Goal: Transaction & Acquisition: Purchase product/service

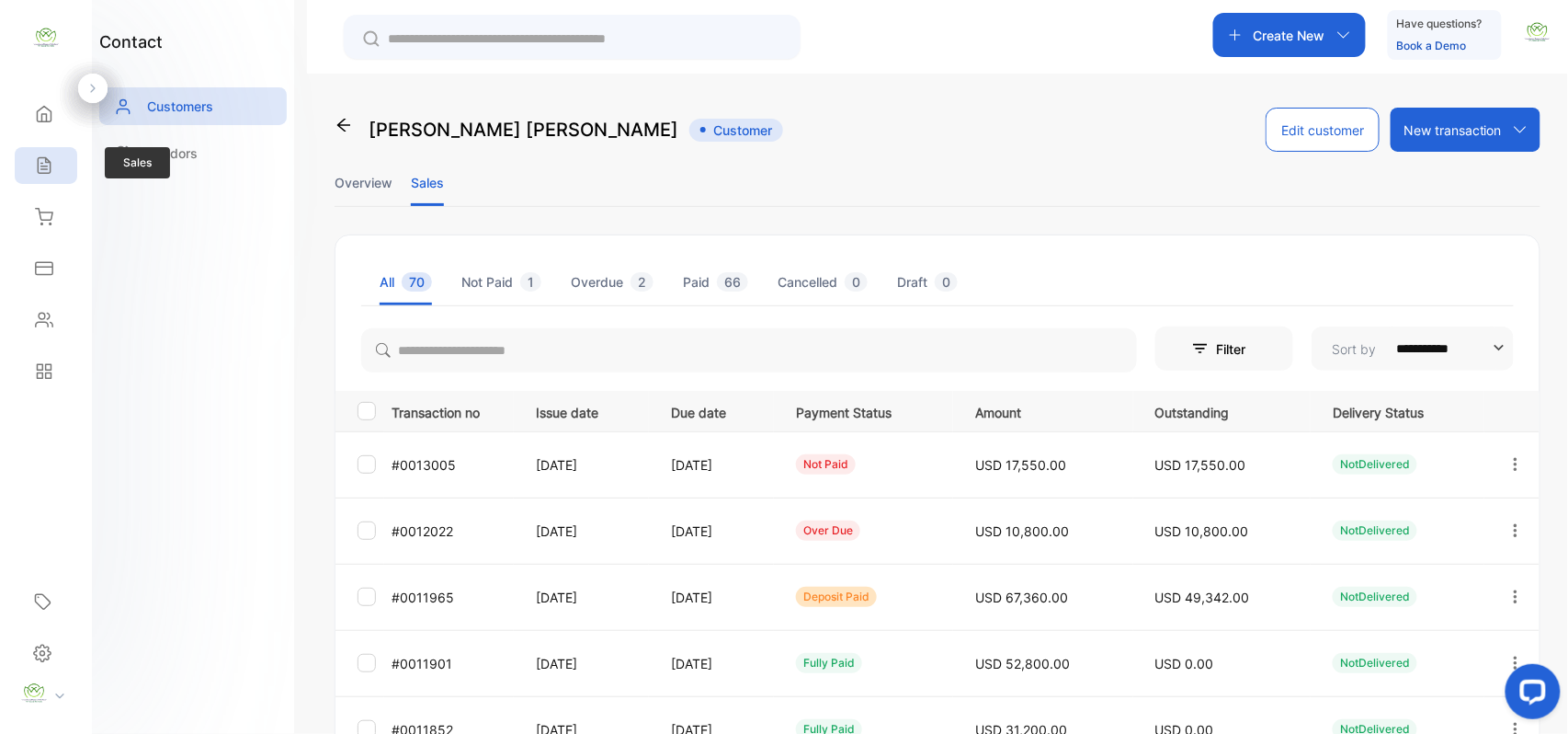
click at [37, 159] on icon at bounding box center [44, 166] width 18 height 18
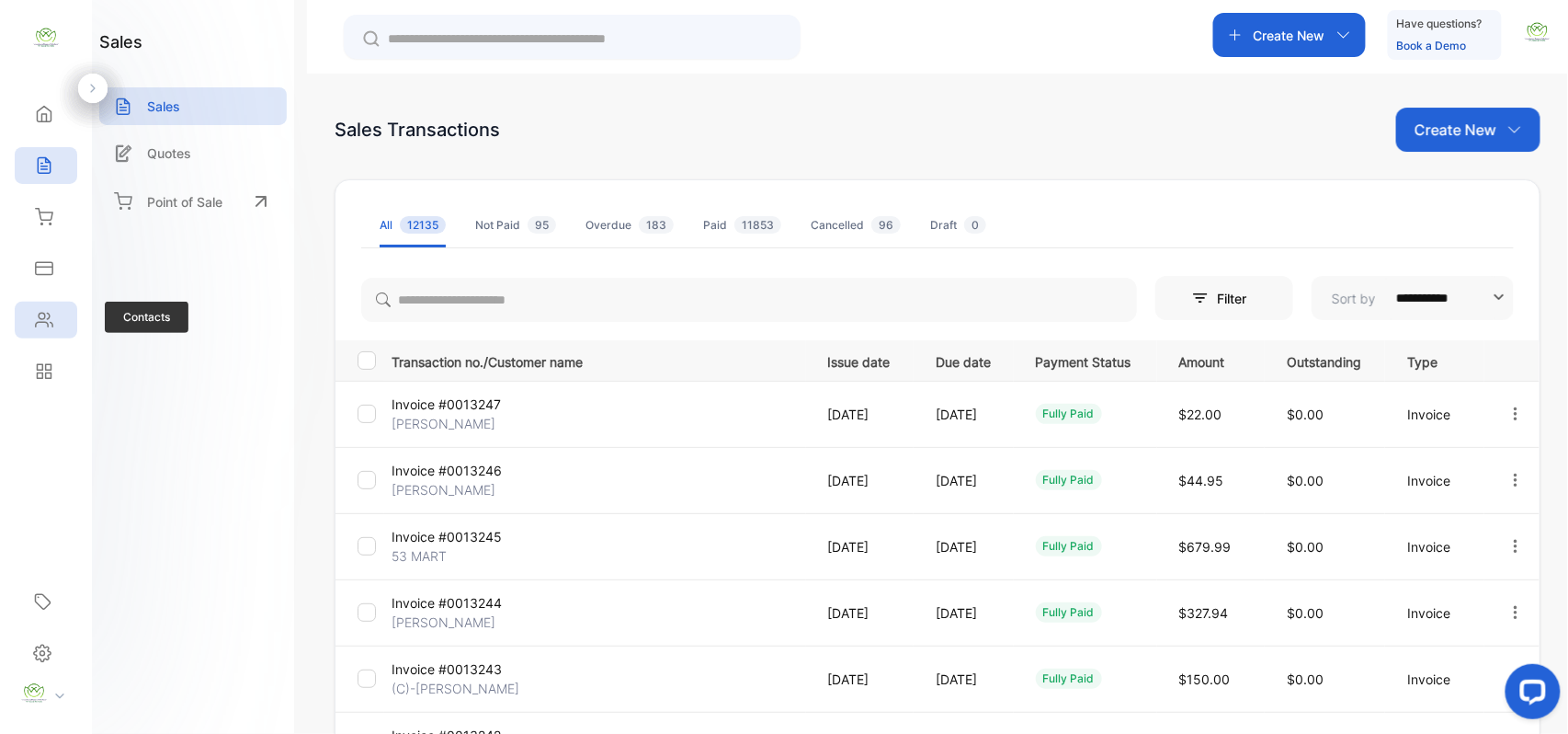
click at [44, 317] on icon at bounding box center [44, 320] width 18 height 18
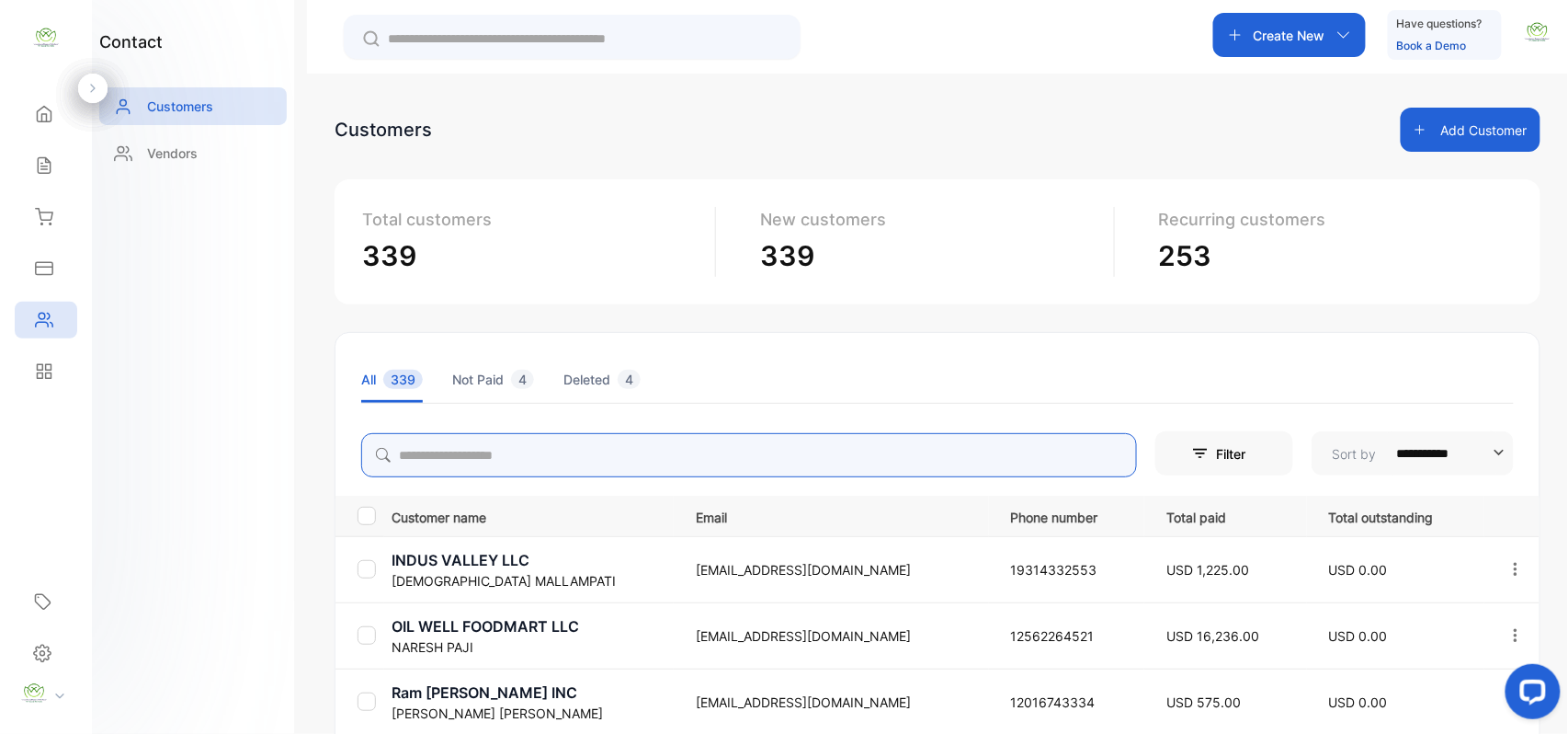
click at [450, 438] on input "search" at bounding box center [749, 455] width 776 height 44
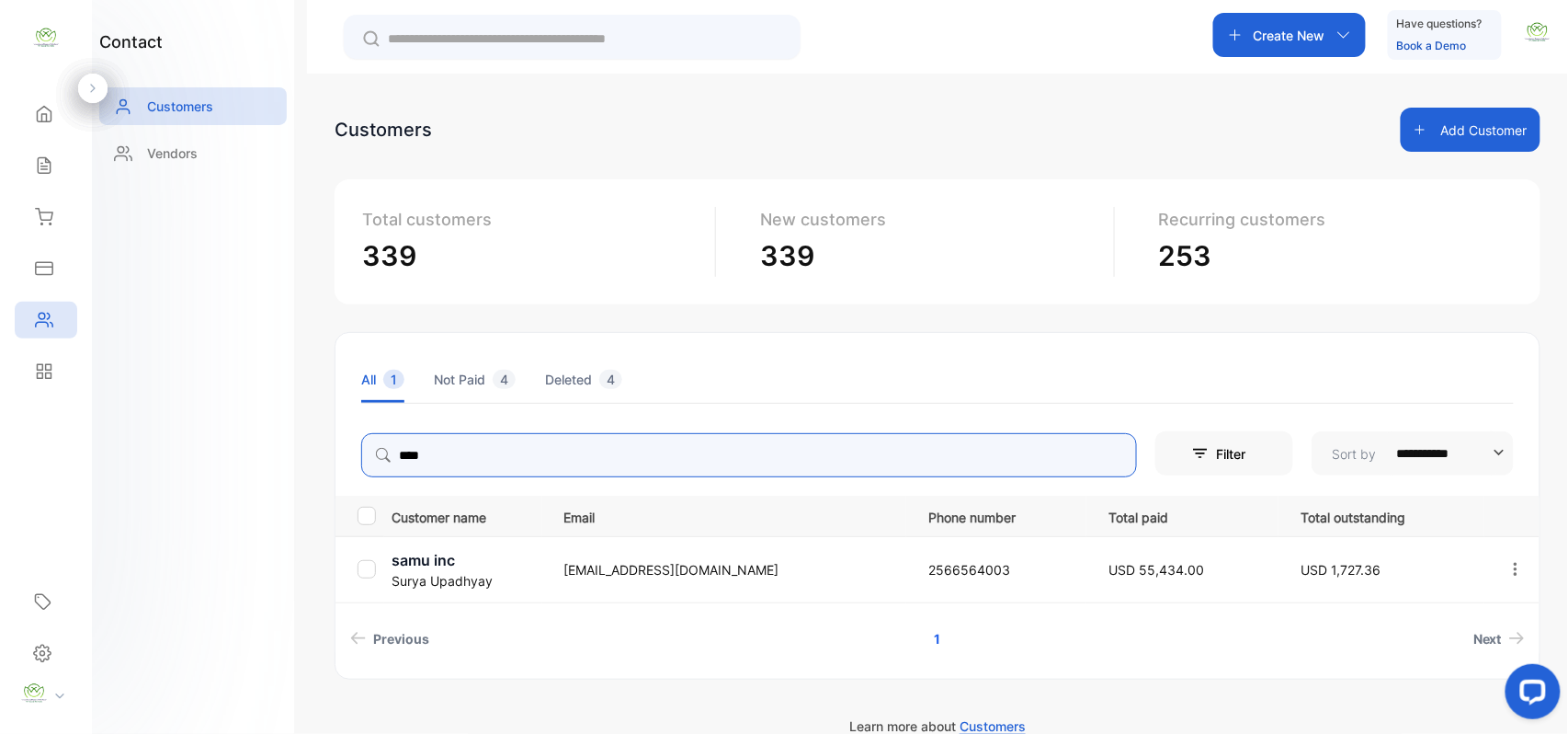
type input "****"
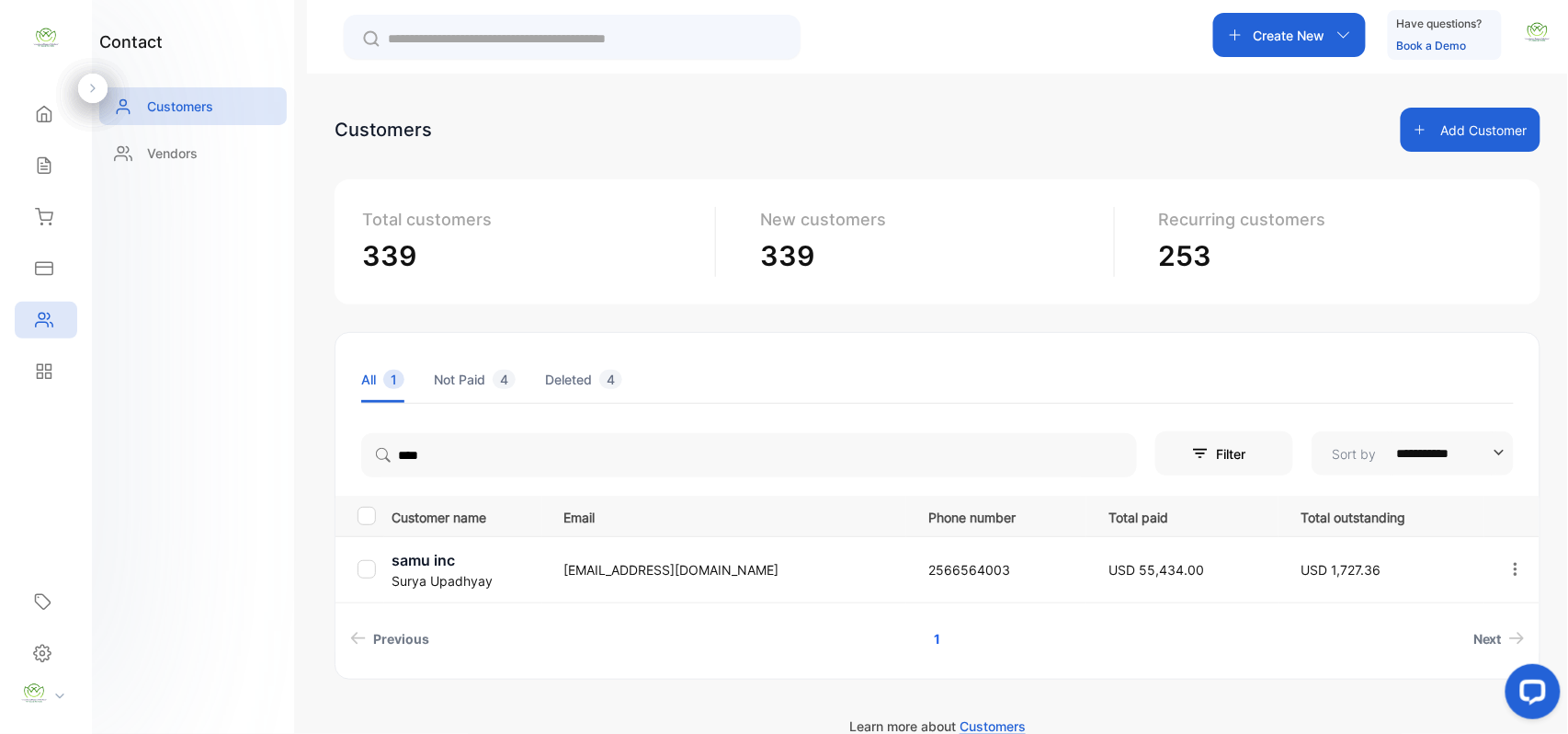
click at [228, 491] on div "contact Customers Vendors" at bounding box center [192, 367] width 202 height 734
drag, startPoint x: 22, startPoint y: 159, endPoint x: 30, endPoint y: 166, distance: 10.6
click at [27, 164] on div "Sales" at bounding box center [46, 165] width 63 height 37
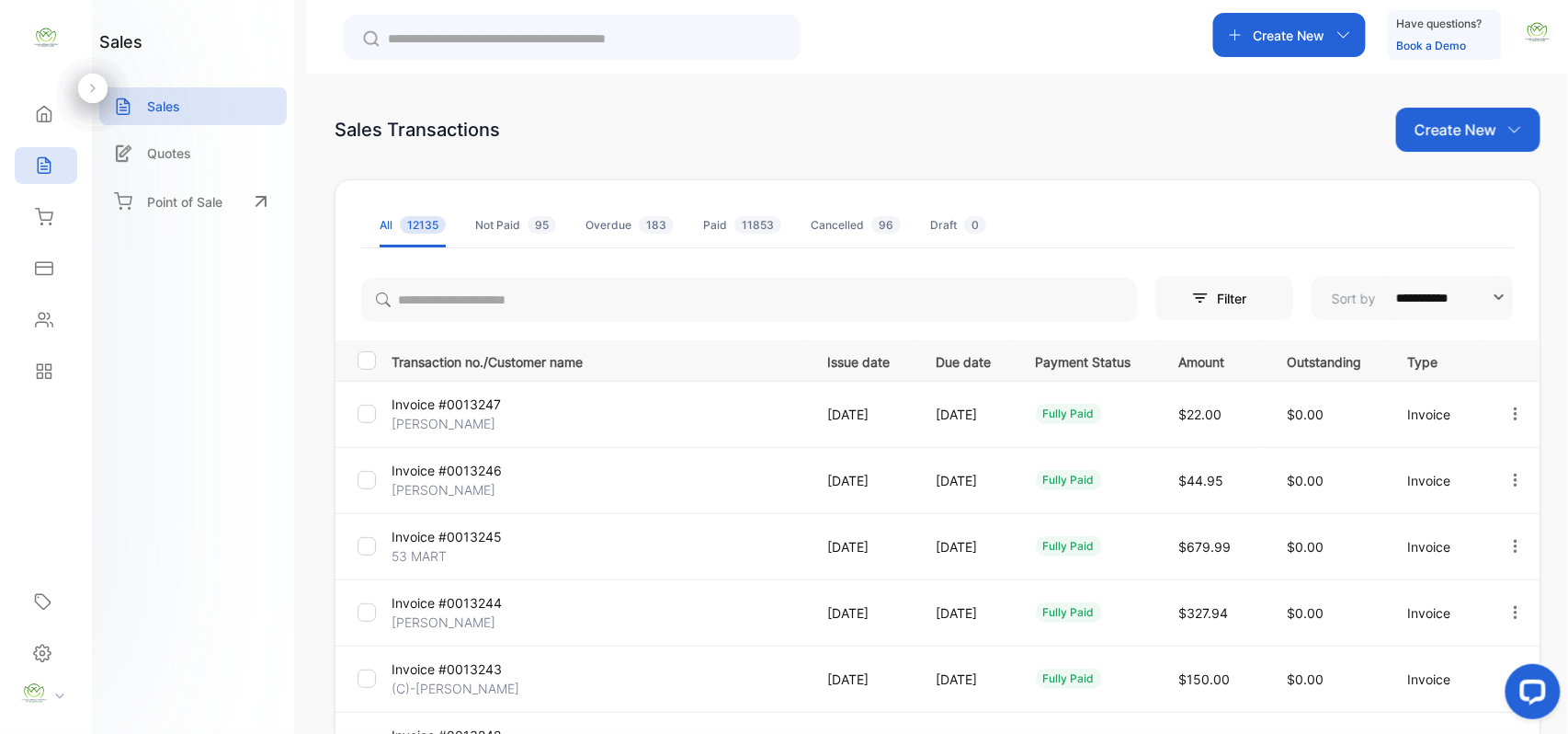
click at [1488, 124] on p "Create New" at bounding box center [1455, 130] width 82 height 22
click at [1464, 191] on span "Invoice" at bounding box center [1470, 190] width 43 height 19
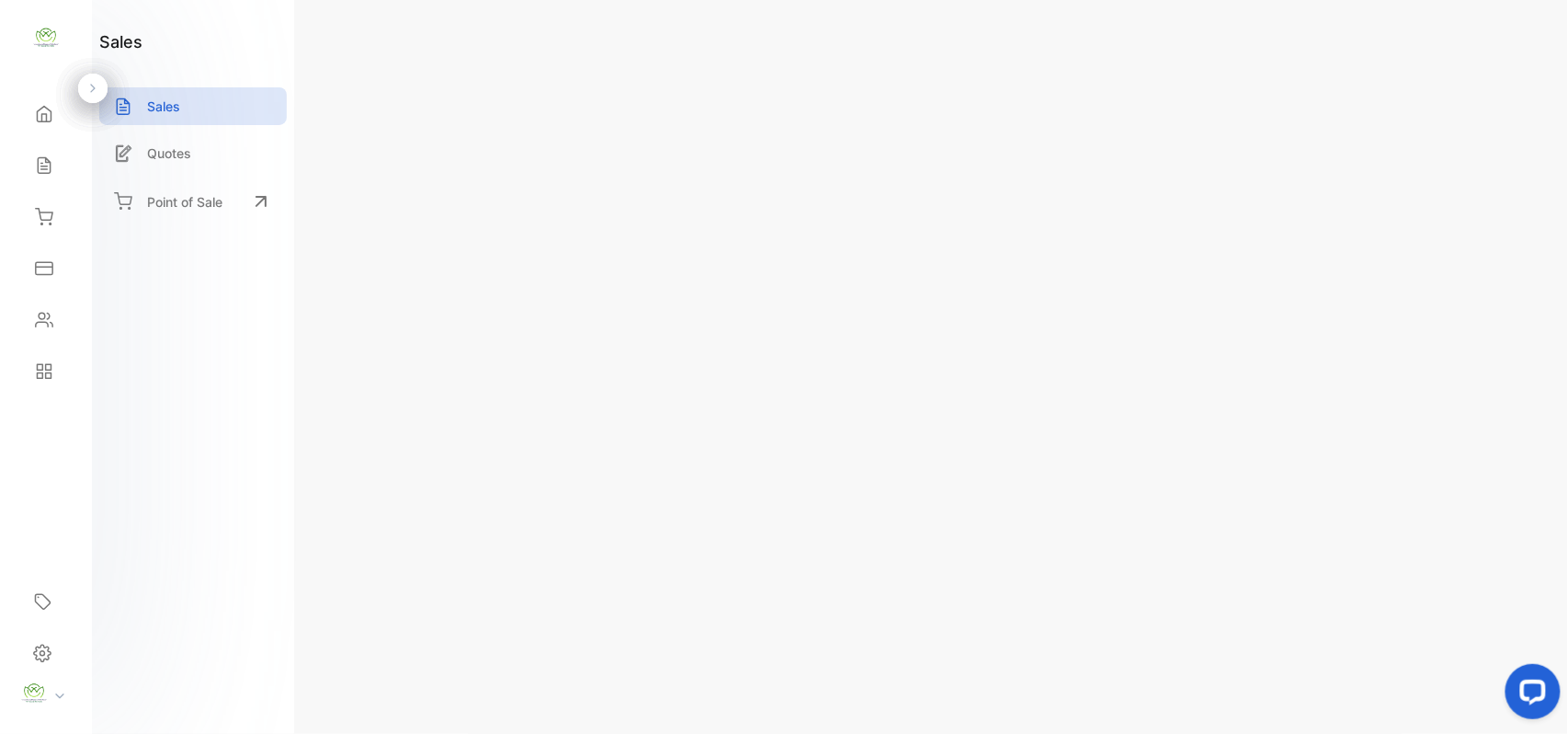
type input "**********"
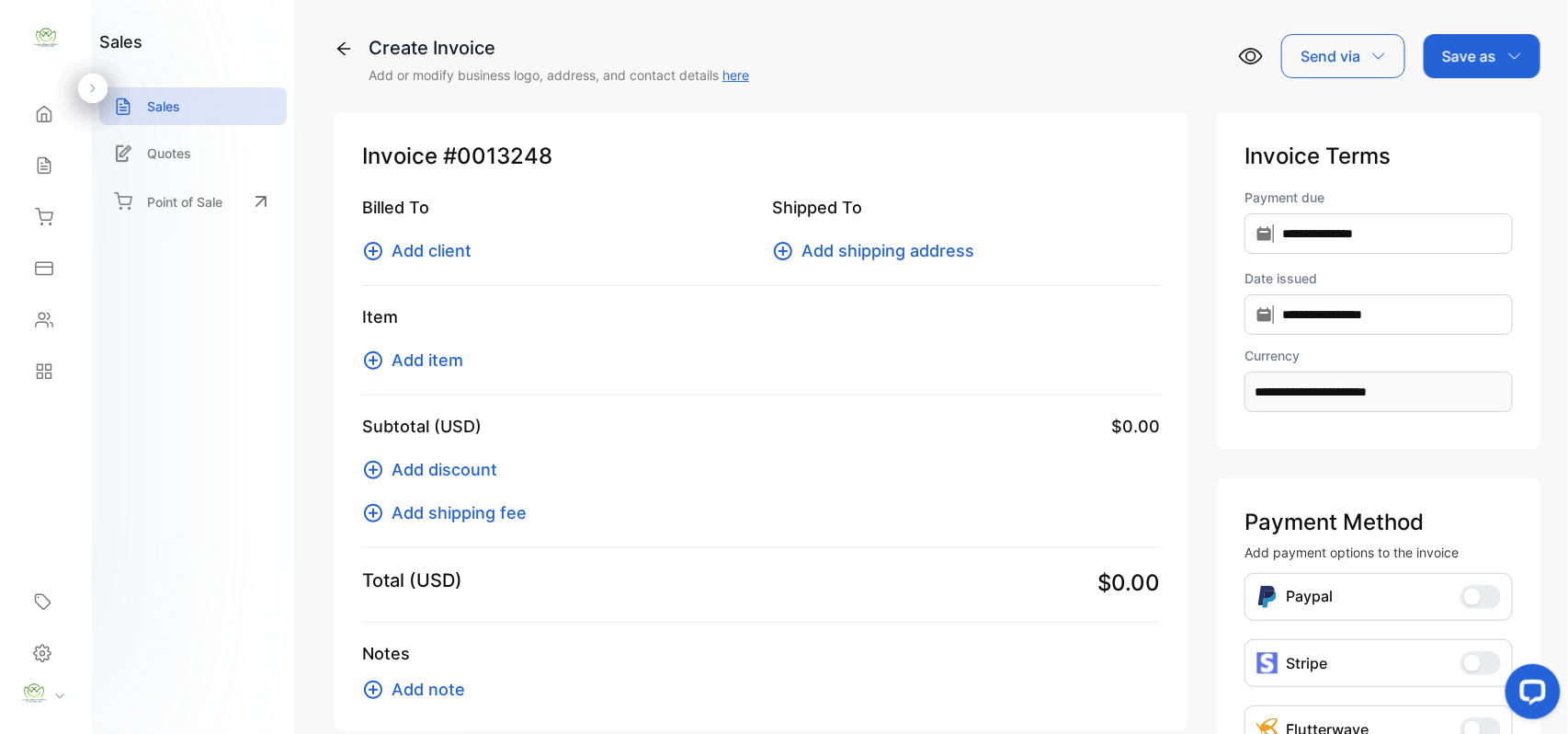
click at [397, 259] on span "Add client" at bounding box center [432, 250] width 80 height 25
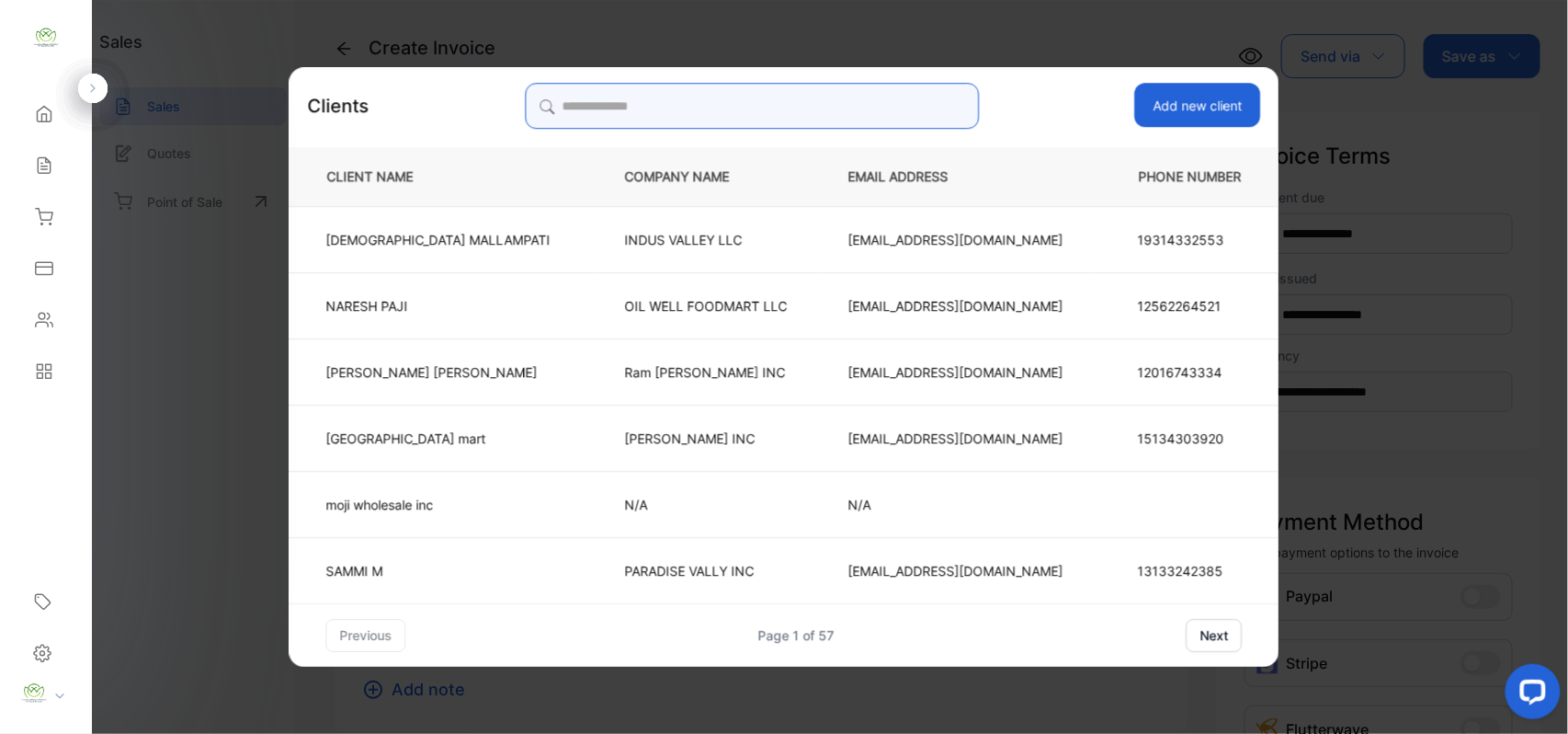
click at [766, 104] on input "search" at bounding box center [751, 106] width 454 height 46
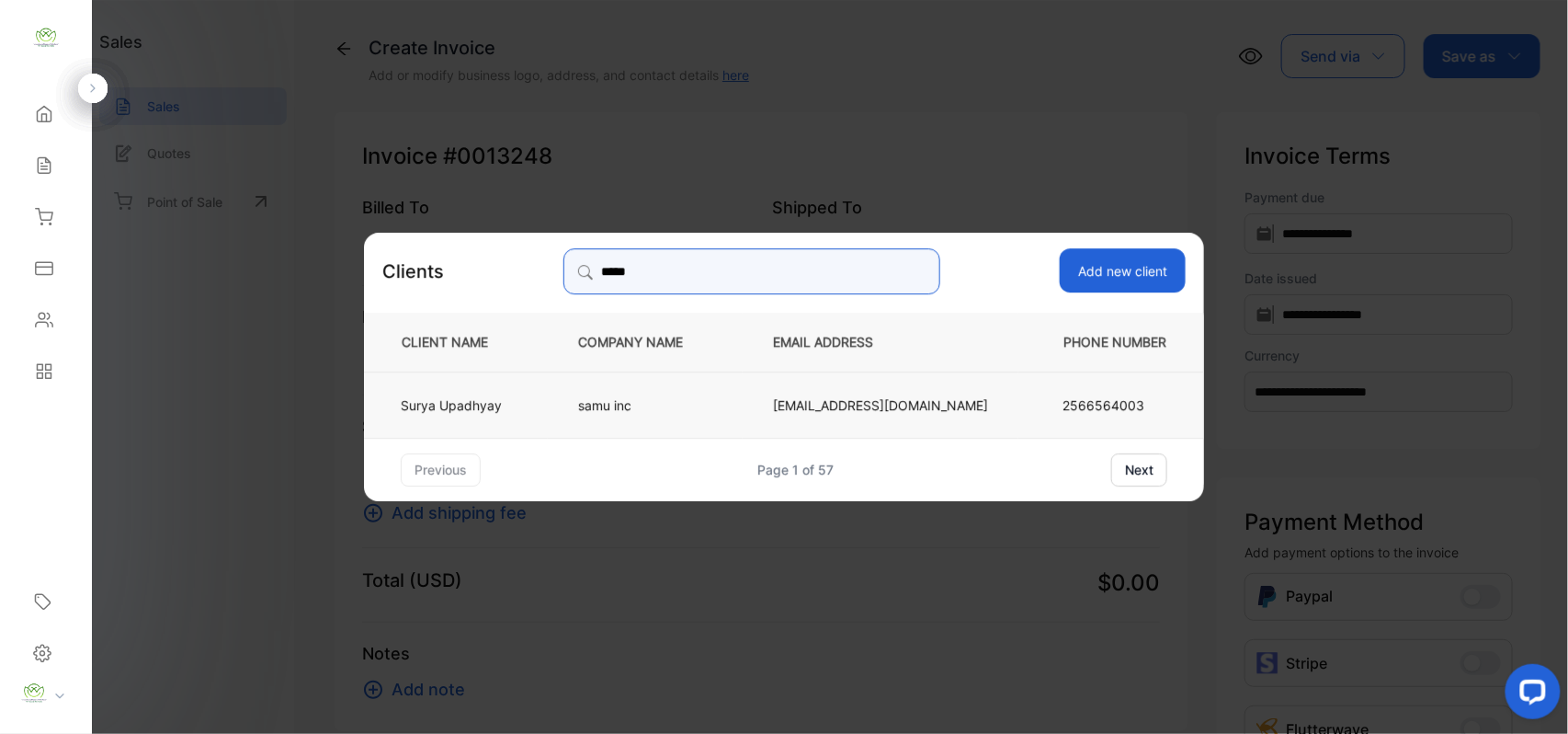
type input "*****"
drag, startPoint x: 590, startPoint y: 403, endPoint x: 575, endPoint y: 395, distance: 17.0
click at [584, 397] on td "samu inc" at bounding box center [644, 404] width 194 height 66
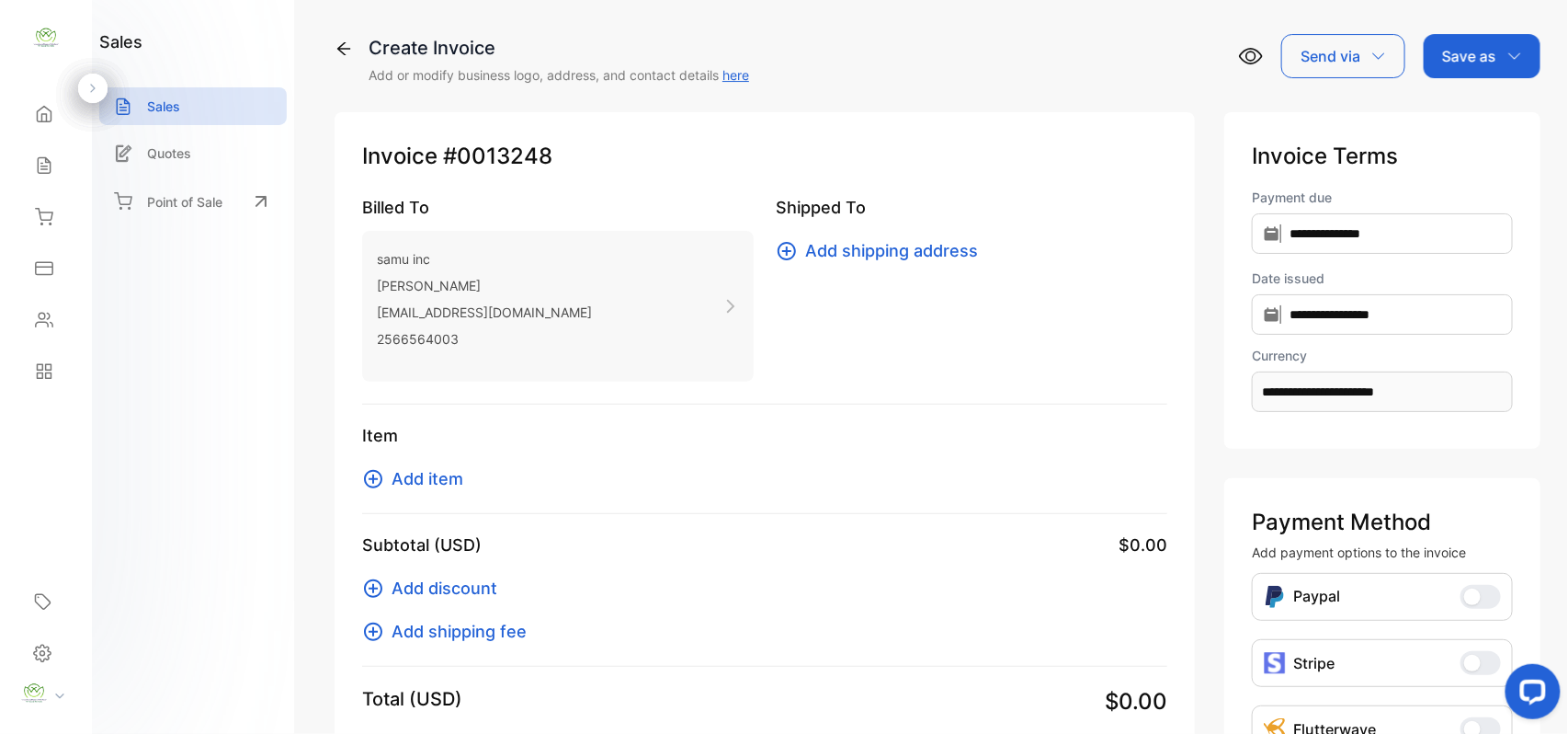
click at [405, 475] on span "Add item" at bounding box center [428, 478] width 72 height 25
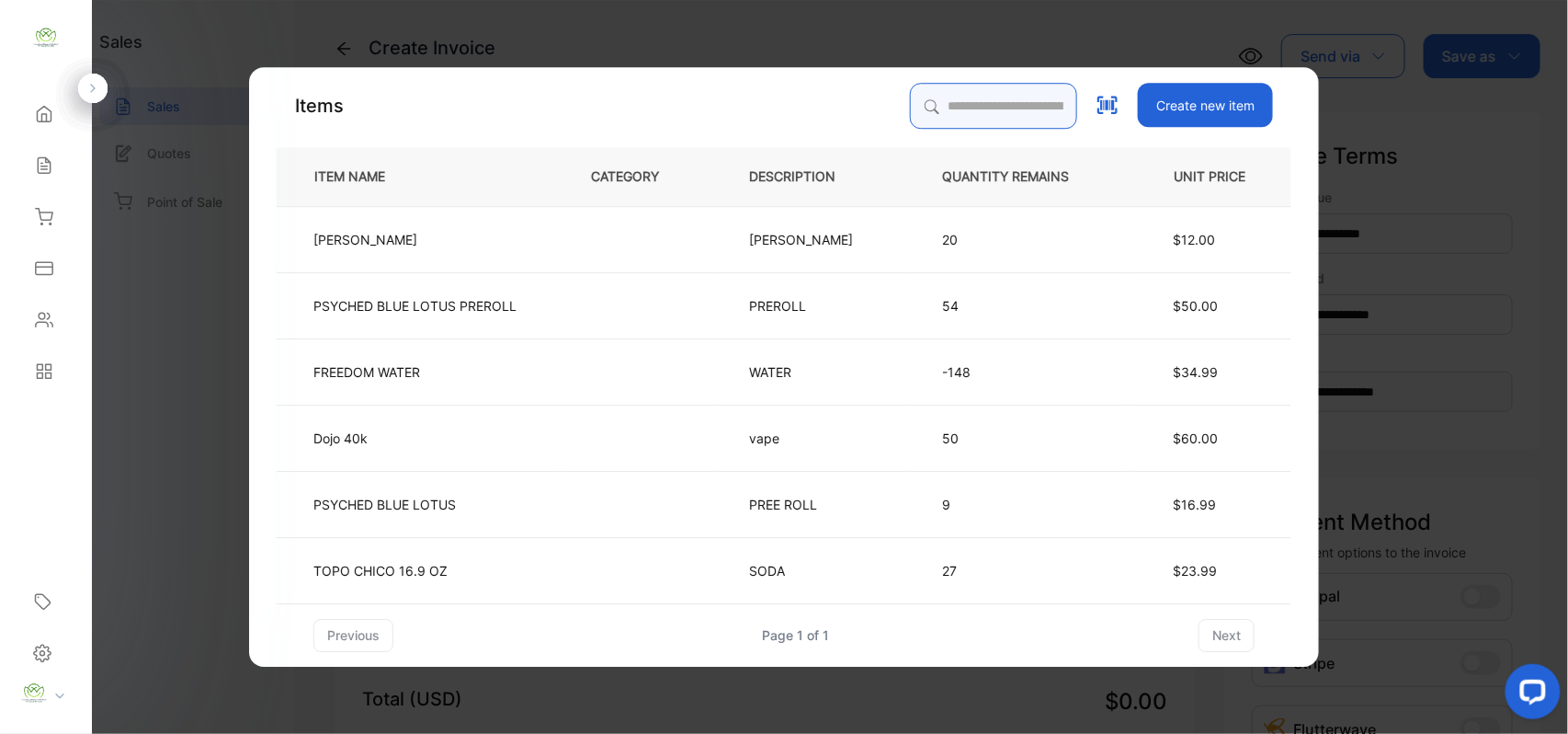
click at [1004, 100] on input "search" at bounding box center [994, 106] width 167 height 46
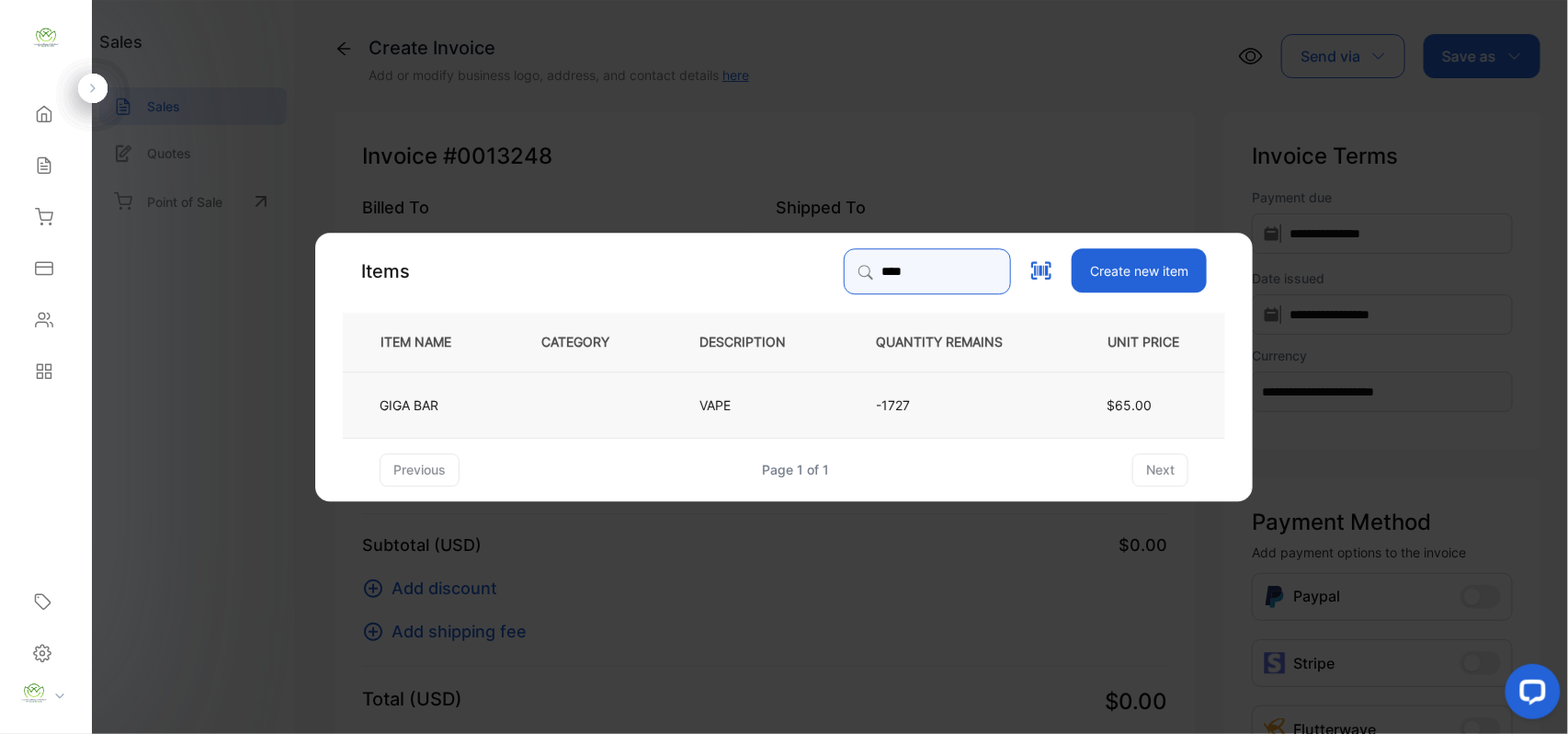
type input "****"
click at [570, 401] on td at bounding box center [590, 404] width 158 height 66
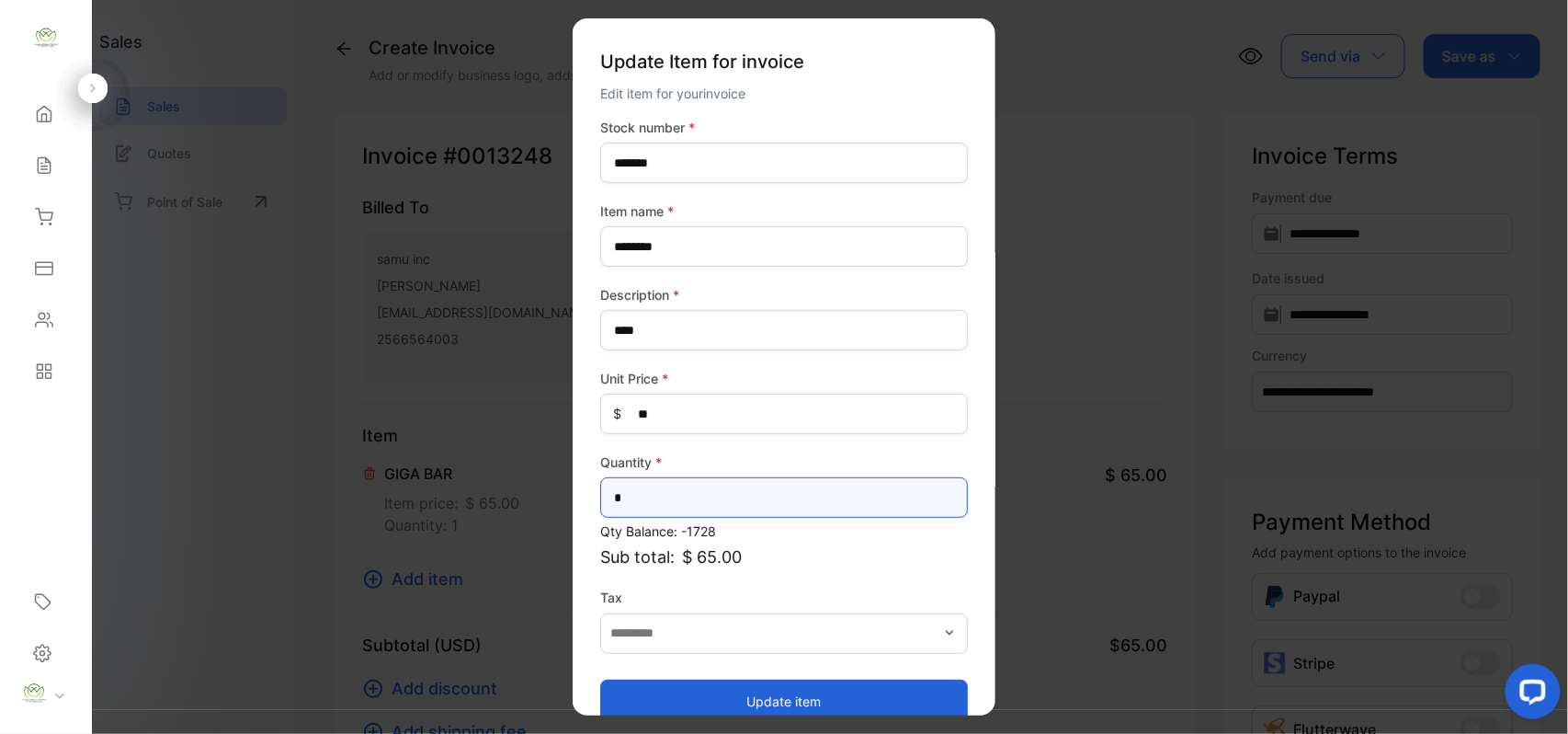
click at [671, 513] on input "*" at bounding box center [784, 497] width 368 height 41
type input "*"
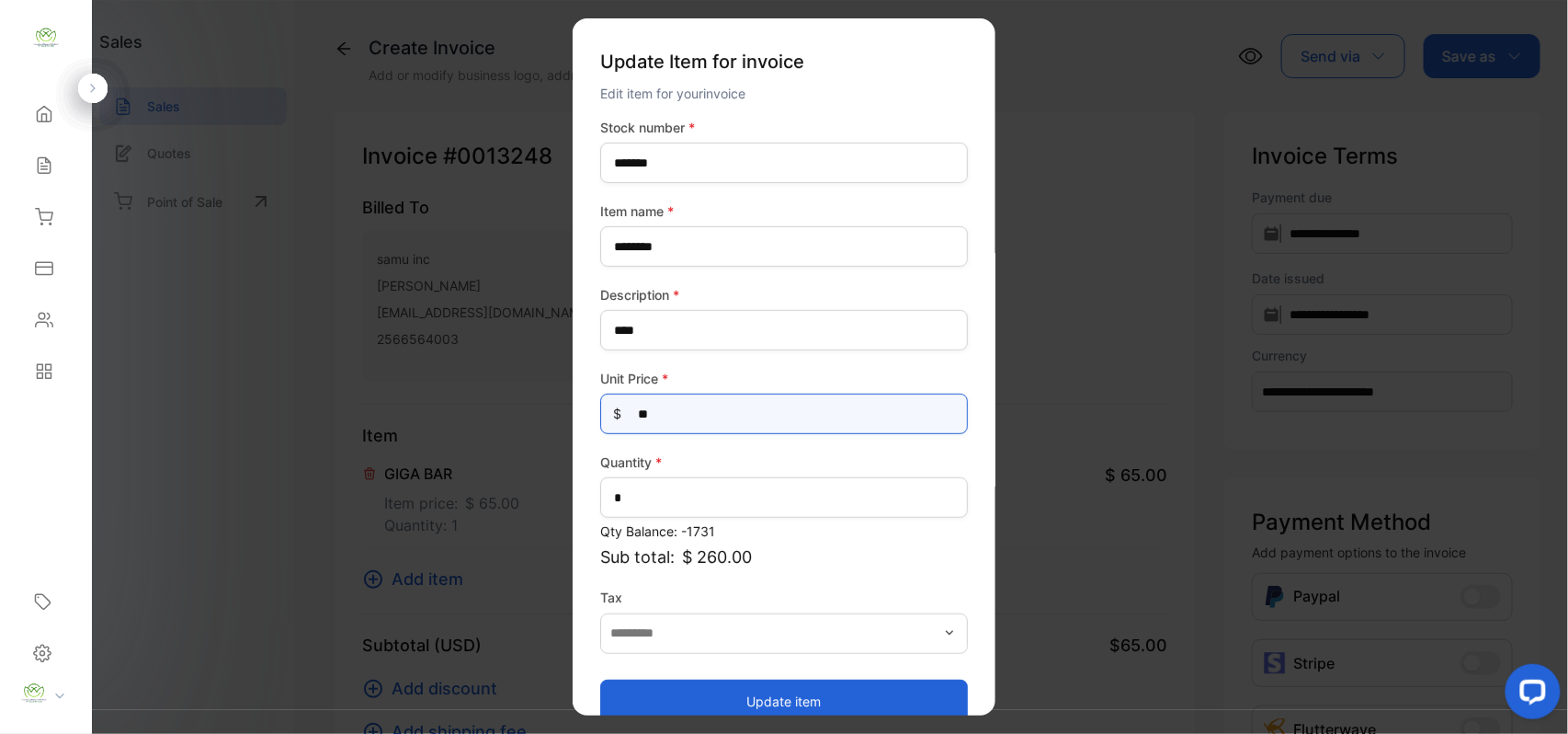
click at [677, 412] on Price-inputprice "**" at bounding box center [784, 414] width 368 height 41
type Price-inputprice "**"
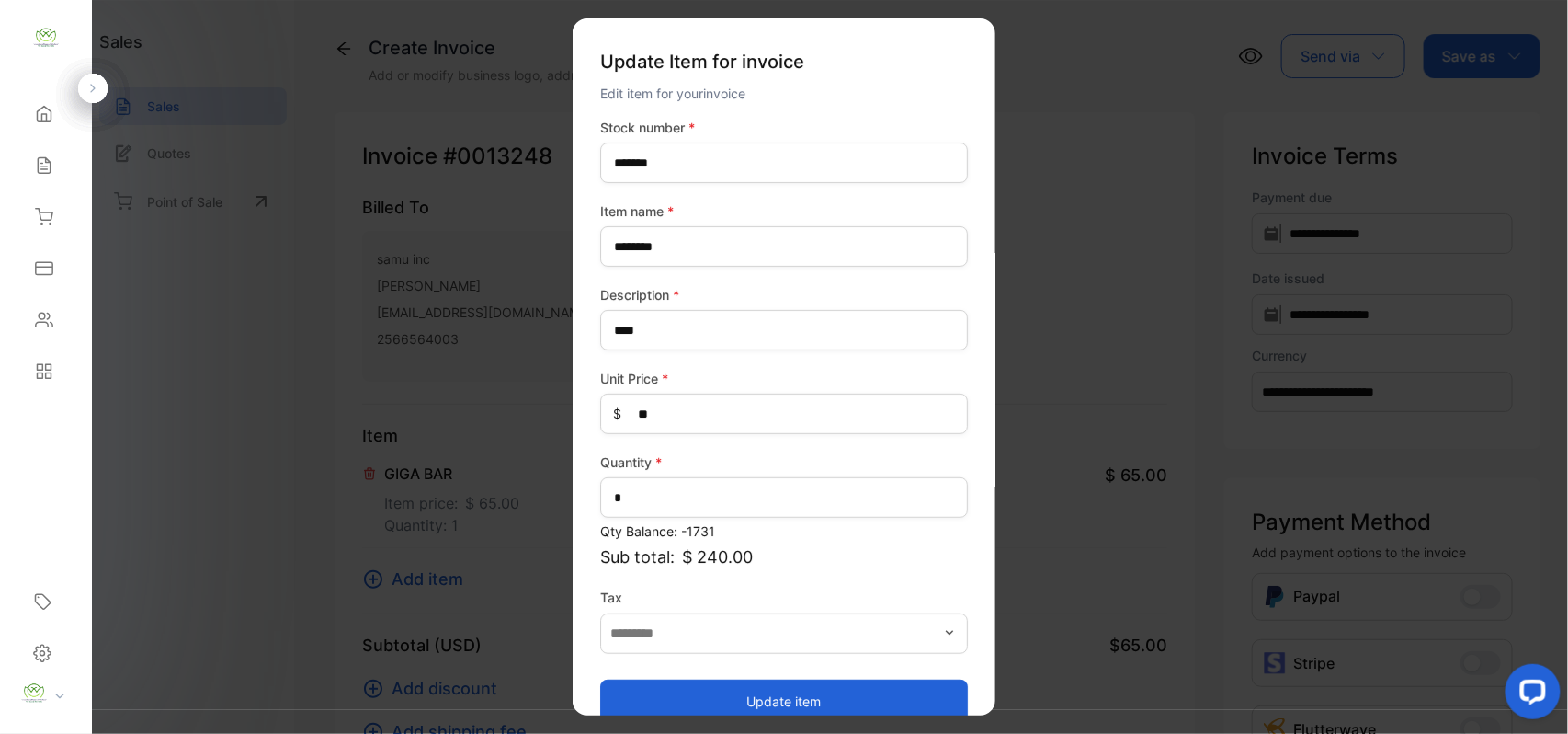
click at [702, 699] on button "Update item" at bounding box center [784, 700] width 368 height 44
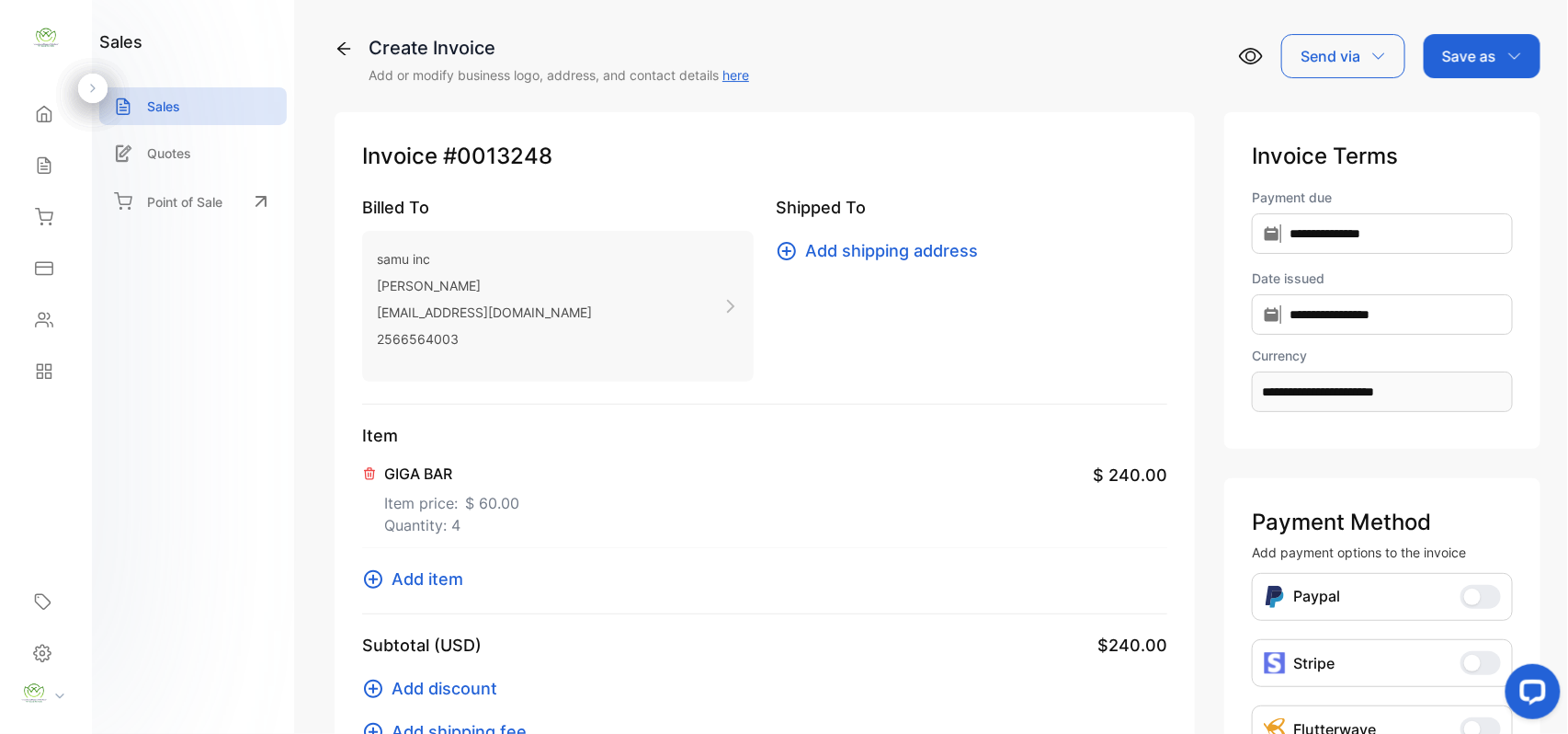
click at [462, 577] on span "Add item" at bounding box center [428, 578] width 72 height 25
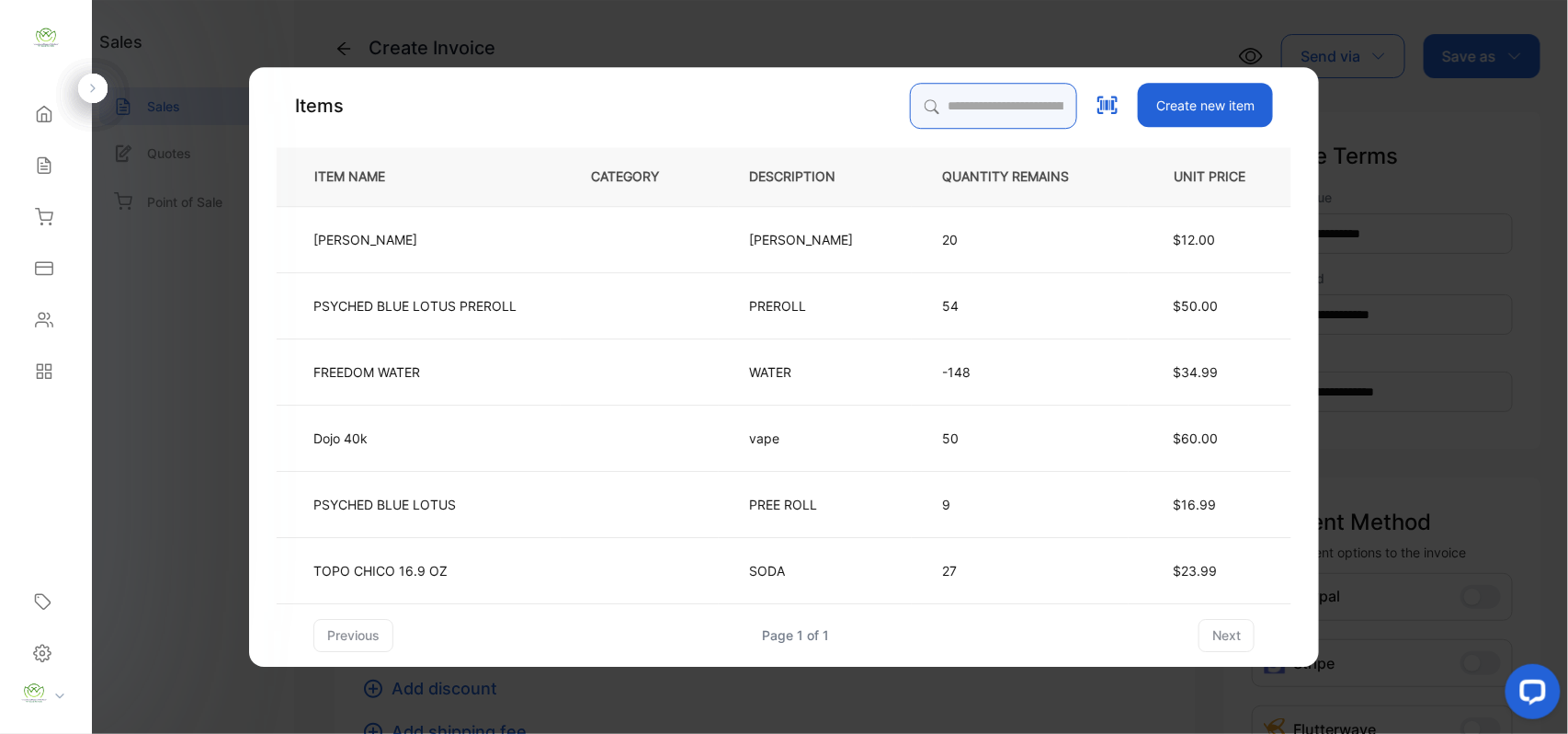
click at [985, 96] on input "search" at bounding box center [994, 106] width 167 height 46
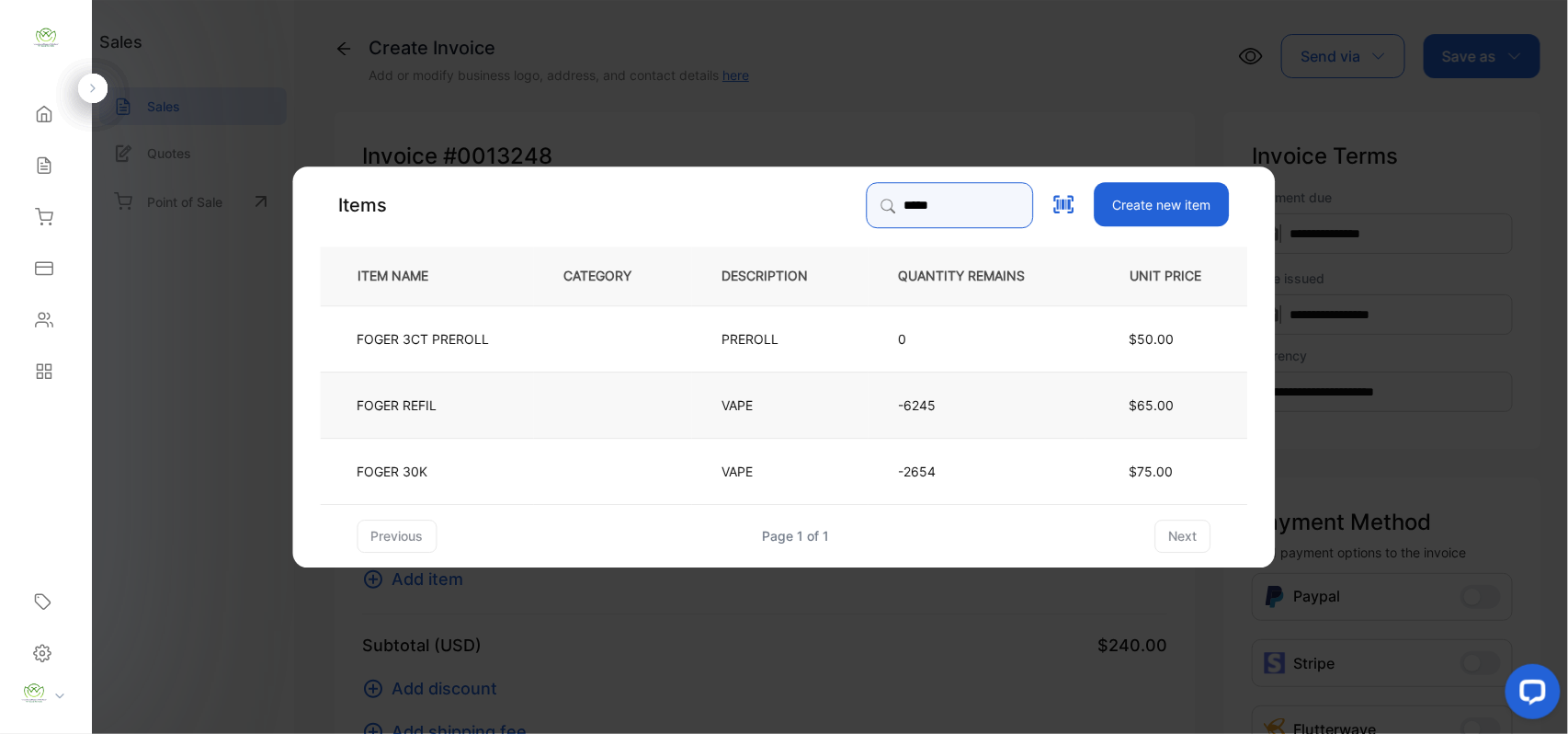
type input "*****"
click at [492, 406] on td "FOGER REFIL" at bounding box center [428, 404] width 213 height 66
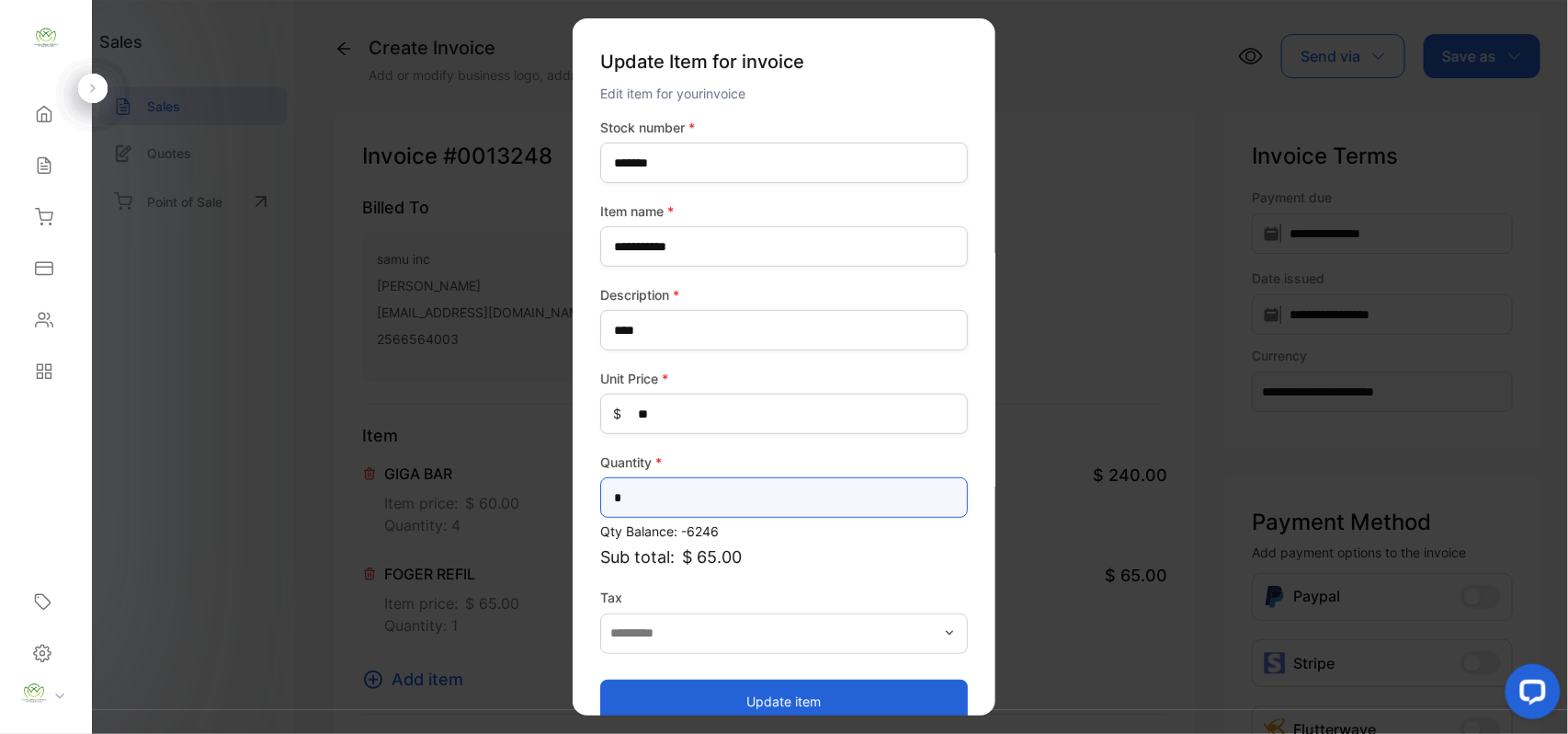
click at [707, 504] on input "*" at bounding box center [784, 497] width 368 height 41
type input "*"
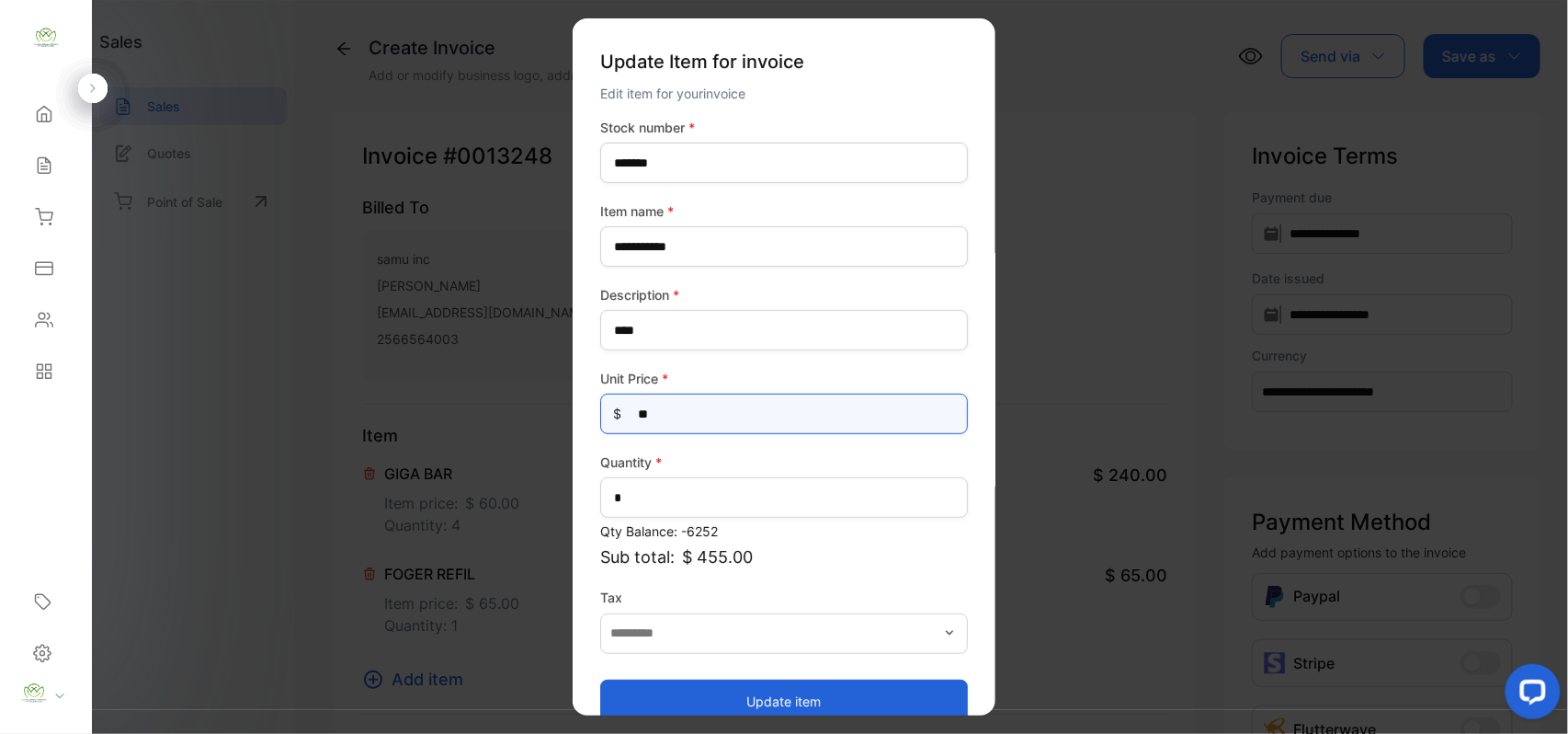
click at [677, 419] on Price-inputprice "**" at bounding box center [784, 414] width 368 height 41
type Price-inputprice "*"
type Price-inputprice "**"
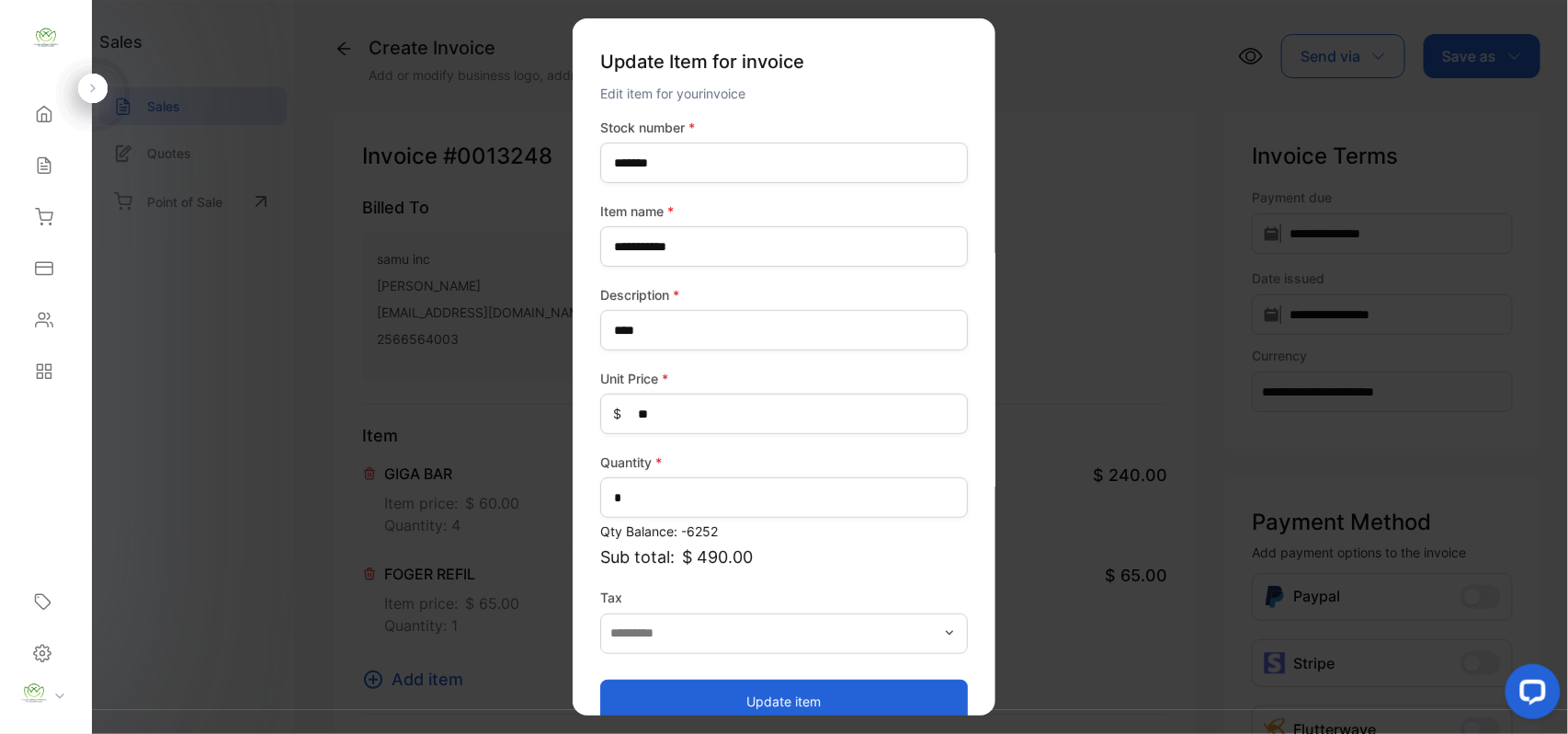
click at [688, 686] on button "Update item" at bounding box center [784, 700] width 368 height 44
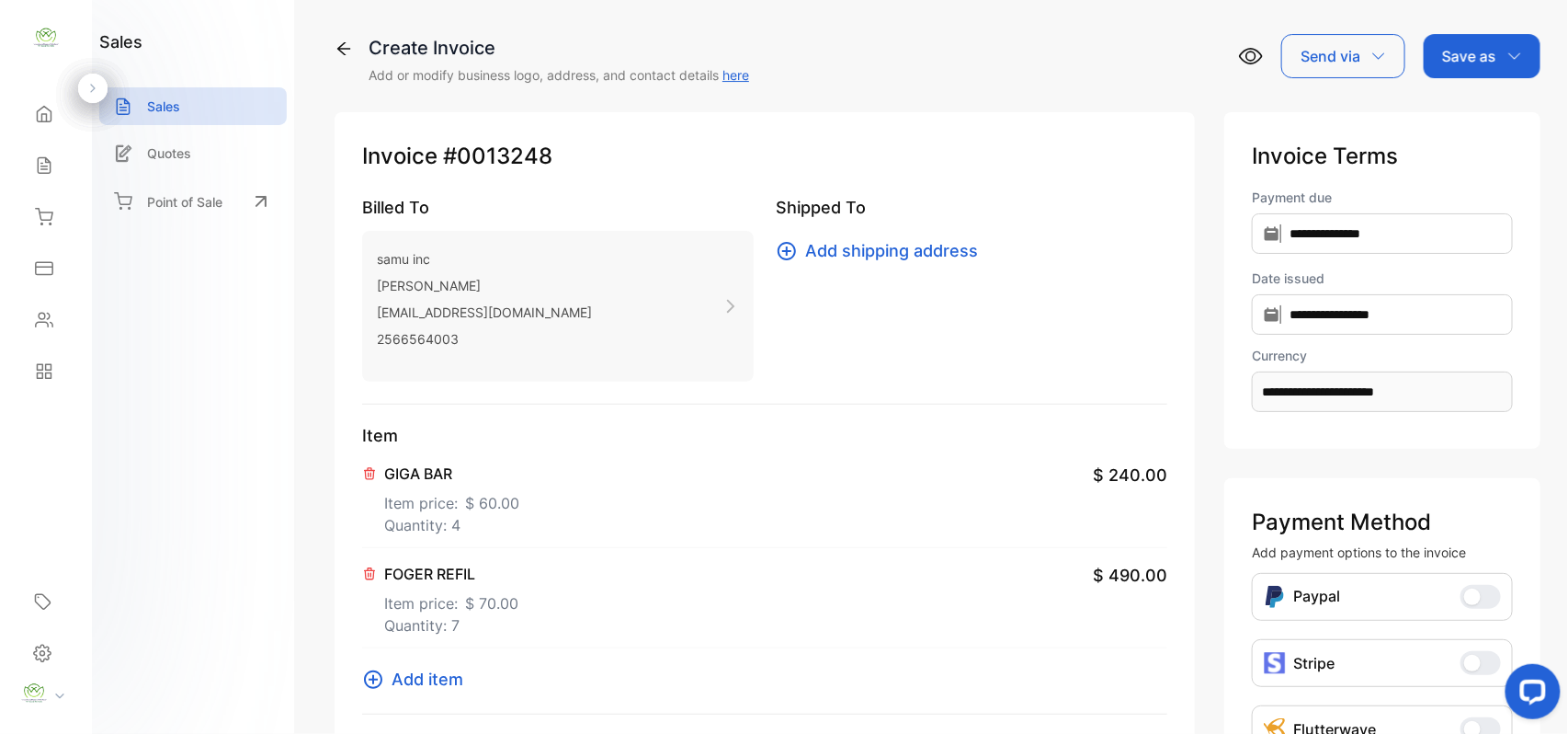
click at [462, 626] on p "Quantity: 7" at bounding box center [451, 625] width 135 height 22
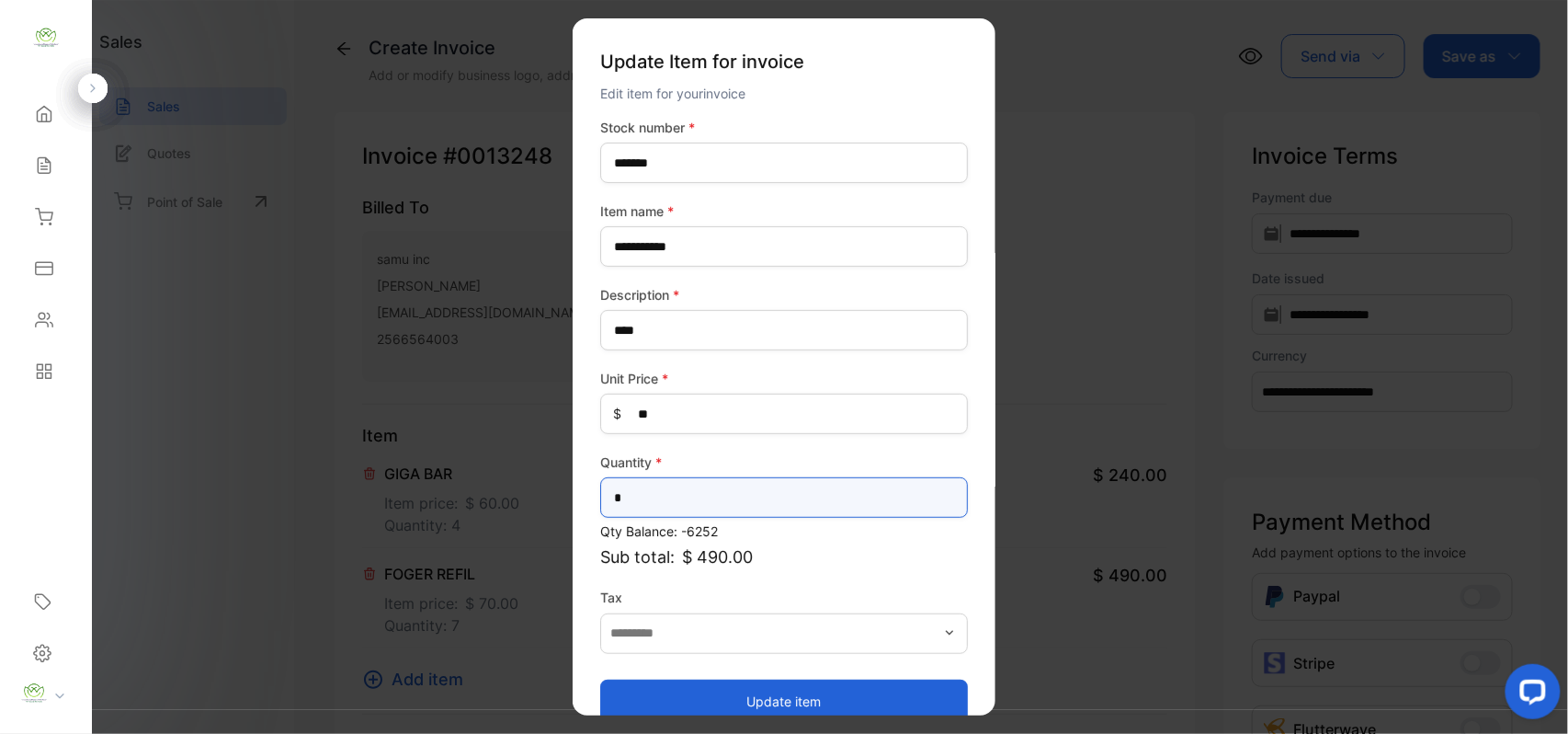
click at [696, 487] on input "*" at bounding box center [784, 497] width 368 height 41
type input "*"
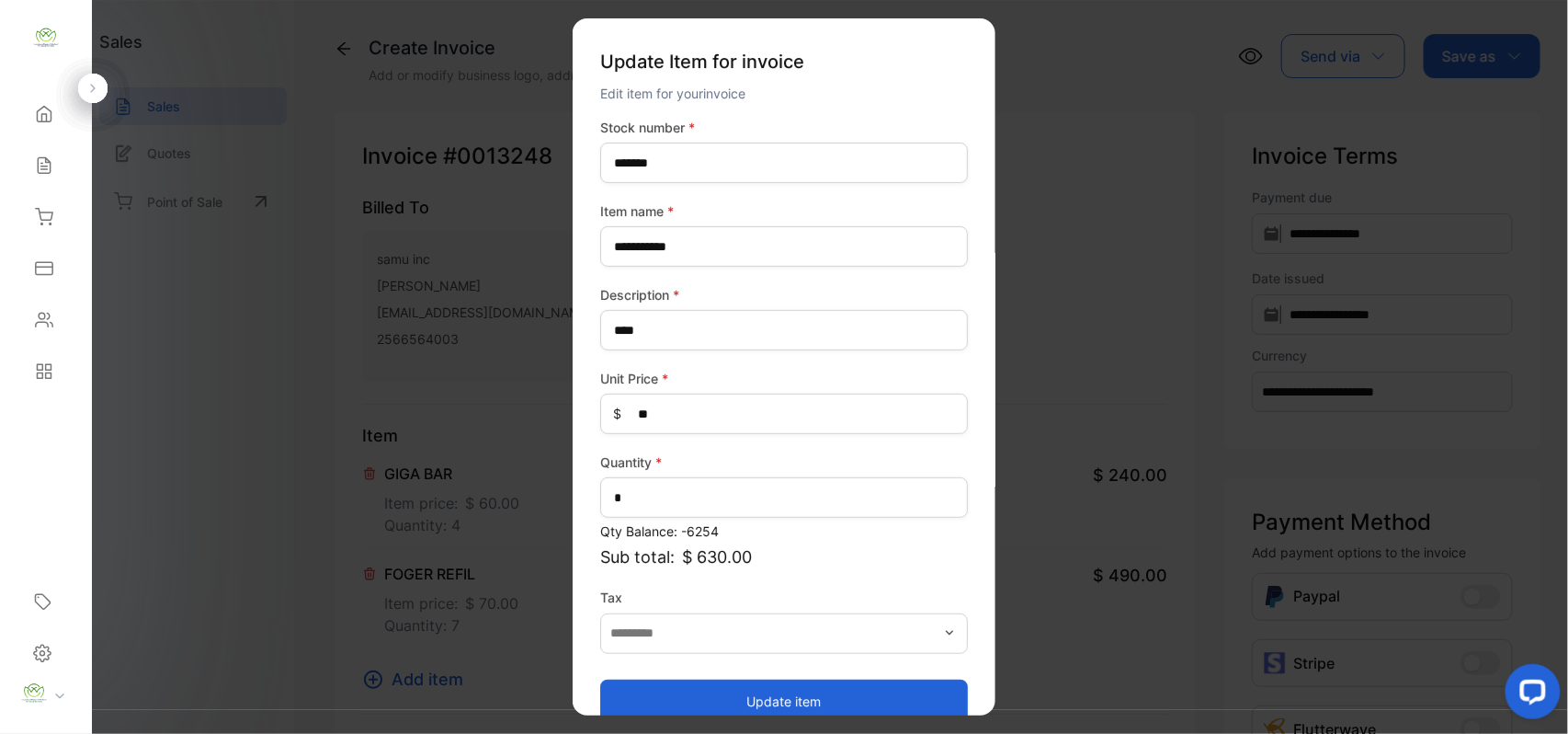
drag, startPoint x: 634, startPoint y: 691, endPoint x: 616, endPoint y: 684, distance: 19.3
click at [627, 686] on button "Update item" at bounding box center [784, 700] width 368 height 44
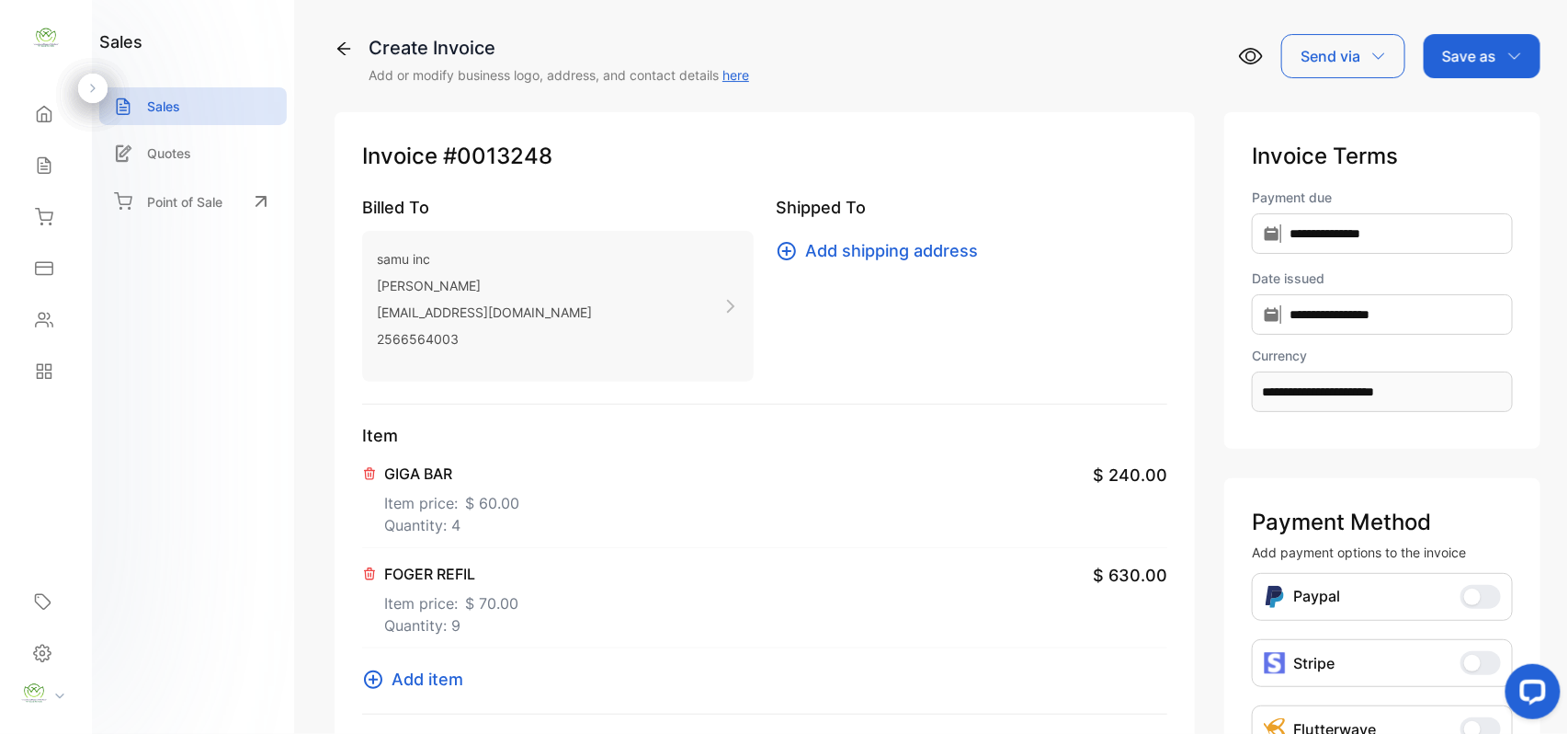
click at [432, 688] on span "Add item" at bounding box center [428, 678] width 72 height 25
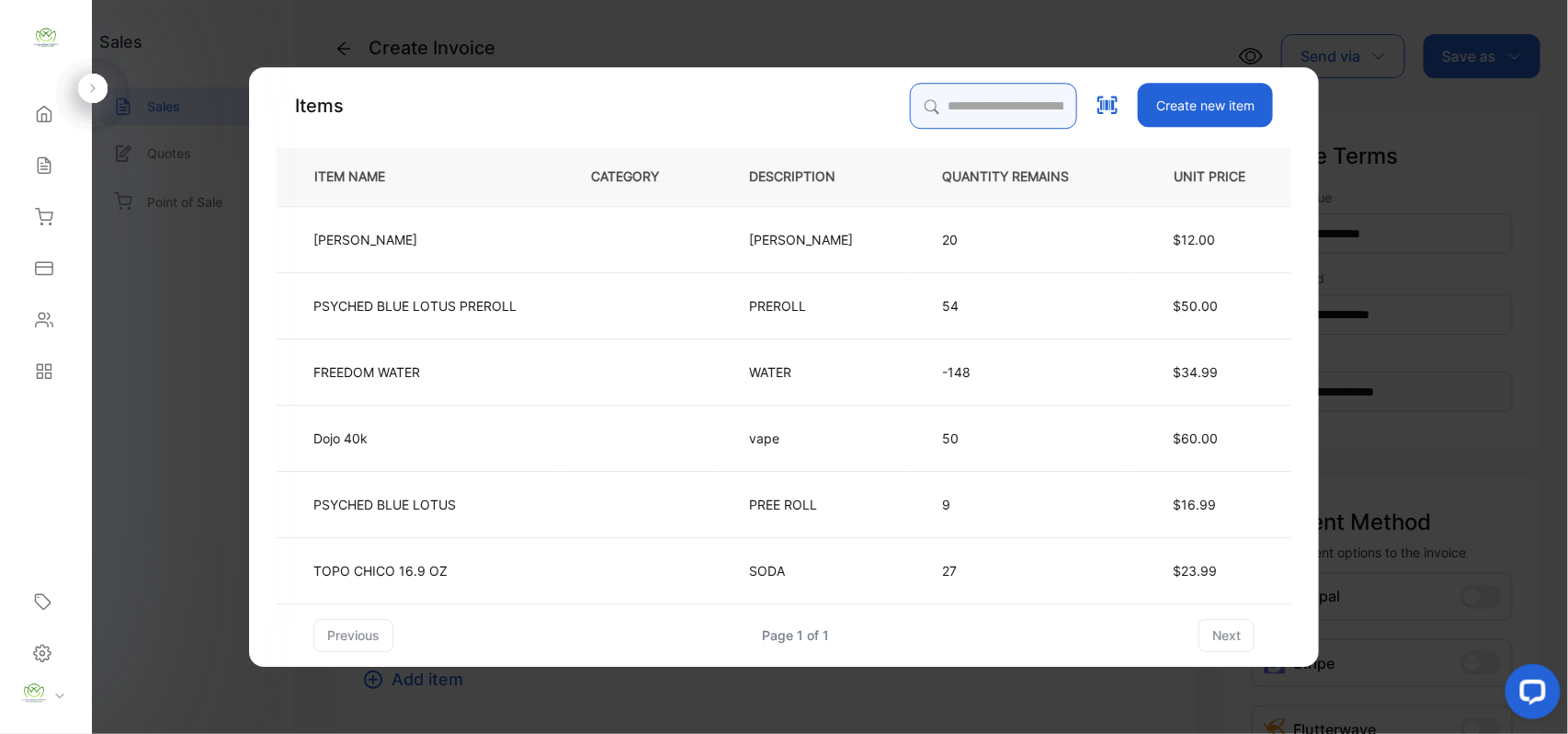
click at [972, 97] on input "search" at bounding box center [994, 106] width 167 height 46
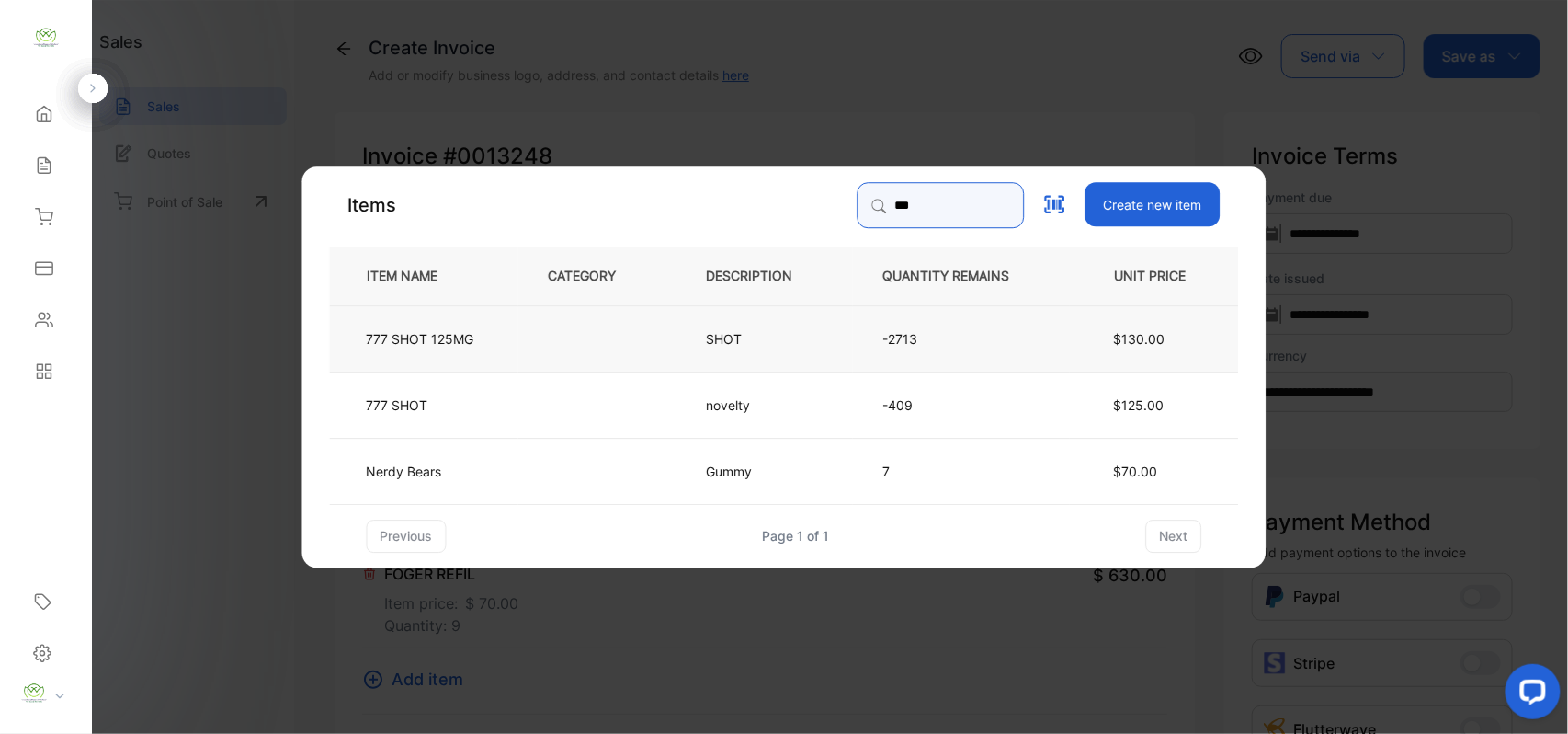
type input "***"
click at [658, 335] on td at bounding box center [597, 337] width 158 height 66
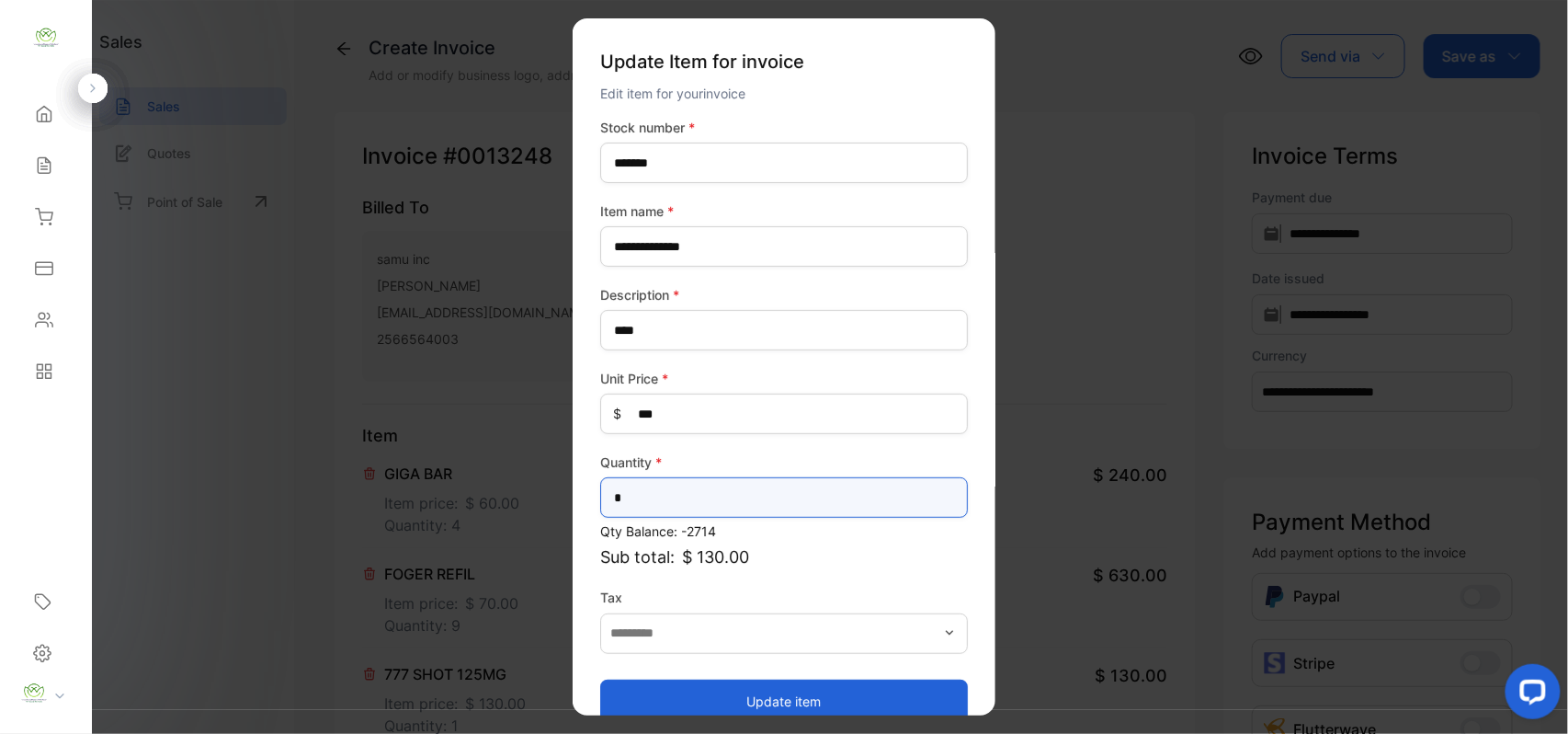
click at [696, 486] on input "*" at bounding box center [784, 497] width 368 height 41
type input "*"
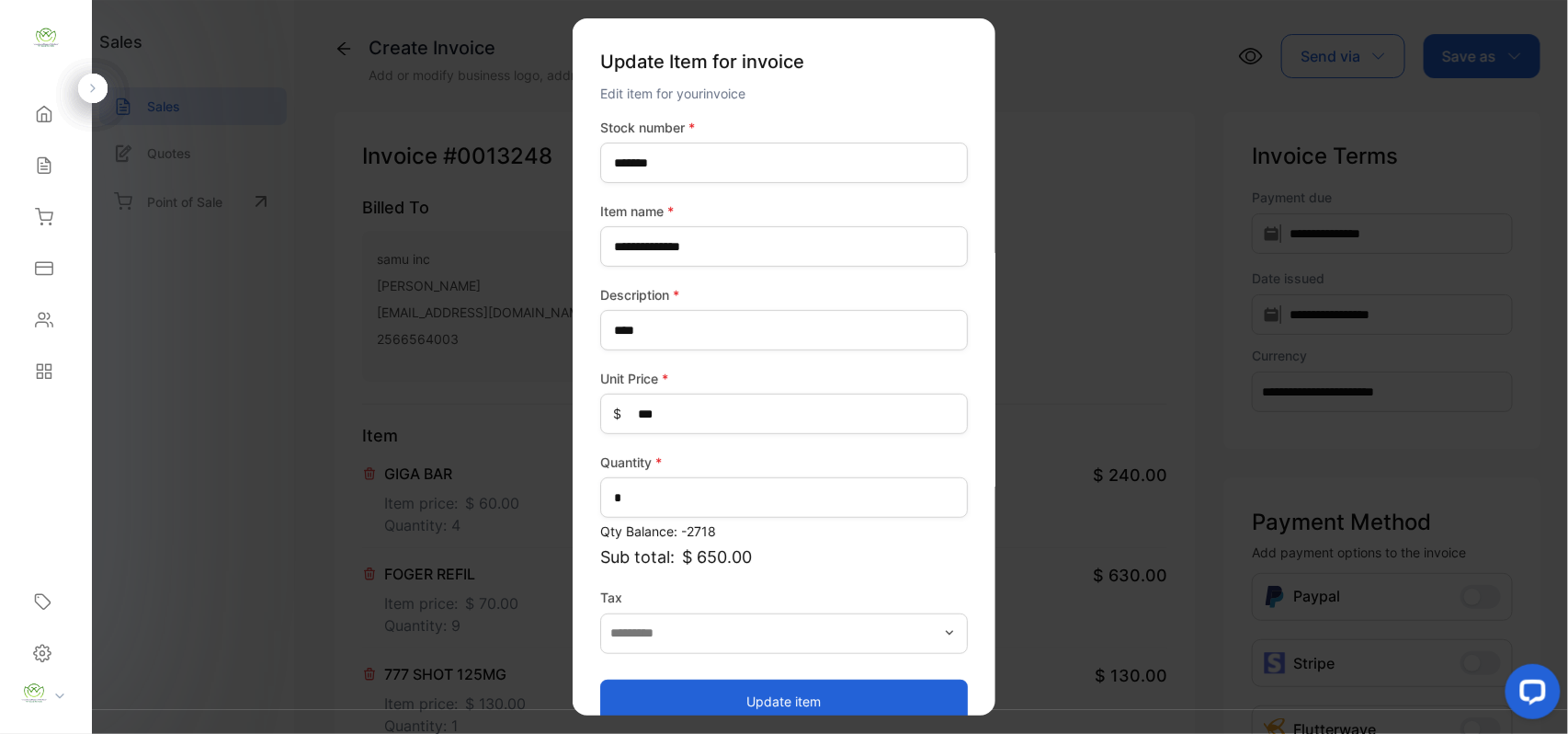
click at [689, 695] on button "Update item" at bounding box center [784, 700] width 368 height 44
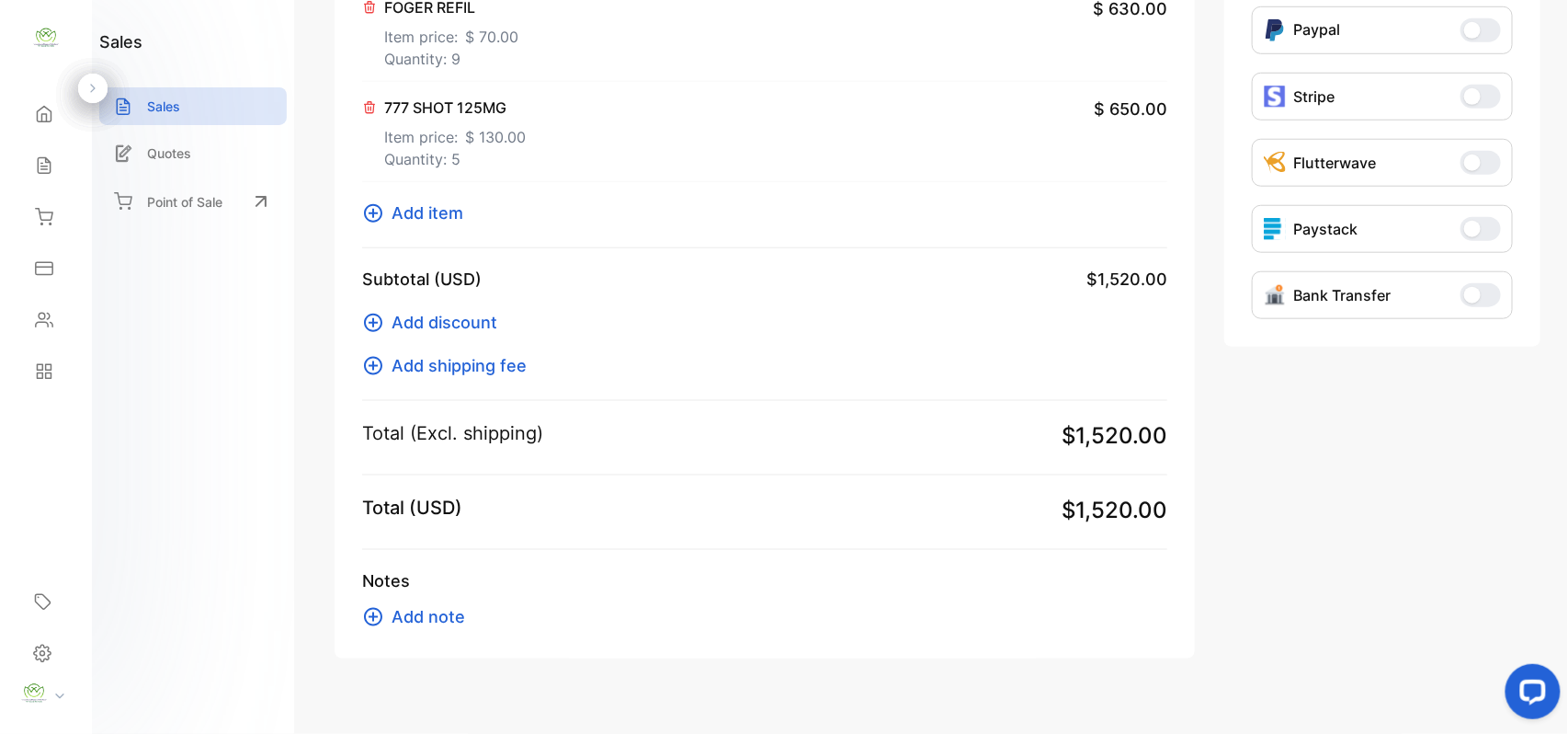
scroll to position [571, 0]
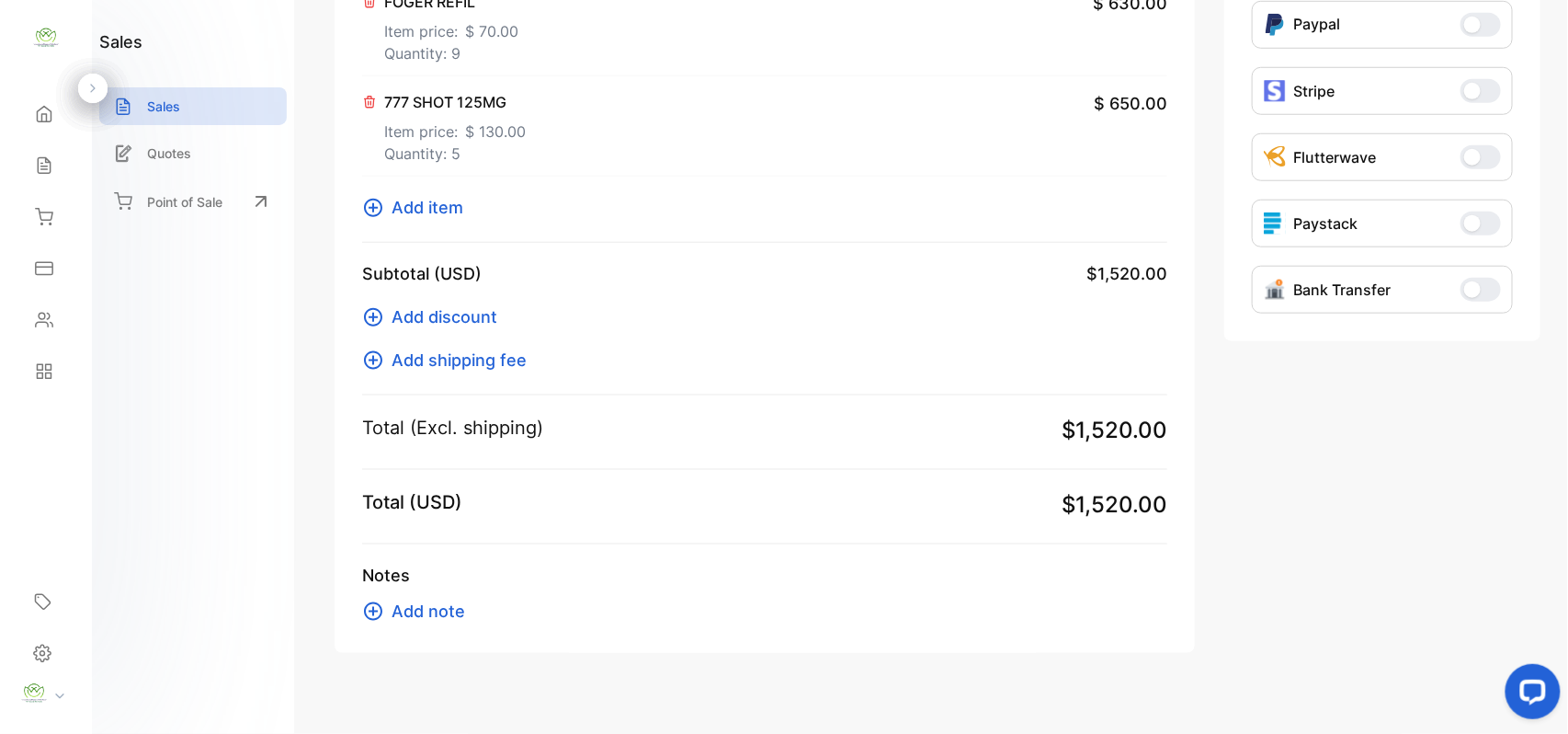
click at [445, 202] on span "Add item" at bounding box center [428, 206] width 72 height 25
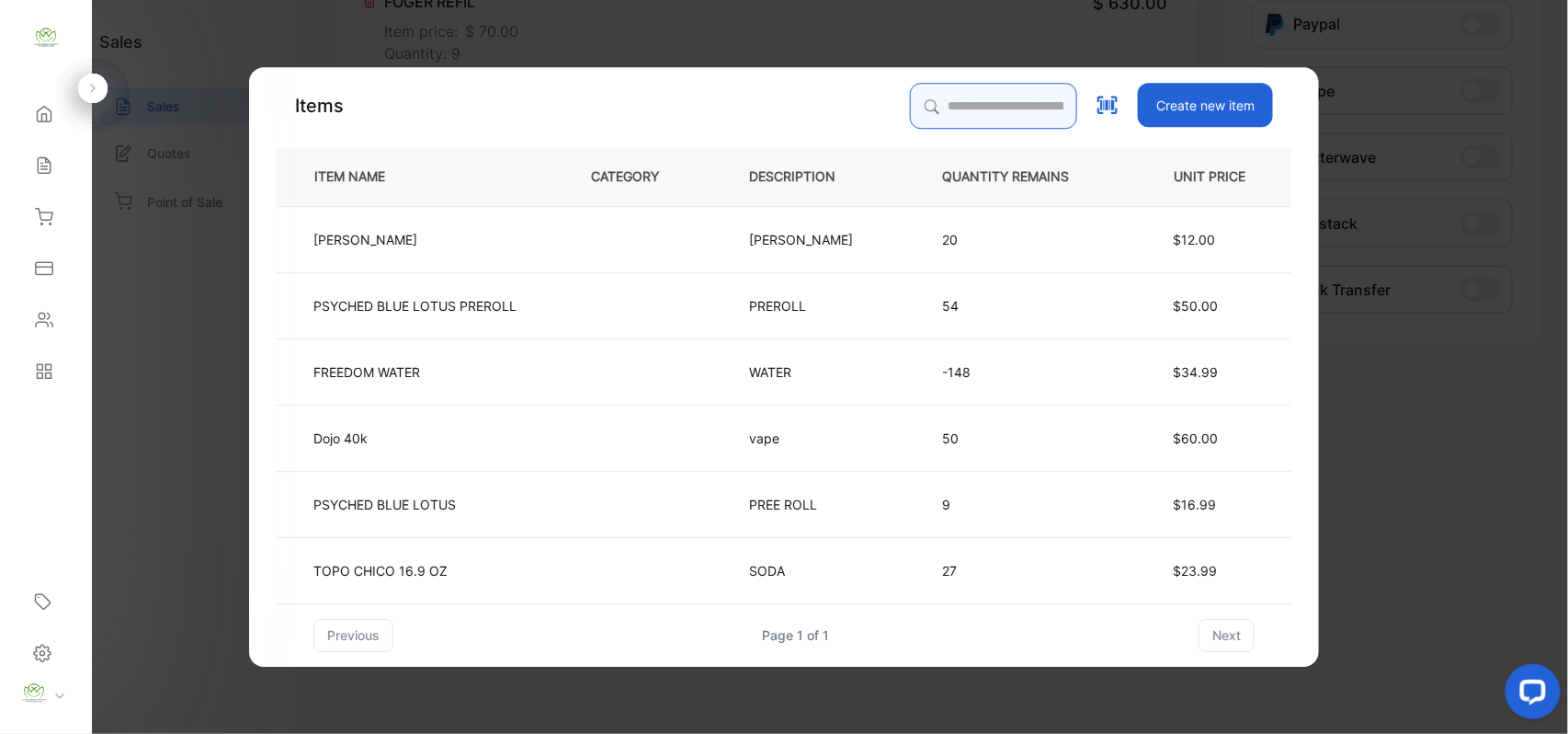
click at [970, 118] on input "search" at bounding box center [994, 106] width 167 height 46
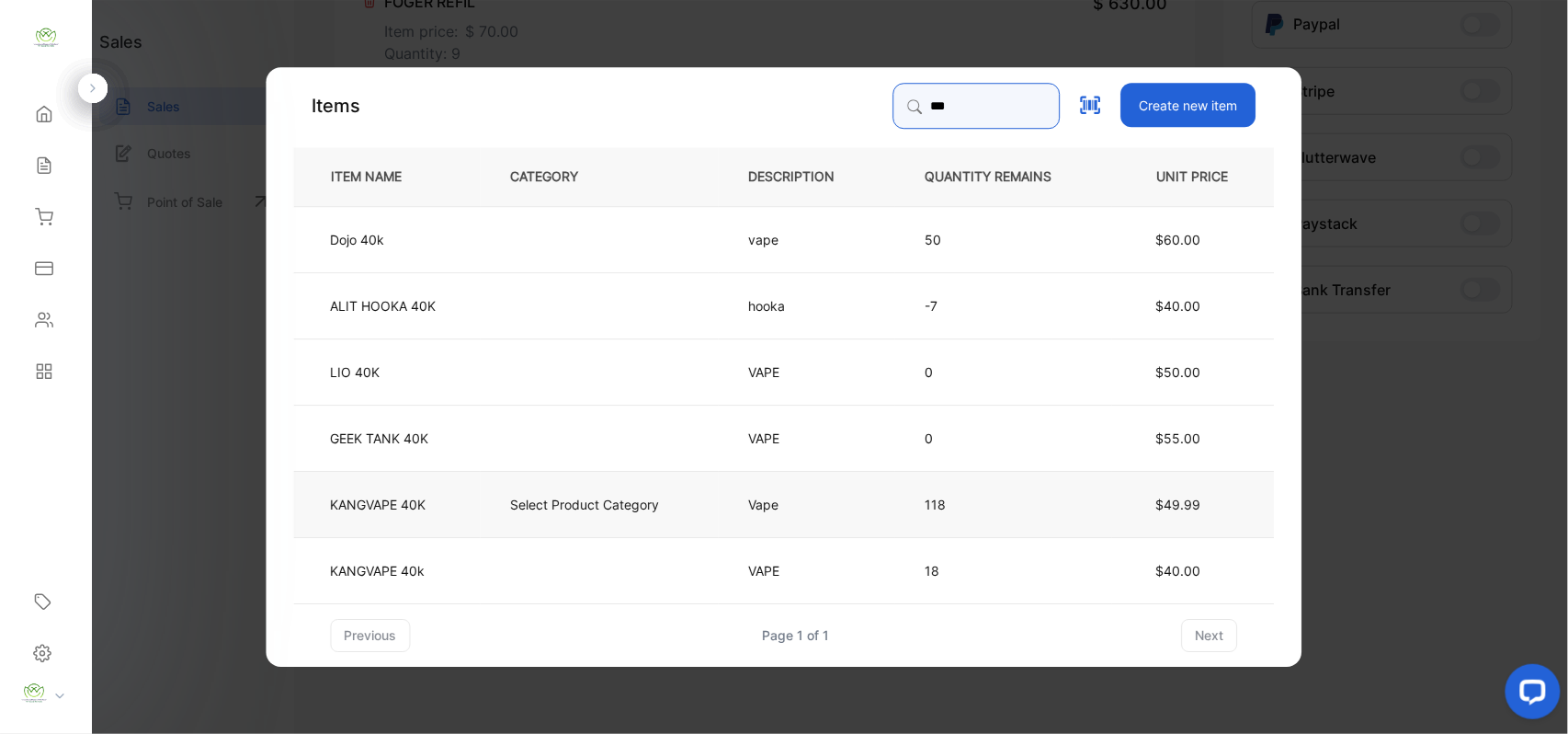
type input "***"
click at [533, 510] on p "Select Product Category" at bounding box center [585, 503] width 149 height 19
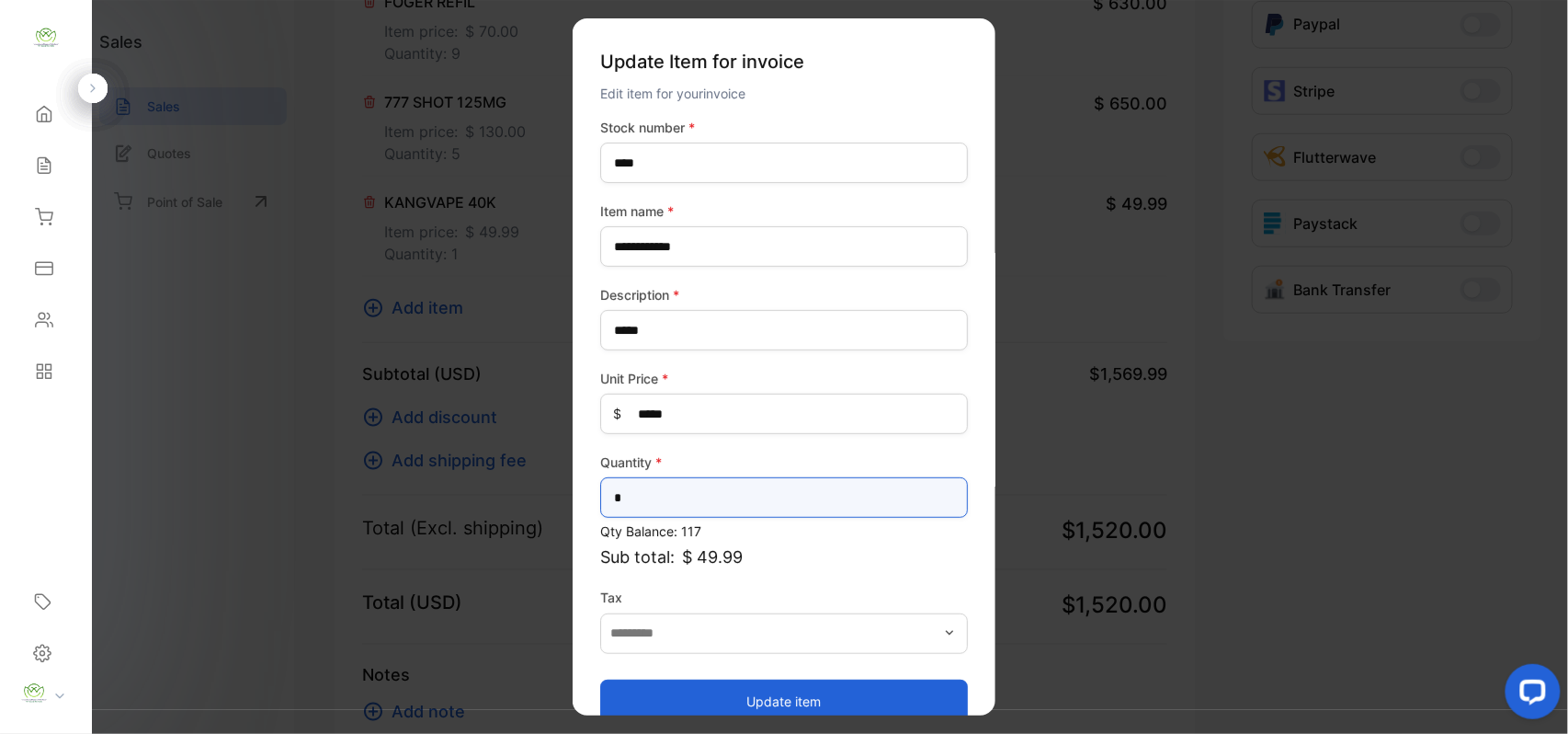
click at [730, 482] on input "*" at bounding box center [784, 497] width 368 height 41
type input "*"
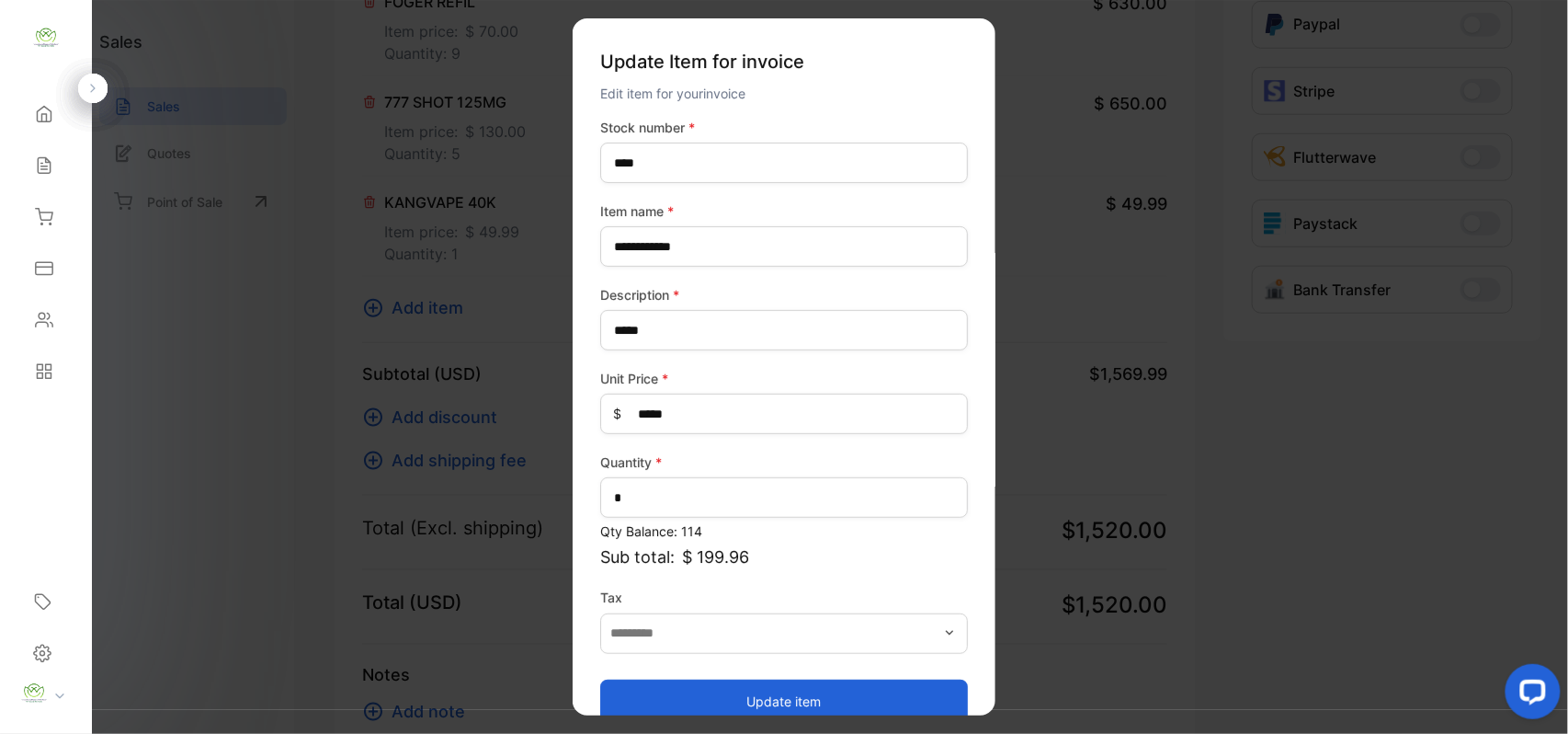
click at [865, 686] on button "Update item" at bounding box center [784, 700] width 368 height 44
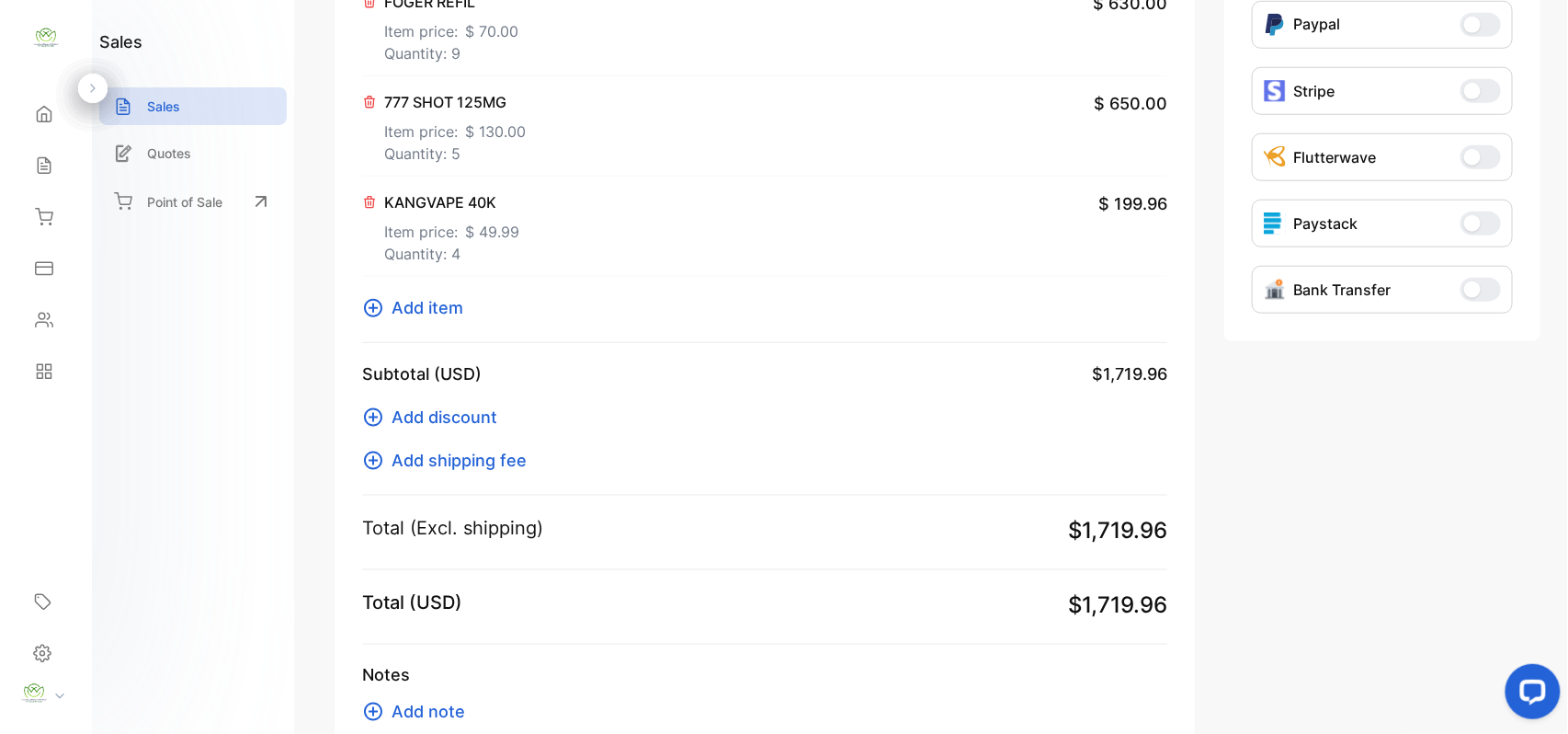
click at [408, 303] on span "Add item" at bounding box center [428, 307] width 72 height 25
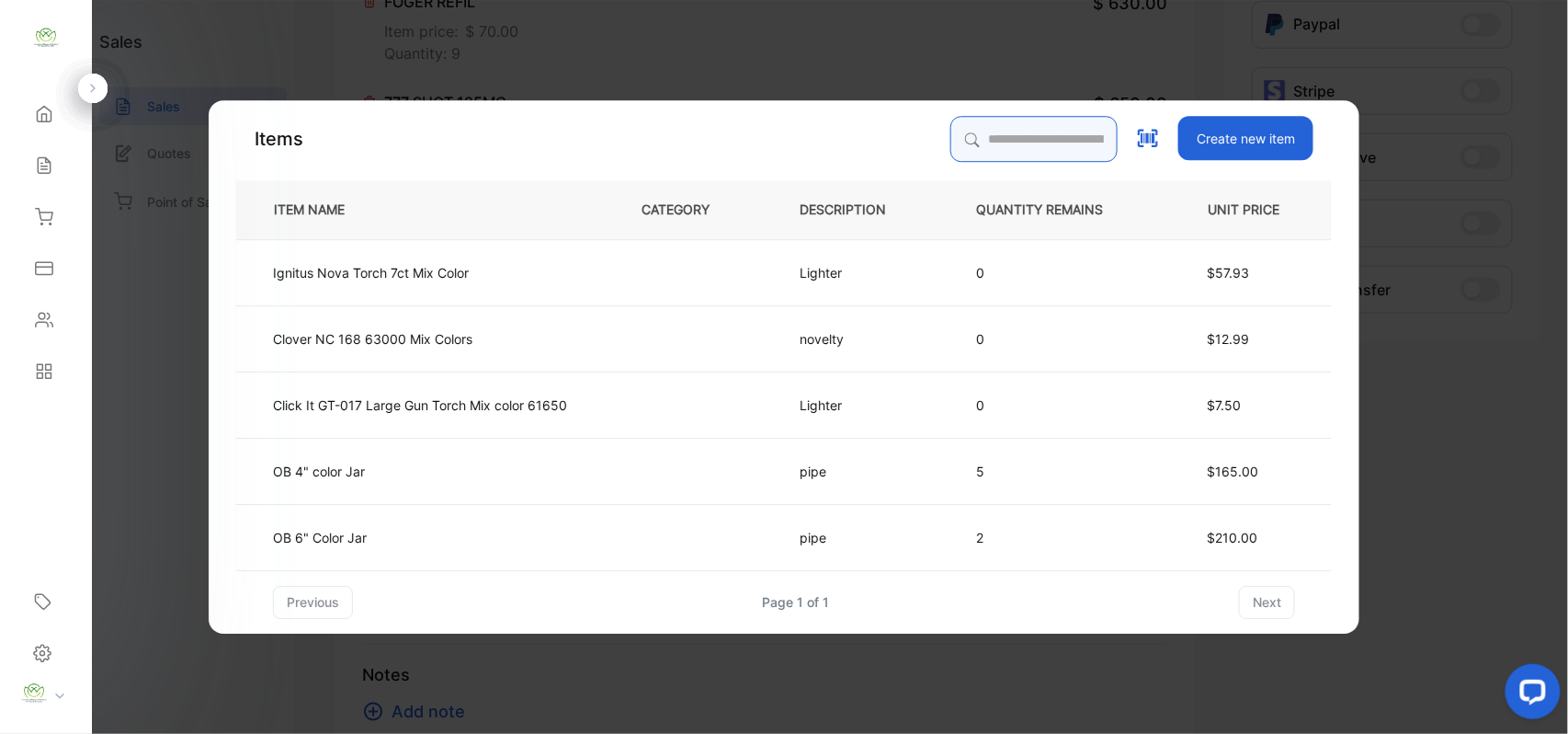
click at [1004, 144] on input "search" at bounding box center [1034, 139] width 167 height 46
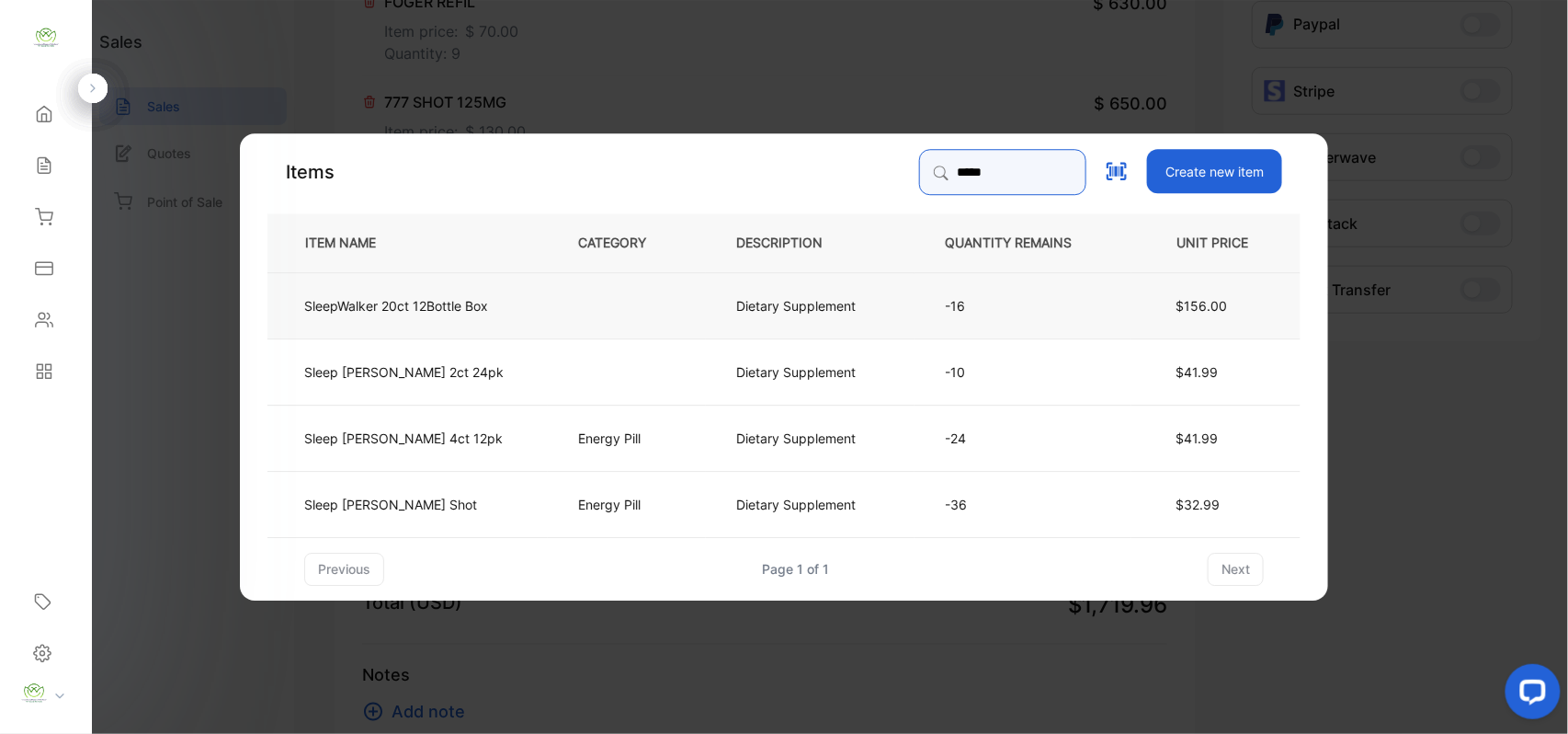
type input "*****"
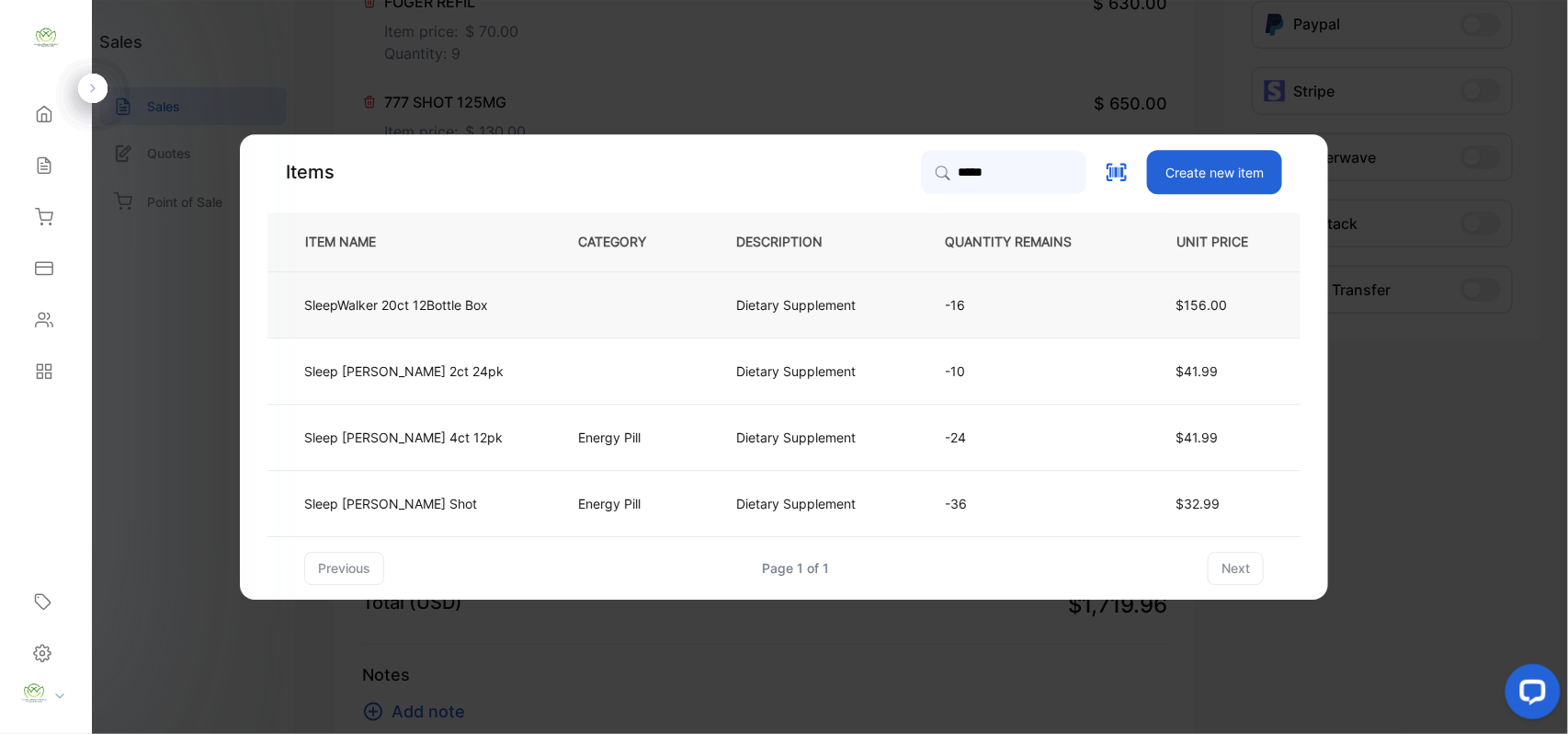
click at [434, 301] on p "SleepWalker 20ct 12Bottle Box" at bounding box center [396, 304] width 183 height 19
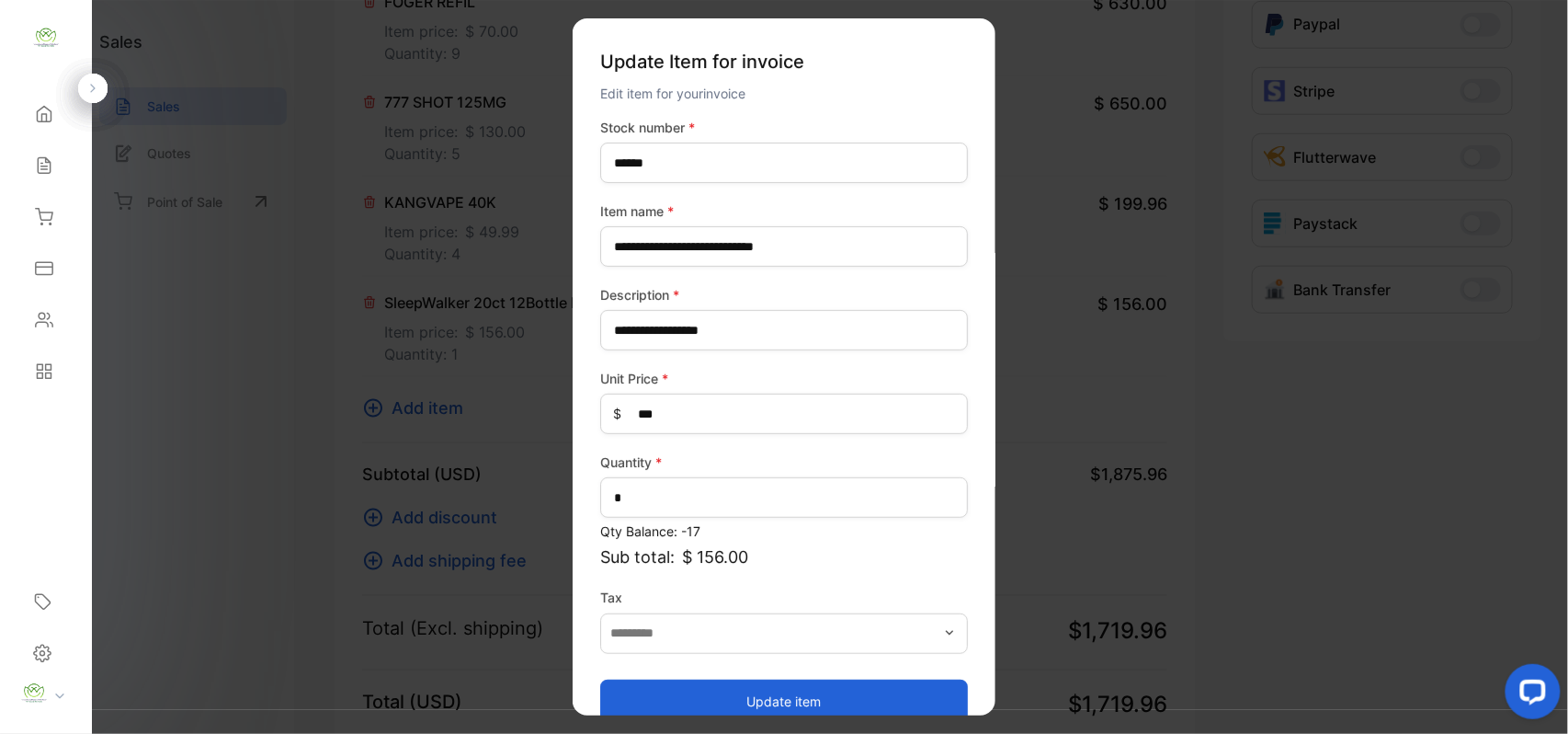
click at [747, 681] on button "Update item" at bounding box center [784, 700] width 368 height 44
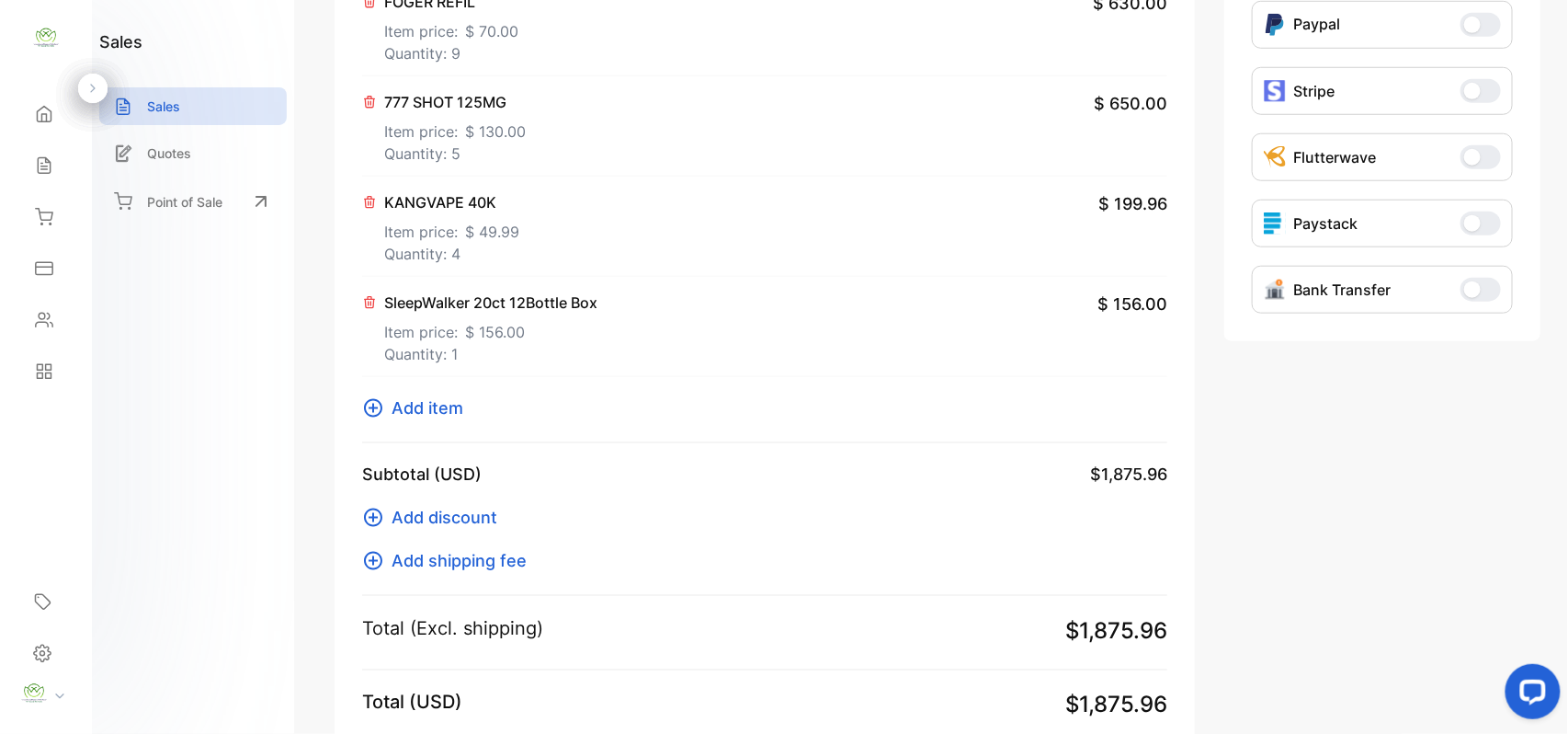
click at [458, 384] on div "Item GIGA BAR Item price: $ 60.00 Quantity: 4 $ 240.00 FOGER REFIL Item price: …" at bounding box center [765, 148] width 805 height 592
click at [451, 398] on span "Add item" at bounding box center [428, 407] width 72 height 25
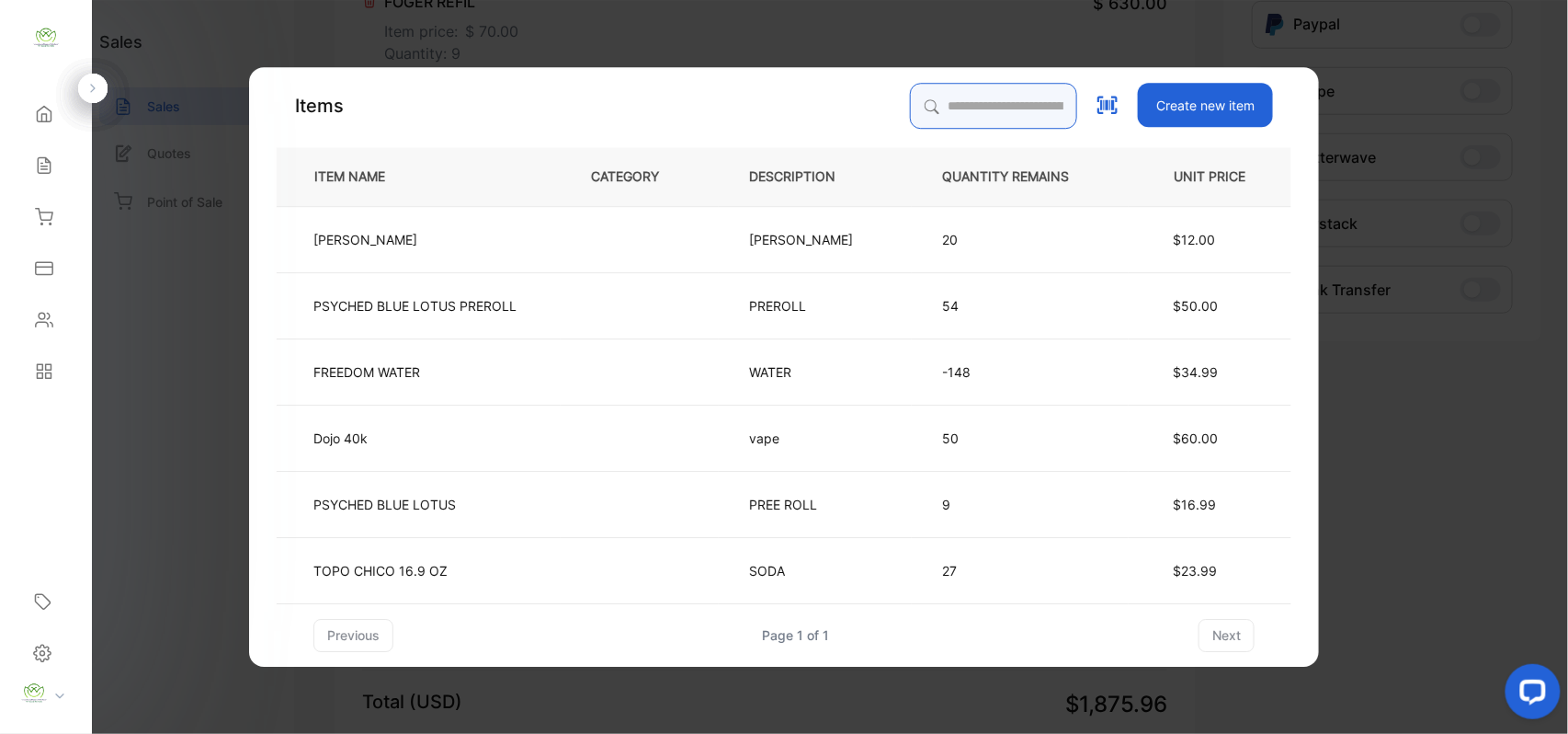
click at [928, 107] on input "search" at bounding box center [994, 106] width 167 height 46
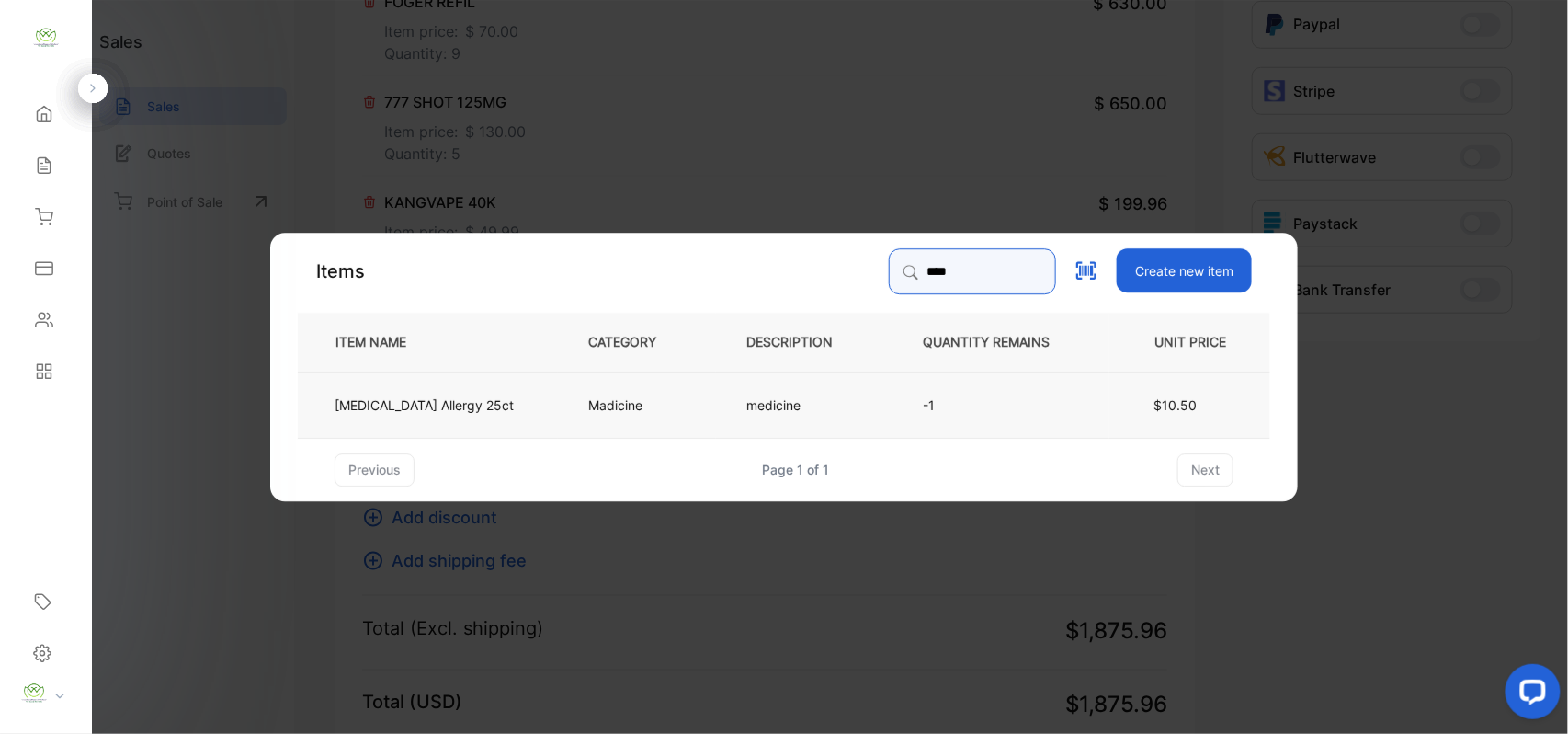
type input "****"
click at [597, 391] on td "Madicine" at bounding box center [637, 404] width 158 height 66
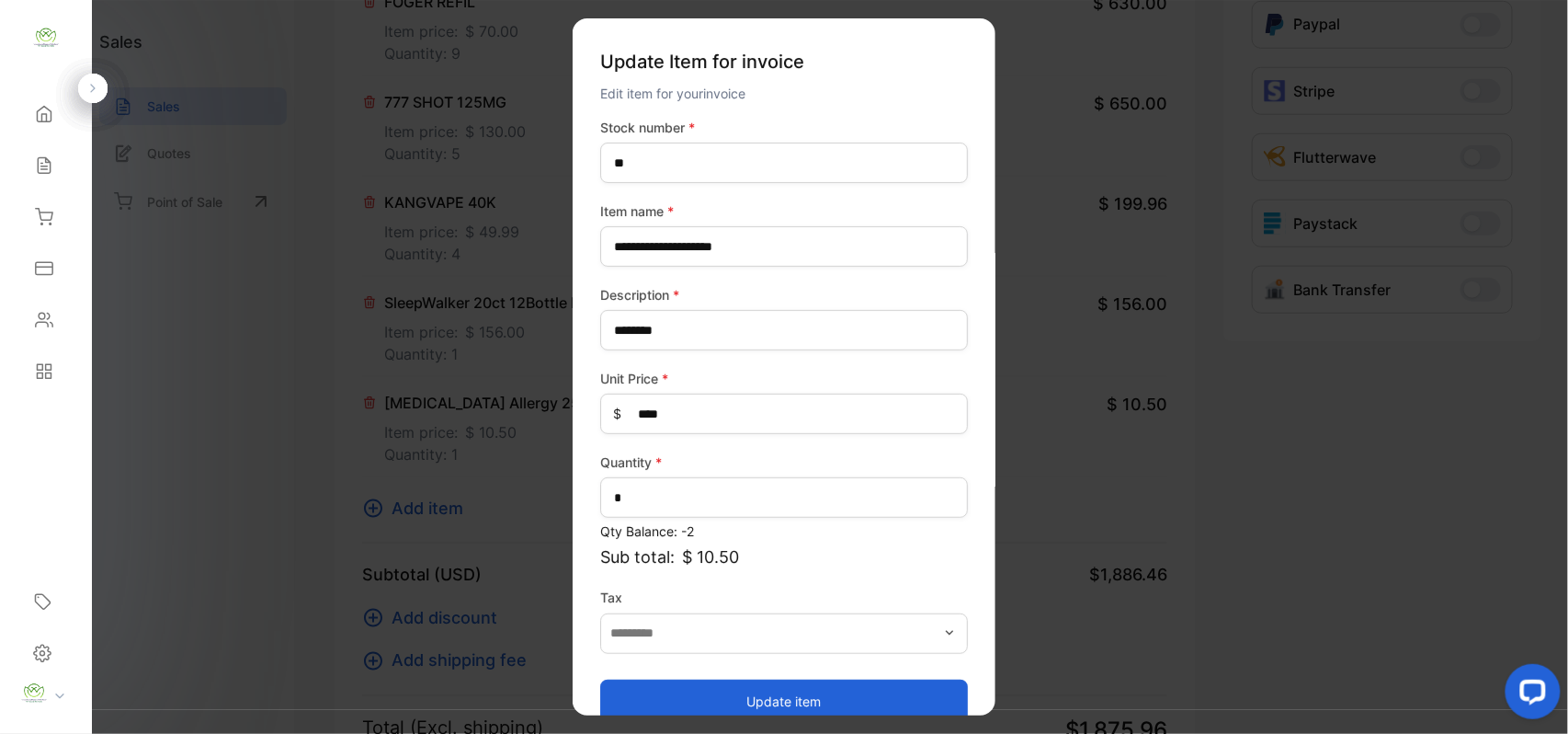
click at [777, 688] on button "Update item" at bounding box center [784, 700] width 368 height 44
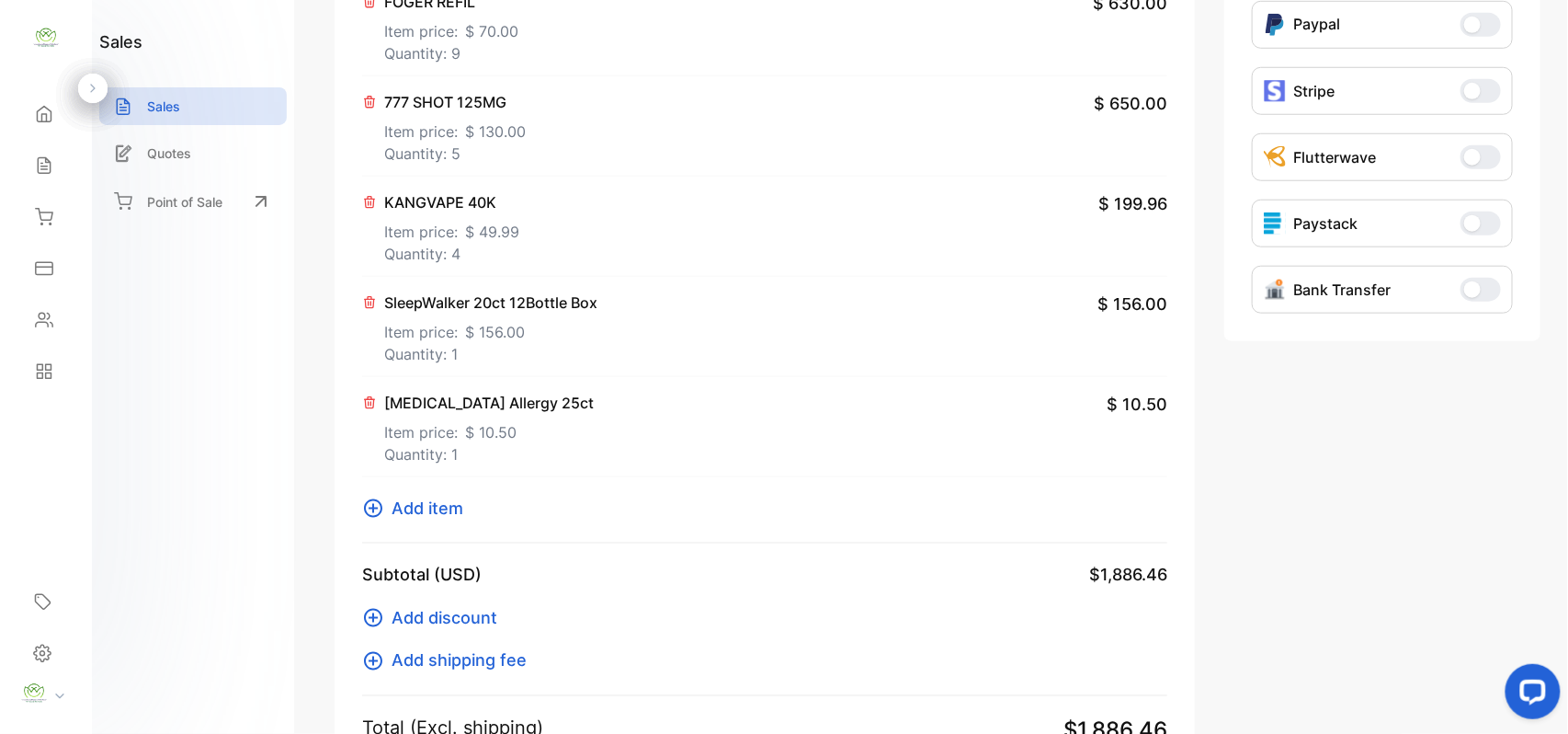
click at [446, 510] on span "Add item" at bounding box center [428, 508] width 72 height 25
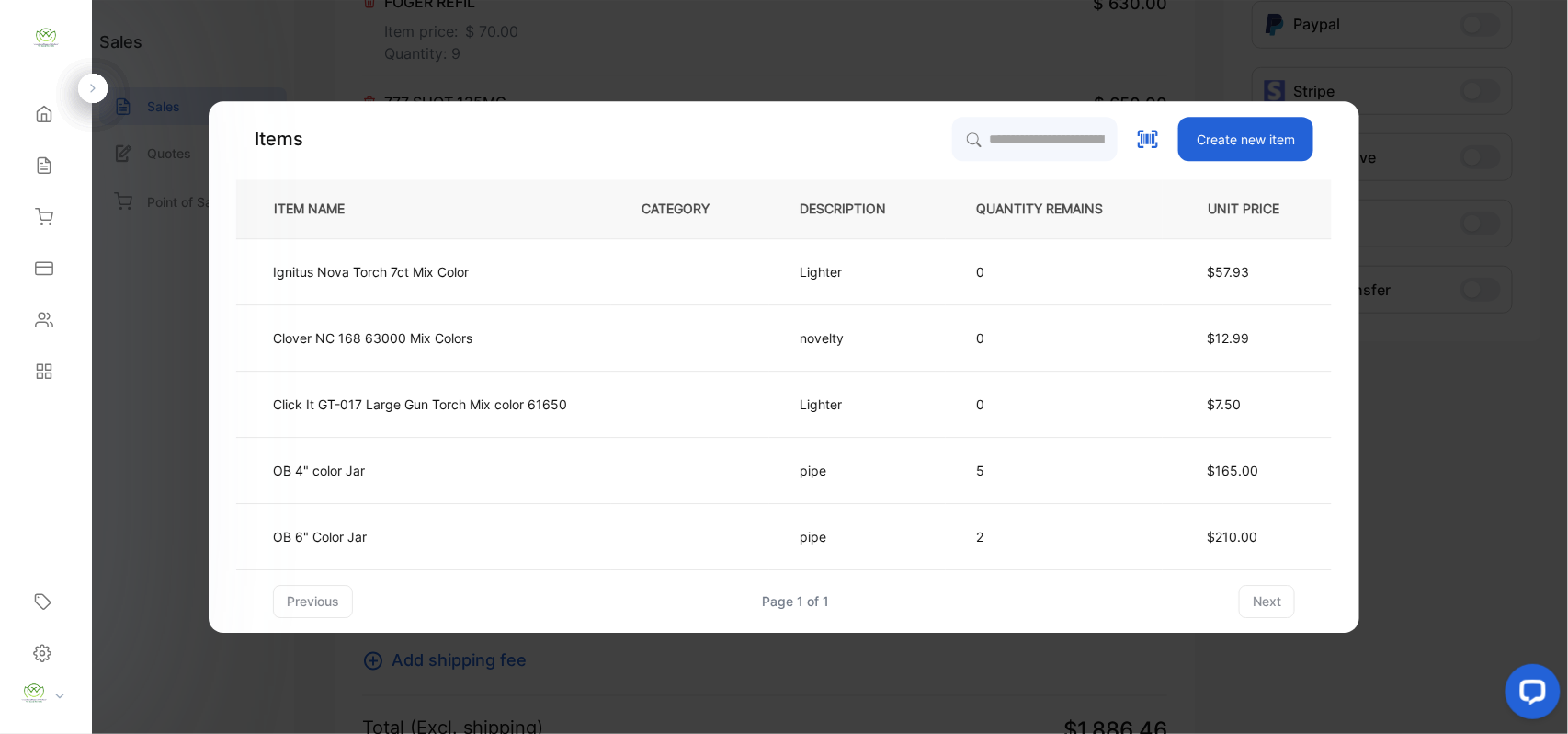
click at [976, 133] on div "Items Create new item ITEM NAME CATEGORY DESCRIPTION QUANTITY REMAINS UNIT PRIC…" at bounding box center [784, 367] width 1096 height 501
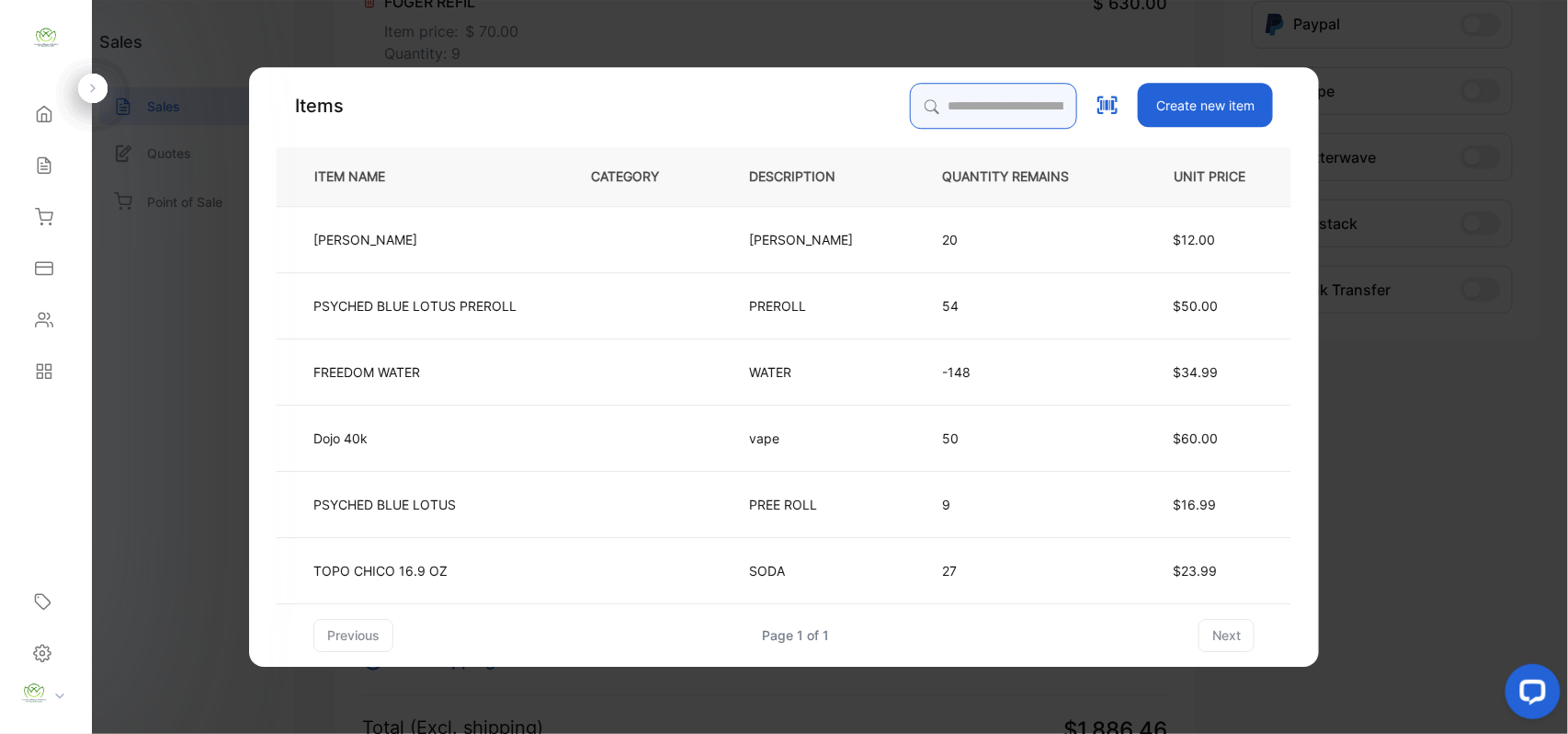
click at [987, 108] on input "search" at bounding box center [994, 106] width 167 height 46
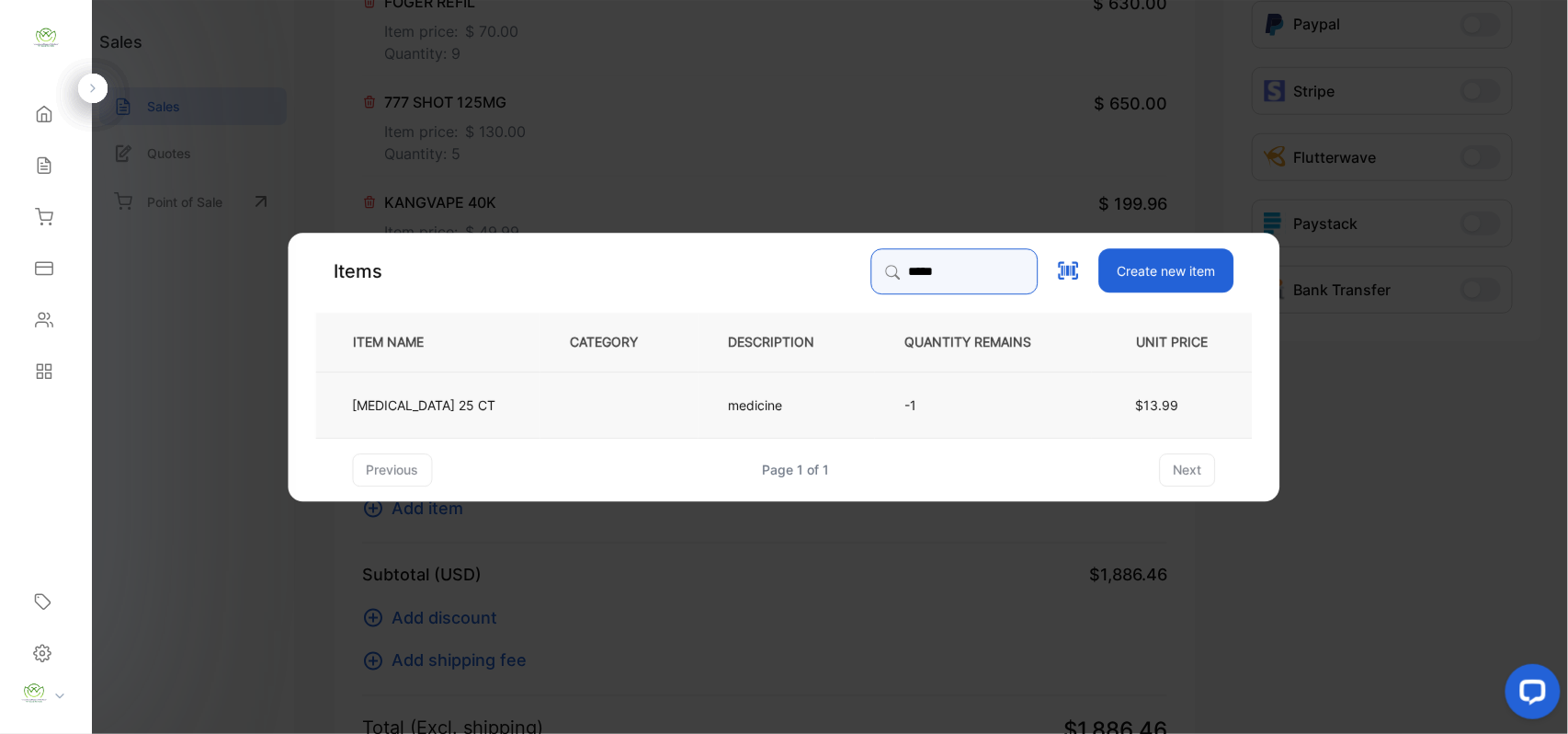
type input "*****"
click at [600, 405] on td at bounding box center [619, 404] width 158 height 66
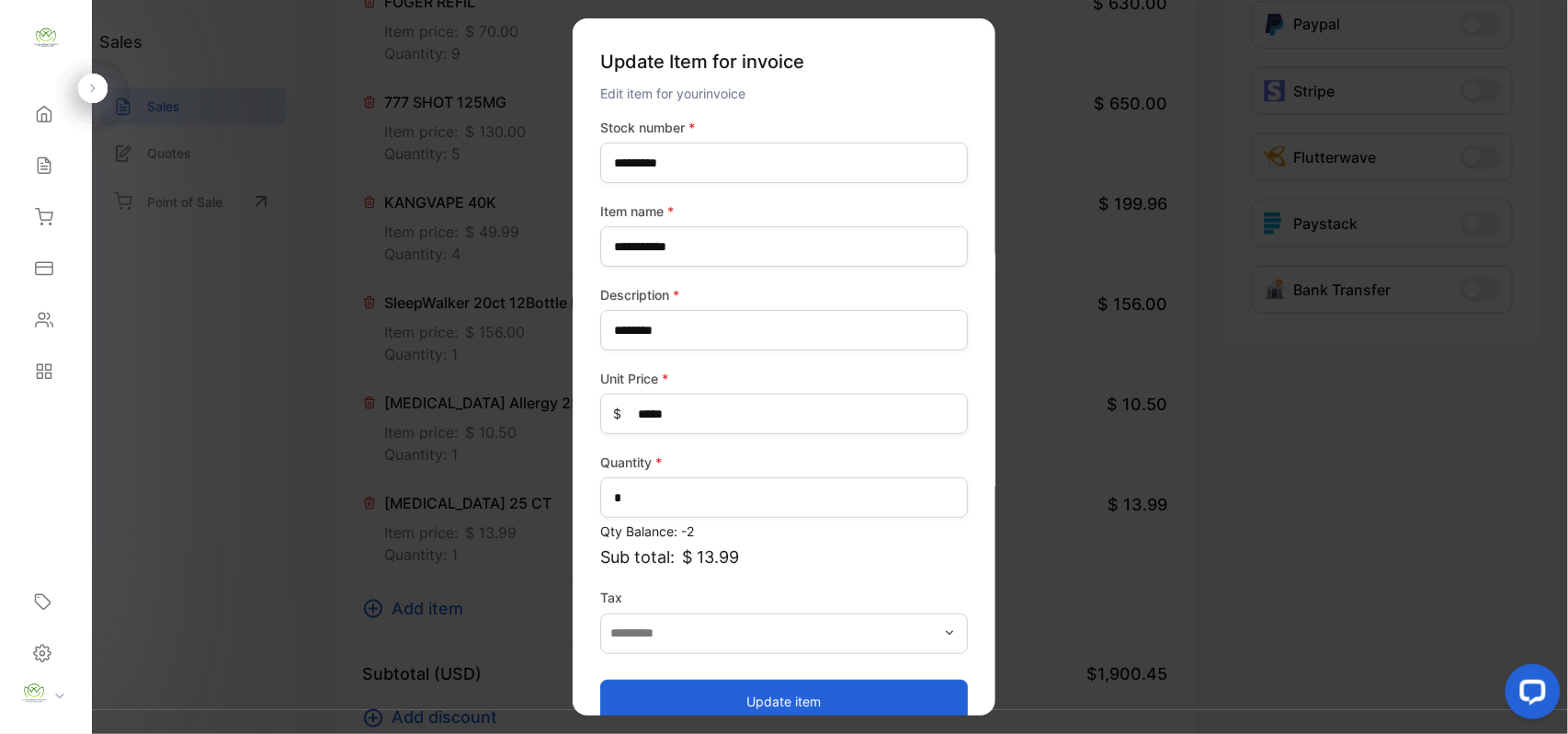
drag, startPoint x: 756, startPoint y: 684, endPoint x: 752, endPoint y: 673, distance: 11.7
click at [756, 675] on div "Update item" at bounding box center [784, 691] width 368 height 63
drag, startPoint x: 713, startPoint y: 689, endPoint x: 702, endPoint y: 682, distance: 13.0
click at [714, 688] on button "Update item" at bounding box center [784, 700] width 368 height 44
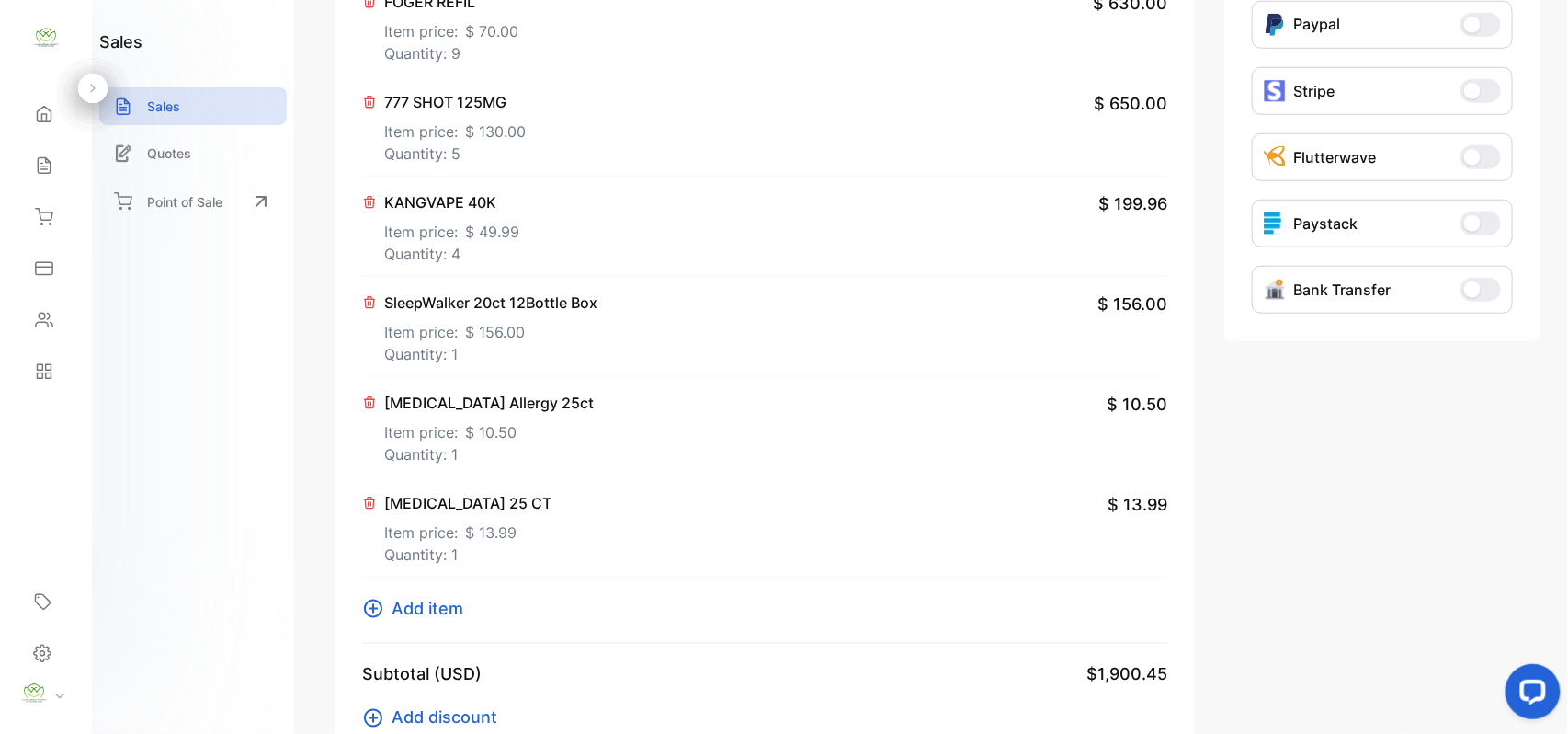
click at [442, 595] on div "Item GIGA BAR Item price: $ 60.00 Quantity: 4 $ 240.00 FOGER REFIL Item price: …" at bounding box center [765, 247] width 805 height 793
drag, startPoint x: 445, startPoint y: 603, endPoint x: 449, endPoint y: 592, distance: 11.7
click at [447, 593] on div "Item GIGA BAR Item price: $ 60.00 Quantity: 4 $ 240.00 FOGER REFIL Item price: …" at bounding box center [765, 247] width 805 height 793
click at [450, 603] on span "Add item" at bounding box center [428, 607] width 72 height 25
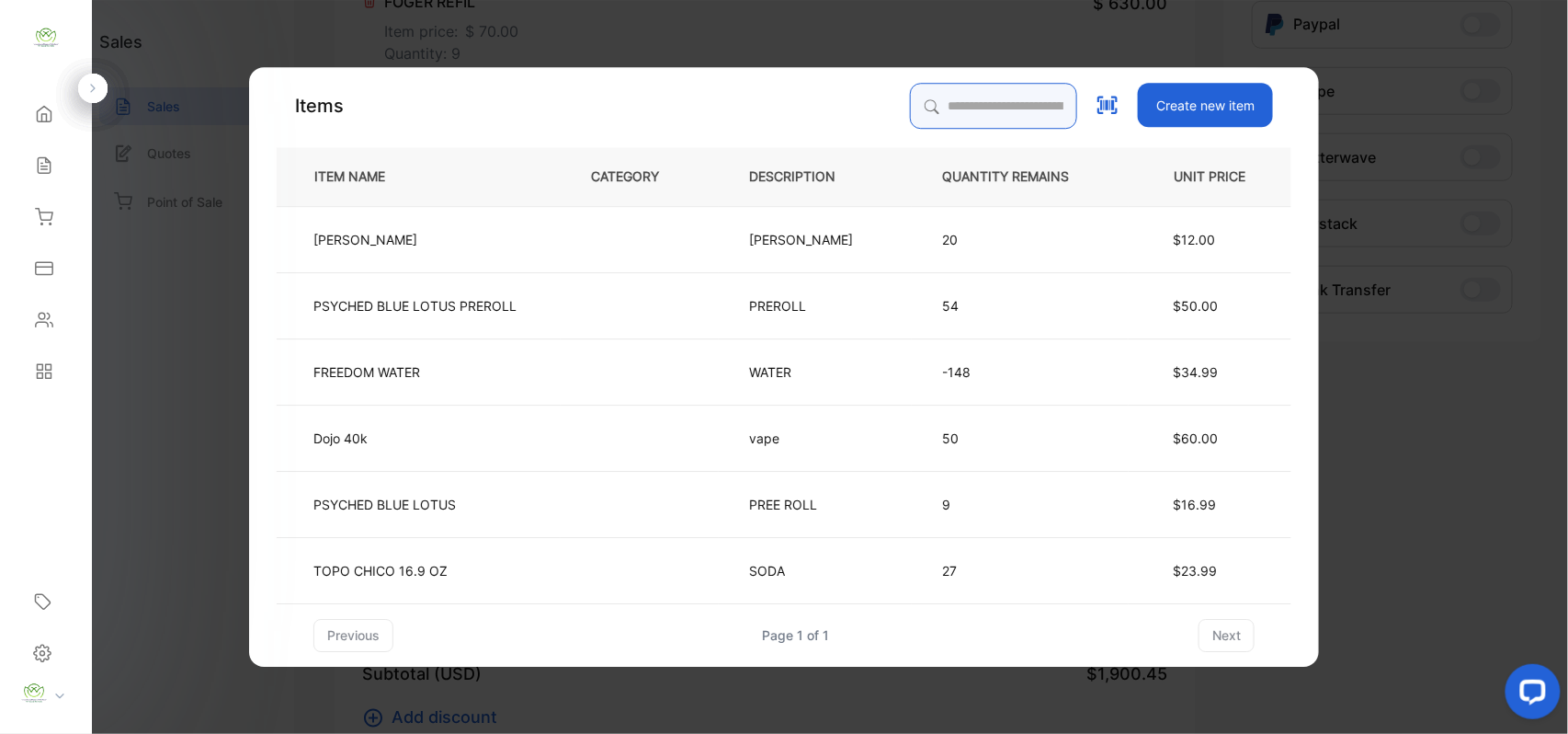
click at [958, 114] on input "search" at bounding box center [994, 106] width 167 height 46
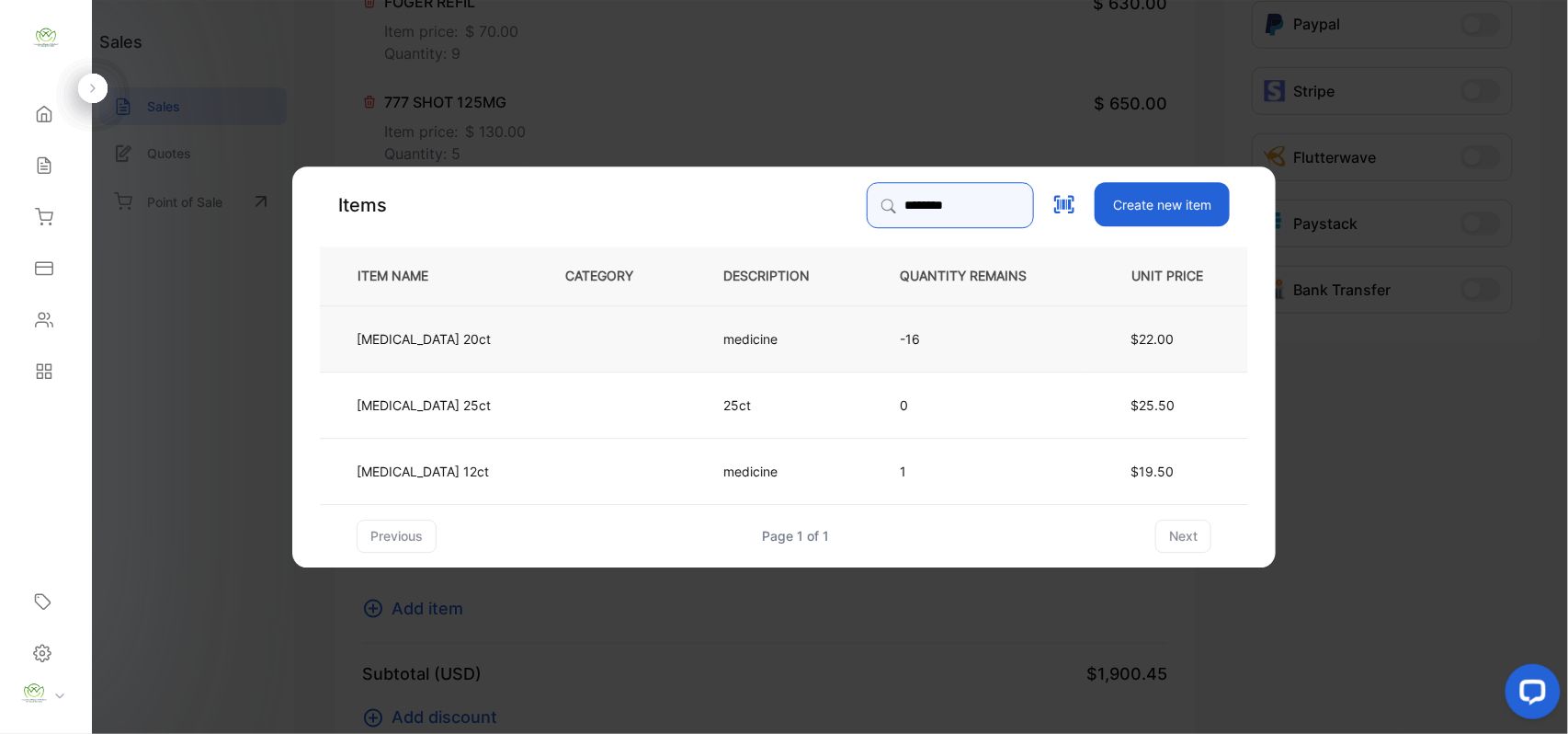
type input "********"
click at [693, 354] on td "medicine" at bounding box center [781, 337] width 176 height 66
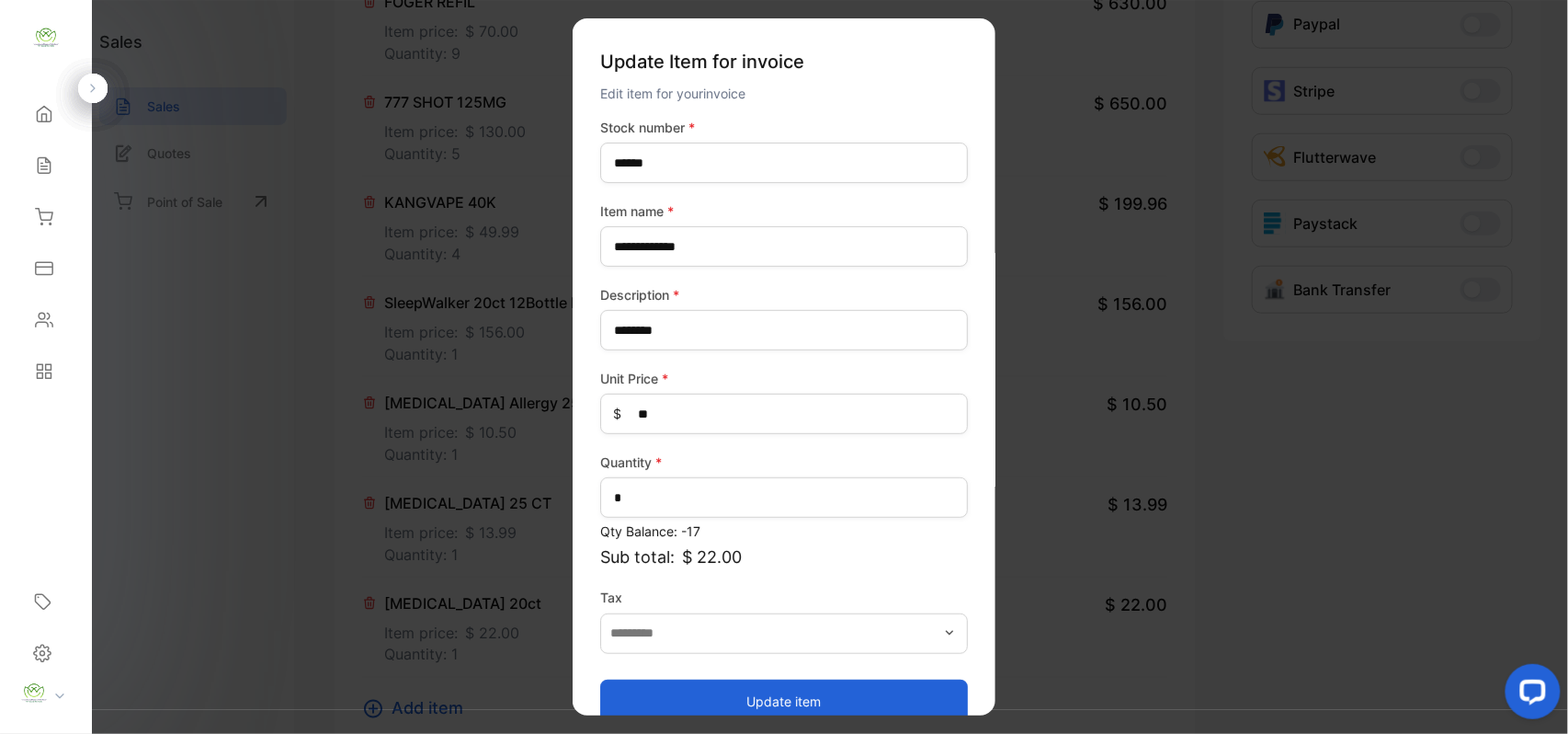
click at [821, 681] on button "Update item" at bounding box center [784, 700] width 368 height 44
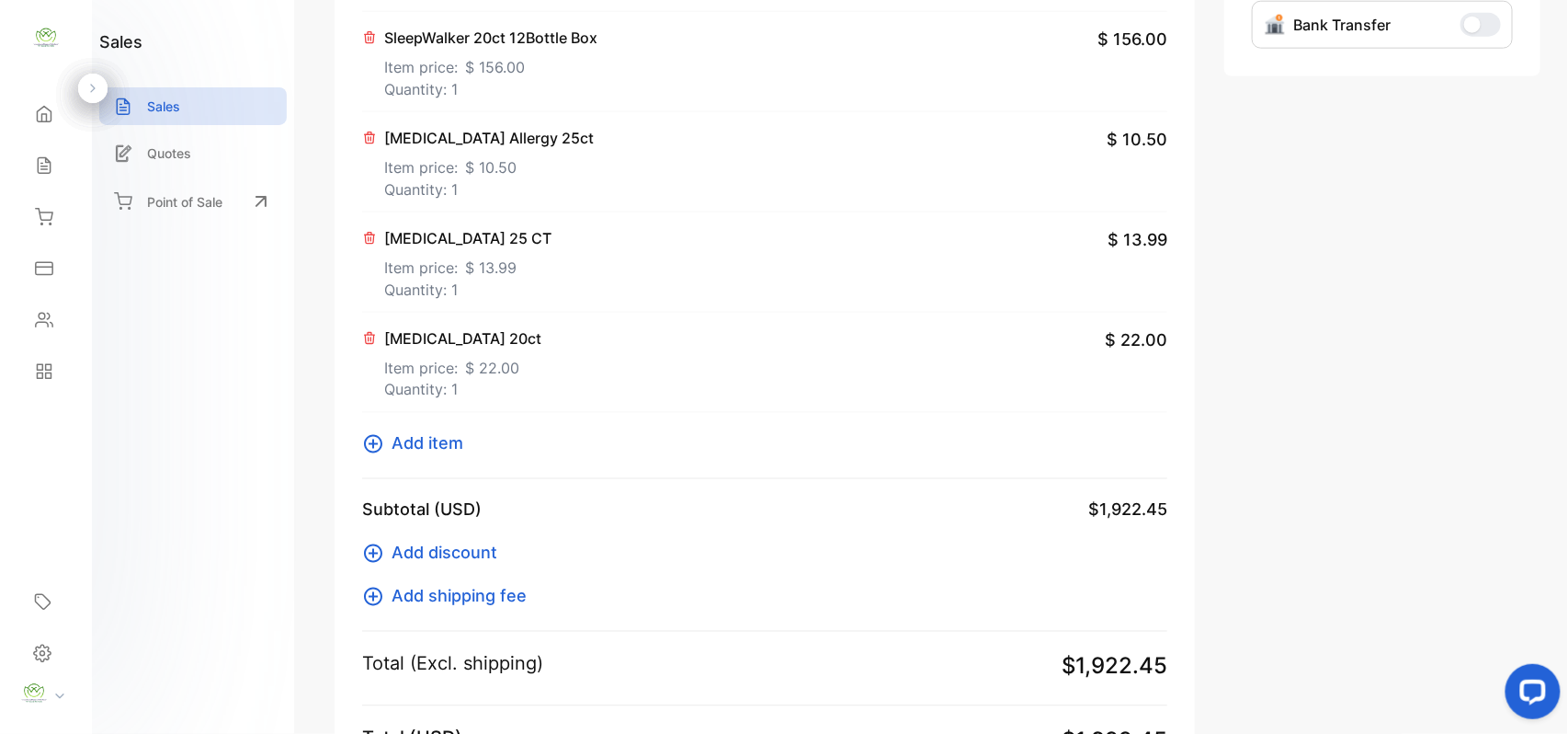
scroll to position [858, 0]
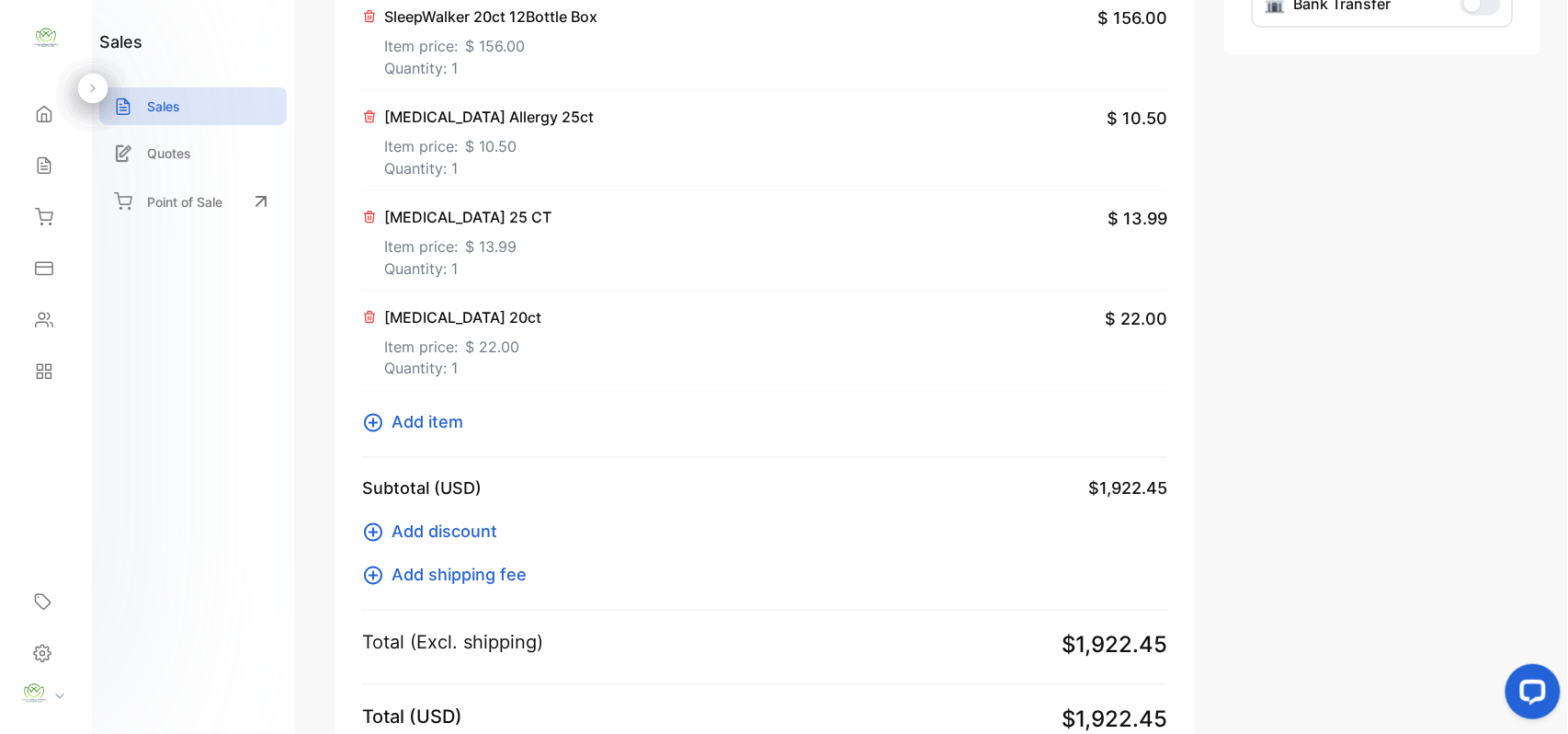
click at [429, 430] on span "Add item" at bounding box center [428, 422] width 72 height 25
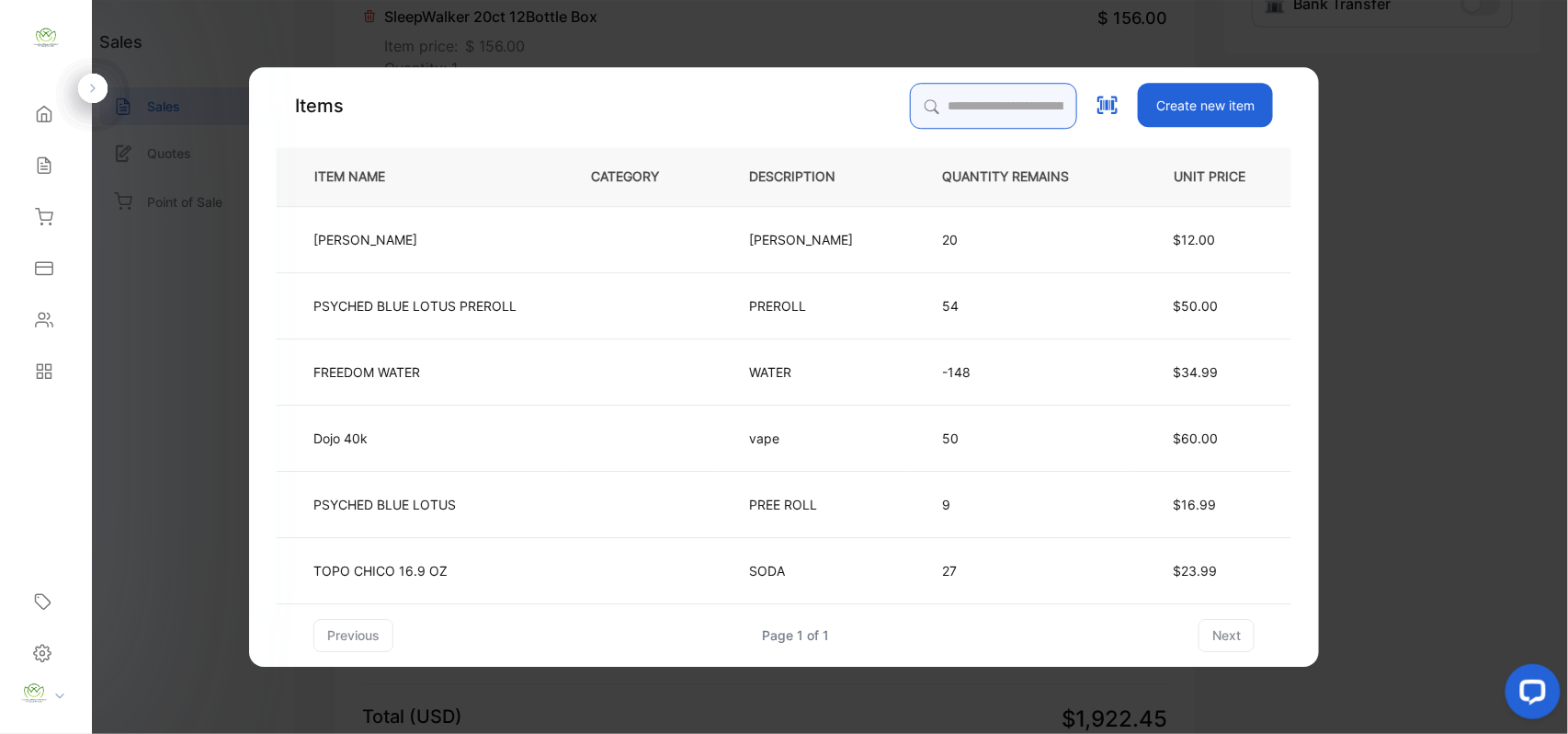
click at [923, 112] on input "search" at bounding box center [994, 106] width 167 height 46
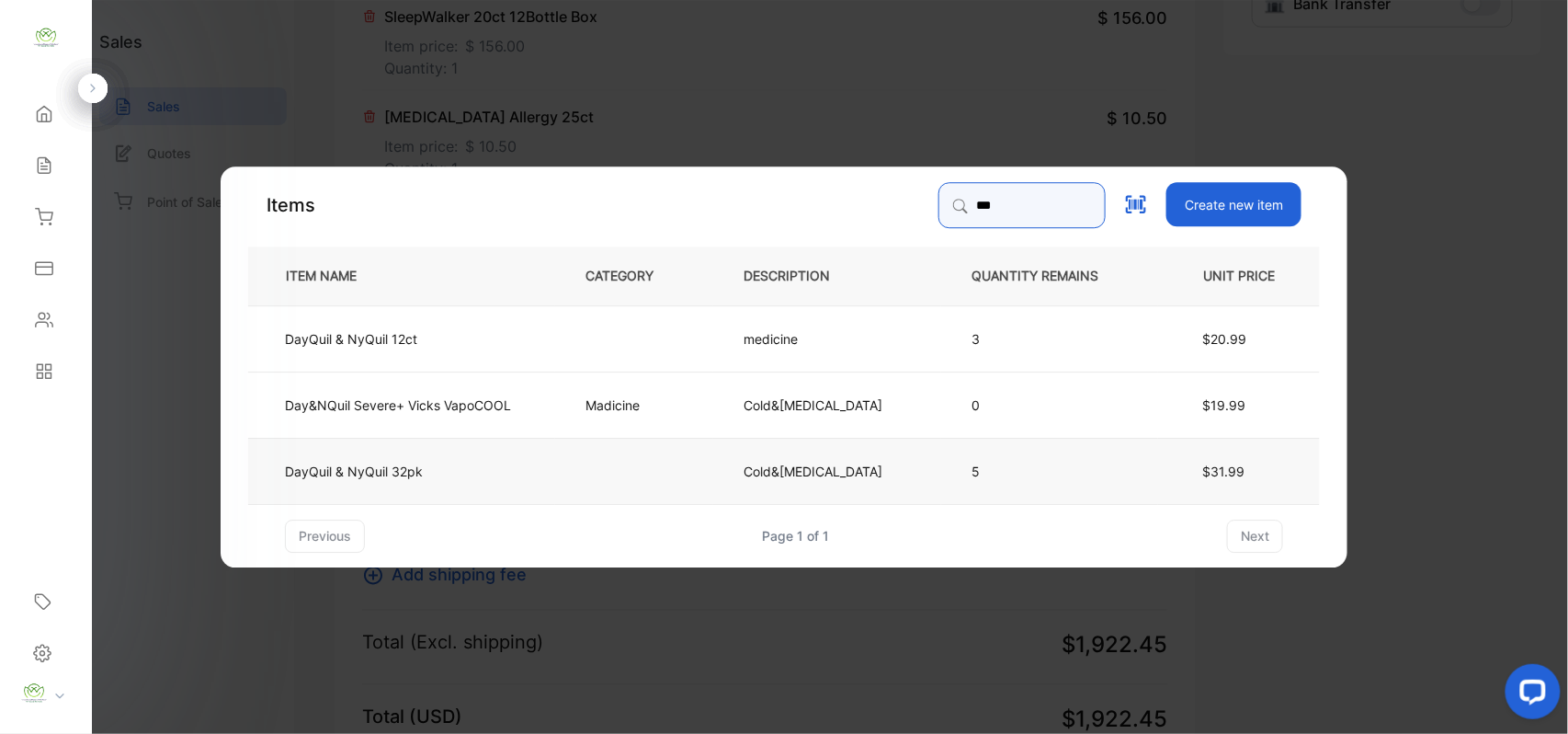
type input "***"
click at [531, 469] on td "DayQuil & NyQuil 32pk" at bounding box center [402, 470] width 307 height 66
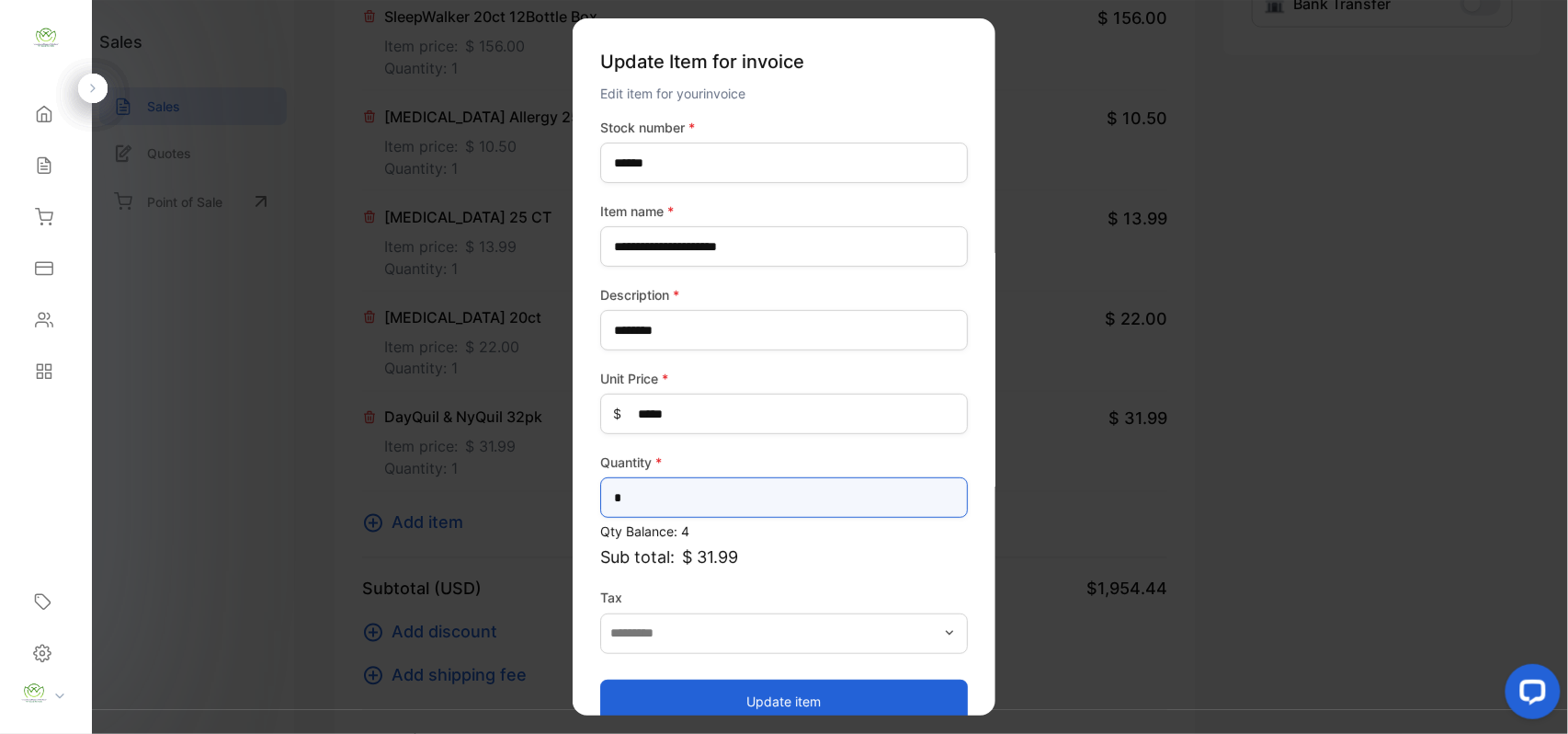
click at [724, 491] on input "*" at bounding box center [784, 497] width 368 height 41
type input "*"
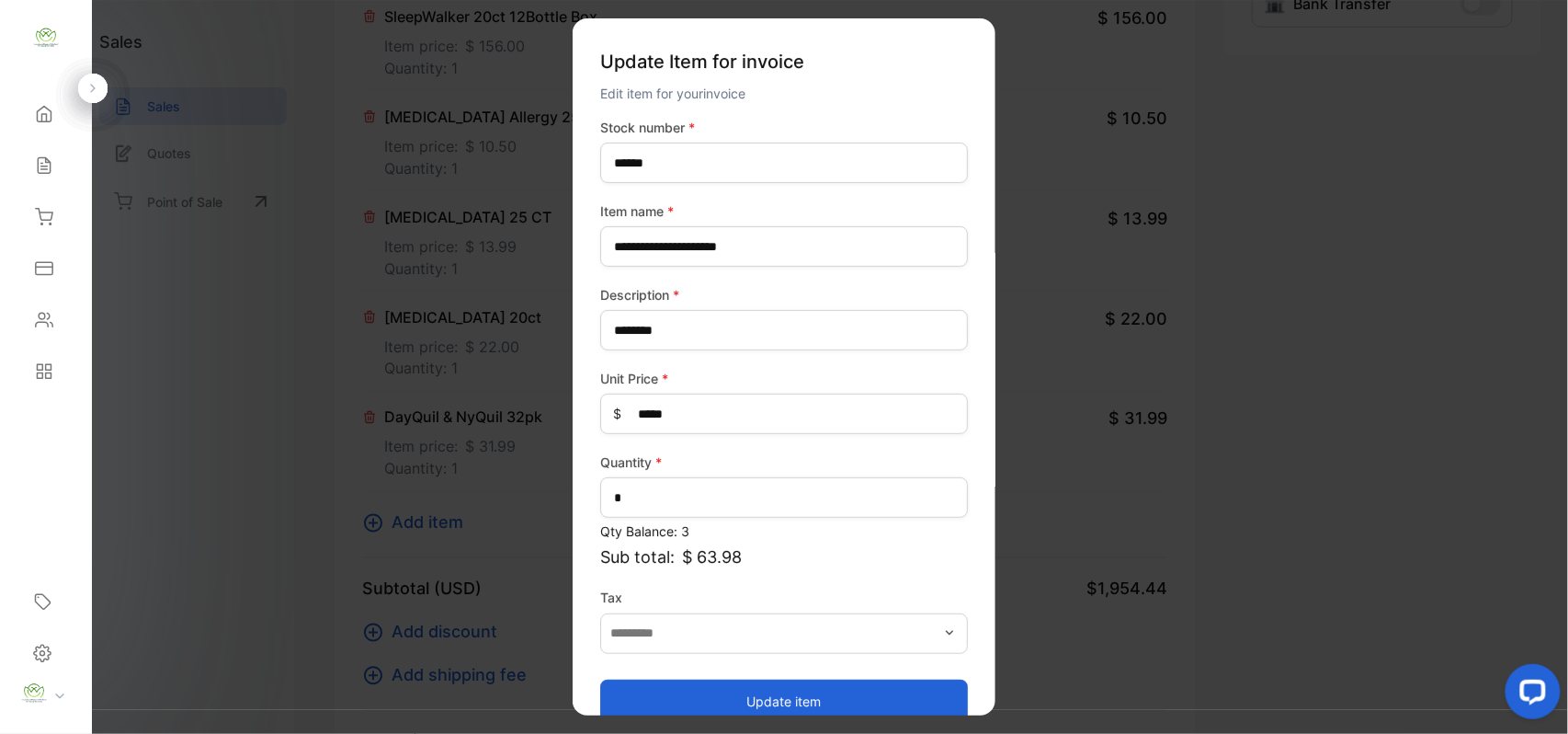
click at [711, 706] on button "Update item" at bounding box center [784, 700] width 368 height 44
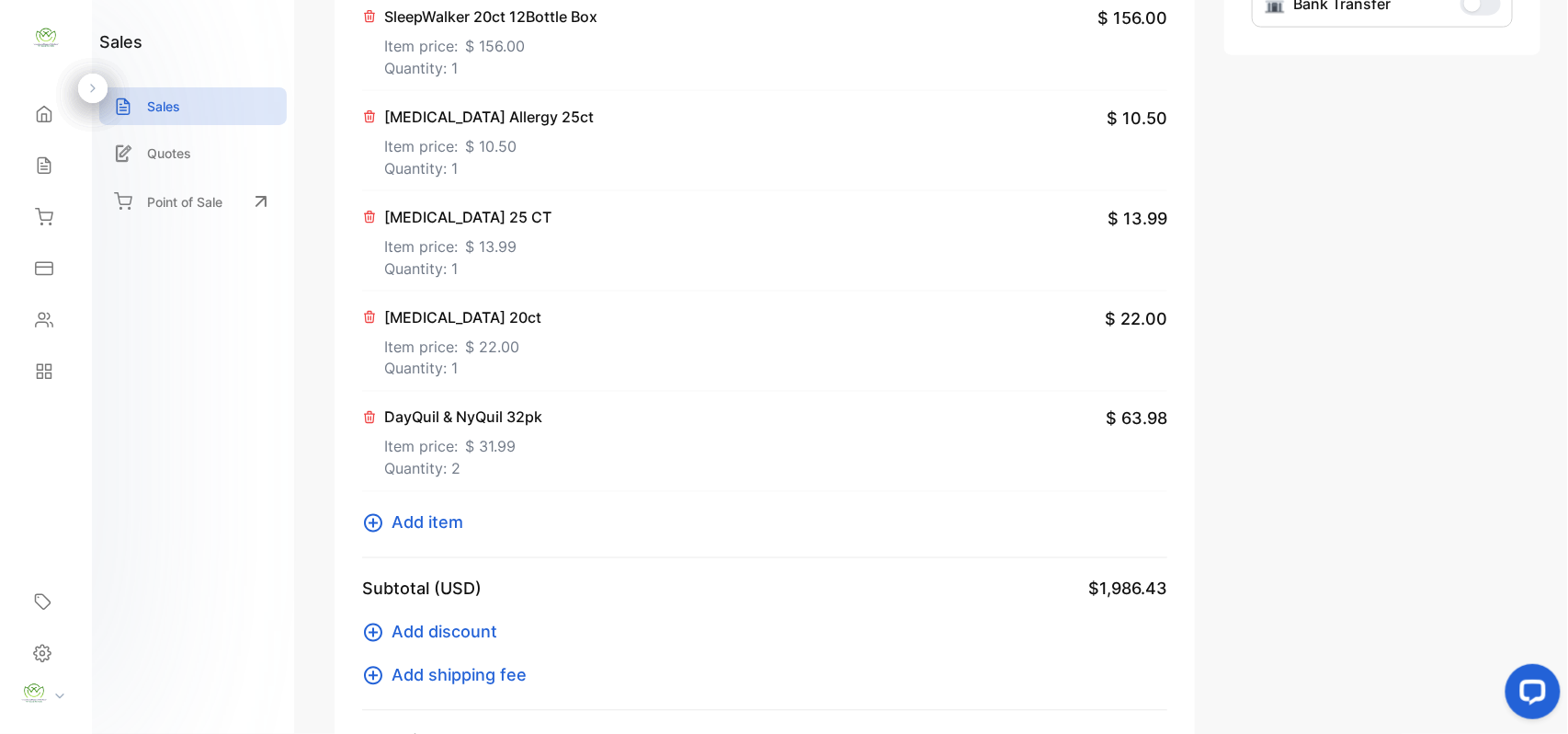
click at [438, 527] on span "Add item" at bounding box center [428, 523] width 72 height 25
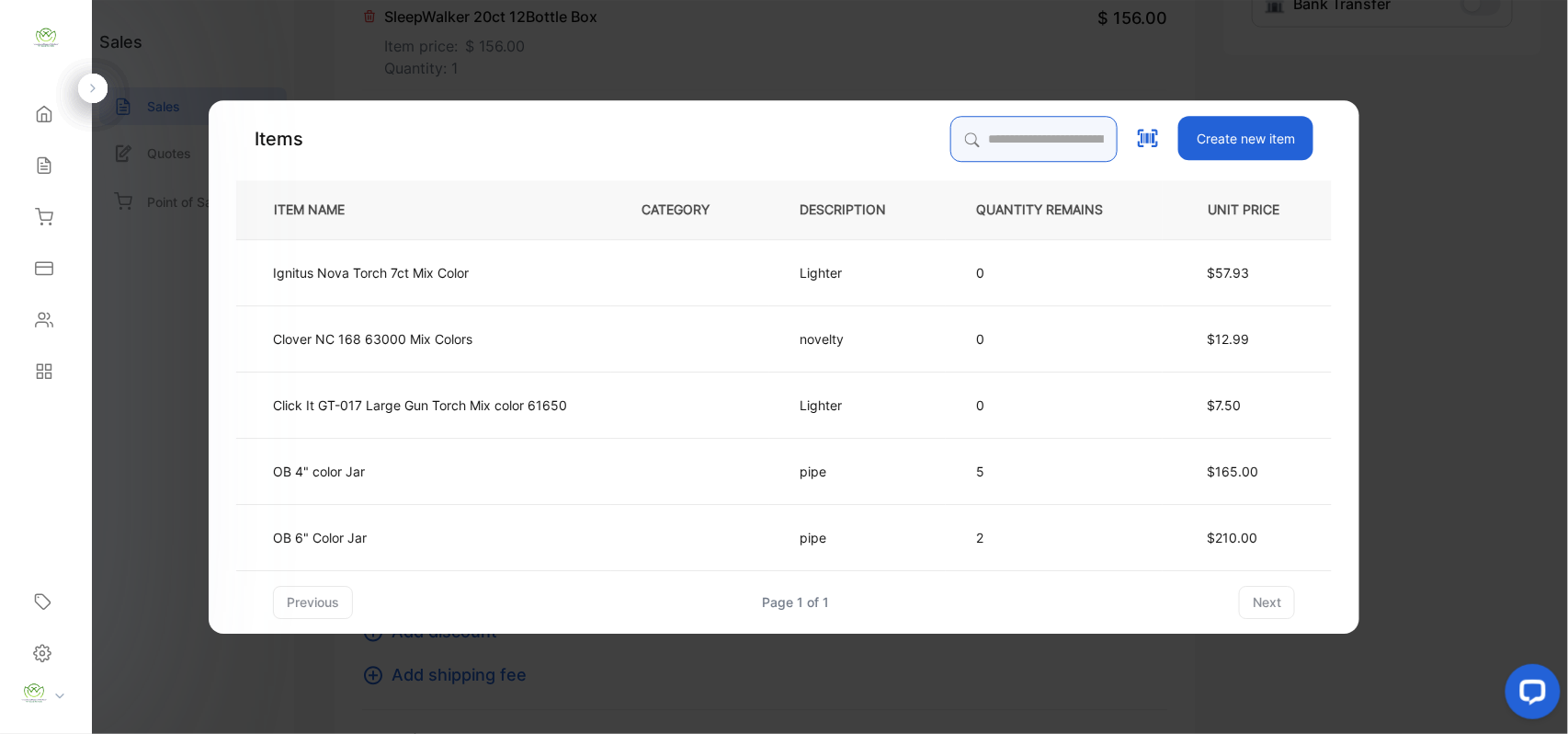
click at [989, 120] on input "search" at bounding box center [1034, 139] width 167 height 46
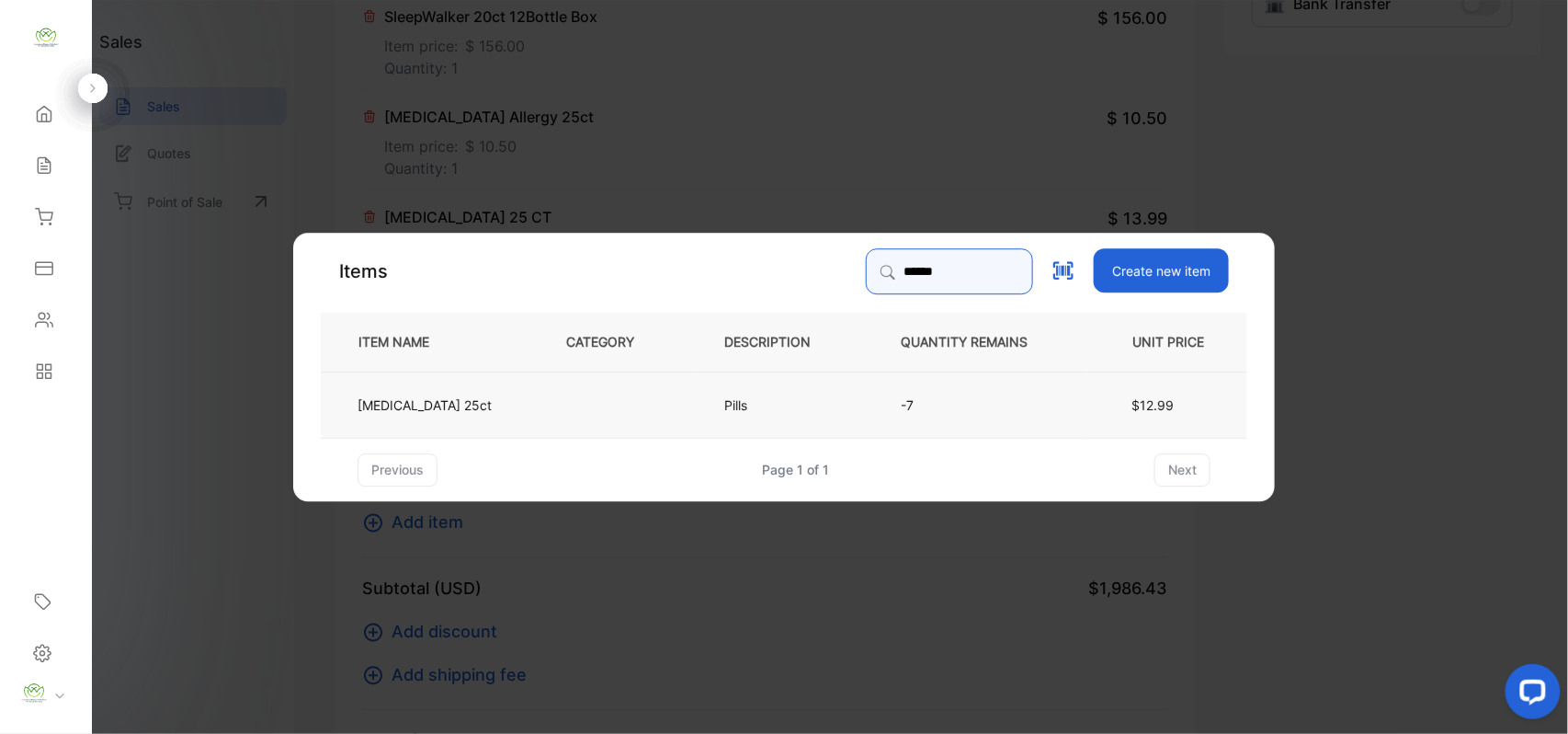
type input "******"
click at [652, 394] on td at bounding box center [614, 404] width 158 height 66
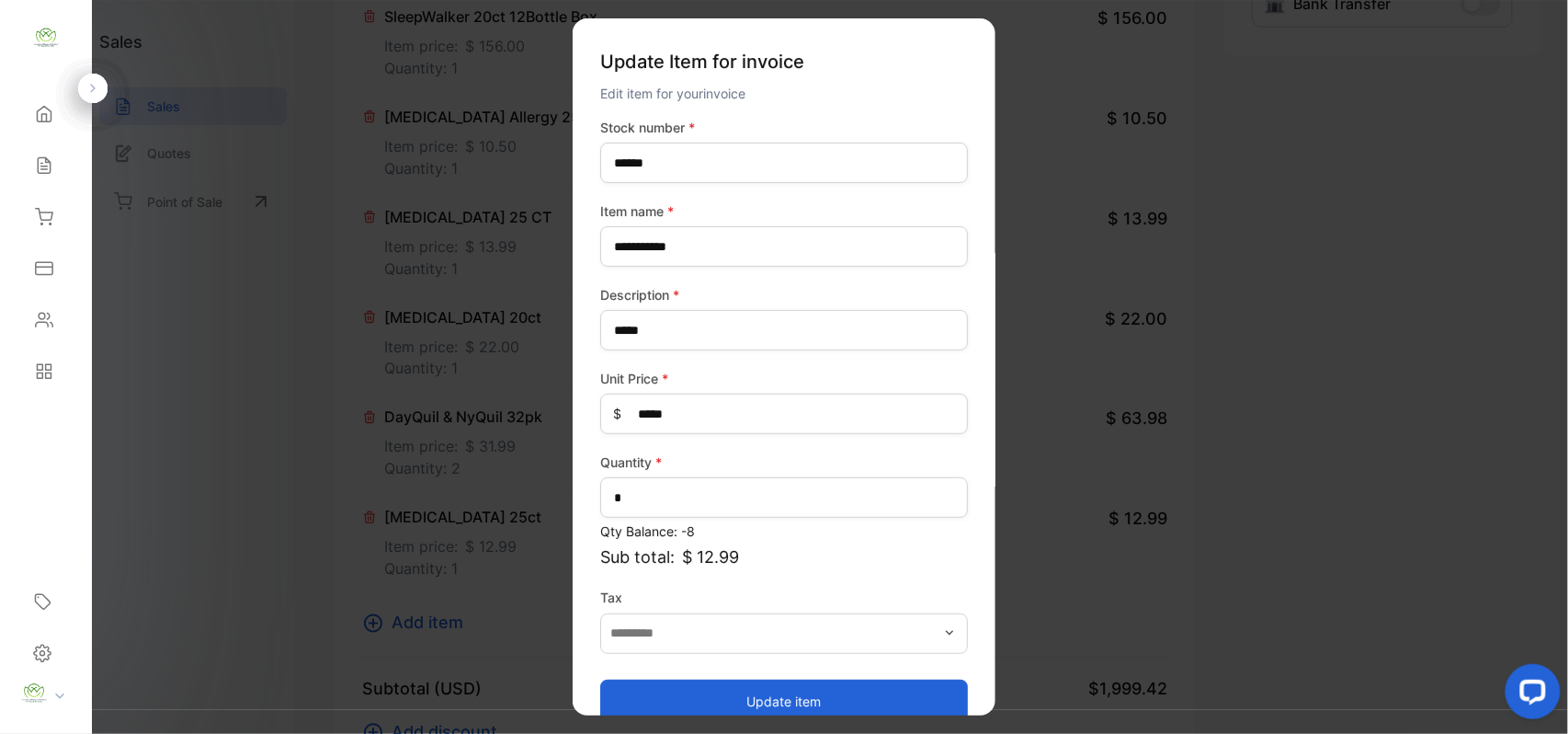
click at [780, 693] on button "Update item" at bounding box center [784, 700] width 368 height 44
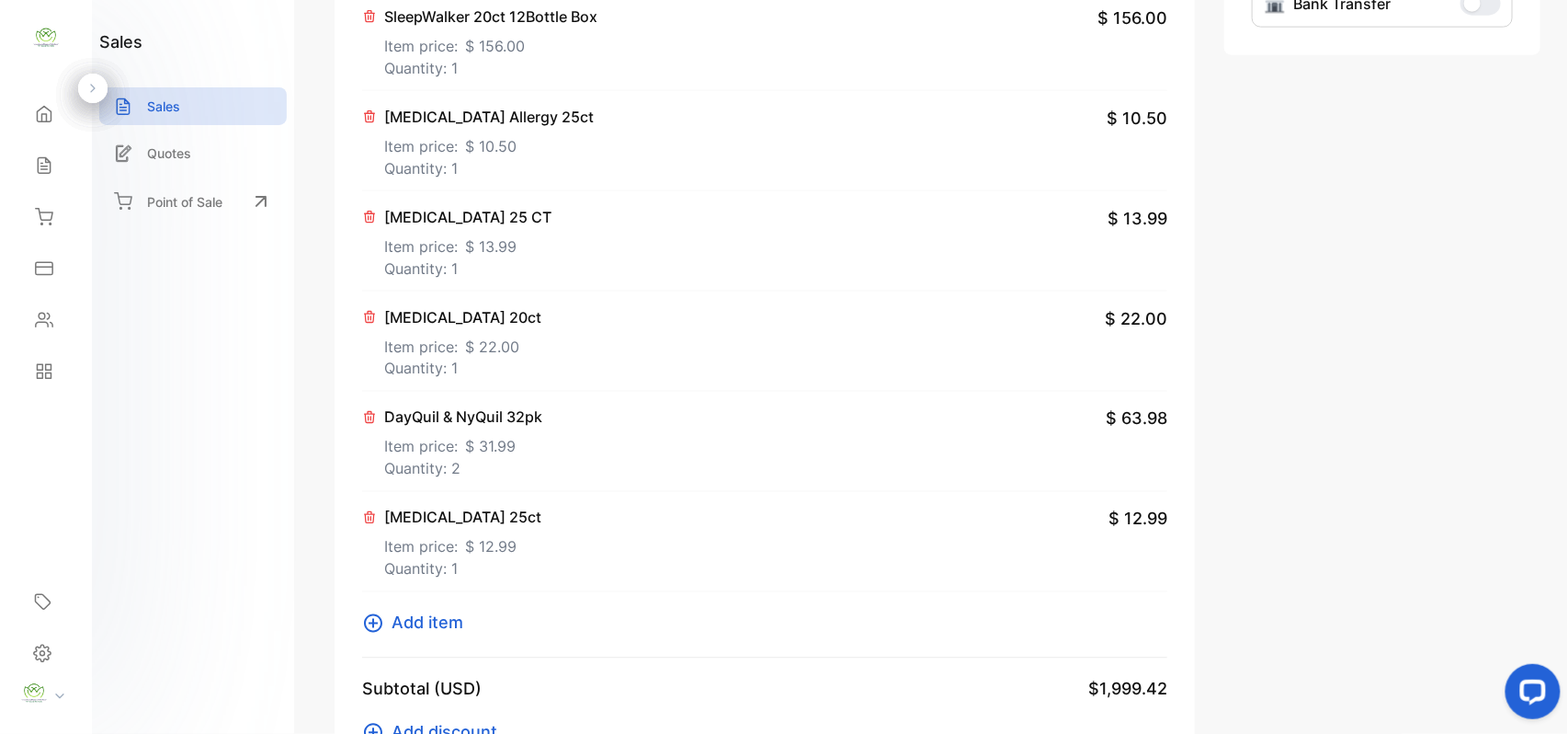
click at [461, 623] on span "Add item" at bounding box center [428, 622] width 72 height 25
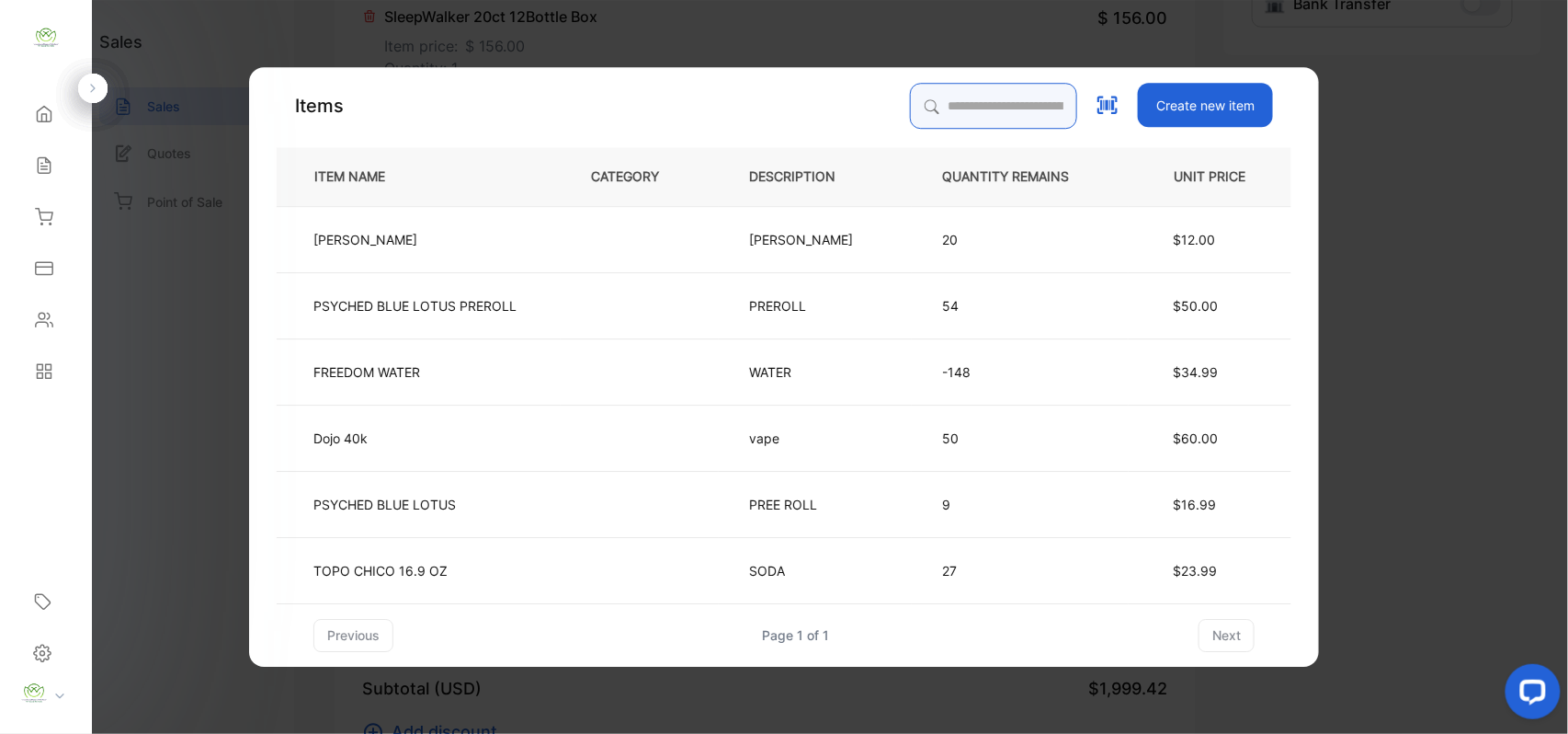
click at [968, 93] on input "search" at bounding box center [994, 106] width 167 height 46
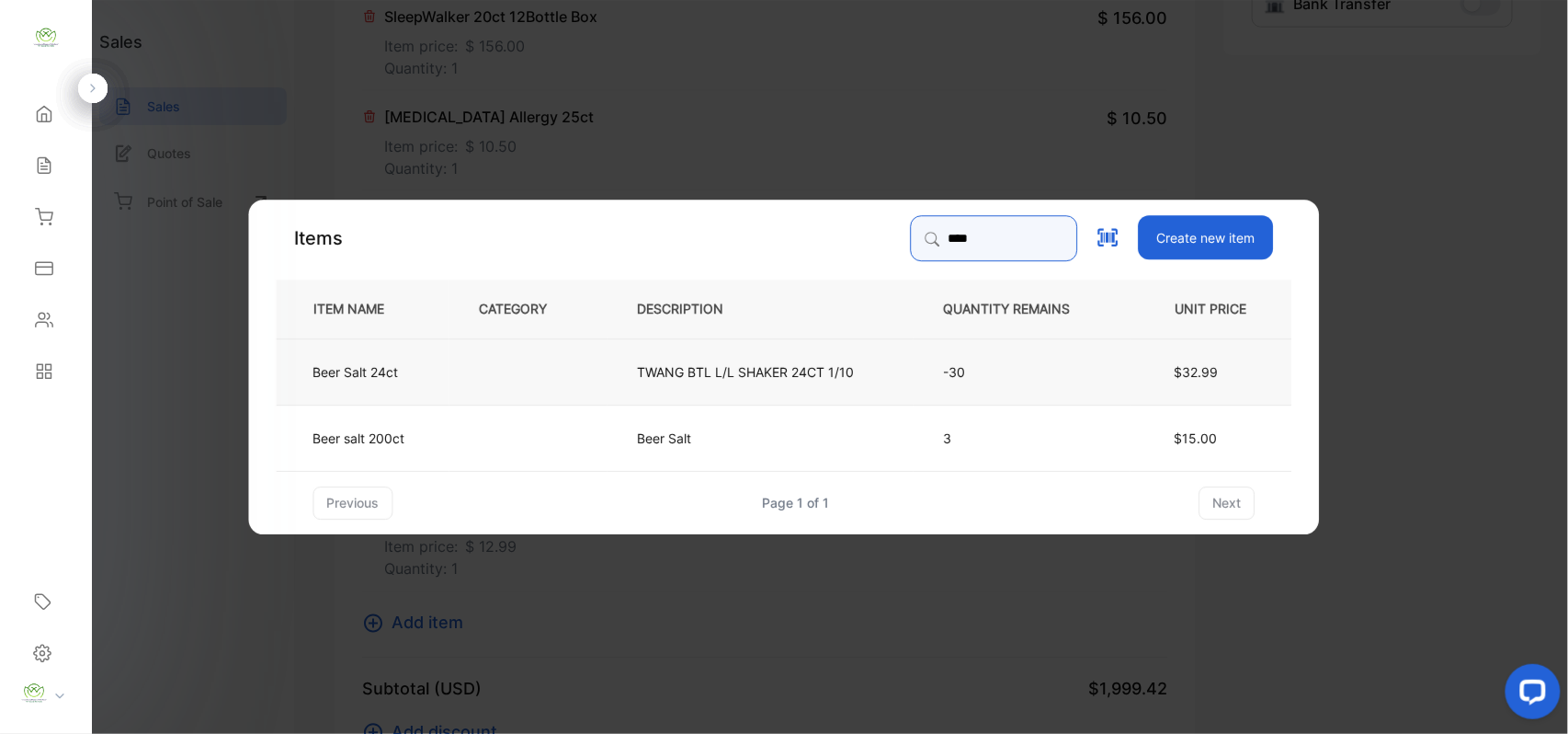
type input "****"
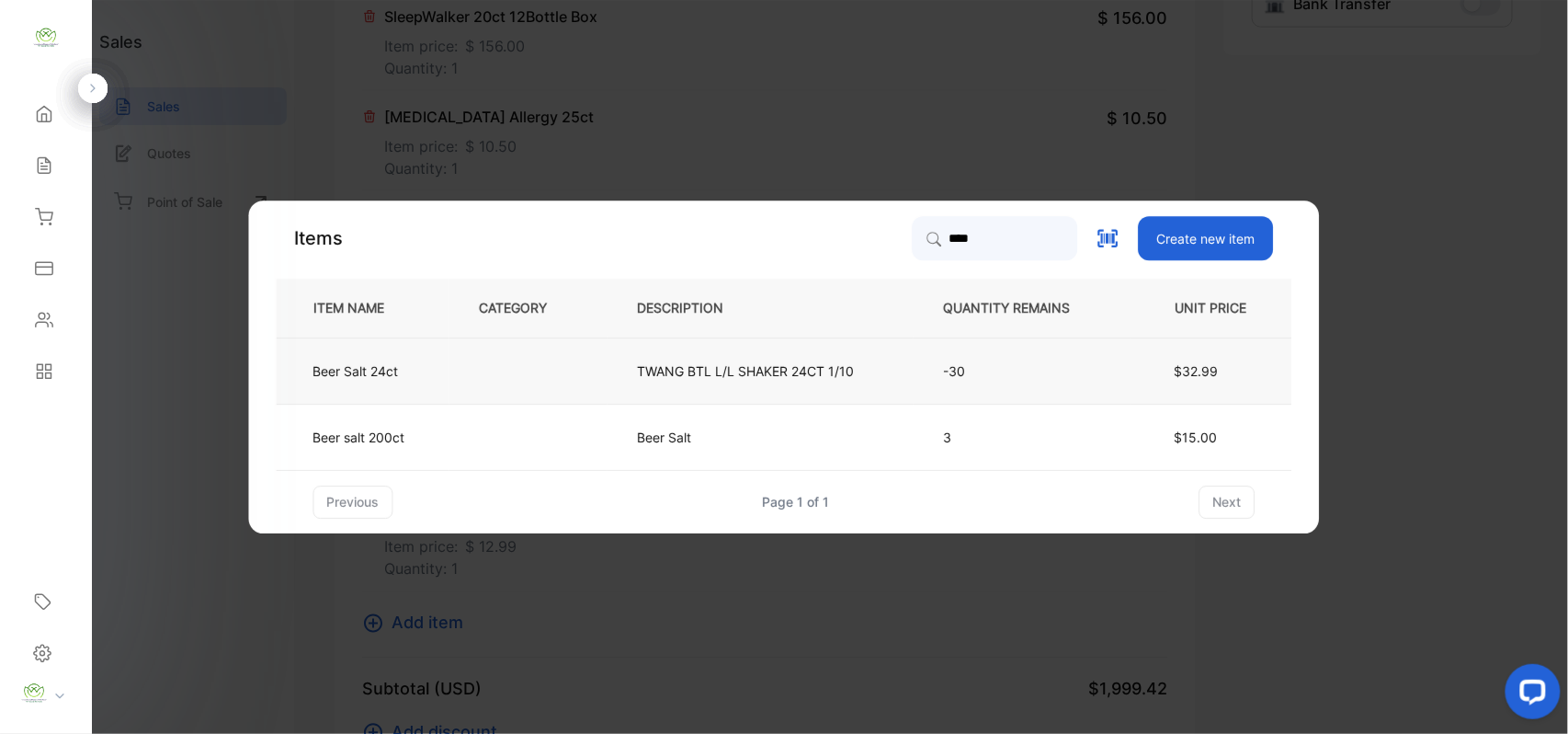
click at [584, 362] on td at bounding box center [528, 370] width 158 height 66
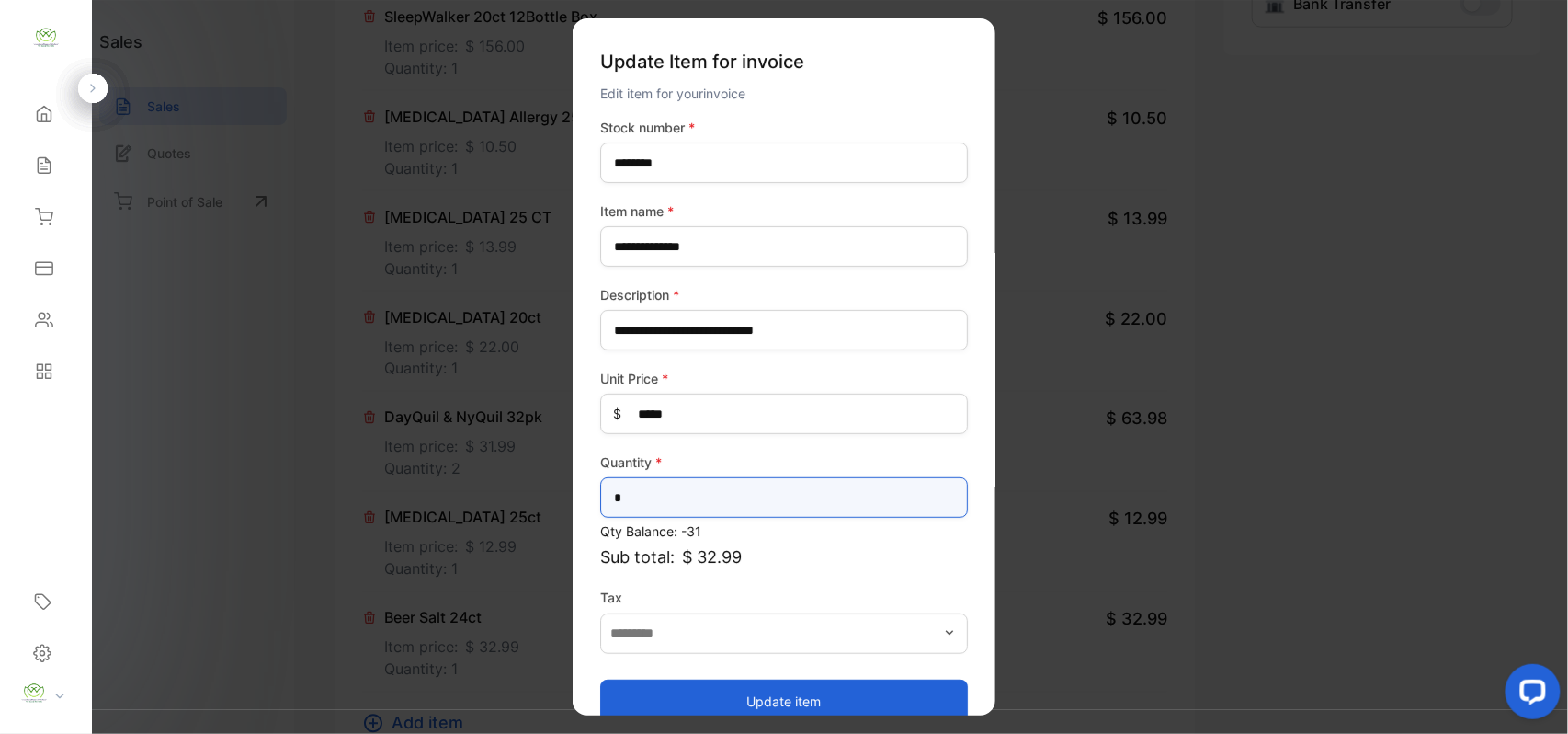
click at [710, 500] on input "*" at bounding box center [784, 497] width 368 height 41
type input "*"
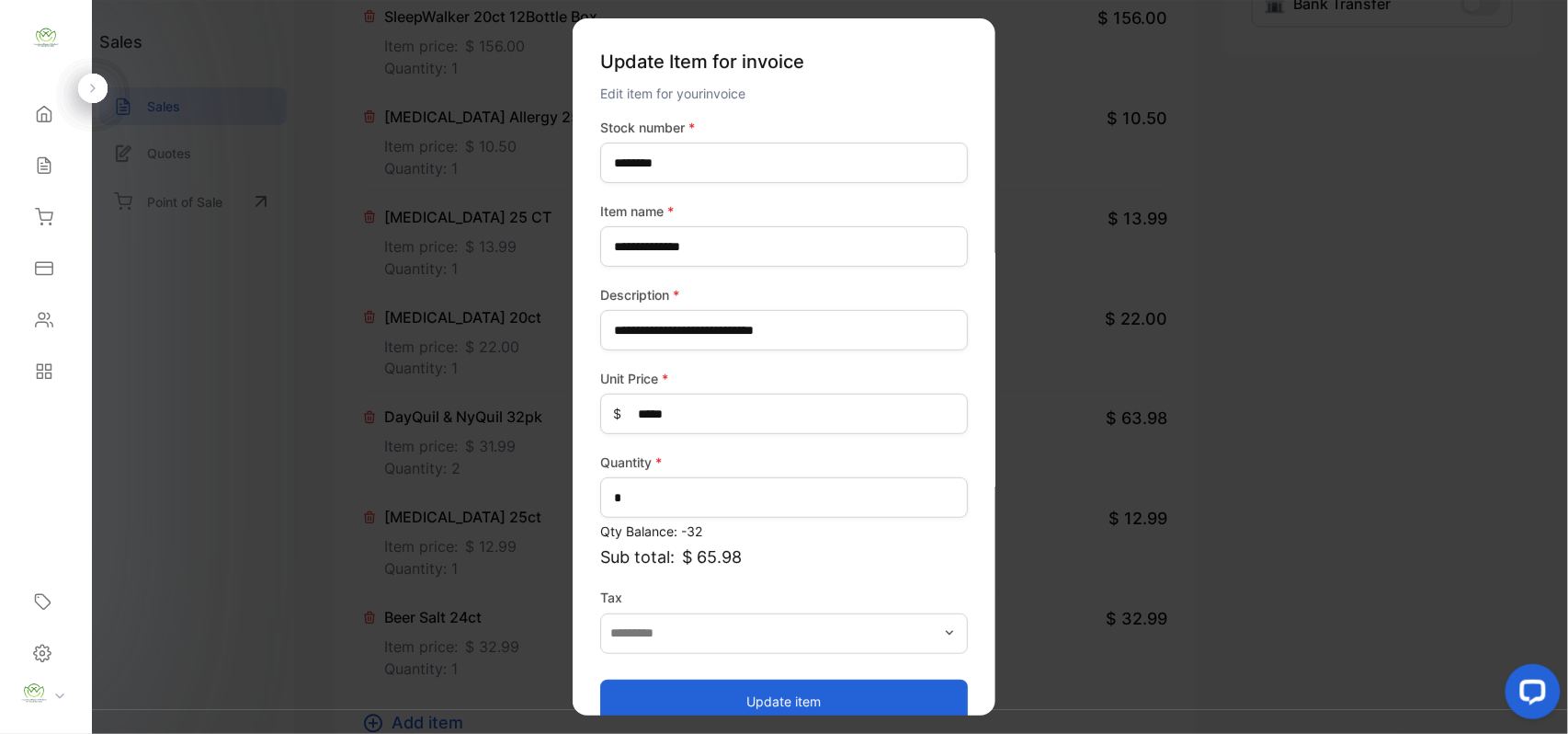
click at [723, 695] on button "Update item" at bounding box center [784, 700] width 368 height 44
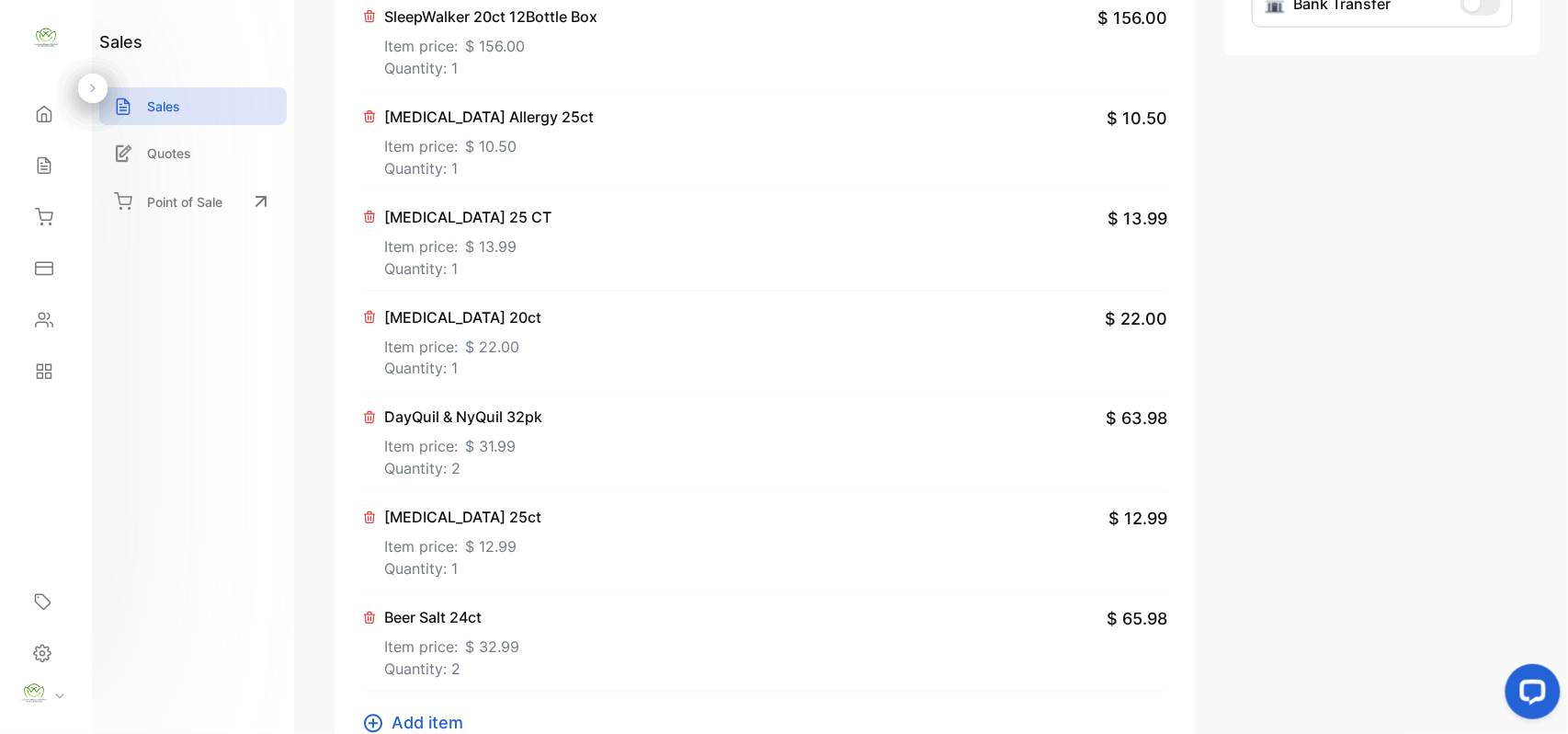
scroll to position [1399, 0]
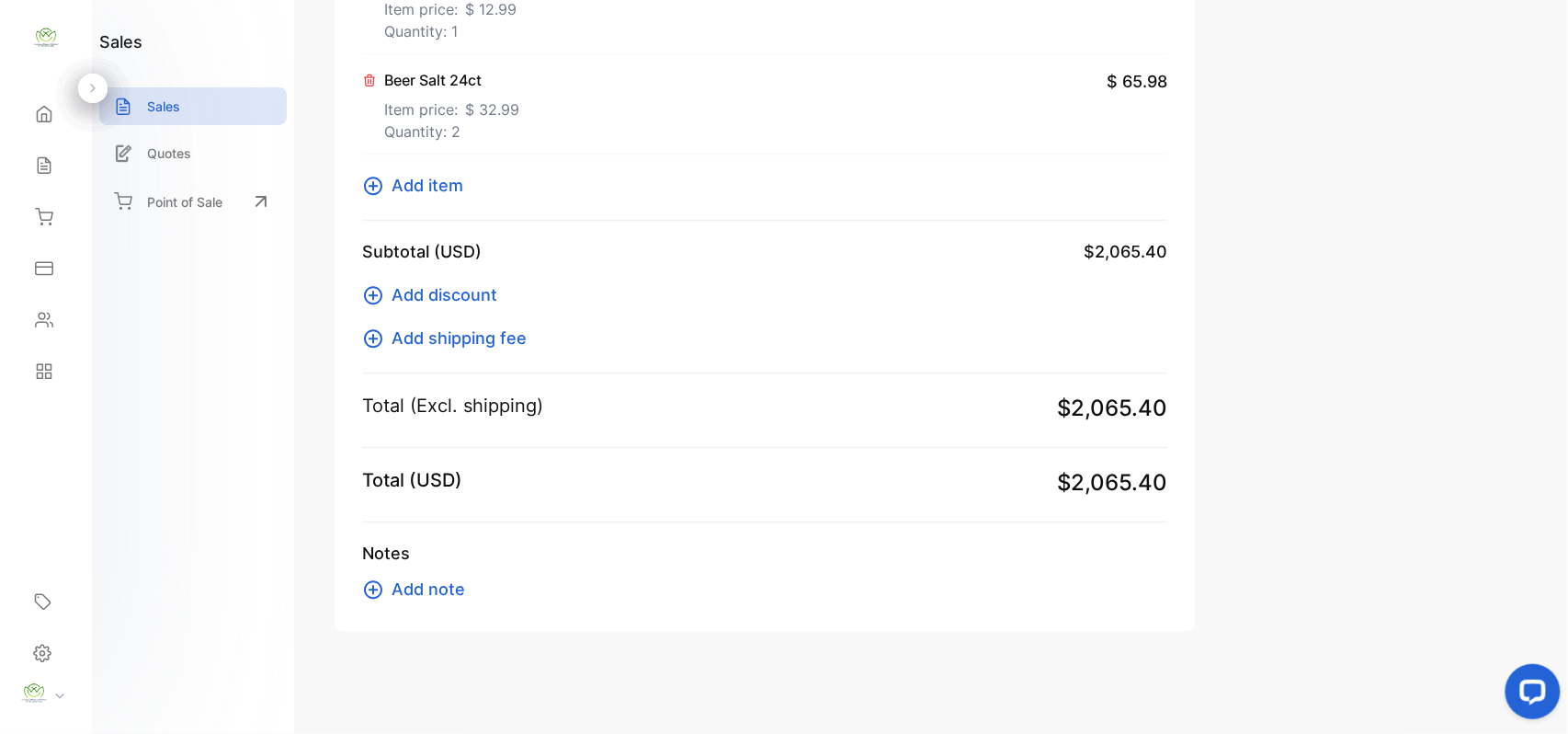
click at [441, 181] on span "Add item" at bounding box center [428, 184] width 72 height 25
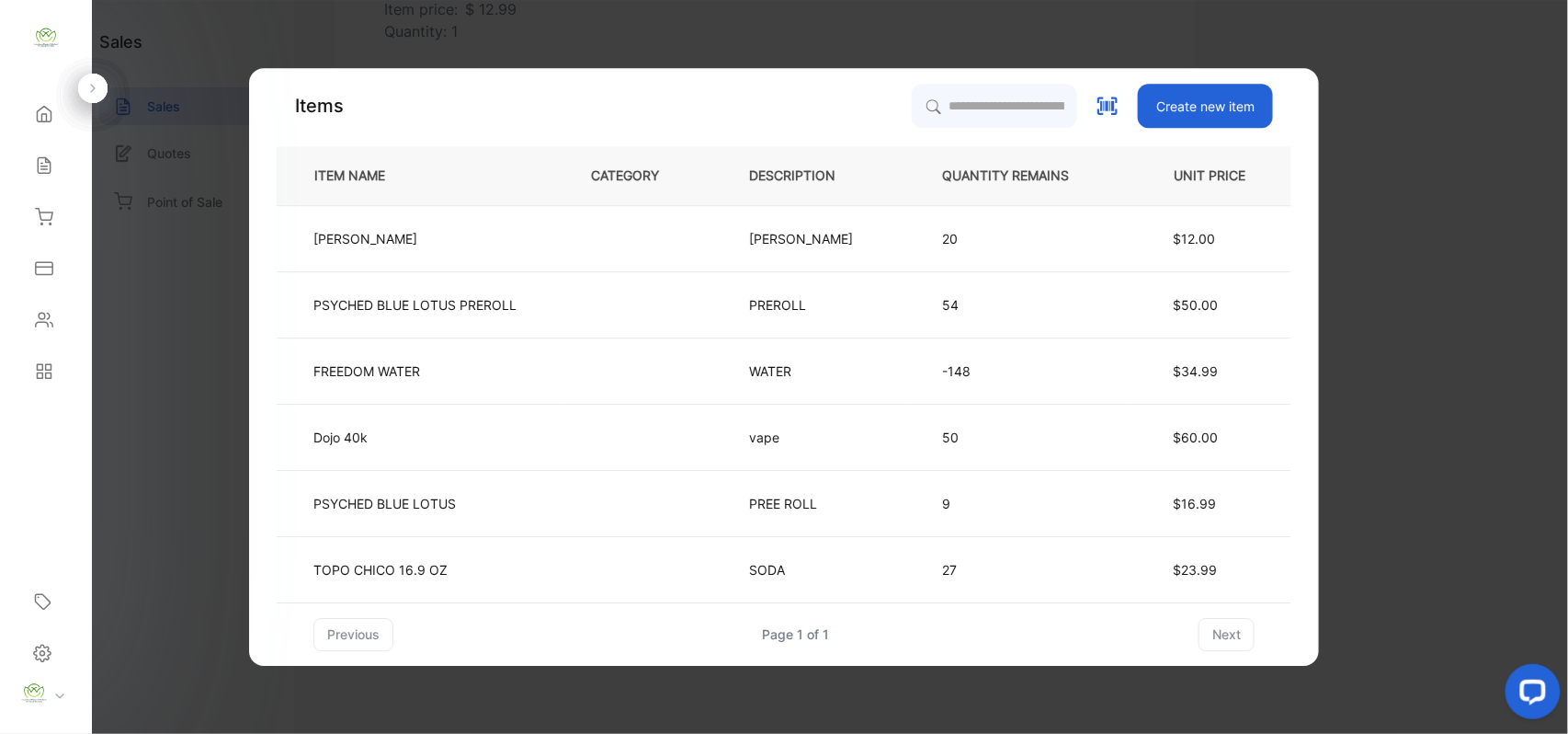
click at [983, 144] on div "Items Create new item ITEM NAME CATEGORY DESCRIPTION QUANTITY REMAINS UNIT PRIC…" at bounding box center [784, 367] width 1015 height 567
click at [1001, 87] on input "search" at bounding box center [994, 106] width 167 height 46
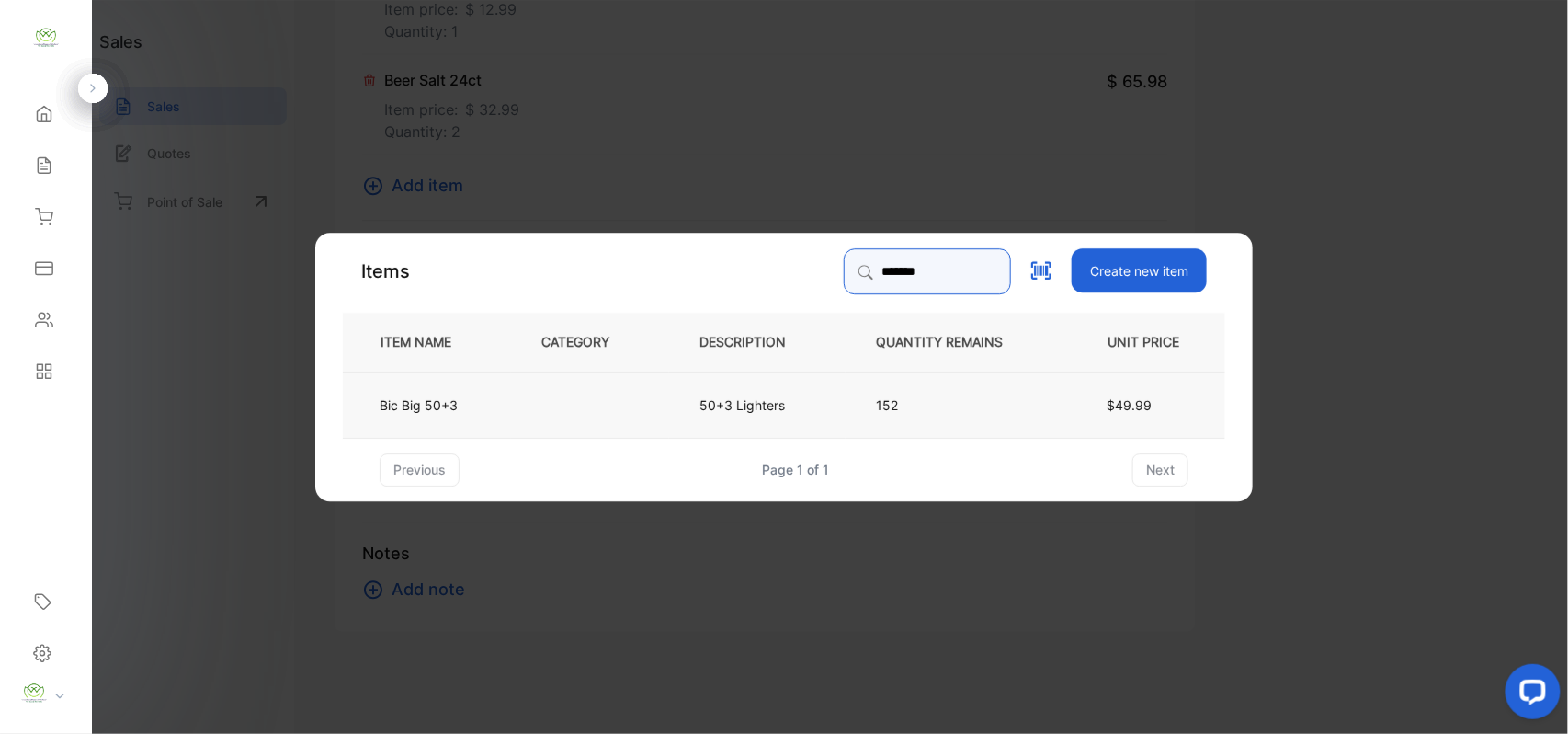
type input "*******"
click at [544, 383] on td at bounding box center [590, 404] width 158 height 66
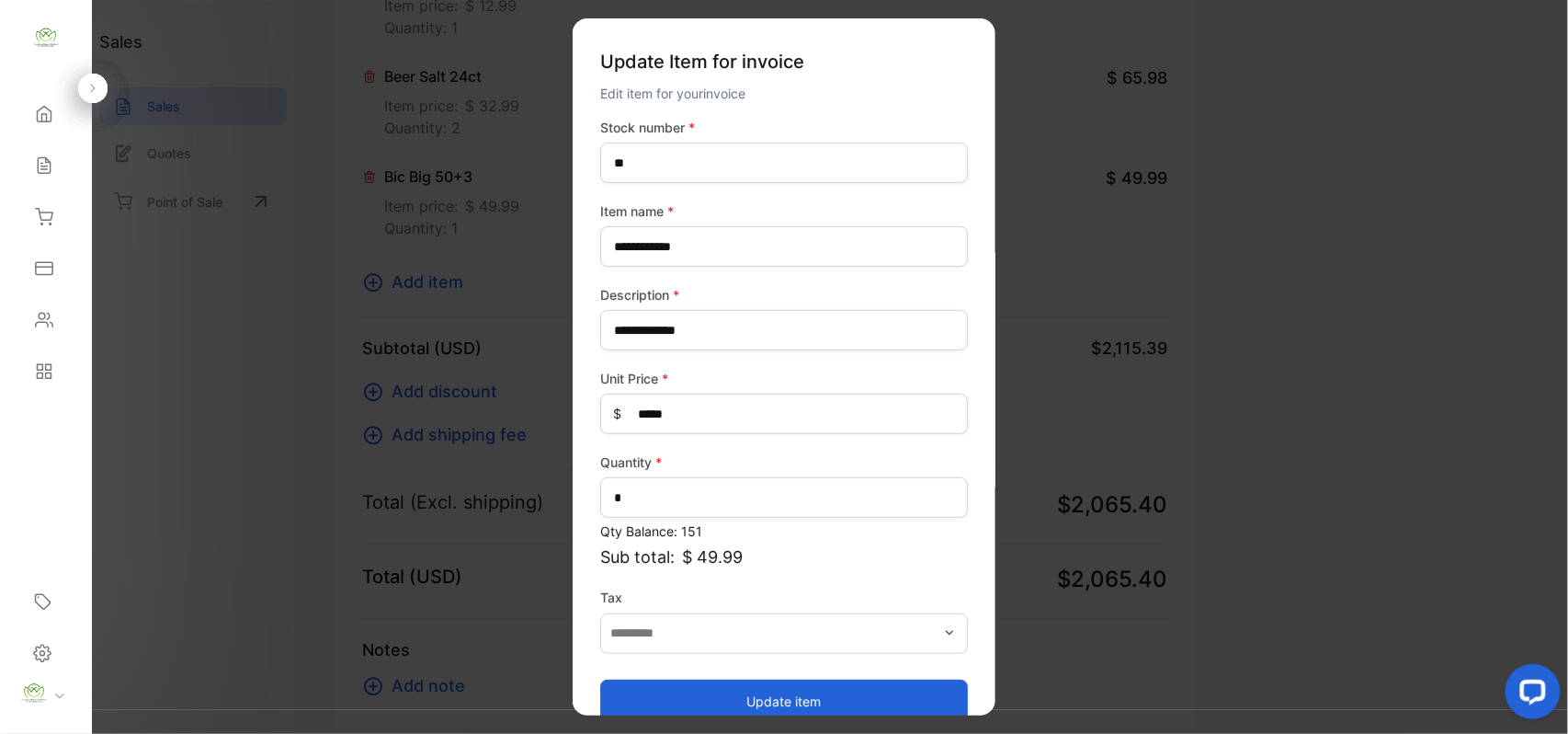
click at [758, 702] on button "Update item" at bounding box center [784, 700] width 368 height 44
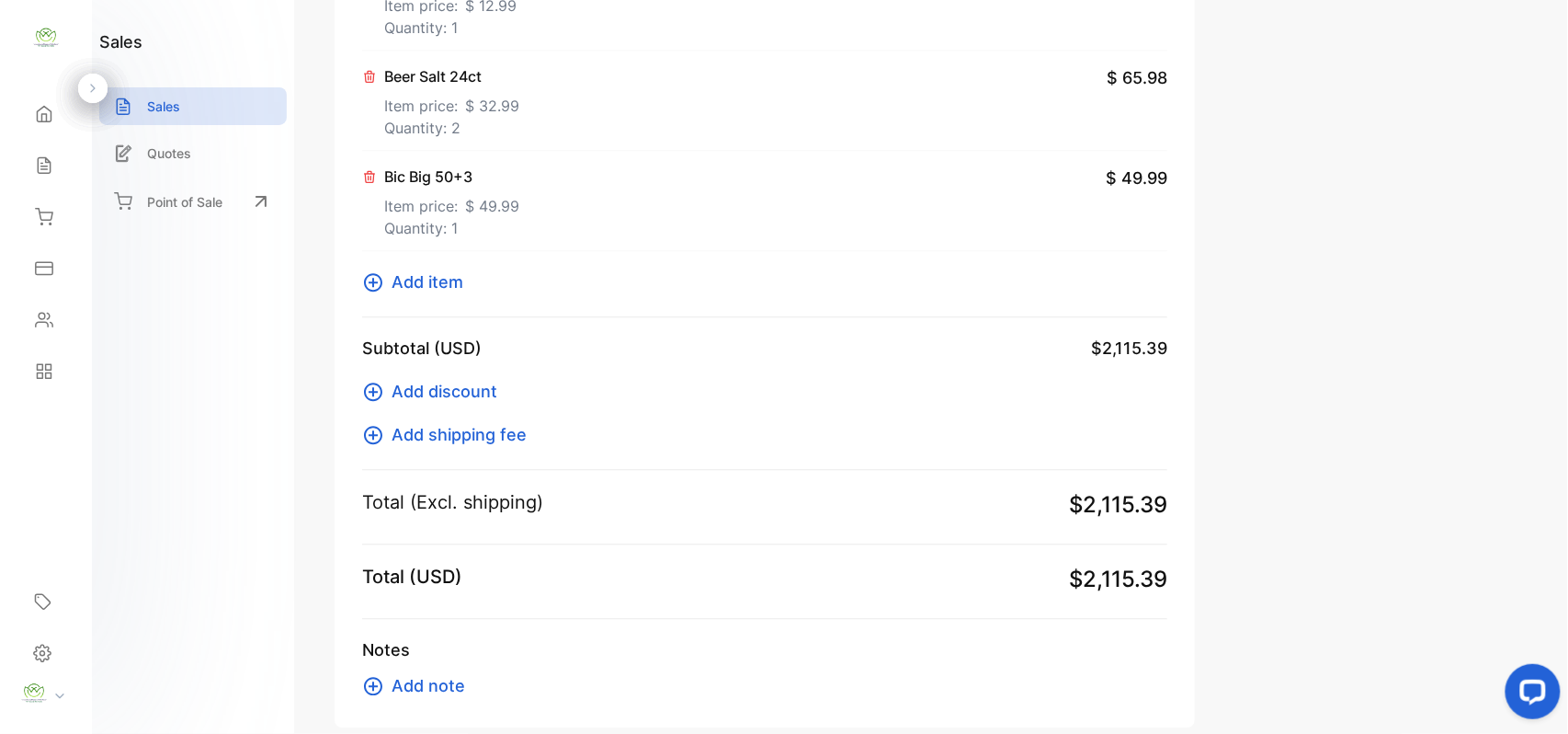
click at [436, 285] on span "Add item" at bounding box center [428, 281] width 72 height 25
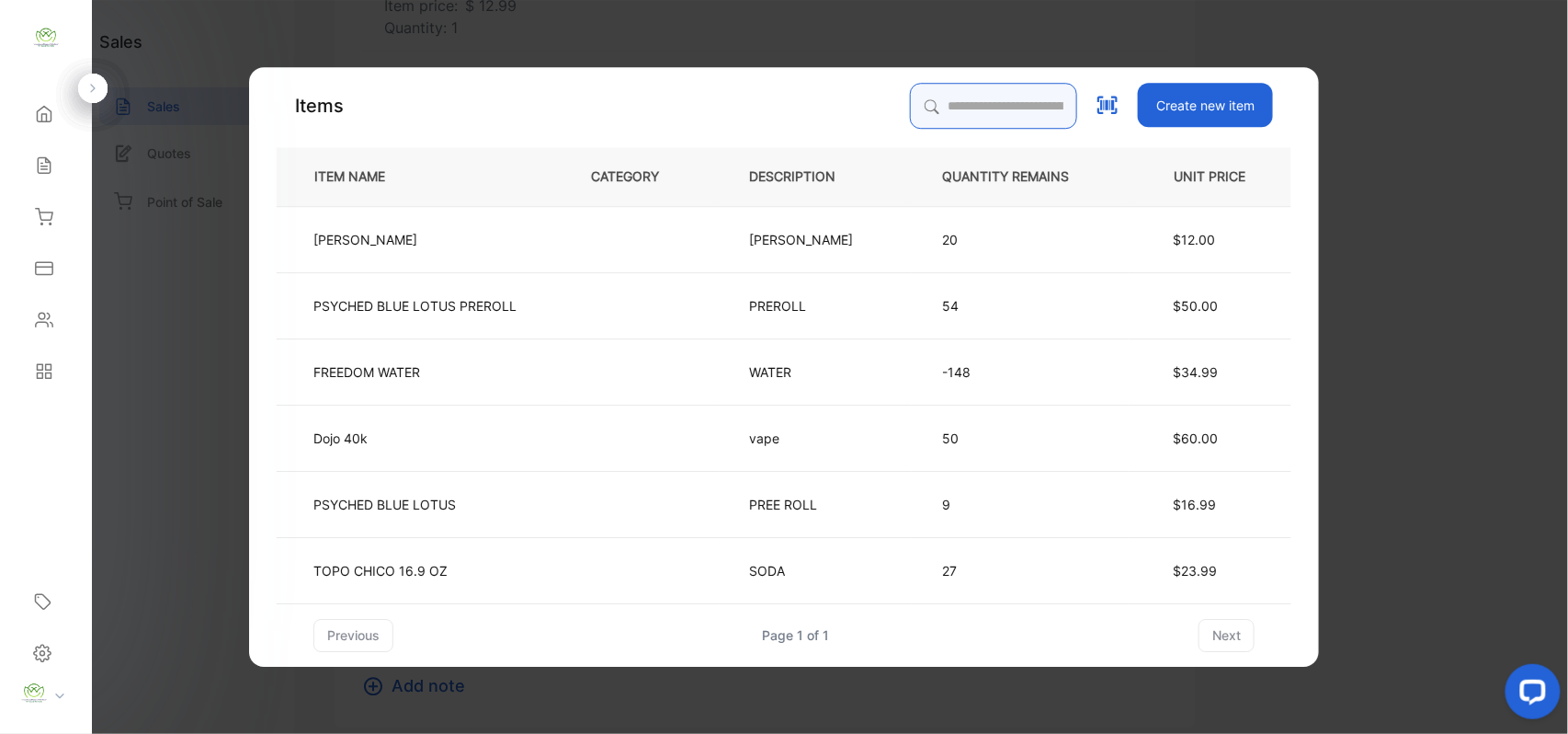
click at [968, 115] on input "search" at bounding box center [994, 106] width 167 height 46
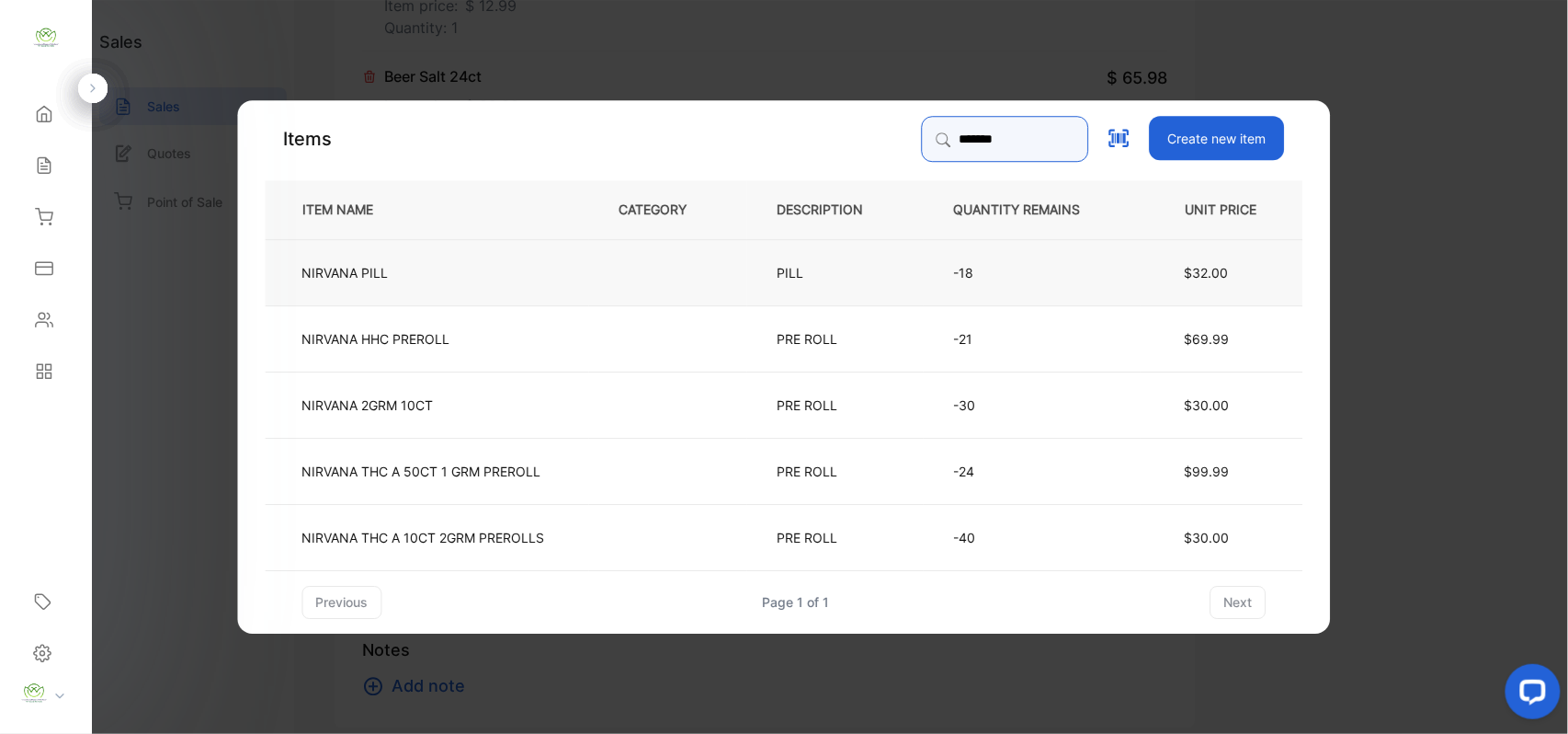
type input "*******"
click at [563, 259] on td "NIRVANA PILL" at bounding box center [427, 271] width 323 height 66
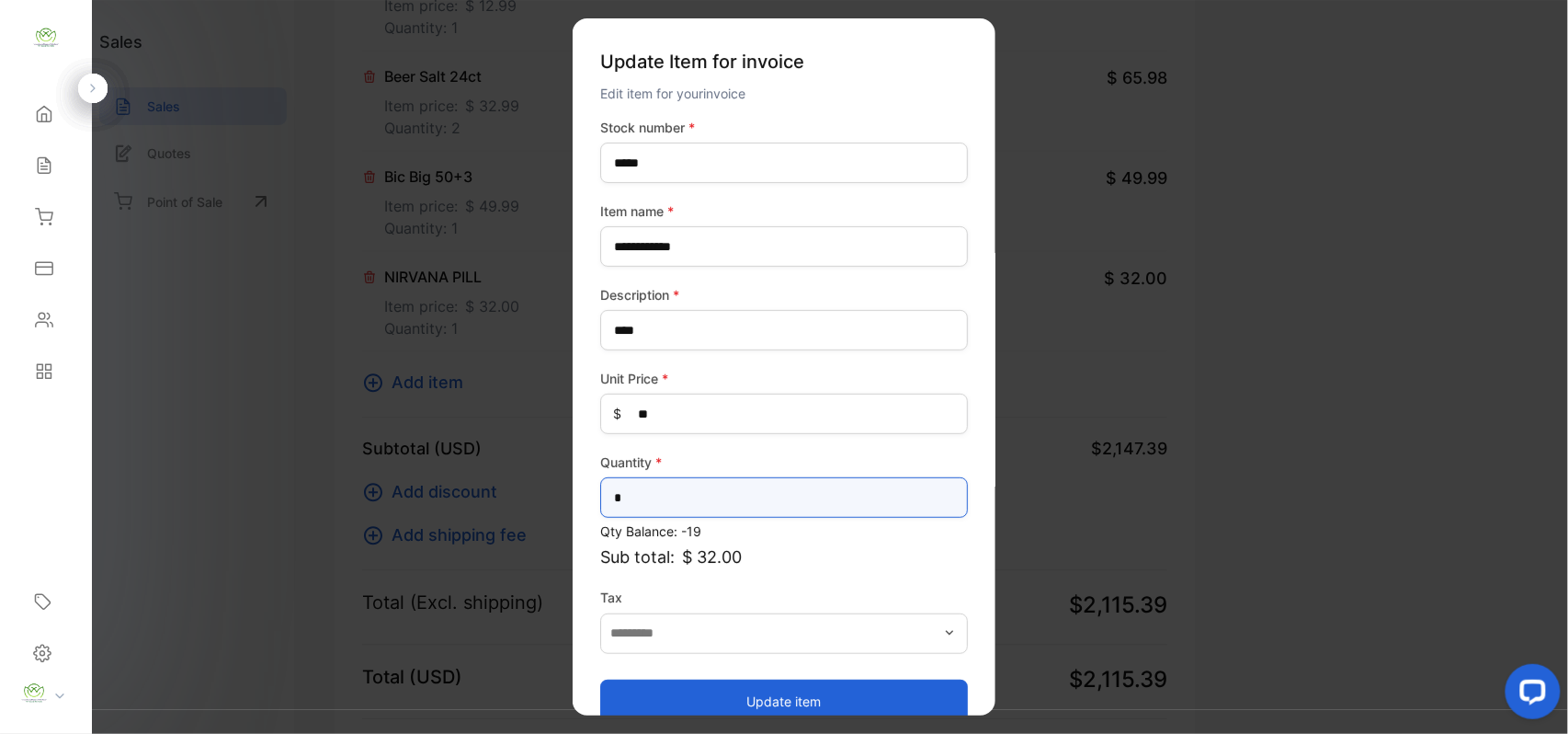
click at [670, 500] on input "*" at bounding box center [784, 497] width 368 height 41
type input "*"
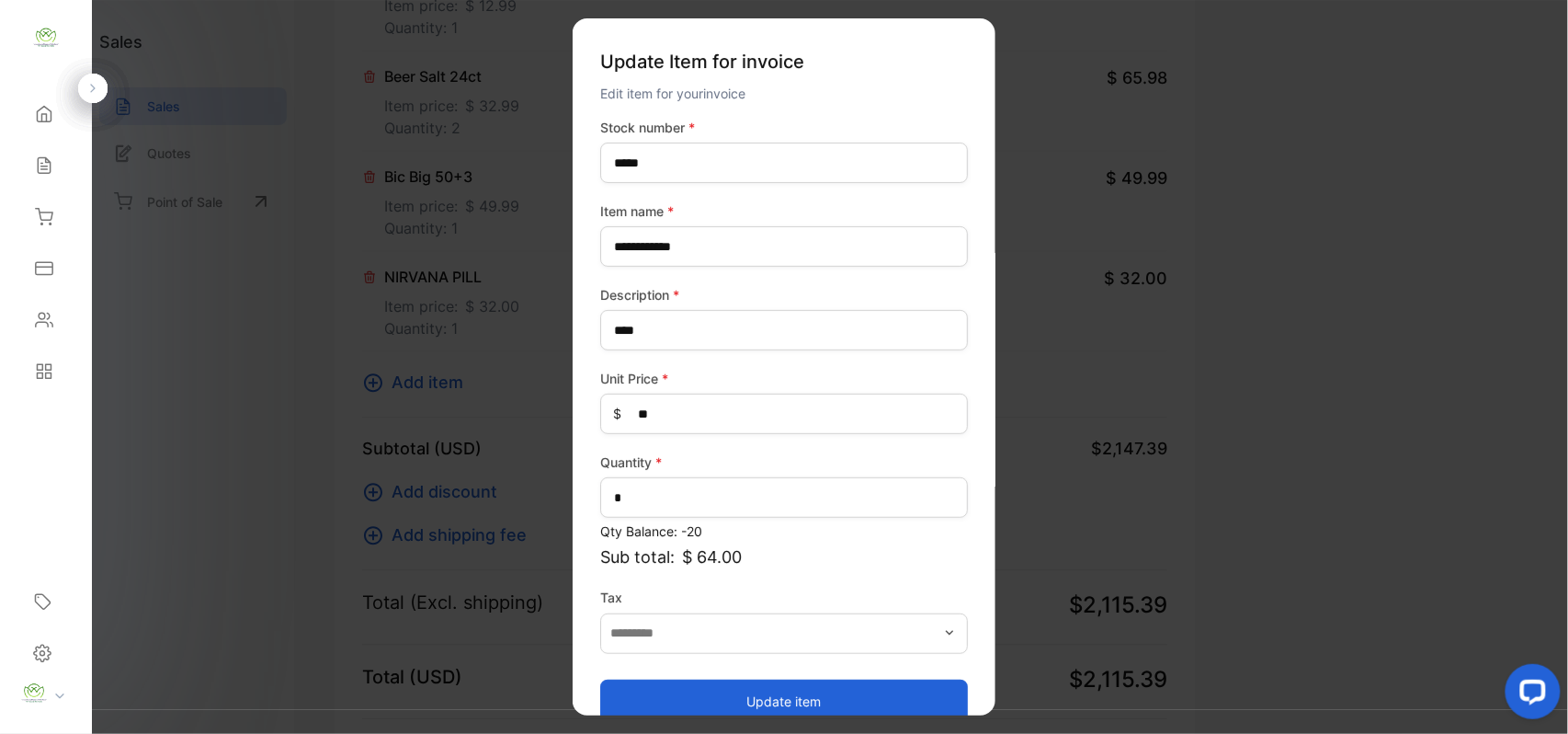
click at [718, 689] on button "Update item" at bounding box center [784, 700] width 368 height 44
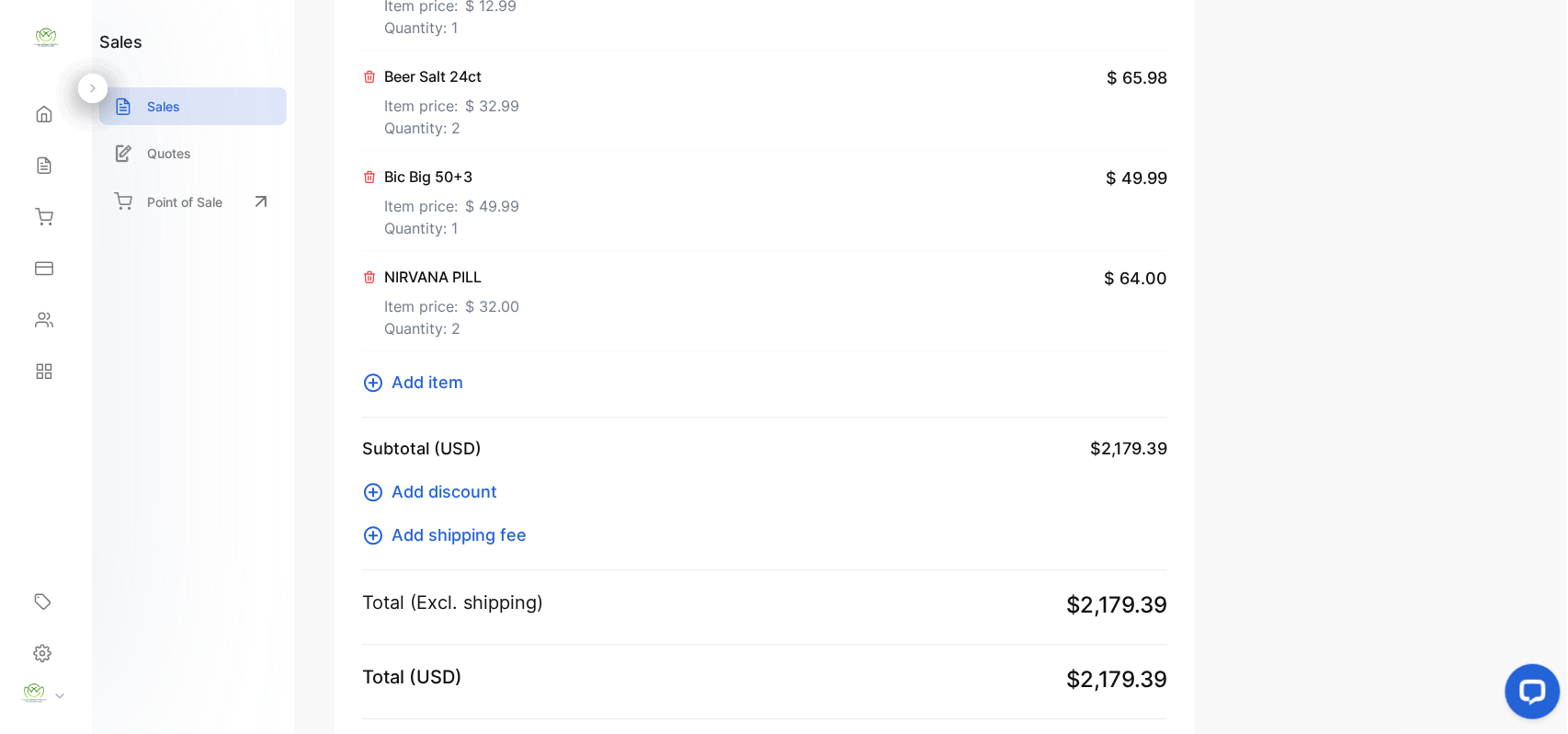
click at [438, 375] on span "Add item" at bounding box center [428, 382] width 72 height 25
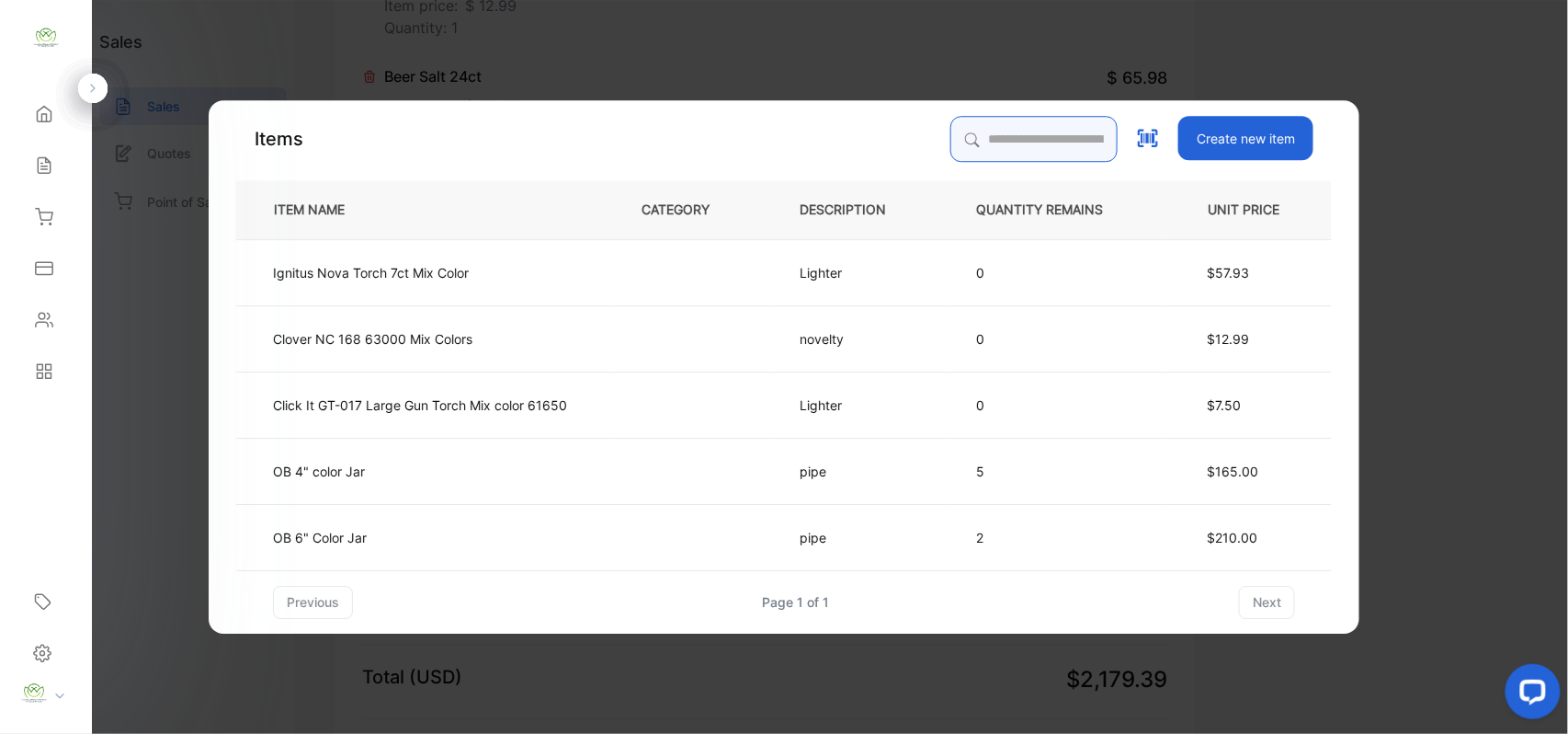
click at [1001, 129] on input "search" at bounding box center [1034, 139] width 167 height 46
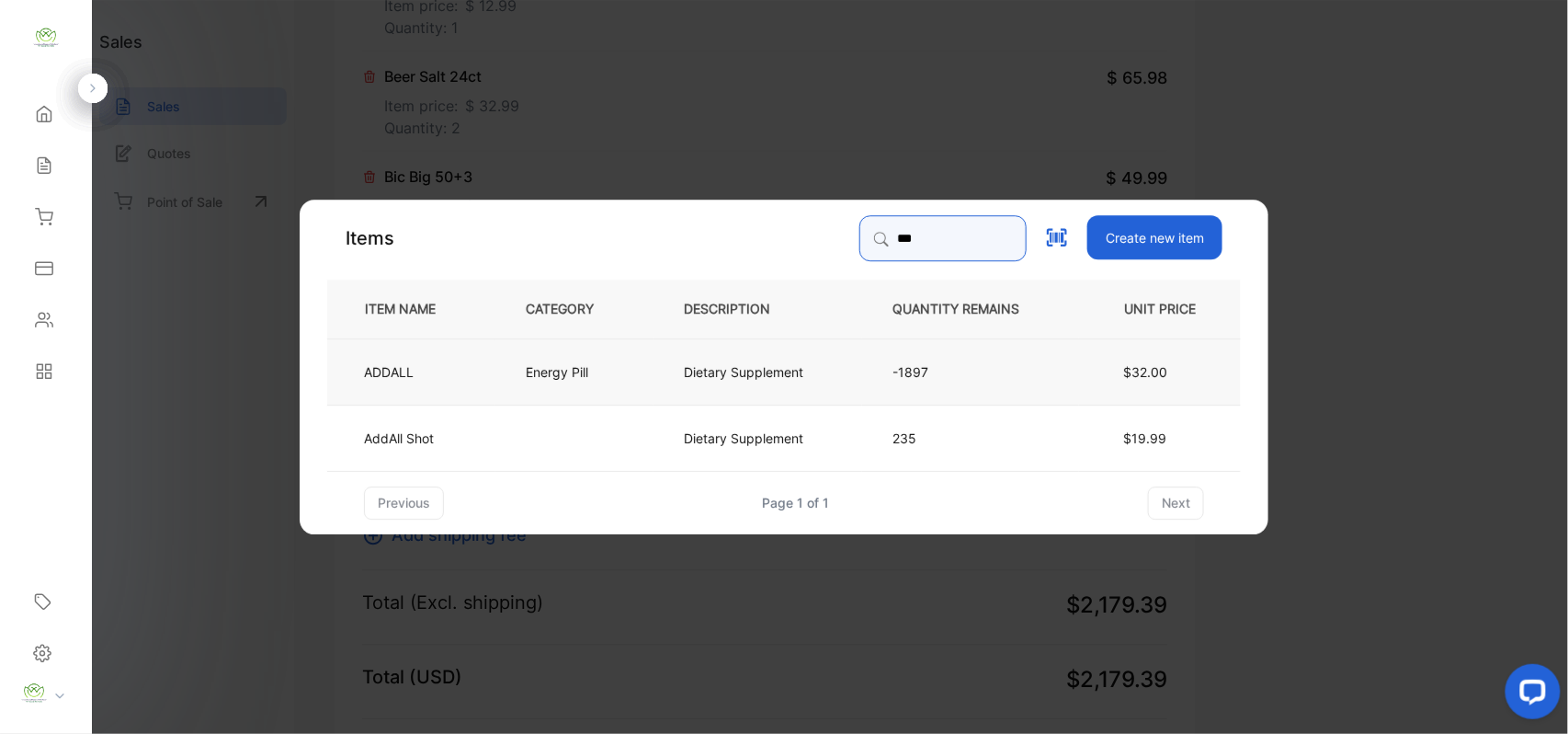
type input "***"
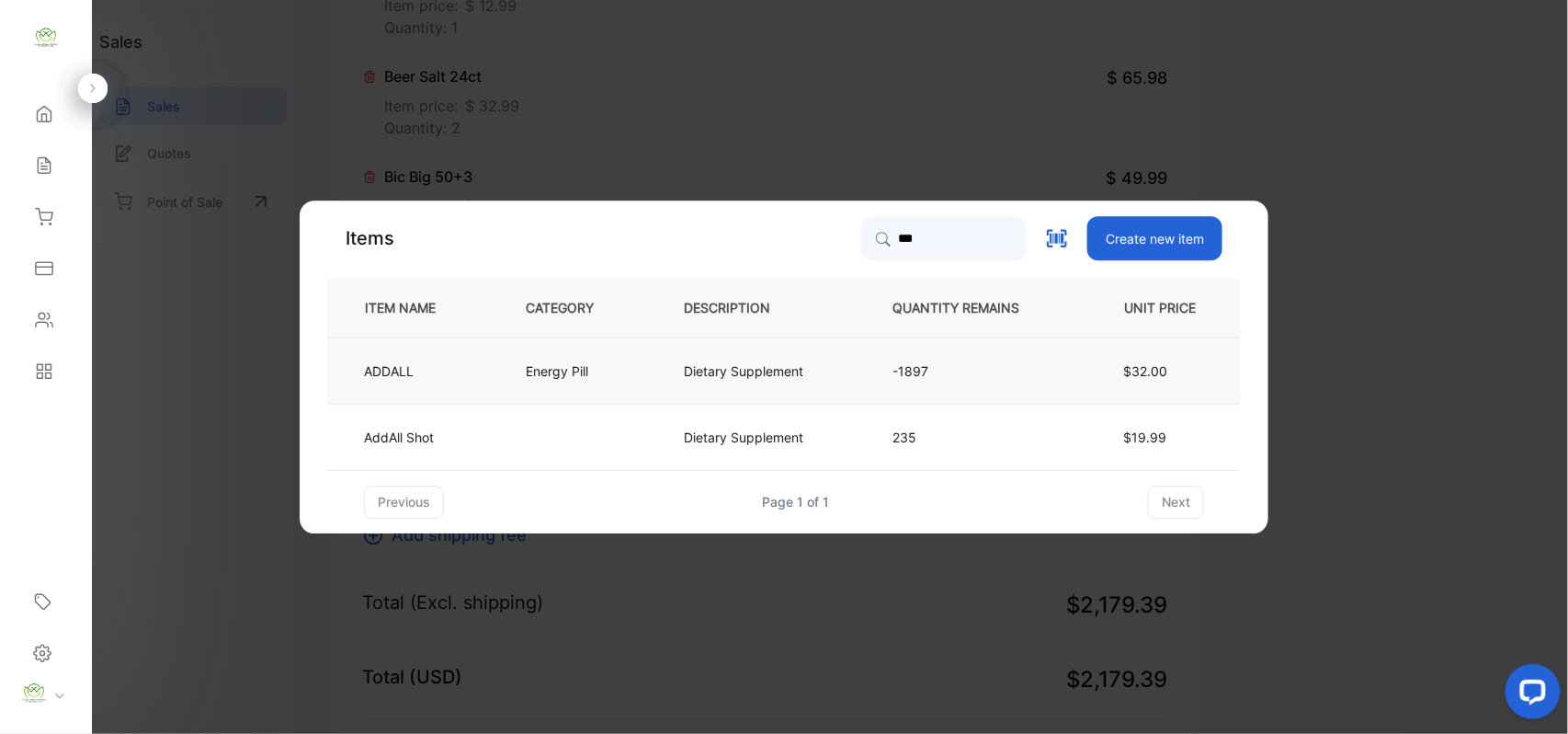
click at [578, 372] on p "Energy Pill" at bounding box center [556, 370] width 63 height 19
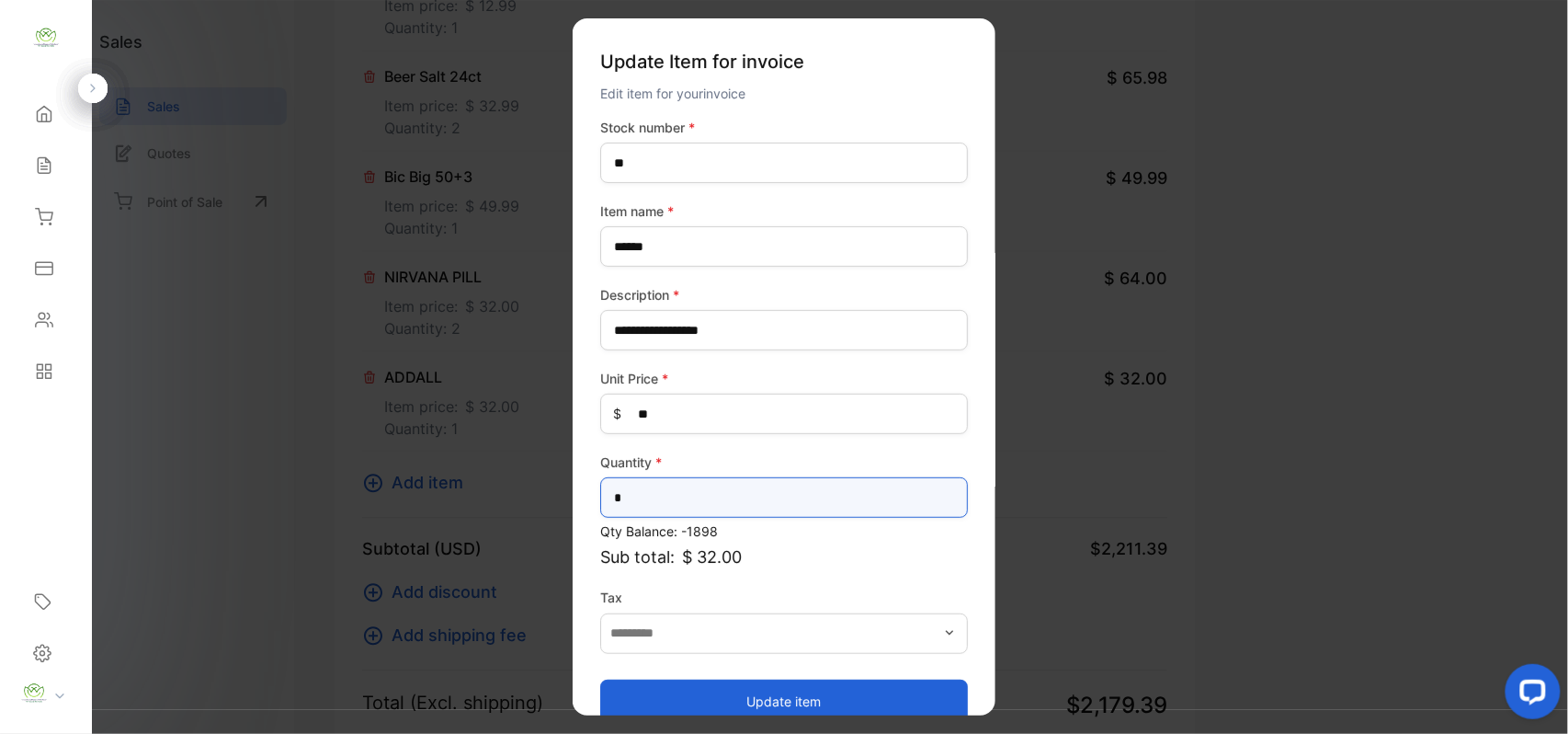
click at [797, 488] on input "*" at bounding box center [784, 497] width 368 height 41
type input "*"
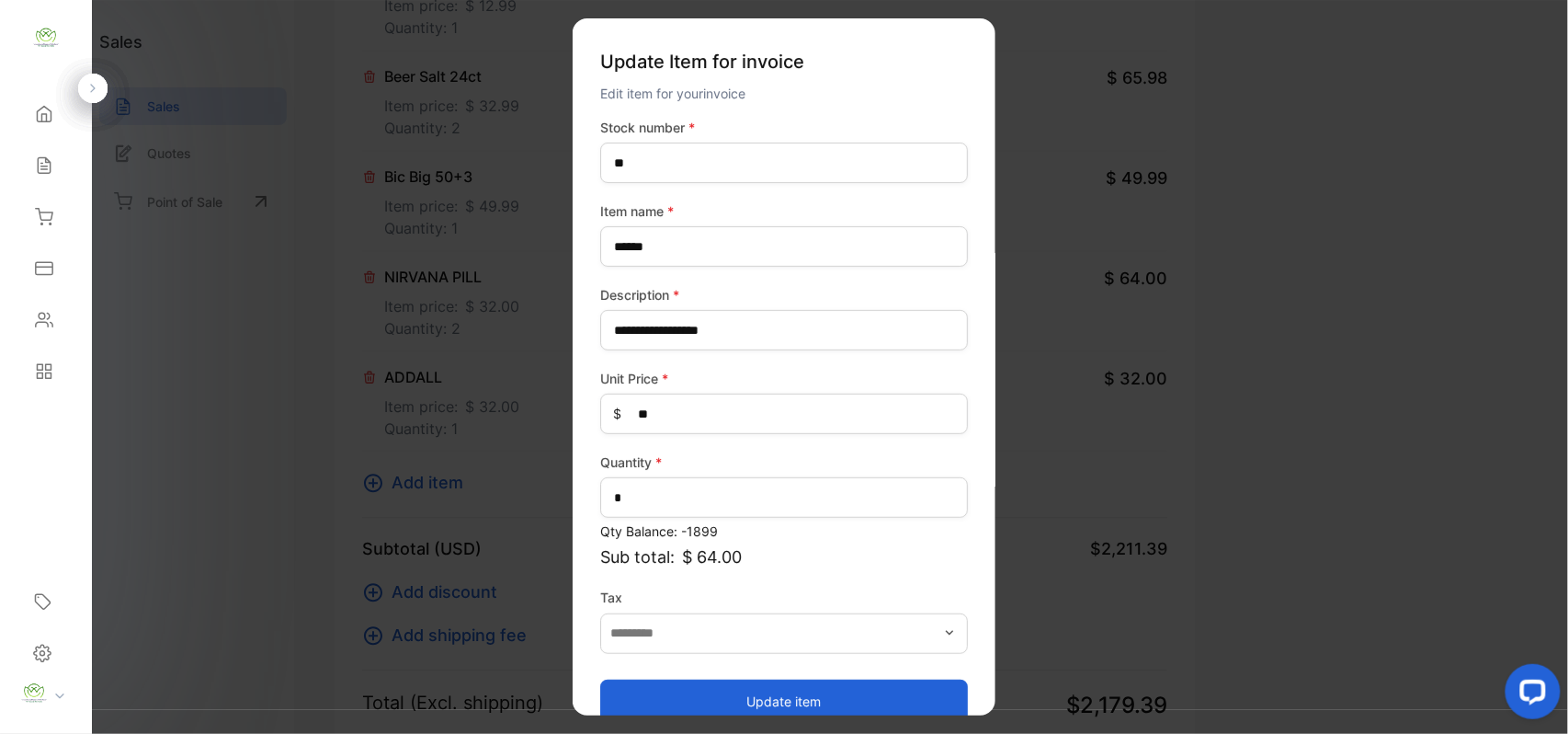
click at [793, 686] on button "Update item" at bounding box center [784, 700] width 368 height 44
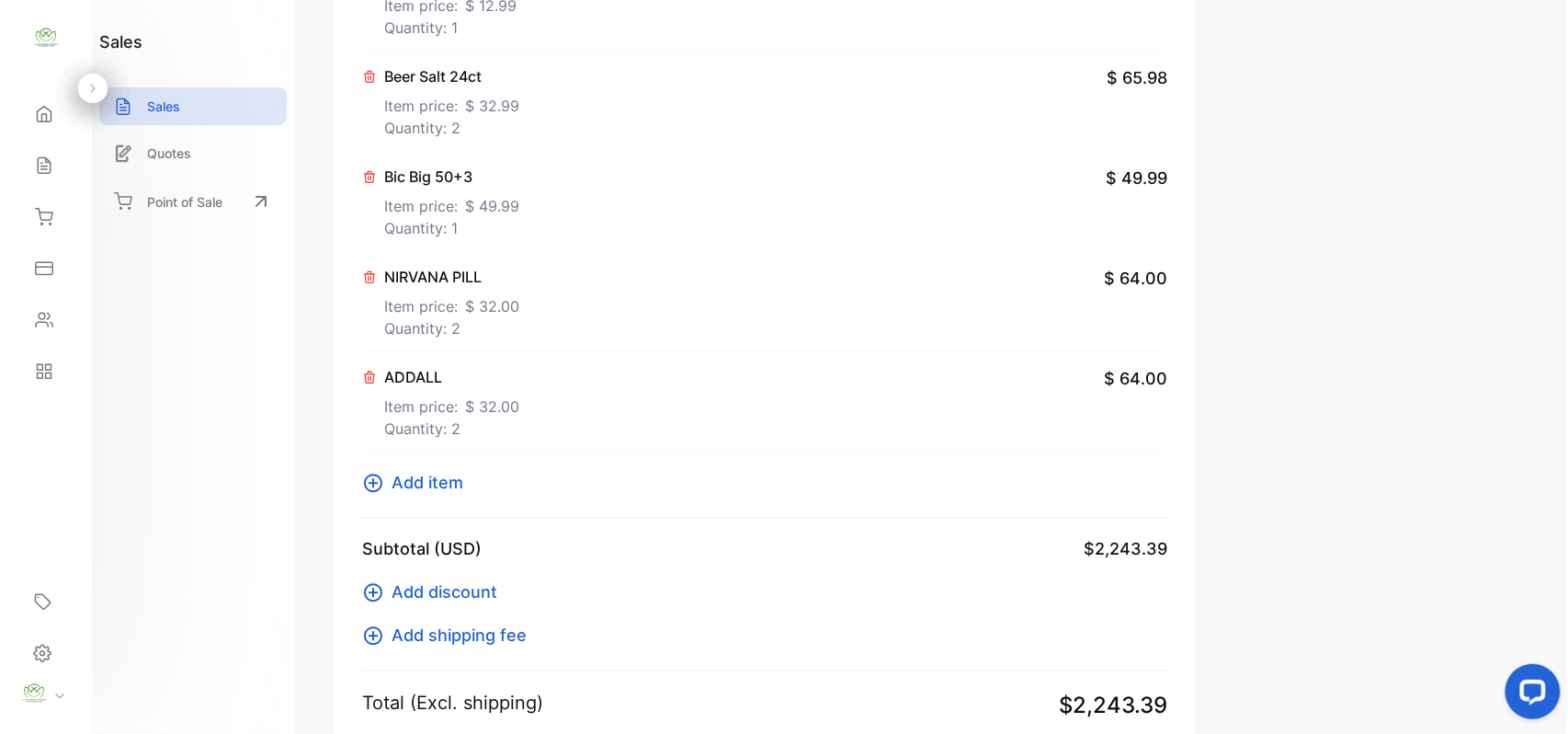
click at [453, 486] on span "Add item" at bounding box center [428, 482] width 72 height 25
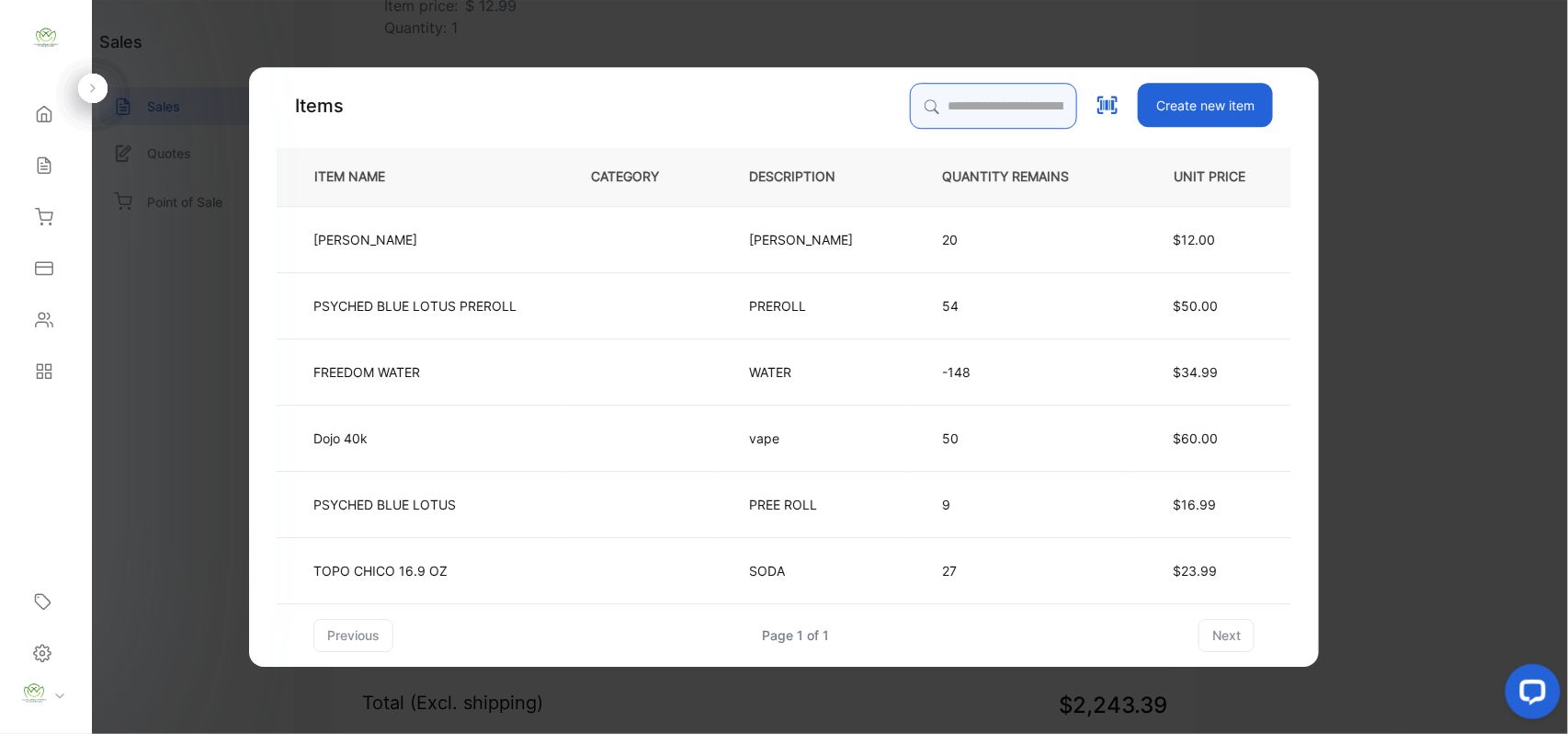
click at [942, 112] on input "search" at bounding box center [994, 106] width 167 height 46
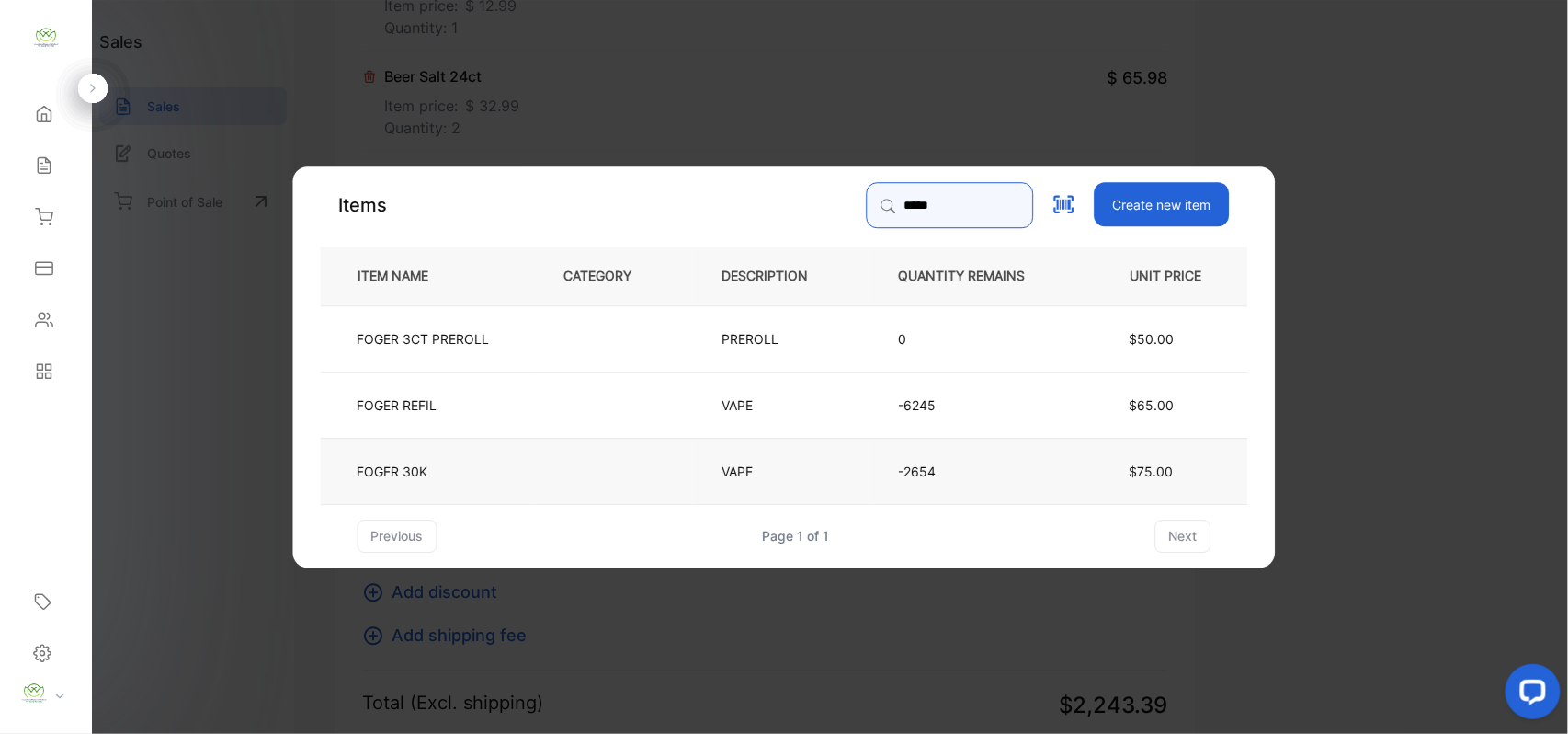
type input "*****"
click at [670, 473] on td at bounding box center [613, 470] width 158 height 66
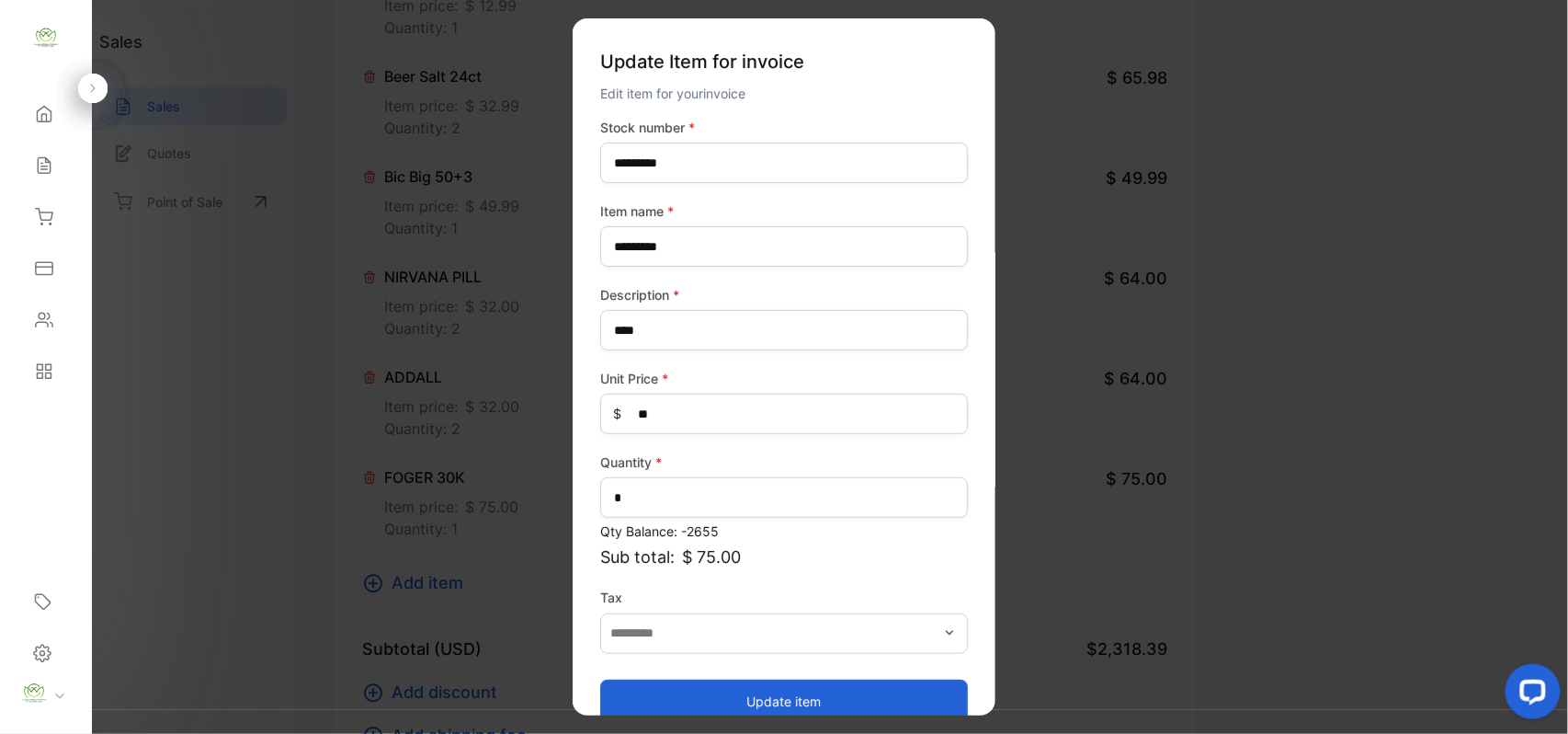
click at [876, 699] on button "Update item" at bounding box center [784, 700] width 368 height 44
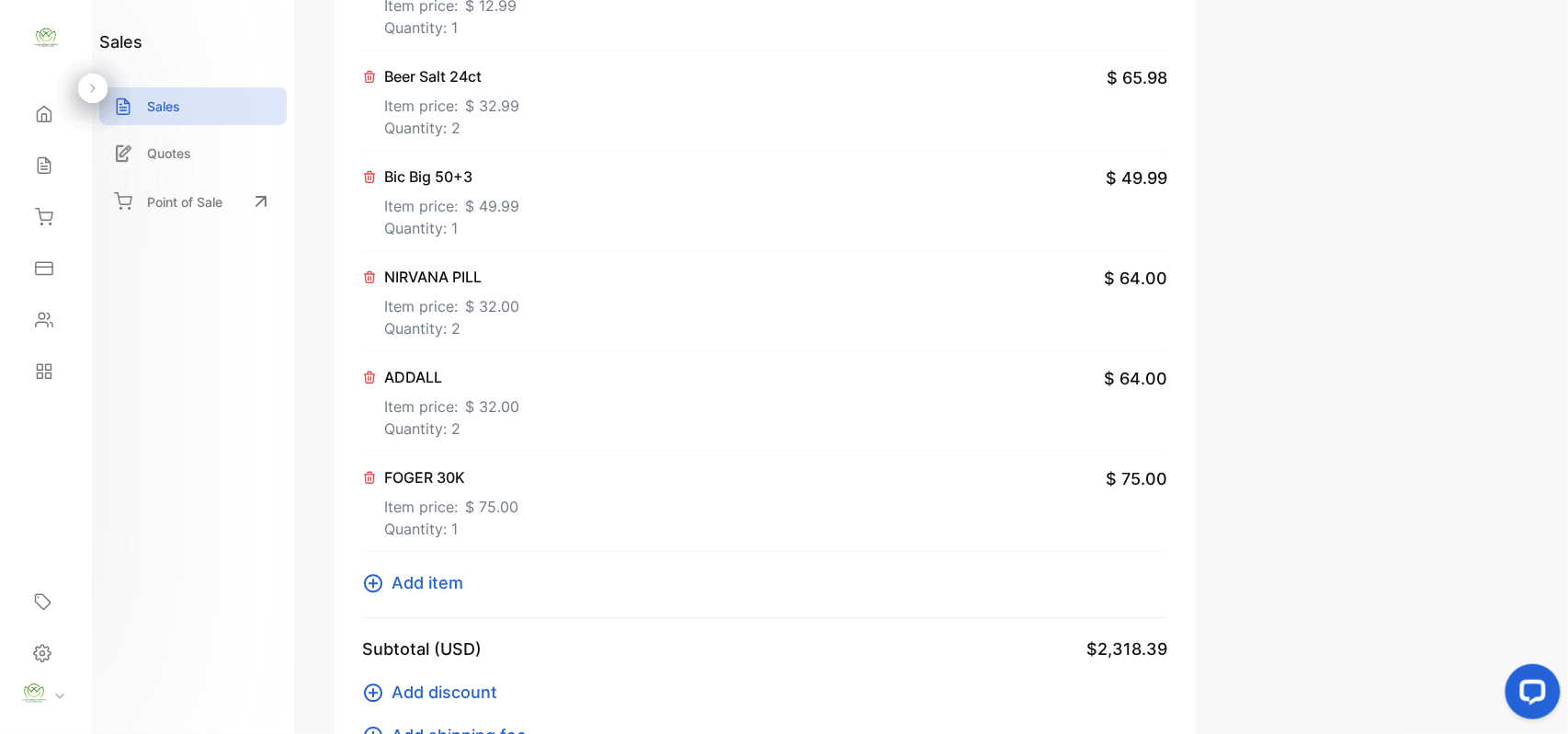
click at [451, 585] on span "Add item" at bounding box center [428, 582] width 72 height 25
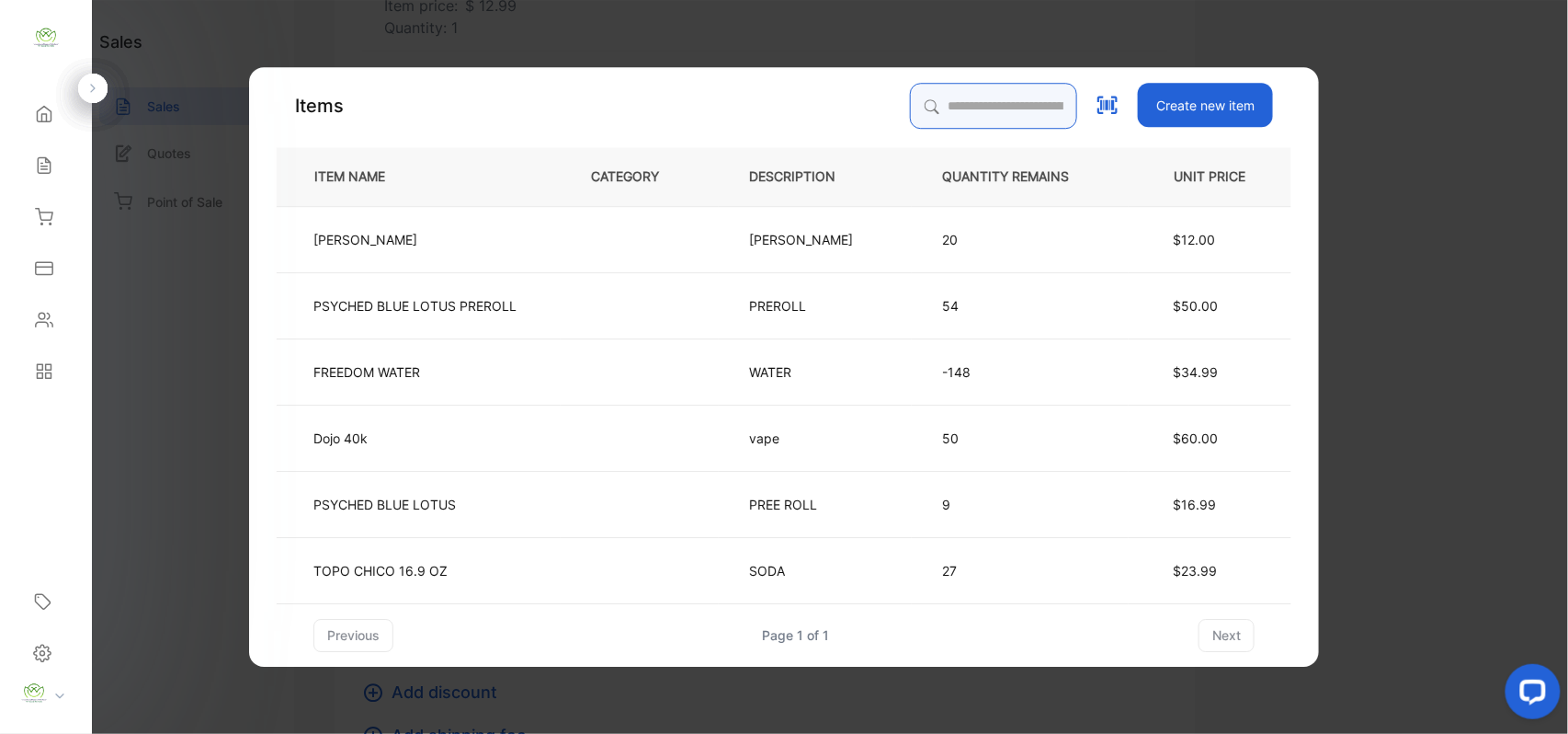
click at [994, 108] on input "search" at bounding box center [994, 106] width 167 height 46
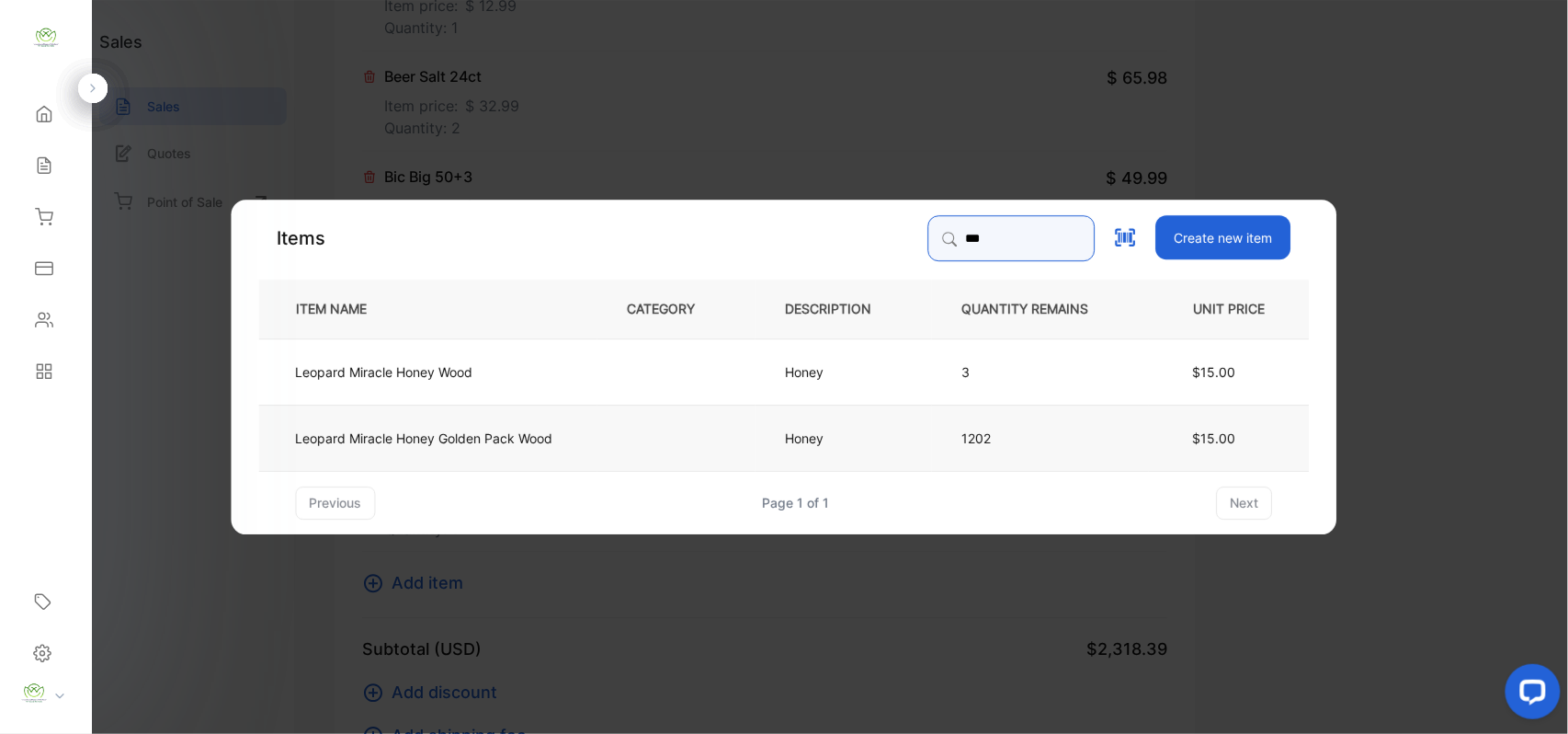
type input "***"
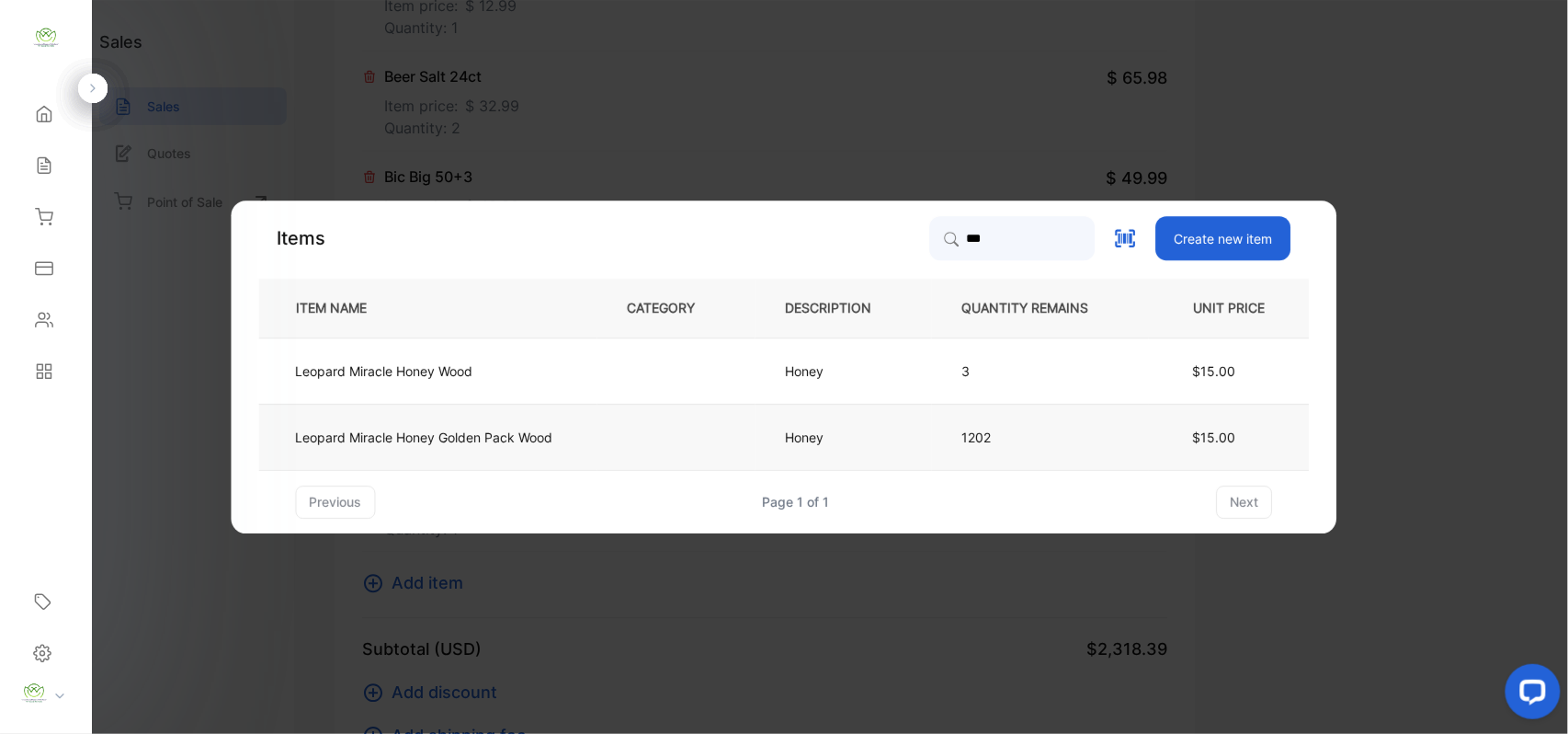
click at [593, 441] on td "Leopard Miracle Honey Golden Pack Wood" at bounding box center [428, 437] width 338 height 66
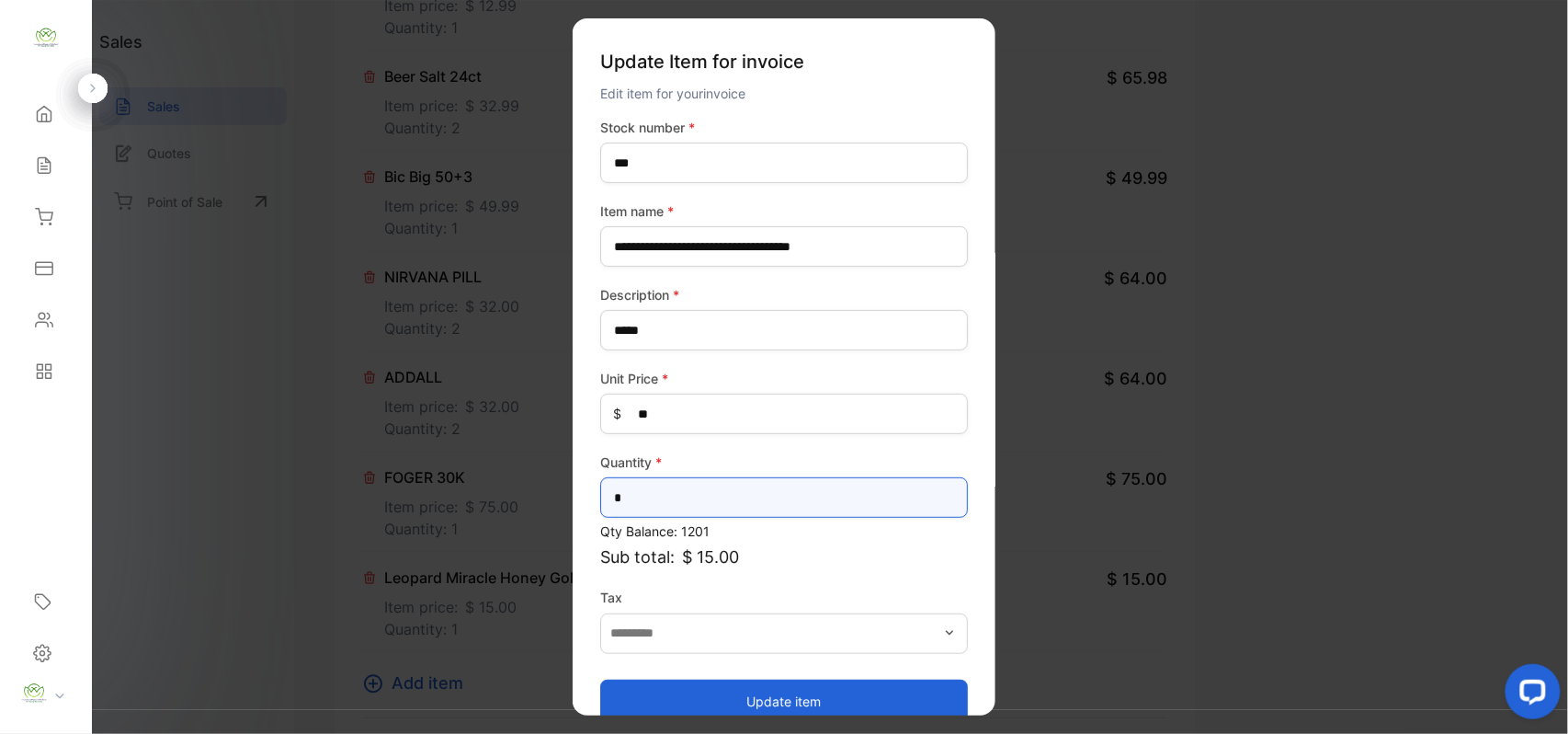
drag, startPoint x: 682, startPoint y: 499, endPoint x: 682, endPoint y: 475, distance: 24.0
click at [682, 480] on input "*" at bounding box center [784, 497] width 368 height 41
type input "*"
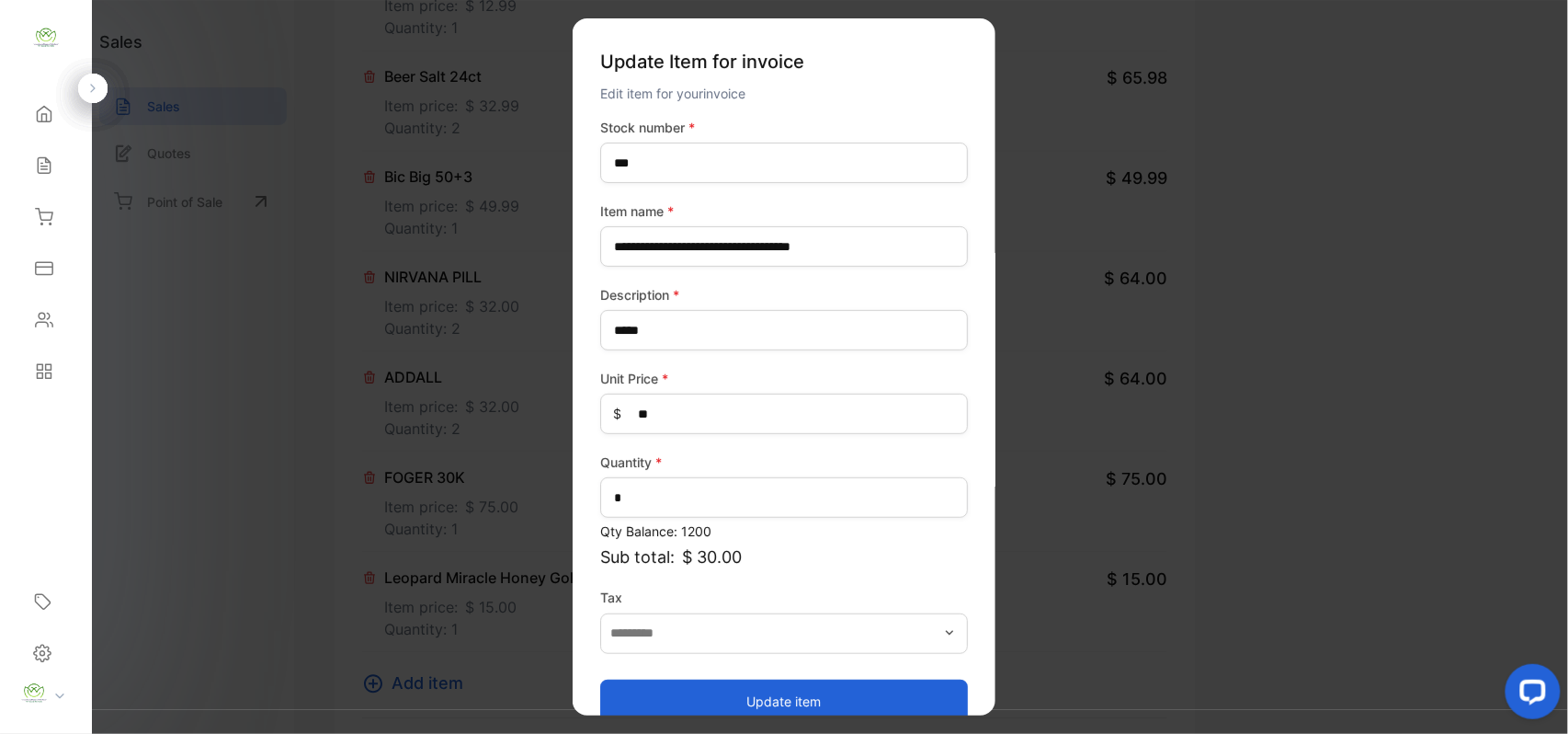
click at [702, 703] on button "Update item" at bounding box center [784, 700] width 368 height 44
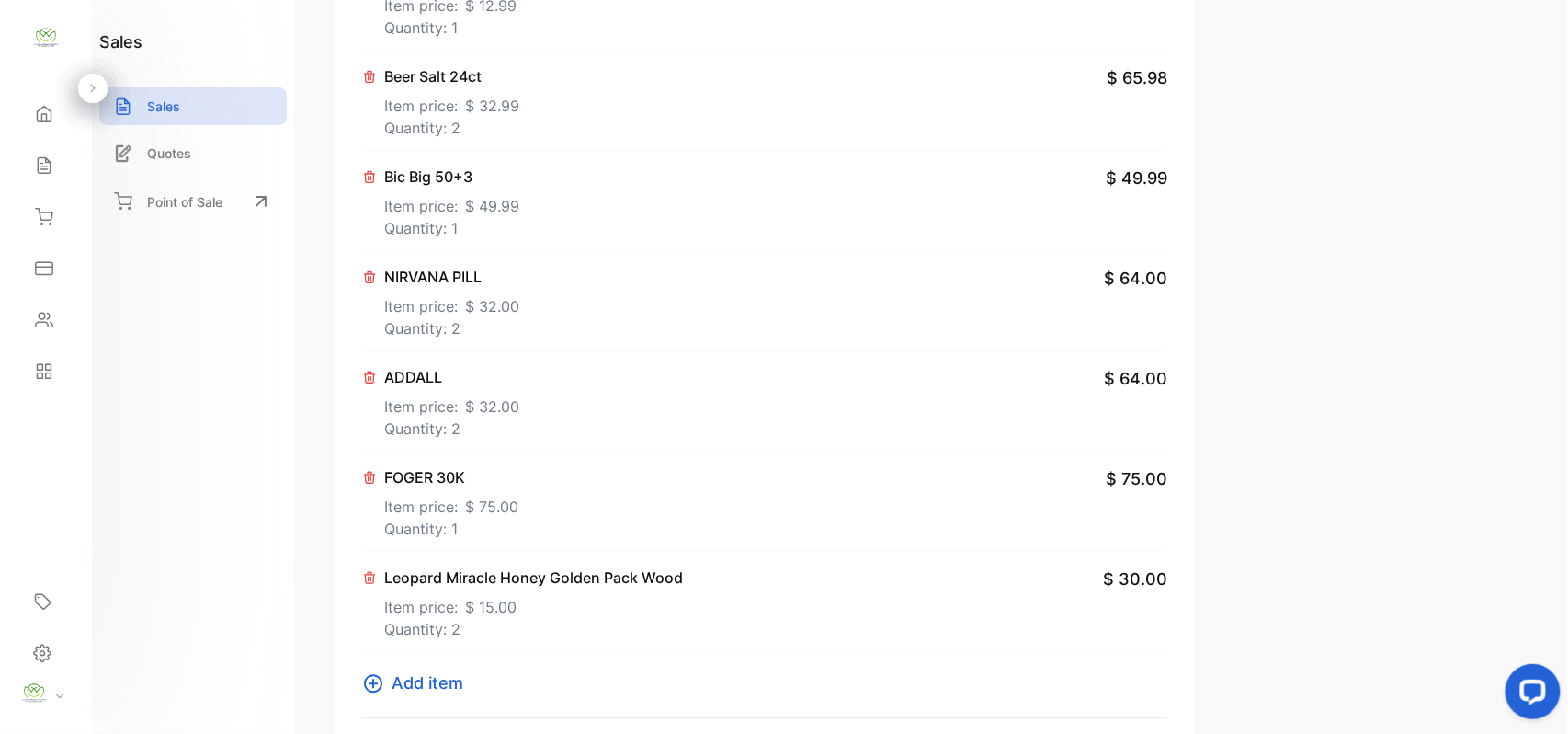
click at [413, 688] on span "Add item" at bounding box center [428, 682] width 72 height 25
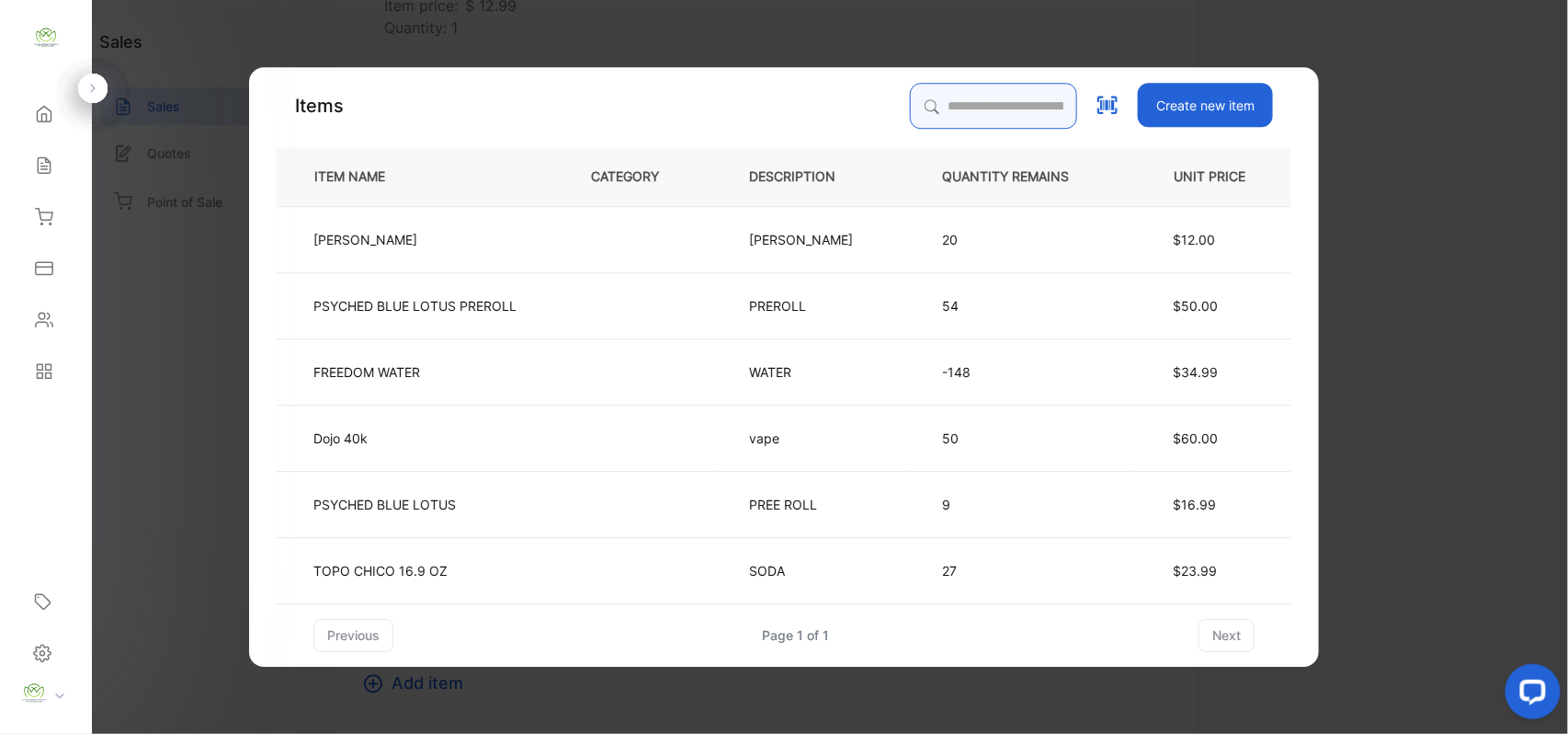
click at [993, 109] on input "search" at bounding box center [994, 106] width 167 height 46
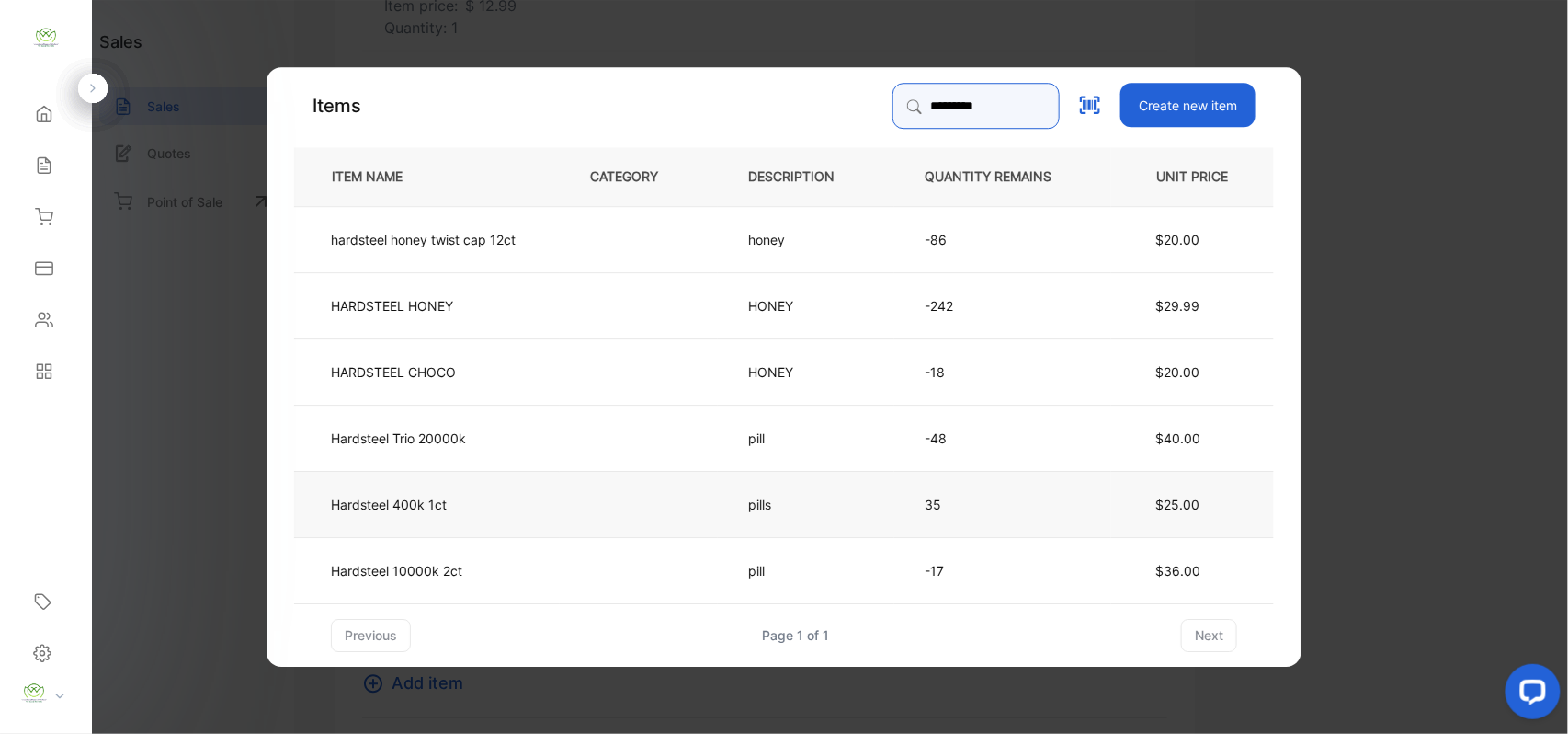
type input "*********"
drag, startPoint x: 564, startPoint y: 510, endPoint x: 575, endPoint y: 516, distance: 12.5
click at [575, 516] on td at bounding box center [638, 503] width 158 height 66
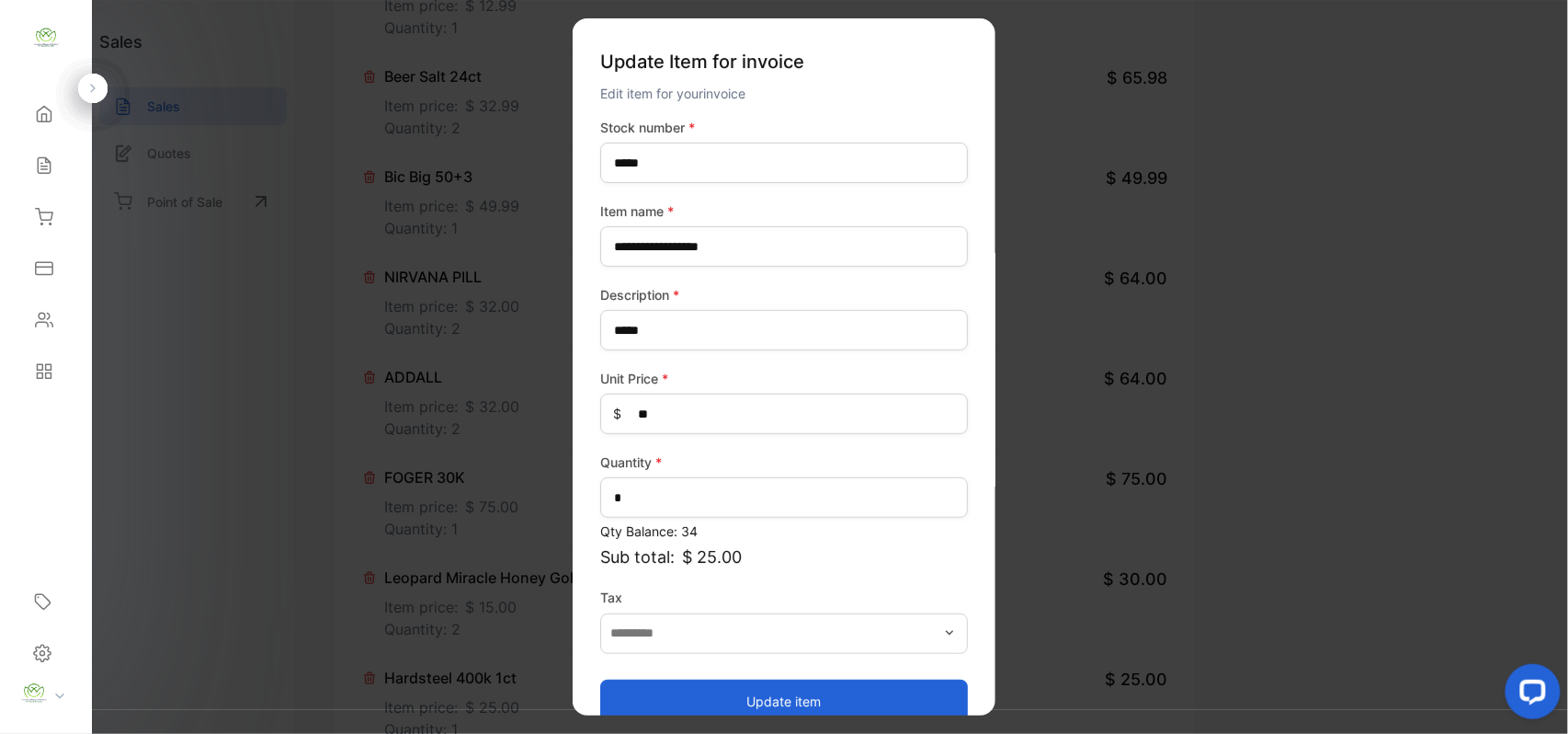
click at [823, 693] on button "Update item" at bounding box center [784, 700] width 368 height 44
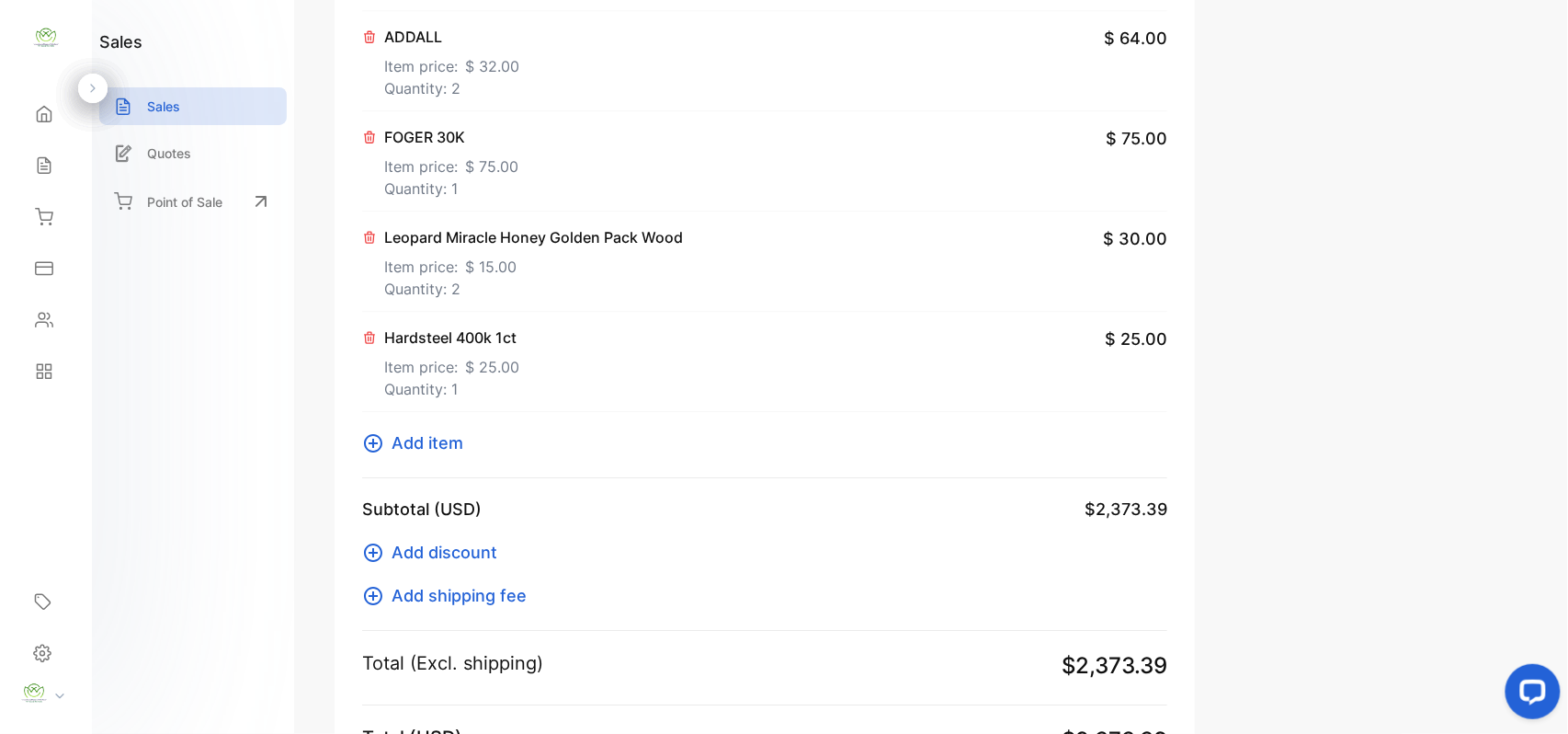
scroll to position [1972, 0]
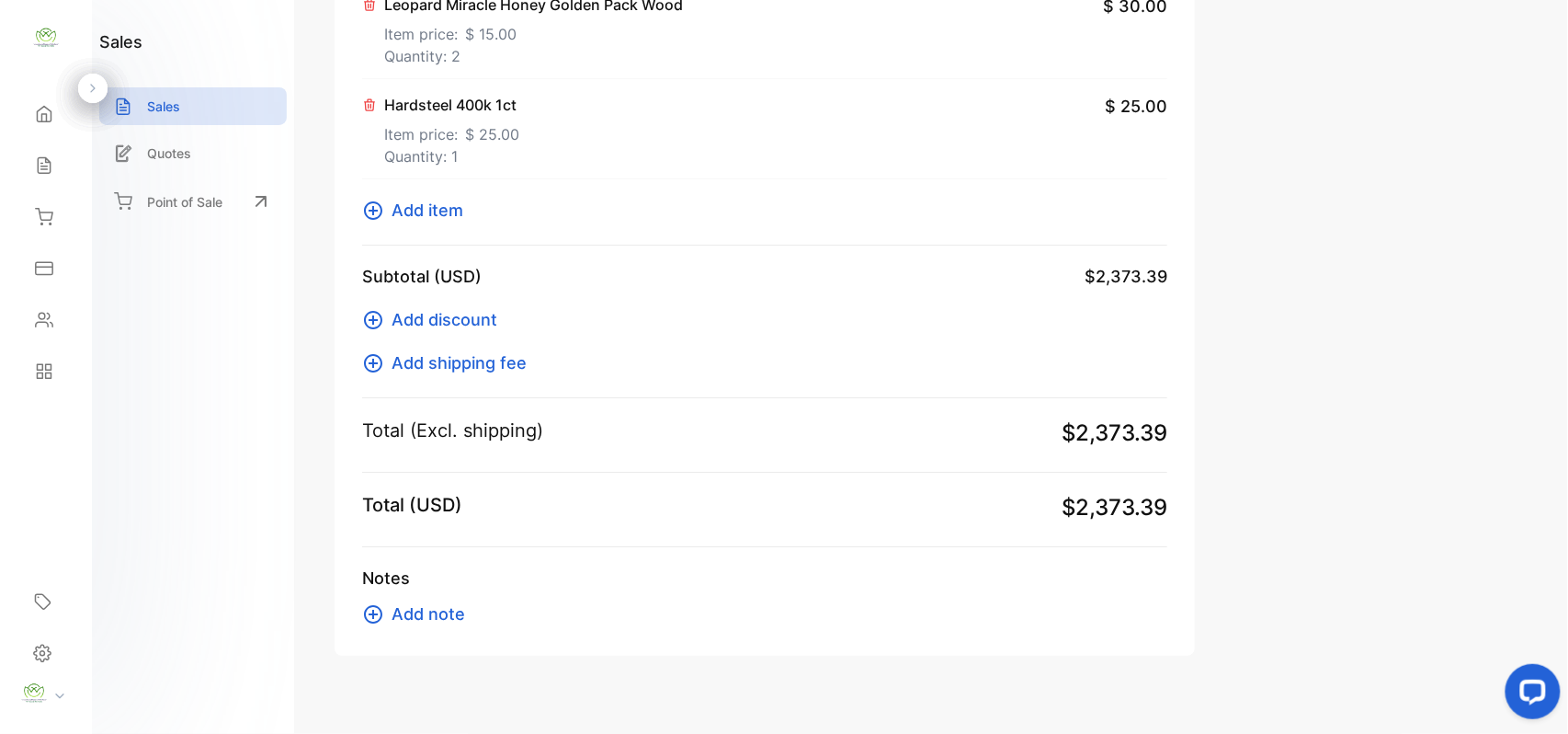
click at [425, 213] on span "Add item" at bounding box center [428, 209] width 72 height 25
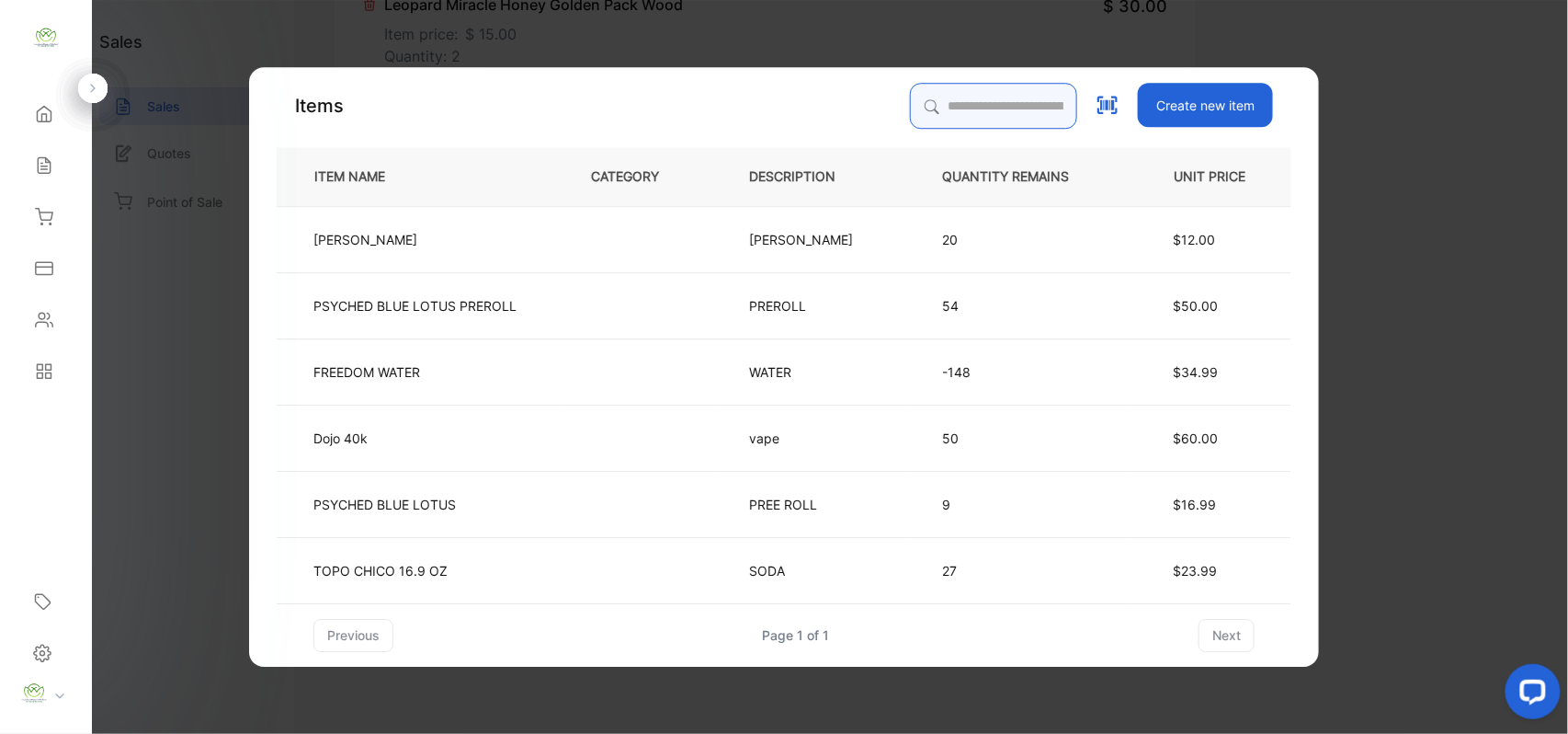
click at [983, 138] on div "Items Create new item ITEM NAME CATEGORY DESCRIPTION QUANTITY REMAINS UNIT PRIC…" at bounding box center [784, 367] width 1015 height 569
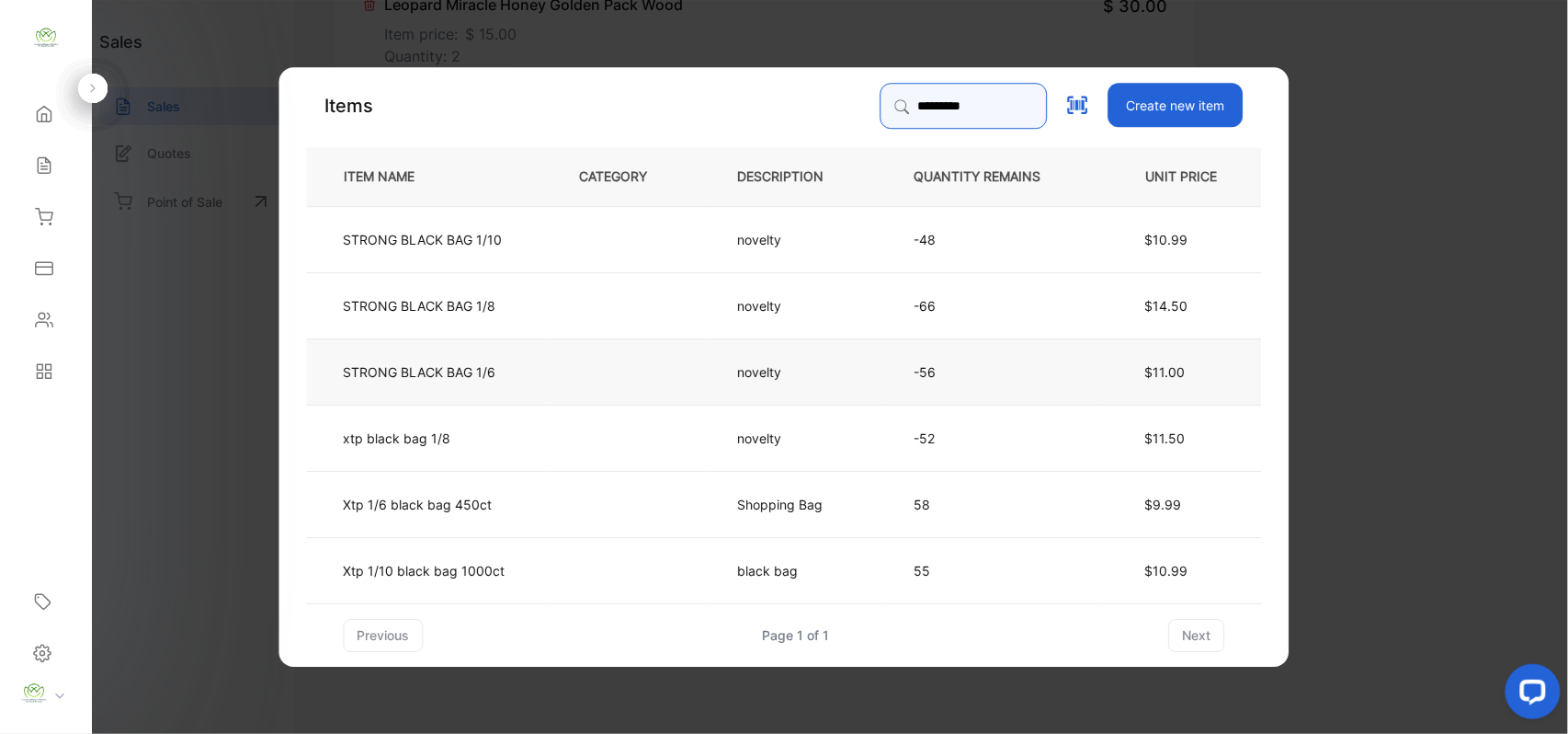
type input "*********"
click at [533, 362] on td "STRONG BLACK BAG 1/6" at bounding box center [428, 370] width 242 height 66
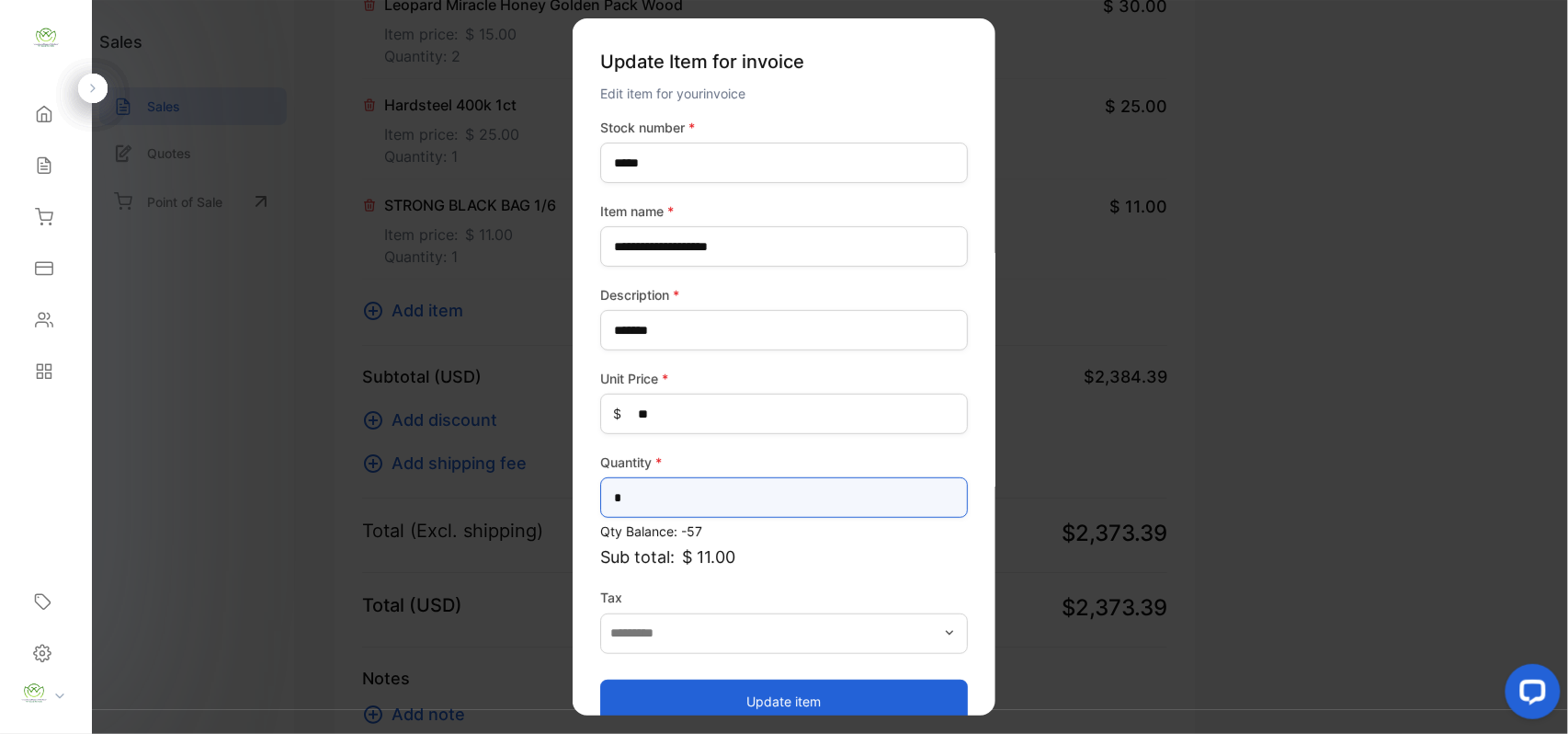
click at [696, 488] on input "*" at bounding box center [784, 497] width 368 height 41
type input "*"
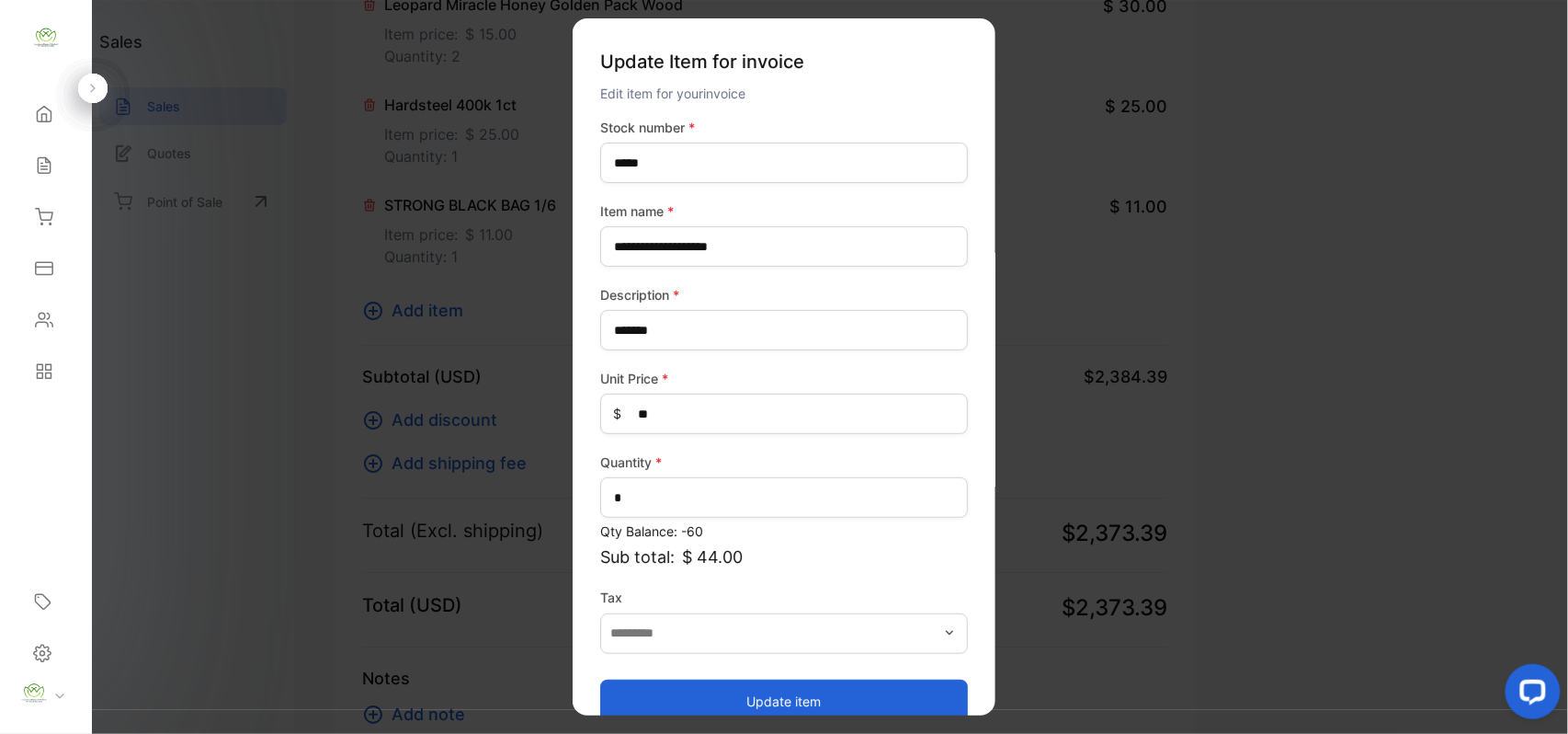
click at [723, 691] on button "Update item" at bounding box center [784, 700] width 368 height 44
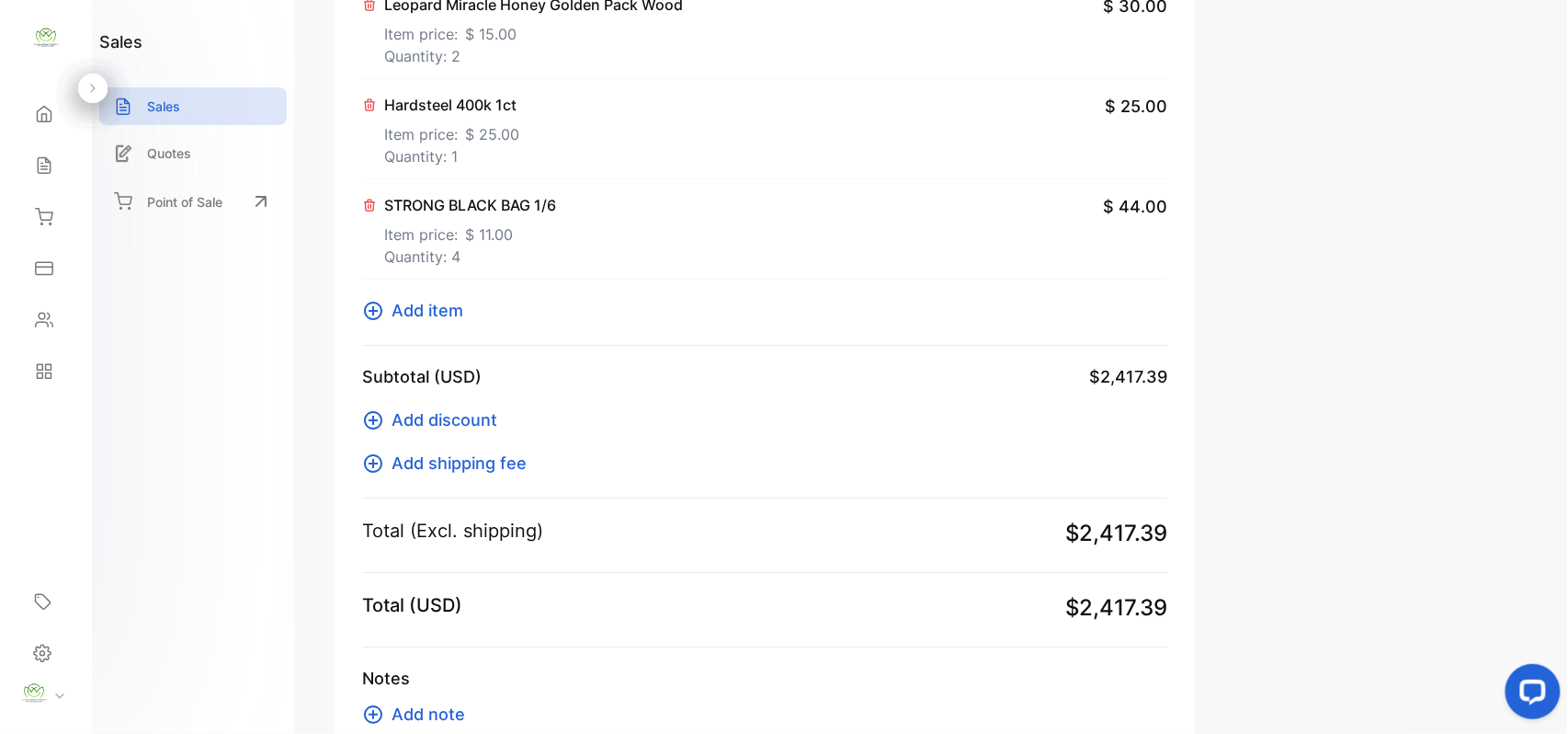
click at [432, 307] on span "Add item" at bounding box center [428, 310] width 72 height 25
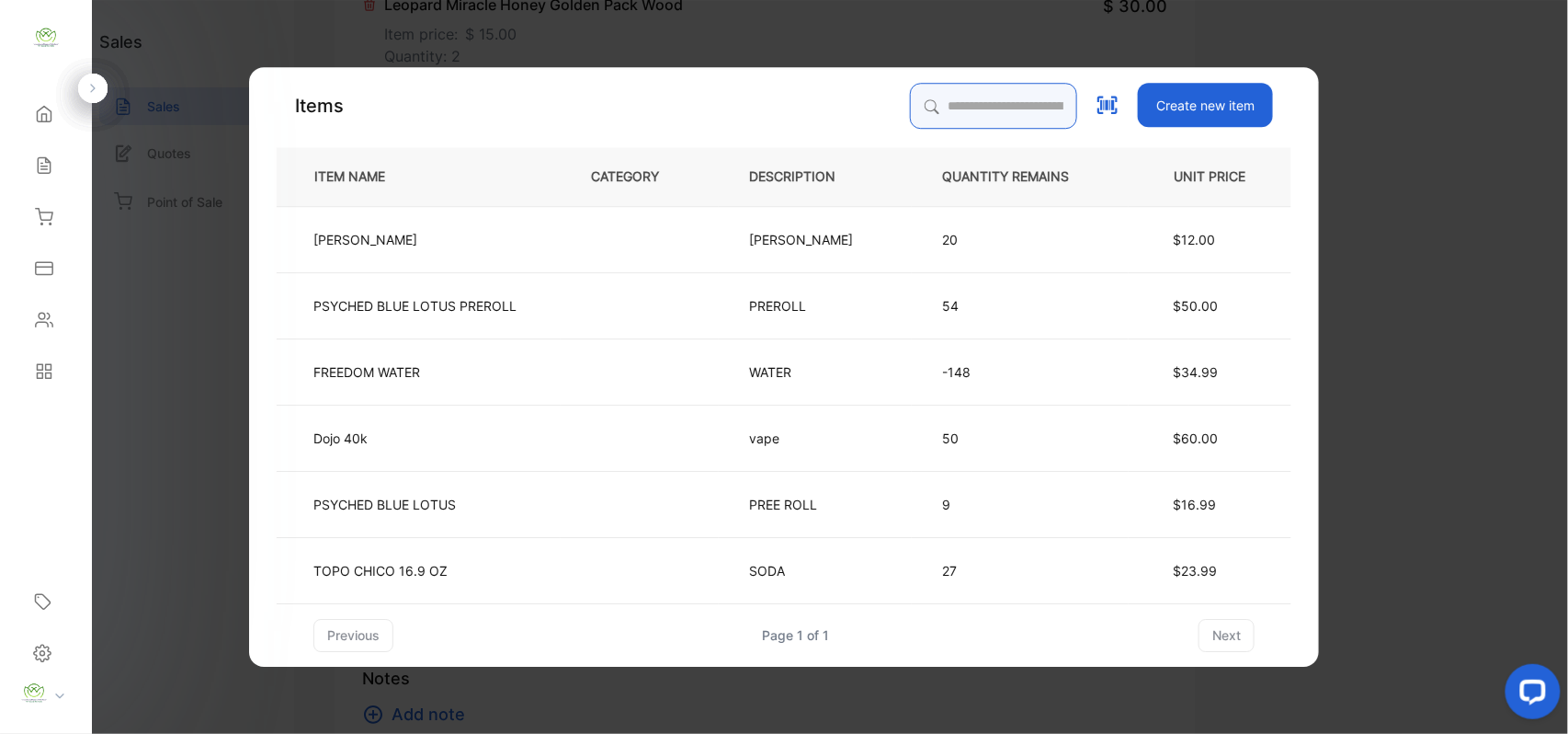
click at [994, 103] on input "search" at bounding box center [994, 106] width 167 height 46
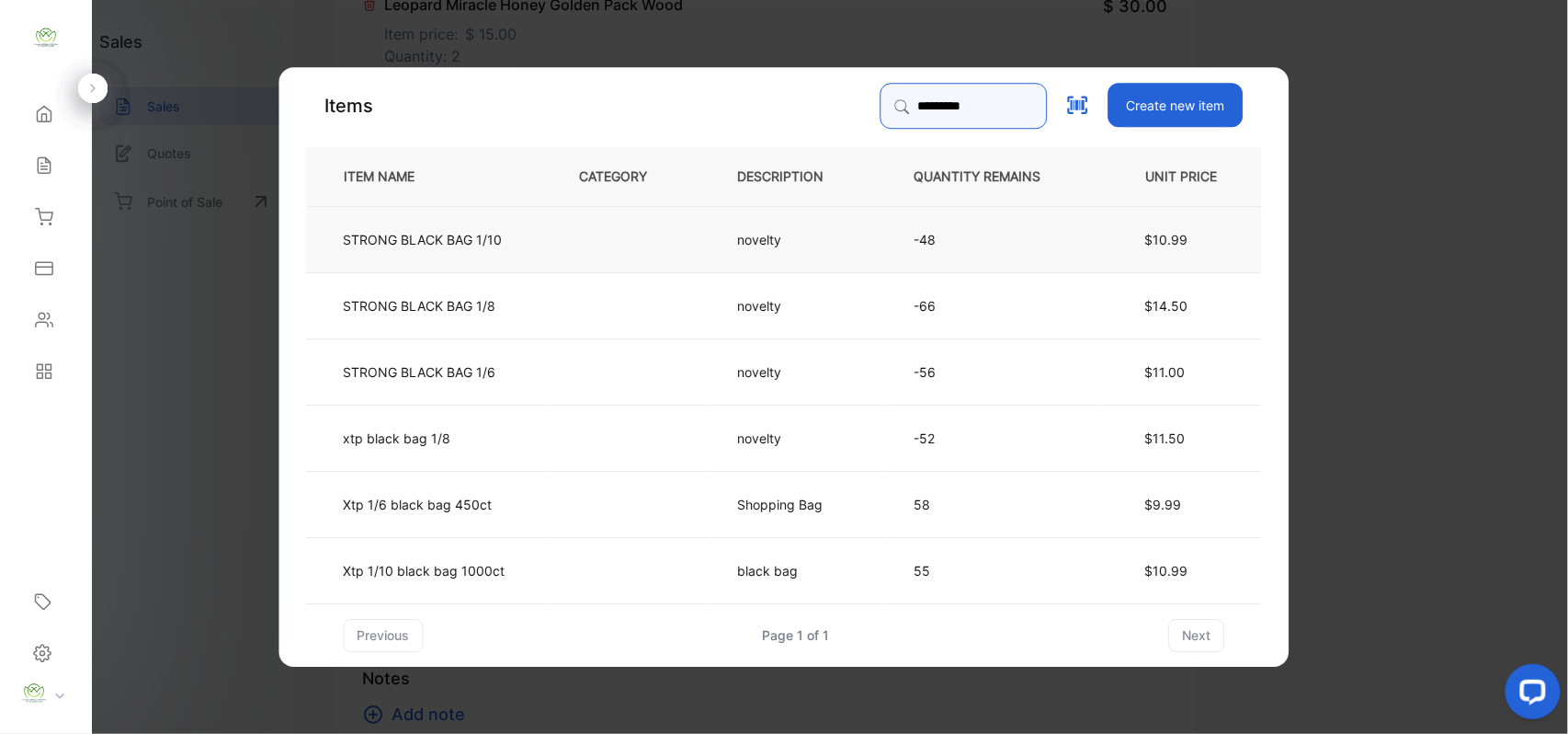
type input "*********"
click at [608, 226] on td at bounding box center [628, 238] width 158 height 66
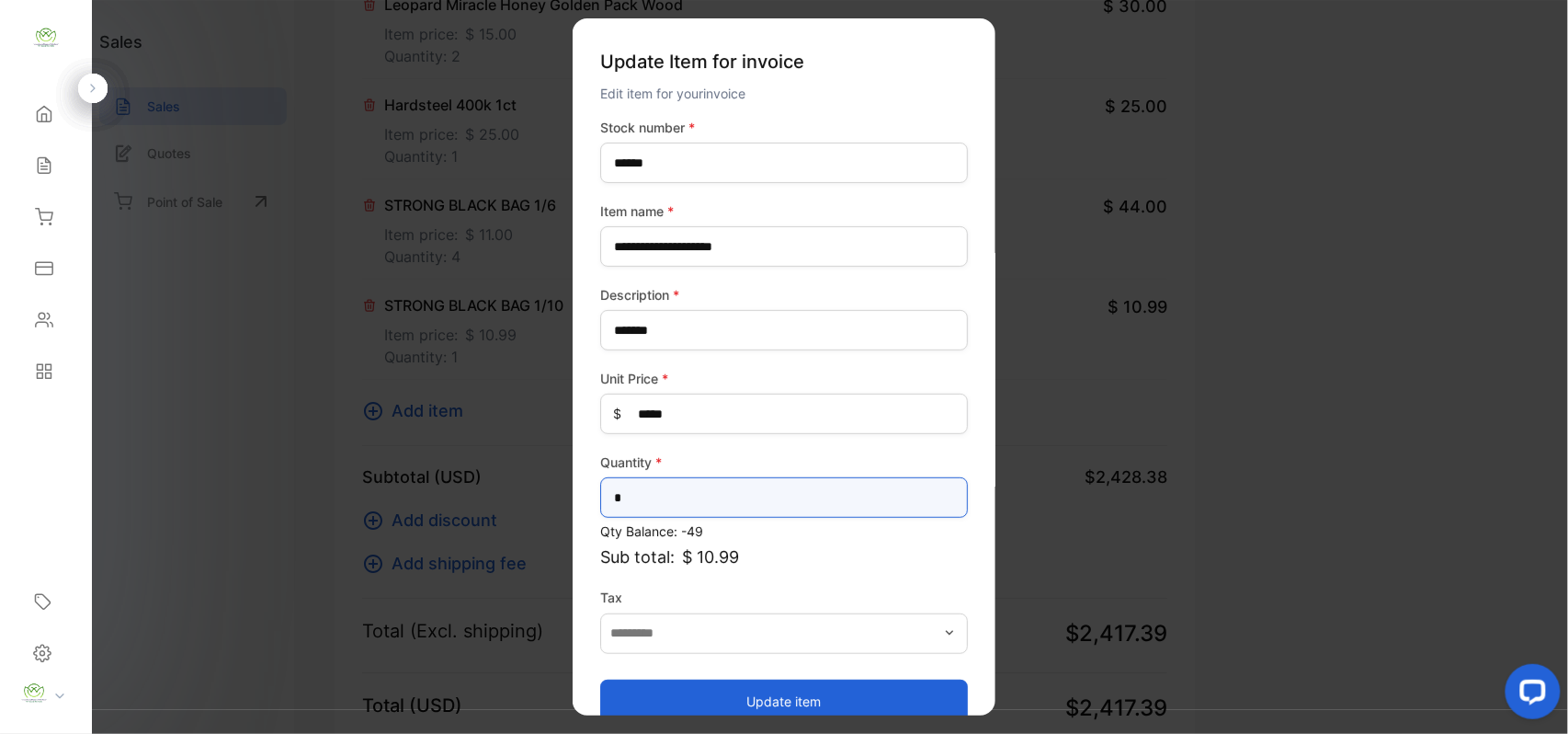
click at [676, 491] on input "*" at bounding box center [784, 497] width 368 height 41
type input "*"
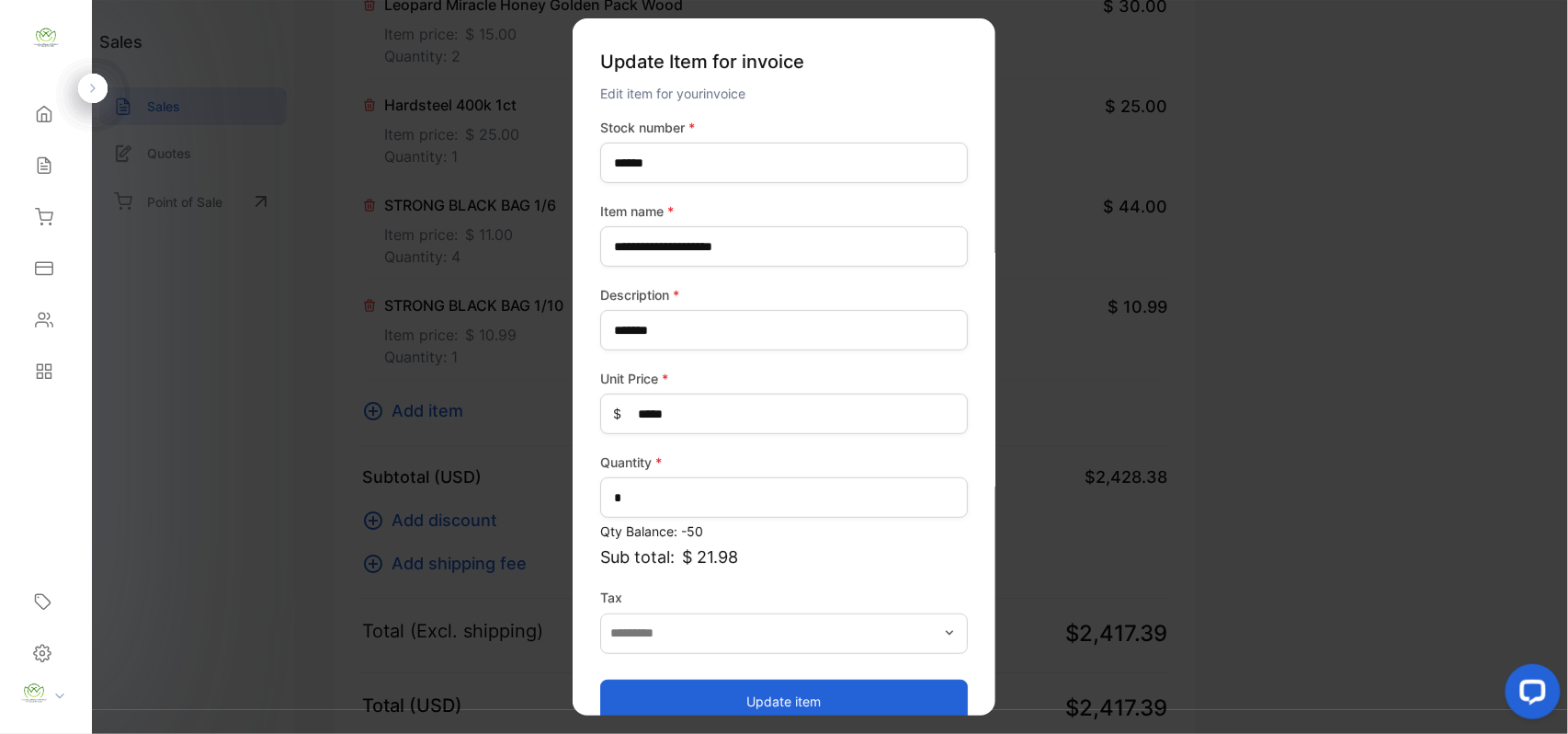
click at [724, 692] on button "Update item" at bounding box center [784, 700] width 368 height 44
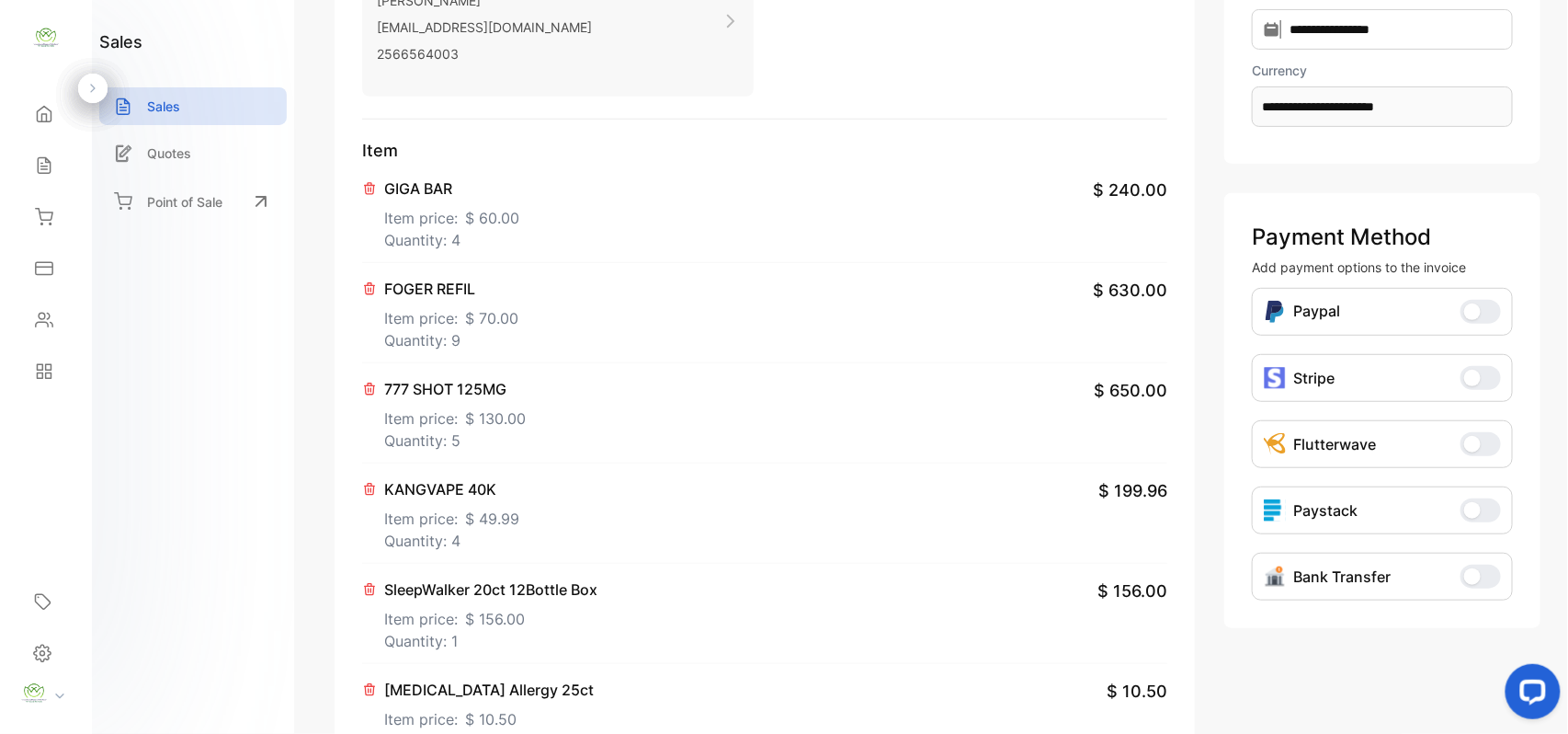
scroll to position [0, 0]
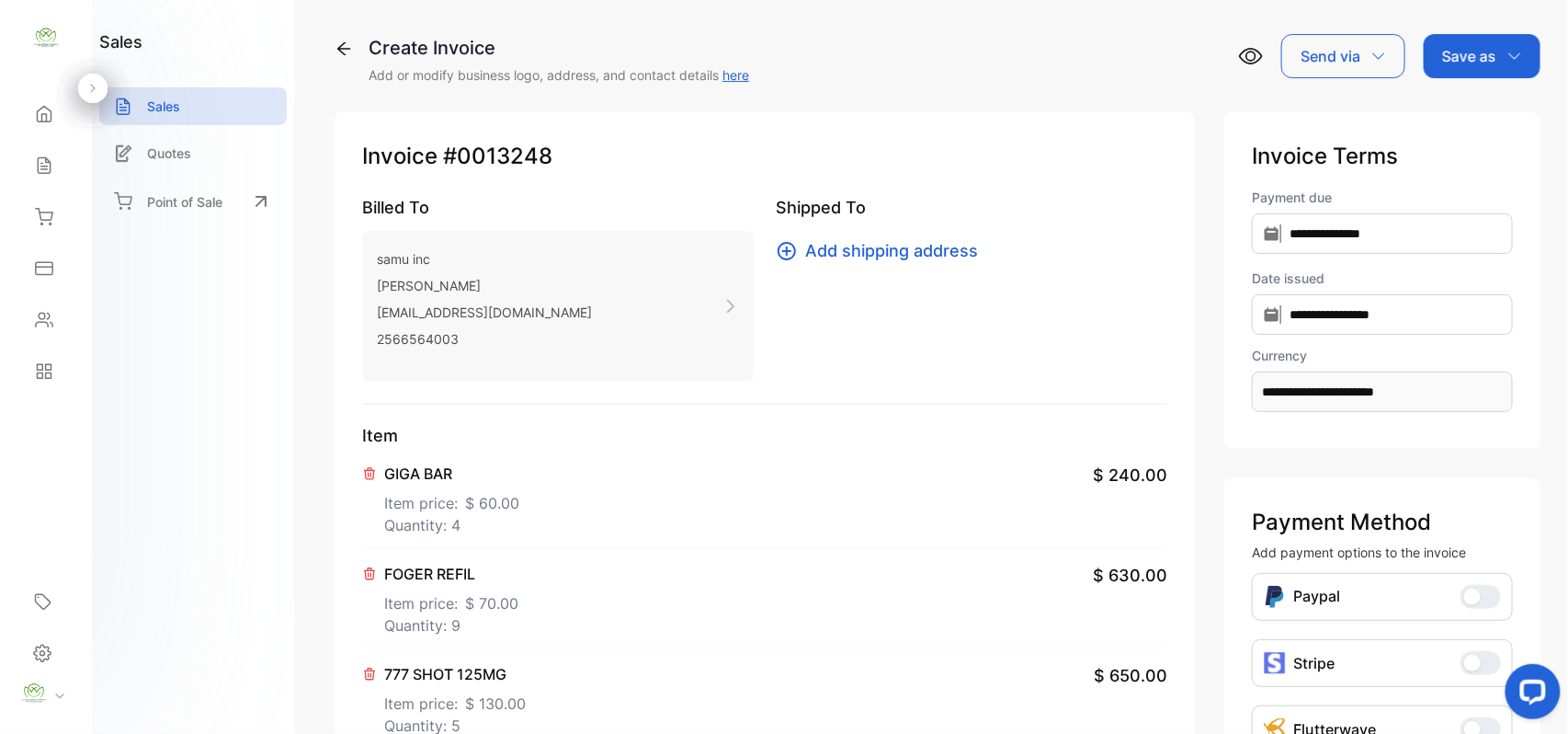
click at [1467, 60] on p "Save as" at bounding box center [1468, 56] width 54 height 22
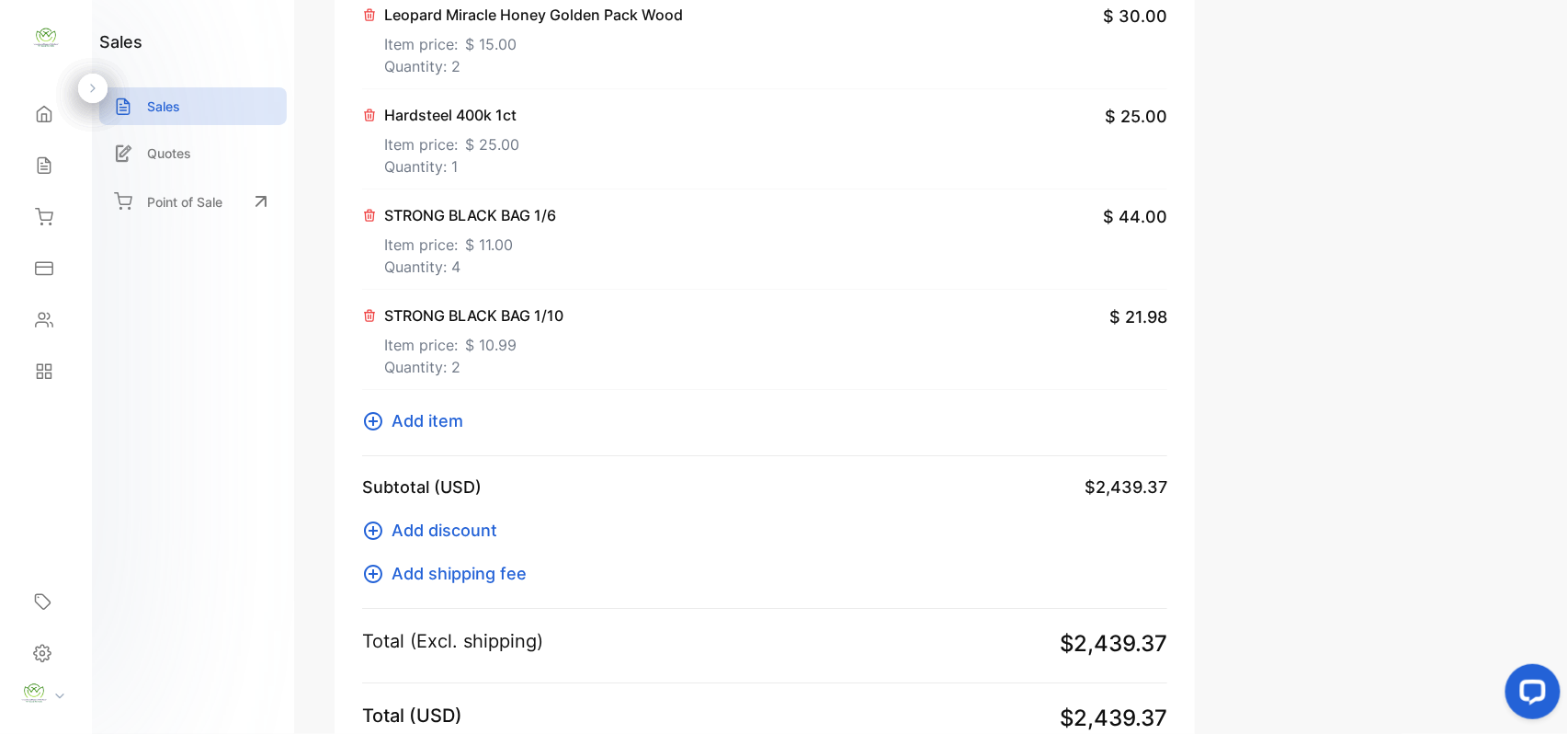
scroll to position [2002, 0]
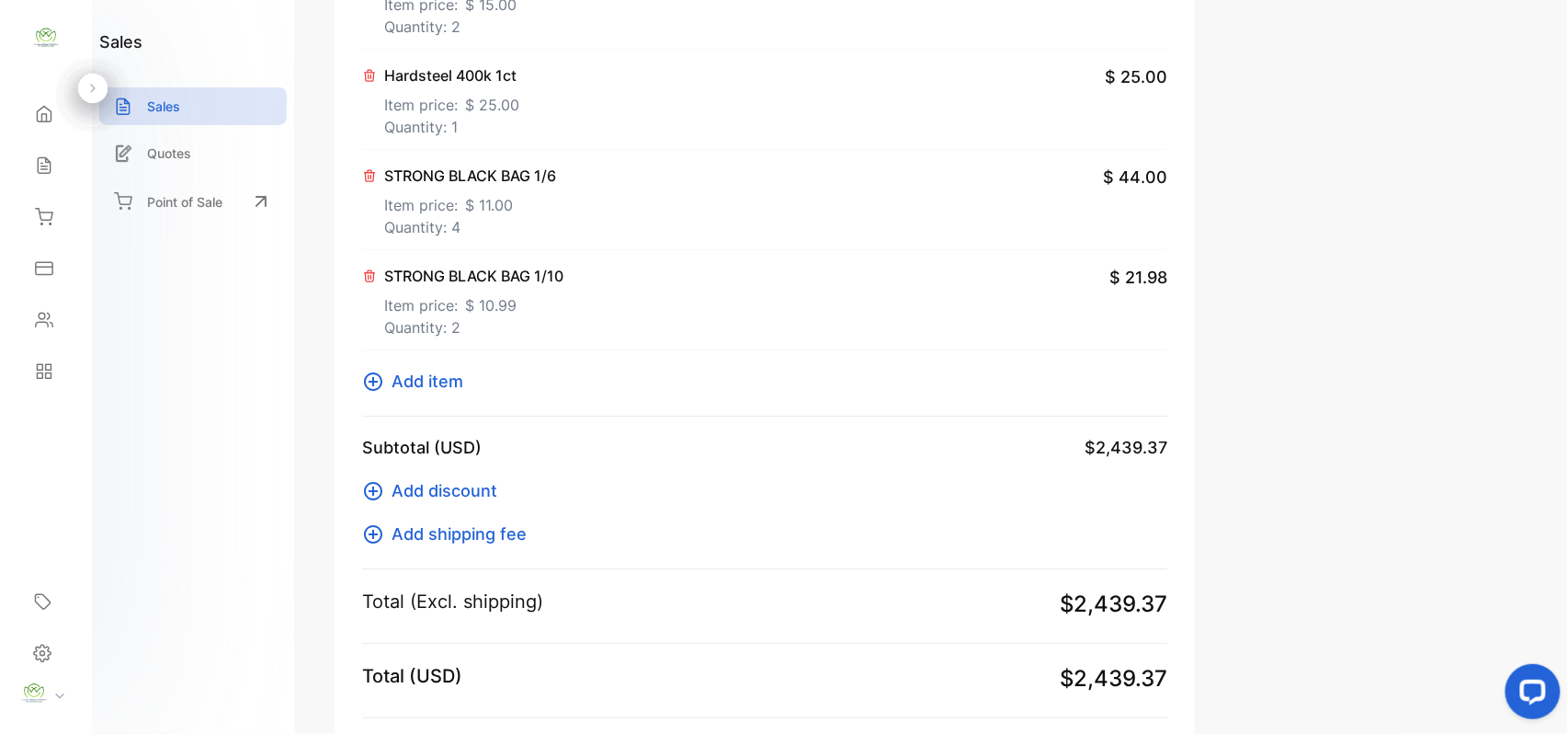
click at [405, 383] on span "Add item" at bounding box center [428, 381] width 72 height 25
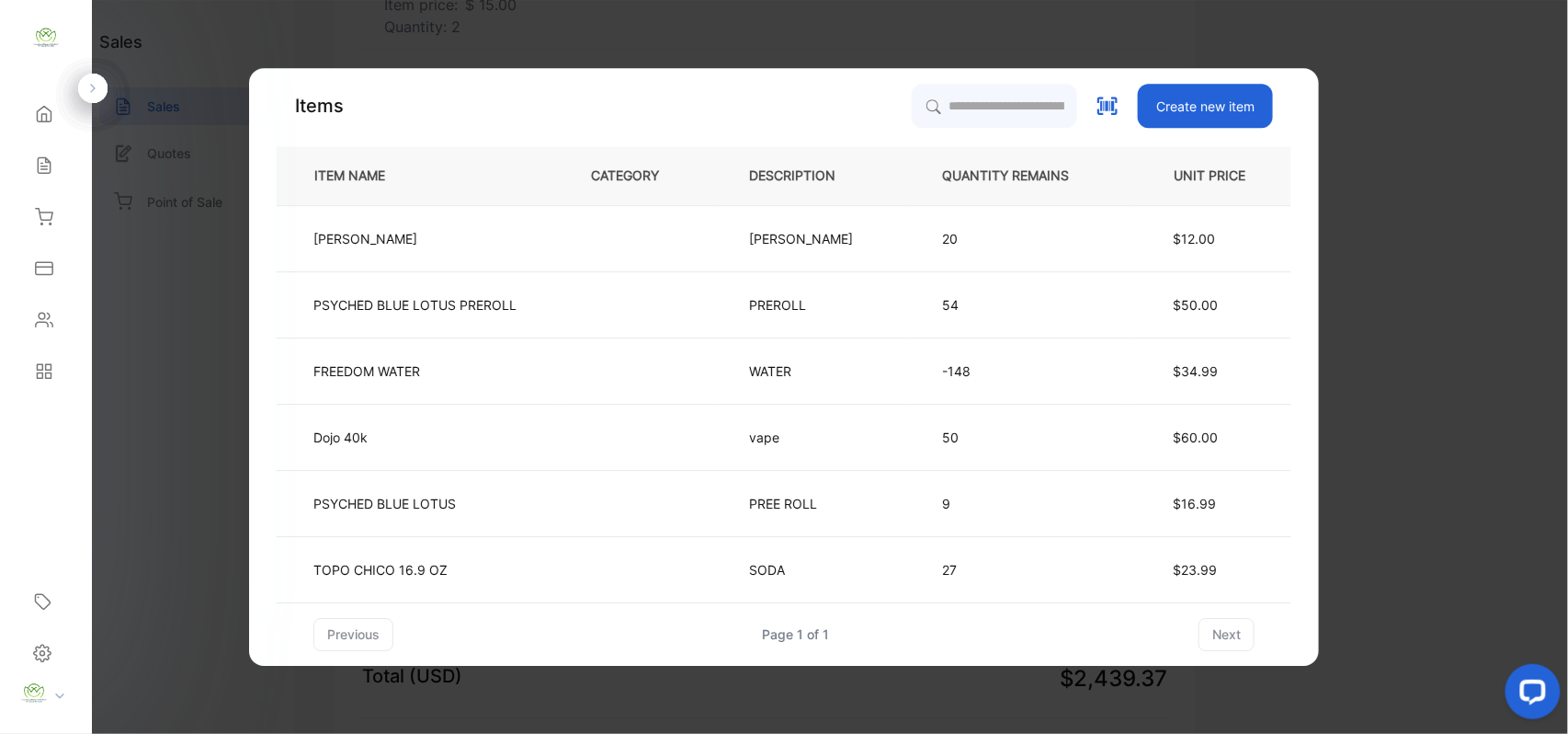
click at [1006, 136] on div "Items Create new item ITEM NAME CATEGORY DESCRIPTION QUANTITY REMAINS UNIT PRIC…" at bounding box center [784, 367] width 1015 height 567
click at [1006, 104] on input "search" at bounding box center [994, 106] width 167 height 46
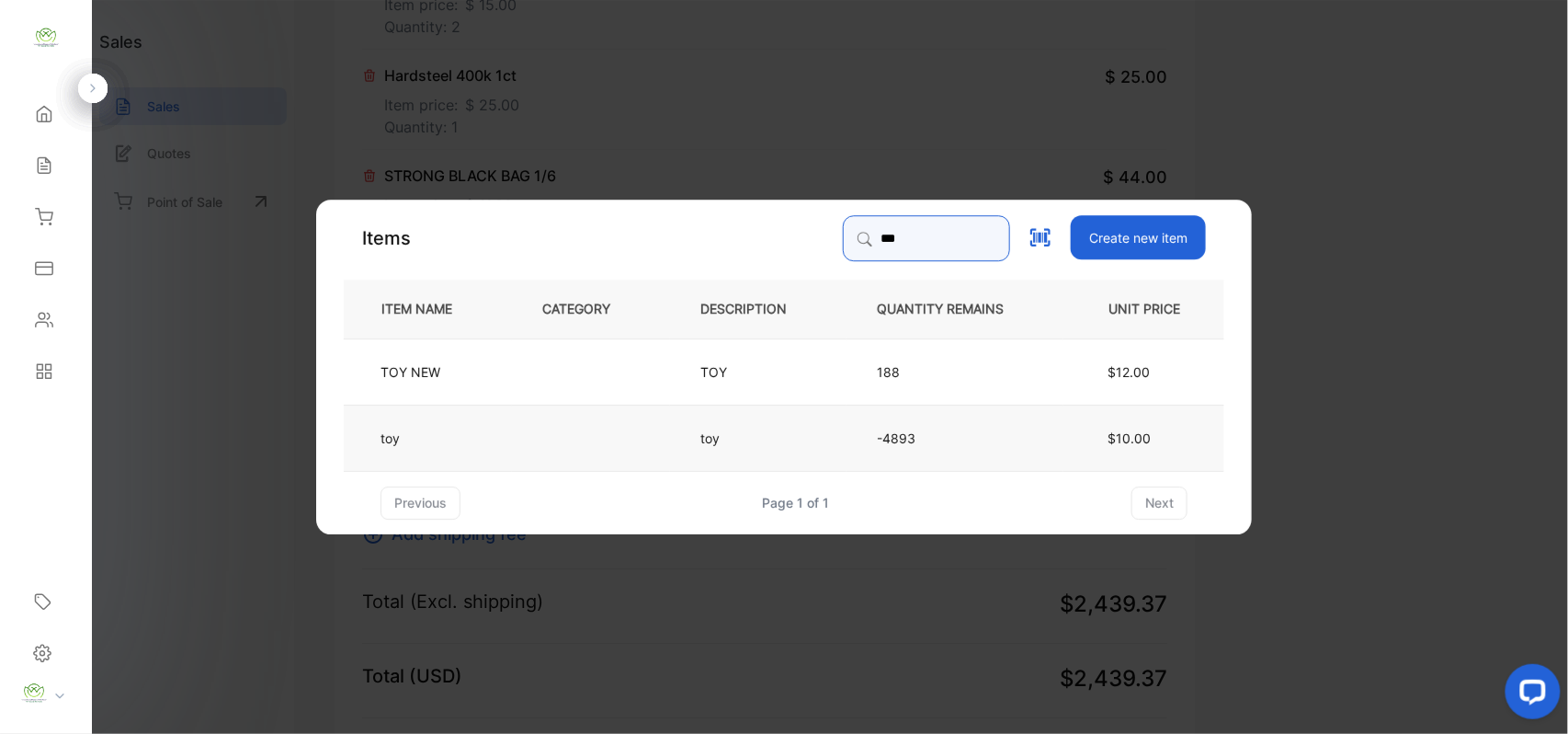
type input "***"
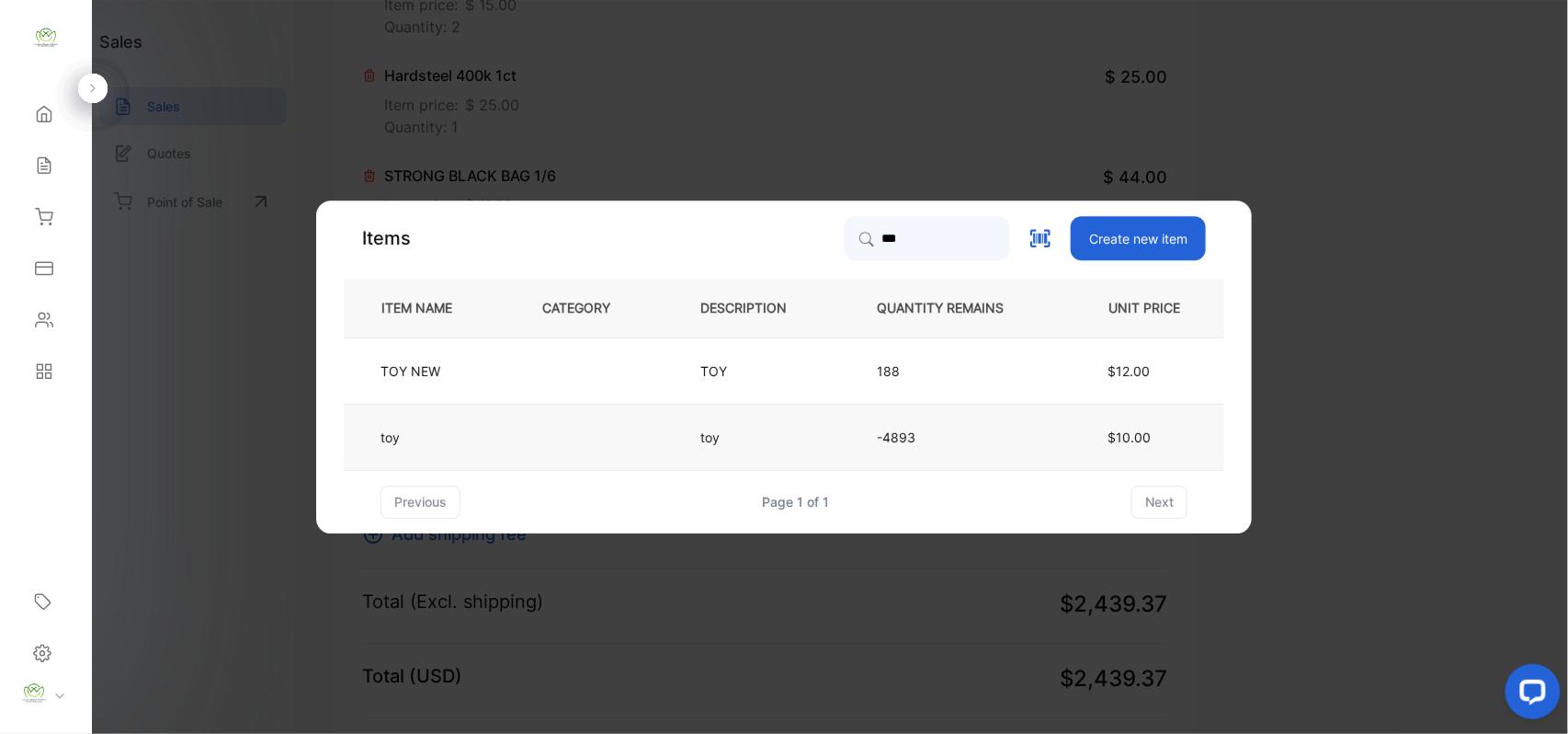
click at [585, 438] on td at bounding box center [590, 437] width 158 height 66
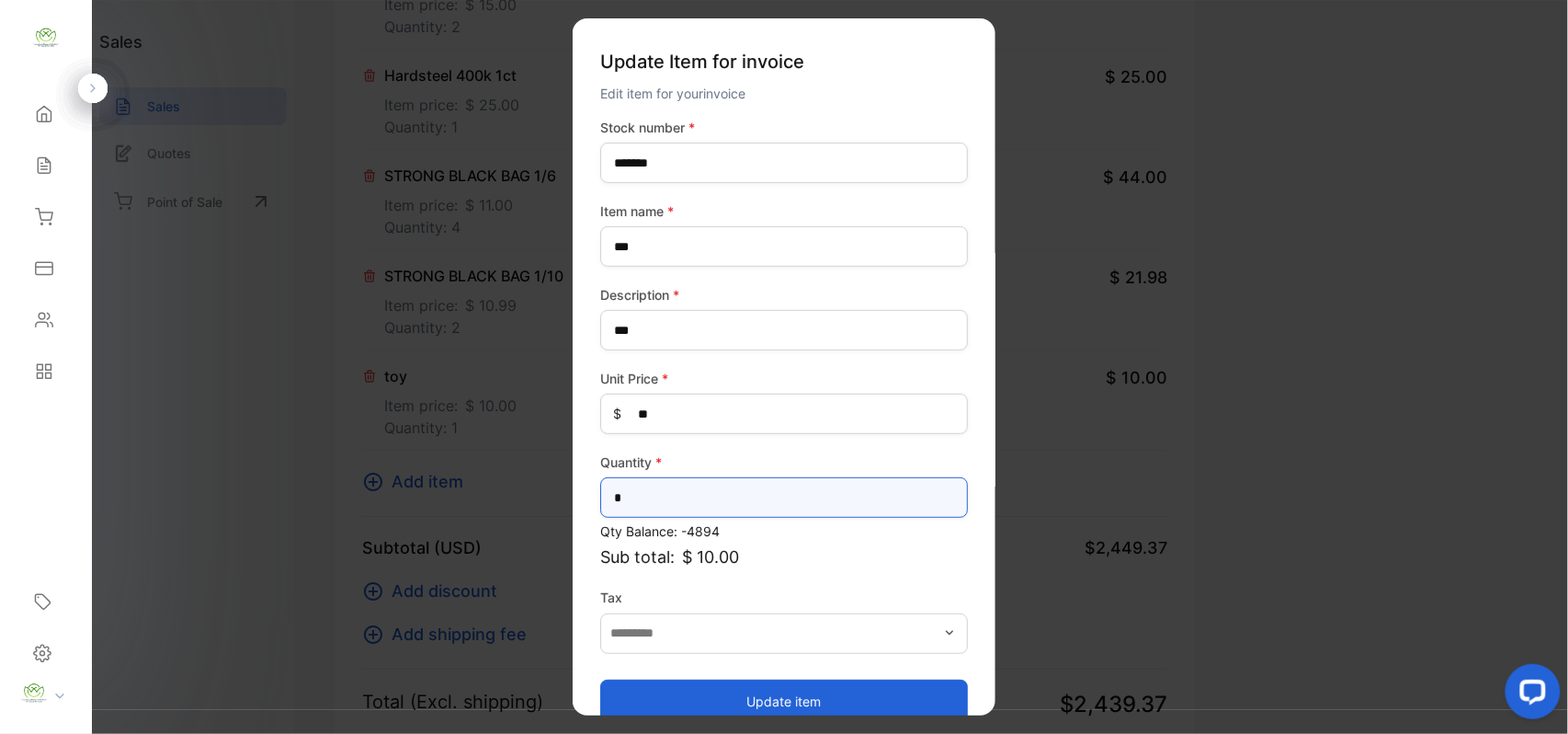
click at [729, 498] on input "*" at bounding box center [784, 497] width 368 height 41
type input "*"
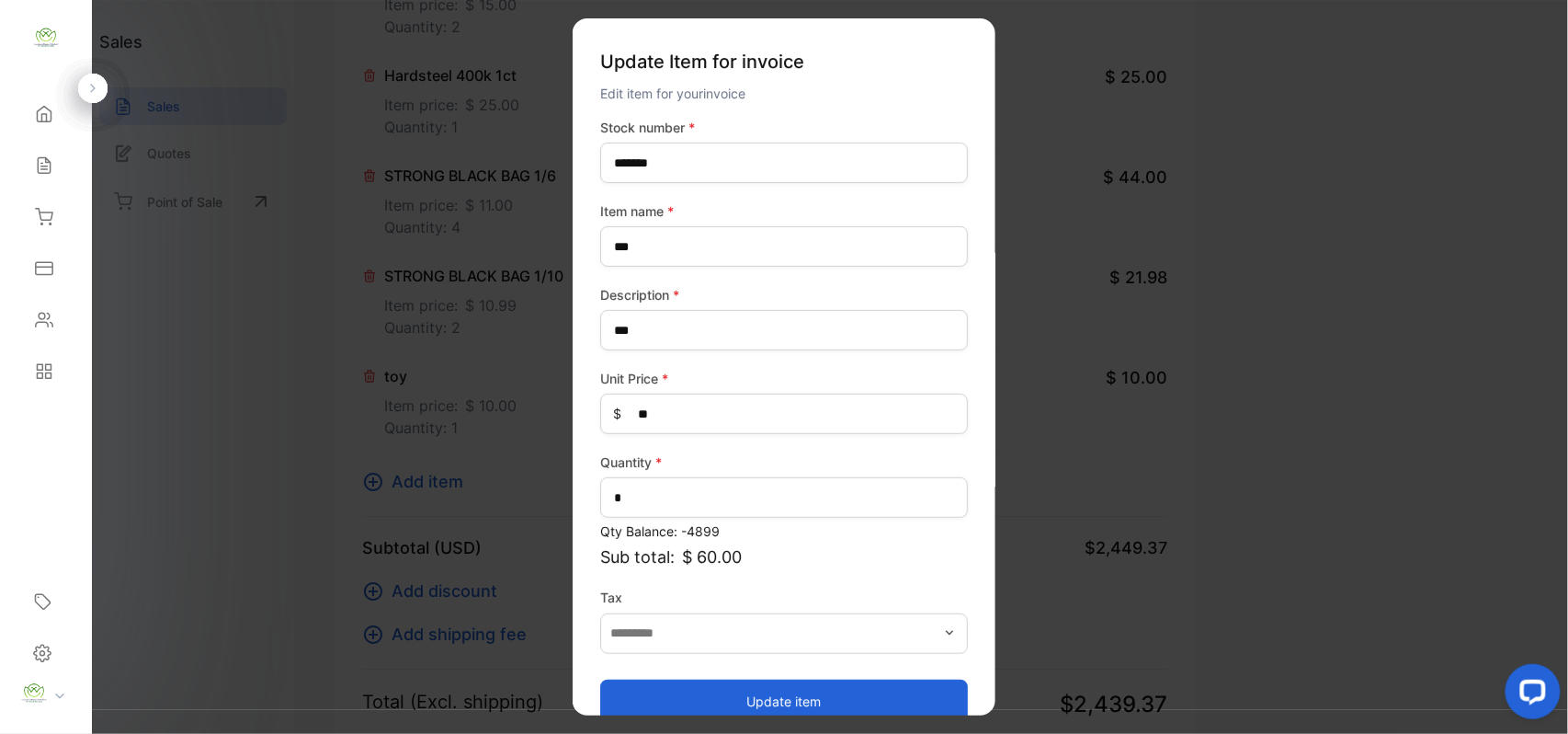
click at [724, 692] on button "Update item" at bounding box center [784, 700] width 368 height 44
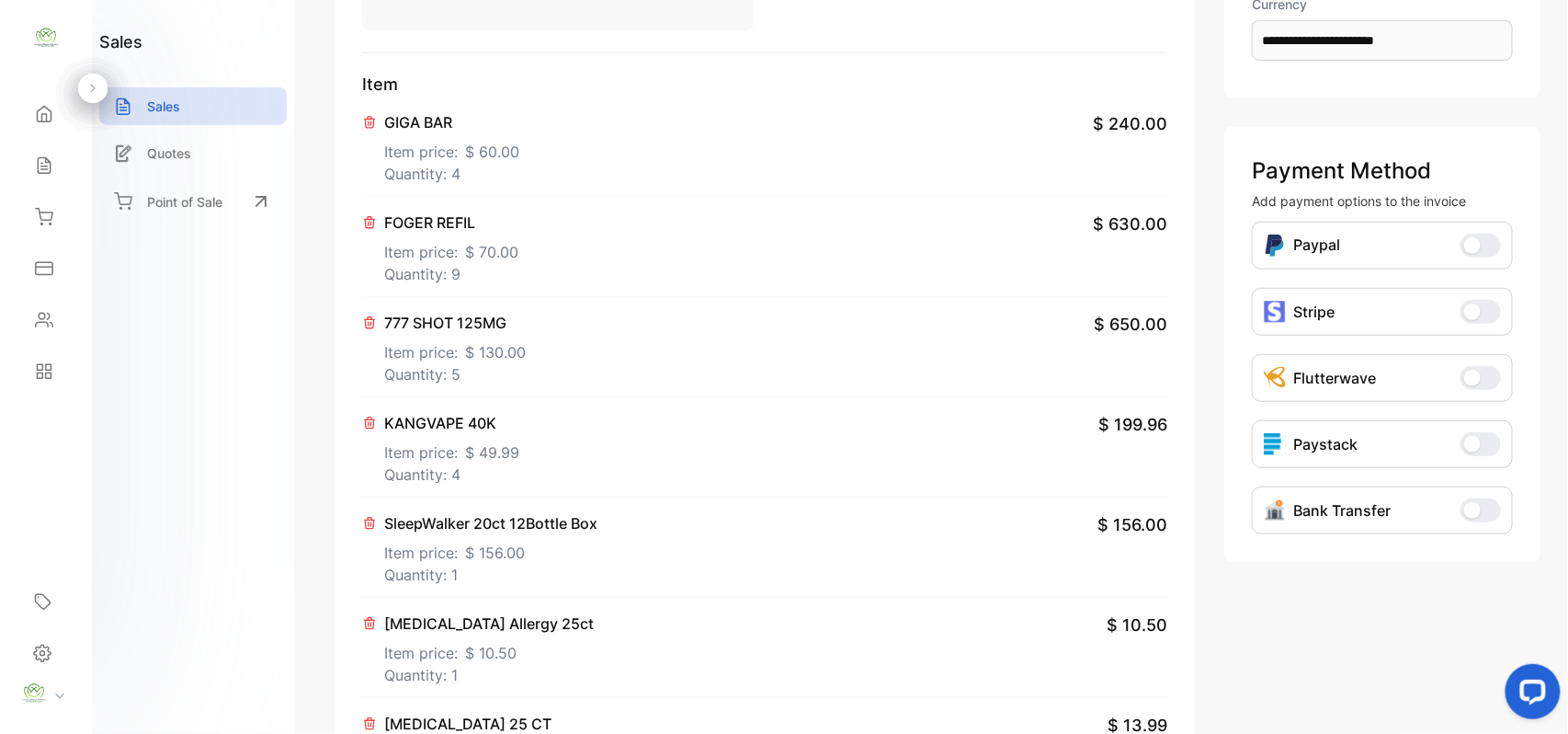
scroll to position [0, 0]
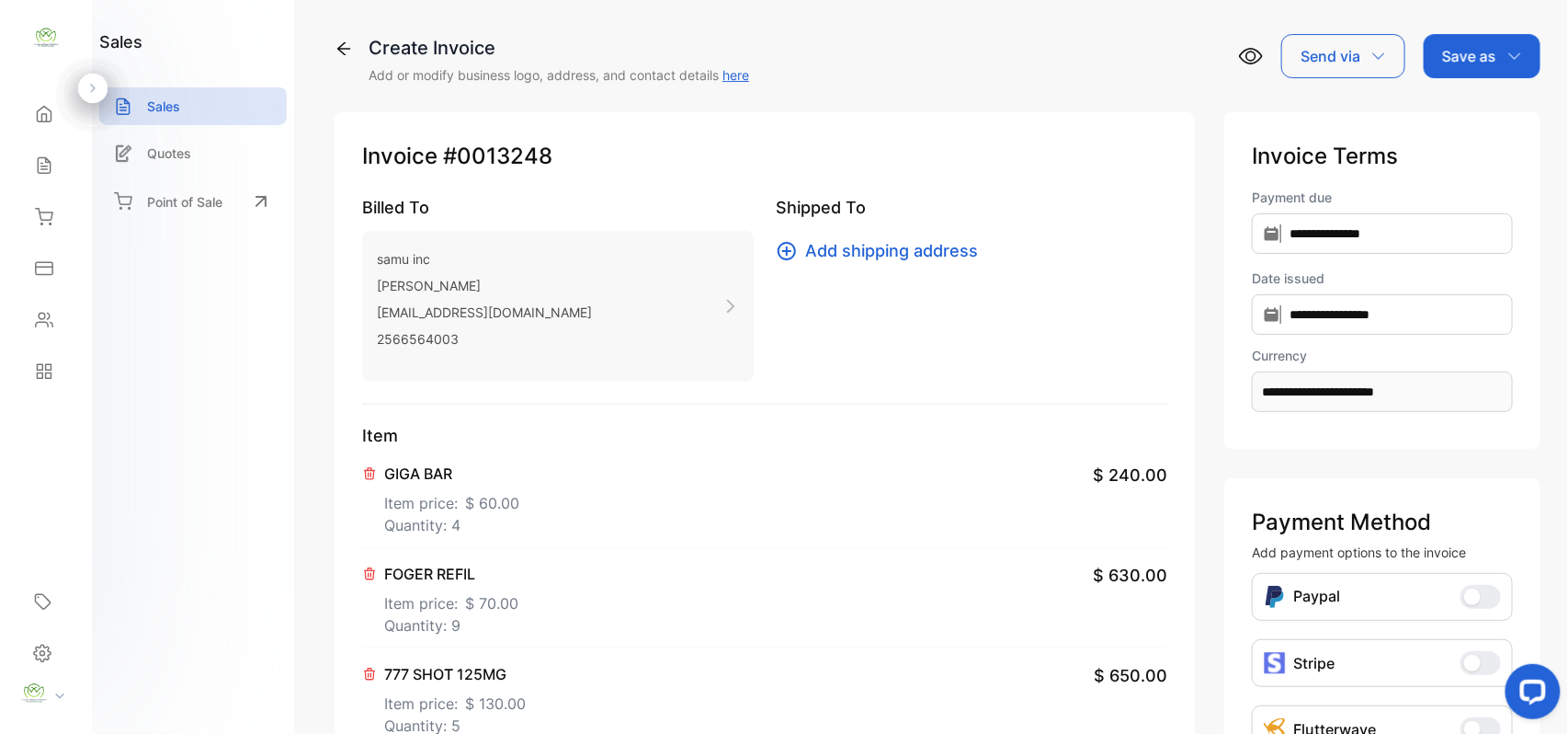
drag, startPoint x: 1482, startPoint y: 63, endPoint x: 1483, endPoint y: 77, distance: 14.0
click at [1485, 63] on p "Save as" at bounding box center [1468, 56] width 54 height 22
click at [1474, 115] on div "Invoice" at bounding box center [1477, 117] width 106 height 37
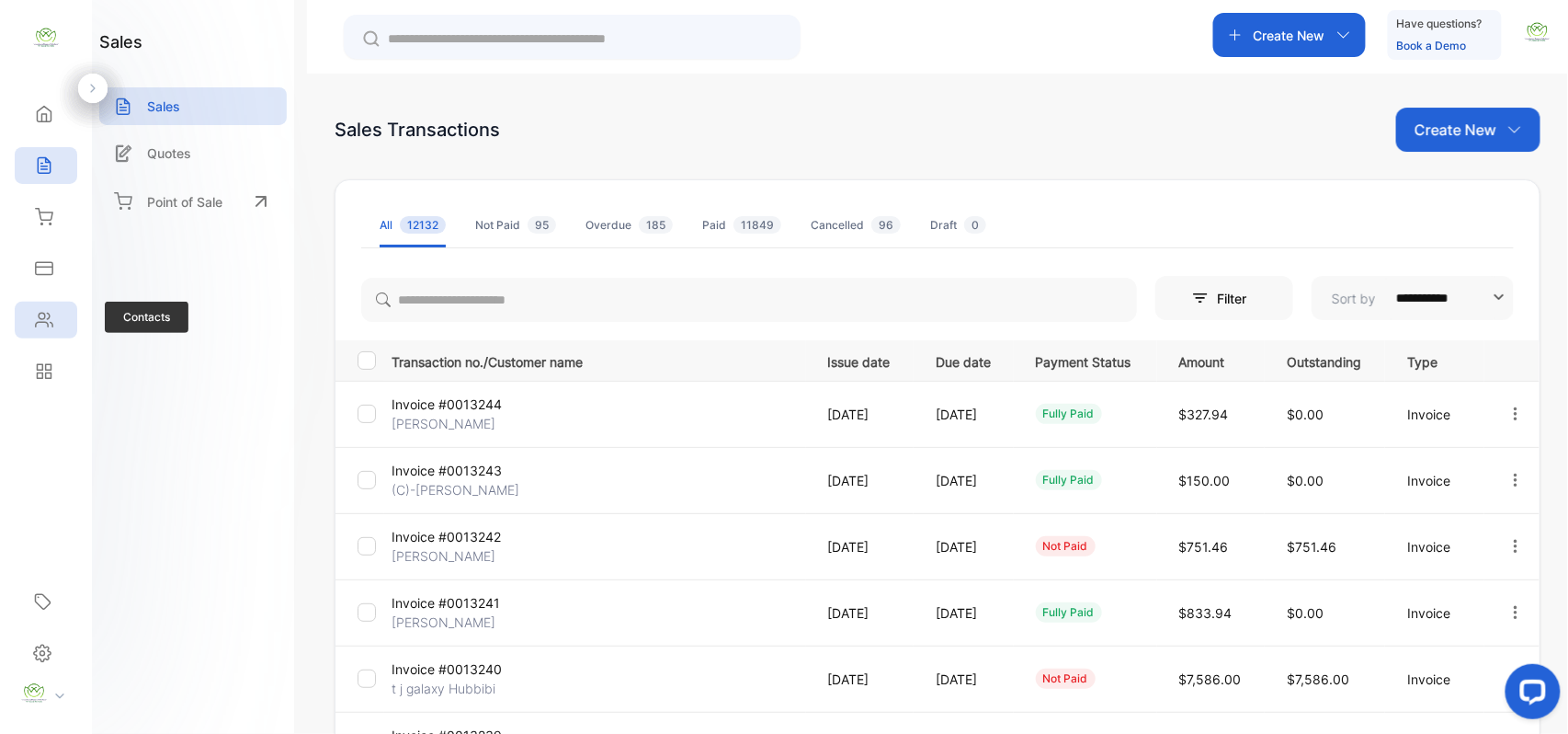
click at [48, 324] on icon at bounding box center [44, 320] width 17 height 14
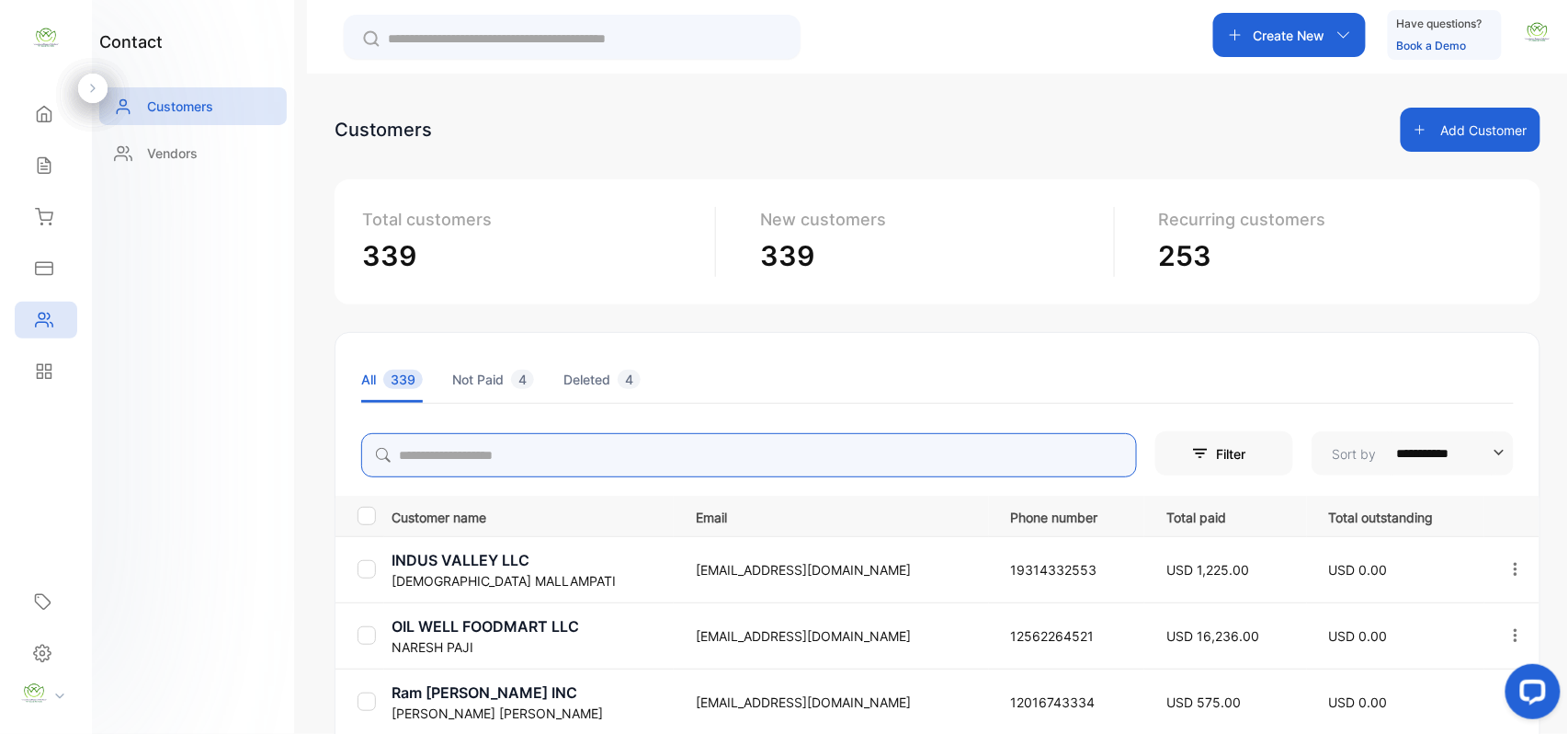
drag, startPoint x: 477, startPoint y: 451, endPoint x: 472, endPoint y: 384, distance: 67.2
click at [472, 441] on input "search" at bounding box center [749, 455] width 776 height 44
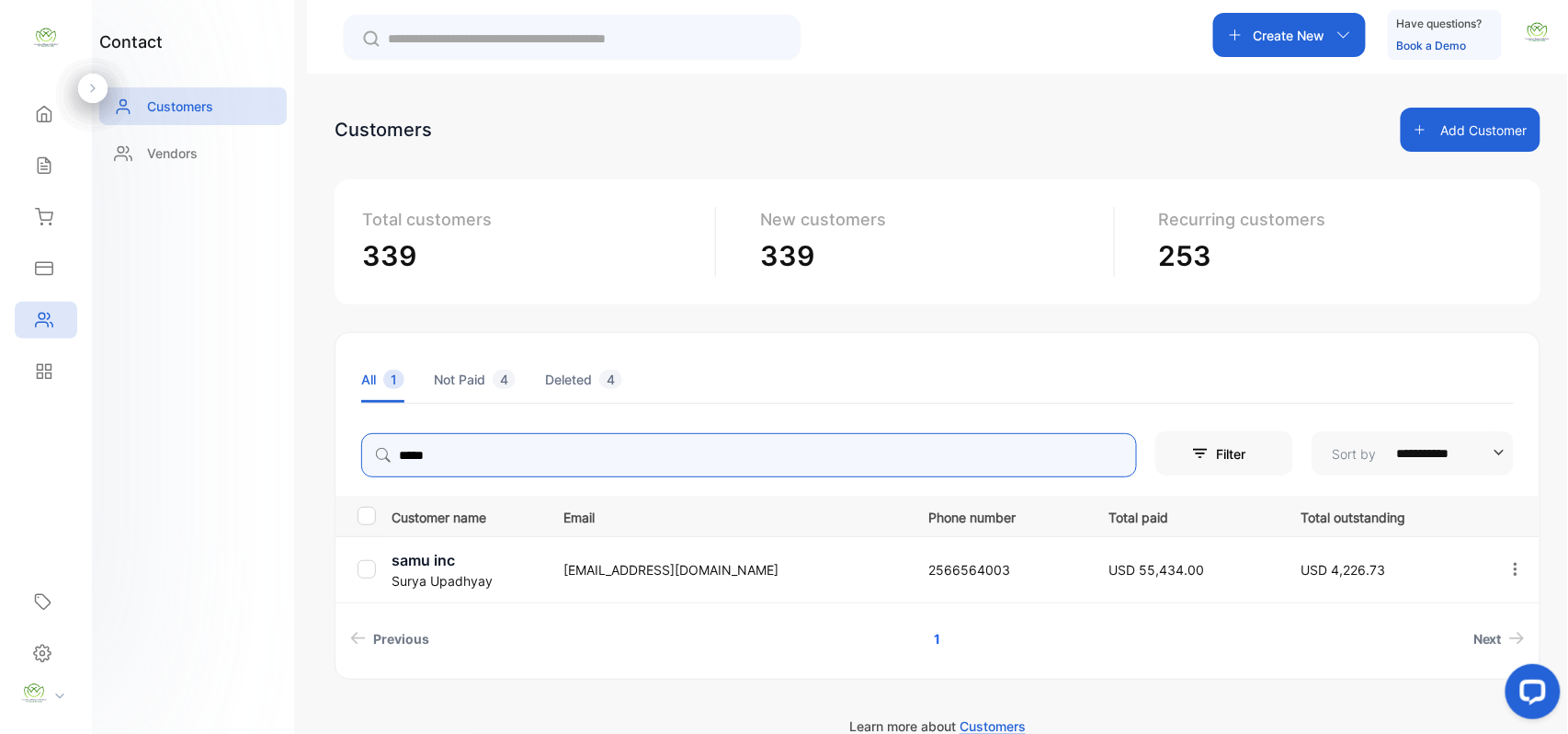
type input "*****"
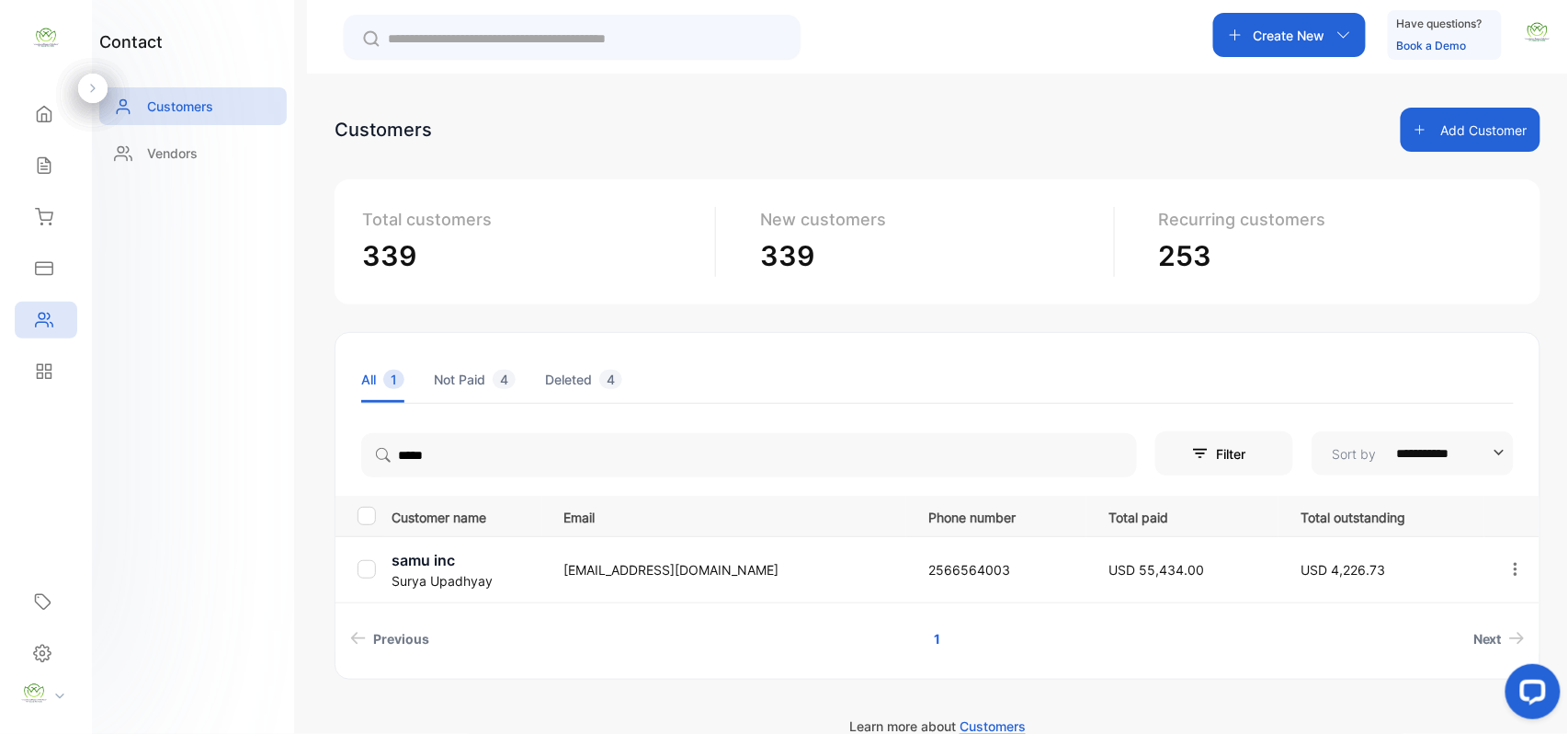
click at [428, 563] on p "samu inc" at bounding box center [467, 559] width 150 height 22
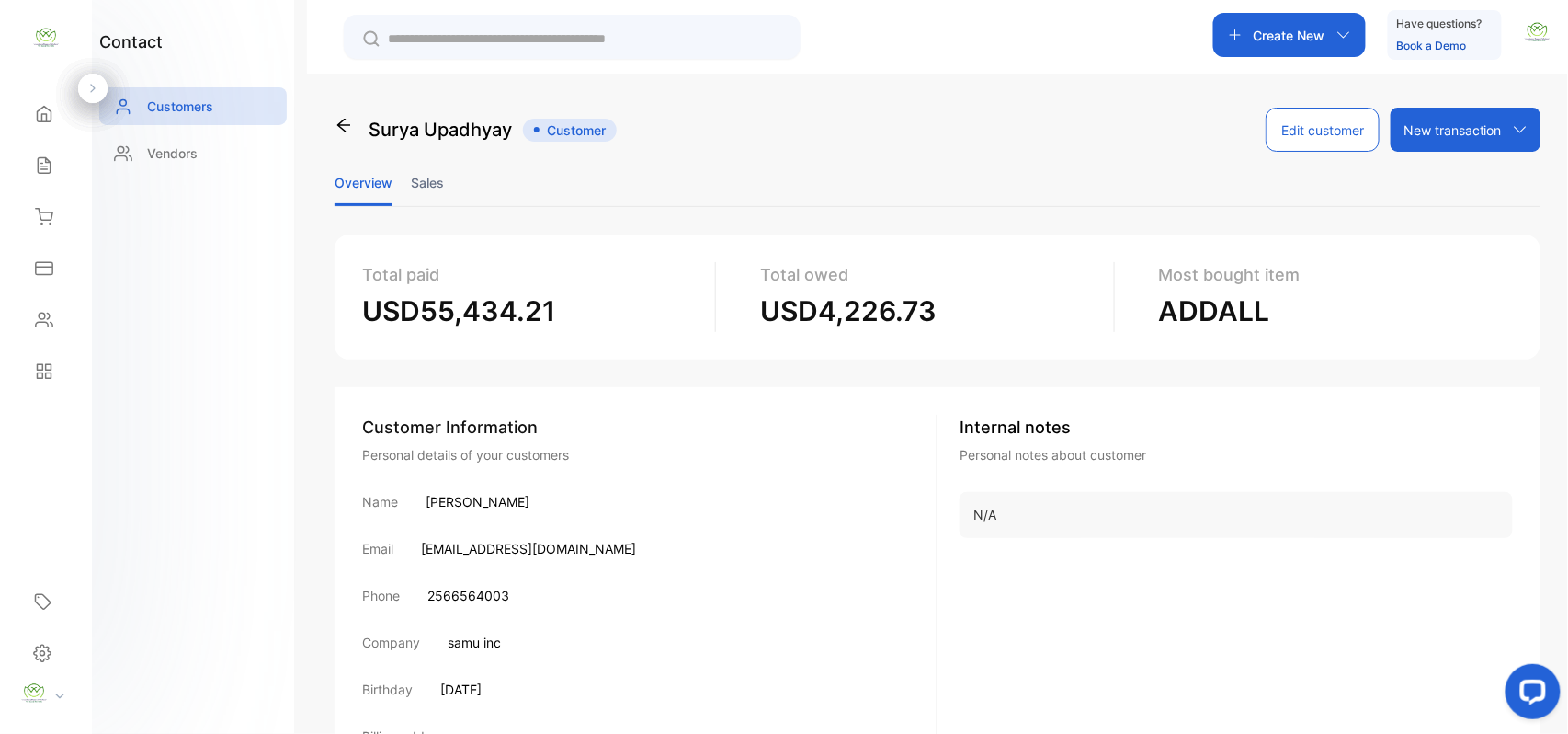
click at [430, 184] on li "Sales" at bounding box center [427, 182] width 33 height 47
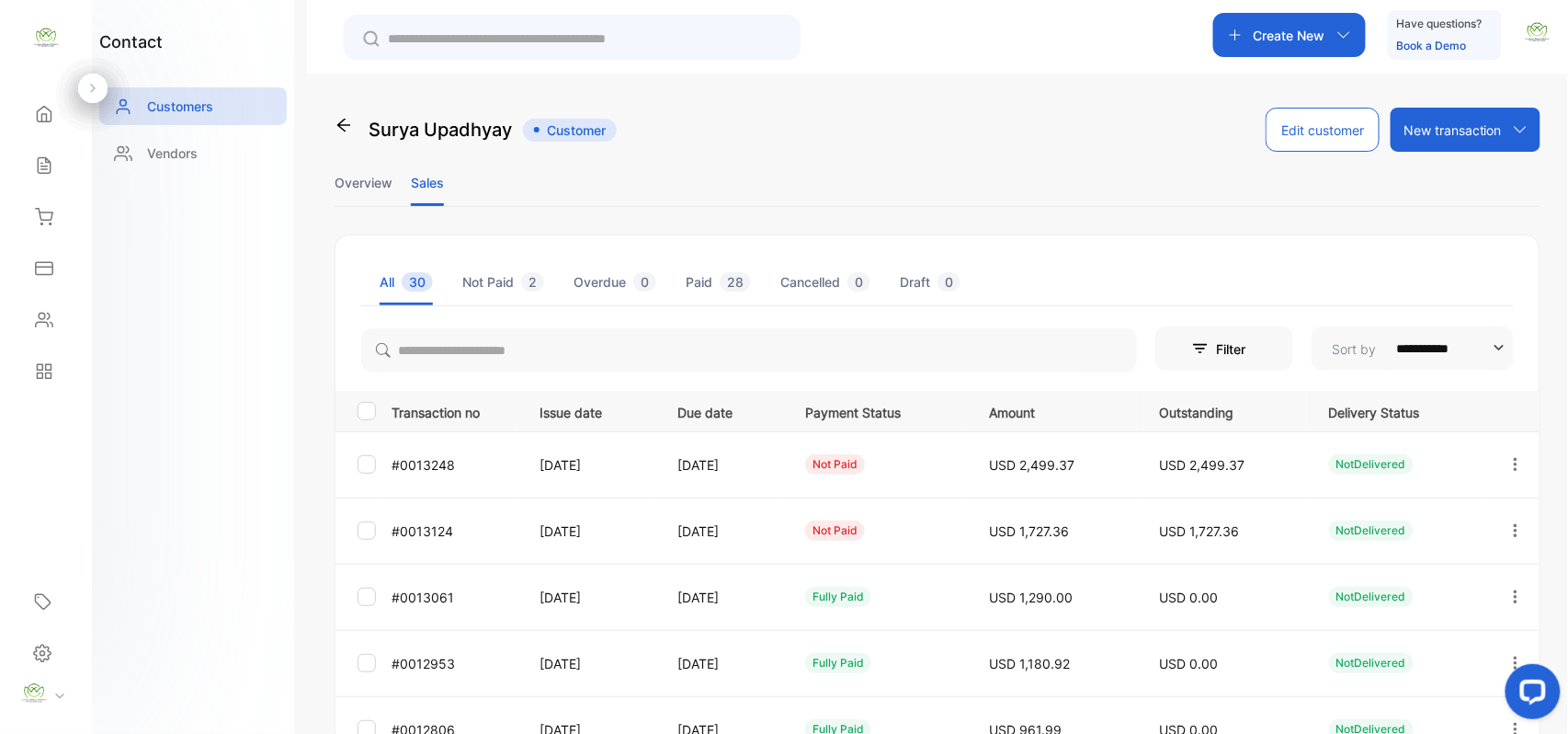
click at [1507, 456] on icon "button" at bounding box center [1515, 464] width 17 height 17
click at [1464, 509] on div "View" at bounding box center [1431, 520] width 206 height 37
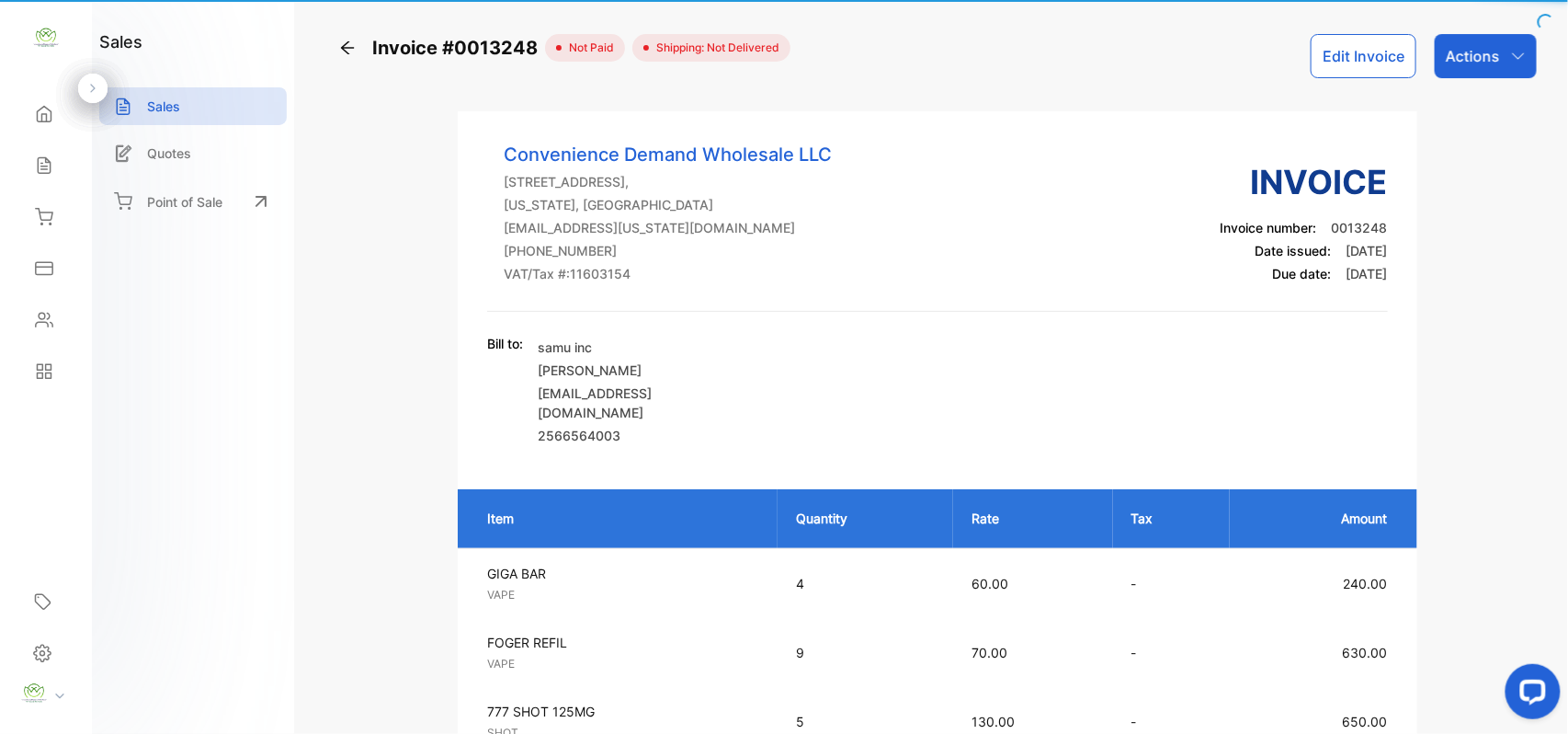
click at [1377, 517] on p "Amount" at bounding box center [1317, 518] width 139 height 19
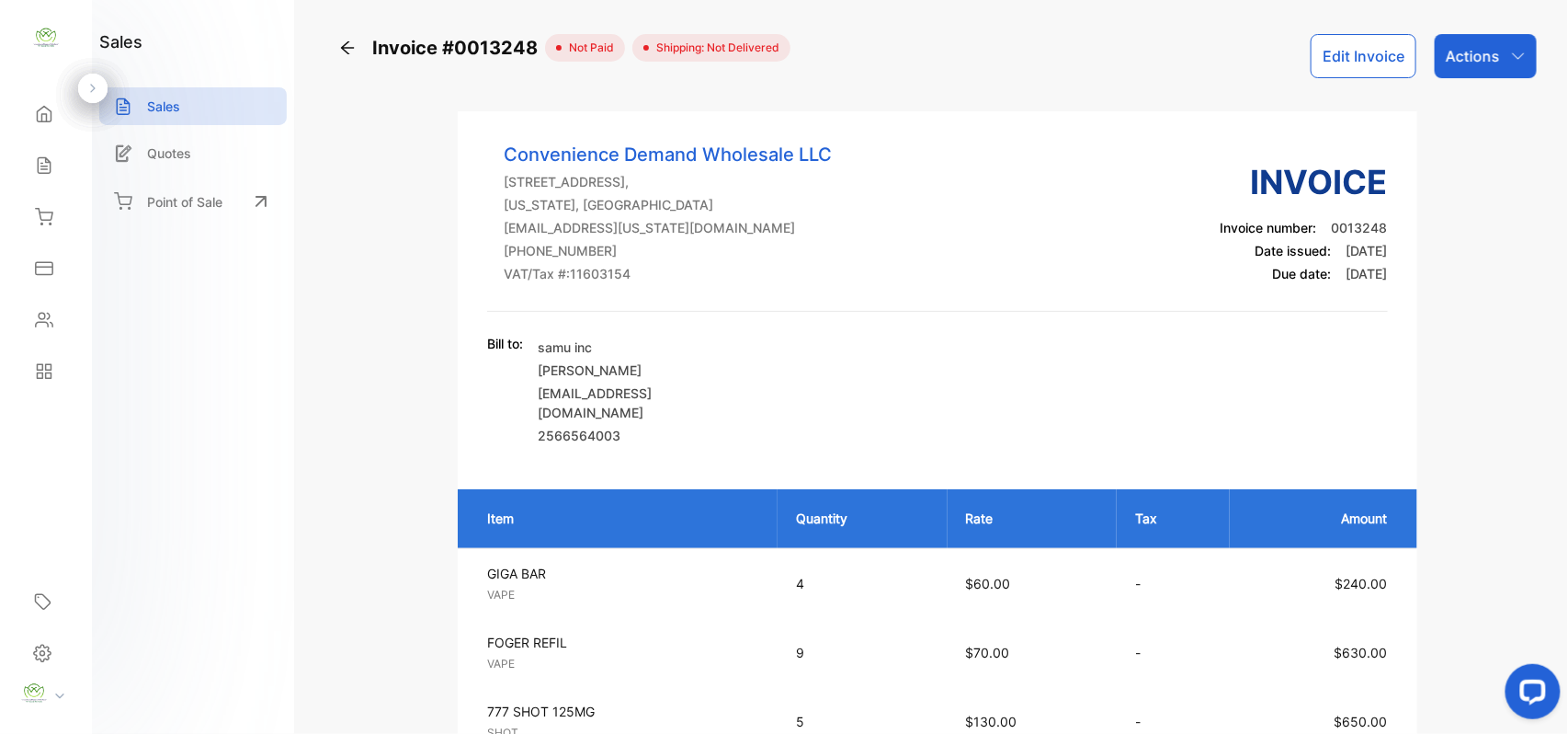
click at [1472, 46] on p "Actions" at bounding box center [1472, 56] width 54 height 22
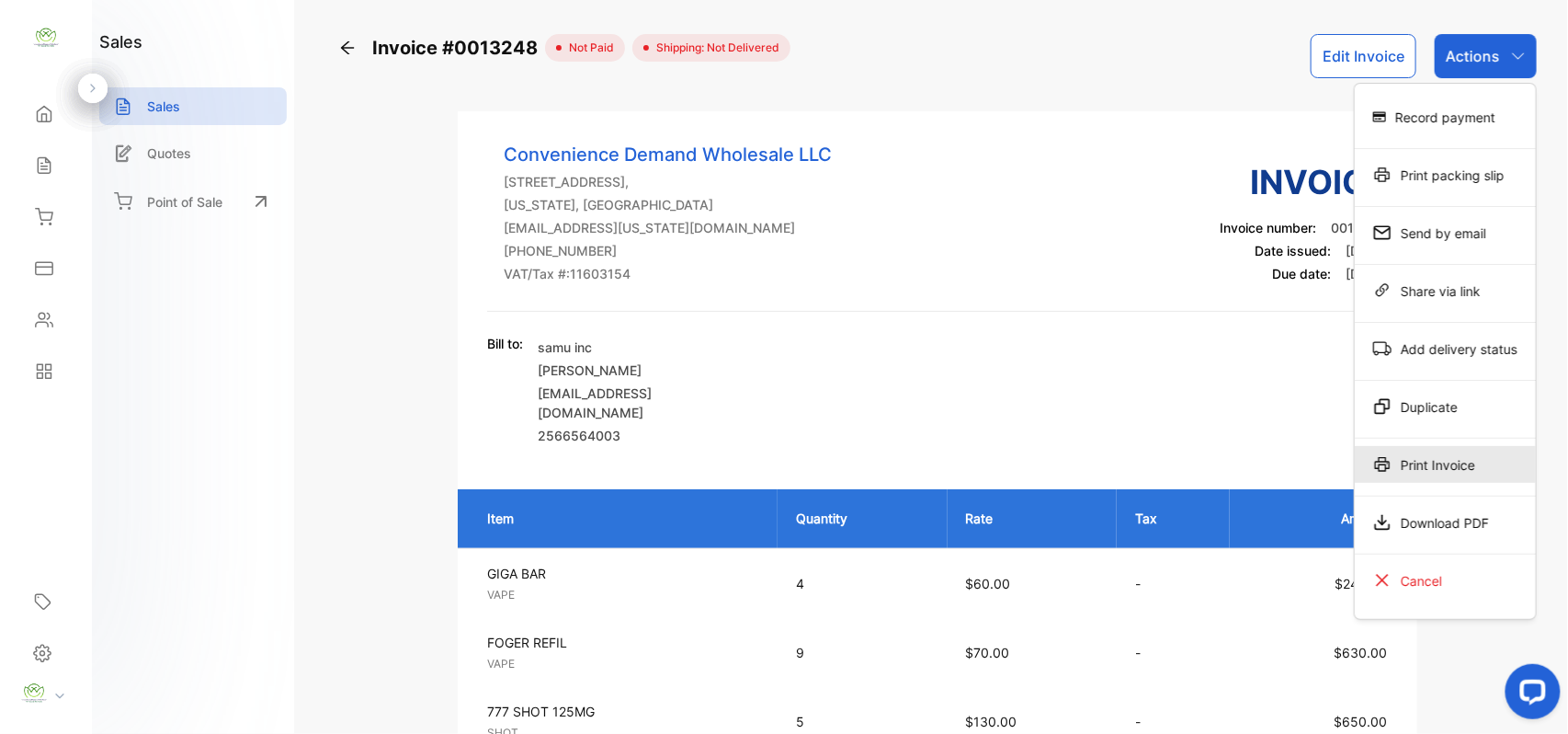
click at [1427, 473] on div "Print Invoice" at bounding box center [1445, 464] width 181 height 37
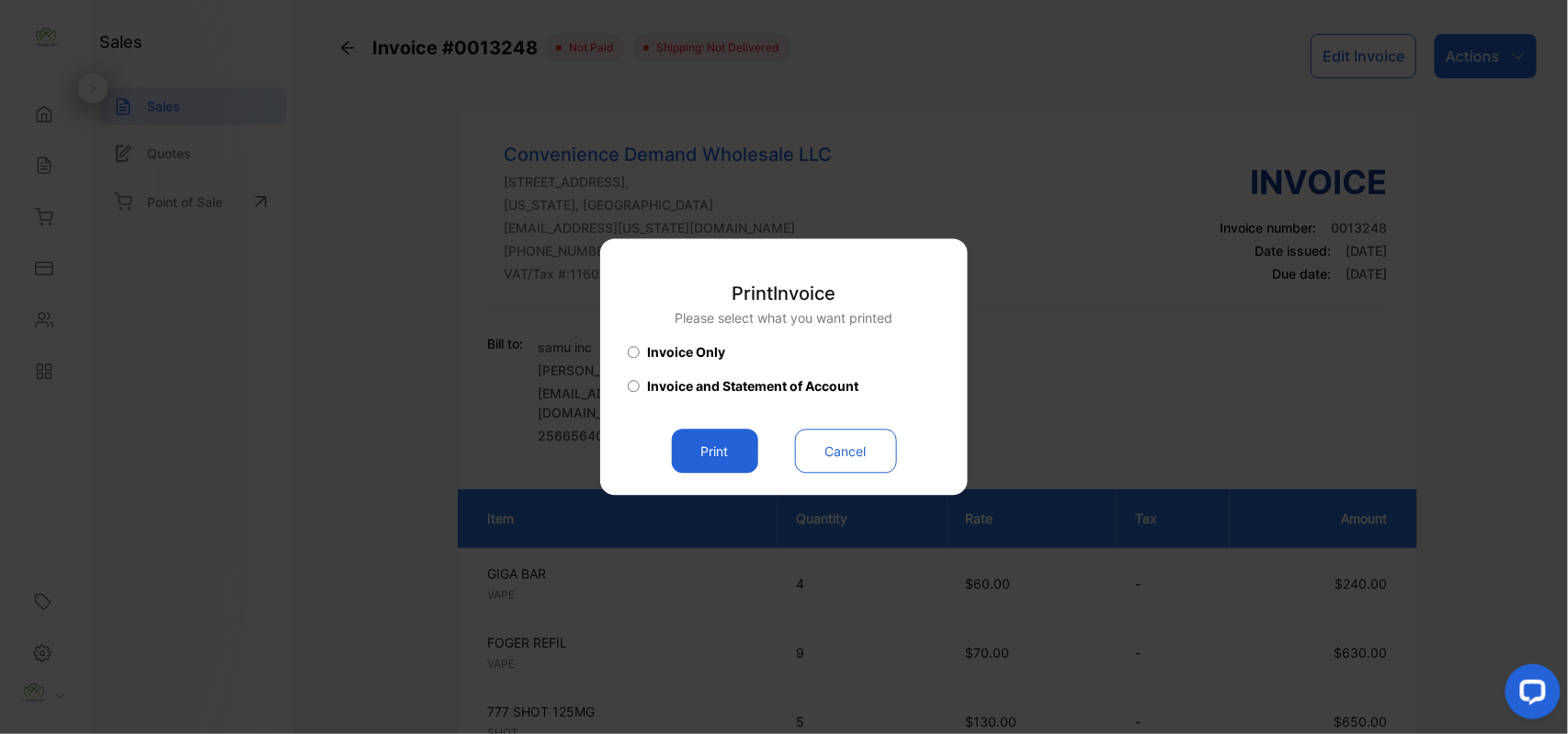
click at [702, 443] on button "Print" at bounding box center [715, 452] width 87 height 44
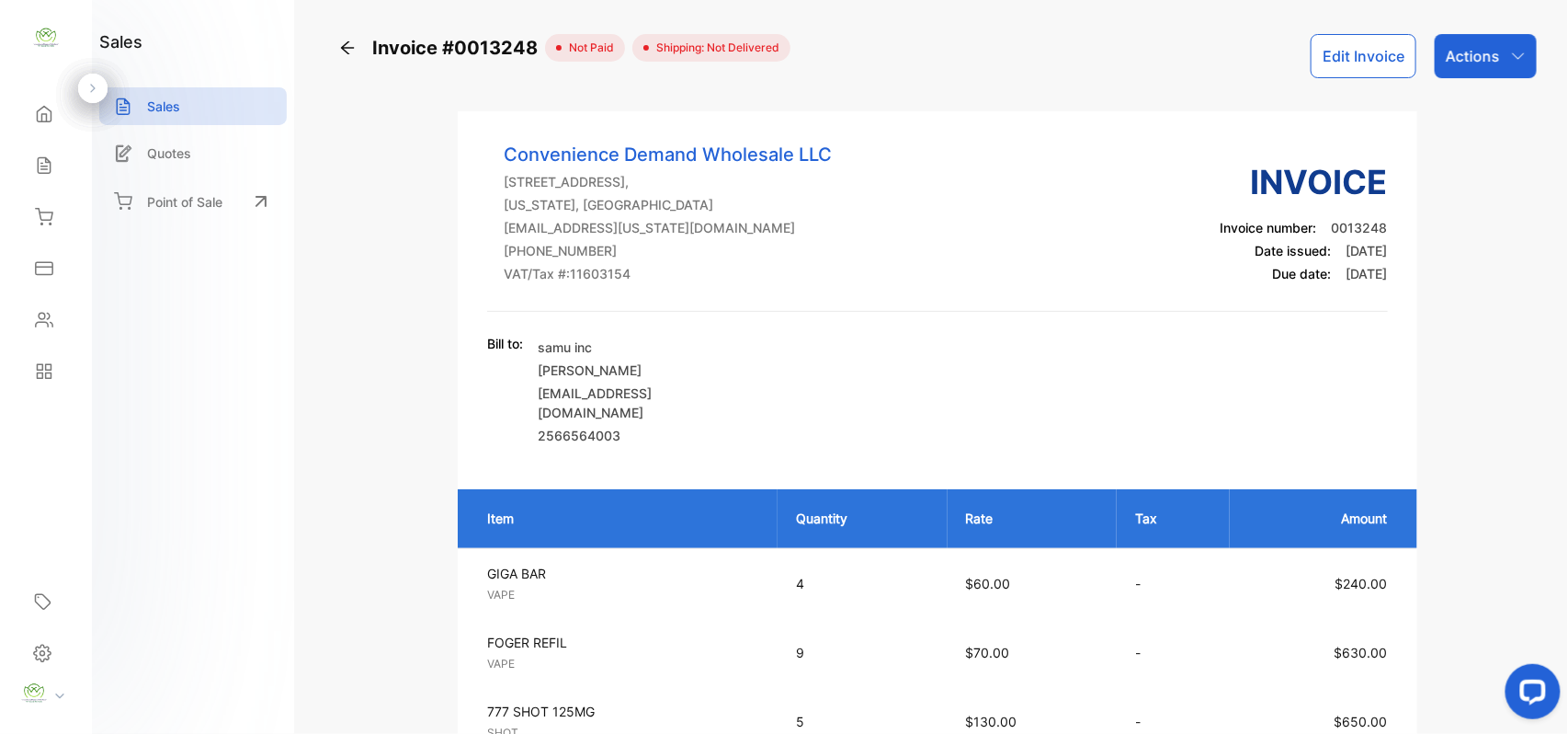
click at [39, 155] on div "Sales" at bounding box center [46, 165] width 63 height 37
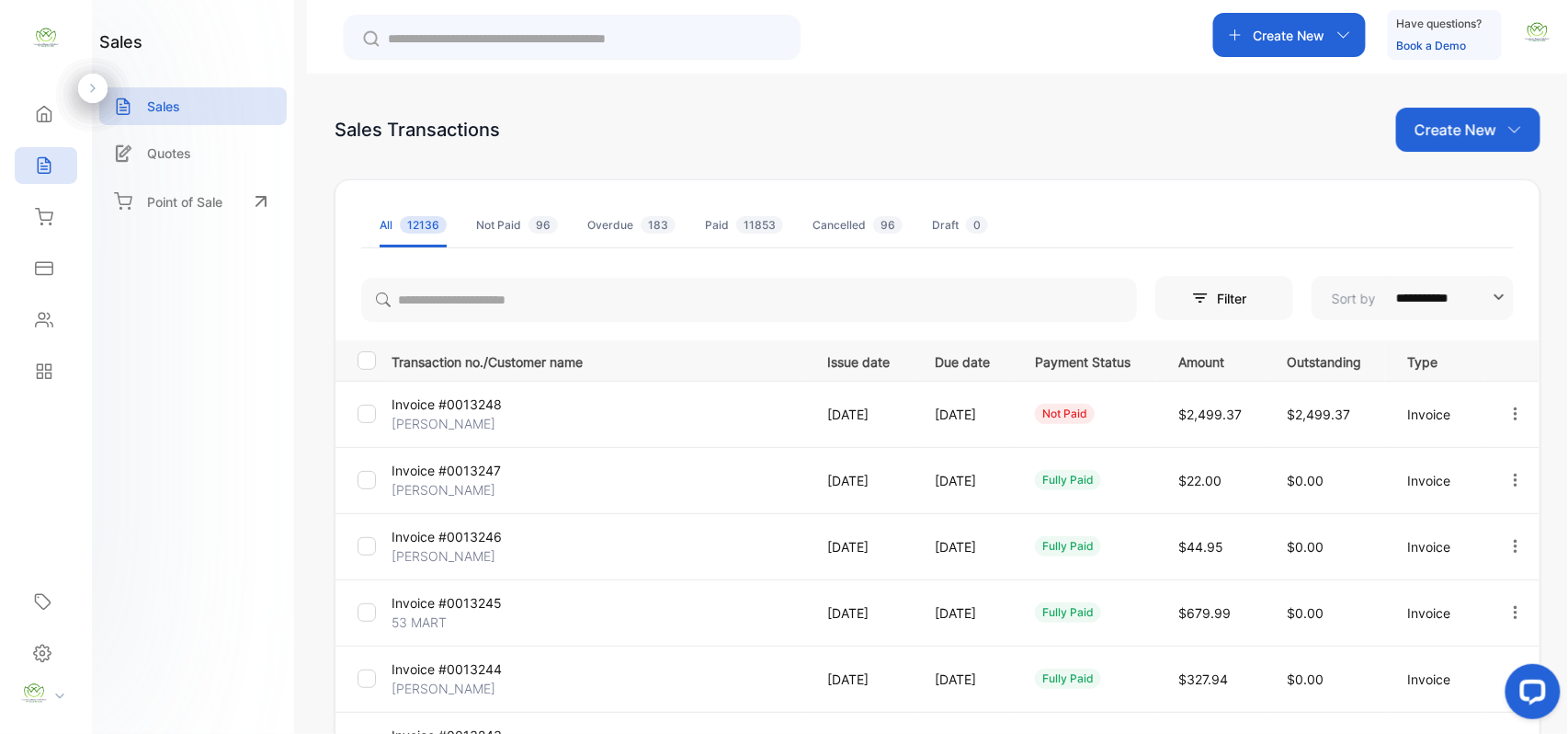
click at [26, 317] on div "Contacts" at bounding box center [46, 319] width 63 height 37
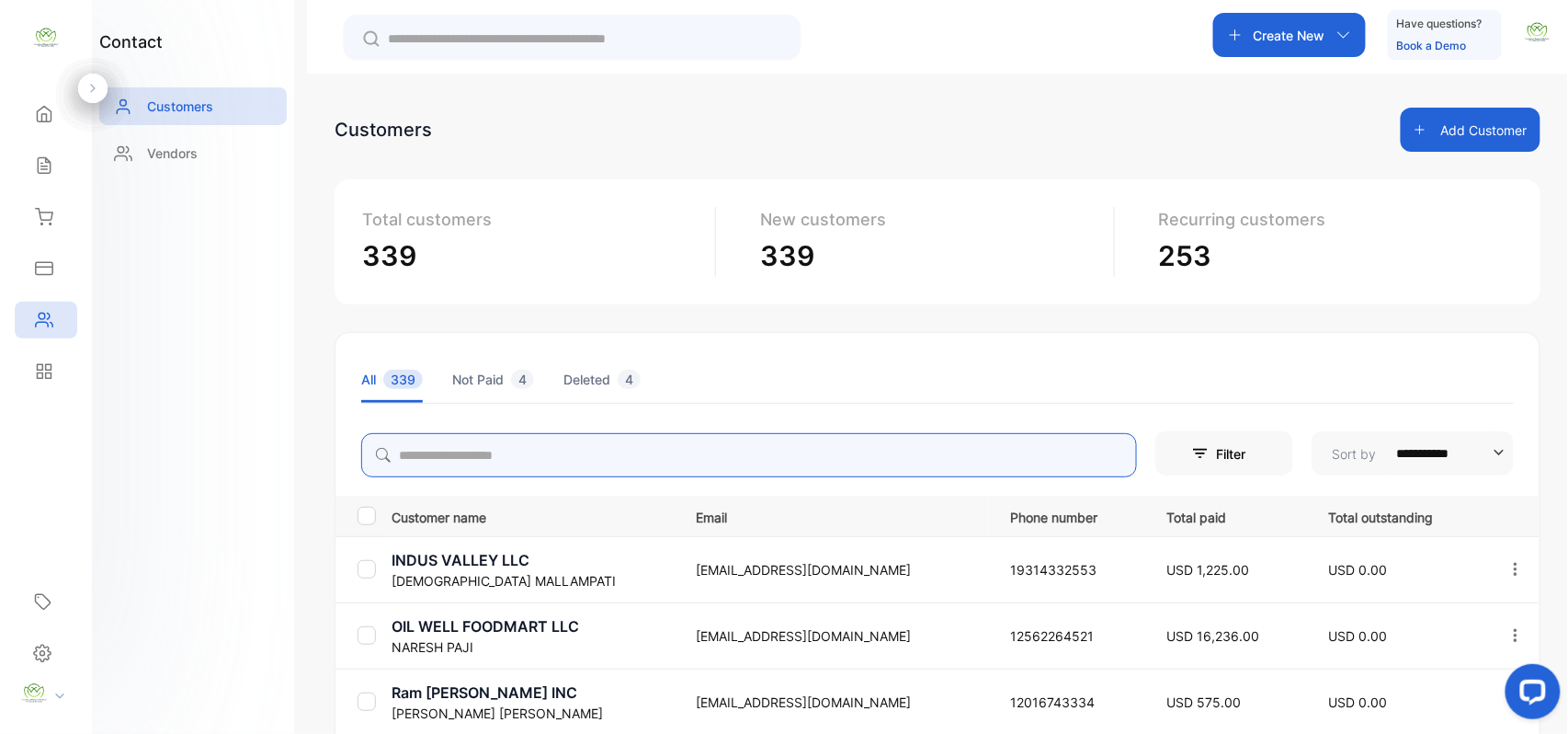
click at [520, 442] on input "search" at bounding box center [749, 455] width 776 height 44
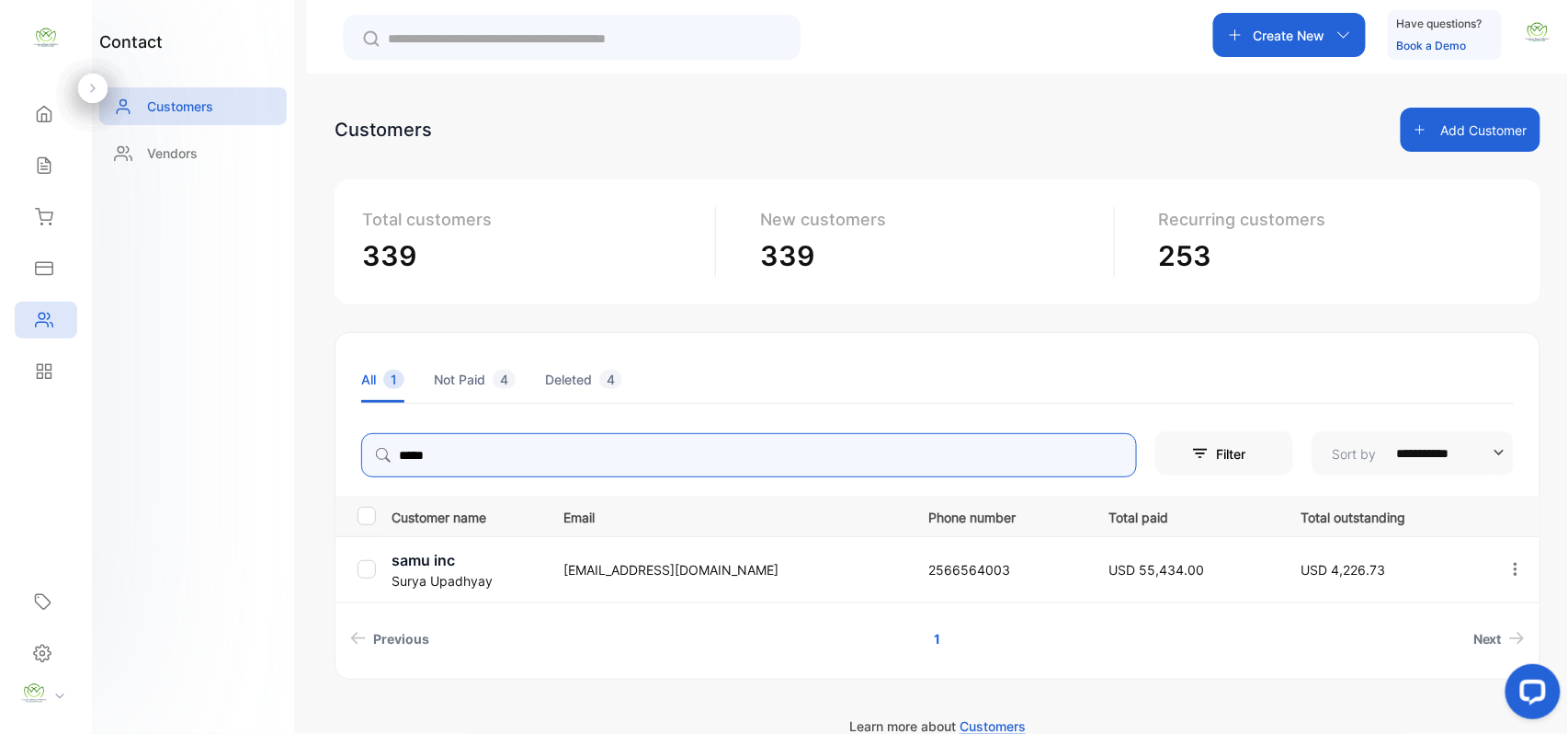
type input "*****"
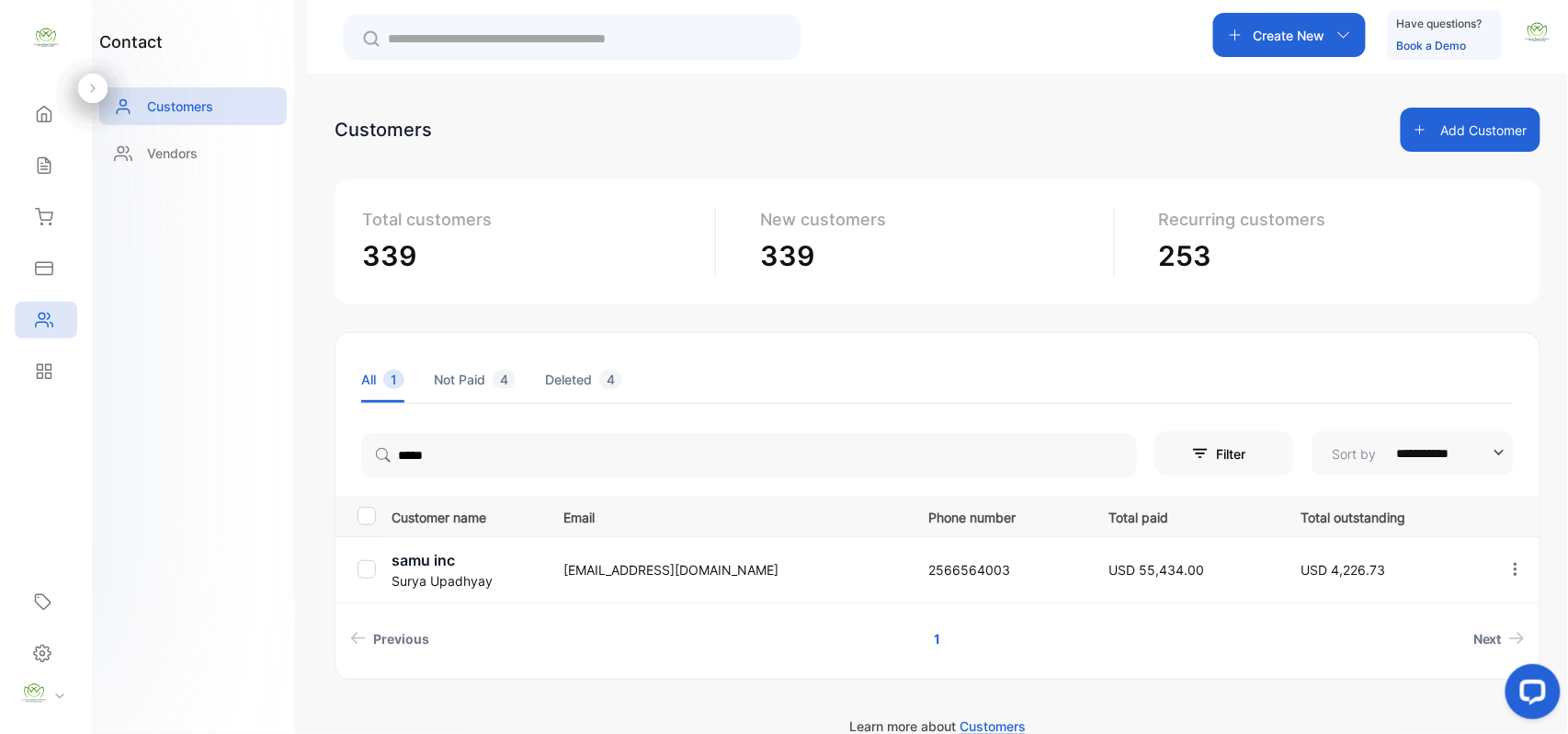
click at [451, 567] on p "samu inc" at bounding box center [467, 559] width 150 height 22
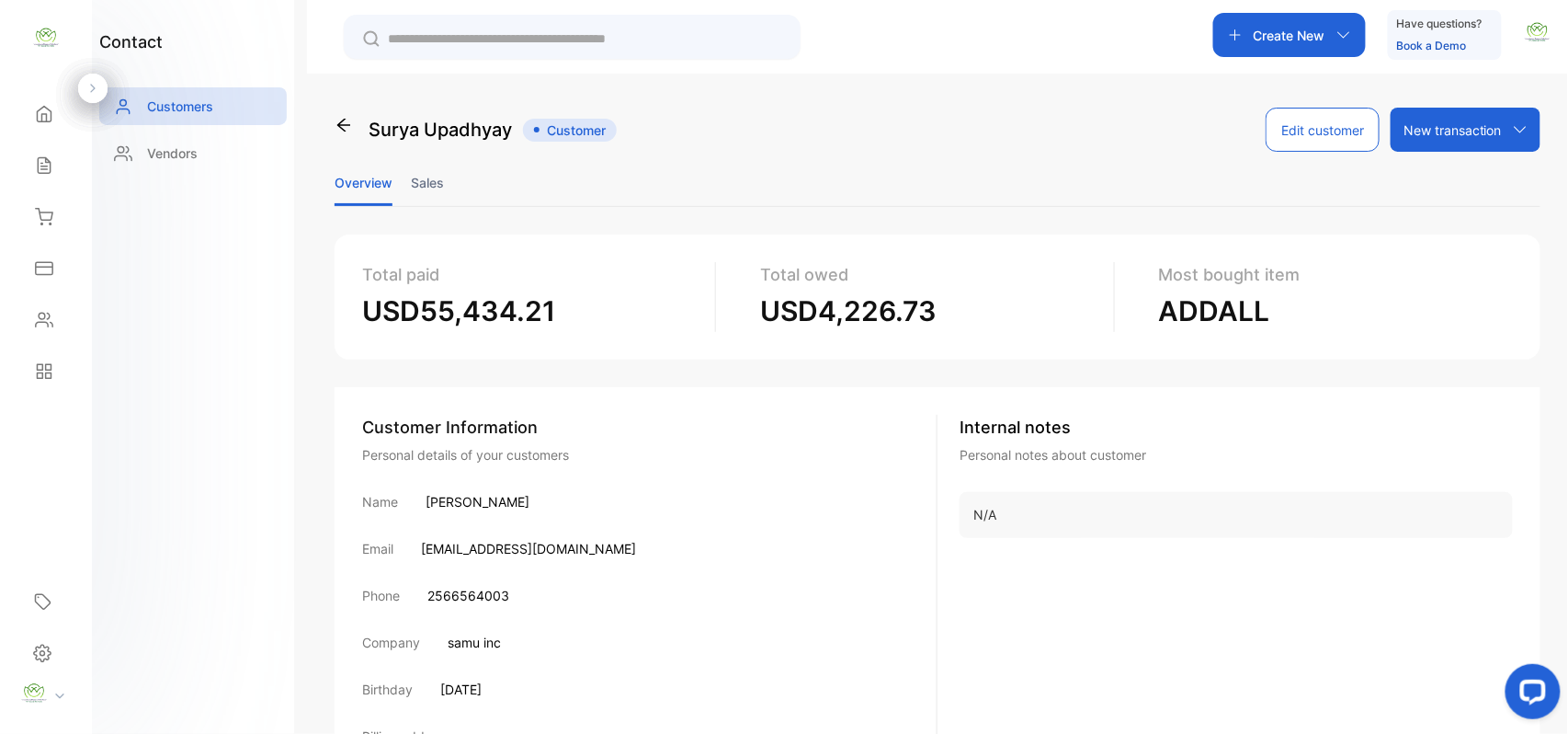
click at [413, 174] on li "Sales" at bounding box center [427, 182] width 33 height 47
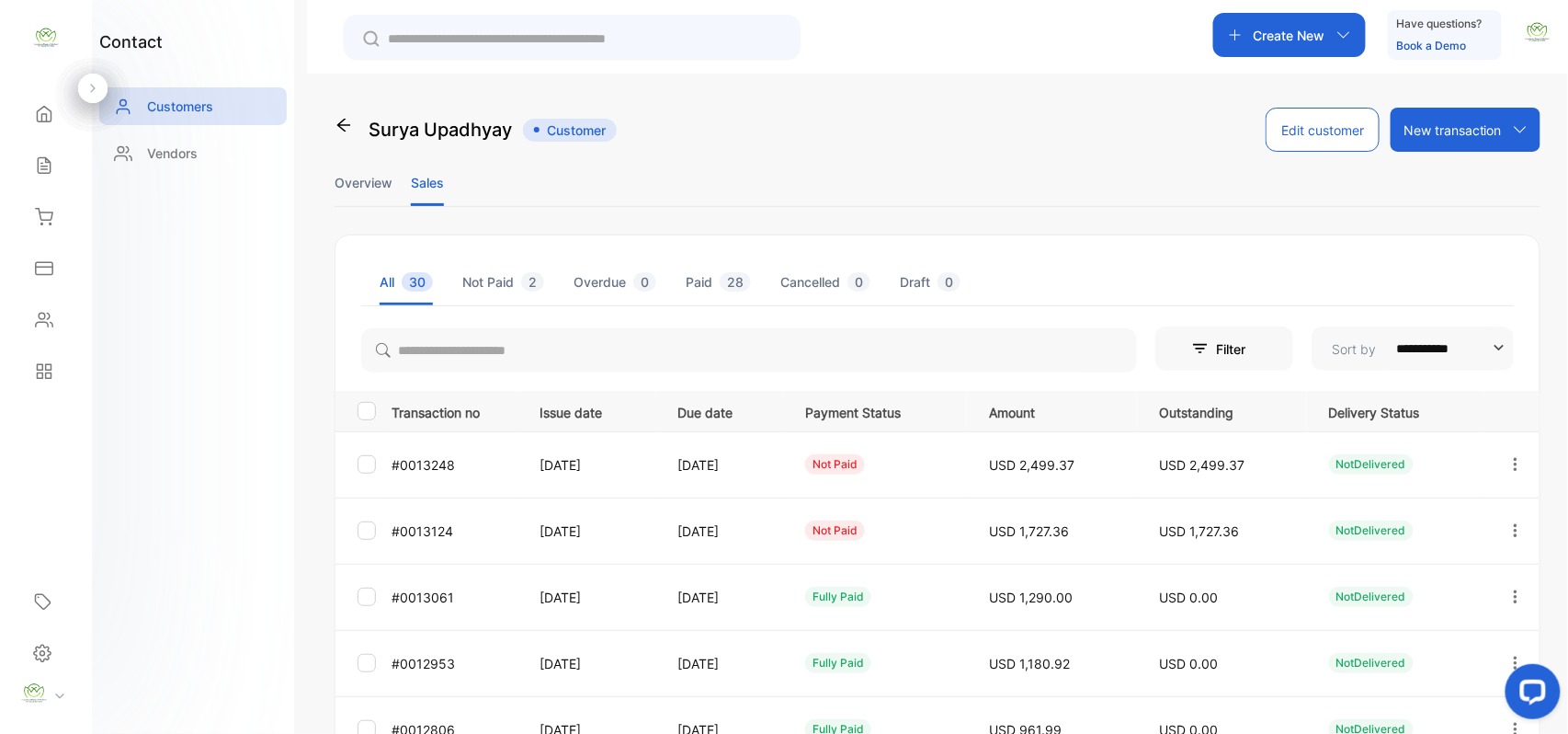
click at [1507, 524] on icon "button" at bounding box center [1515, 531] width 17 height 17
click at [1419, 629] on span "Add payment" at bounding box center [1391, 639] width 94 height 22
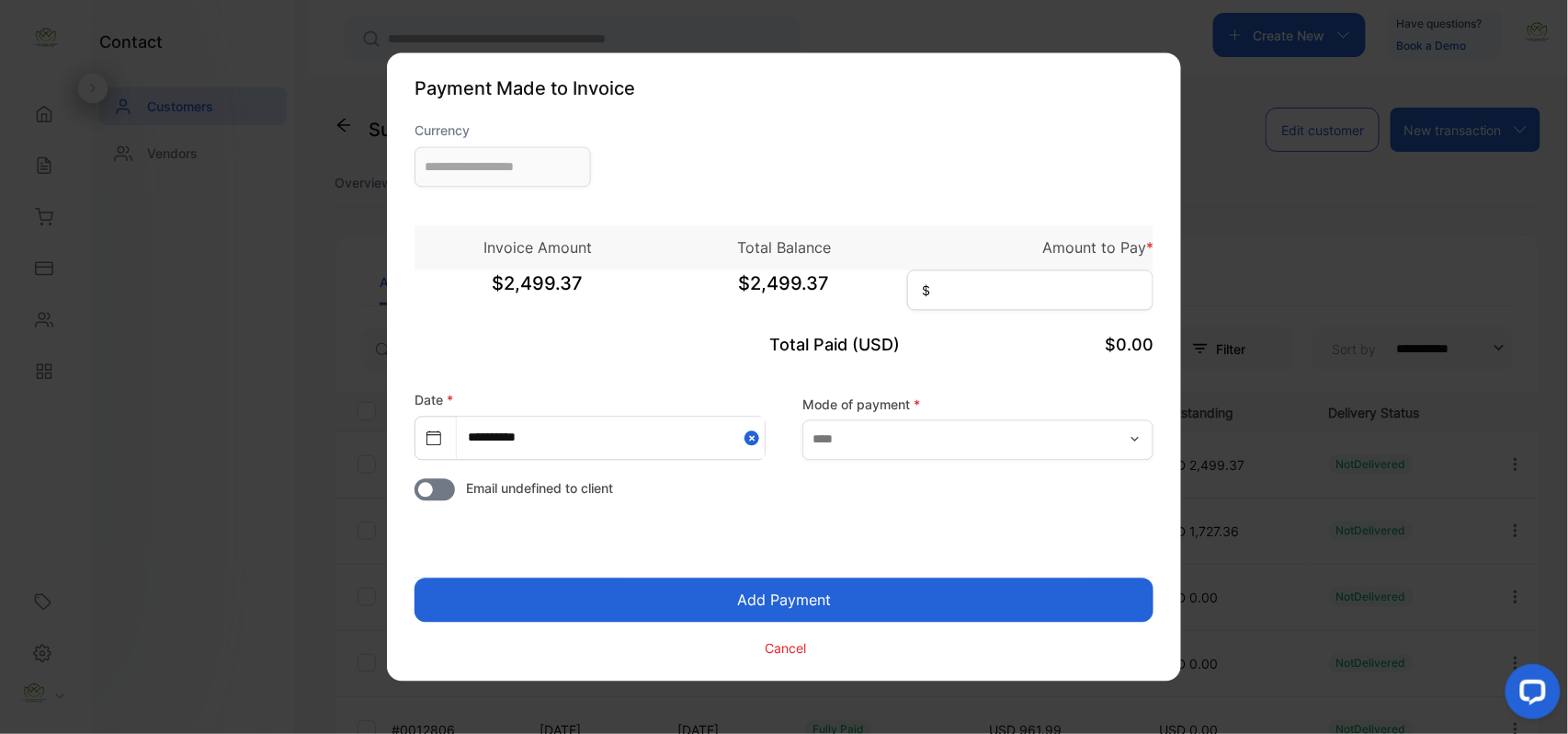
type input "**********"
click at [970, 288] on input at bounding box center [1030, 290] width 246 height 41
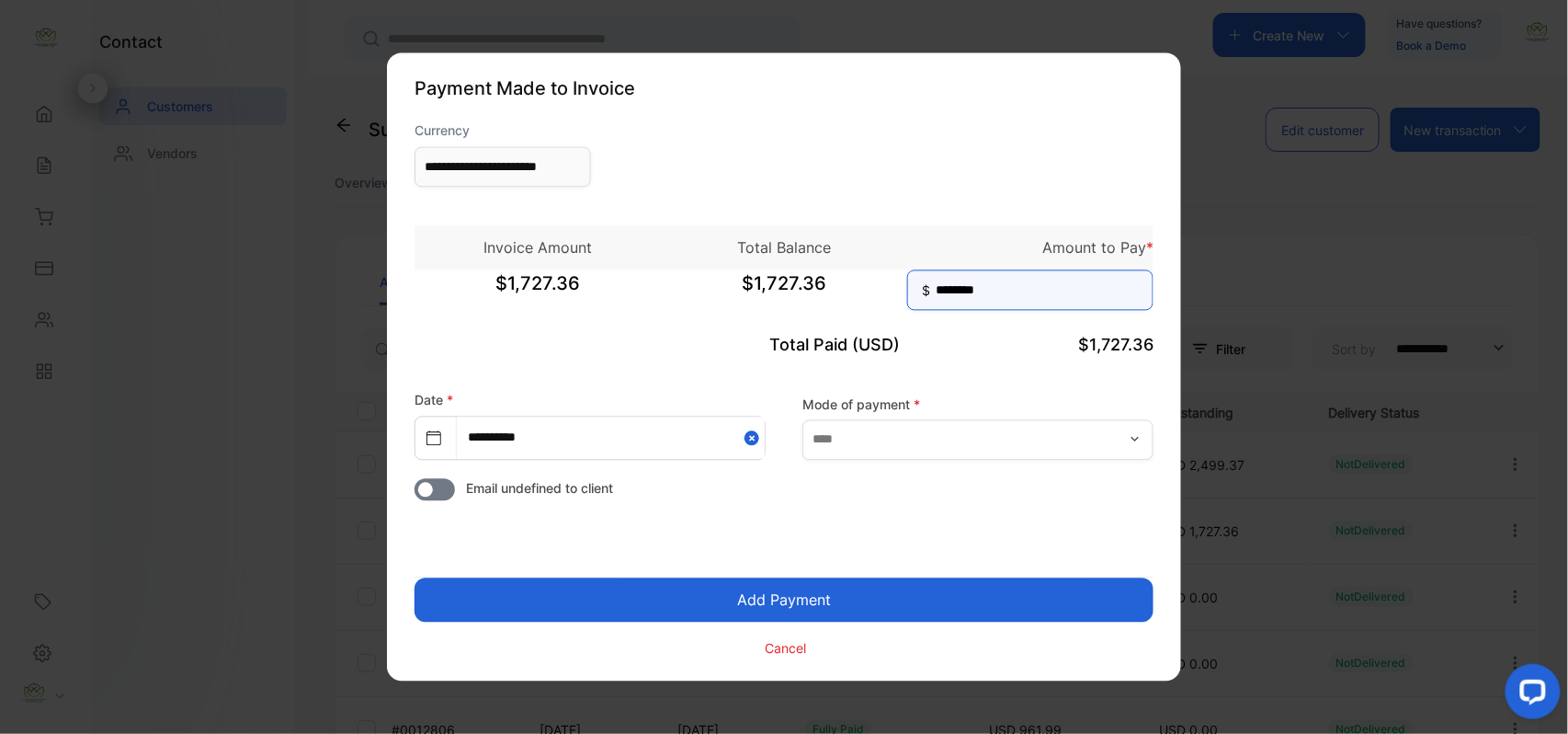
type input "********"
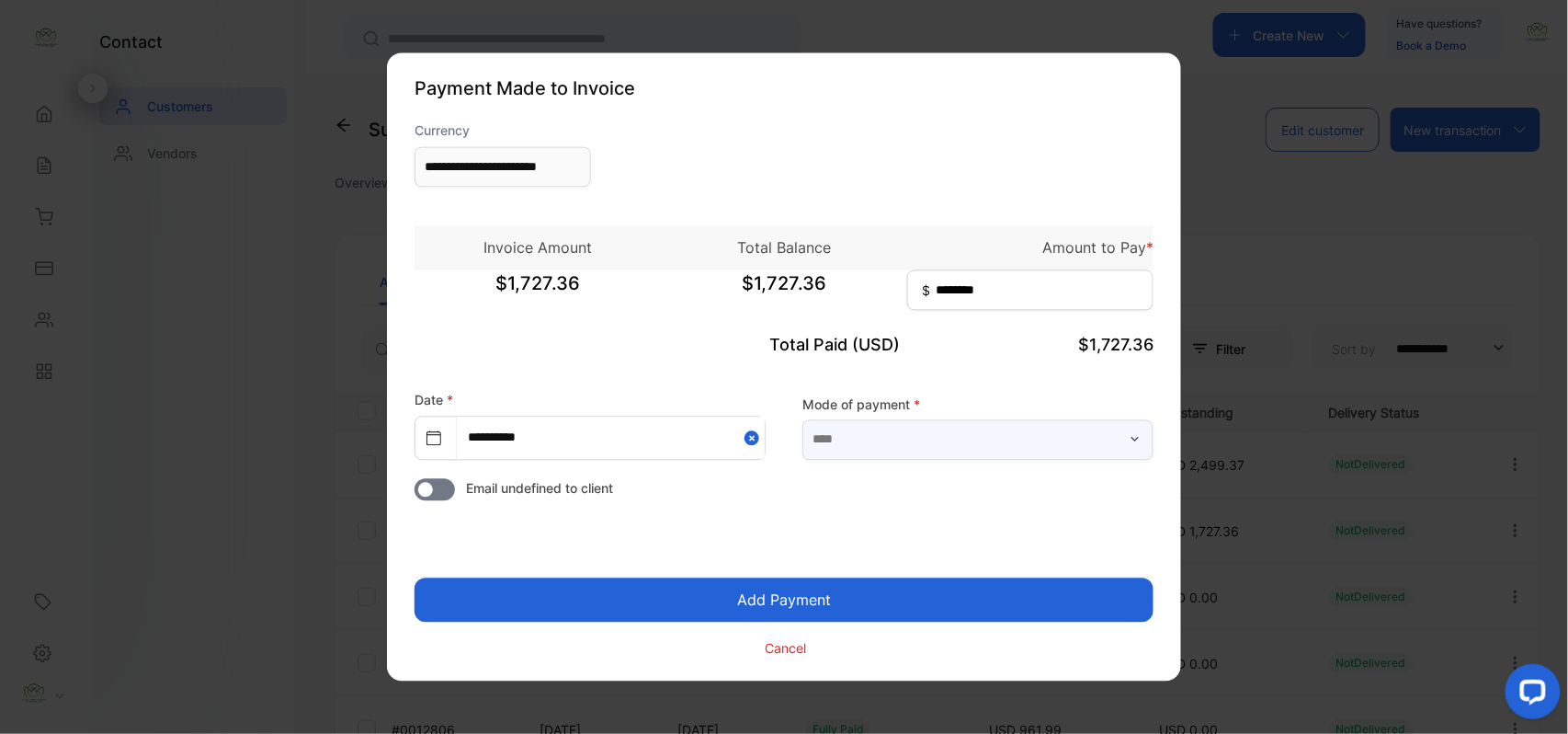
drag, startPoint x: 911, startPoint y: 428, endPoint x: 939, endPoint y: 420, distance: 29.1
click at [919, 428] on input "text" at bounding box center [978, 439] width 351 height 41
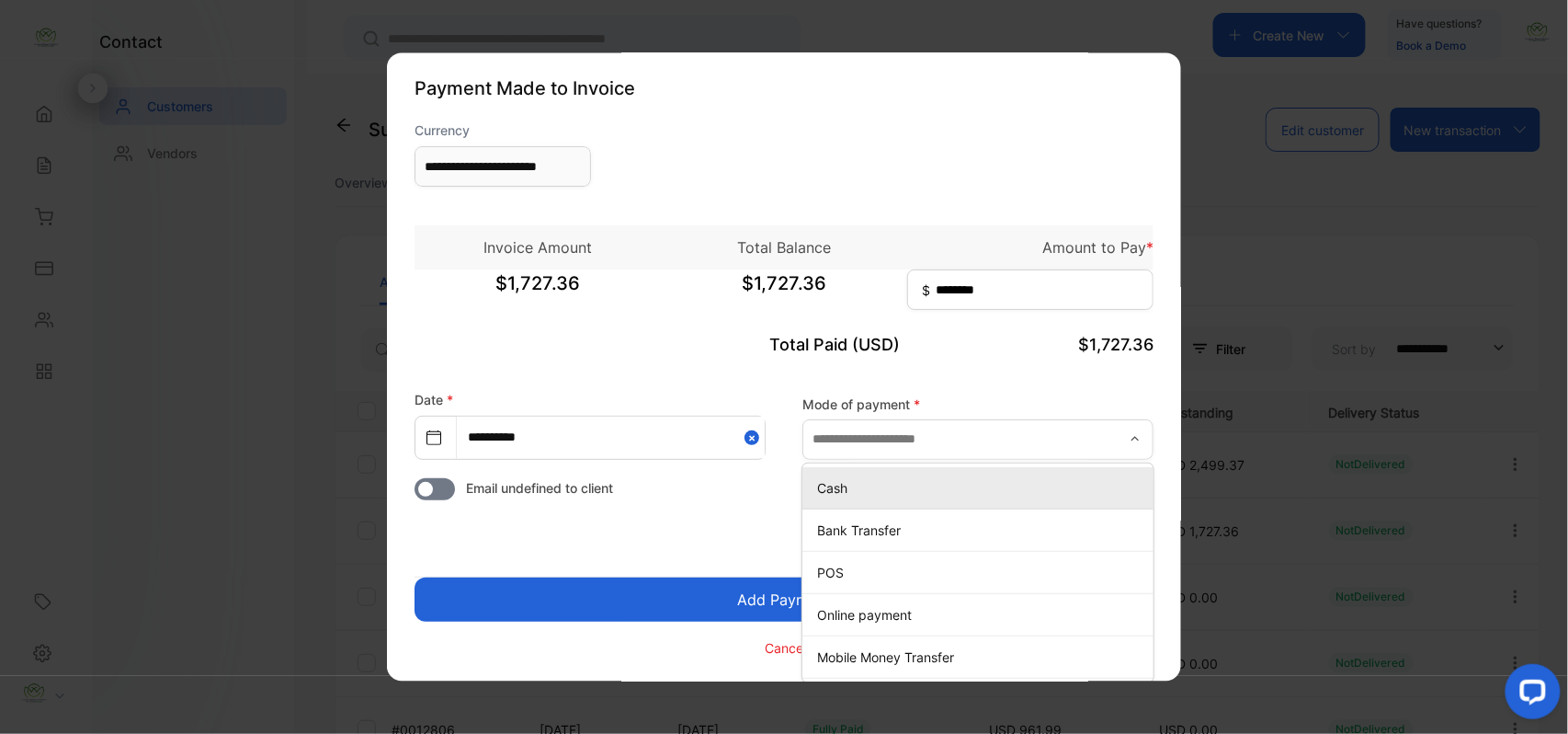
click at [864, 484] on p "Cash" at bounding box center [982, 487] width 329 height 19
type input "****"
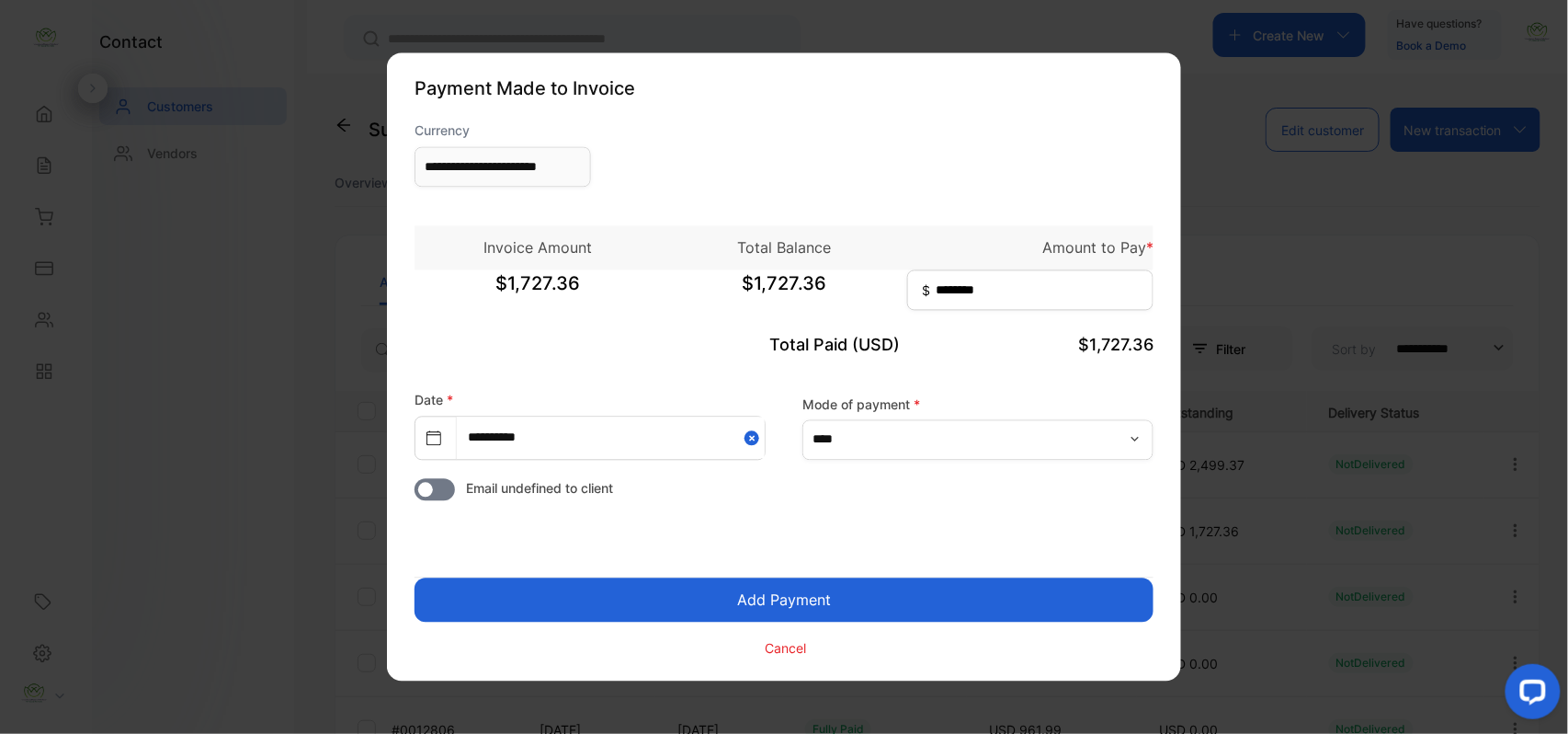
click at [795, 592] on button "Add Payment" at bounding box center [784, 600] width 739 height 44
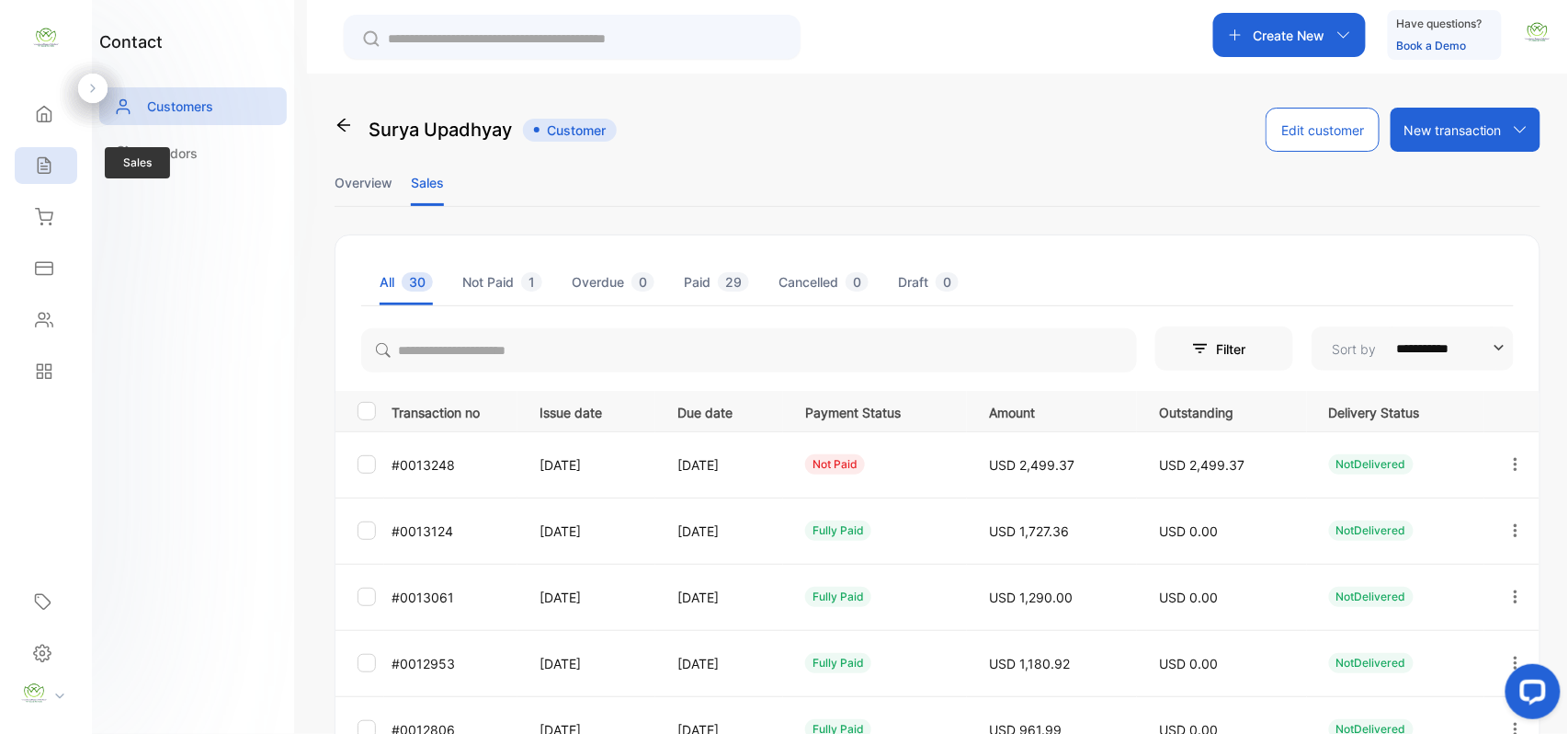
click at [41, 168] on icon at bounding box center [44, 166] width 18 height 18
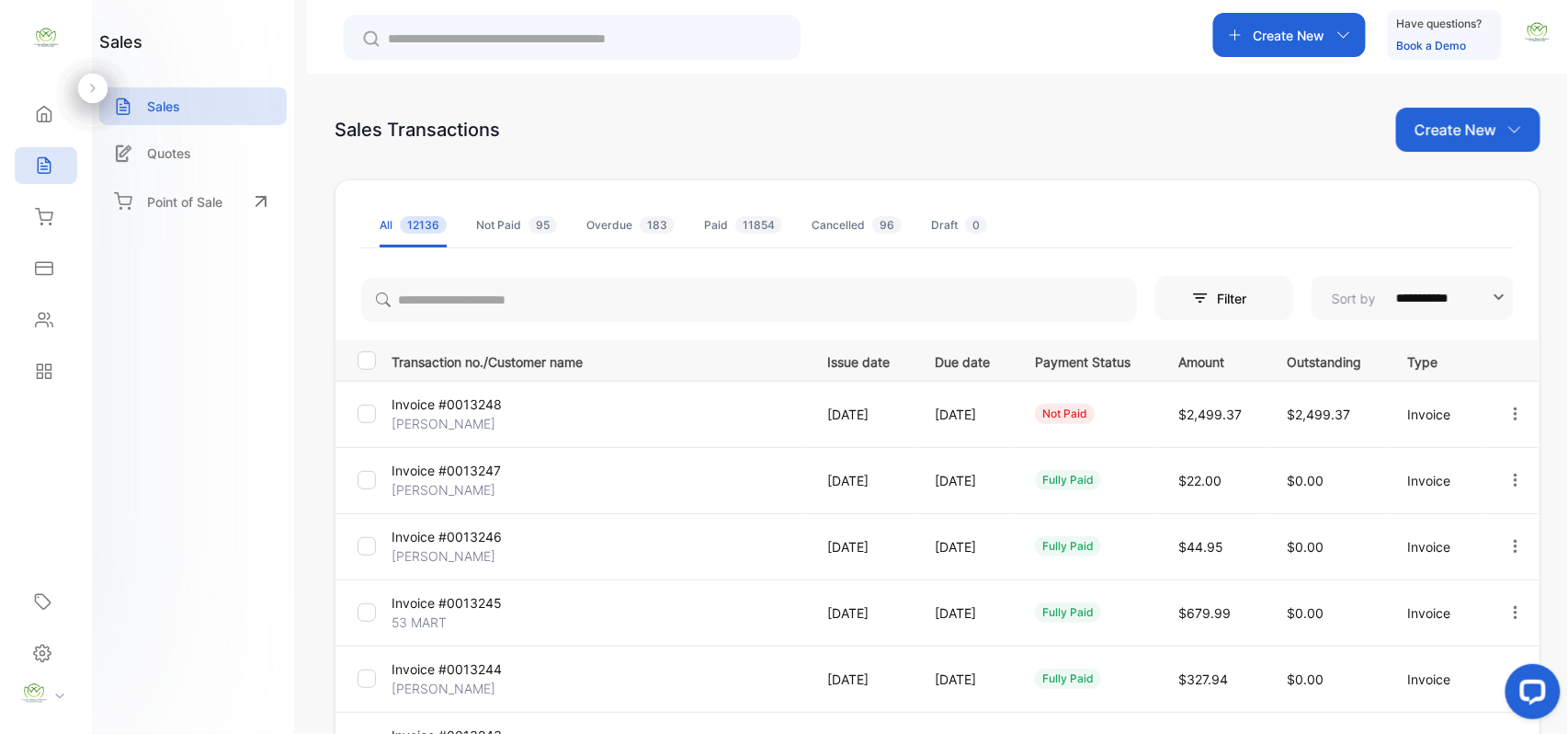
click at [453, 416] on p "Surya Upadhyay" at bounding box center [461, 423] width 138 height 19
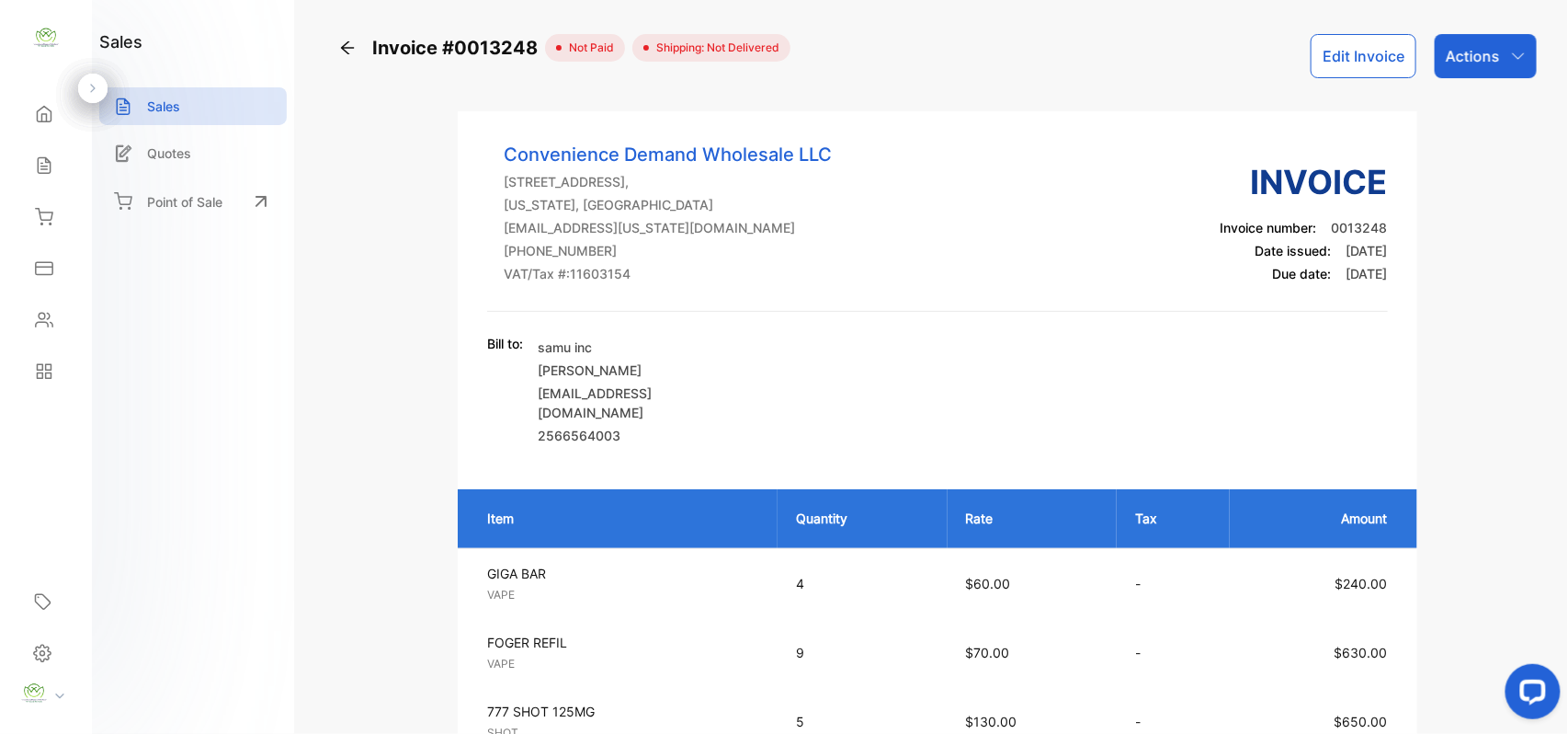
drag, startPoint x: 1442, startPoint y: 56, endPoint x: 1449, endPoint y: 82, distance: 26.9
click at [1445, 63] on p "Actions" at bounding box center [1472, 56] width 54 height 22
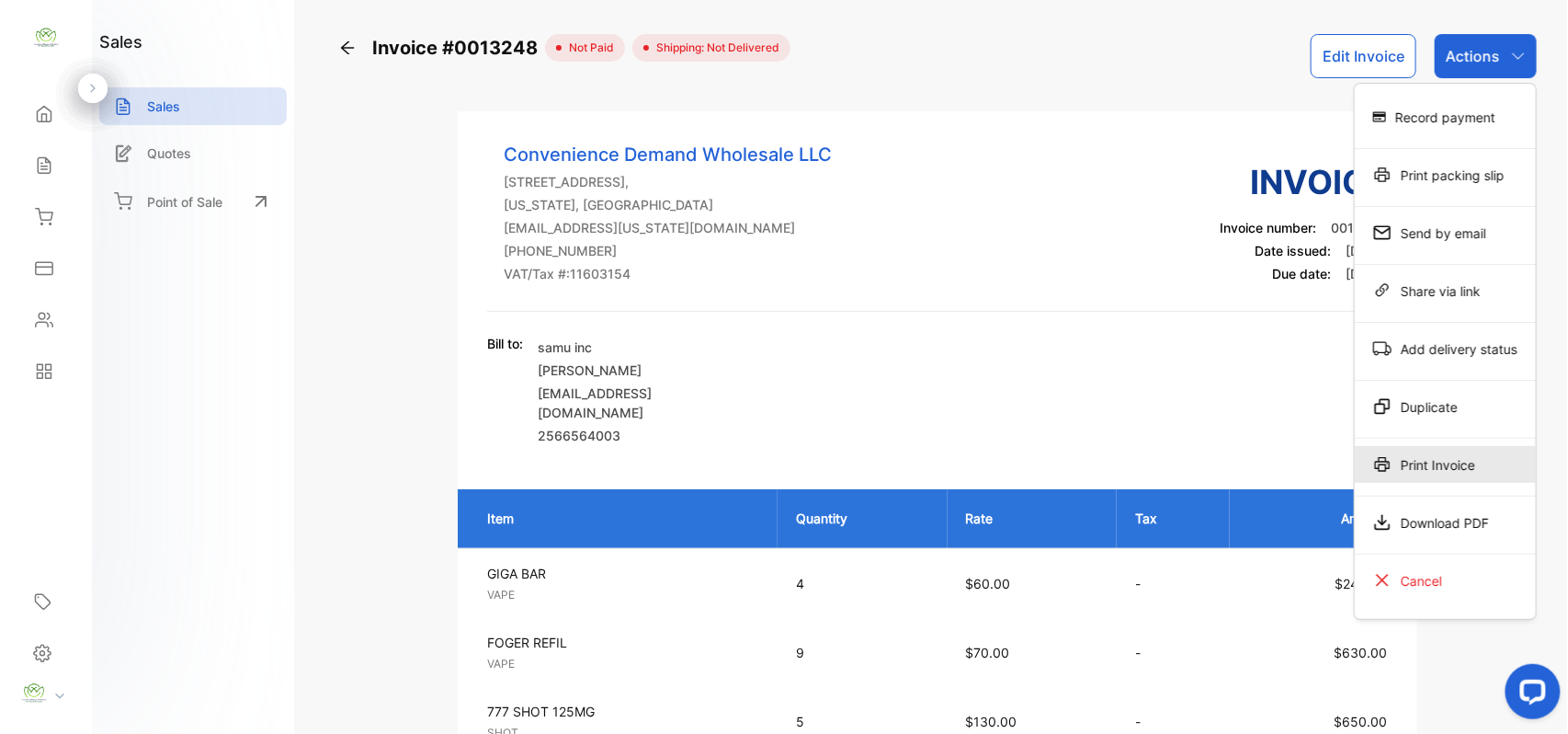
click at [1398, 460] on div "Print Invoice" at bounding box center [1445, 464] width 181 height 37
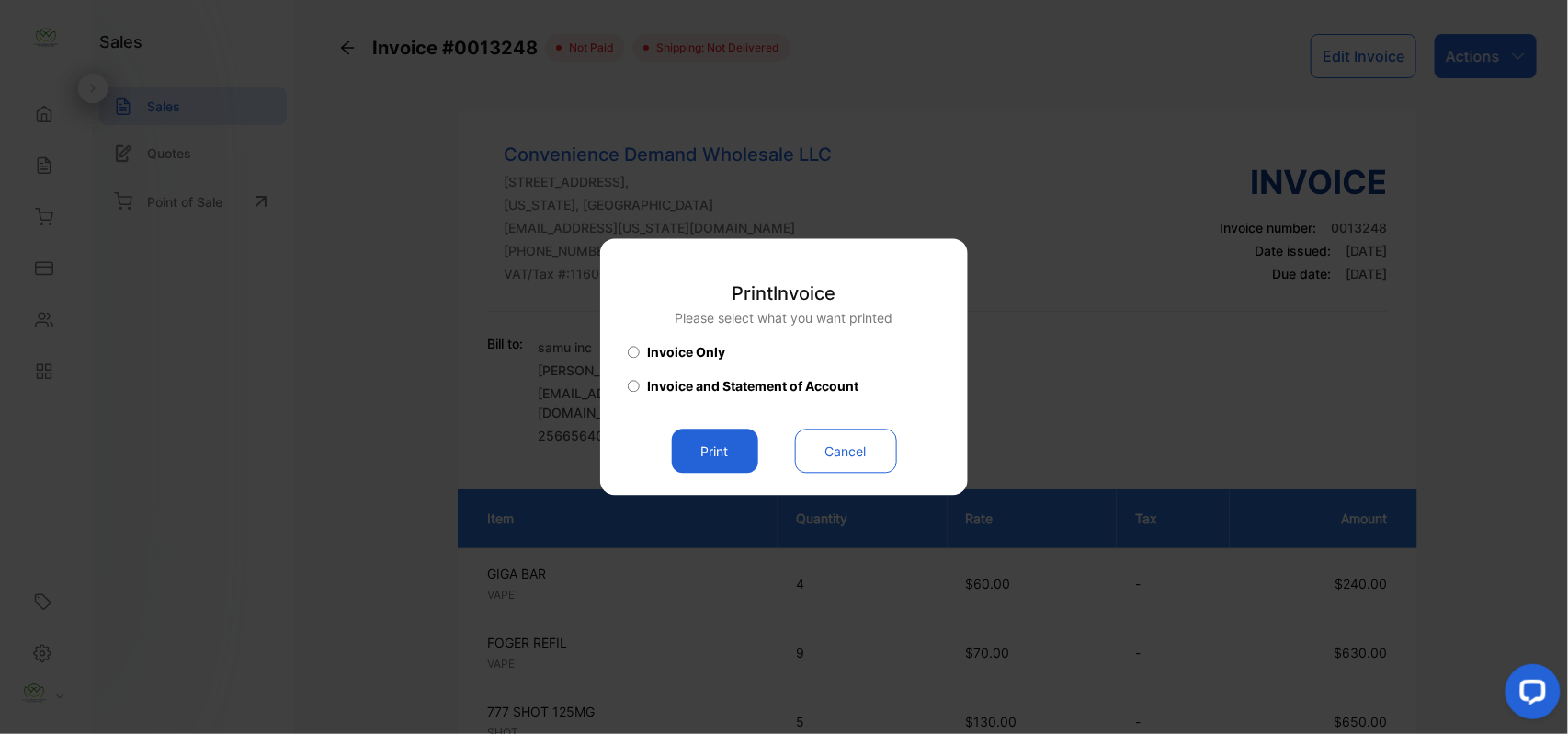
click at [707, 441] on button "Print" at bounding box center [715, 452] width 87 height 44
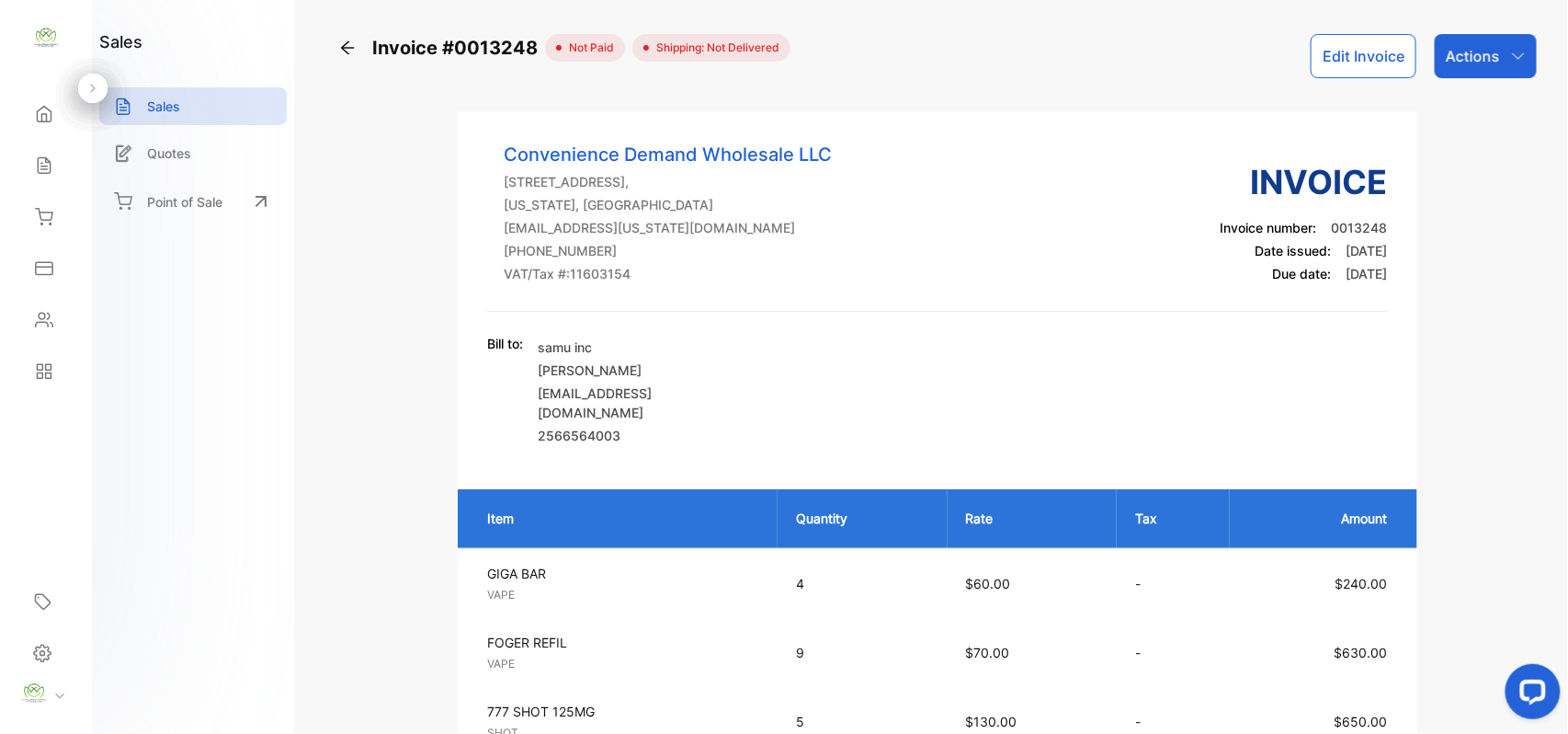
click at [53, 174] on icon at bounding box center [44, 166] width 18 height 18
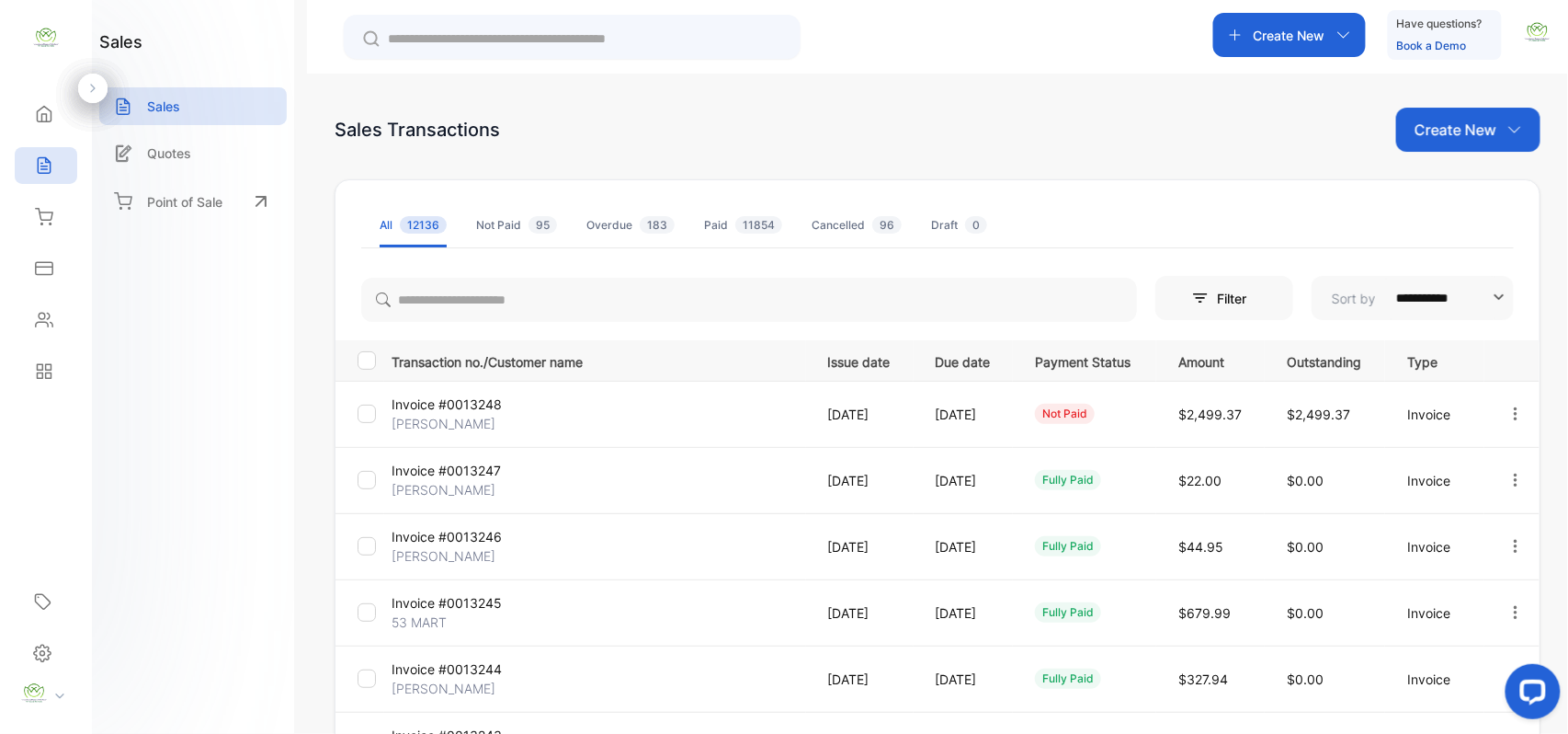
click at [1339, 29] on icon "button" at bounding box center [1343, 35] width 15 height 15
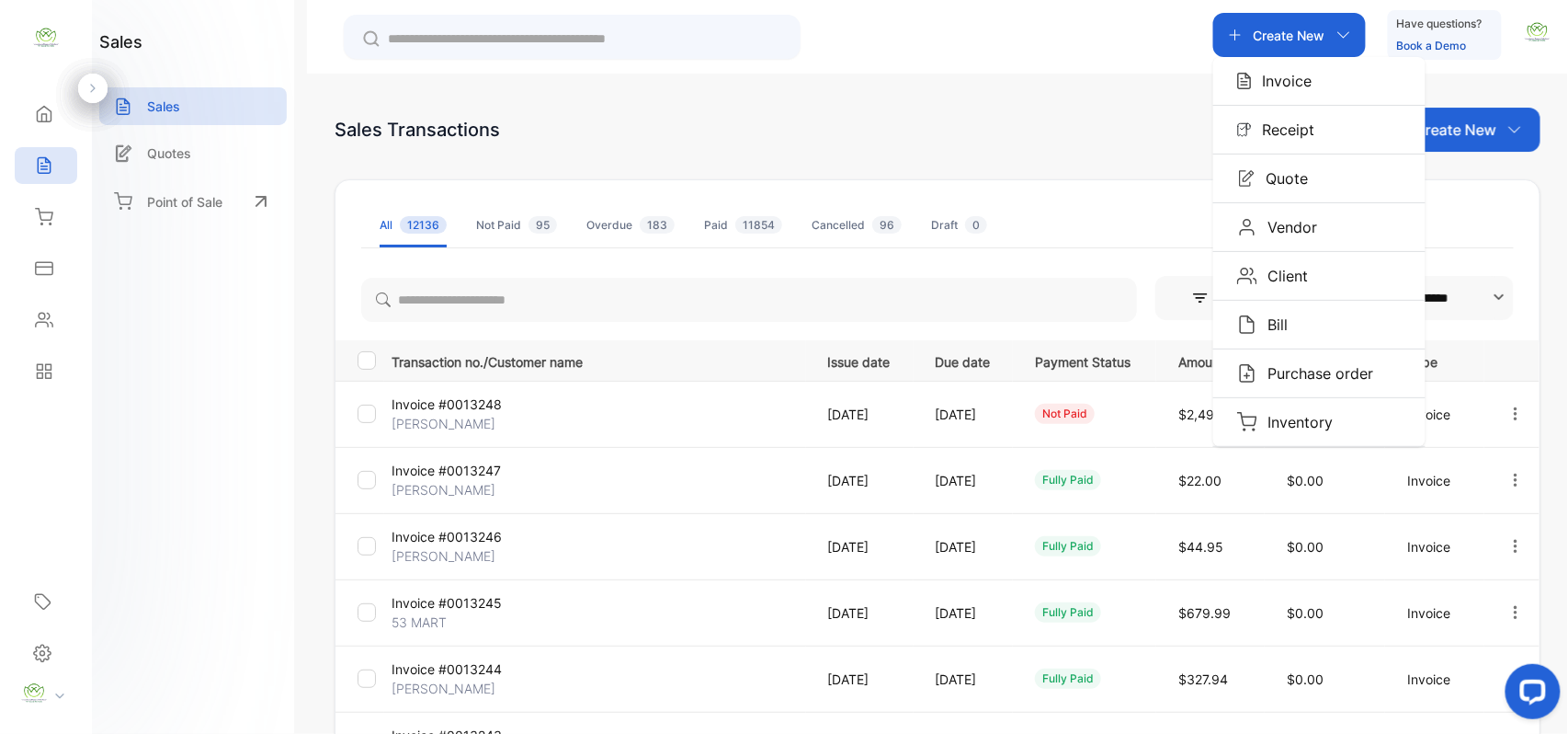
drag, startPoint x: 1313, startPoint y: 70, endPoint x: 1130, endPoint y: 83, distance: 183.5
click at [1313, 71] on div "Invoice" at bounding box center [1319, 81] width 212 height 48
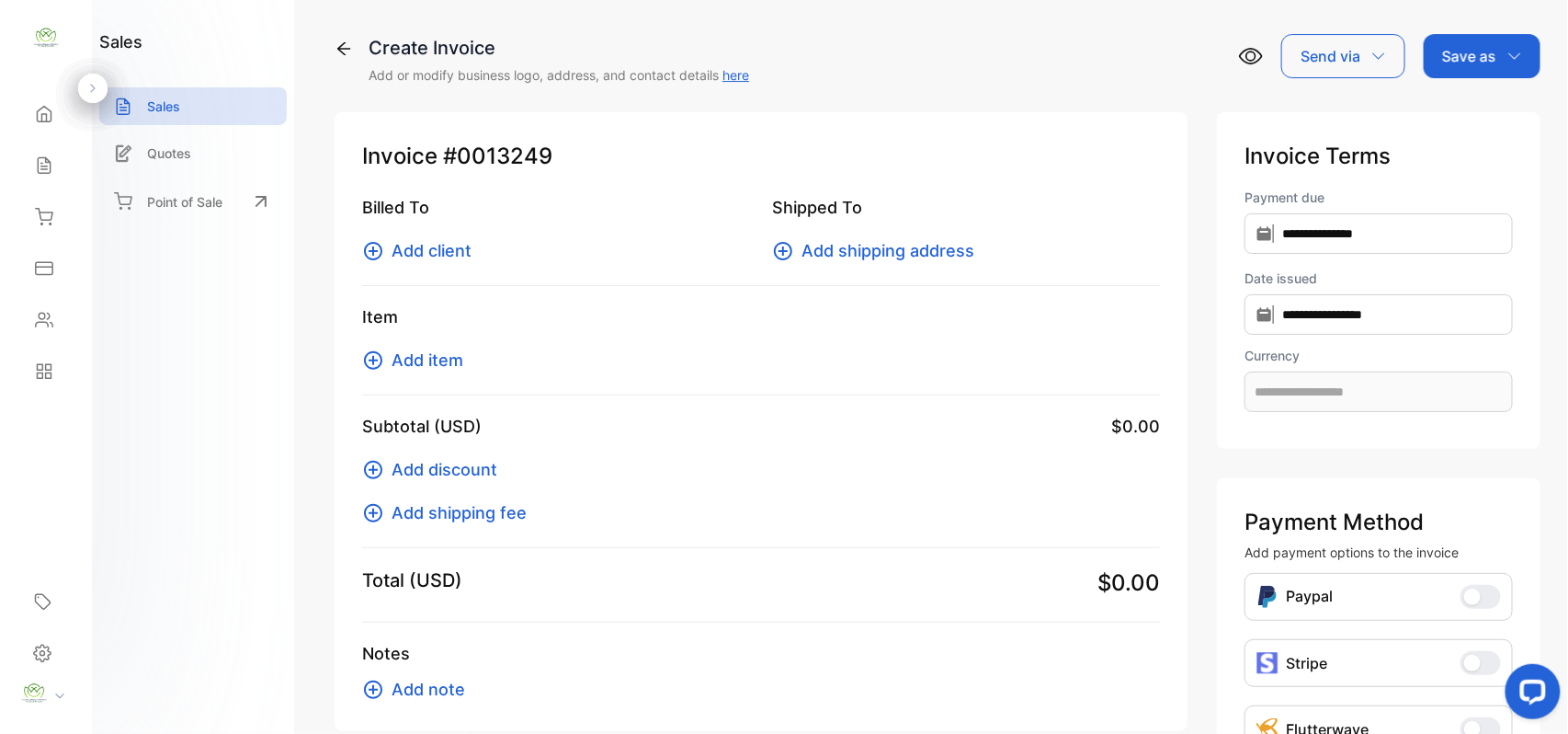
type input "**********"
click at [423, 242] on span "Add client" at bounding box center [432, 250] width 80 height 25
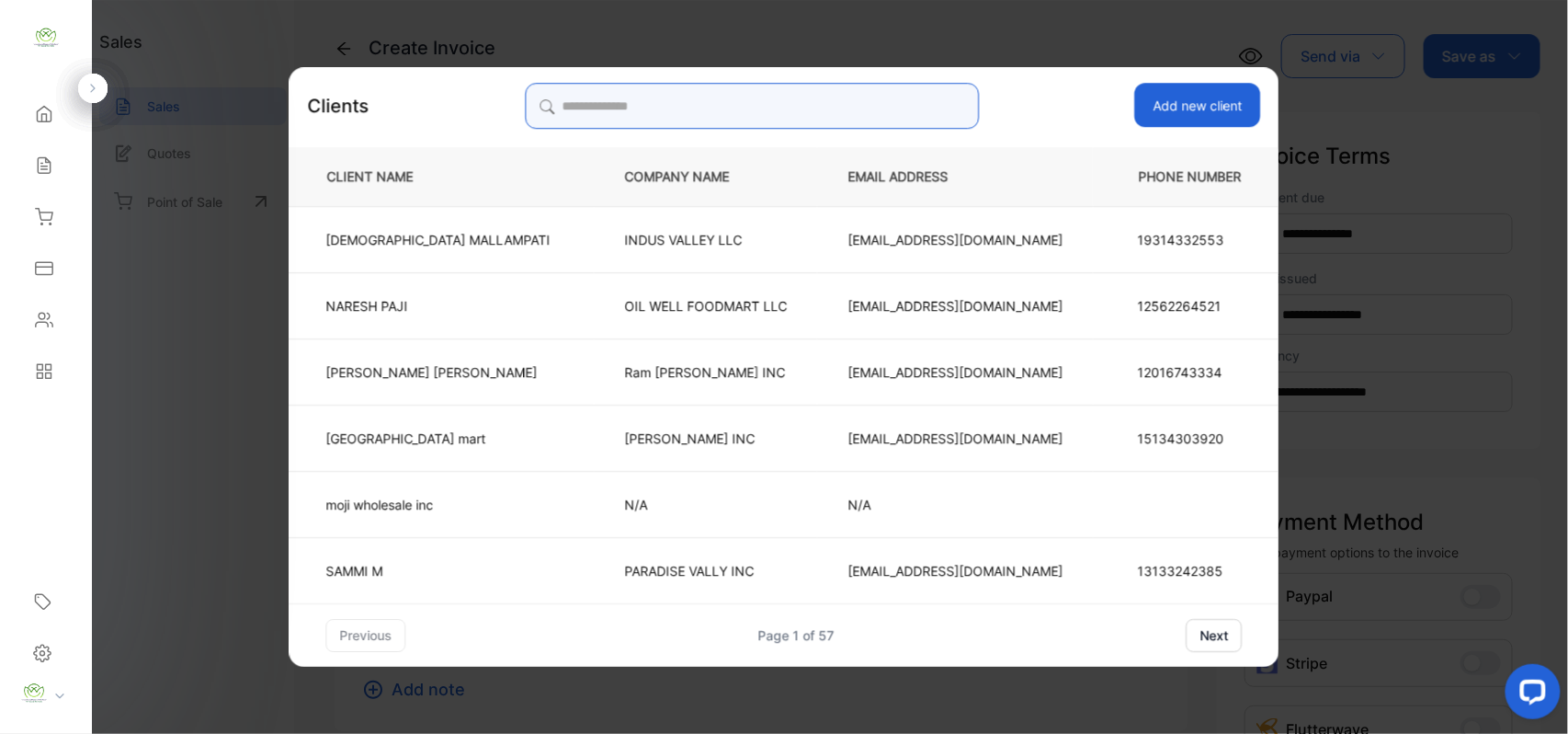
click at [747, 108] on input "search" at bounding box center [751, 106] width 454 height 46
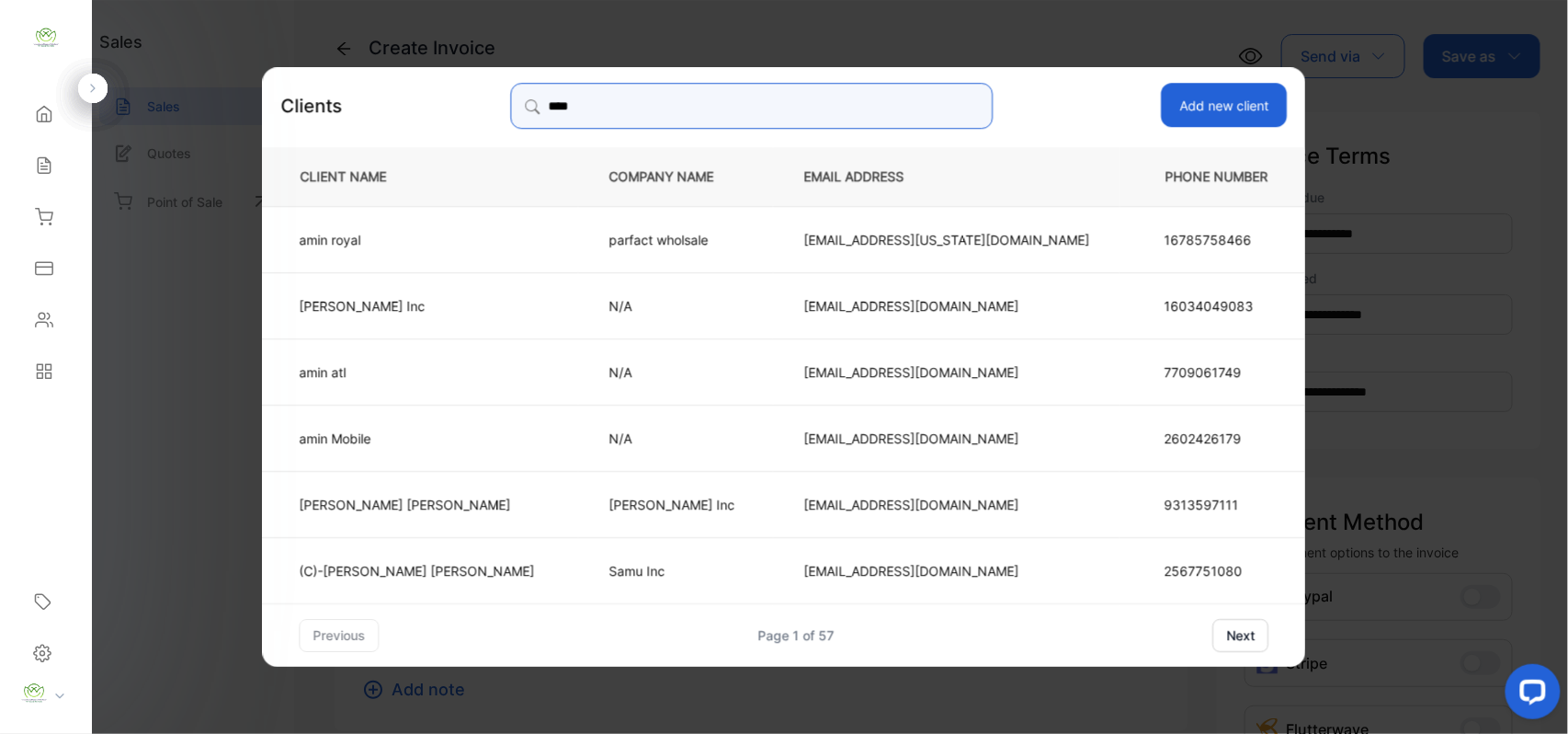
type input "****"
click at [449, 457] on td "amin Mobile" at bounding box center [421, 437] width 316 height 66
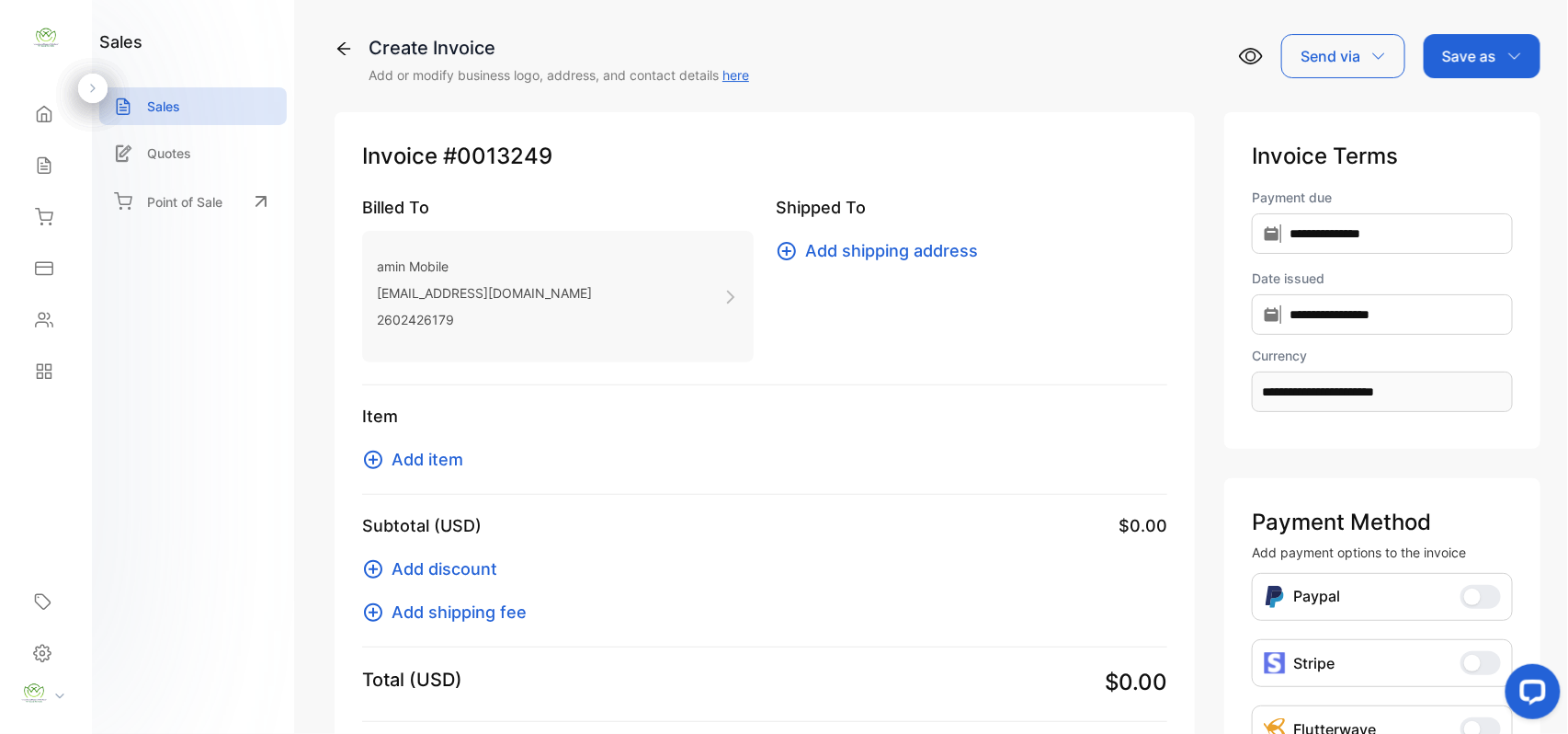
click at [401, 465] on span "Add item" at bounding box center [428, 459] width 72 height 25
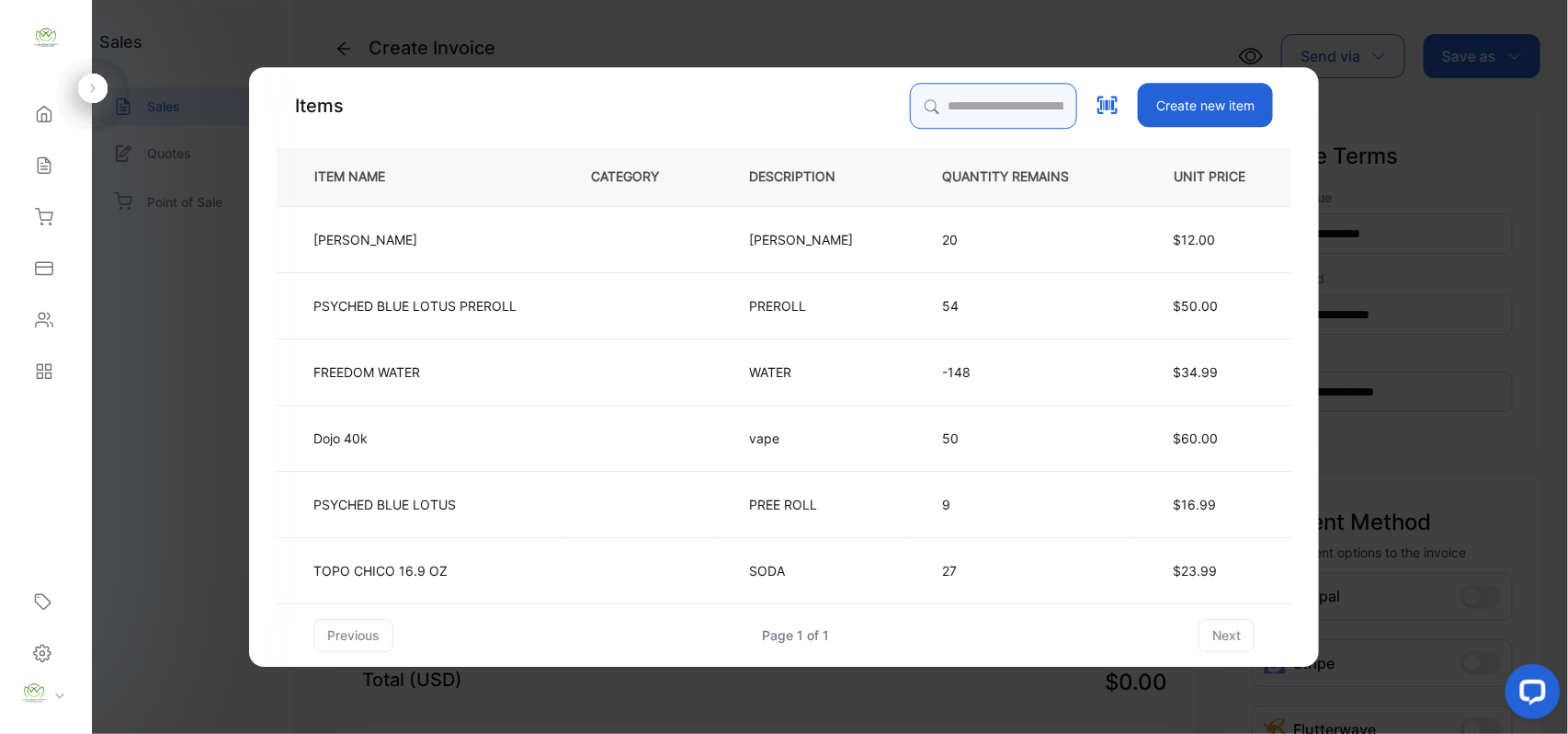
click at [1015, 100] on input "search" at bounding box center [994, 106] width 167 height 46
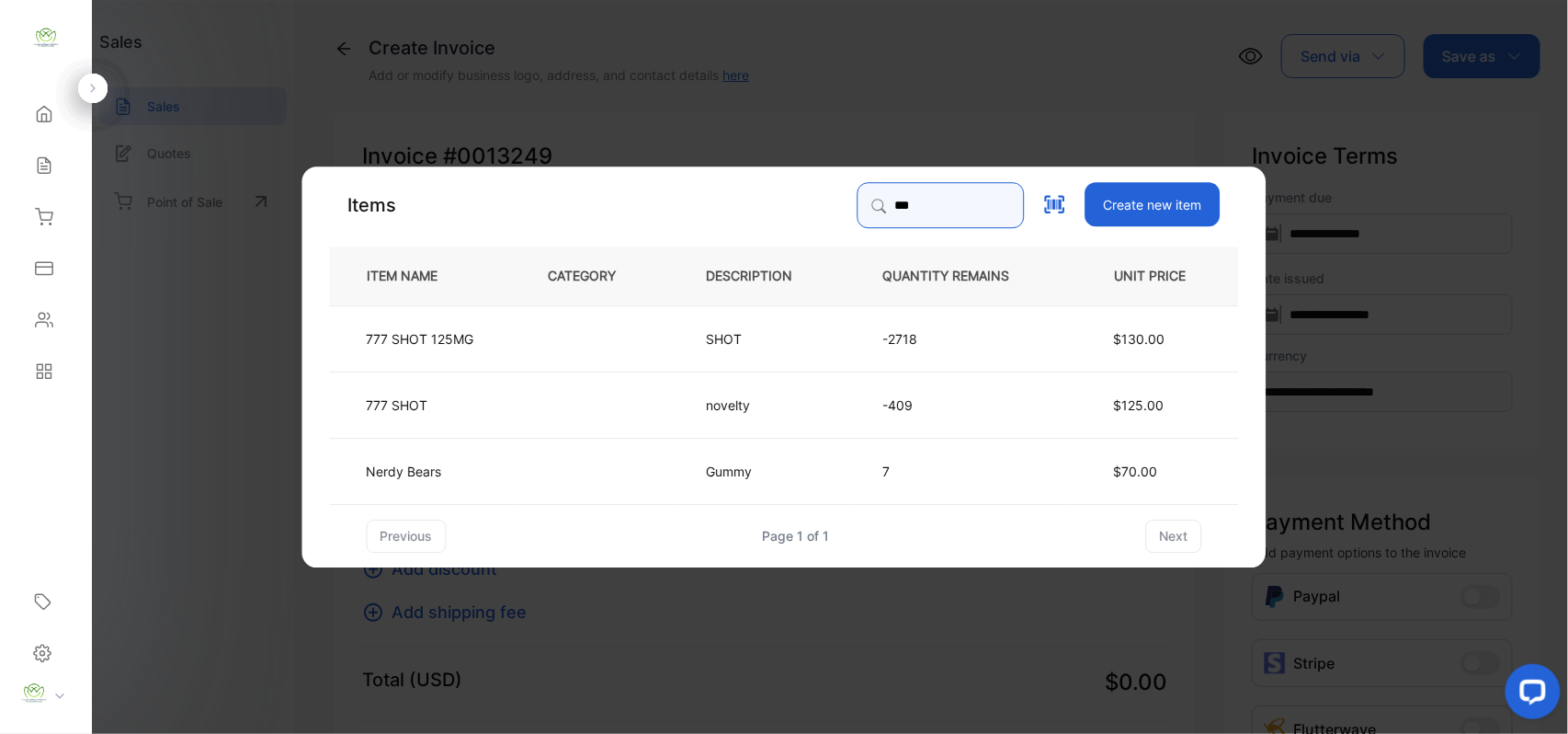
type input "***"
click at [490, 338] on td "777 SHOT 125MG" at bounding box center [424, 337] width 188 height 66
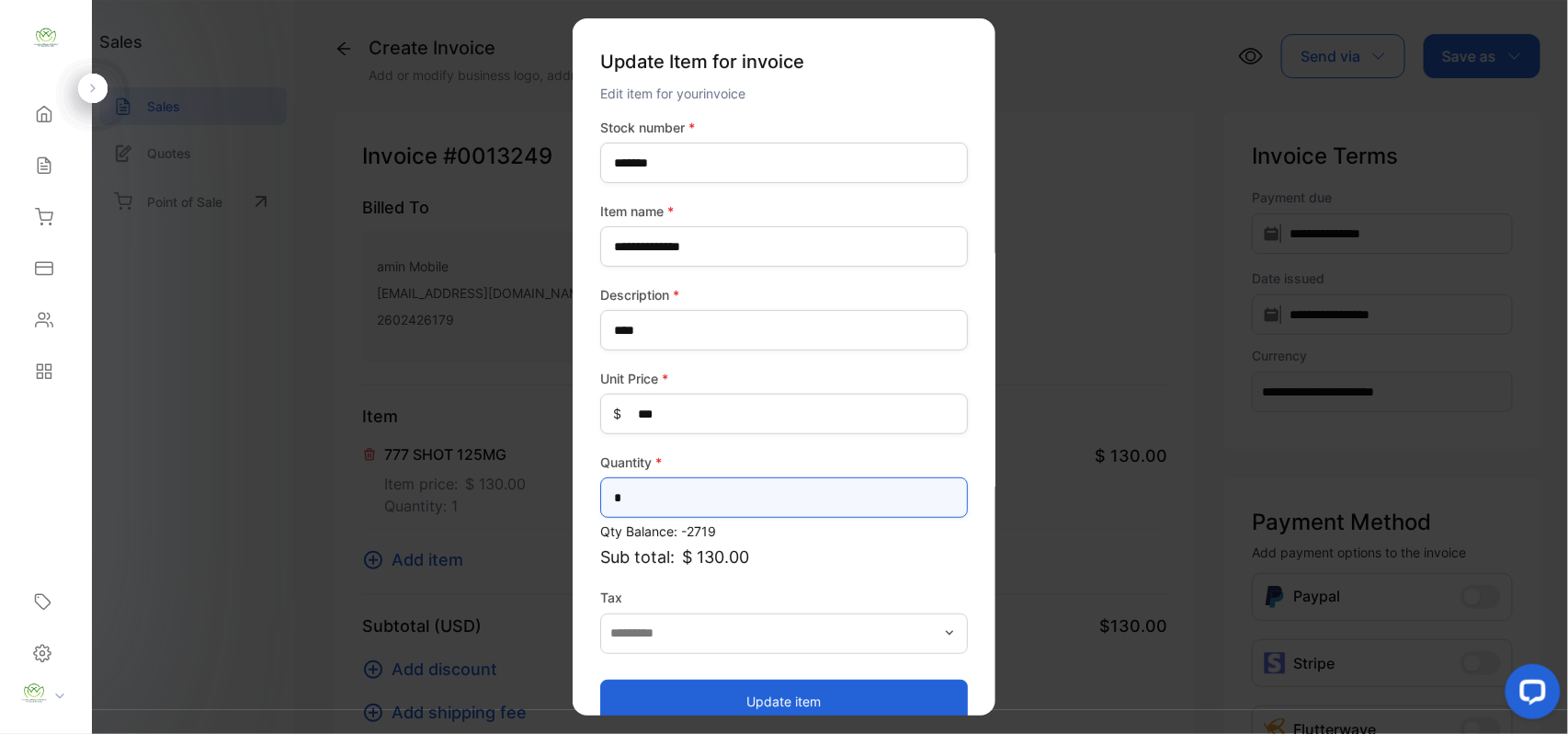
drag, startPoint x: 0, startPoint y: 429, endPoint x: 2, endPoint y: 377, distance: 52.0
click at [0, 392] on div "**********" at bounding box center [784, 385] width 1568 height 771
type input "**"
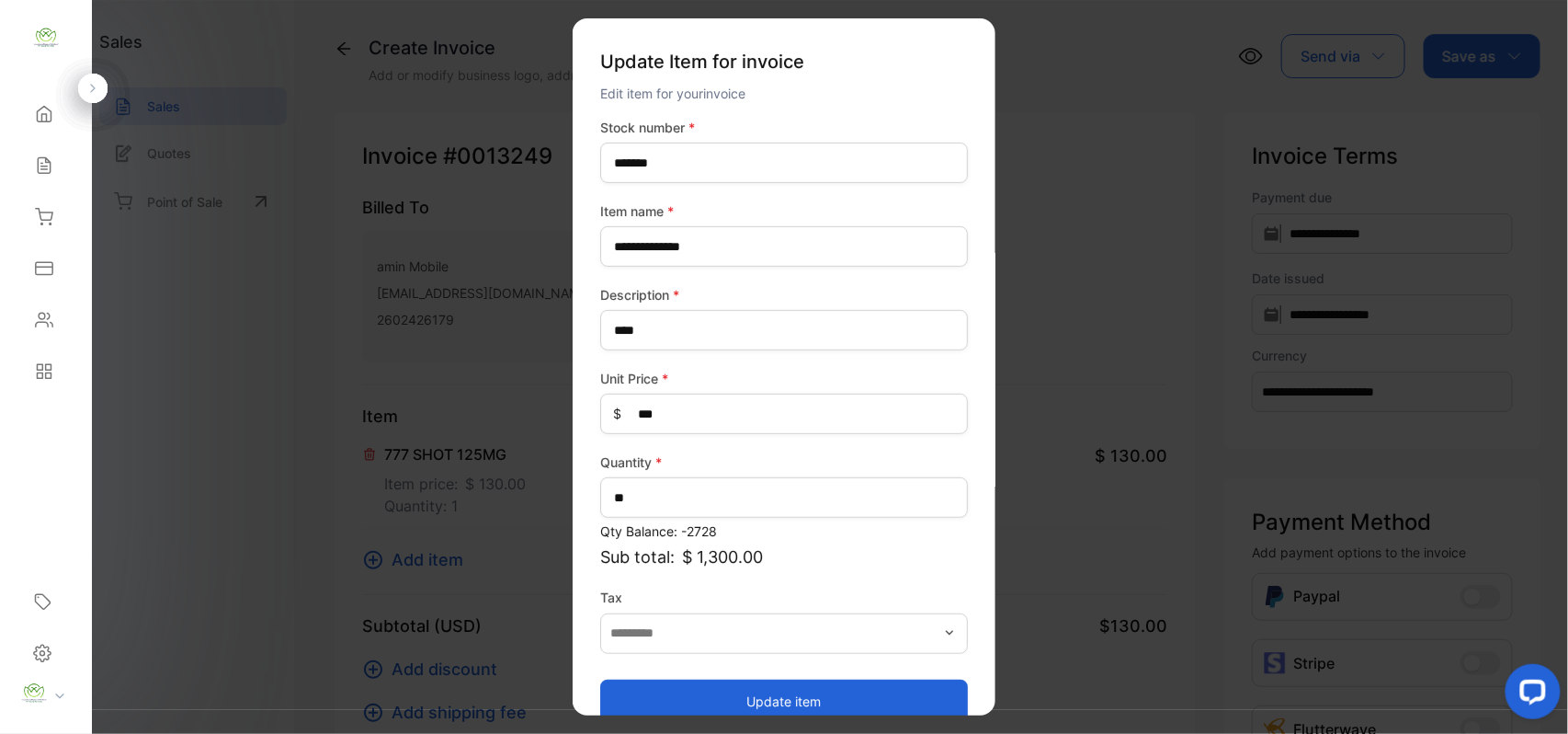
click at [653, 708] on button "Update item" at bounding box center [784, 700] width 368 height 44
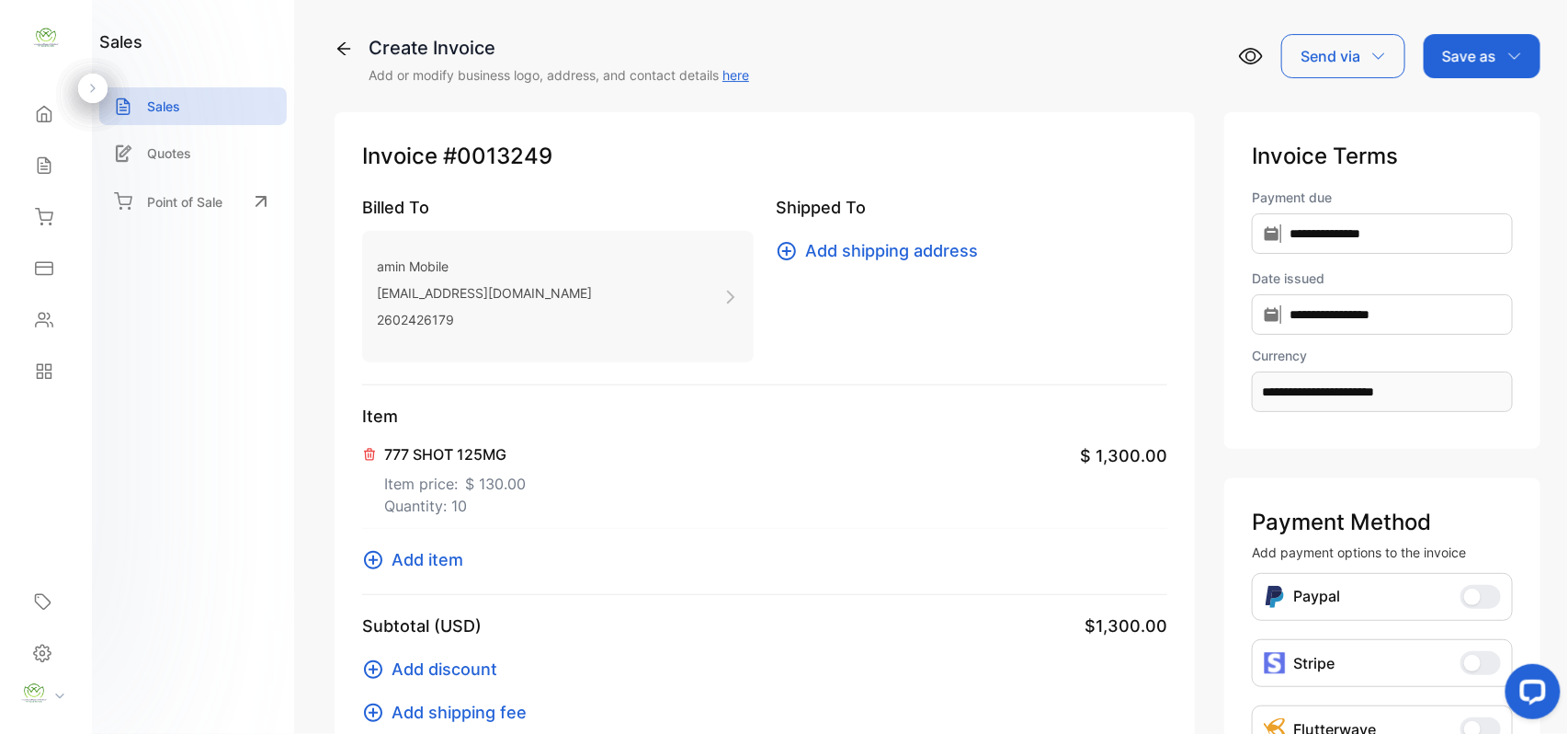
click at [417, 568] on span "Add item" at bounding box center [428, 559] width 72 height 25
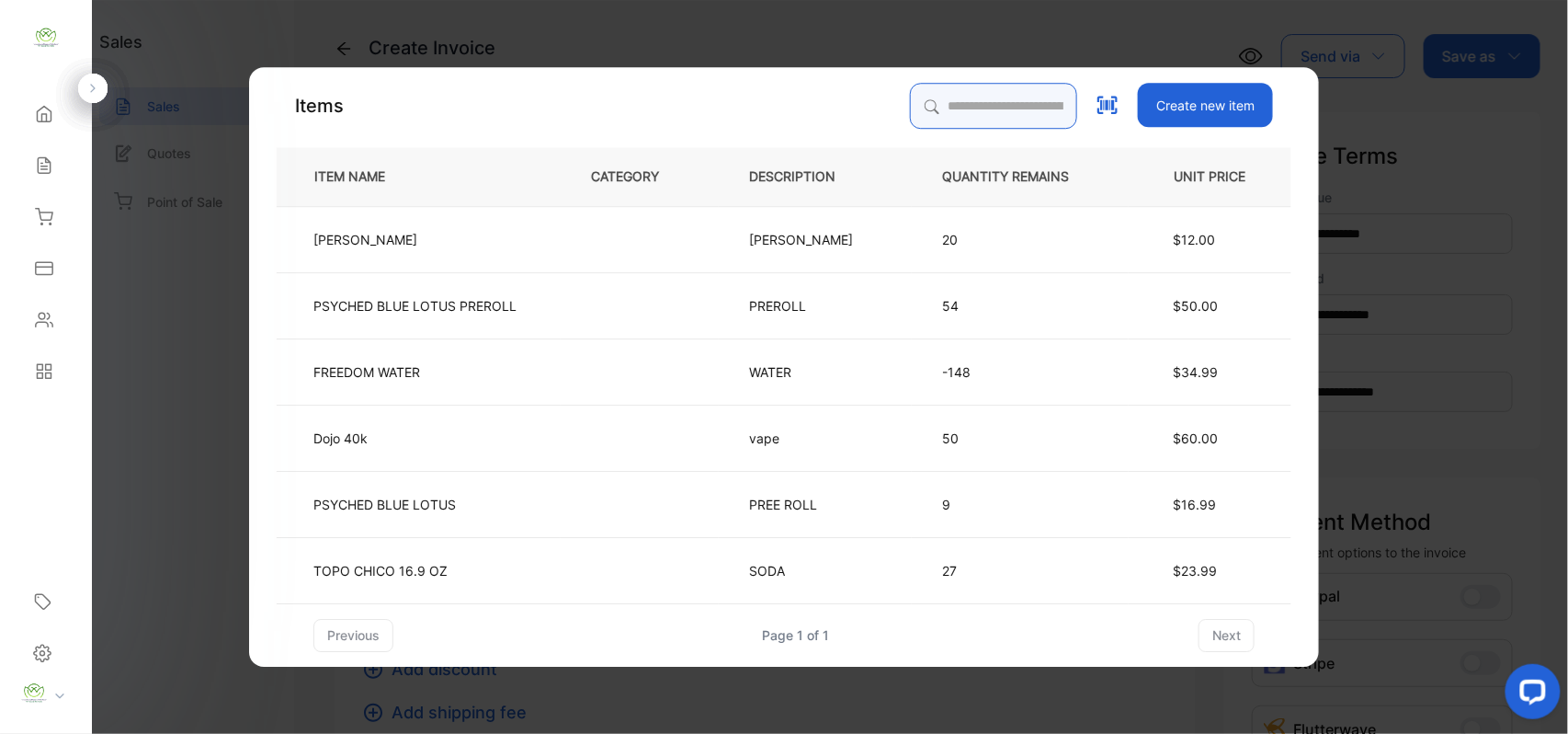
click at [1007, 108] on input "search" at bounding box center [994, 106] width 167 height 46
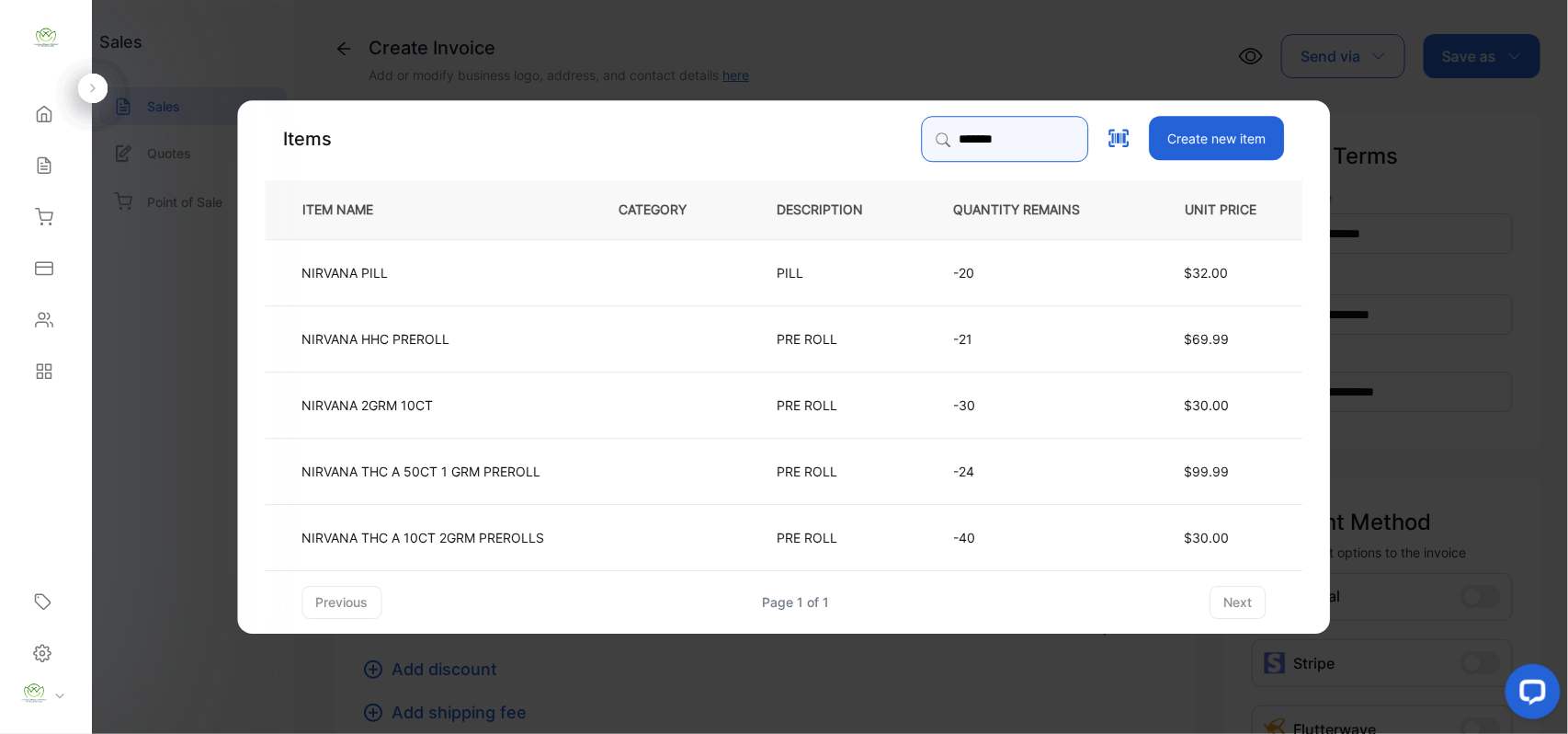
type input "*******"
click at [688, 292] on td at bounding box center [668, 271] width 158 height 66
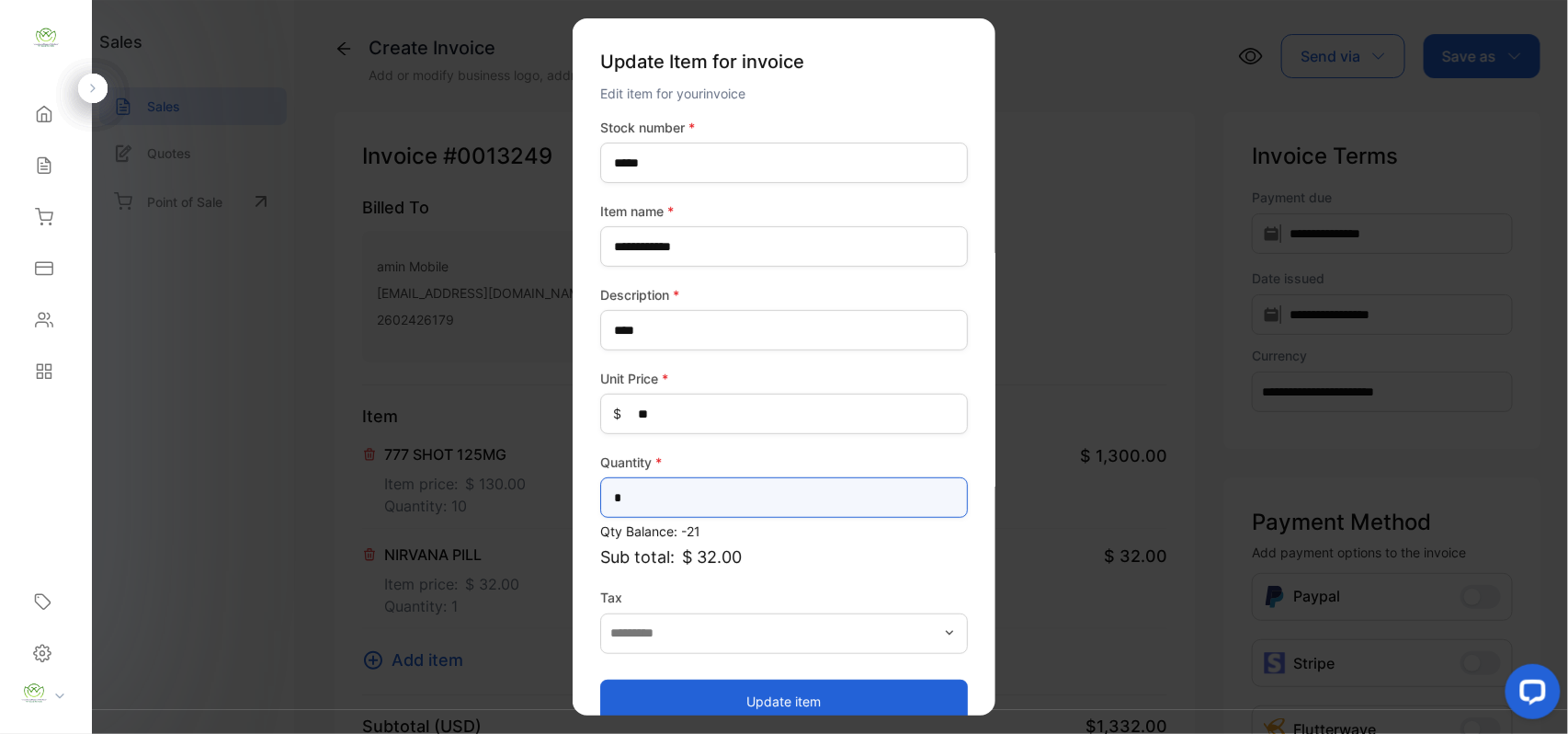
drag, startPoint x: 670, startPoint y: 488, endPoint x: 157, endPoint y: 629, distance: 532.0
type input "*"
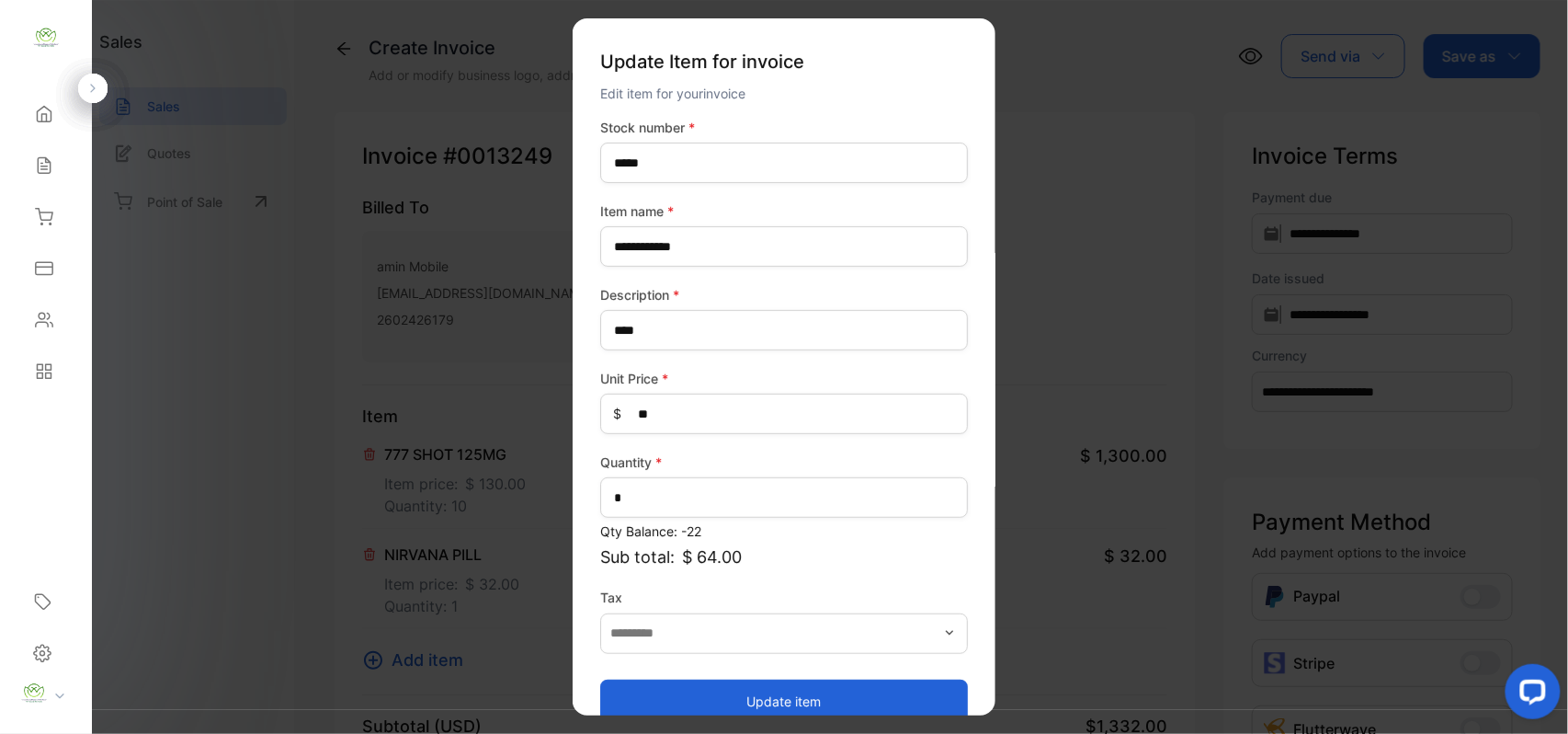
click at [897, 696] on button "Update item" at bounding box center [784, 700] width 368 height 44
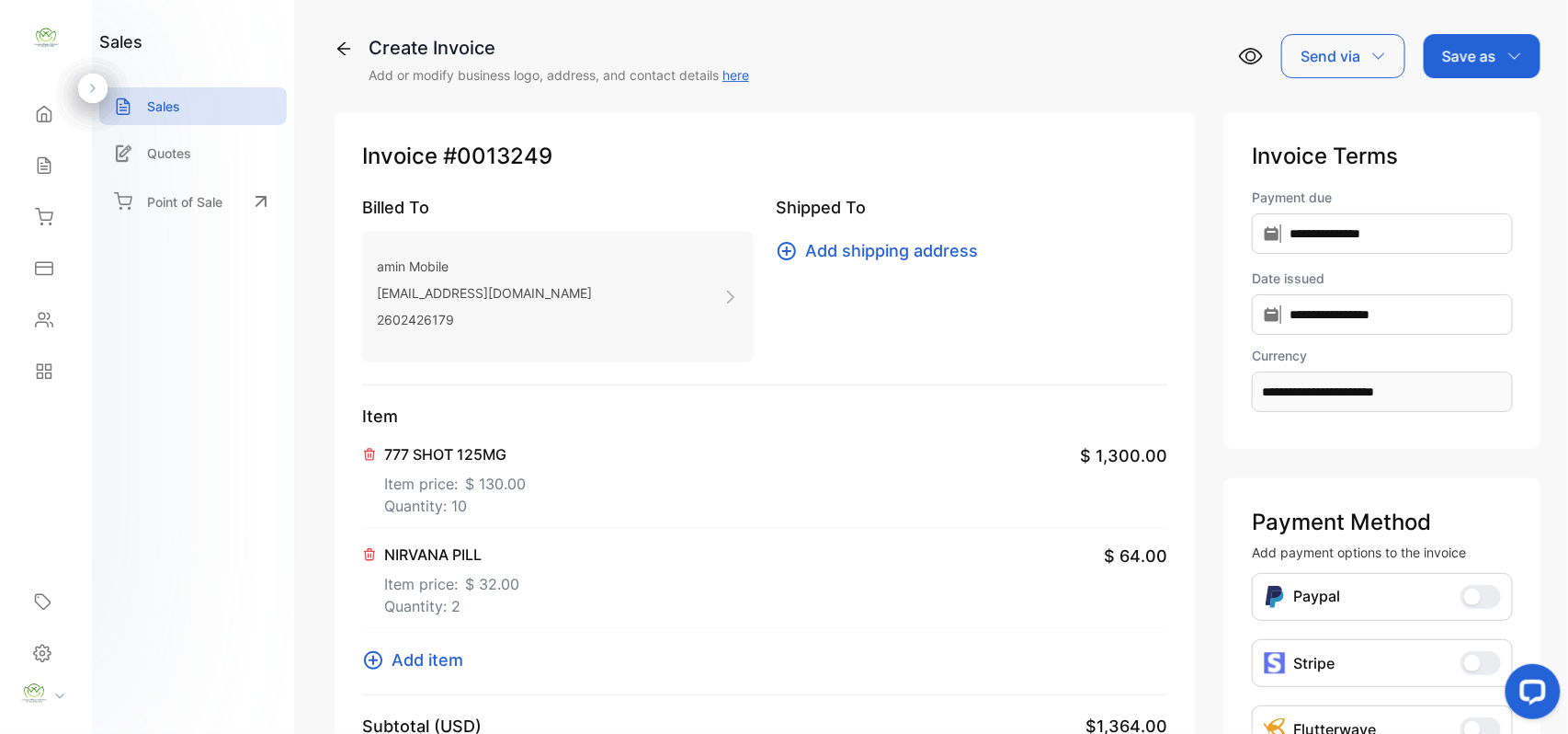
click at [405, 655] on span "Add item" at bounding box center [428, 659] width 72 height 25
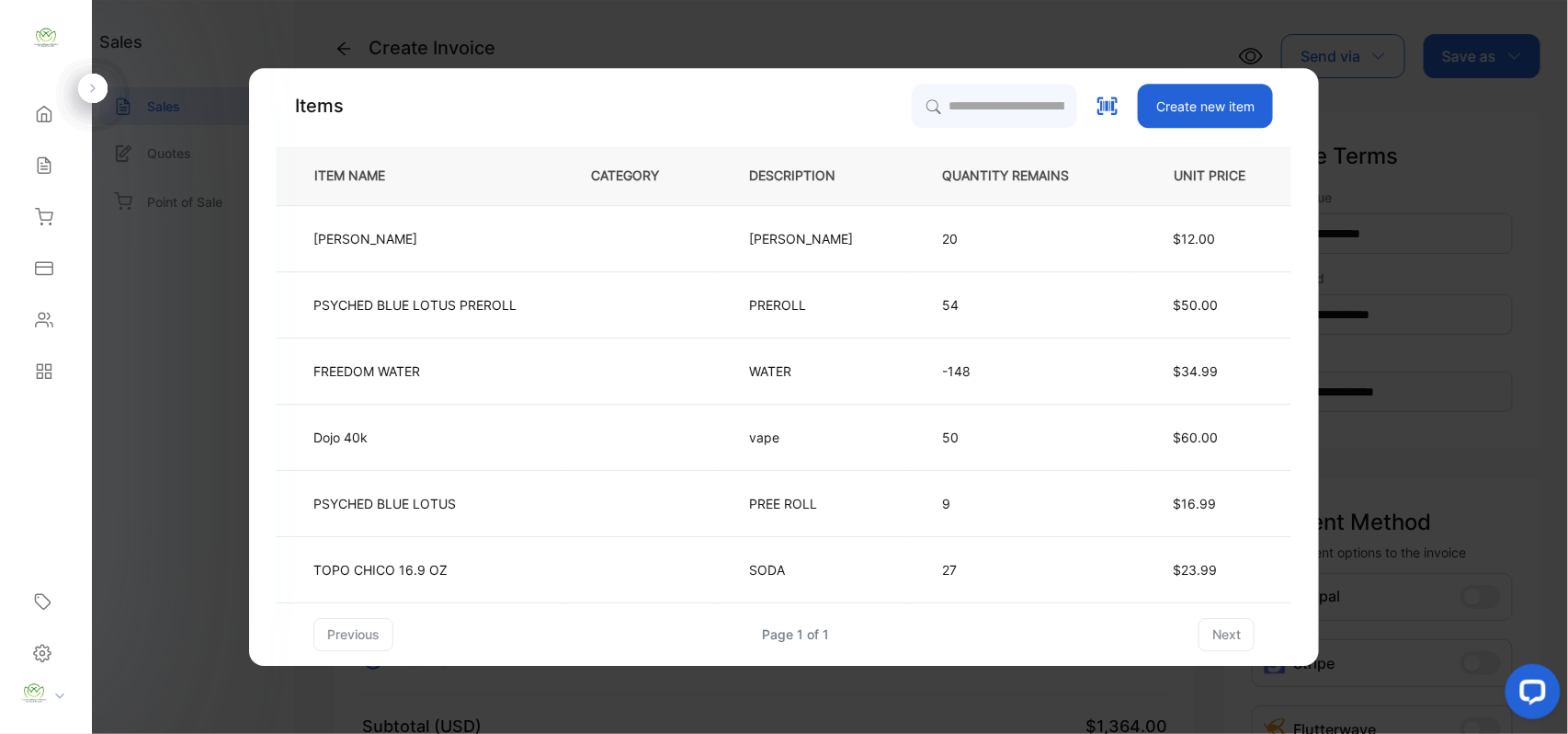
click at [991, 140] on div "Items Create new item ITEM NAME CATEGORY DESCRIPTION QUANTITY REMAINS UNIT PRIC…" at bounding box center [784, 367] width 1015 height 567
click at [994, 108] on input "search" at bounding box center [994, 106] width 167 height 46
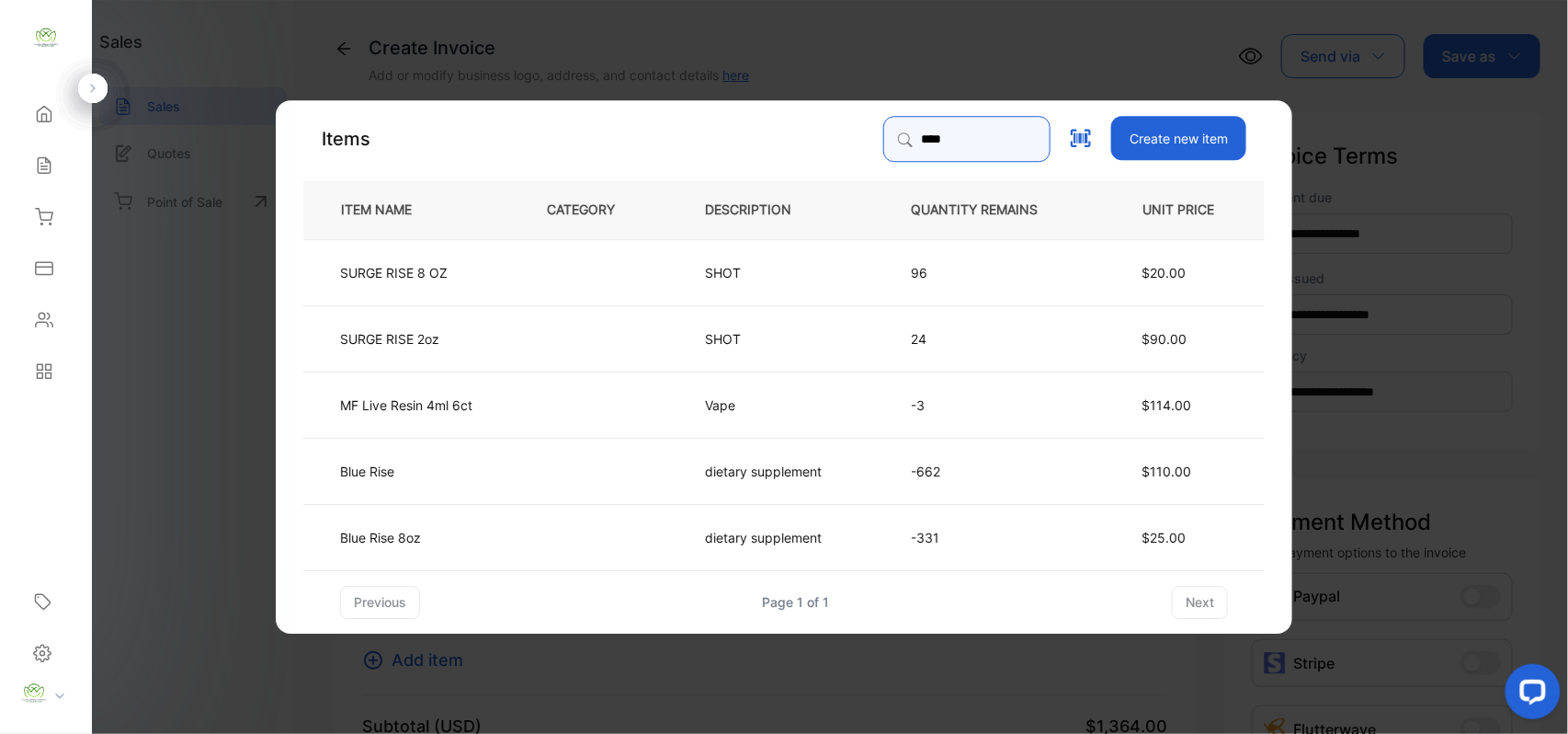
type input "****"
click at [503, 469] on td "Blue Rise" at bounding box center [410, 470] width 213 height 66
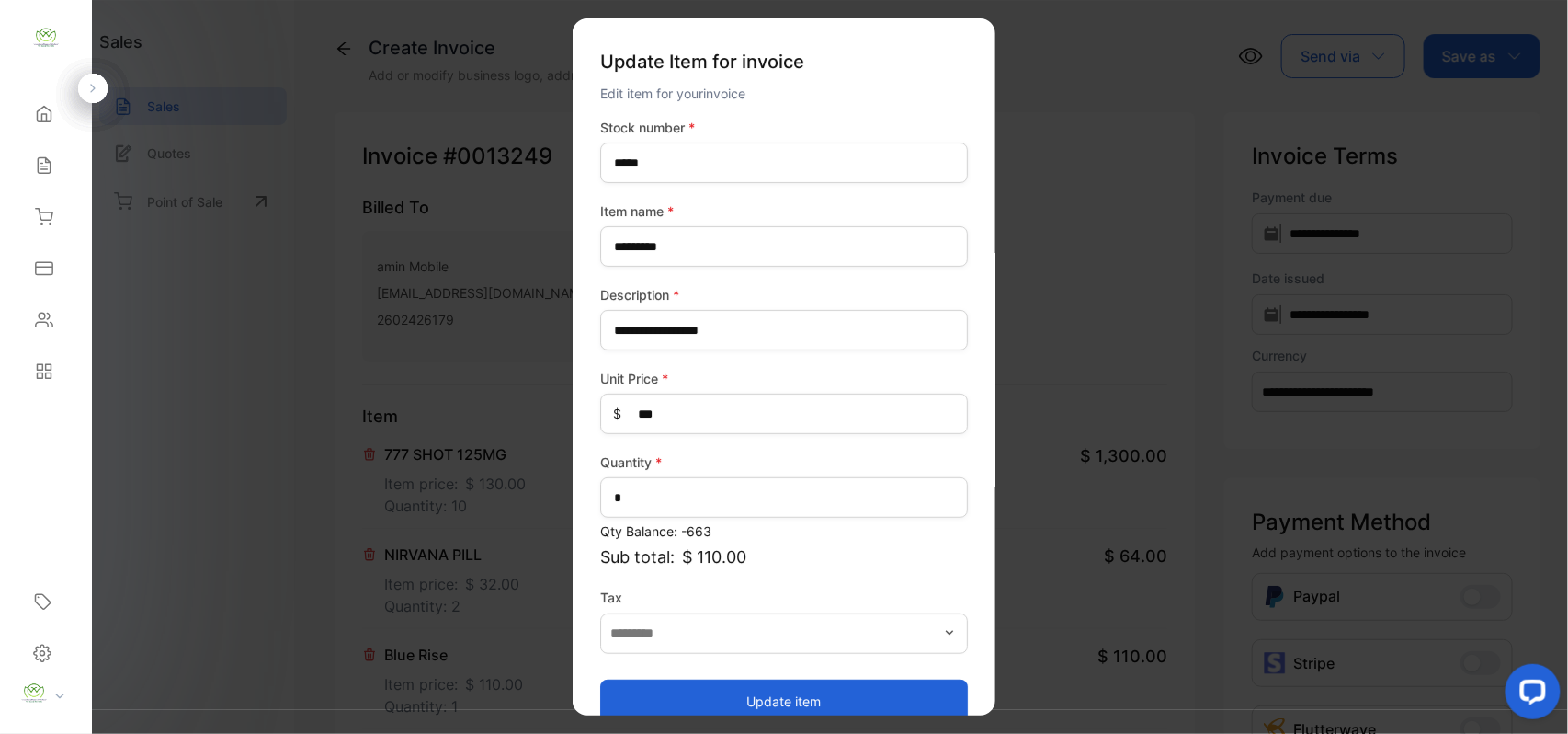
drag, startPoint x: 900, startPoint y: 700, endPoint x: 471, endPoint y: 578, distance: 446.0
click at [899, 699] on button "Update item" at bounding box center [784, 700] width 368 height 44
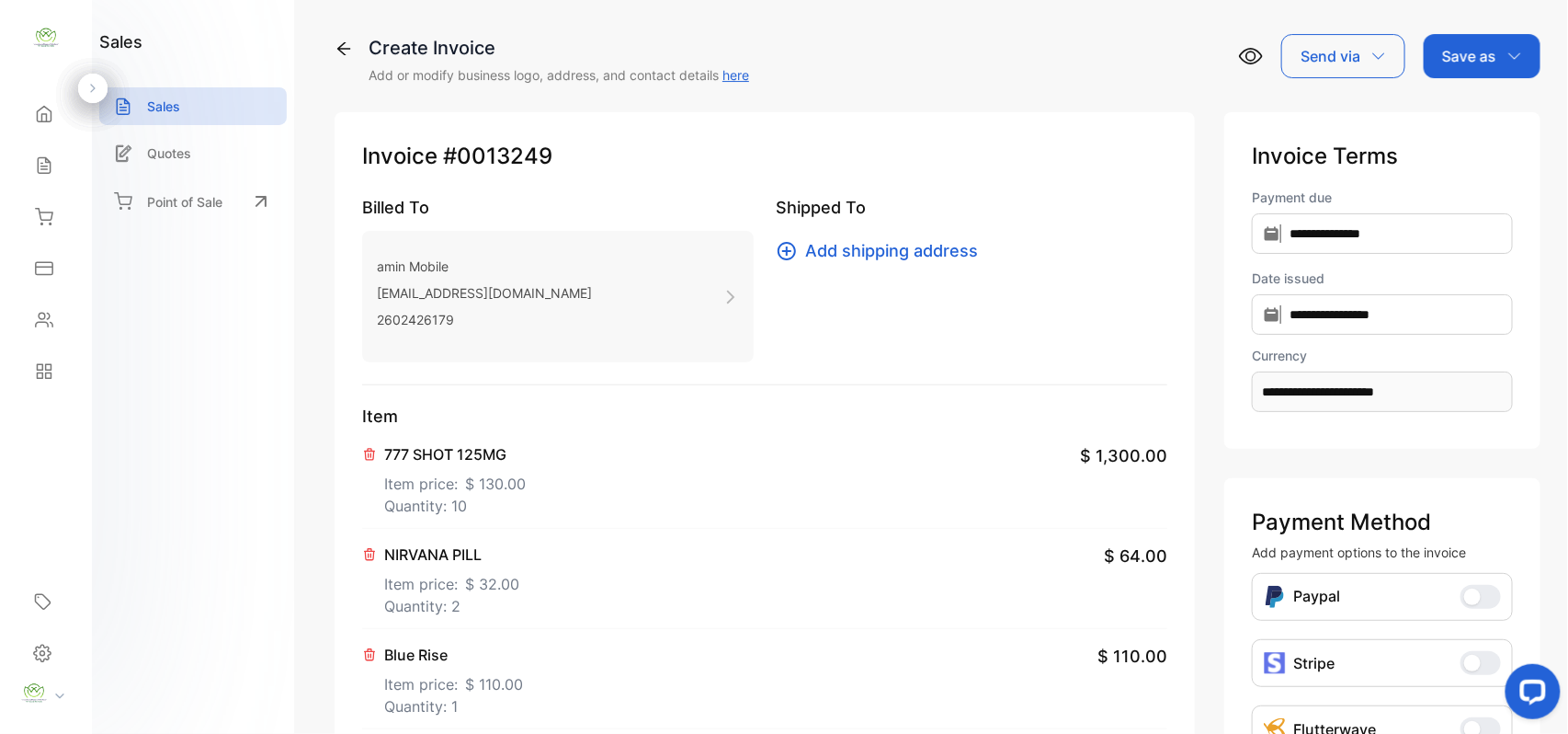
scroll to position [285, 0]
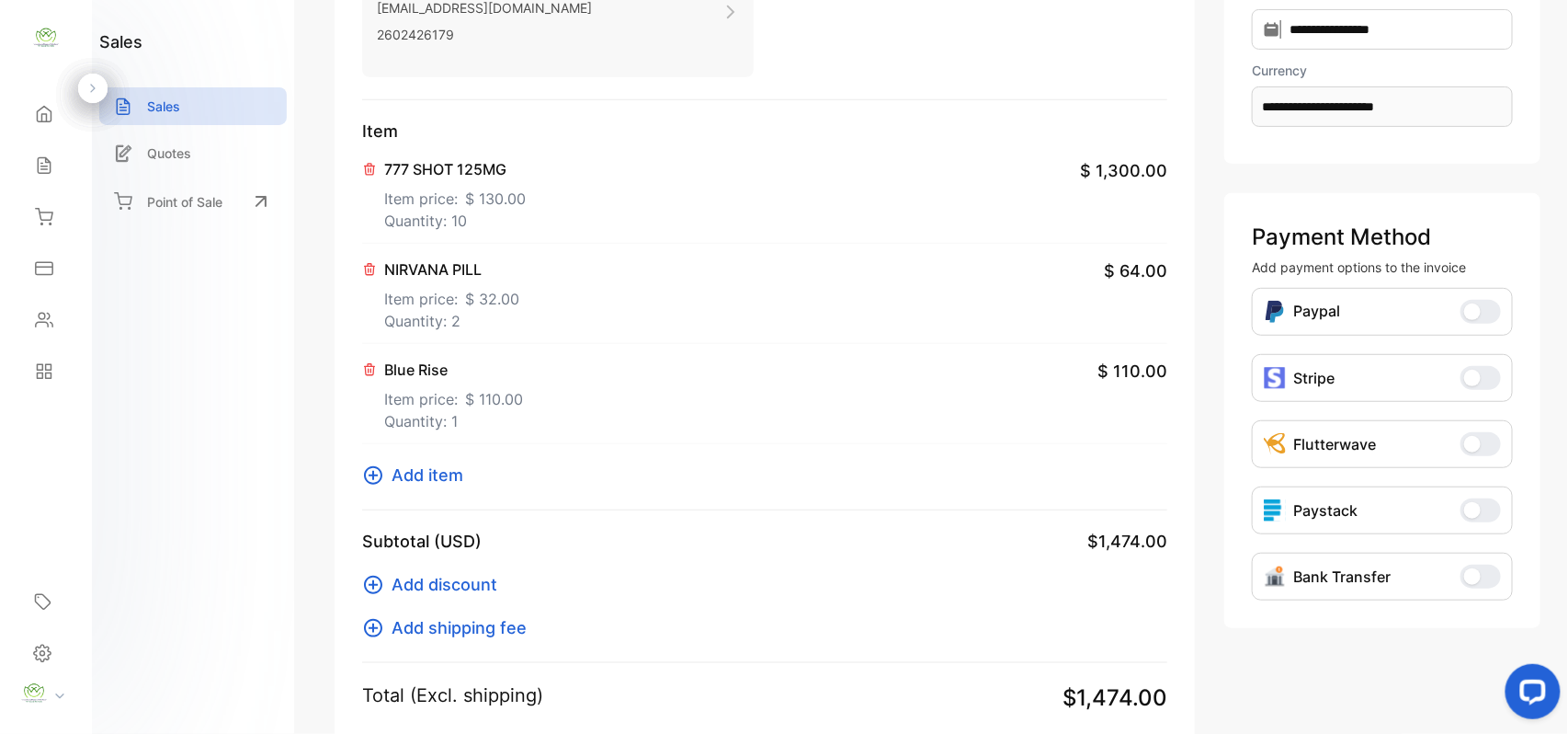
click at [425, 488] on div "Item 777 SHOT 125MG Item price: $ 130.00 Quantity: 10 $ 1,300.00 NIRVANA PILL I…" at bounding box center [765, 314] width 805 height 392
click at [438, 469] on span "Add item" at bounding box center [428, 475] width 72 height 25
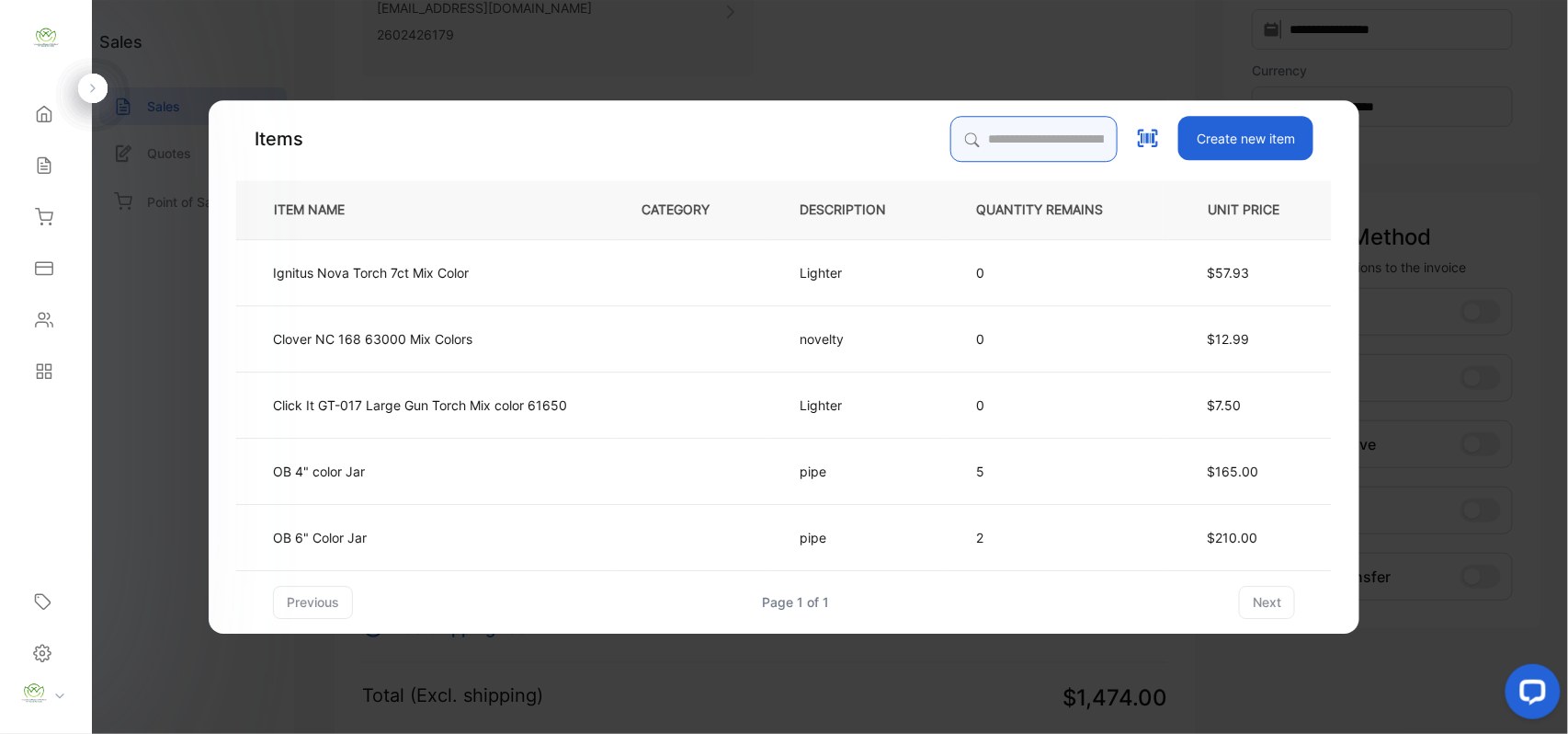
click at [1009, 133] on div "Items Create new item ITEM NAME CATEGORY DESCRIPTION QUANTITY REMAINS UNIT PRIC…" at bounding box center [784, 367] width 1096 height 503
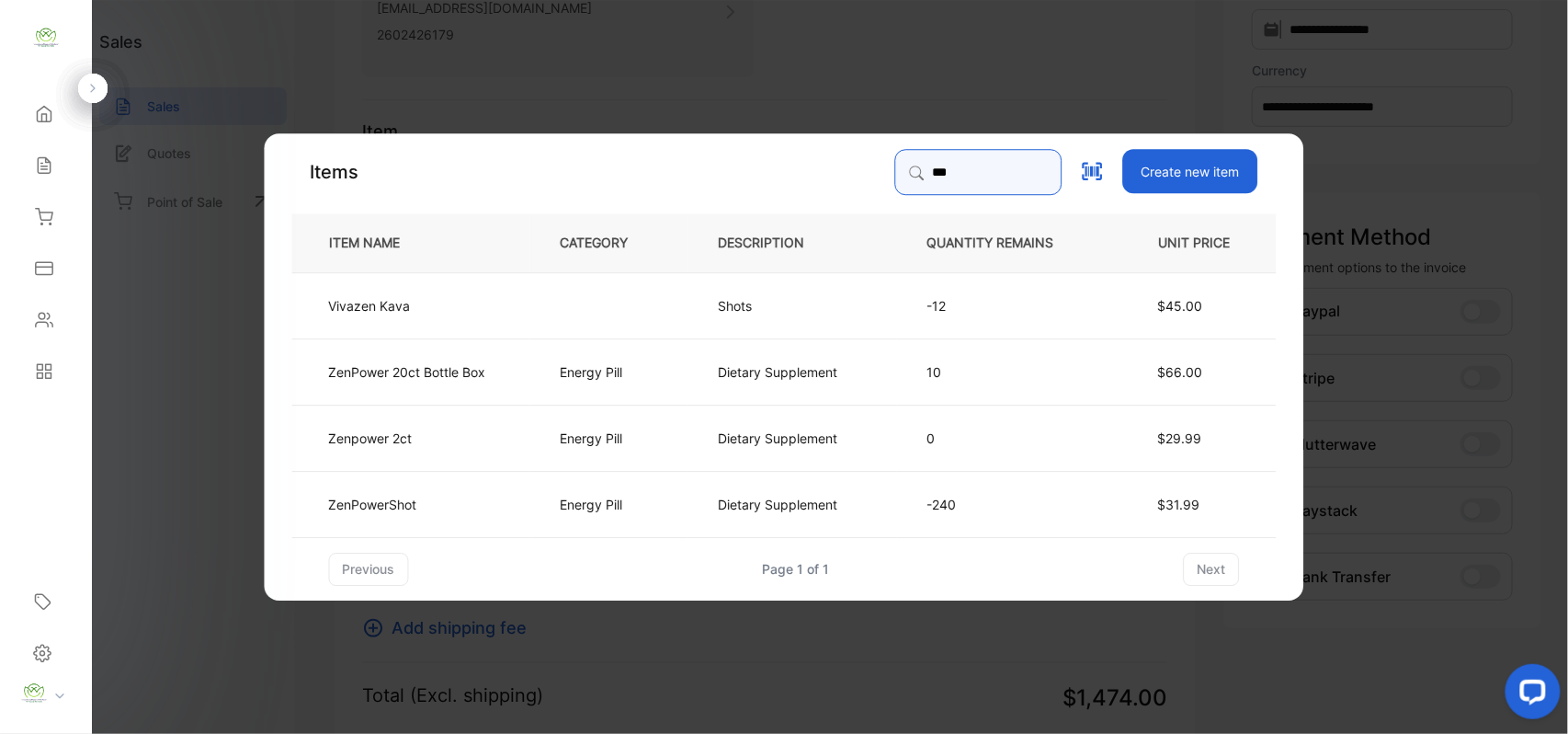
type input "***"
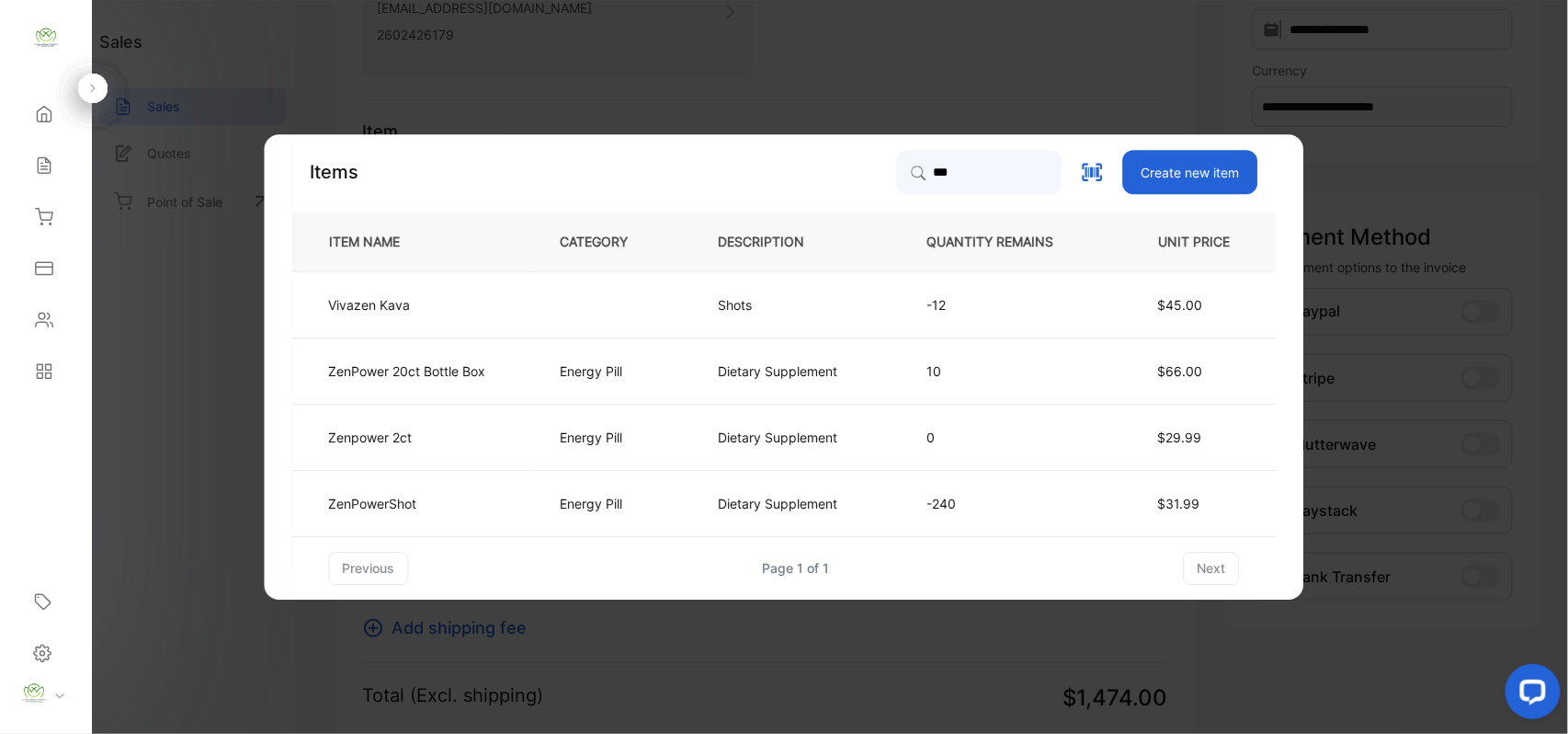
click at [544, 483] on td "Energy Pill" at bounding box center [609, 503] width 158 height 66
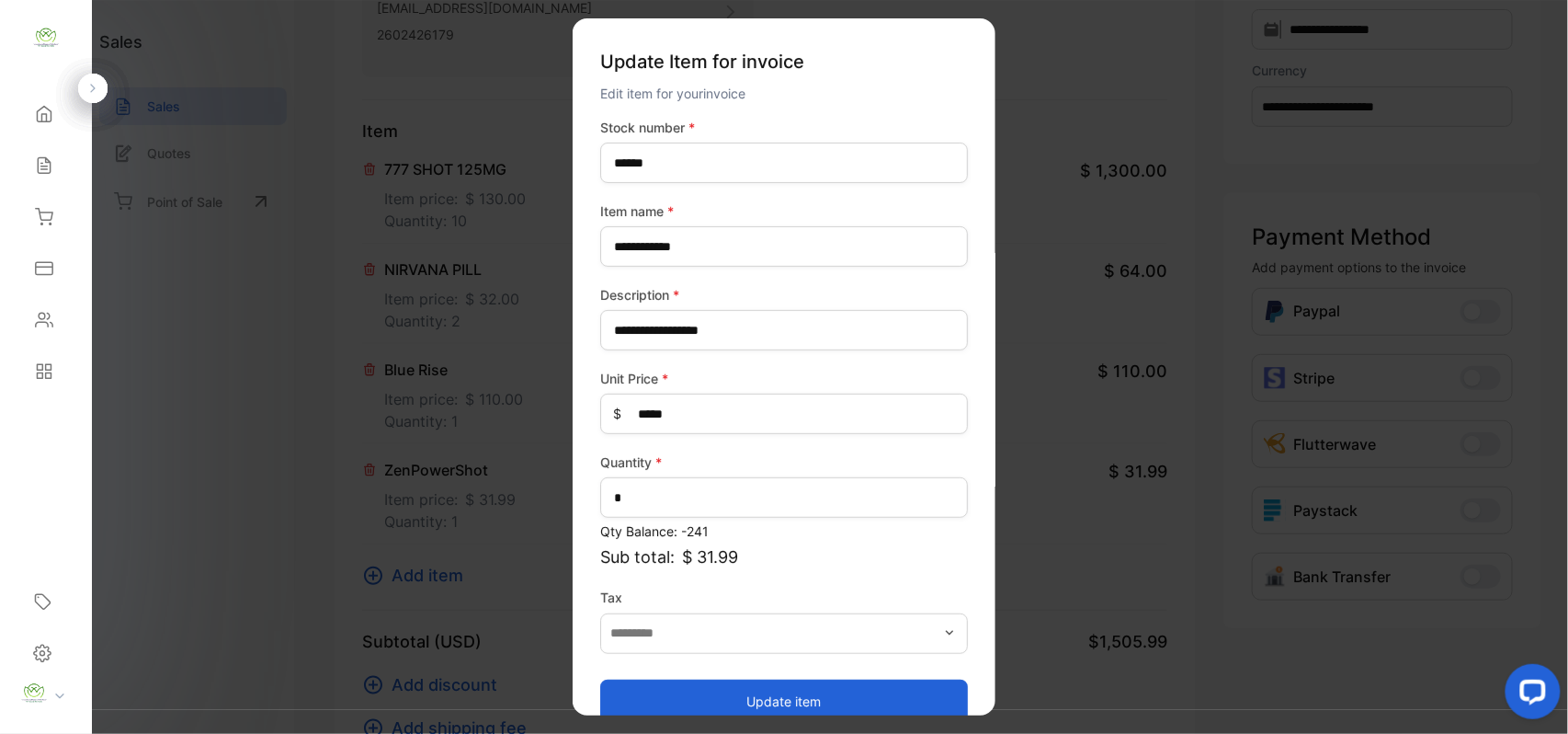
drag, startPoint x: 774, startPoint y: 691, endPoint x: 784, endPoint y: 688, distance: 10.4
click at [776, 691] on button "Update item" at bounding box center [784, 700] width 368 height 44
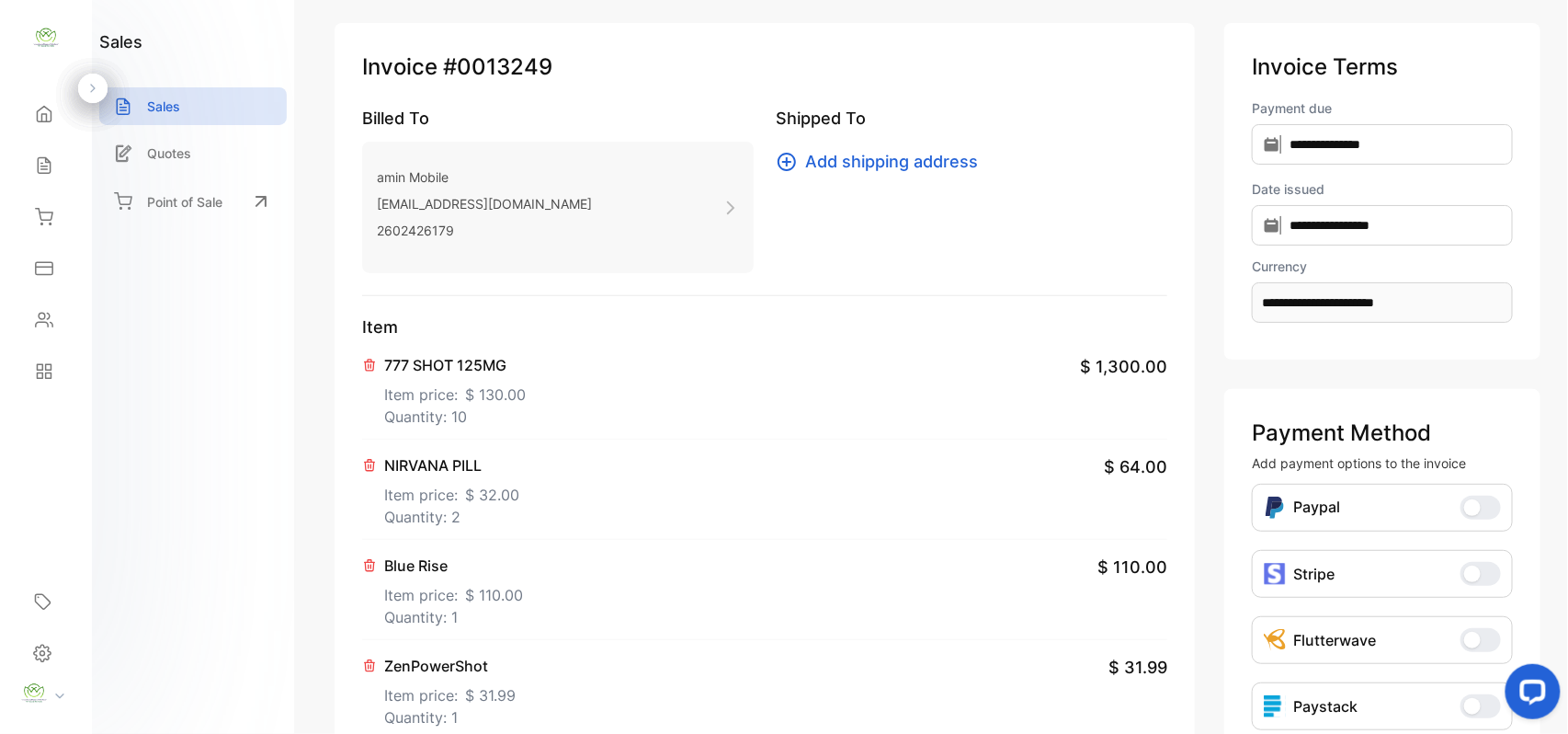
scroll to position [0, 0]
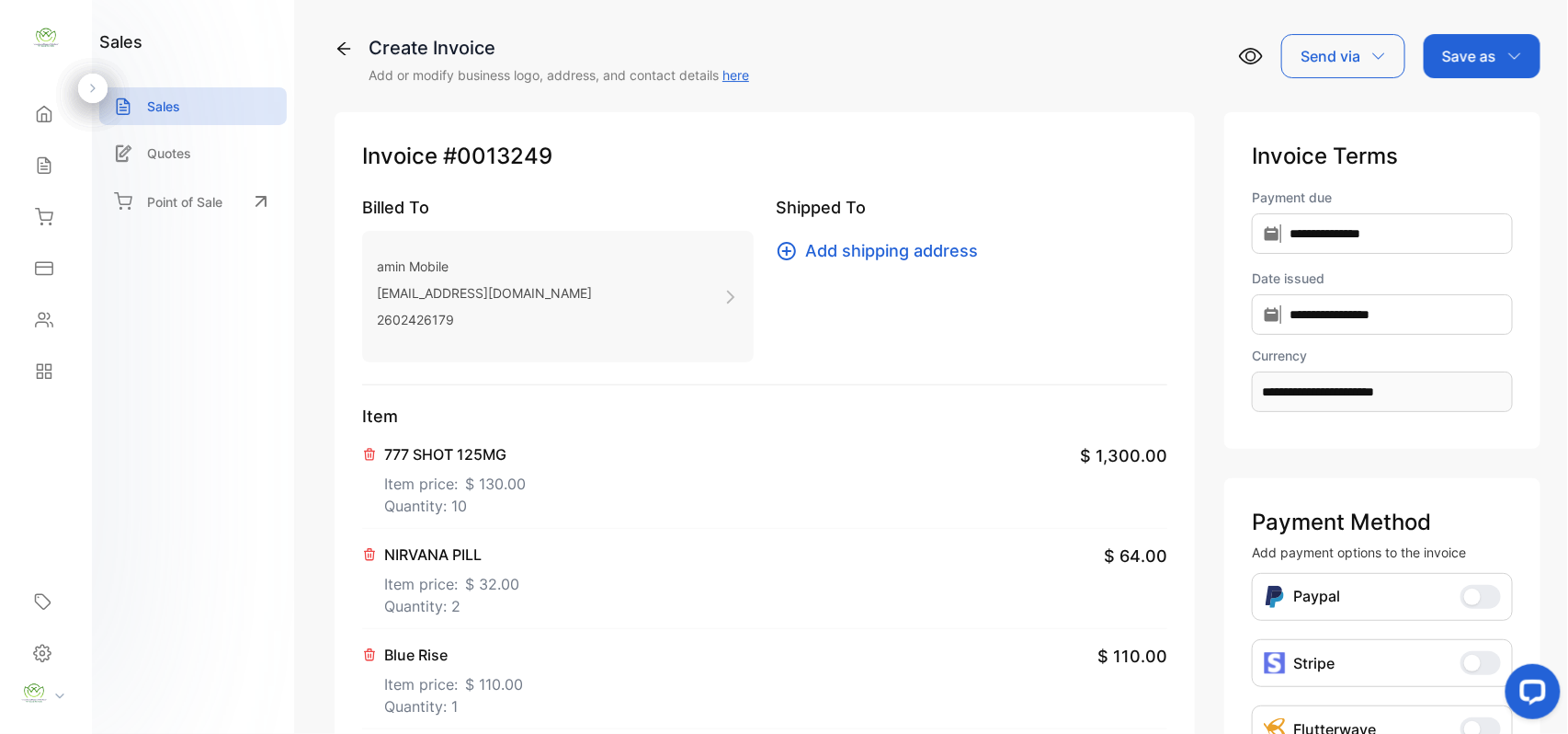
click at [1482, 45] on p "Save as" at bounding box center [1468, 56] width 54 height 22
click at [1471, 107] on div "Invoice" at bounding box center [1477, 117] width 106 height 37
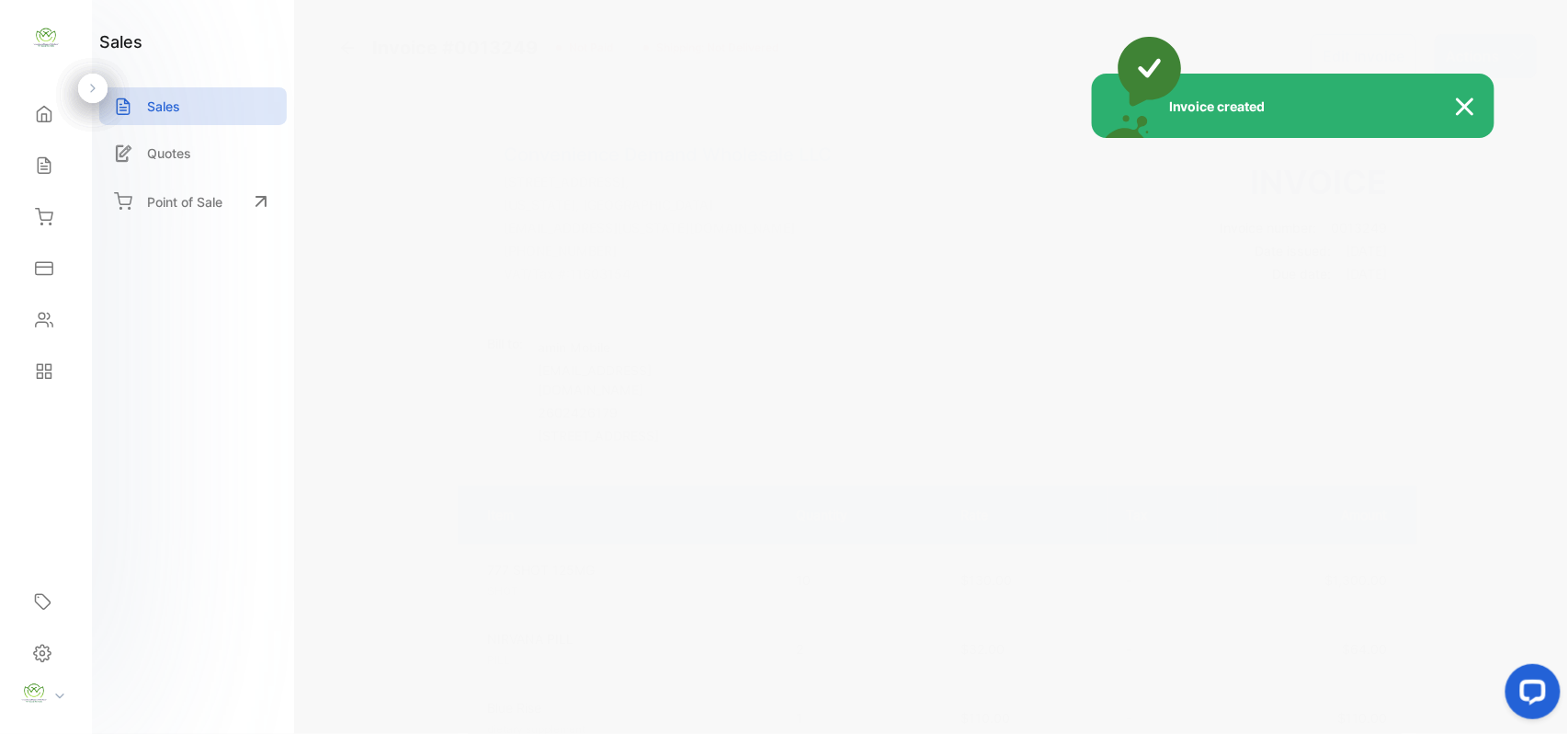
click at [1503, 53] on div "Invoice created" at bounding box center [784, 367] width 1568 height 734
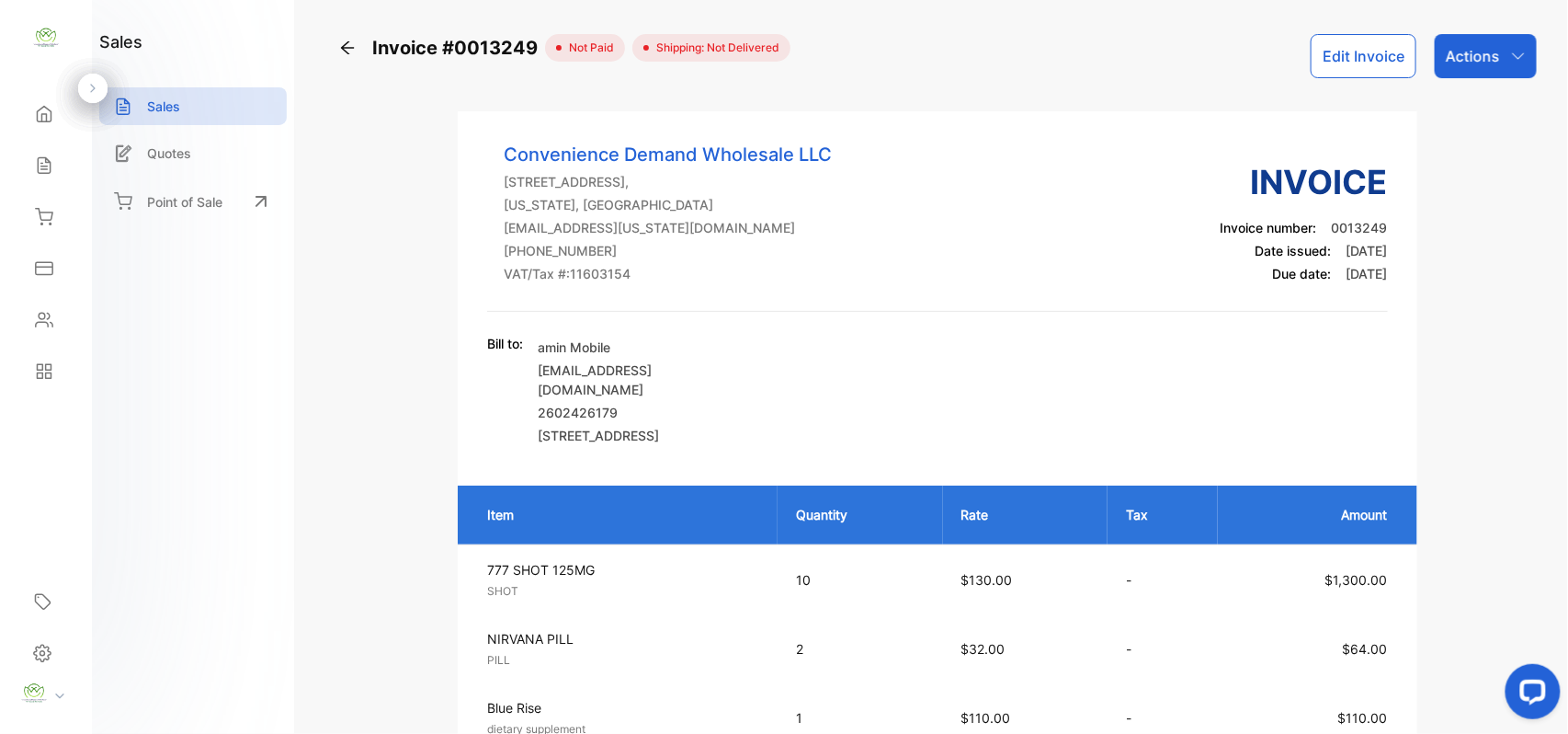
click at [1504, 53] on div "Actions" at bounding box center [1485, 56] width 102 height 44
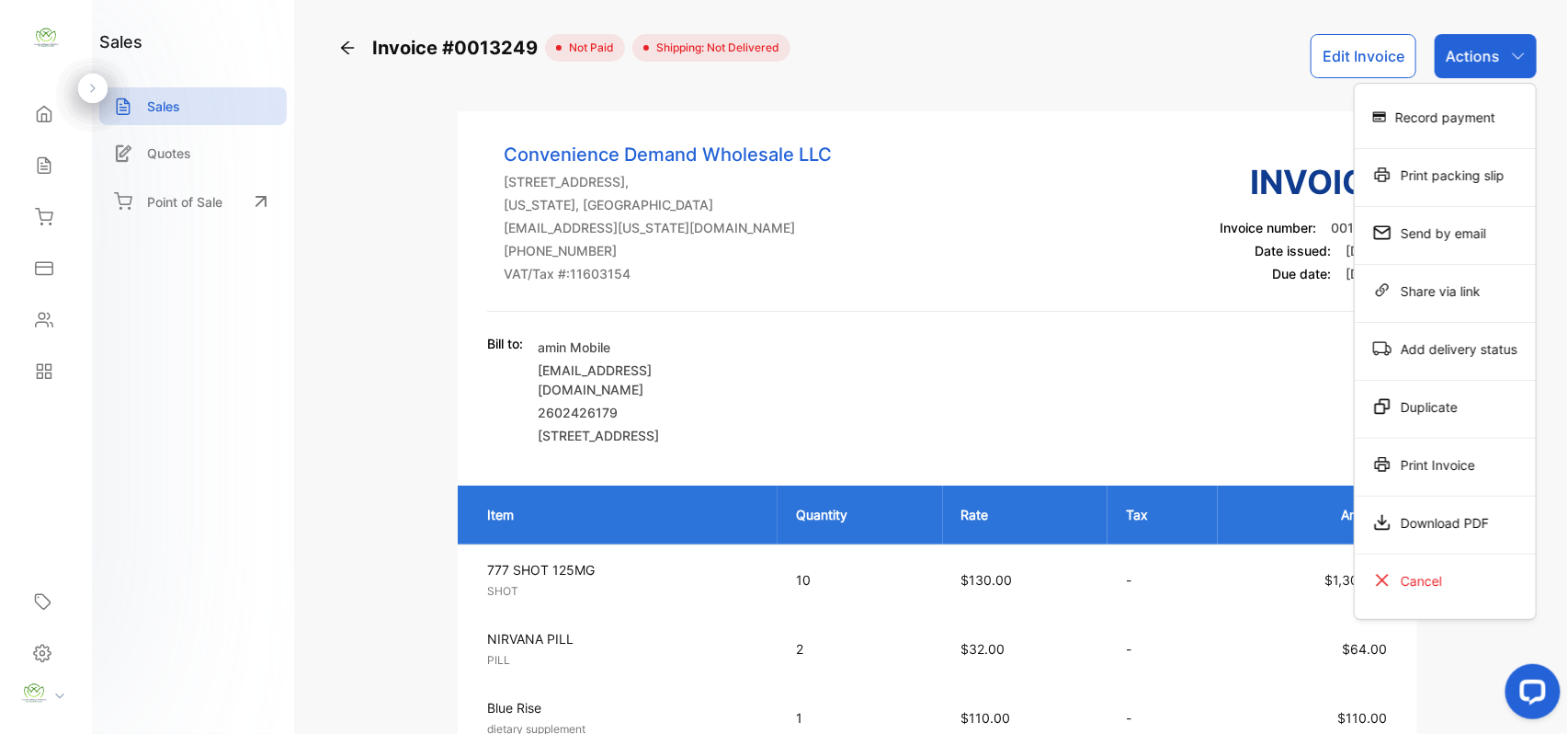
click at [1460, 468] on div "Print Invoice" at bounding box center [1445, 464] width 181 height 37
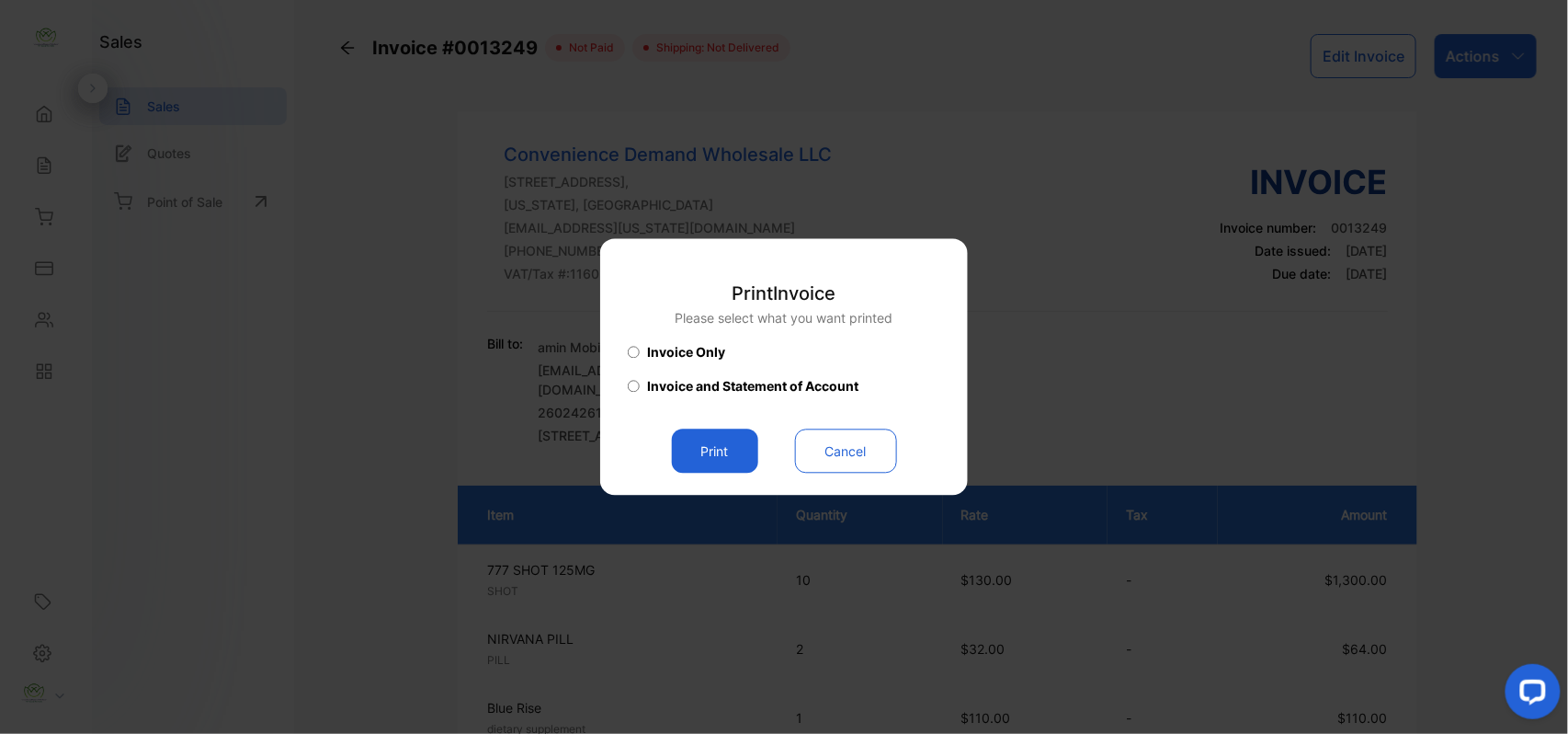
drag, startPoint x: 718, startPoint y: 446, endPoint x: 730, endPoint y: 443, distance: 12.4
click at [722, 446] on button "Print" at bounding box center [715, 452] width 87 height 44
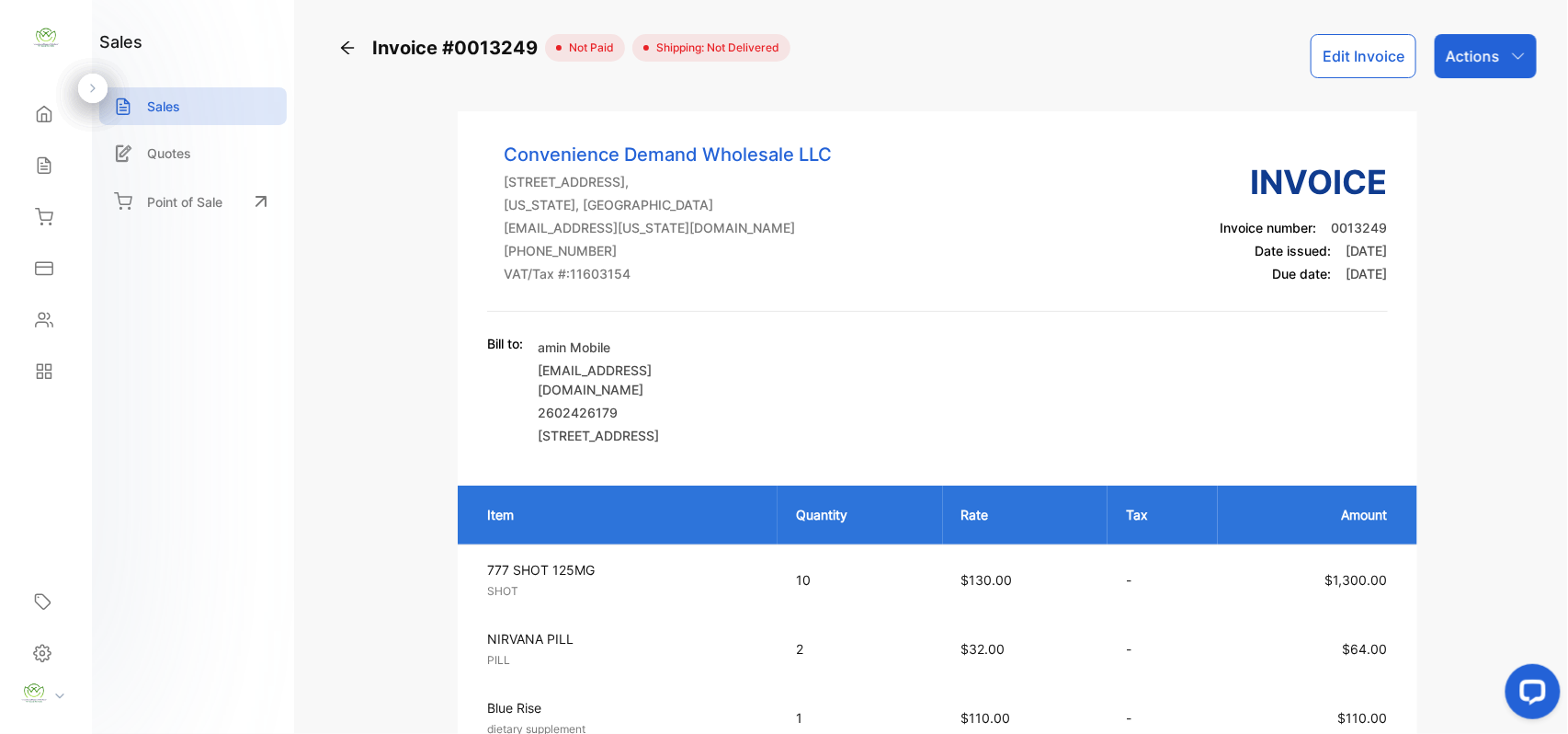
click at [41, 313] on icon at bounding box center [44, 320] width 17 height 14
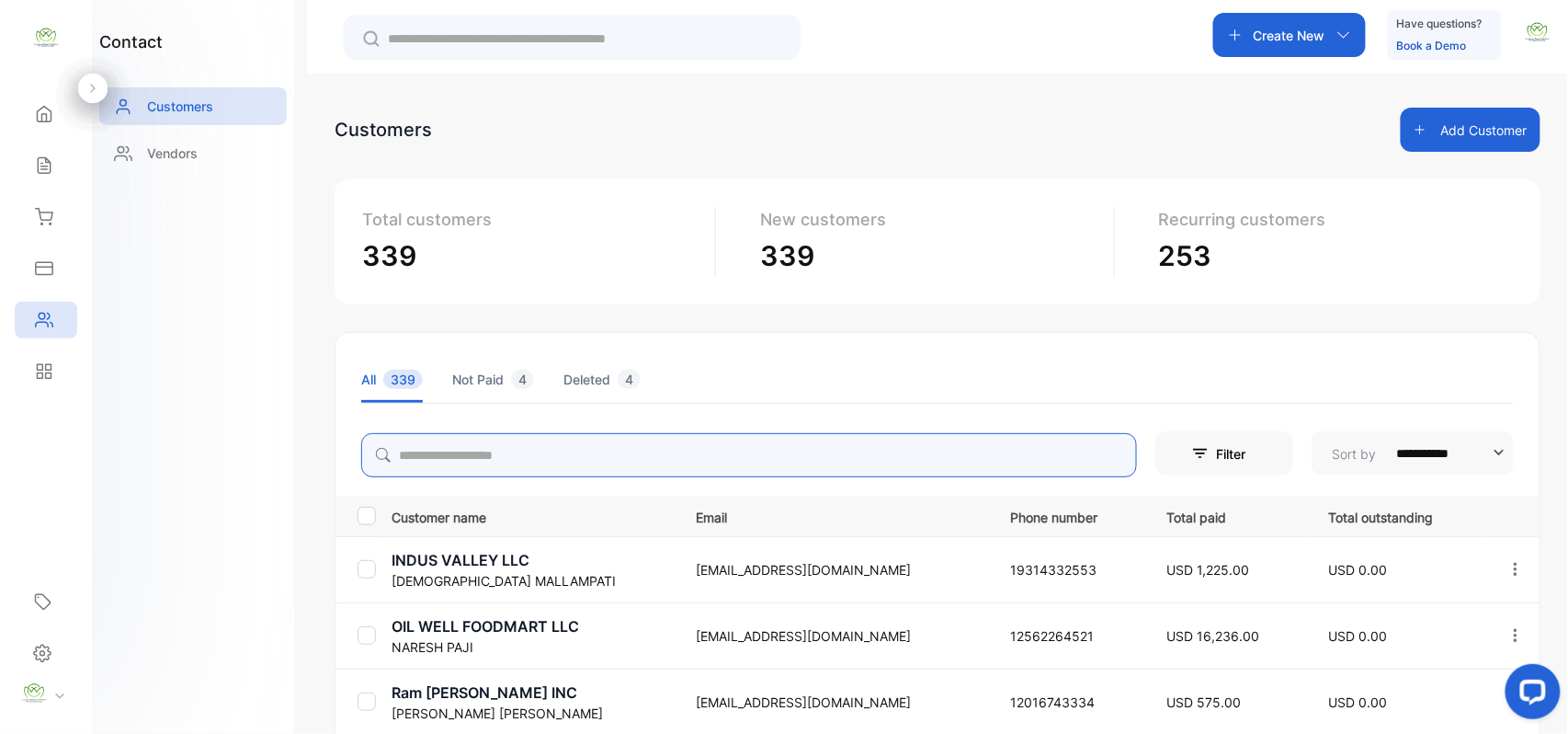
click at [556, 460] on input "search" at bounding box center [749, 455] width 776 height 44
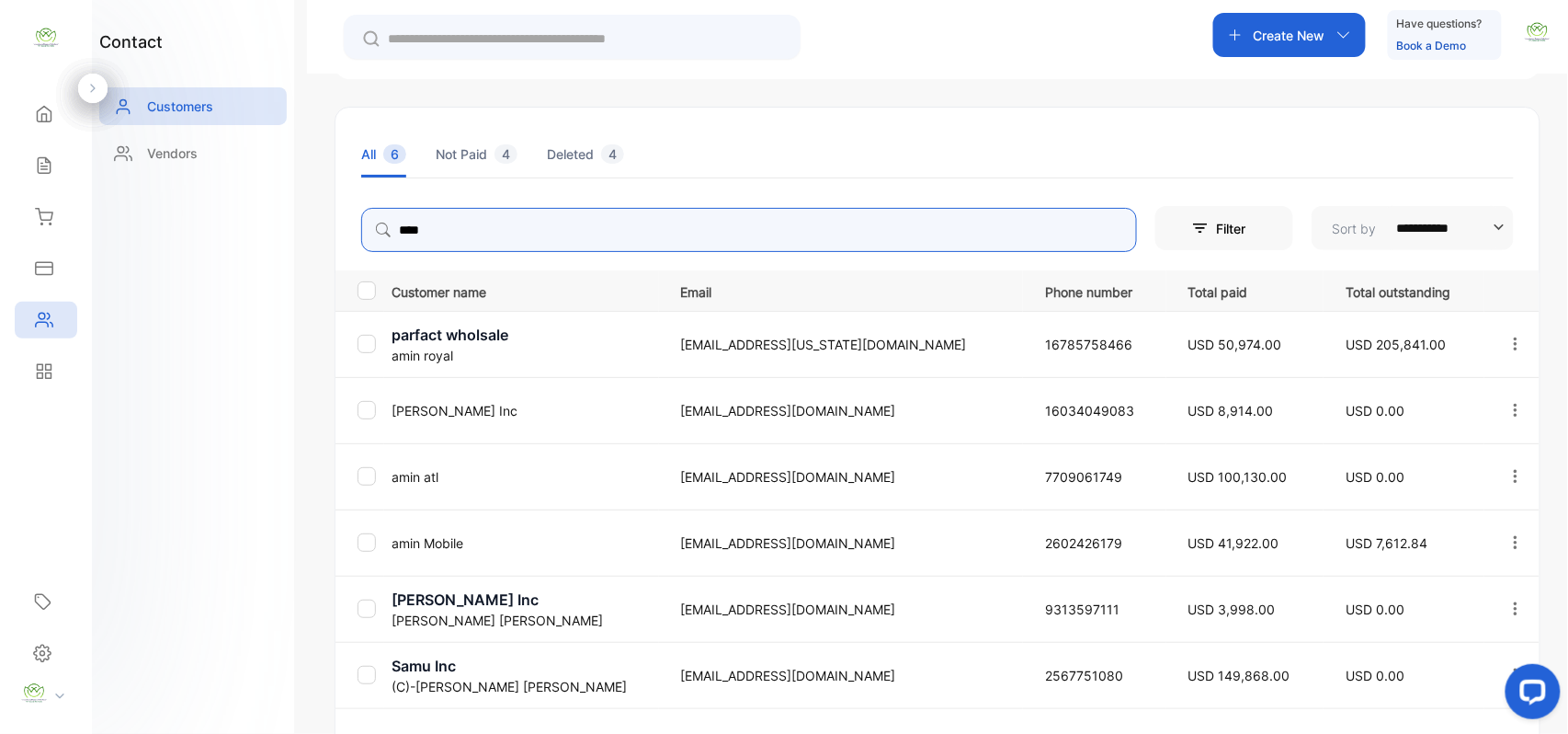
scroll to position [362, 0]
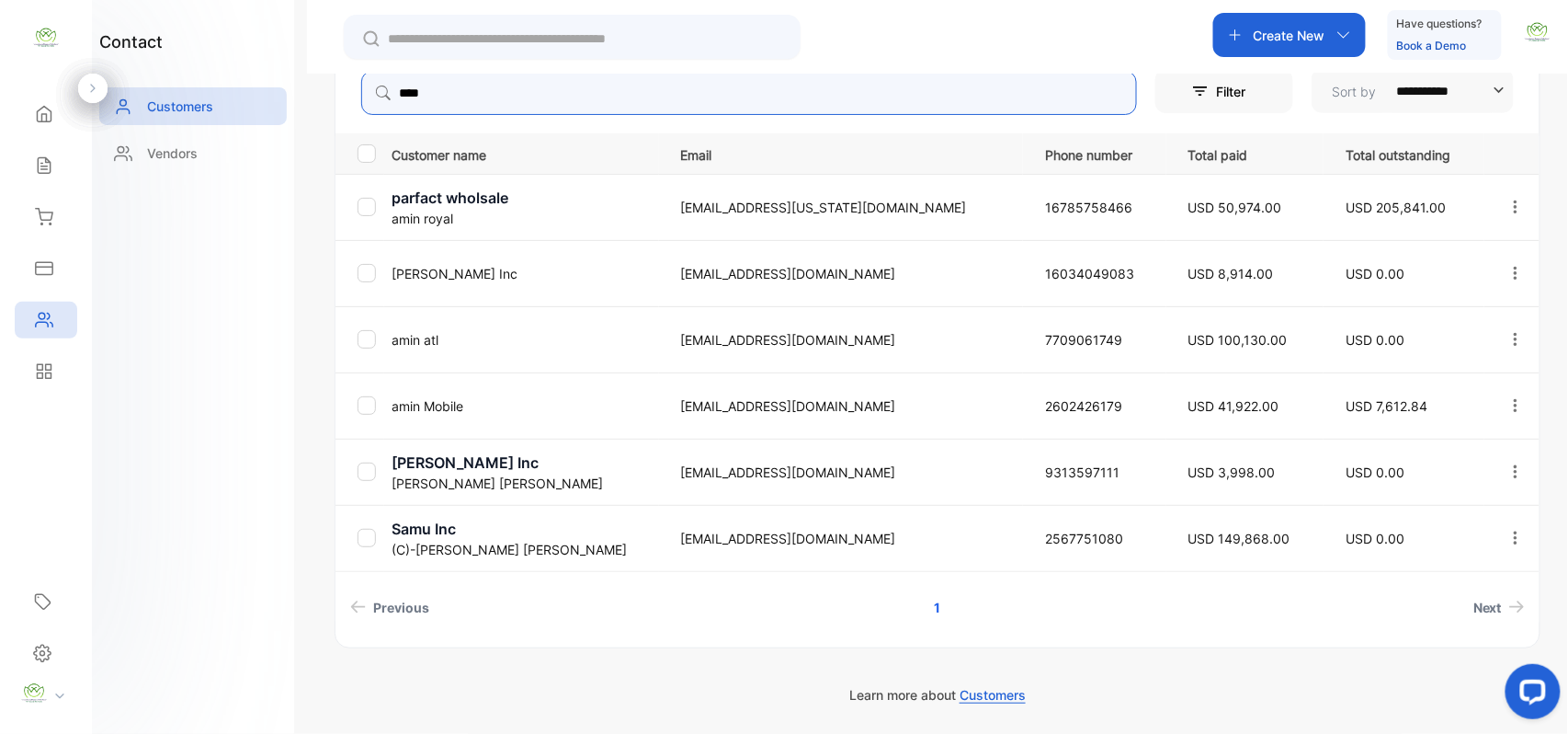
type input "****"
click at [207, 421] on div "contact Customers Vendors" at bounding box center [192, 367] width 202 height 734
click at [449, 403] on p "amin Mobile" at bounding box center [524, 405] width 266 height 19
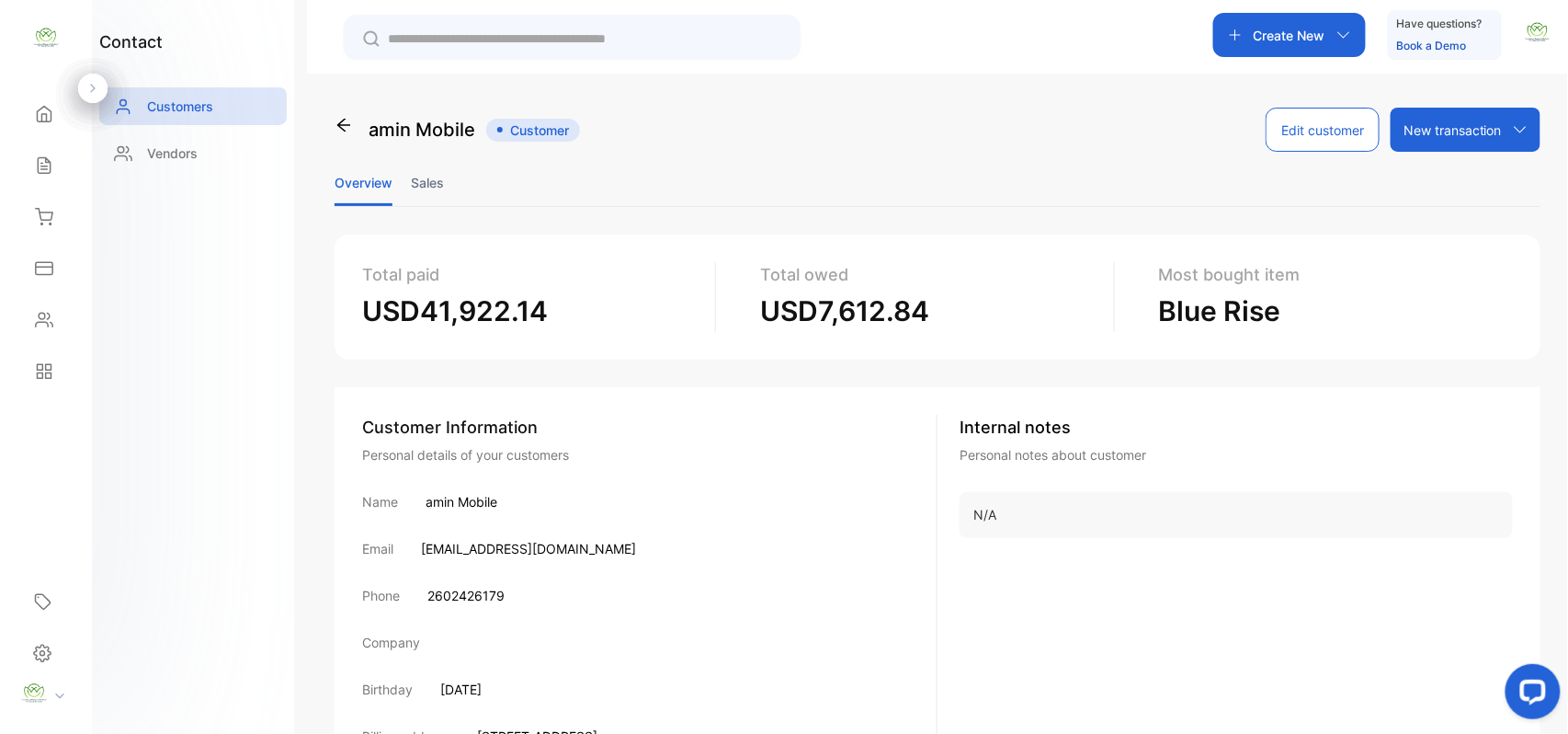
click at [427, 173] on li "Sales" at bounding box center [427, 182] width 33 height 47
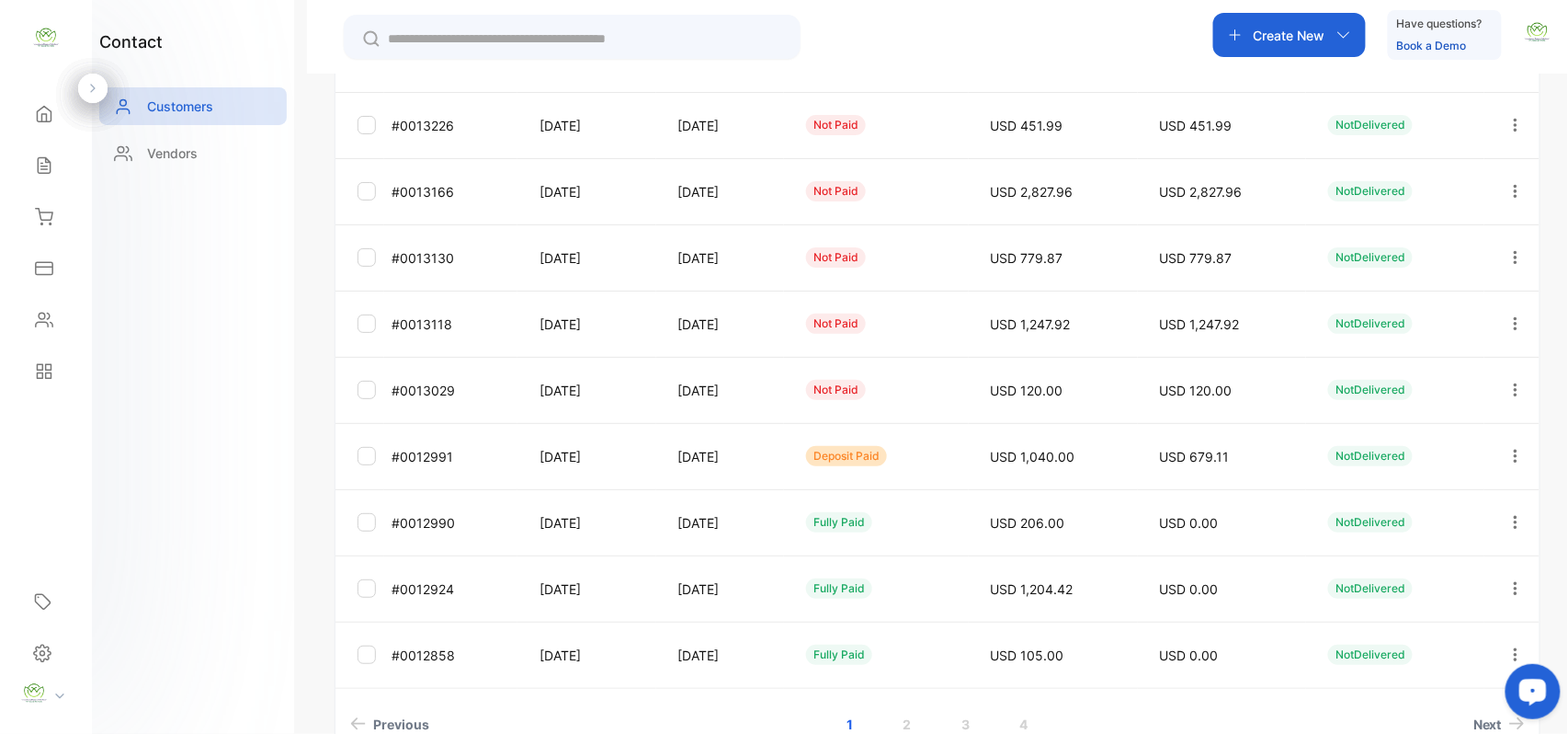
scroll to position [489, 0]
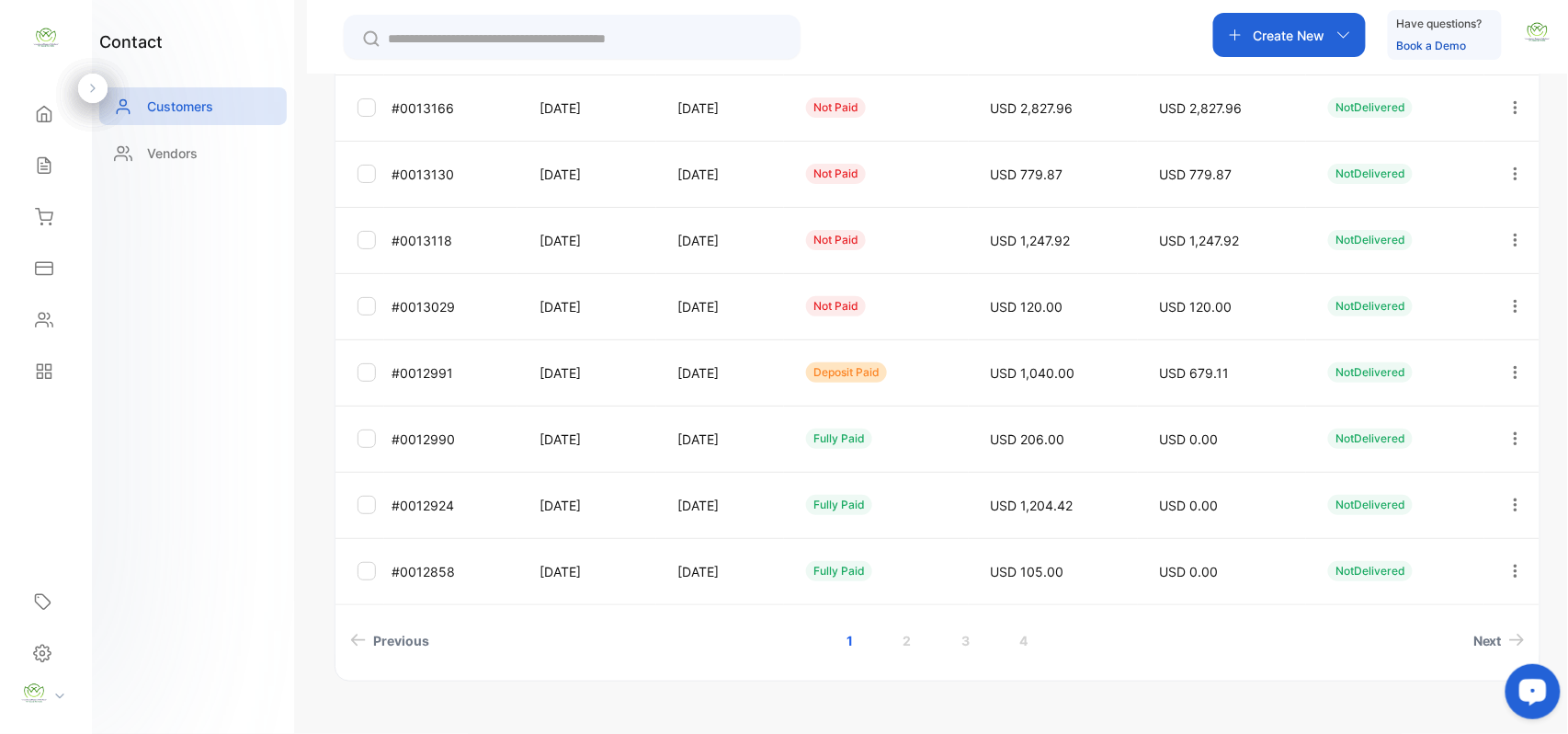
click at [1509, 365] on icon "button" at bounding box center [1515, 372] width 17 height 17
click at [1410, 464] on div "Add payment" at bounding box center [1431, 481] width 206 height 37
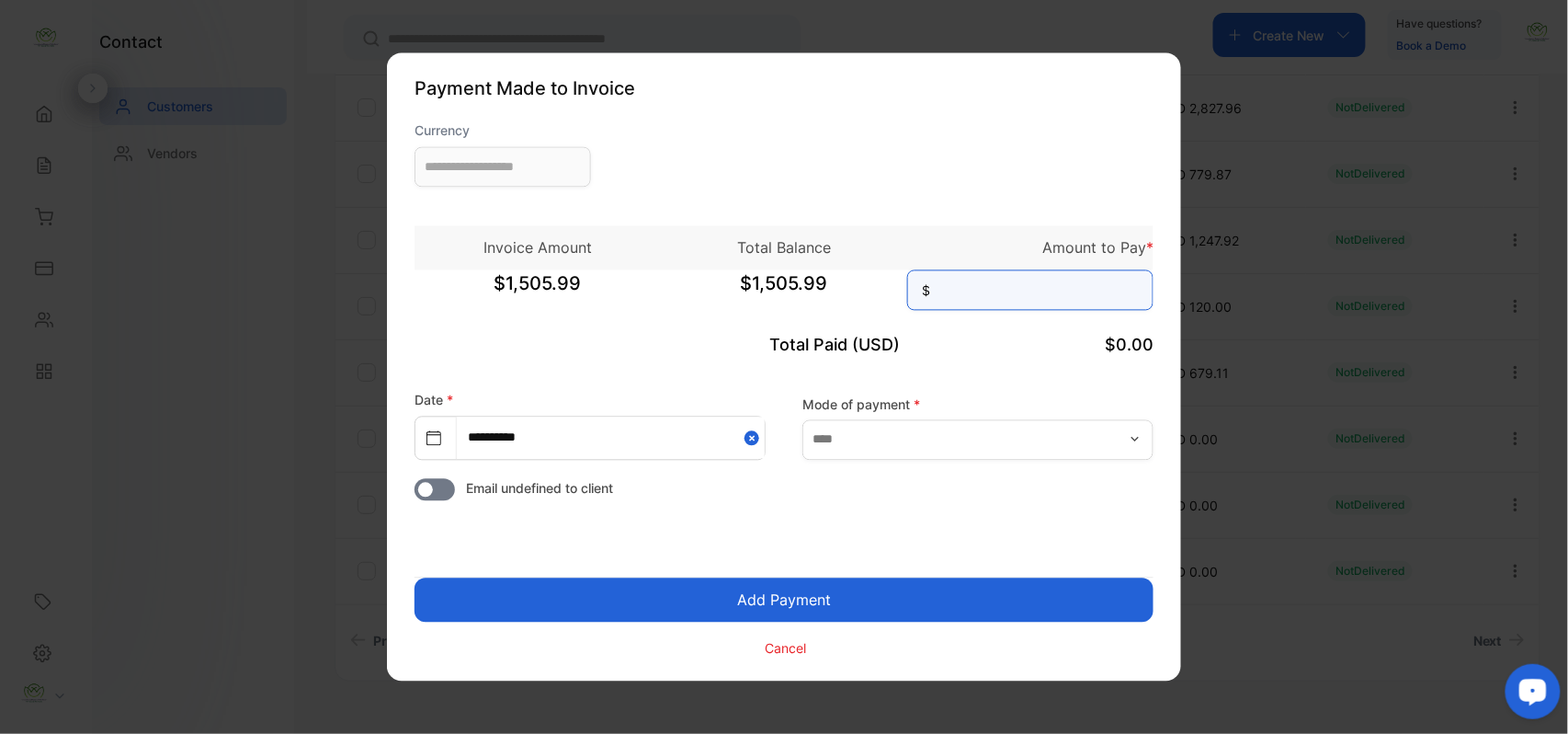
click at [1035, 291] on input at bounding box center [1030, 290] width 246 height 41
type input "**********"
type input "******"
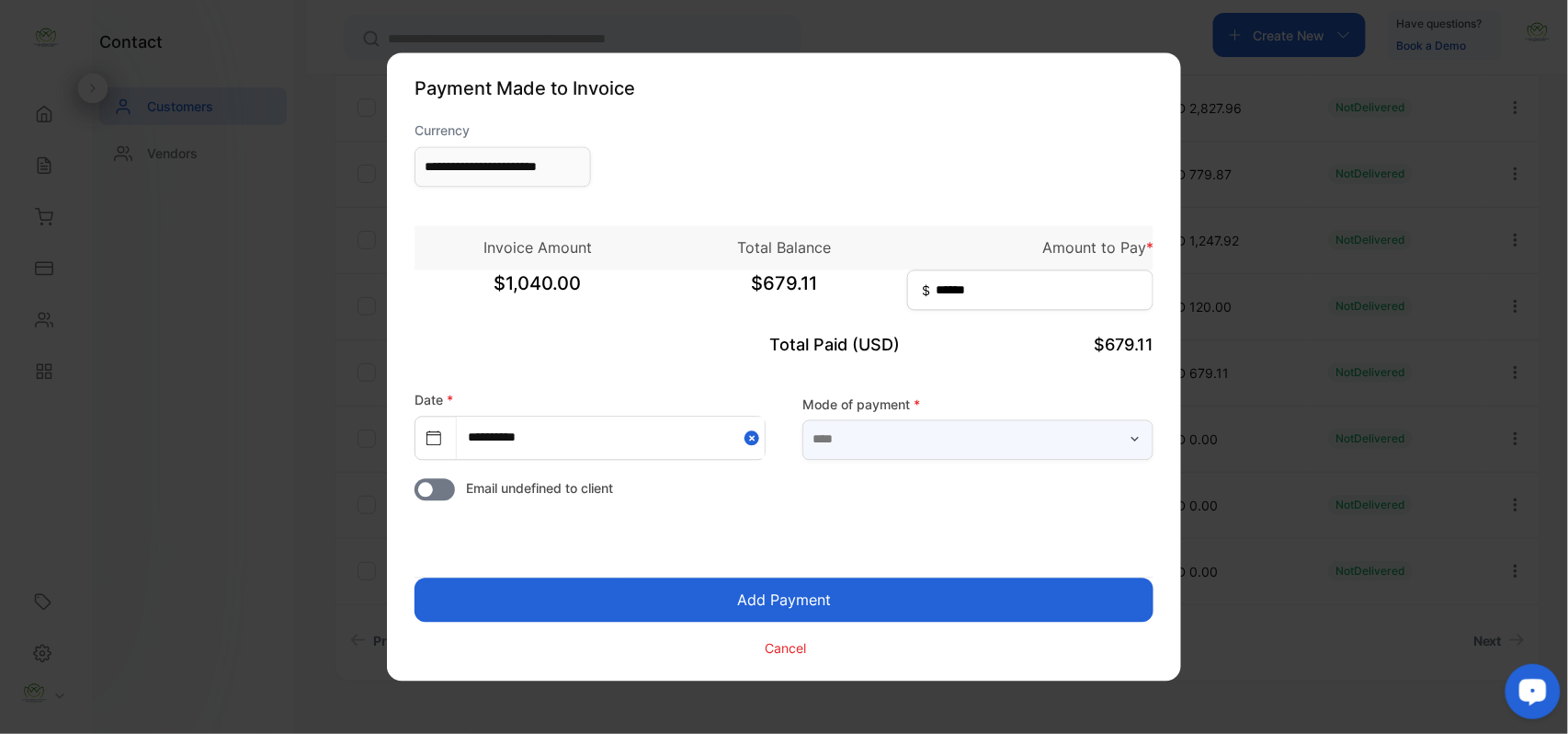
click at [1001, 438] on input "text" at bounding box center [978, 439] width 351 height 41
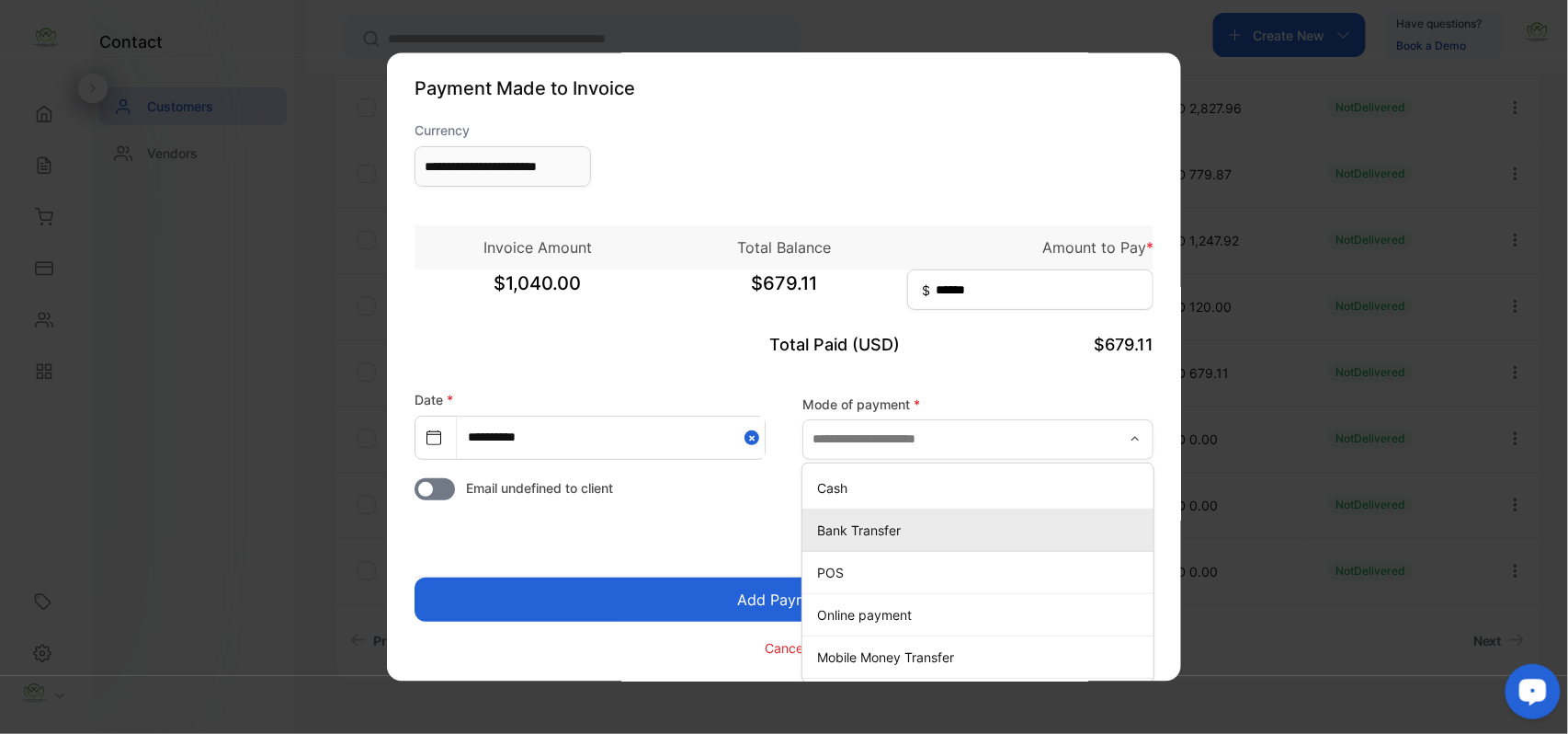
click at [847, 524] on p "Bank Transfer" at bounding box center [982, 530] width 329 height 19
type input "**********"
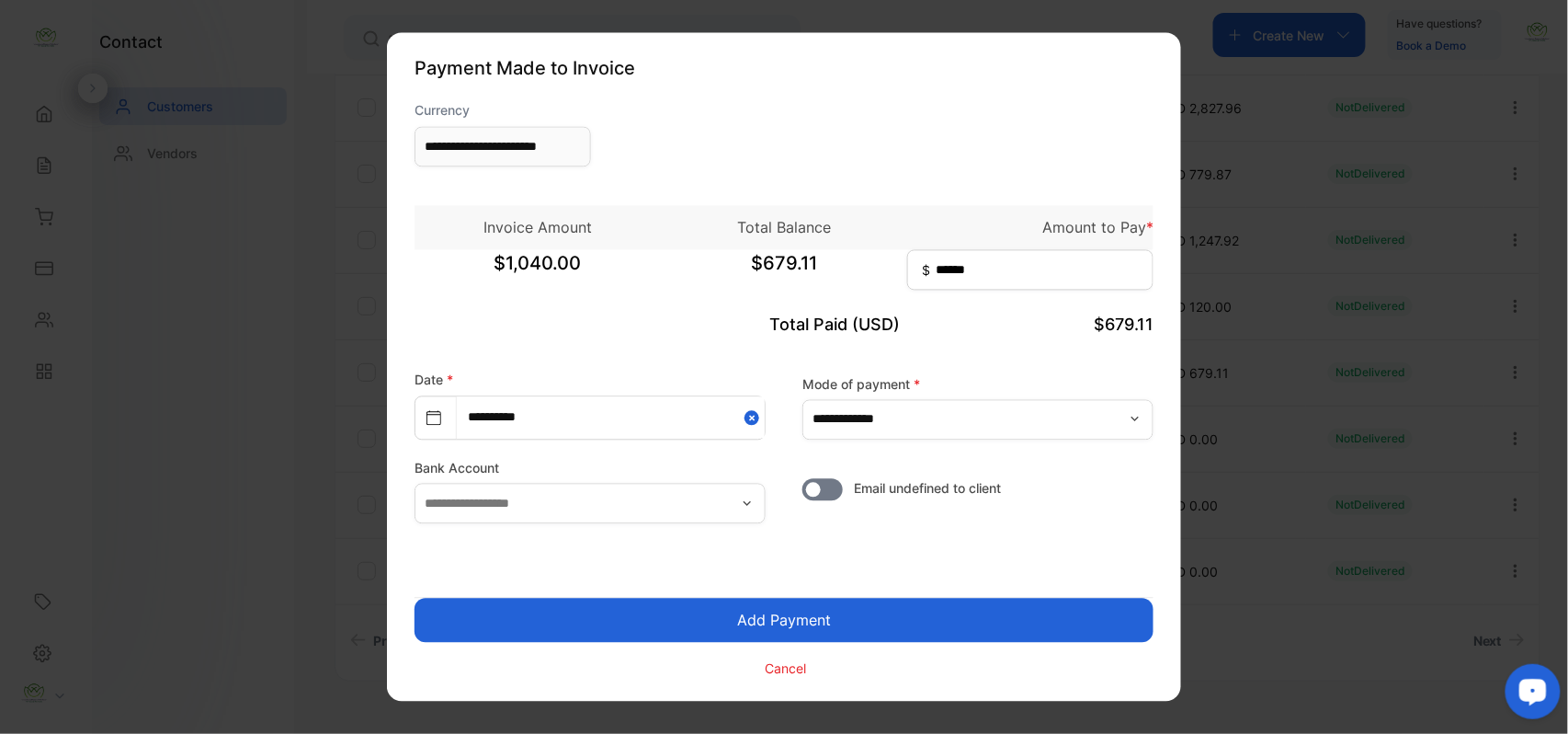
click at [786, 598] on button "Add Payment" at bounding box center [784, 620] width 739 height 44
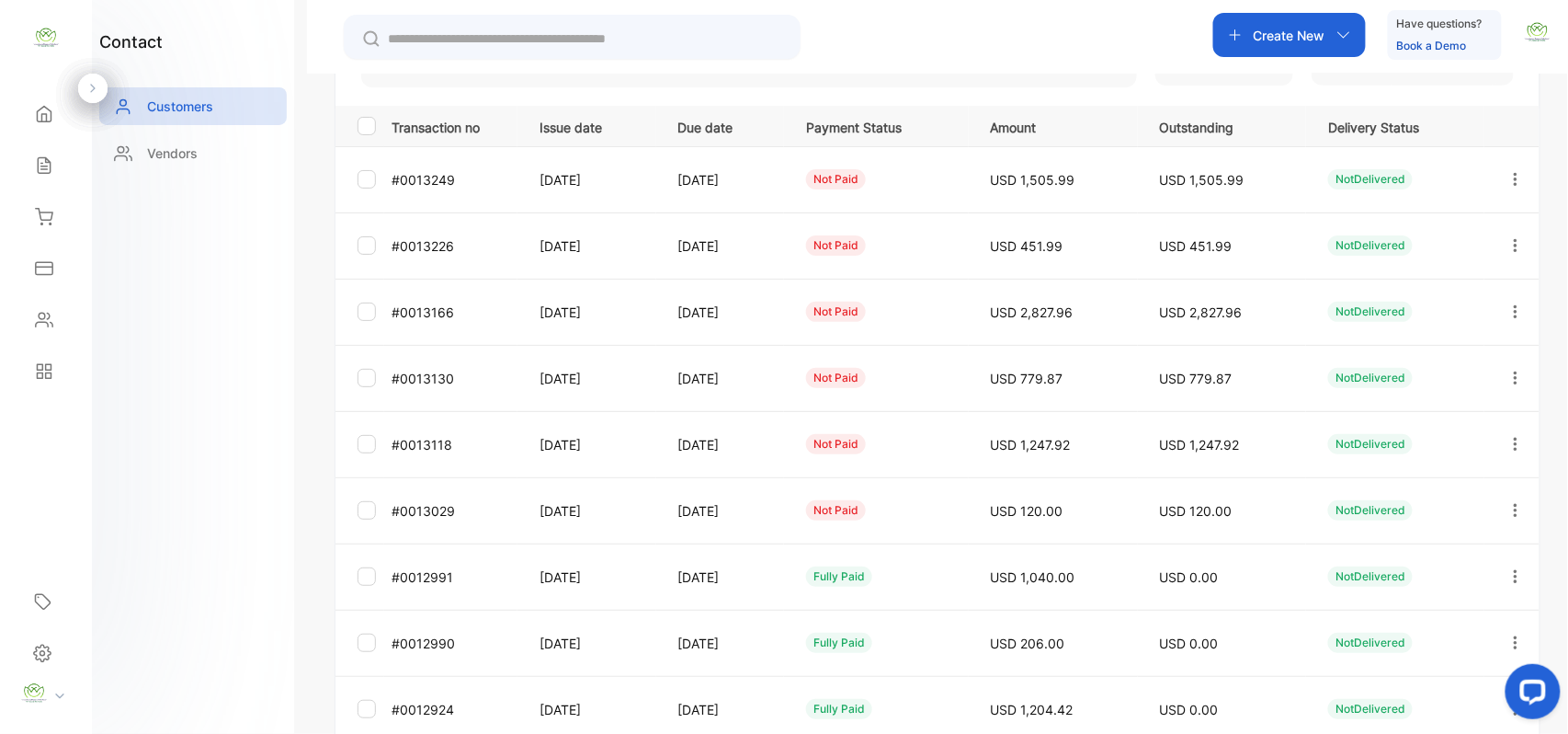
click at [1508, 512] on icon "button" at bounding box center [1515, 510] width 17 height 17
click at [1388, 617] on span "Add payment" at bounding box center [1391, 618] width 94 height 22
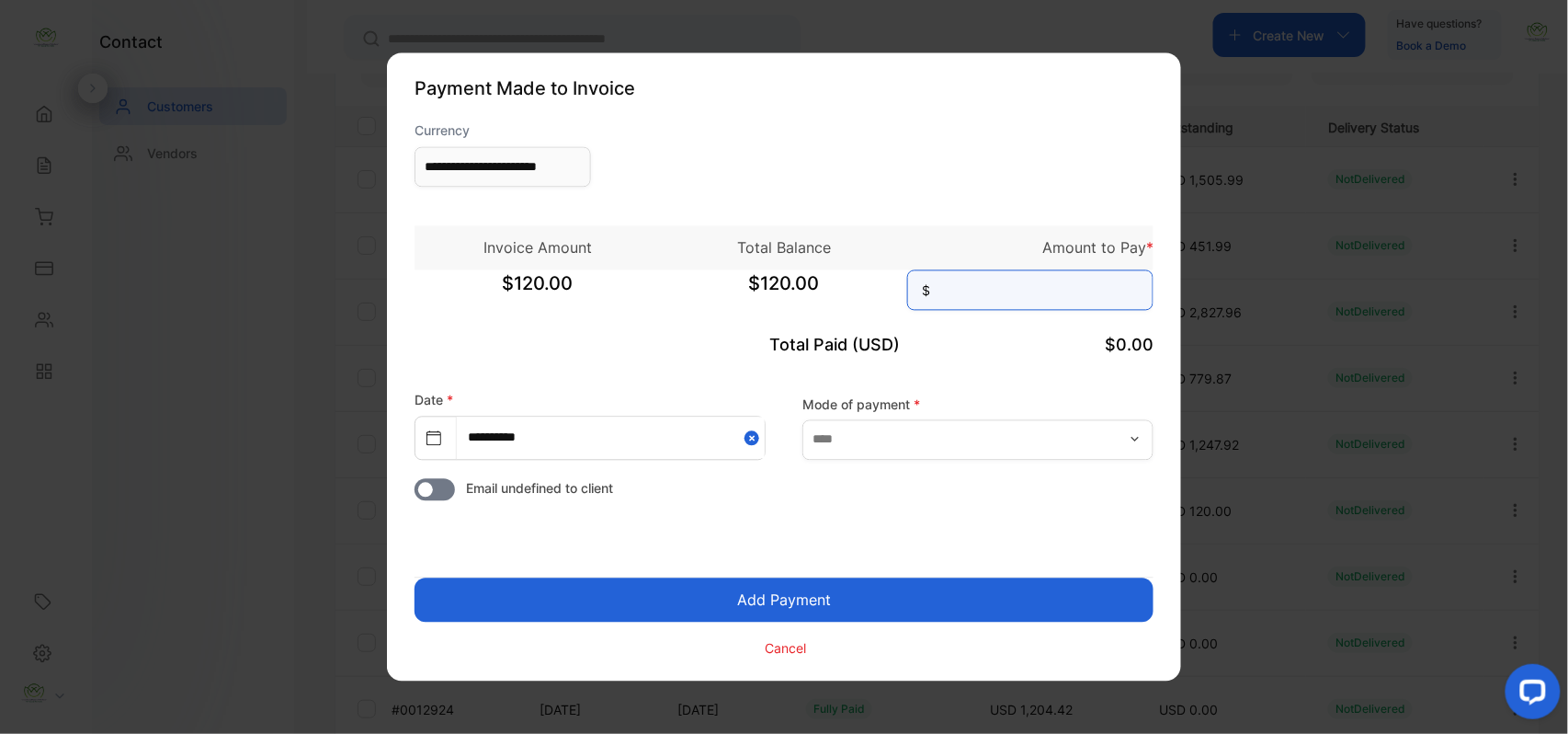
click at [1000, 279] on input at bounding box center [1030, 290] width 246 height 41
type input "***"
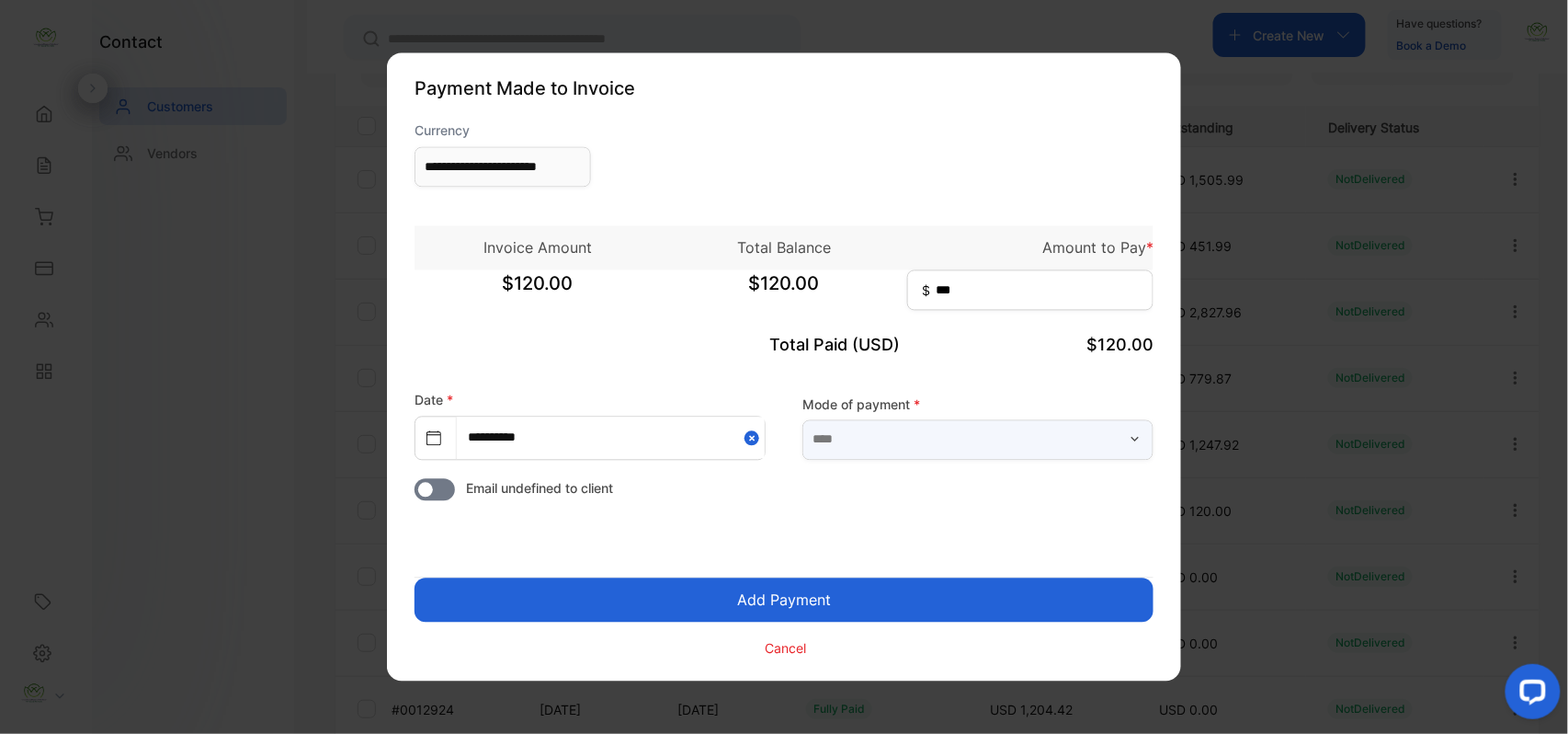
drag, startPoint x: 1011, startPoint y: 438, endPoint x: 970, endPoint y: 453, distance: 43.7
click at [1009, 441] on input "text" at bounding box center [978, 439] width 351 height 41
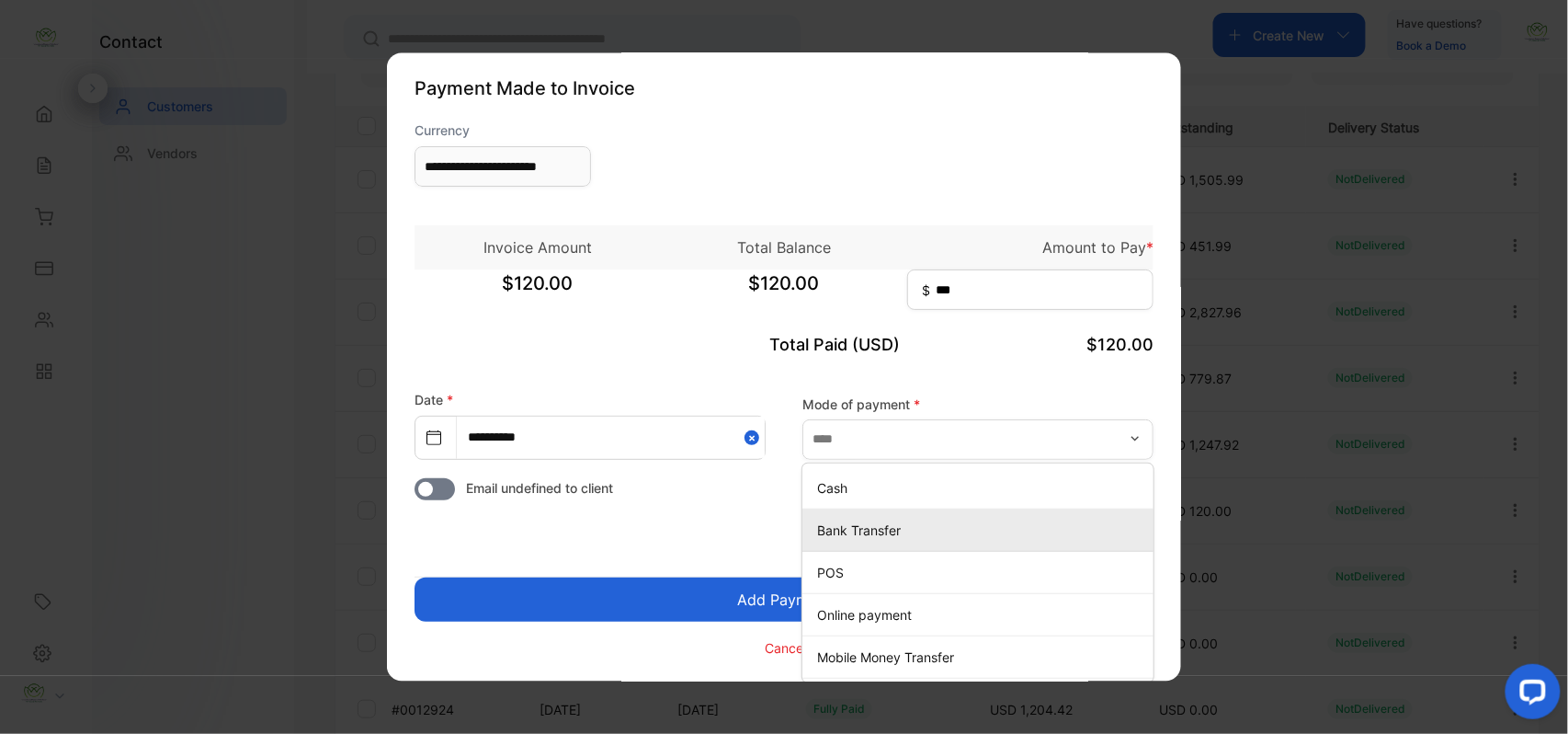
drag, startPoint x: 854, startPoint y: 520, endPoint x: 803, endPoint y: 573, distance: 73.6
click at [854, 523] on p "Bank Transfer" at bounding box center [982, 530] width 329 height 19
type input "**********"
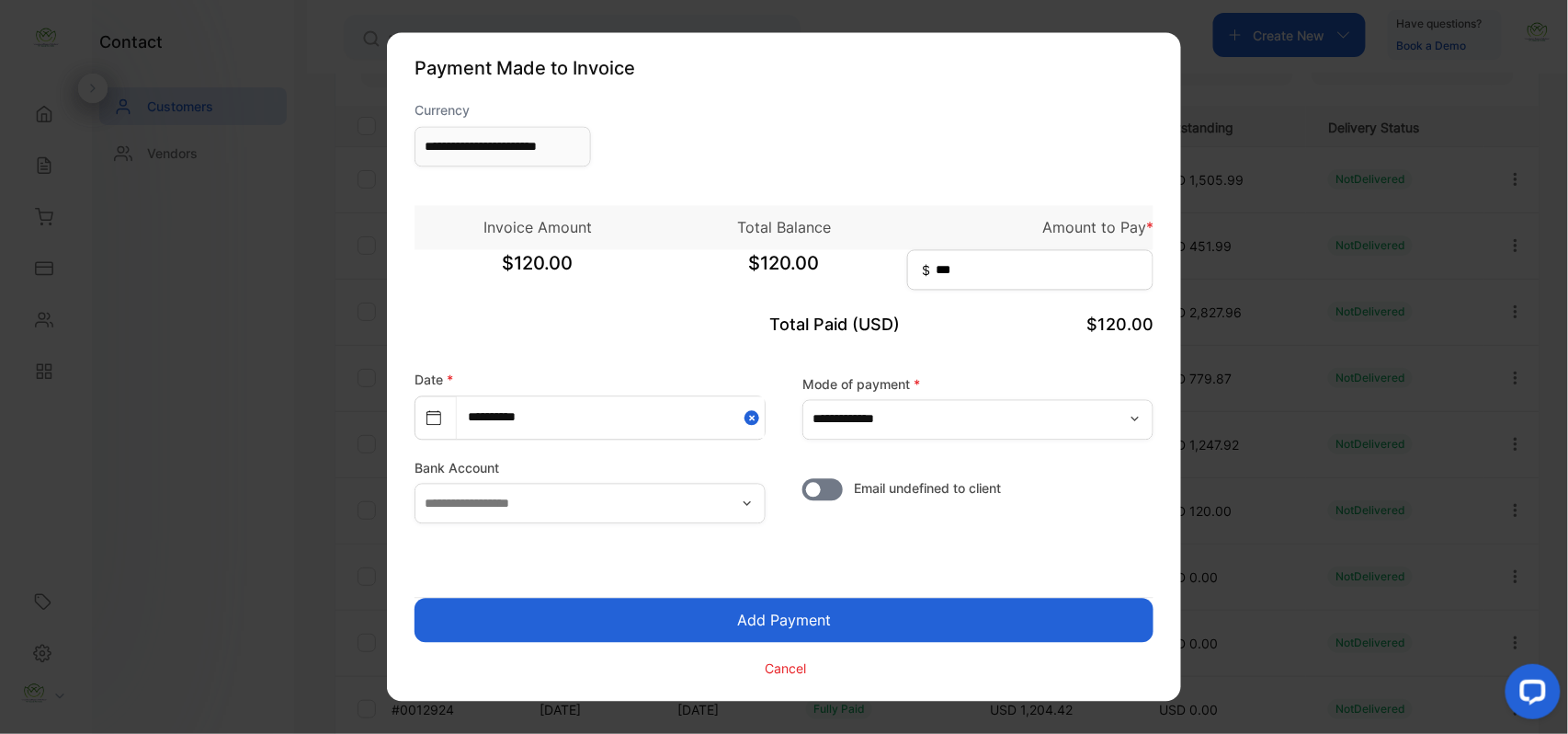
click at [792, 600] on button "Add Payment" at bounding box center [784, 620] width 739 height 44
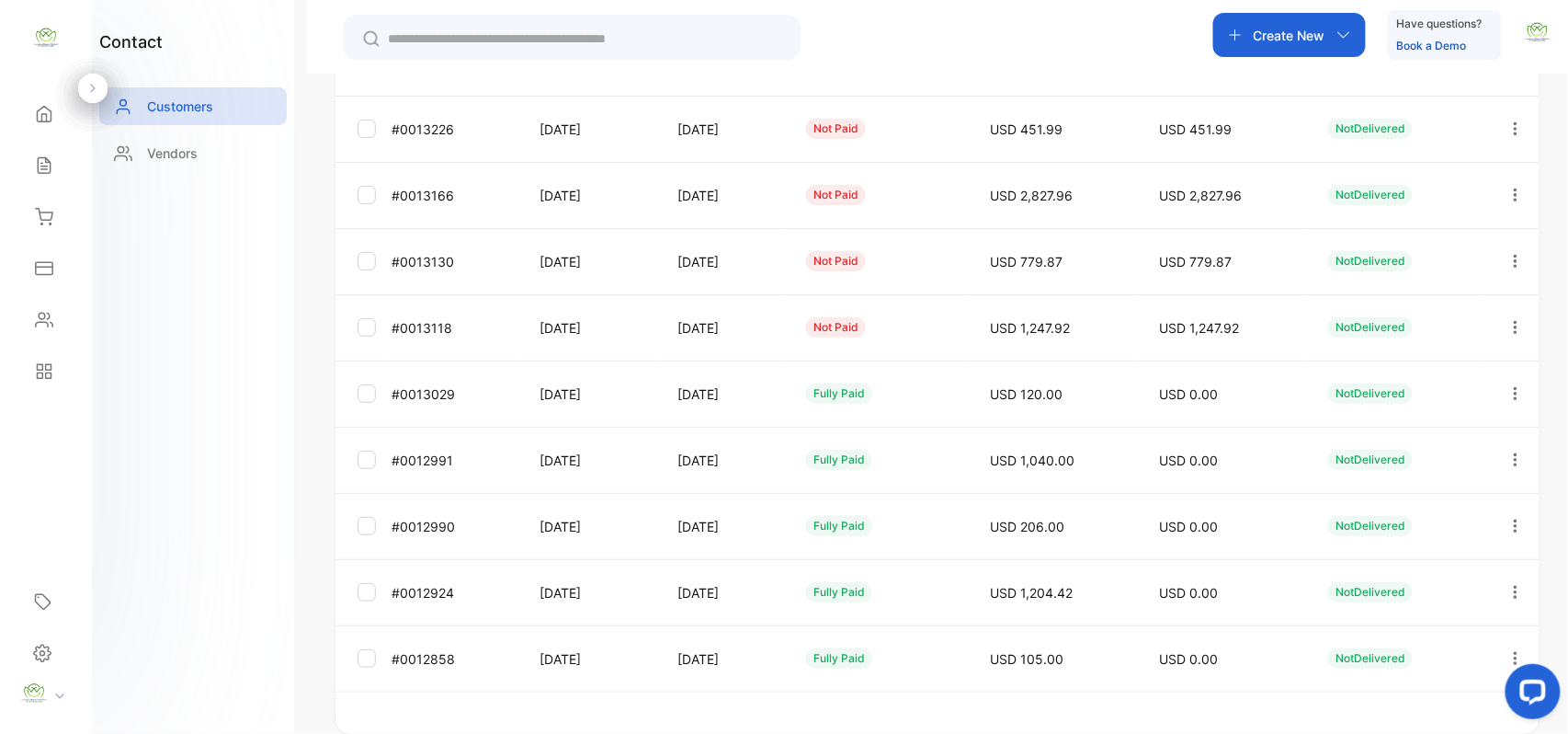
scroll to position [456, 0]
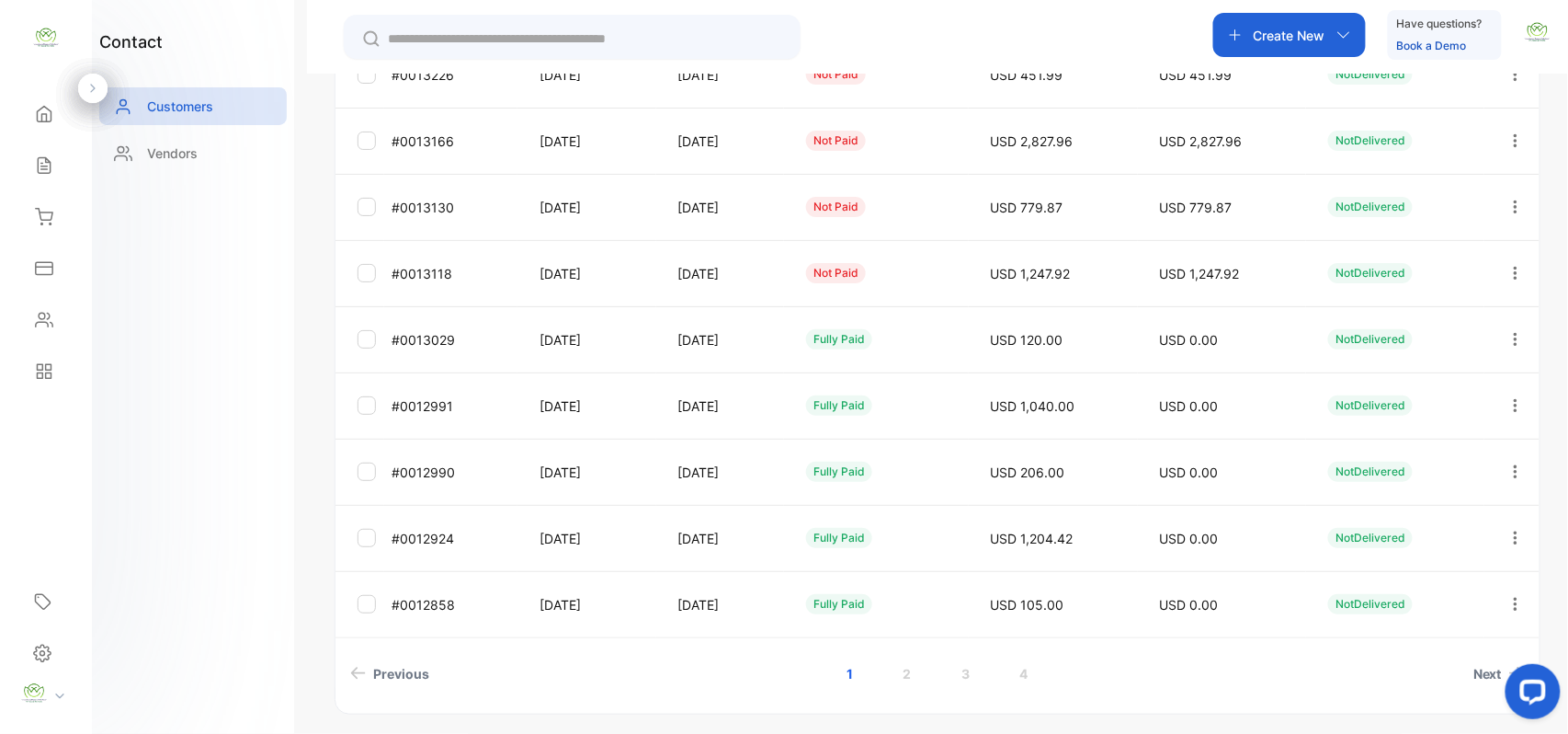
click at [1518, 264] on icon "button" at bounding box center [1515, 272] width 17 height 17
click at [1475, 386] on div "Add payment" at bounding box center [1431, 381] width 206 height 37
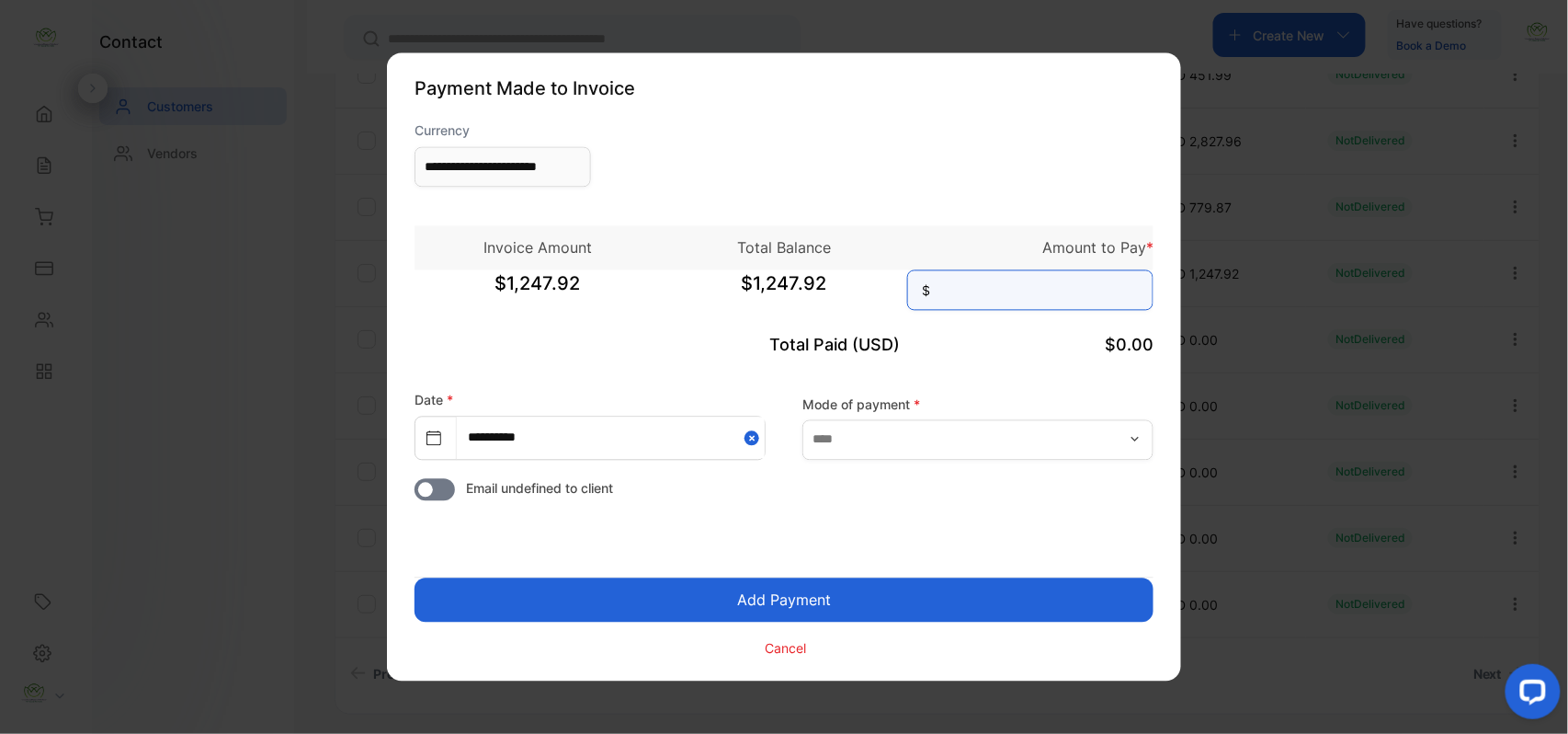
click at [967, 291] on input at bounding box center [1030, 290] width 246 height 41
type input "********"
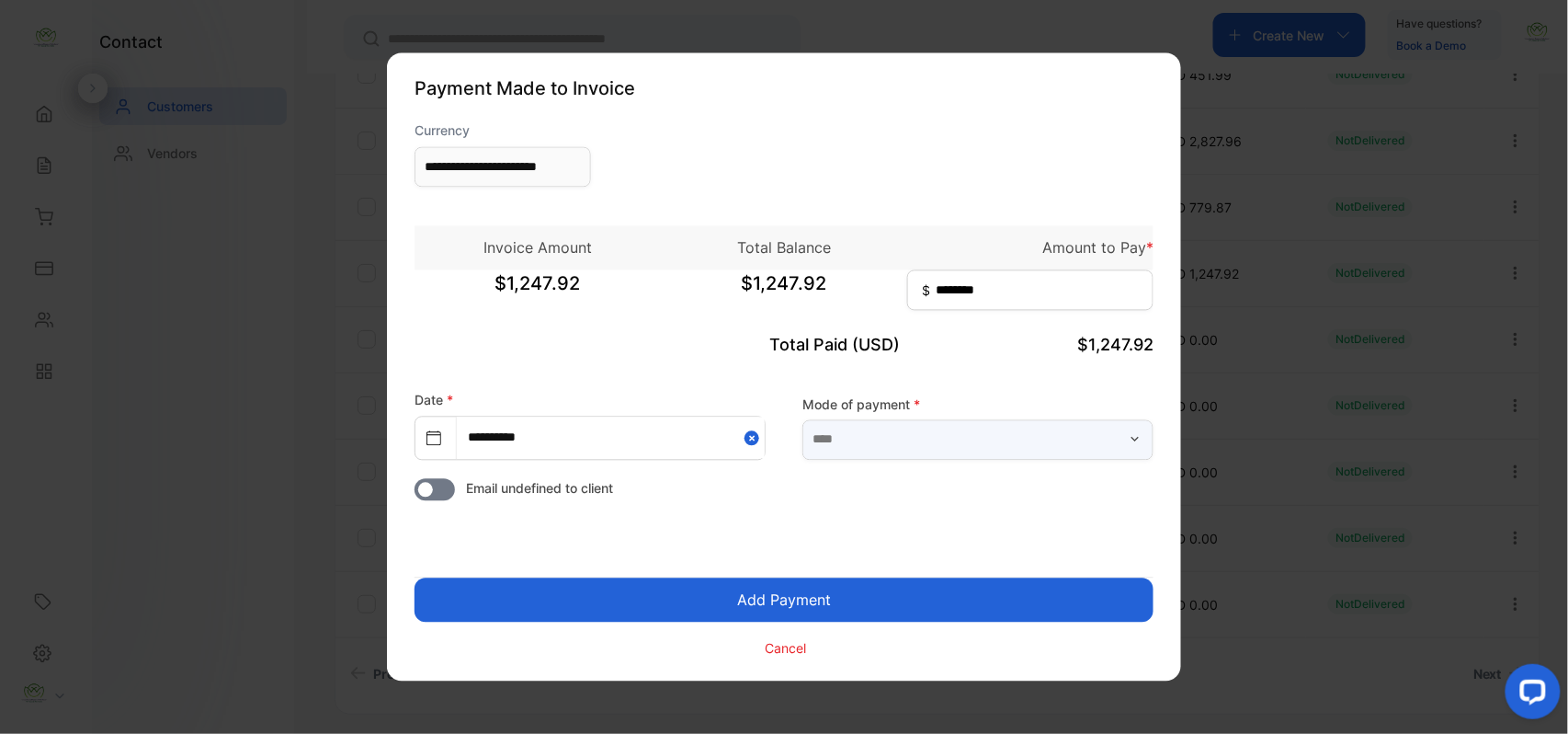
drag, startPoint x: 1104, startPoint y: 436, endPoint x: 1075, endPoint y: 460, distance: 37.6
click at [1104, 436] on input "text" at bounding box center [978, 439] width 351 height 41
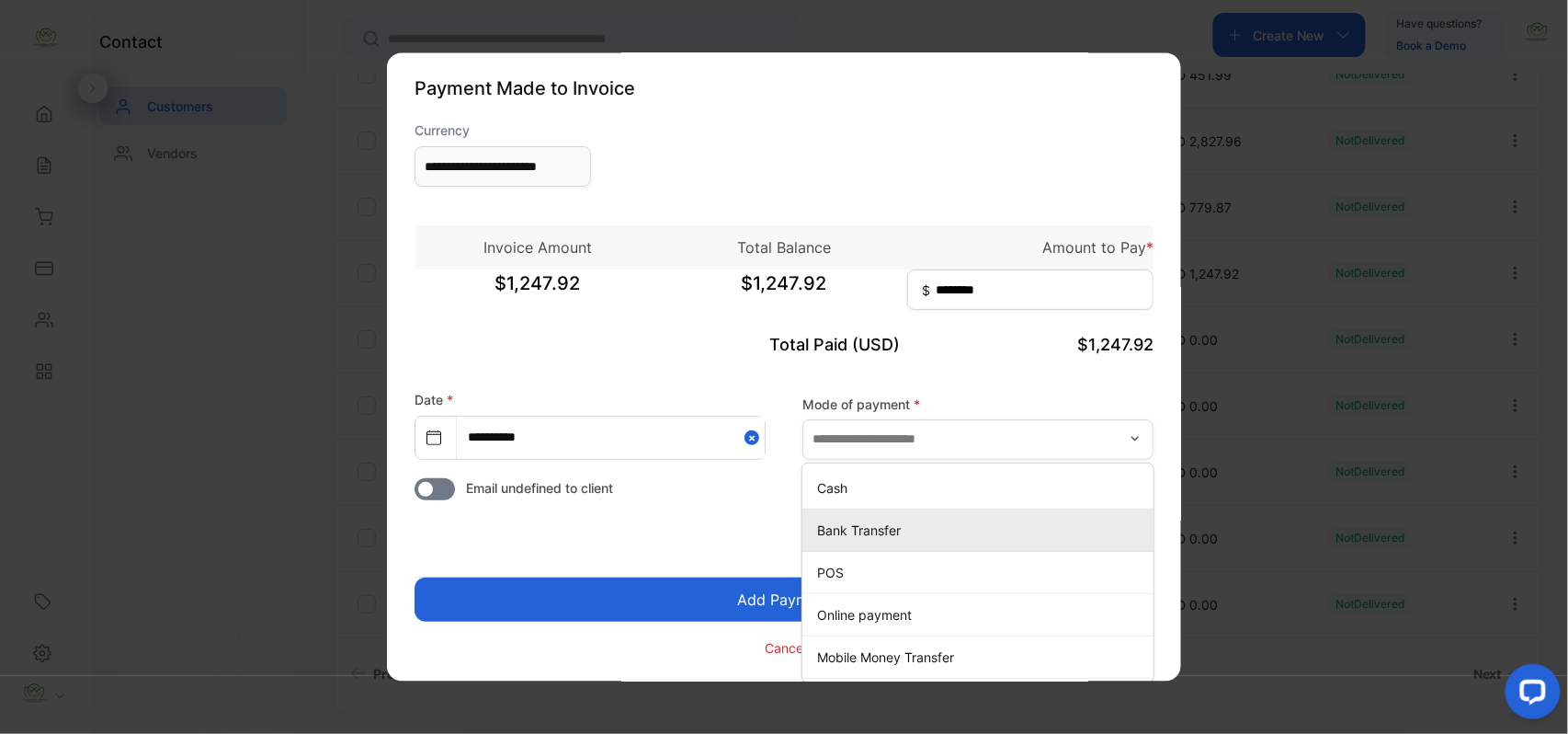
click at [876, 538] on p "Bank Transfer" at bounding box center [982, 530] width 329 height 19
type input "**********"
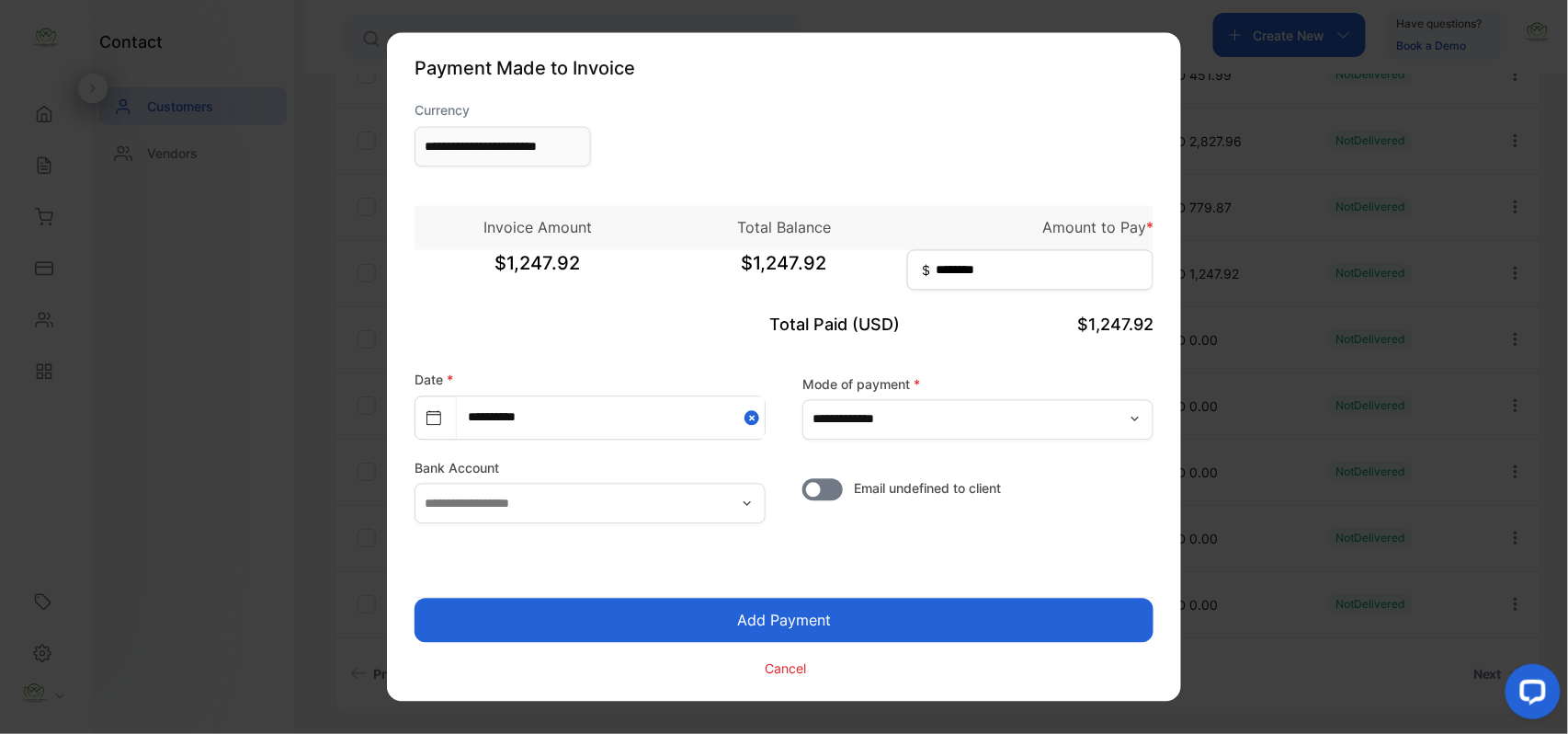
click at [755, 614] on button "Add Payment" at bounding box center [784, 620] width 739 height 44
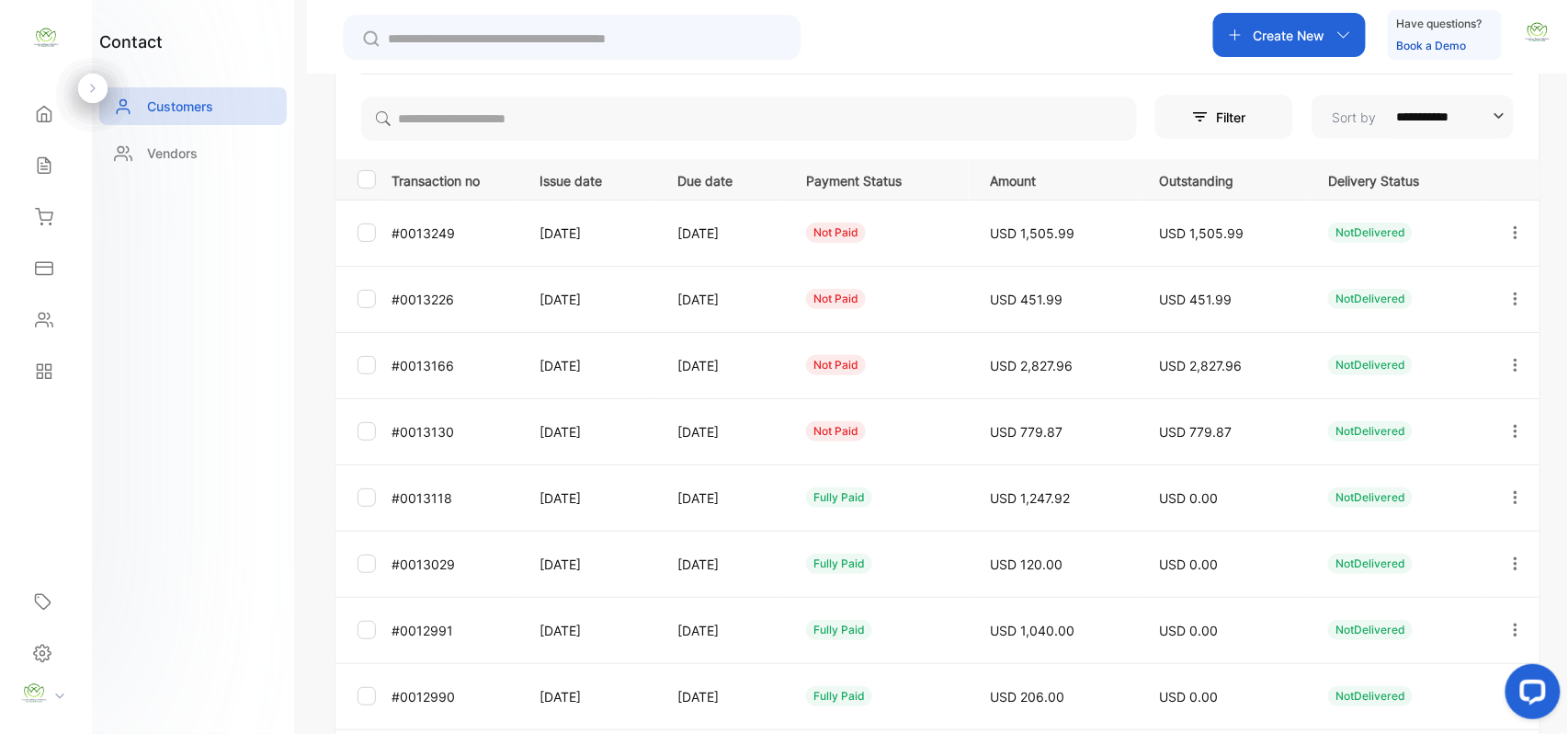
scroll to position [285, 0]
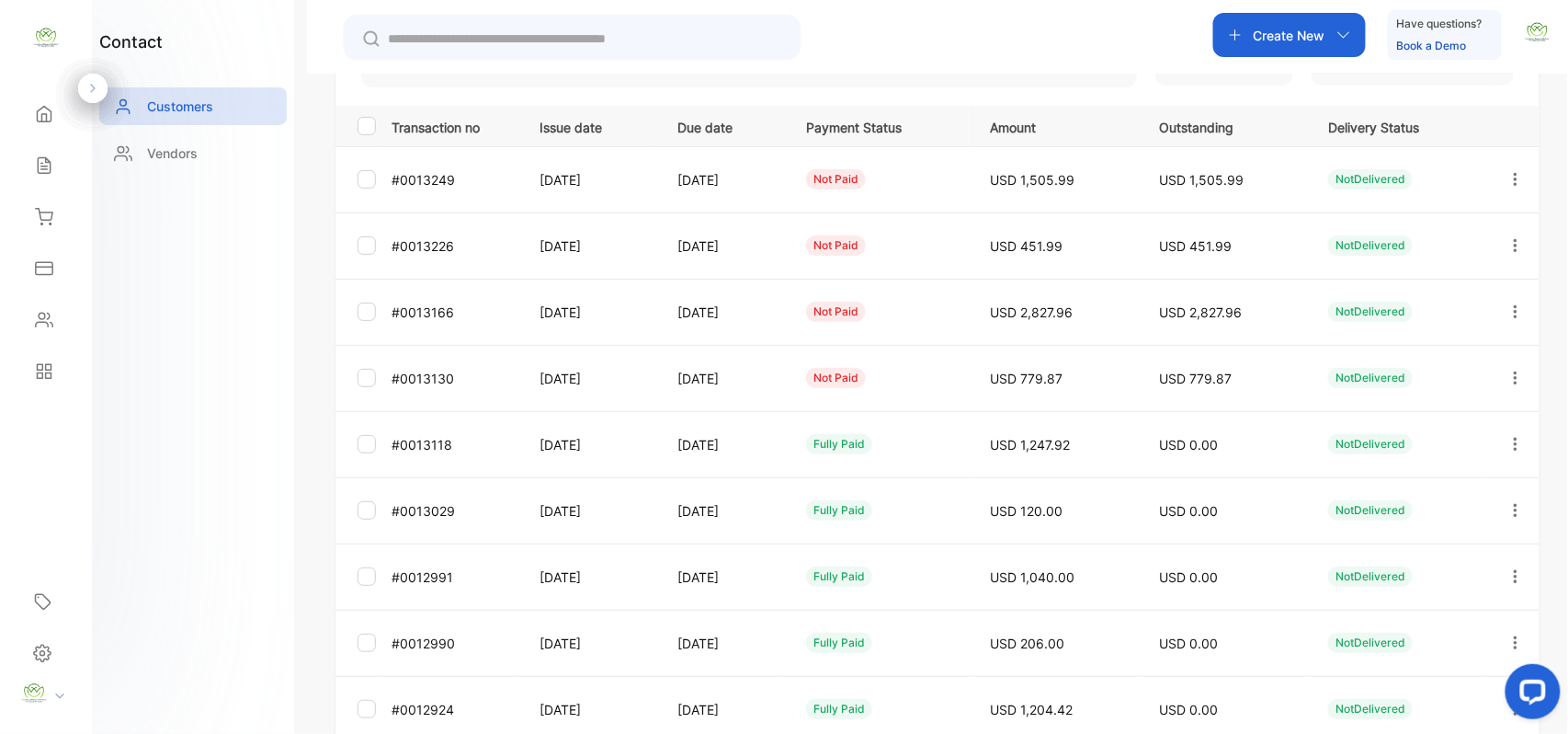
click at [1507, 373] on icon "button" at bounding box center [1515, 378] width 17 height 17
click at [1423, 473] on div "Add payment" at bounding box center [1431, 486] width 206 height 37
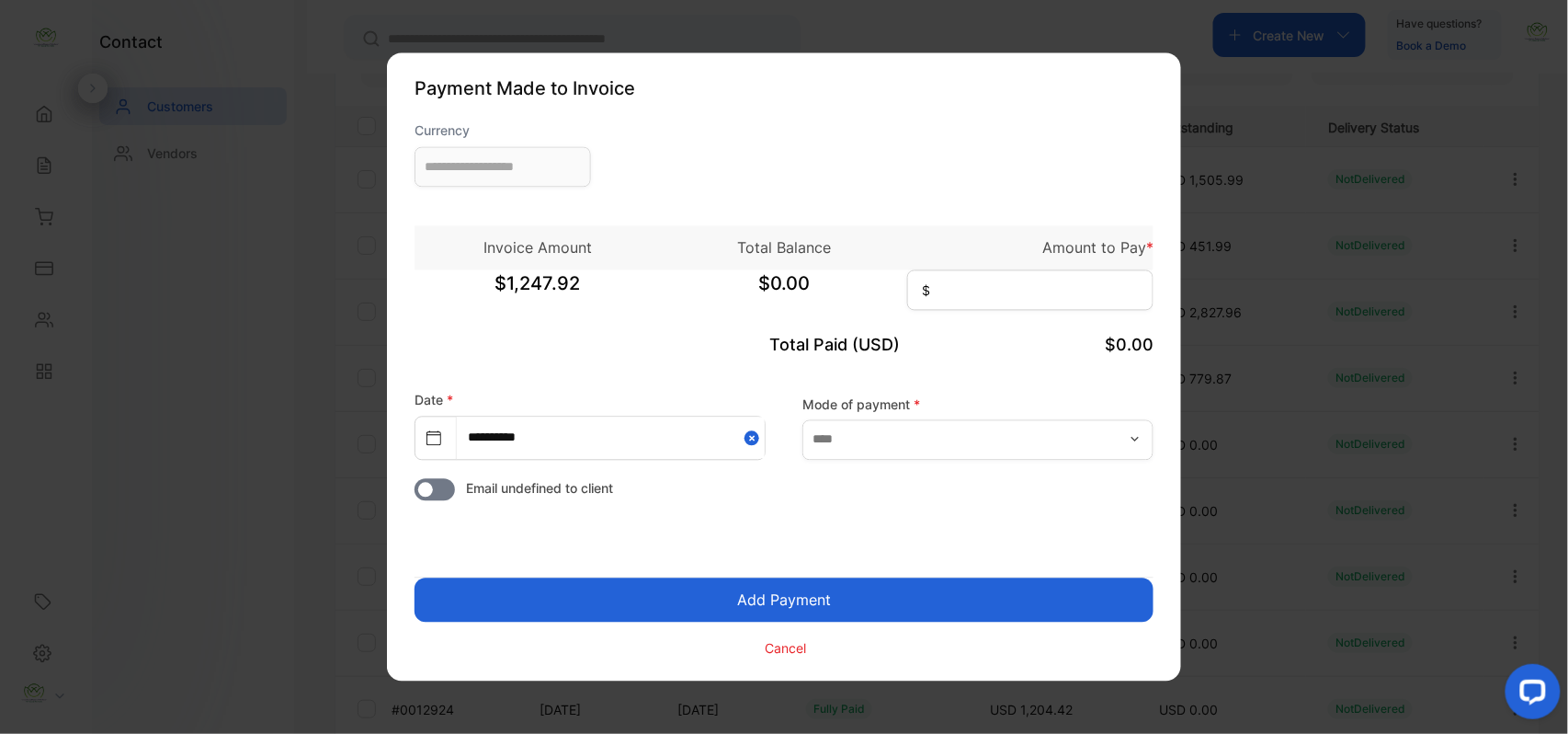
type input "**********"
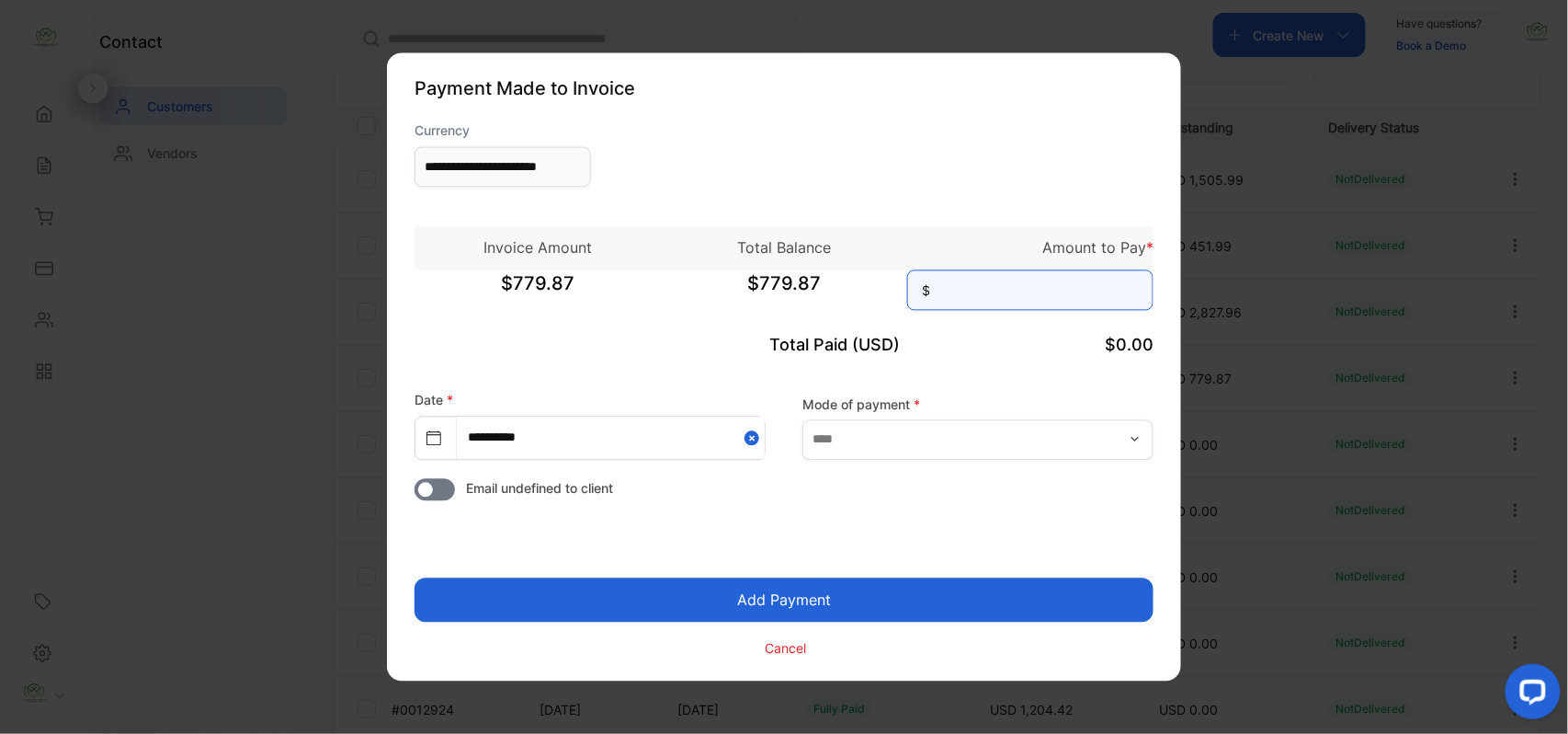
click at [1068, 294] on input at bounding box center [1030, 290] width 246 height 41
type input "******"
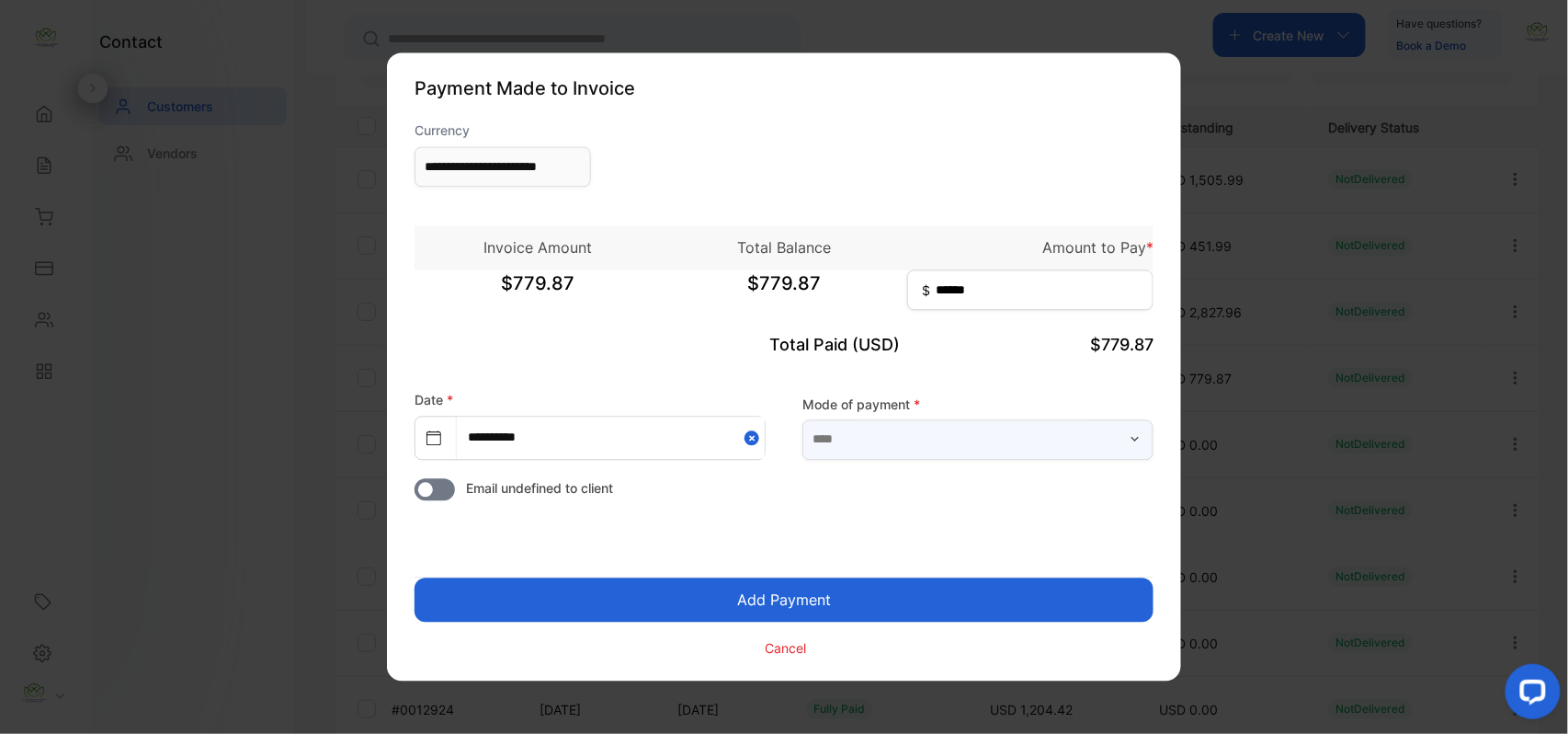
click at [1065, 460] on input "text" at bounding box center [978, 439] width 351 height 41
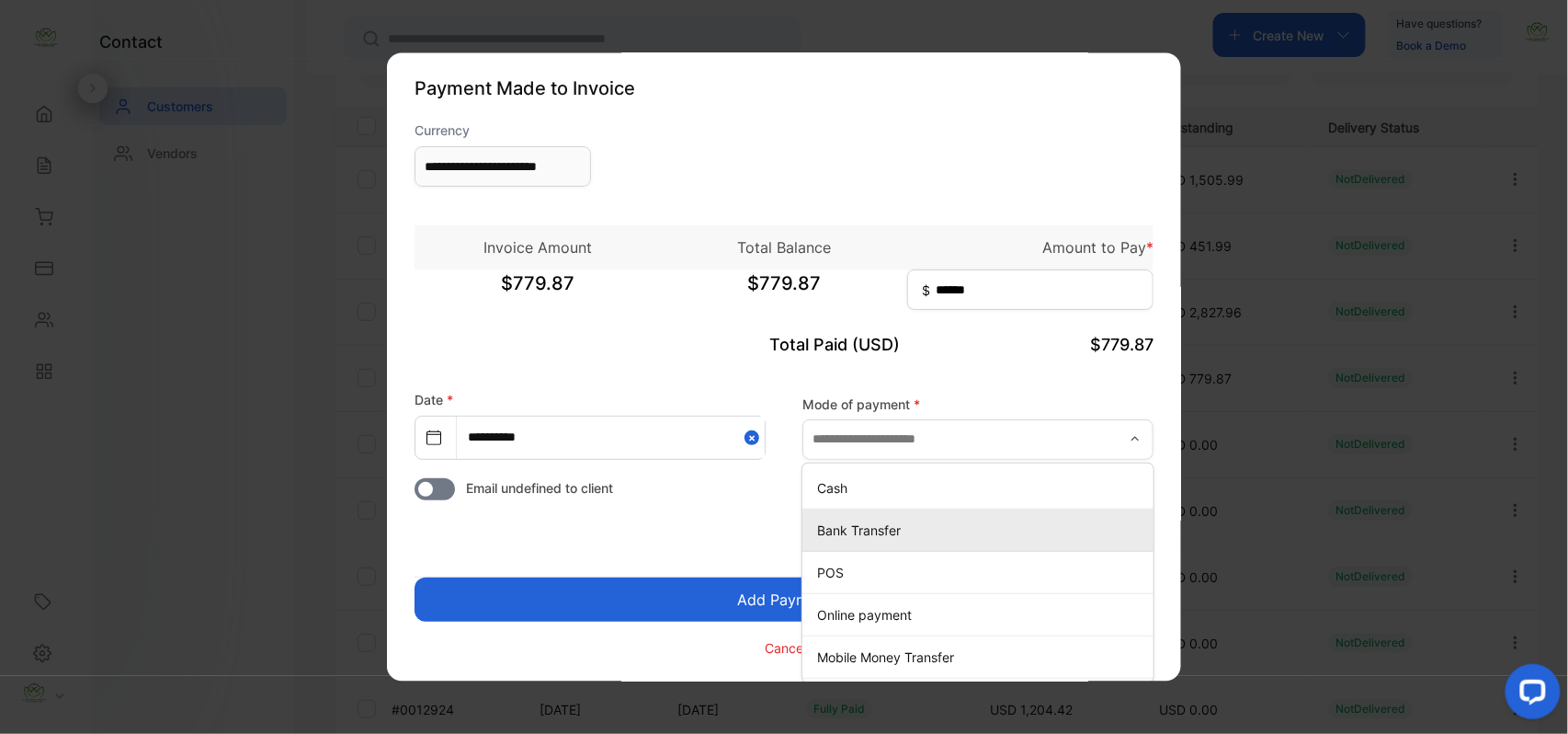
drag, startPoint x: 869, startPoint y: 534, endPoint x: 857, endPoint y: 538, distance: 12.6
click at [869, 534] on p "Bank Transfer" at bounding box center [982, 530] width 329 height 19
type input "**********"
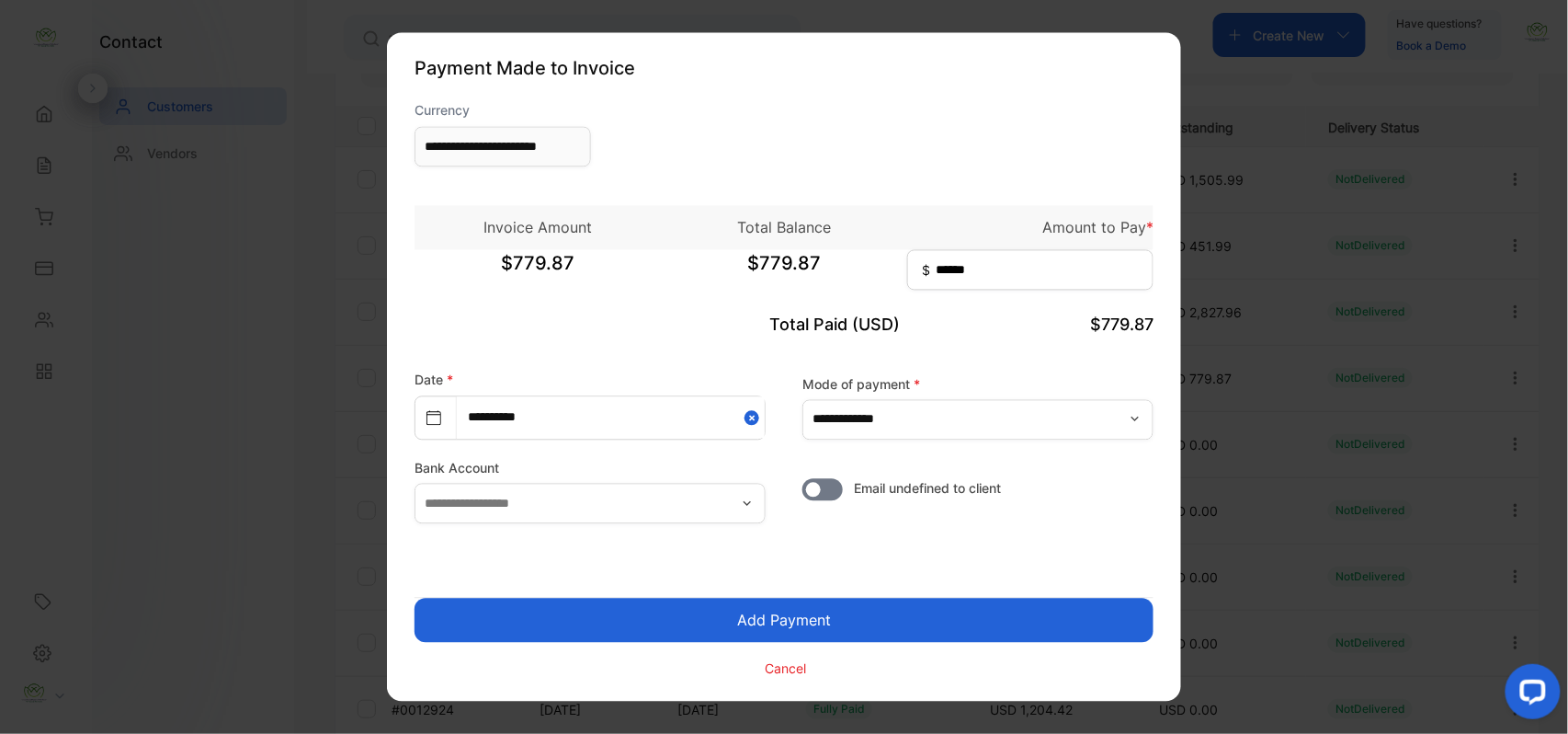
click at [776, 630] on button "Add Payment" at bounding box center [784, 620] width 739 height 44
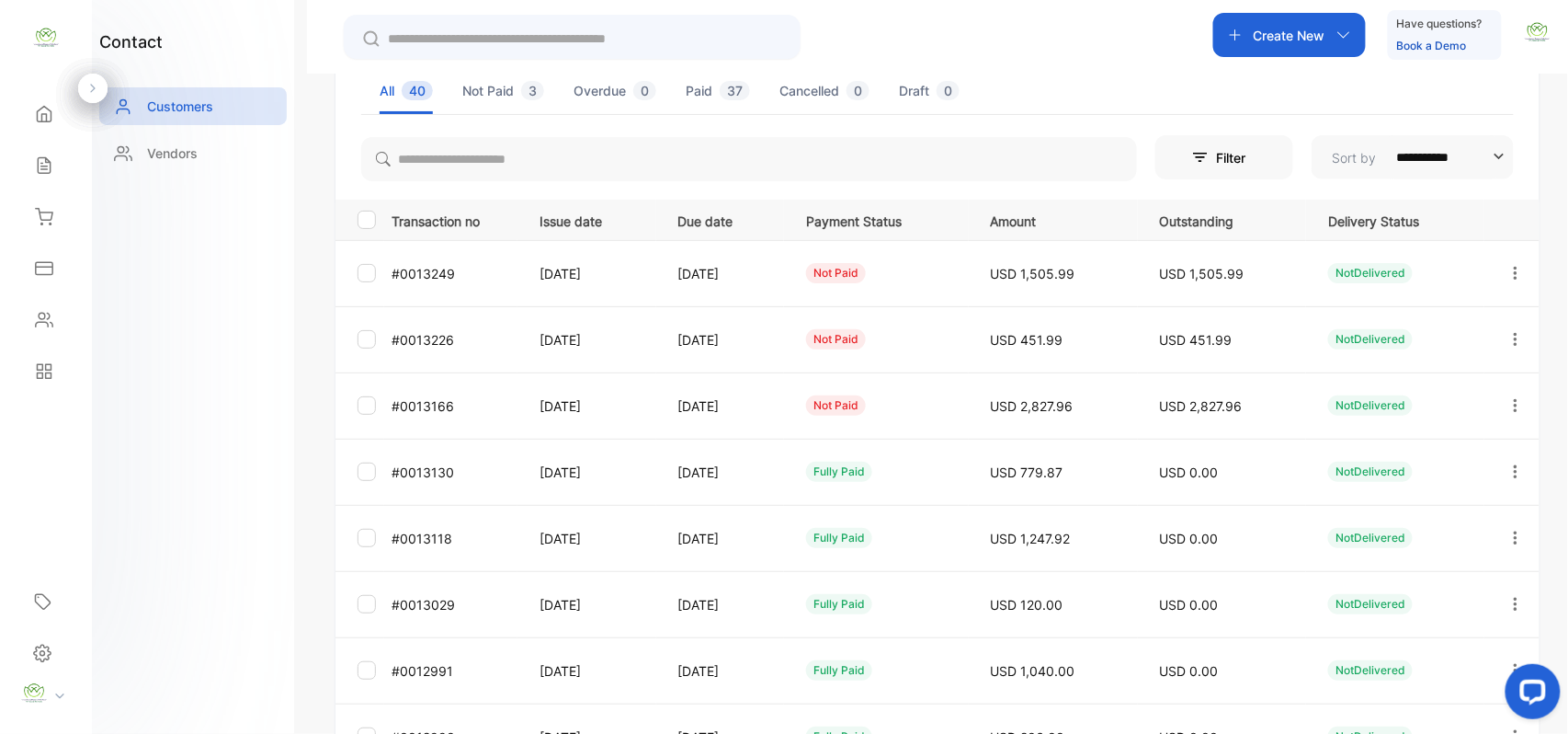
scroll to position [285, 0]
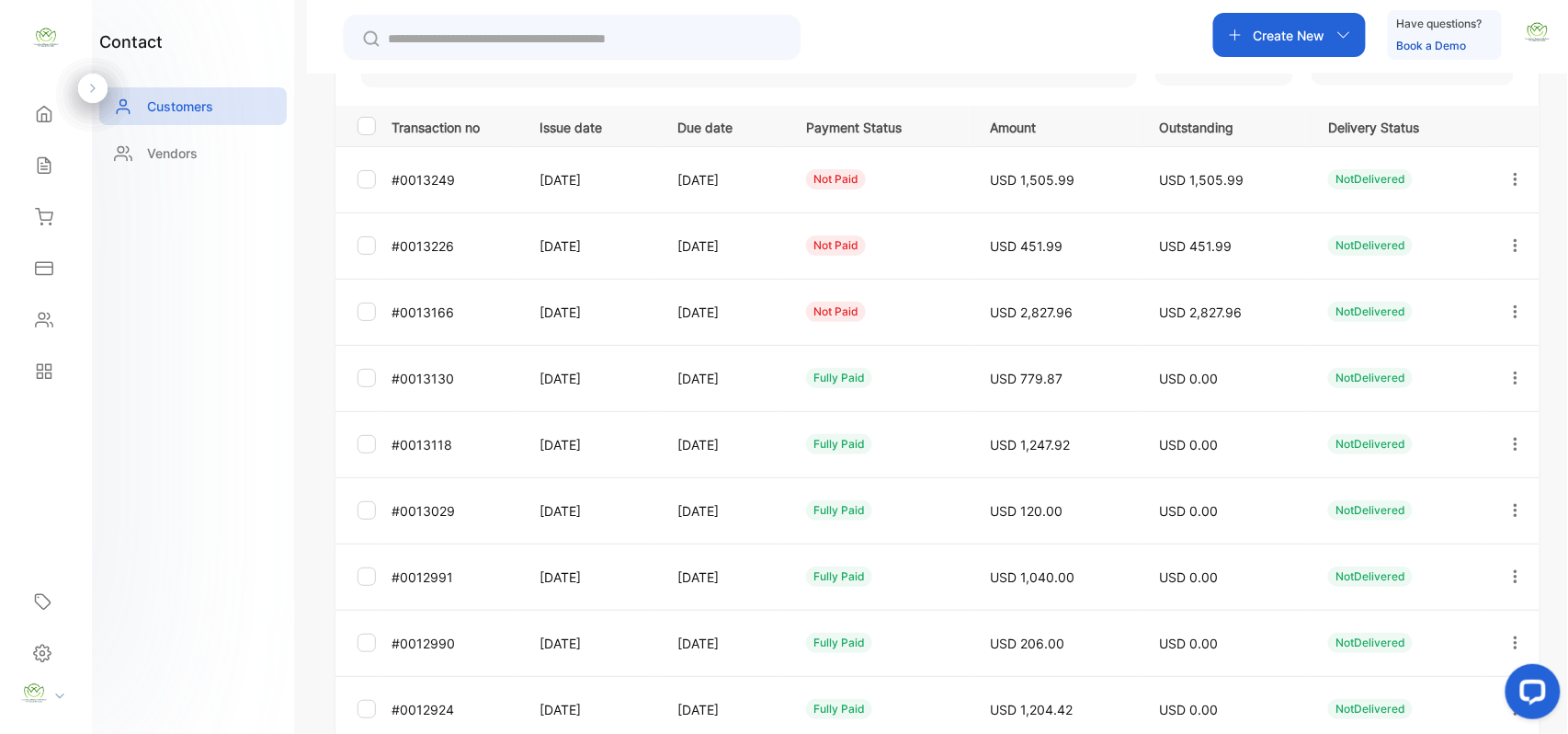
click at [1511, 309] on icon "button" at bounding box center [1515, 311] width 17 height 17
click at [1401, 409] on span "Add payment" at bounding box center [1391, 420] width 94 height 22
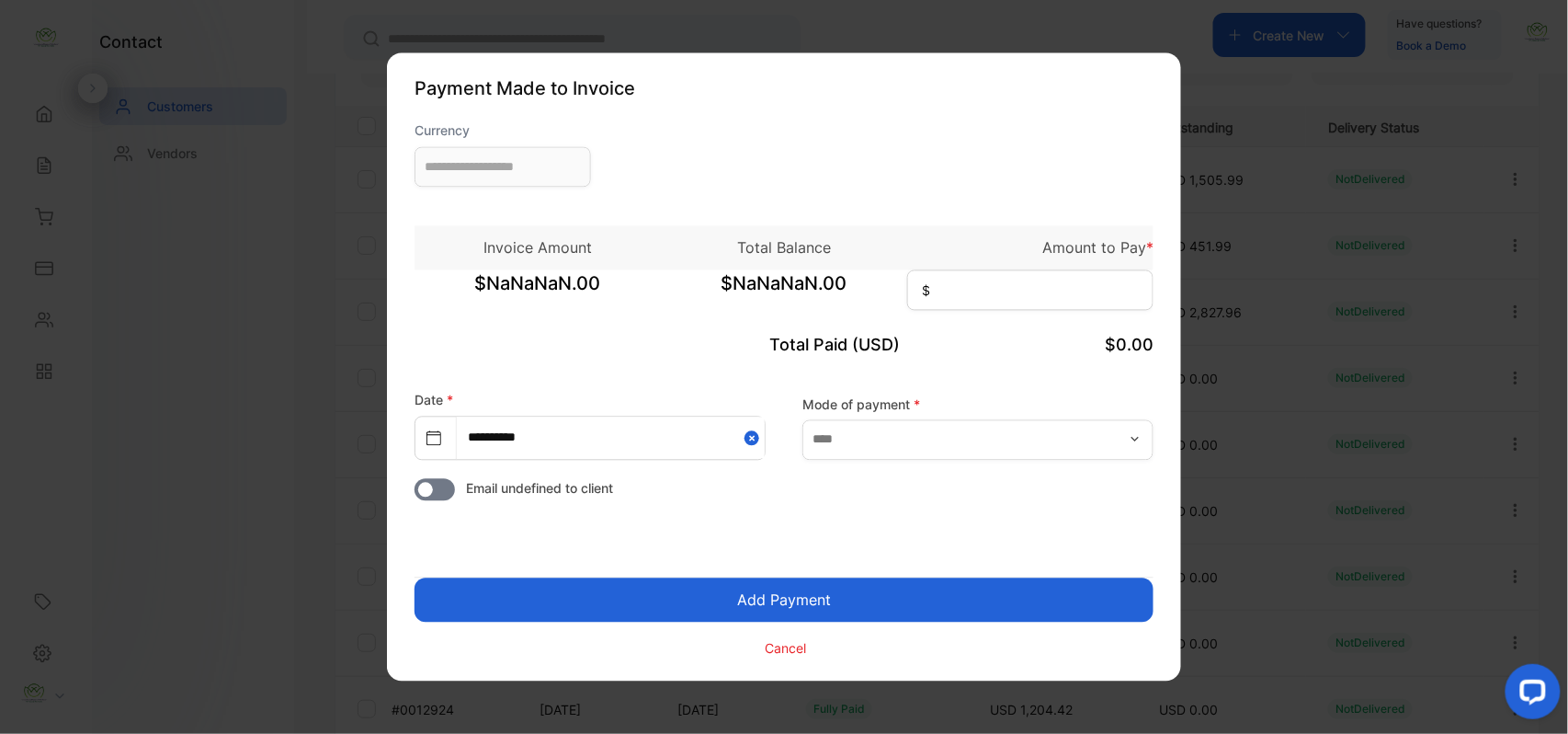
type input "**********"
click at [1087, 309] on input at bounding box center [1030, 290] width 246 height 41
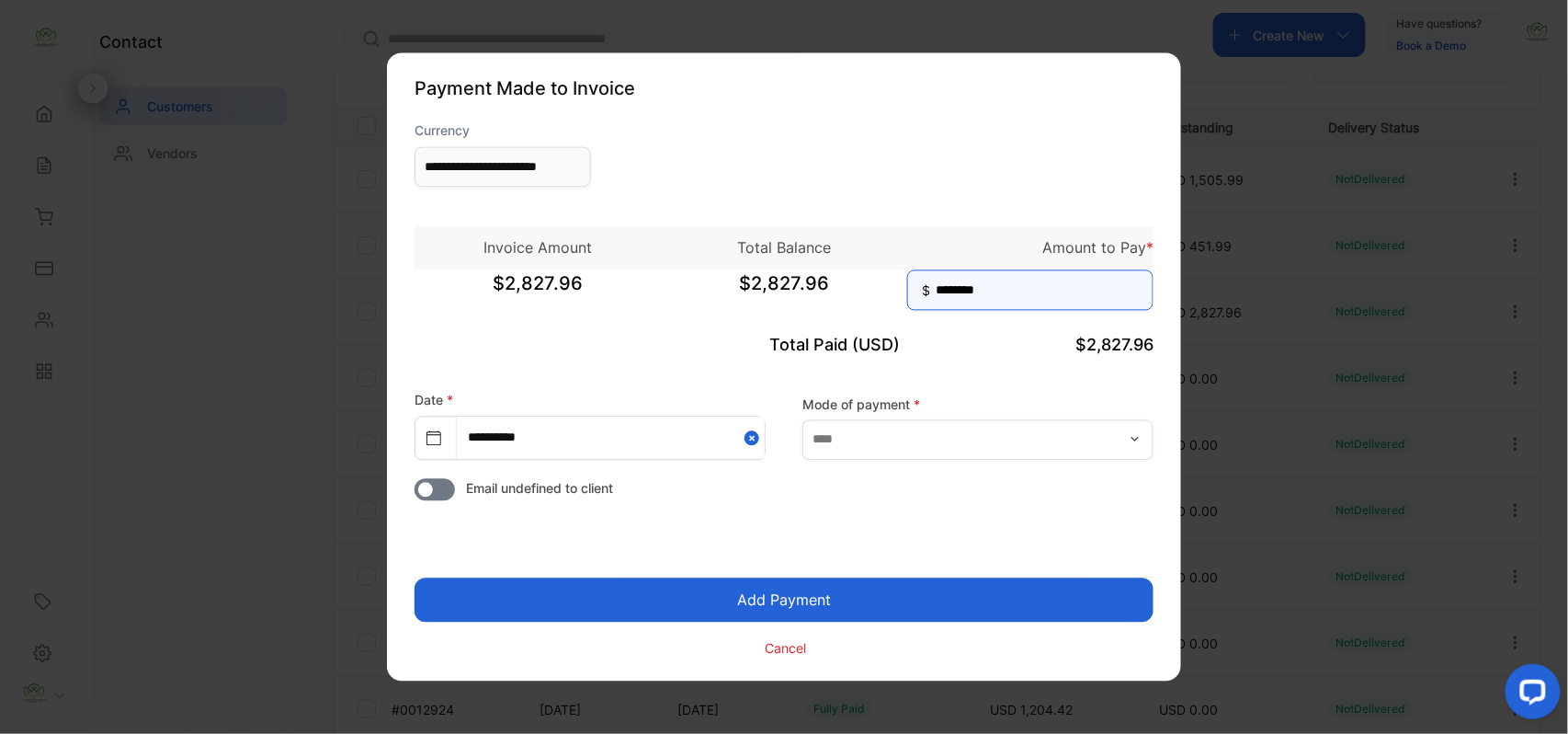
type input "********"
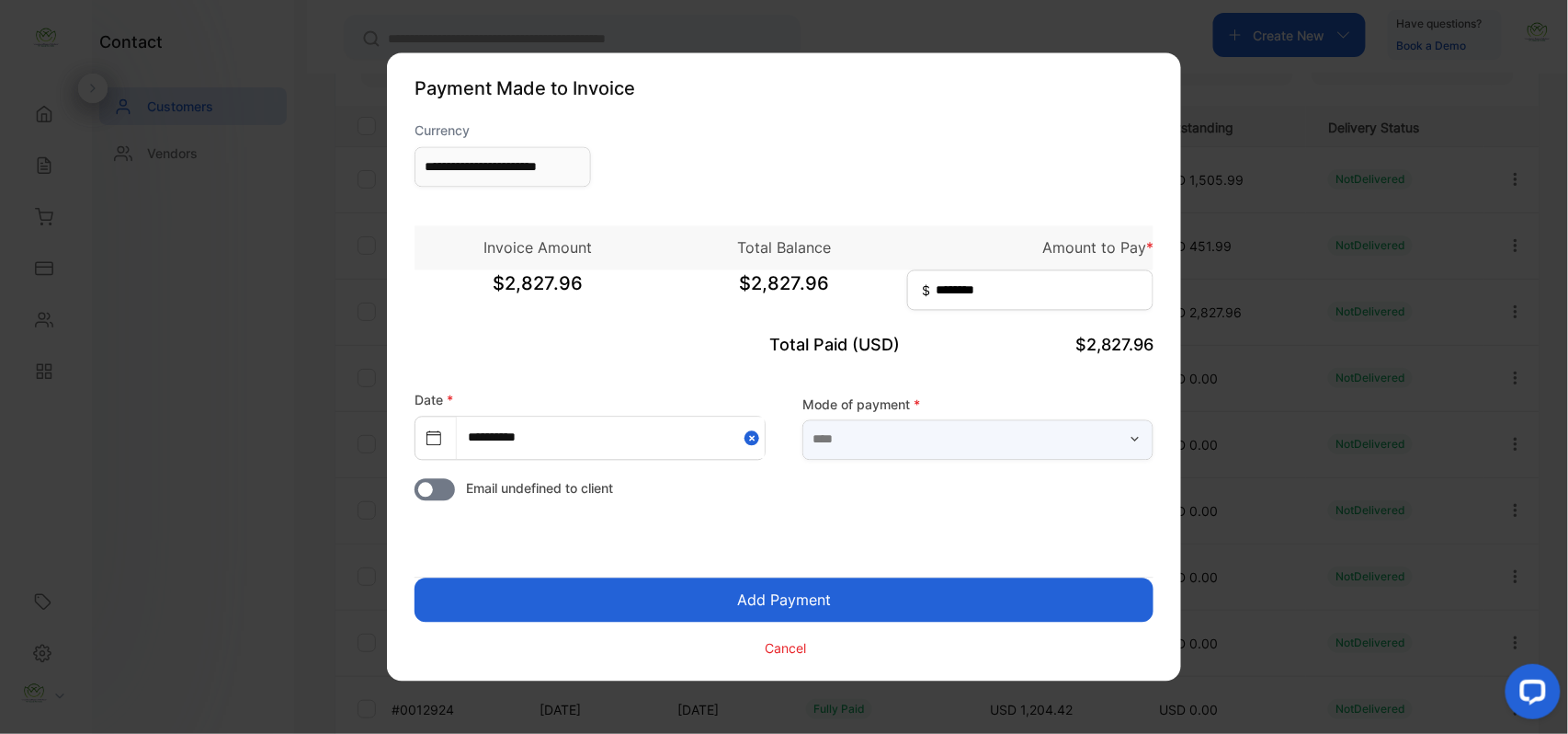
drag, startPoint x: 970, startPoint y: 447, endPoint x: 965, endPoint y: 460, distance: 13.9
click at [975, 450] on input "text" at bounding box center [978, 439] width 351 height 41
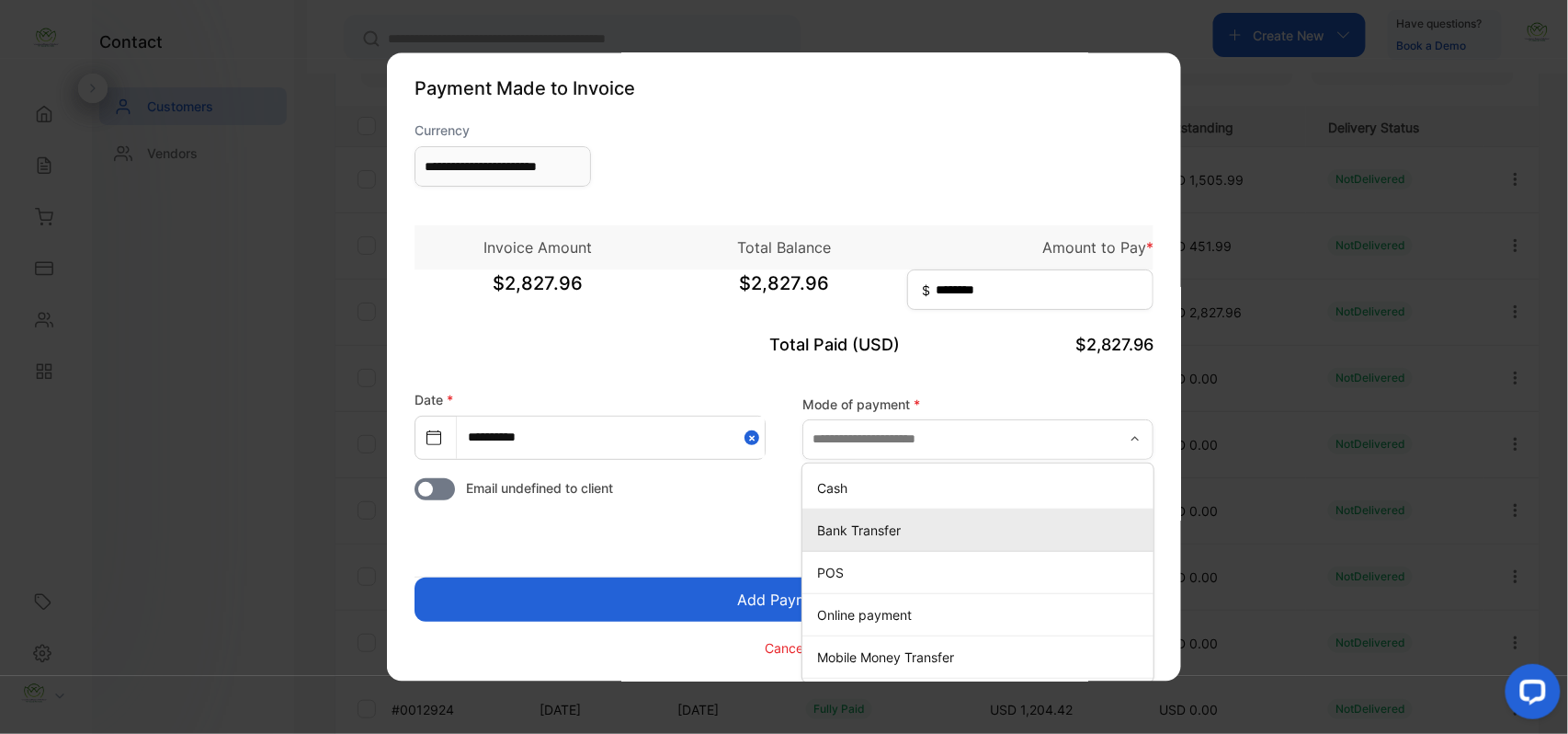
click at [856, 523] on p "Bank Transfer" at bounding box center [982, 530] width 329 height 19
type input "**********"
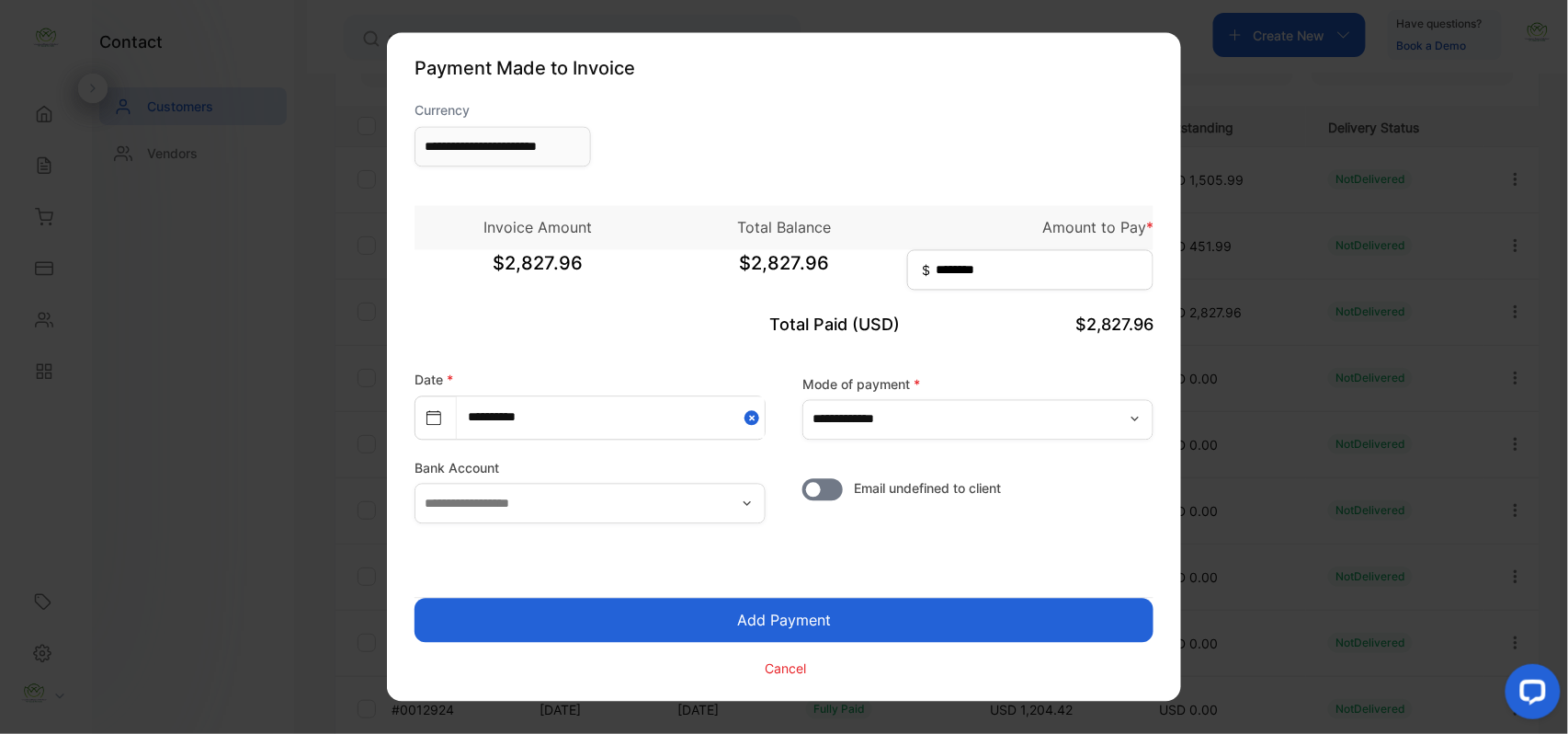
click at [790, 612] on button "Add Payment" at bounding box center [784, 620] width 739 height 44
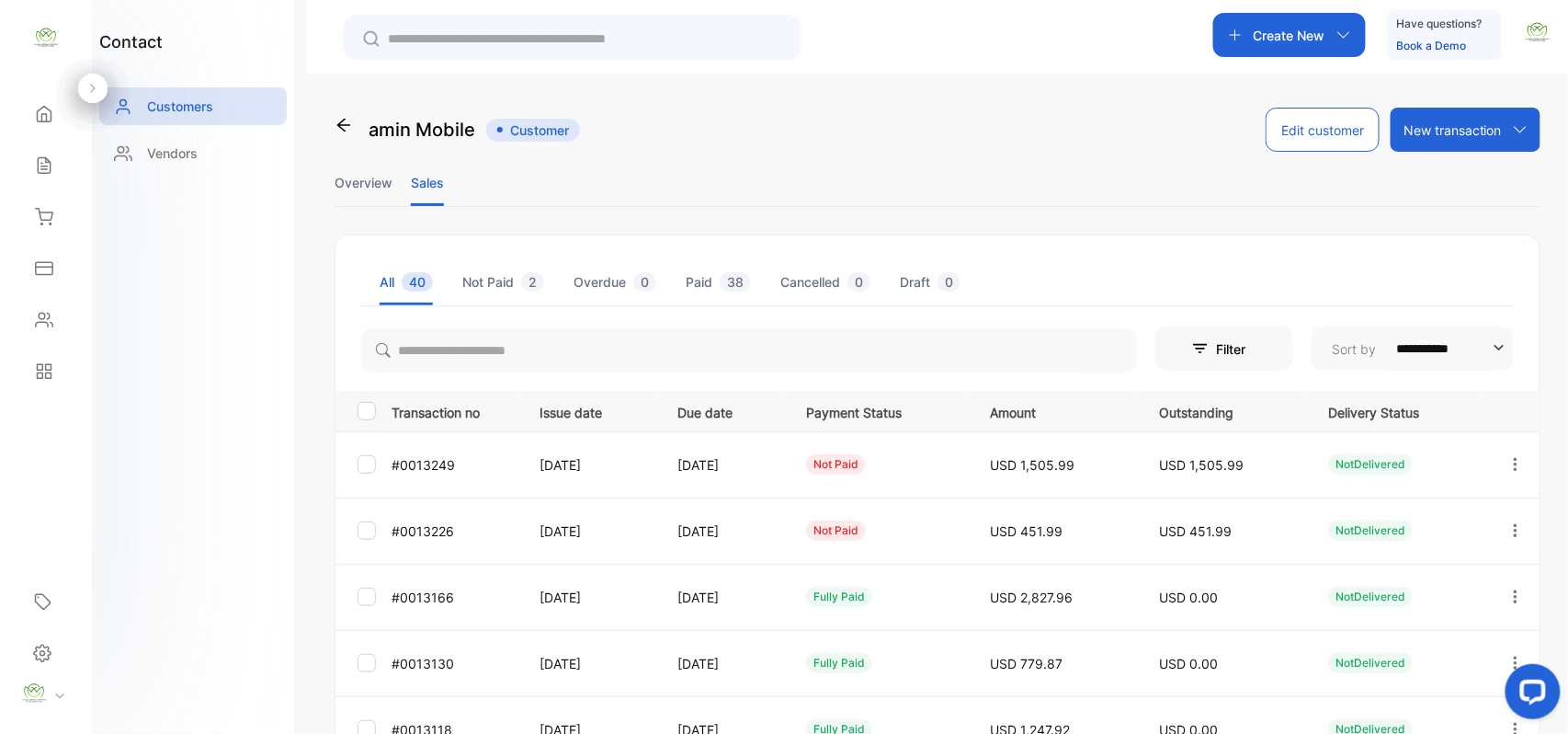
click at [1512, 524] on icon "button" at bounding box center [1515, 531] width 17 height 17
click at [1420, 629] on span "Add payment" at bounding box center [1391, 639] width 94 height 22
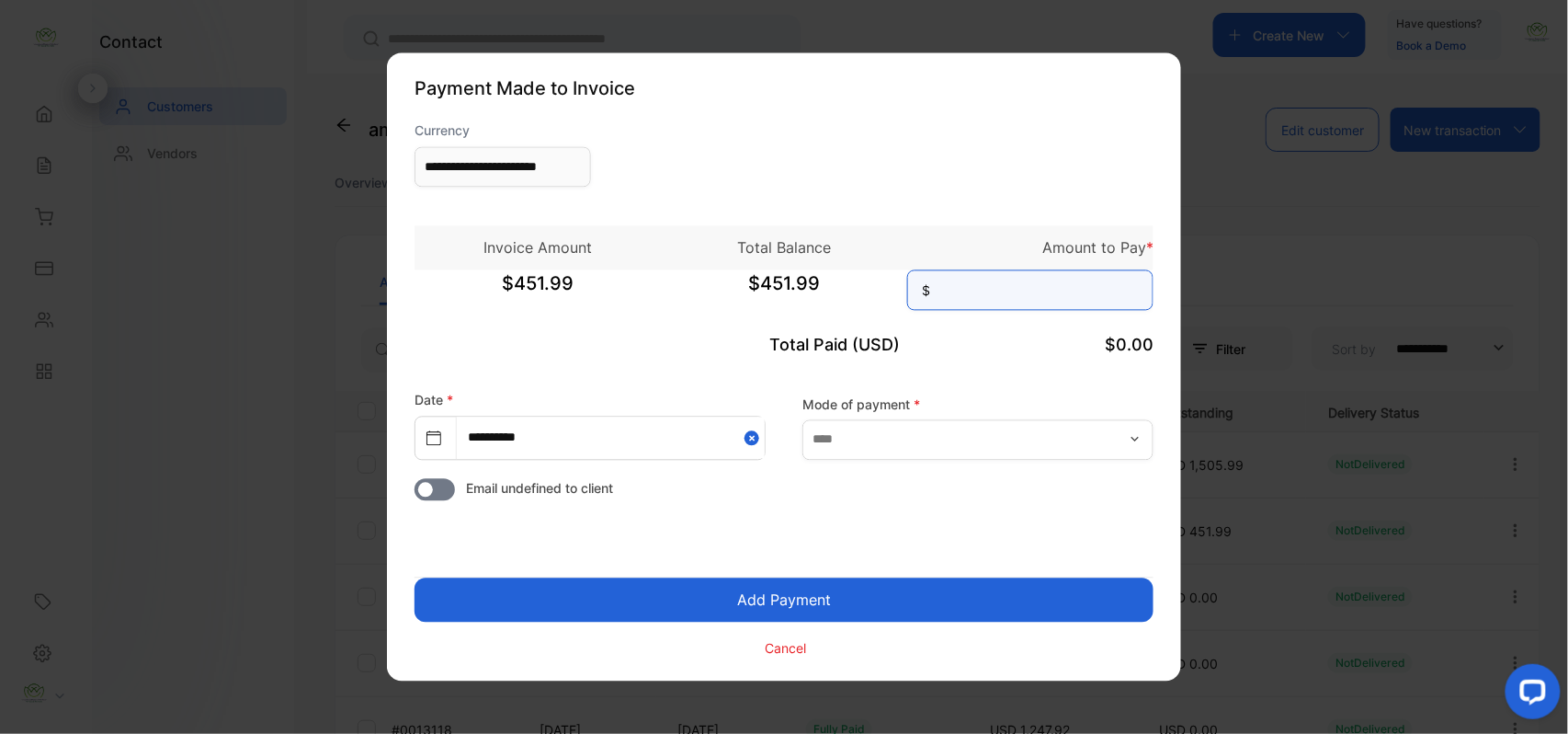
click at [1067, 276] on input at bounding box center [1030, 290] width 246 height 41
type input "******"
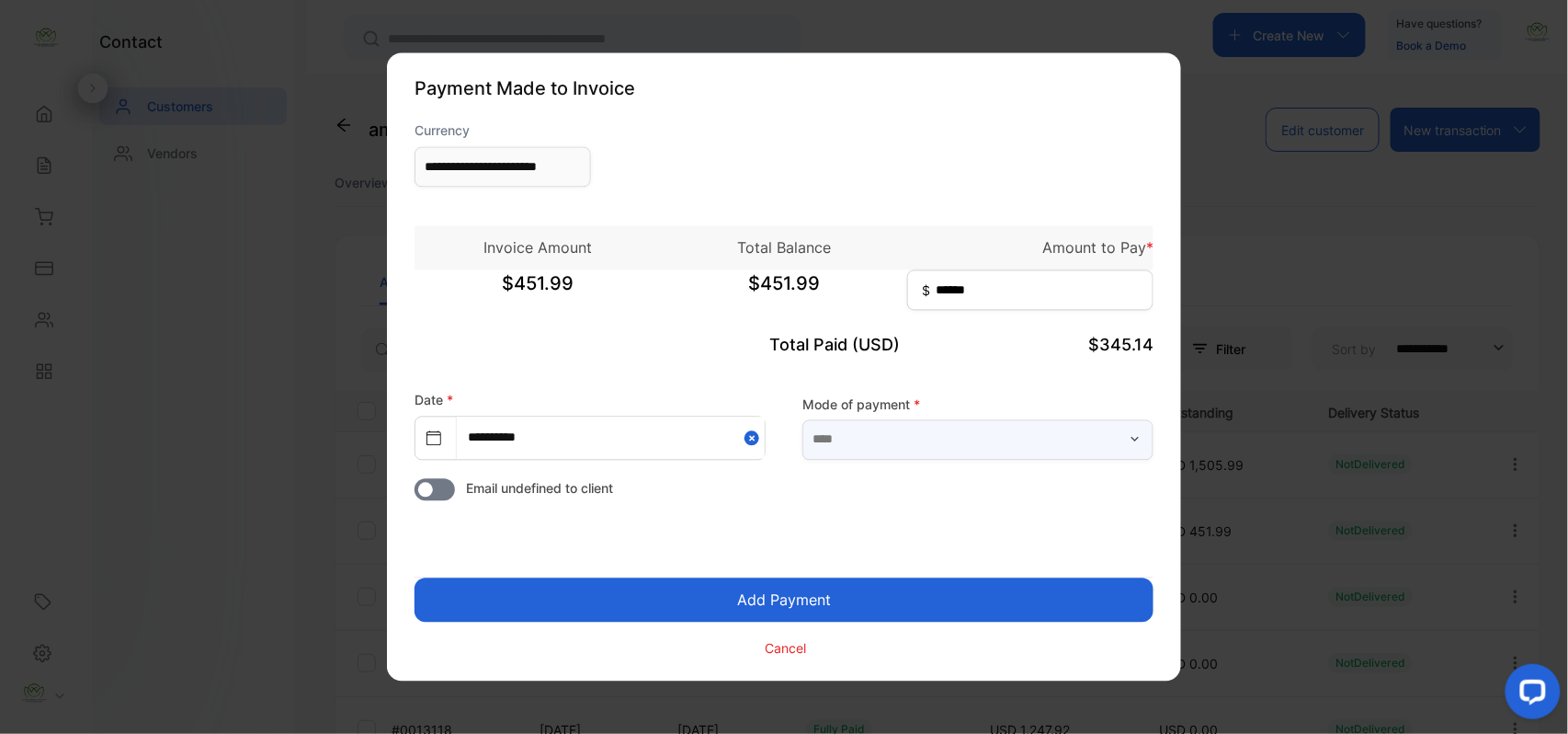
click at [876, 446] on input "text" at bounding box center [978, 439] width 351 height 41
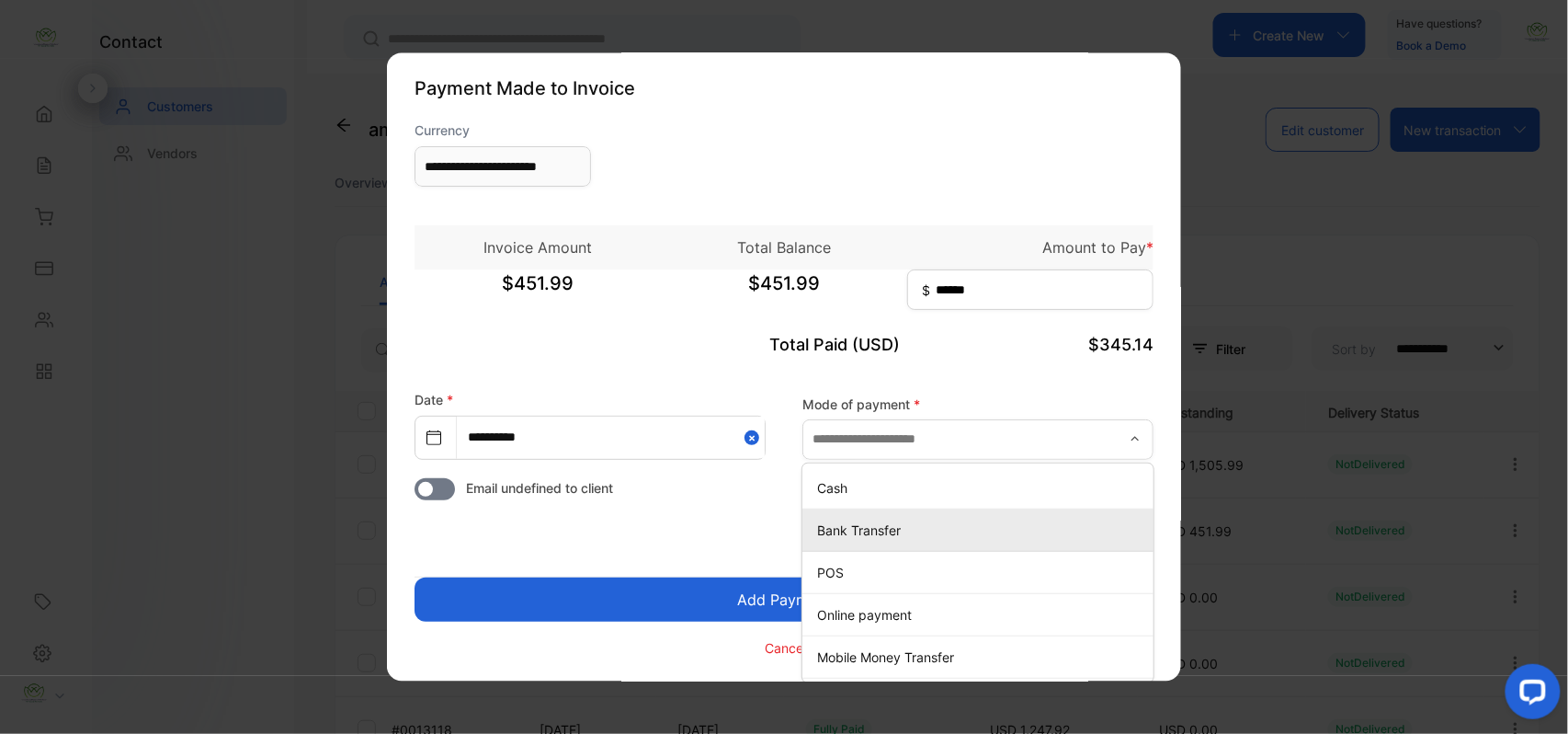
click at [817, 526] on p "Bank Transfer" at bounding box center [982, 530] width 329 height 19
type input "**********"
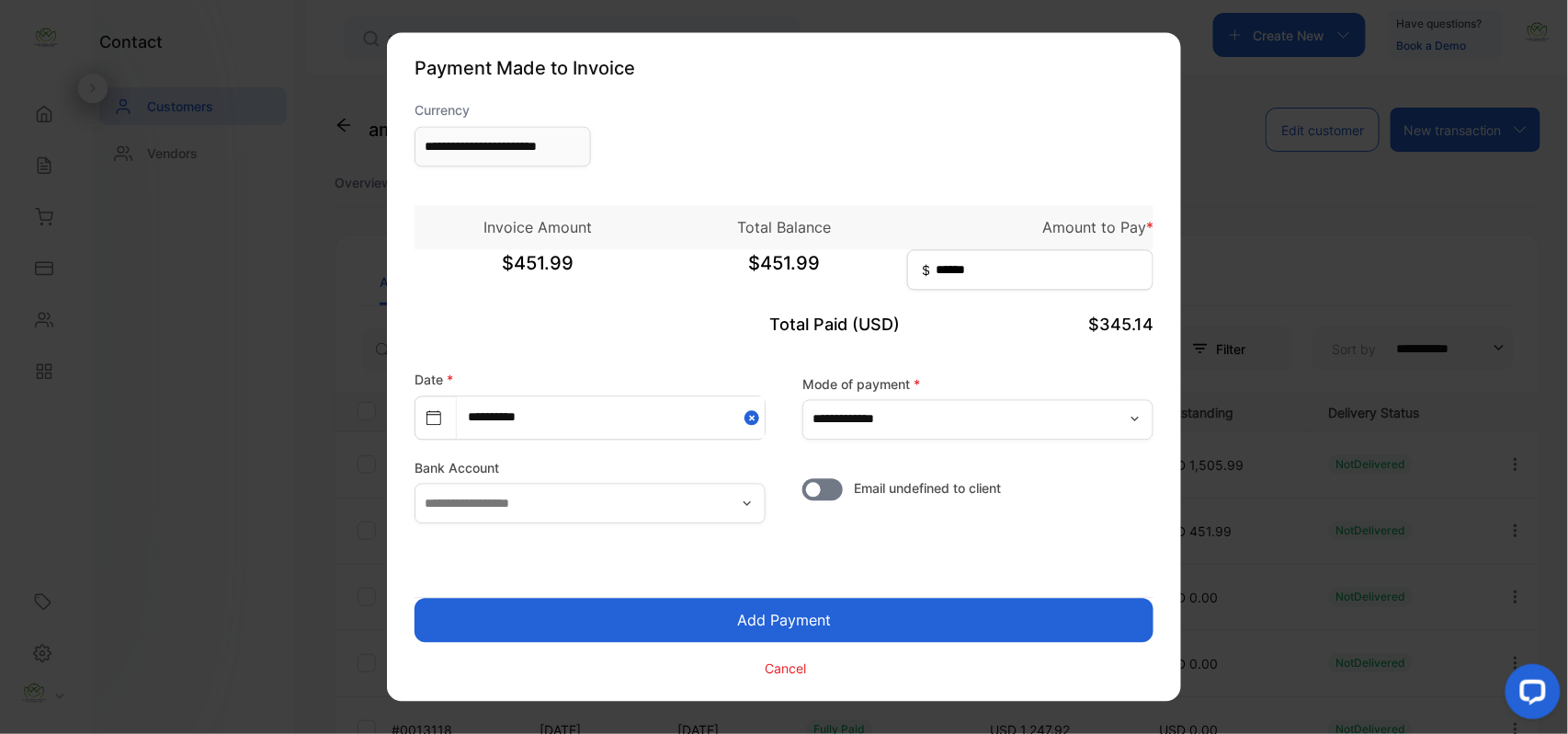
click at [747, 610] on button "Add Payment" at bounding box center [784, 620] width 739 height 44
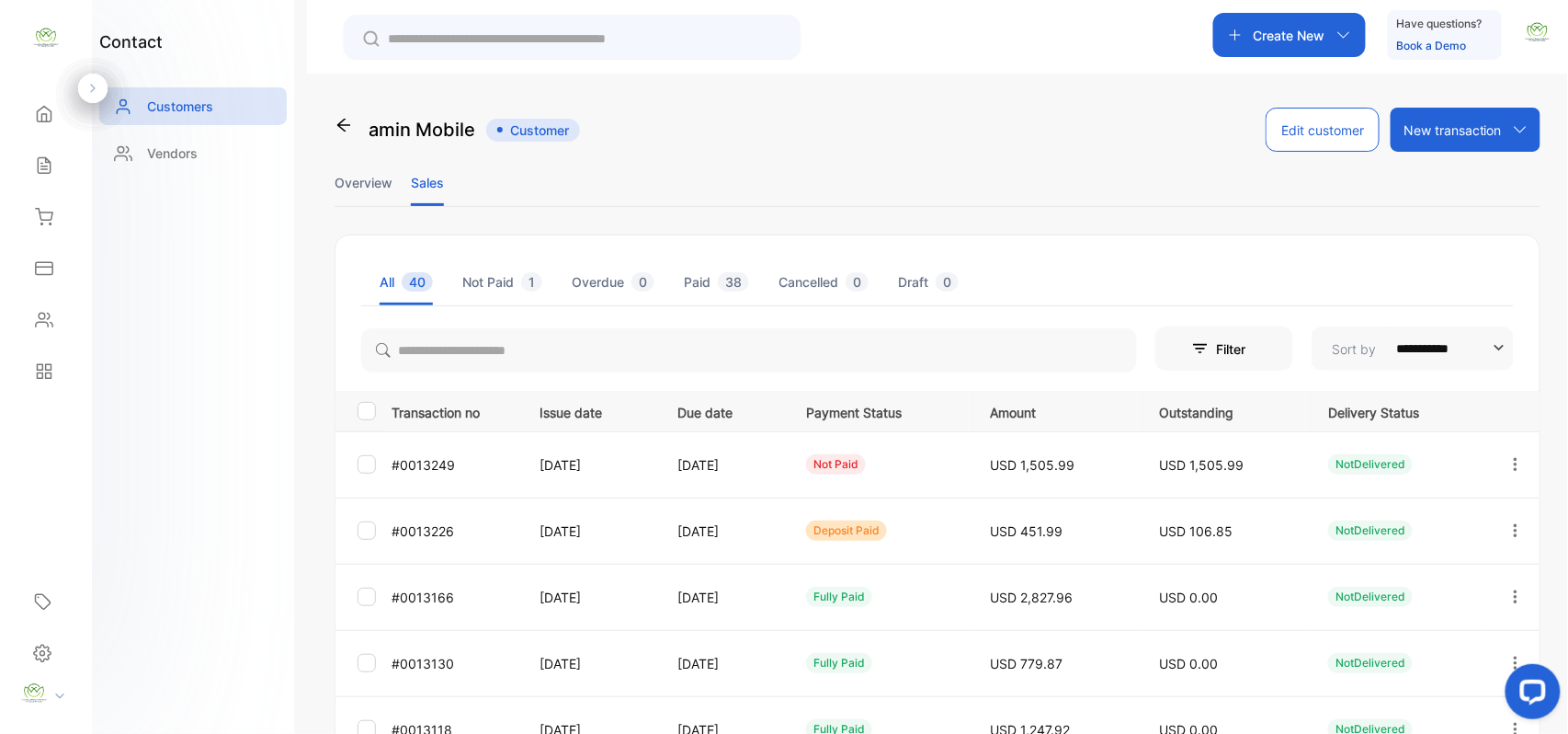
click at [1508, 461] on icon "button" at bounding box center [1515, 464] width 17 height 17
click at [1420, 516] on div "View" at bounding box center [1431, 520] width 206 height 37
click at [1388, 515] on div "View" at bounding box center [1431, 520] width 206 height 37
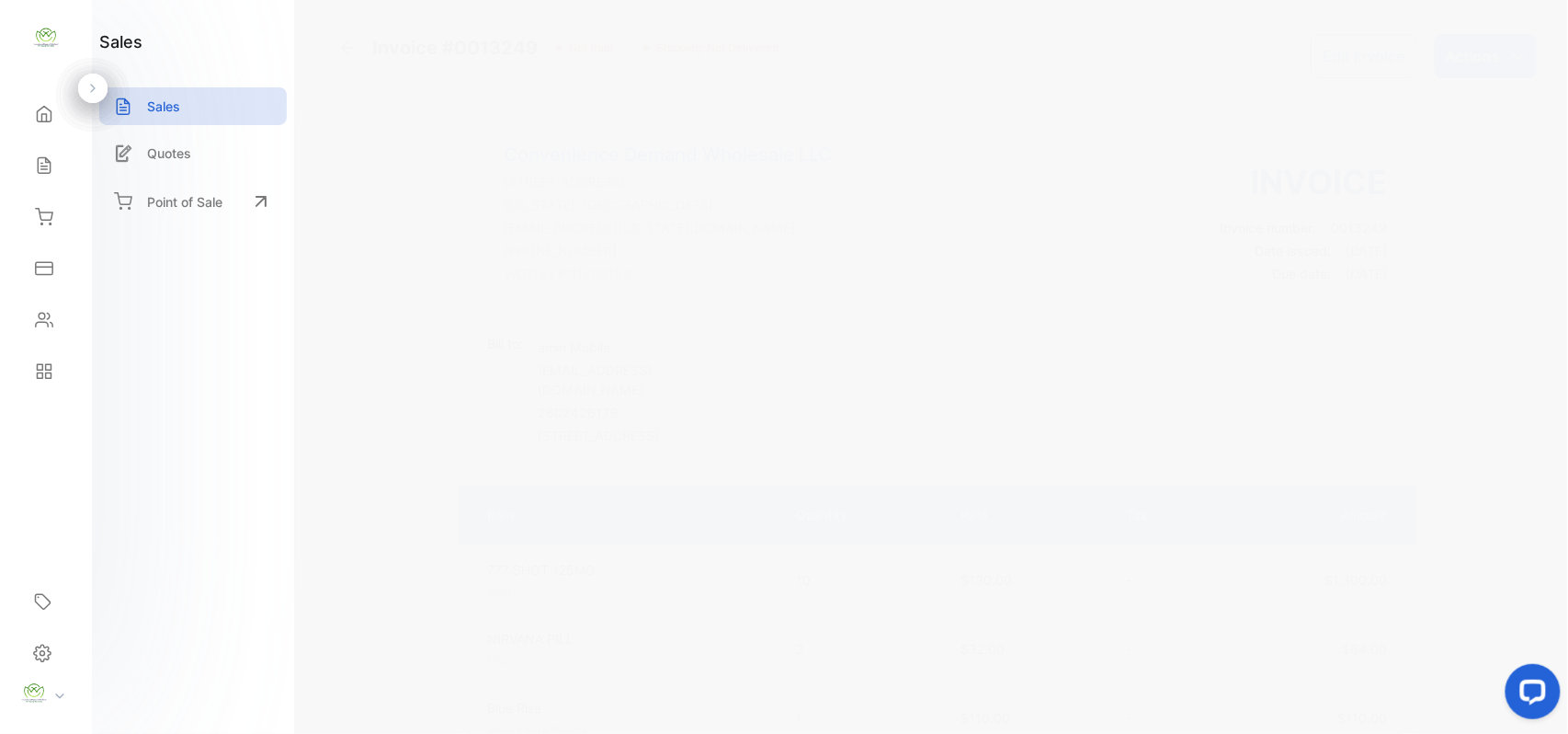
drag, startPoint x: 1459, startPoint y: 56, endPoint x: 1468, endPoint y: 77, distance: 22.8
click at [1464, 68] on div "Actions" at bounding box center [1485, 56] width 102 height 44
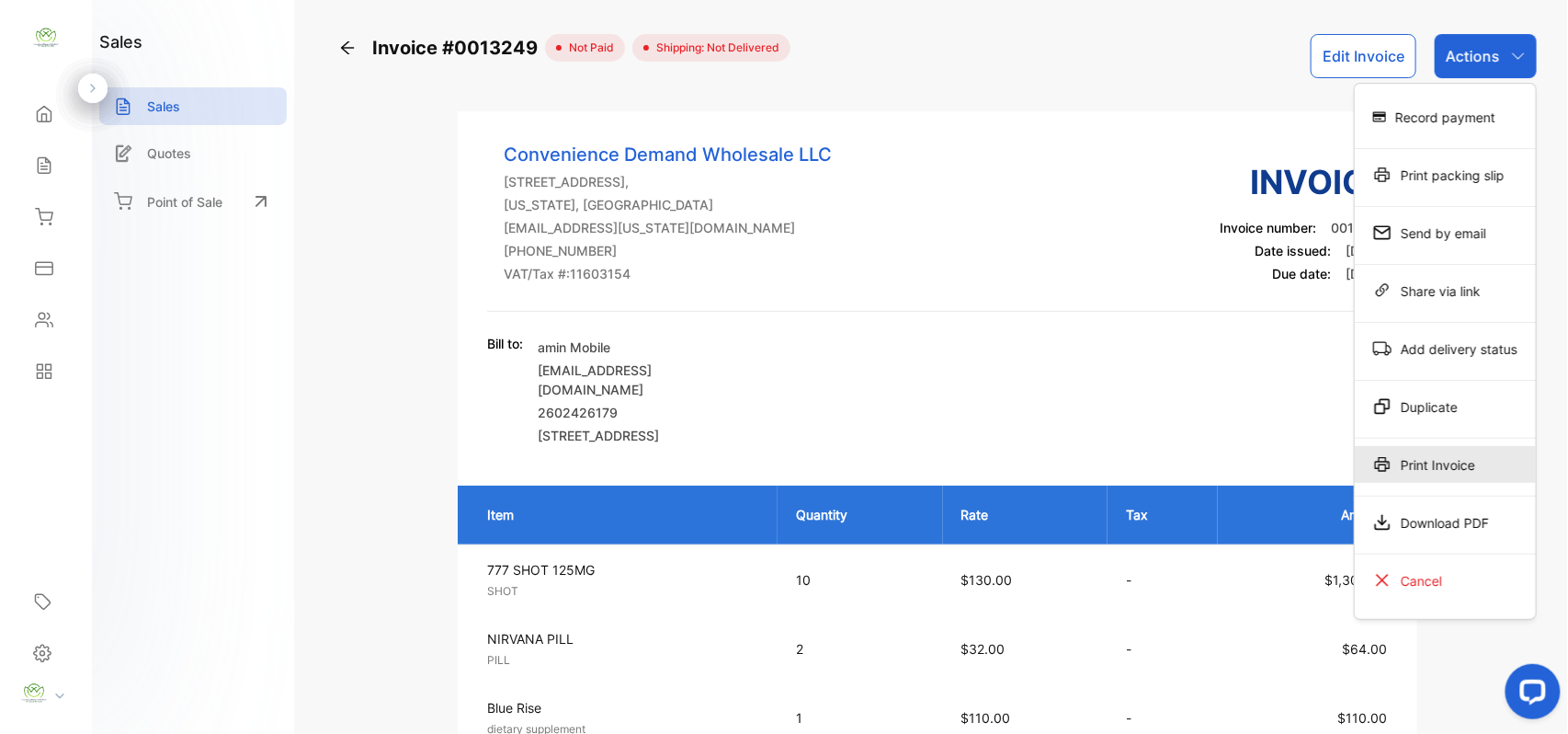
click at [1464, 464] on div "Print Invoice" at bounding box center [1445, 464] width 181 height 37
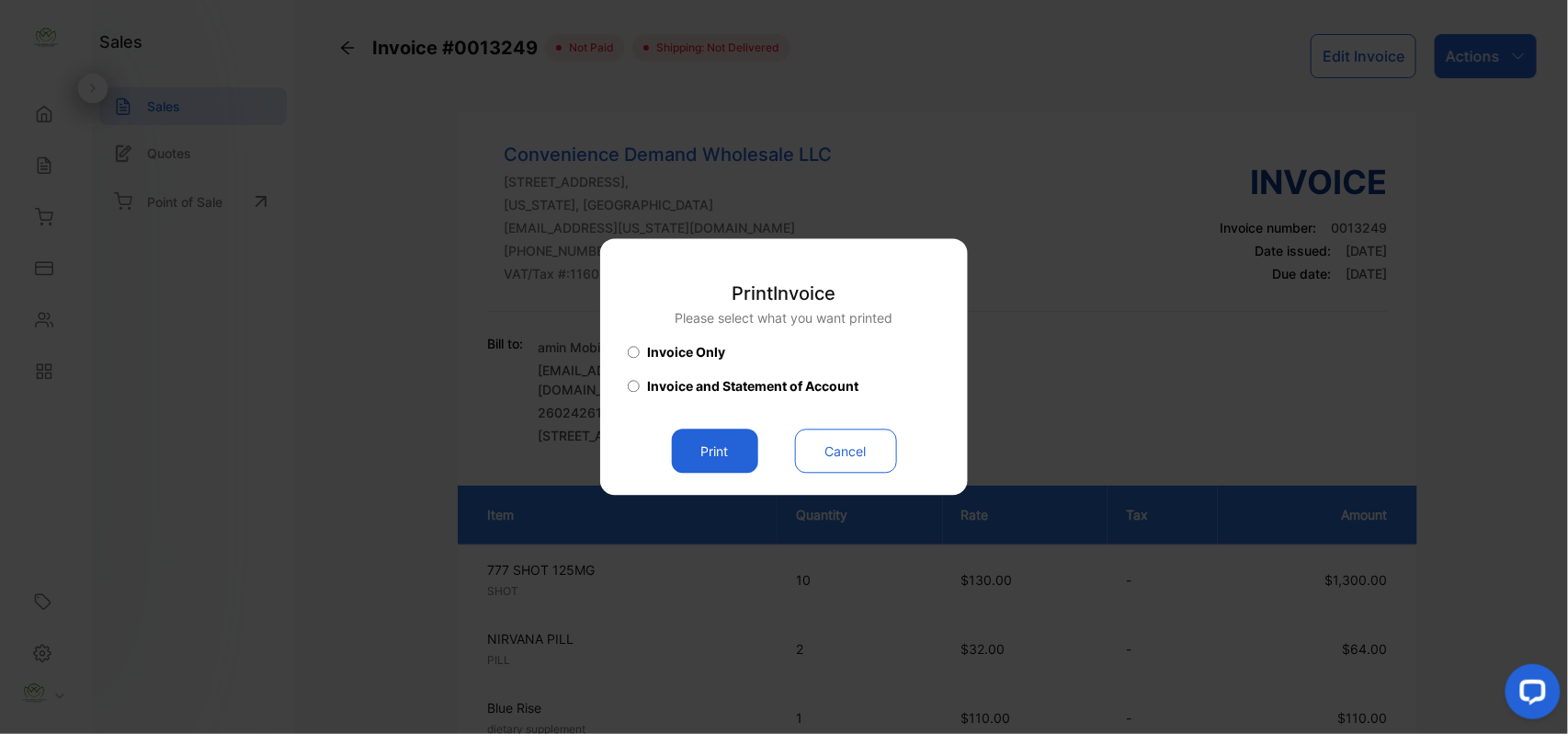
drag, startPoint x: 700, startPoint y: 446, endPoint x: 759, endPoint y: 453, distance: 59.4
click at [700, 447] on button "Print" at bounding box center [715, 452] width 87 height 44
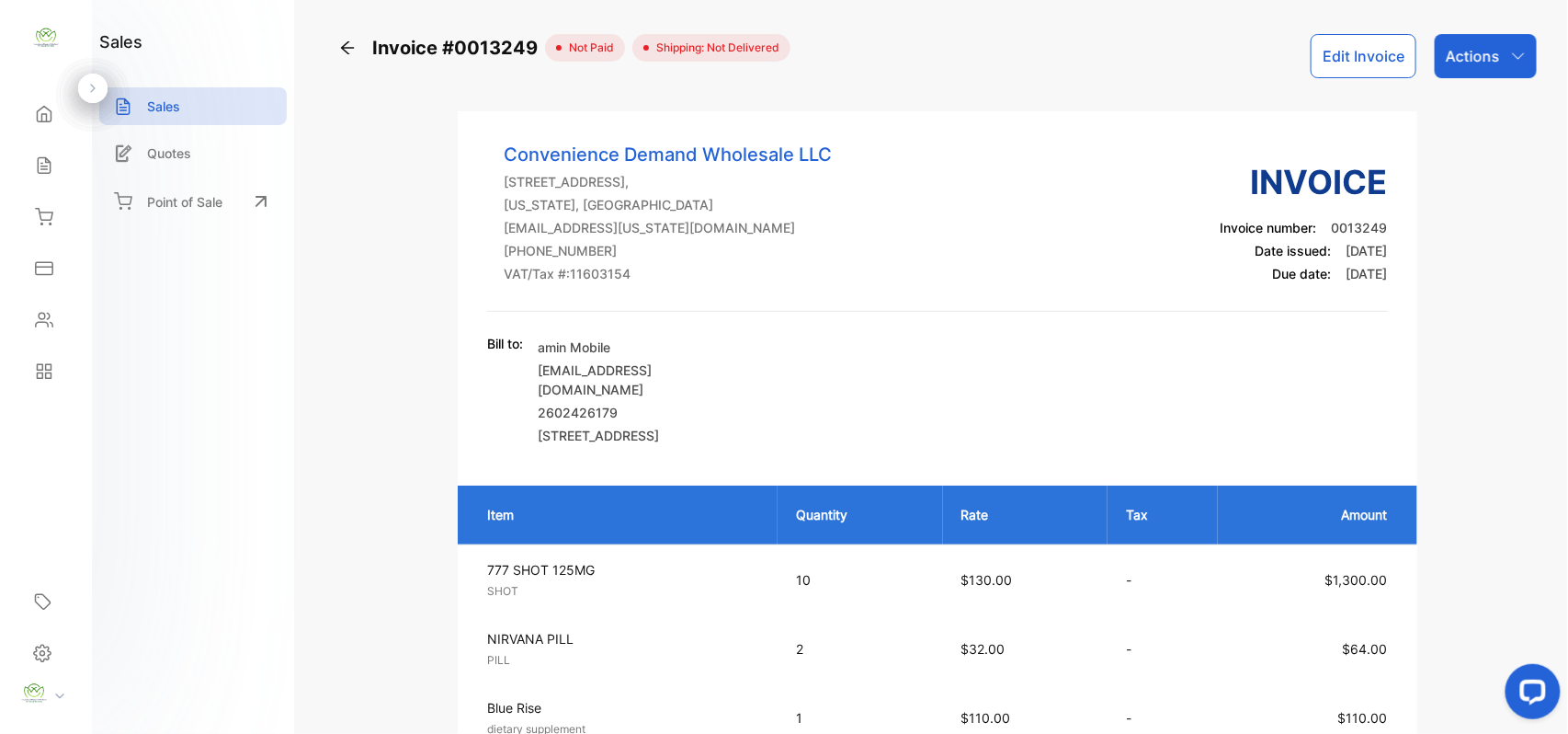
click at [17, 314] on div "Contacts" at bounding box center [46, 319] width 63 height 37
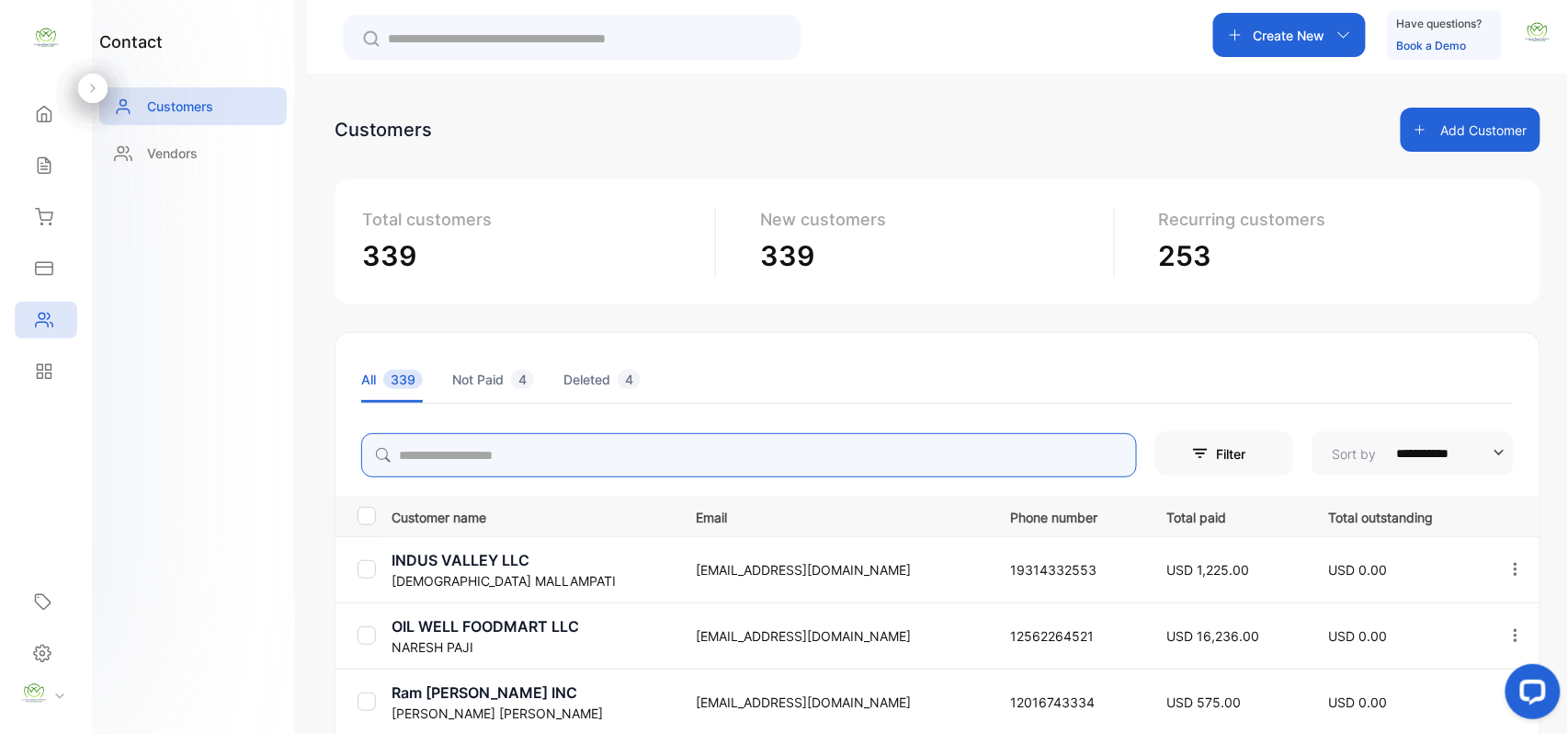
click at [584, 441] on input "search" at bounding box center [749, 455] width 776 height 44
click at [680, 457] on input "search" at bounding box center [749, 455] width 776 height 44
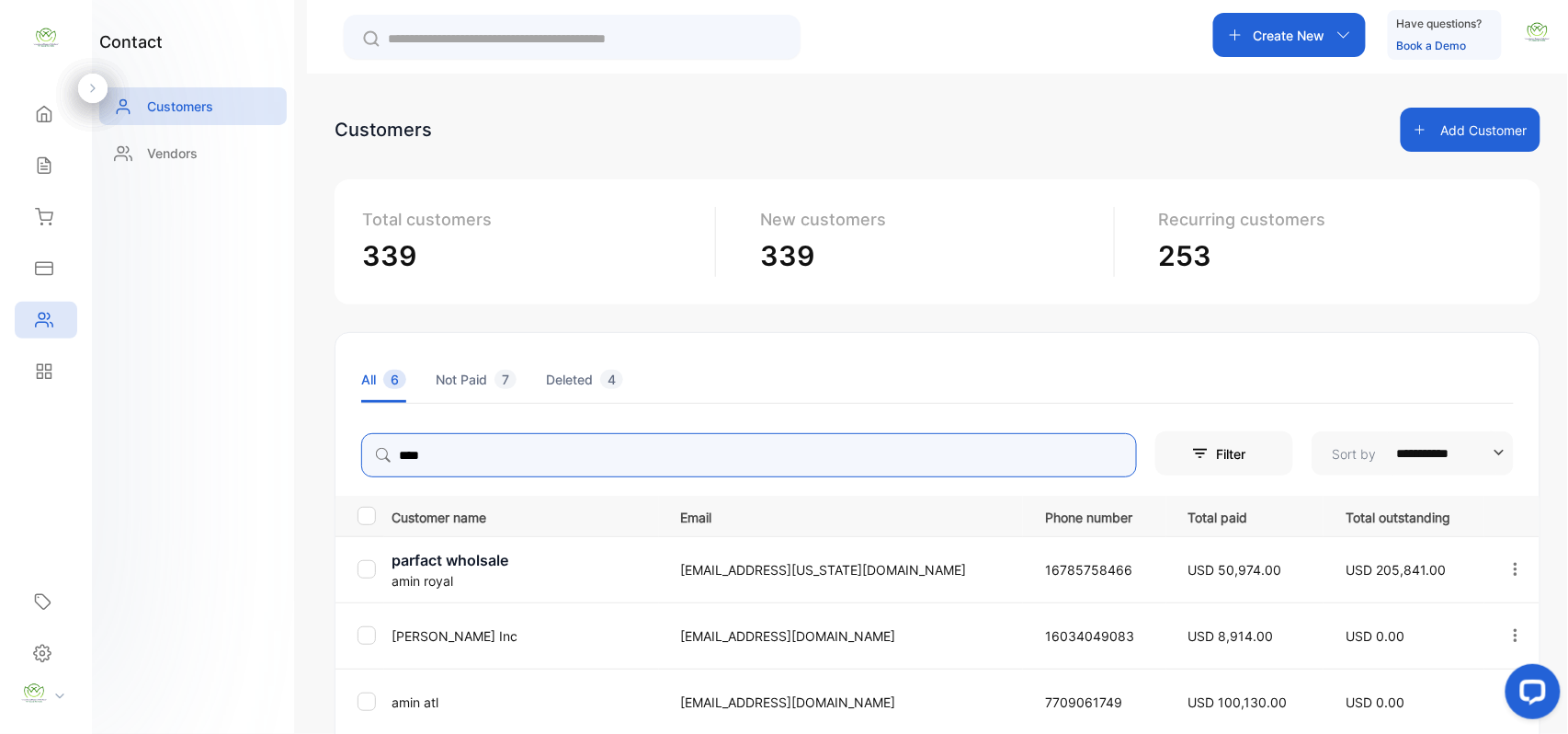
type input "****"
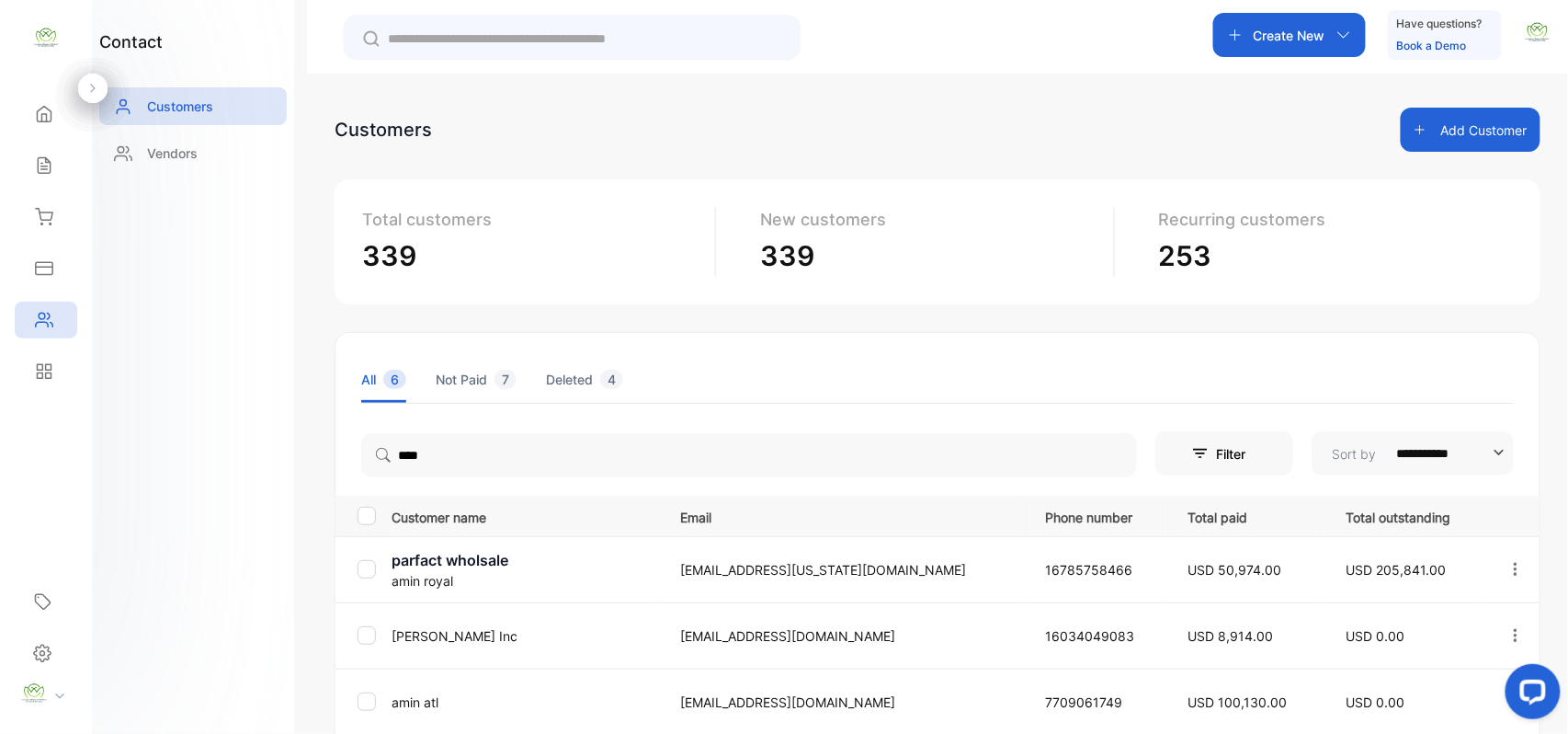
drag, startPoint x: 170, startPoint y: 534, endPoint x: 181, endPoint y: 534, distance: 11.0
click at [176, 534] on div "contact Customers Vendors" at bounding box center [192, 367] width 202 height 734
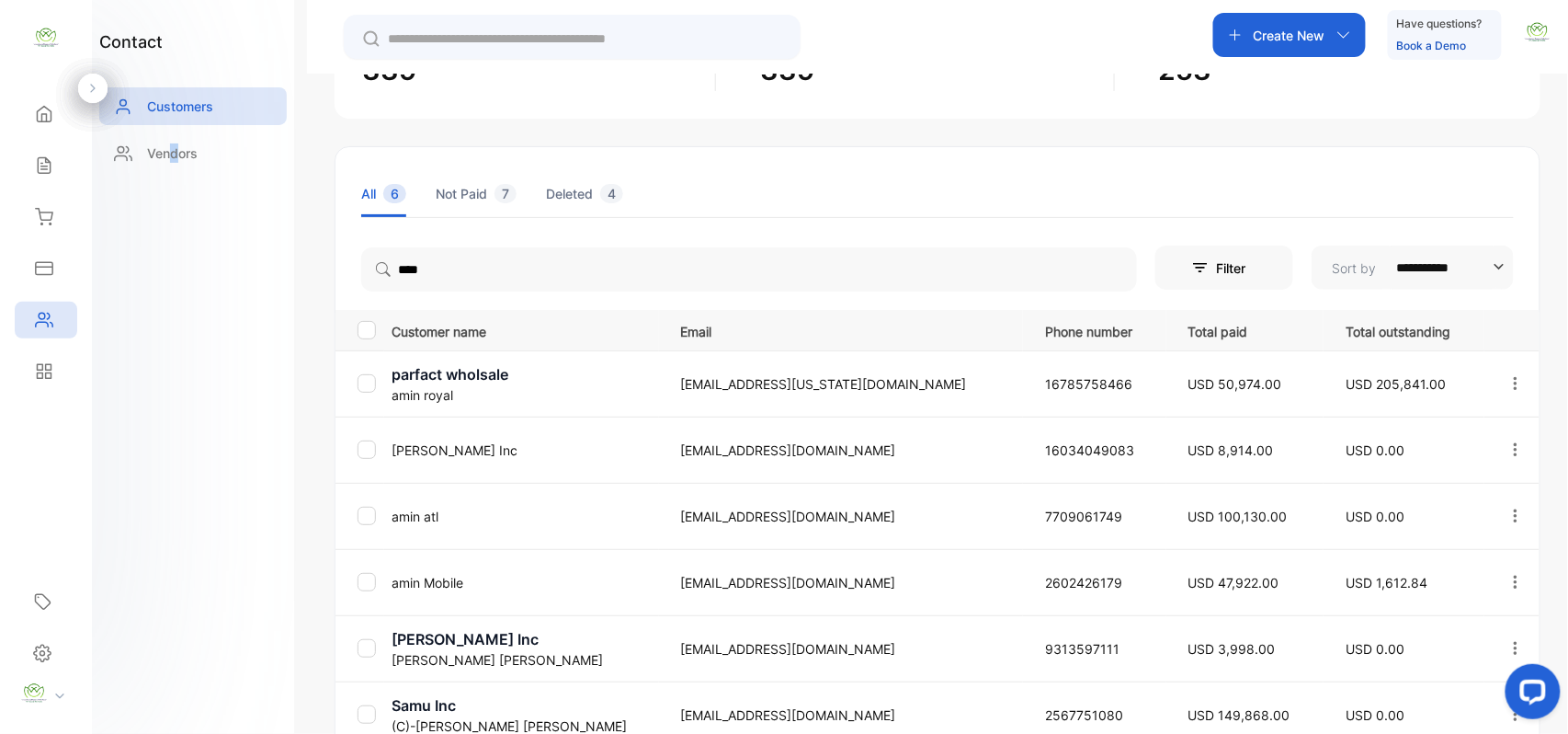
scroll to position [362, 0]
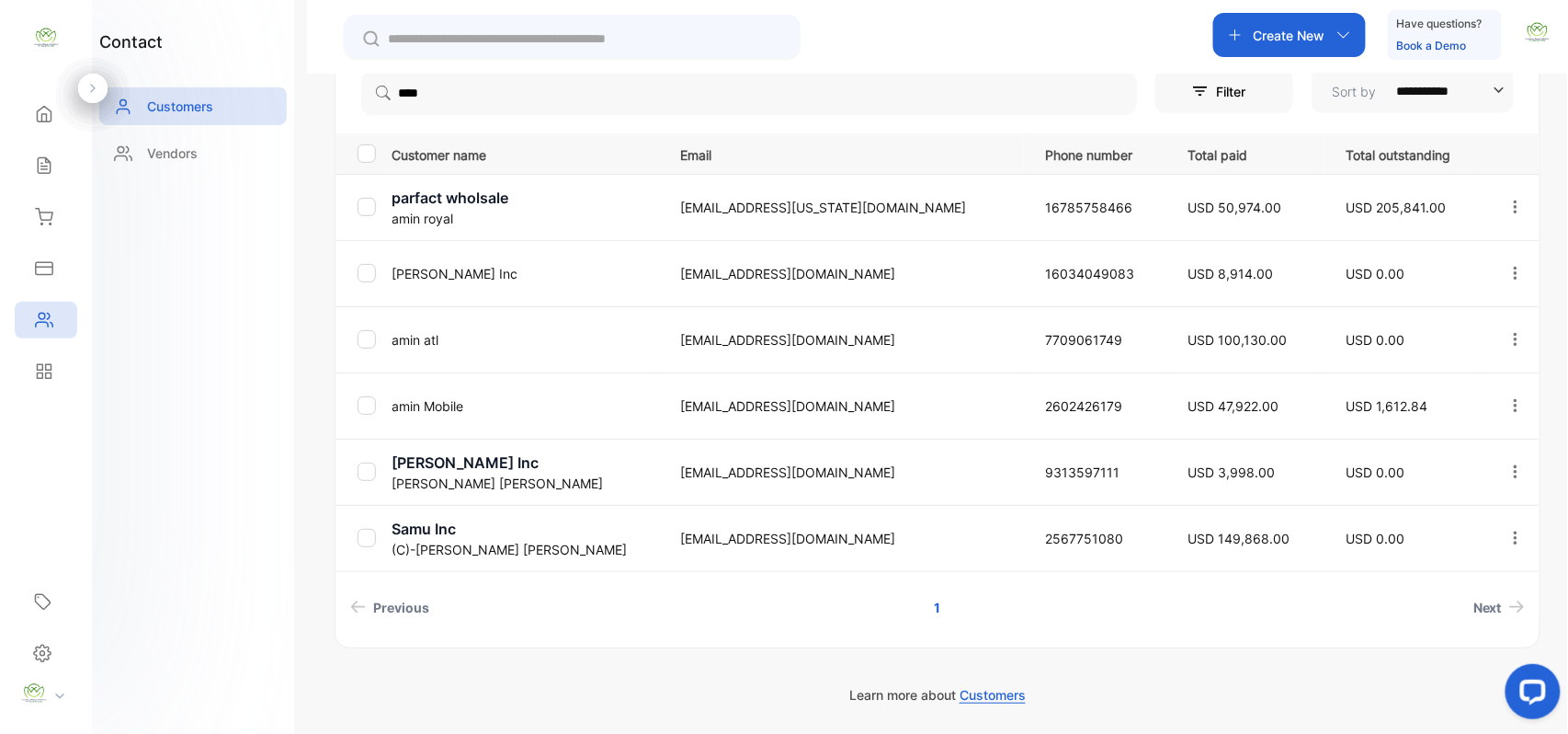
click at [436, 405] on p "amin Mobile" at bounding box center [524, 405] width 266 height 19
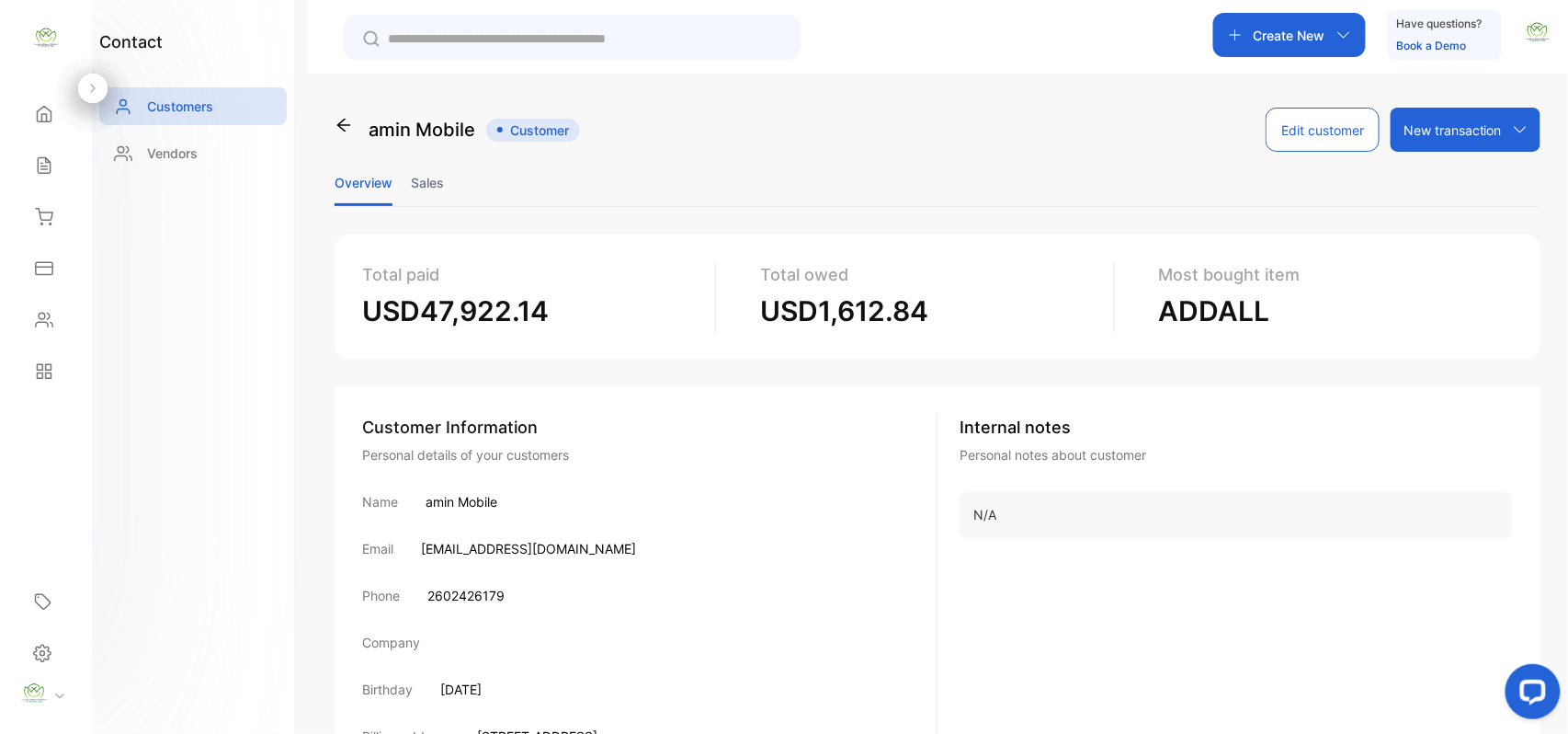
click at [425, 179] on li "Sales" at bounding box center [427, 182] width 33 height 47
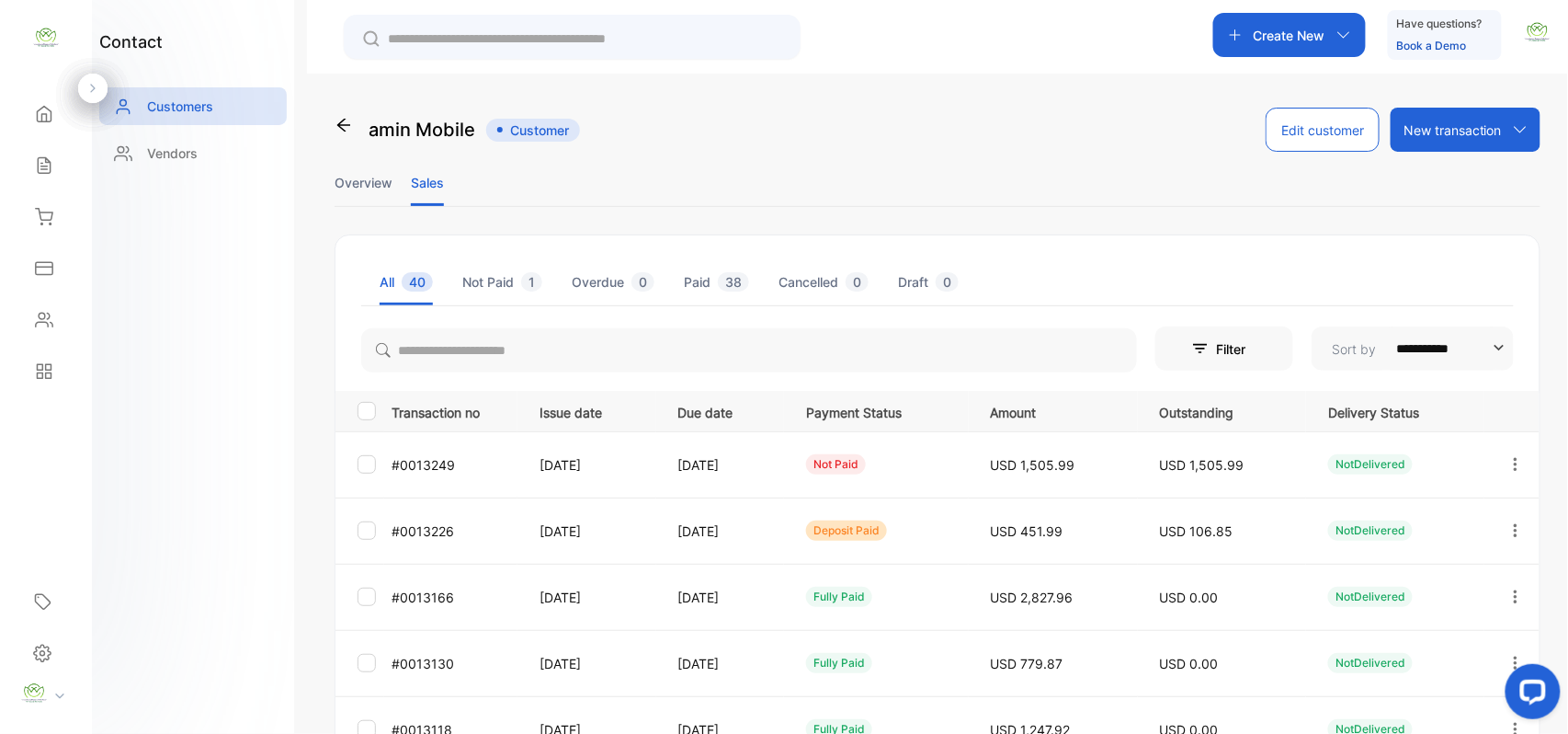
click at [59, 164] on div "Sales" at bounding box center [46, 165] width 63 height 37
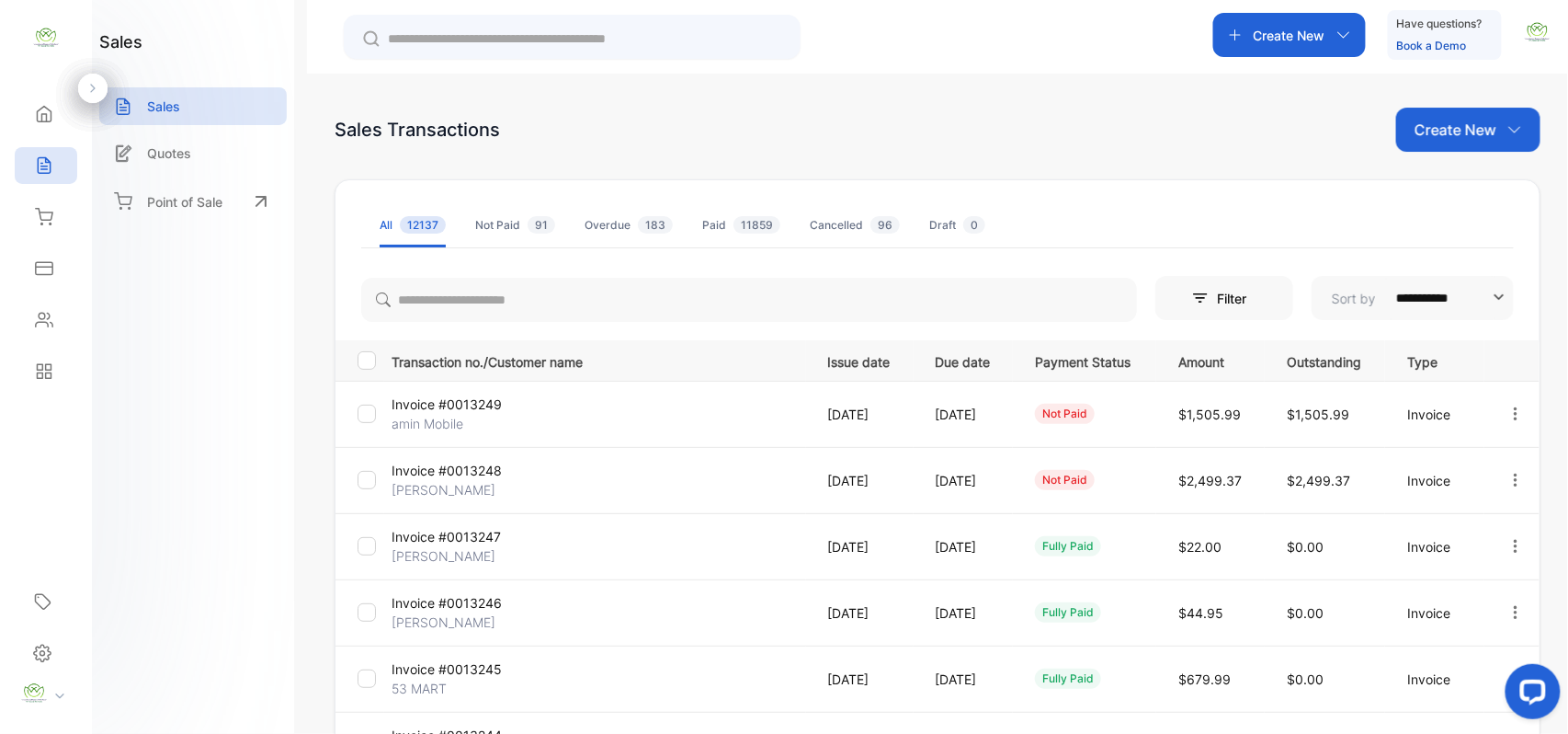
click at [26, 206] on div "Inventory" at bounding box center [46, 216] width 63 height 37
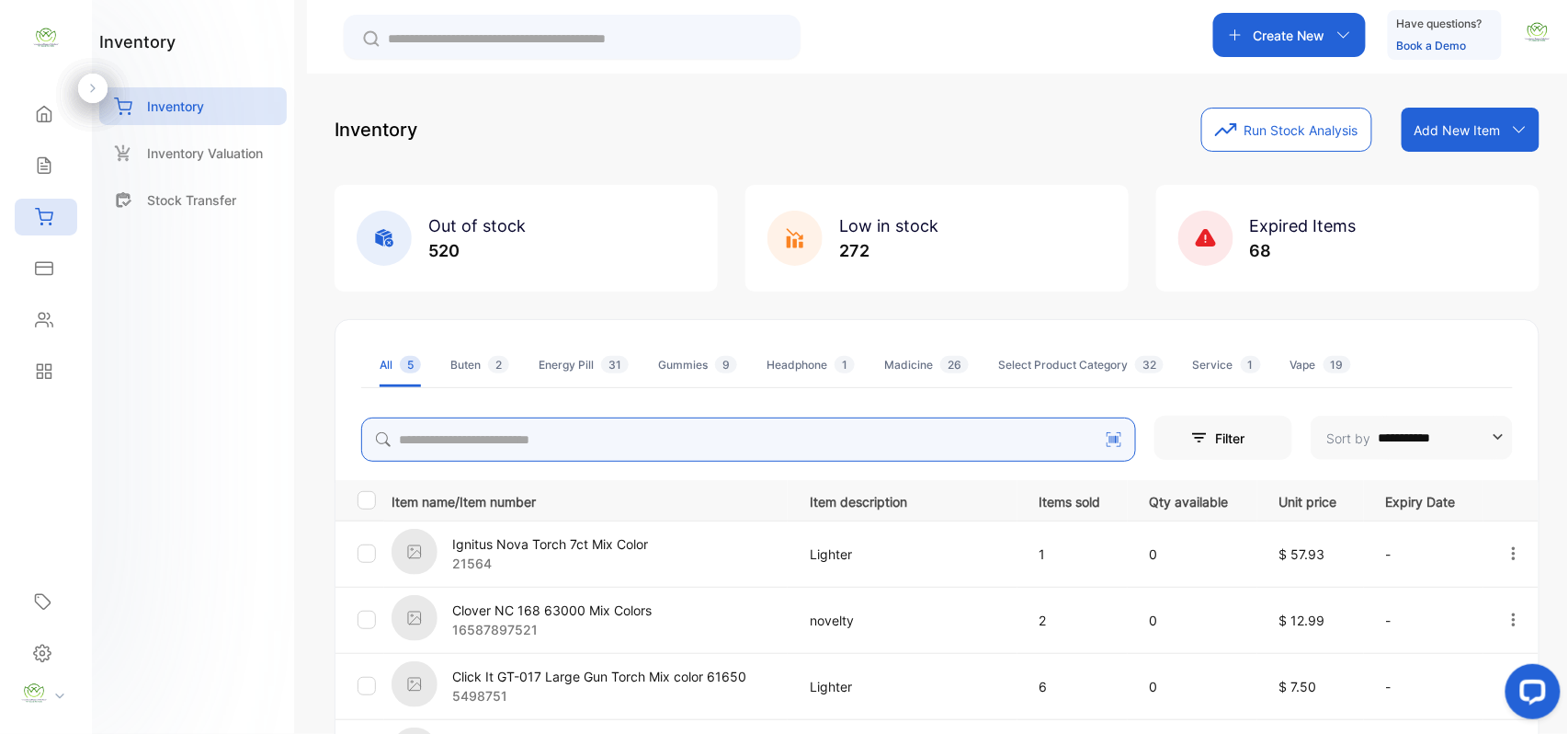
click at [492, 436] on input "search" at bounding box center [748, 440] width 775 height 44
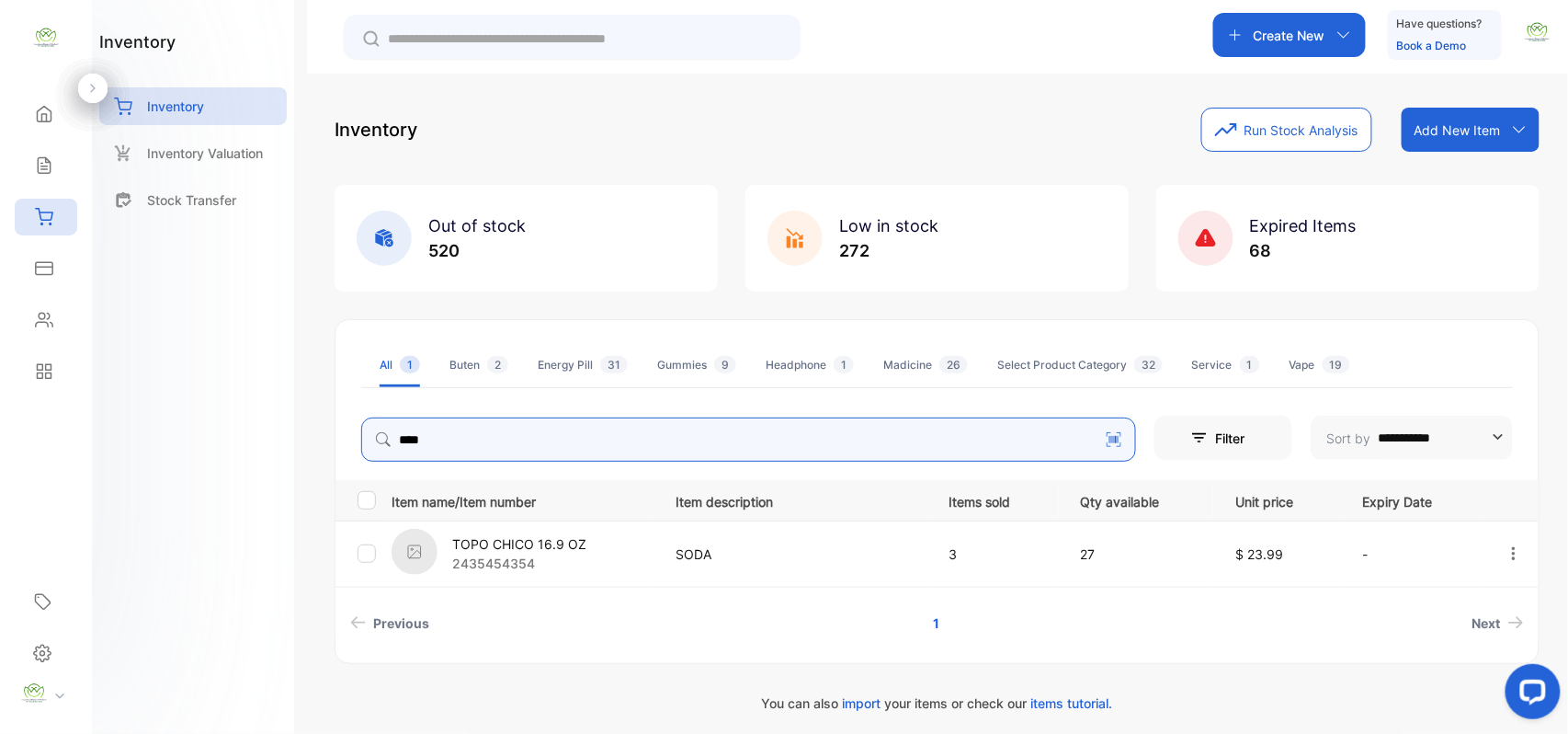
type input "****"
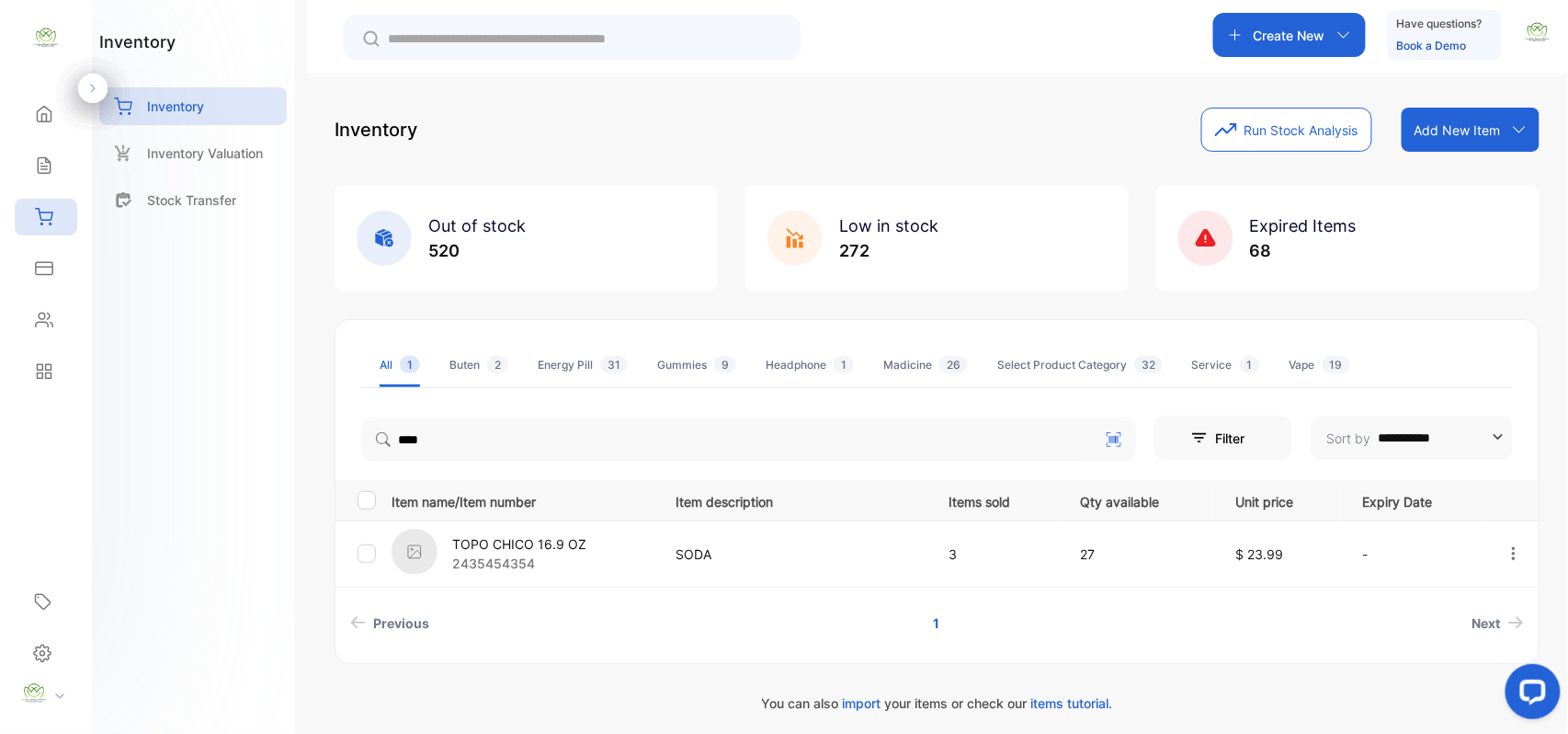
click at [53, 152] on div "Sales" at bounding box center [46, 165] width 63 height 37
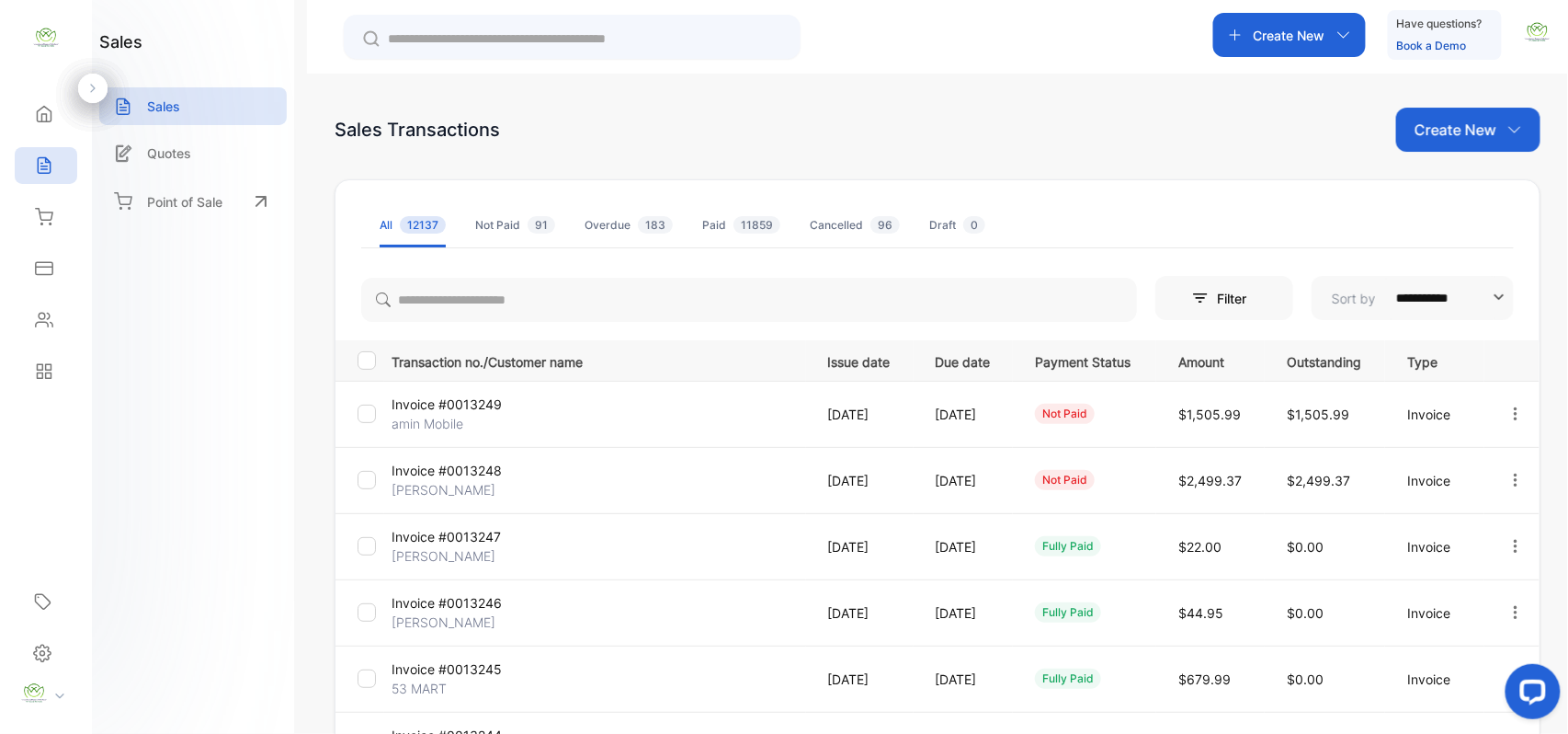
click at [1417, 130] on p "Create New" at bounding box center [1455, 130] width 82 height 22
click at [1452, 191] on span "Invoice" at bounding box center [1470, 190] width 43 height 19
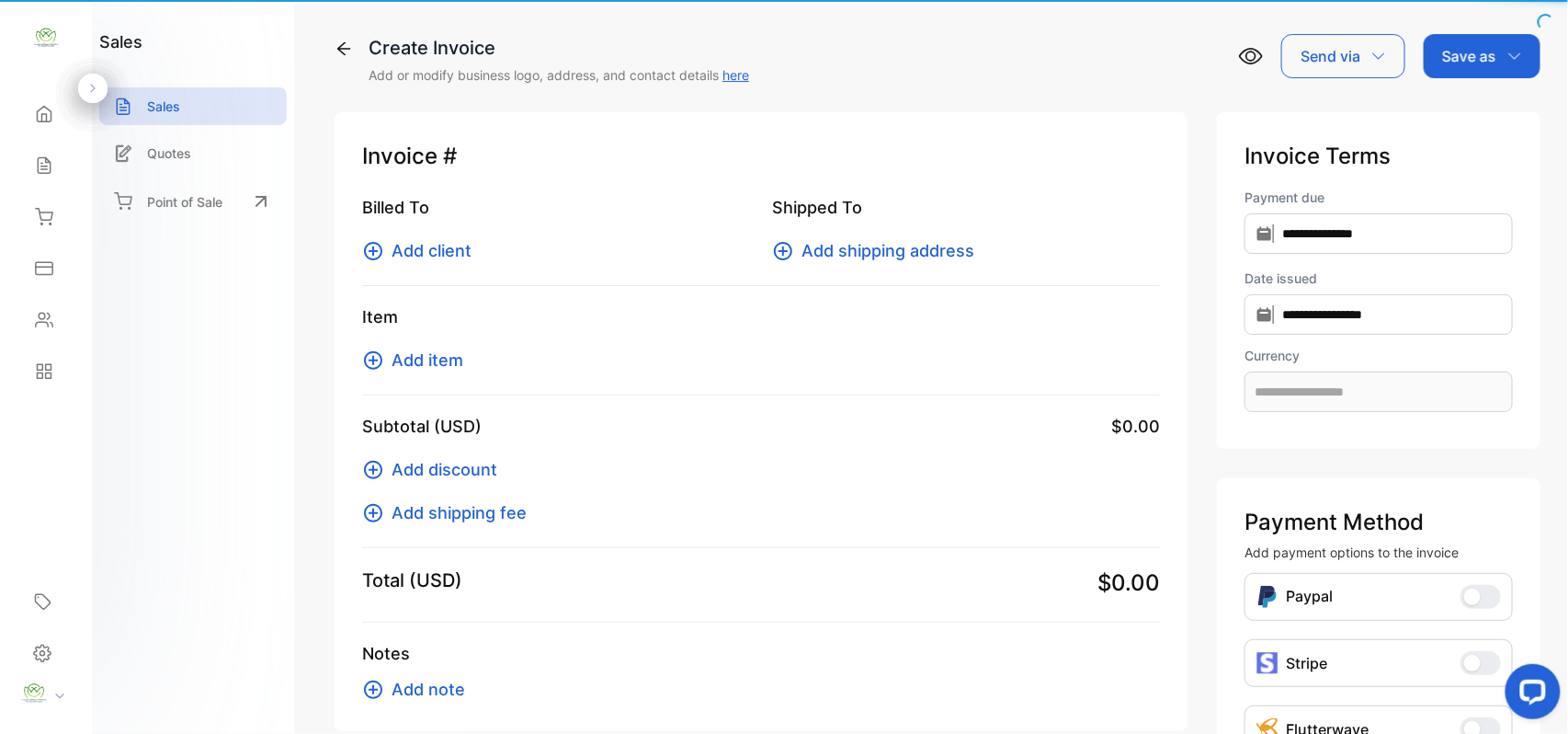
type input "**********"
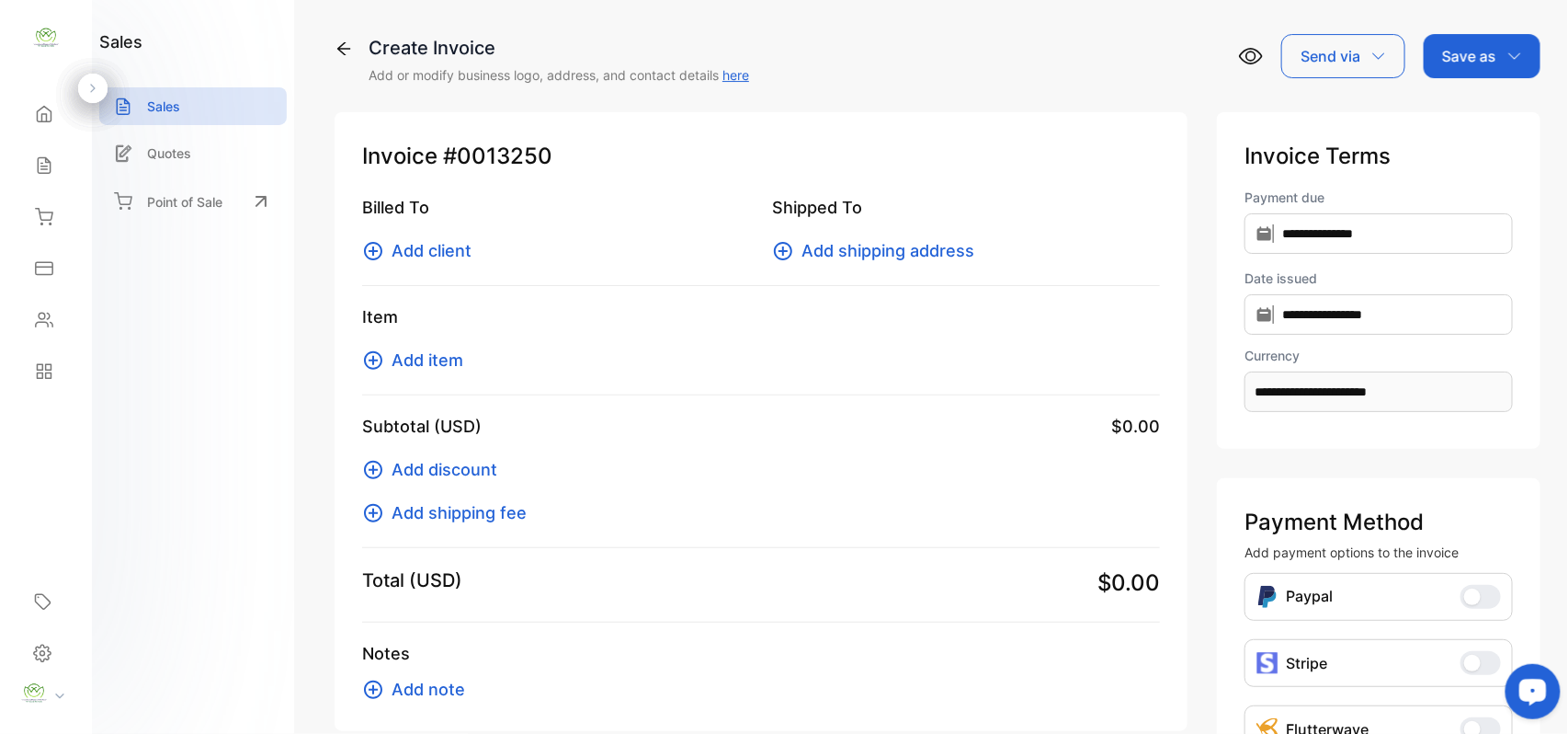
click at [394, 238] on span "Add client" at bounding box center [432, 250] width 80 height 25
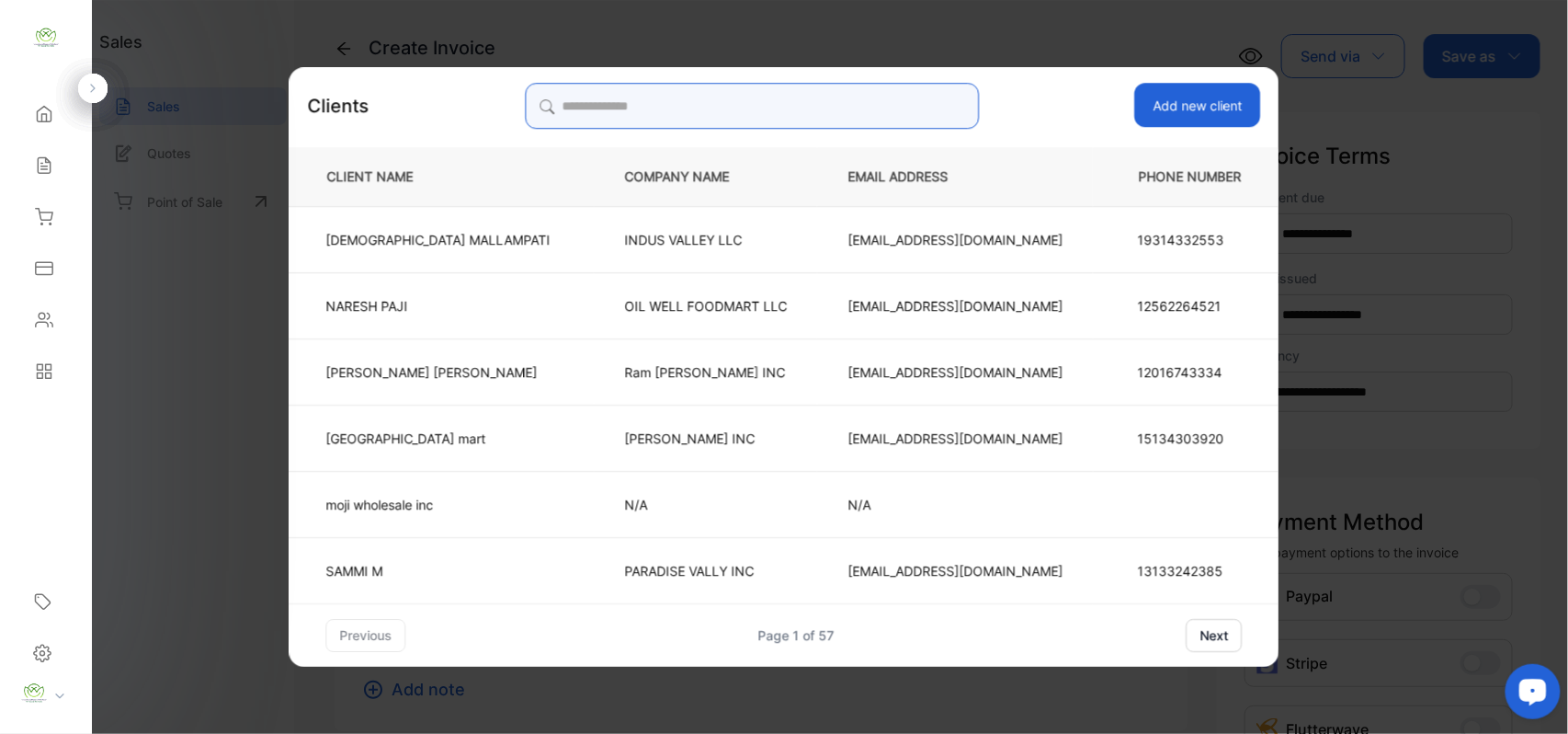
click at [898, 104] on input "search" at bounding box center [751, 106] width 454 height 46
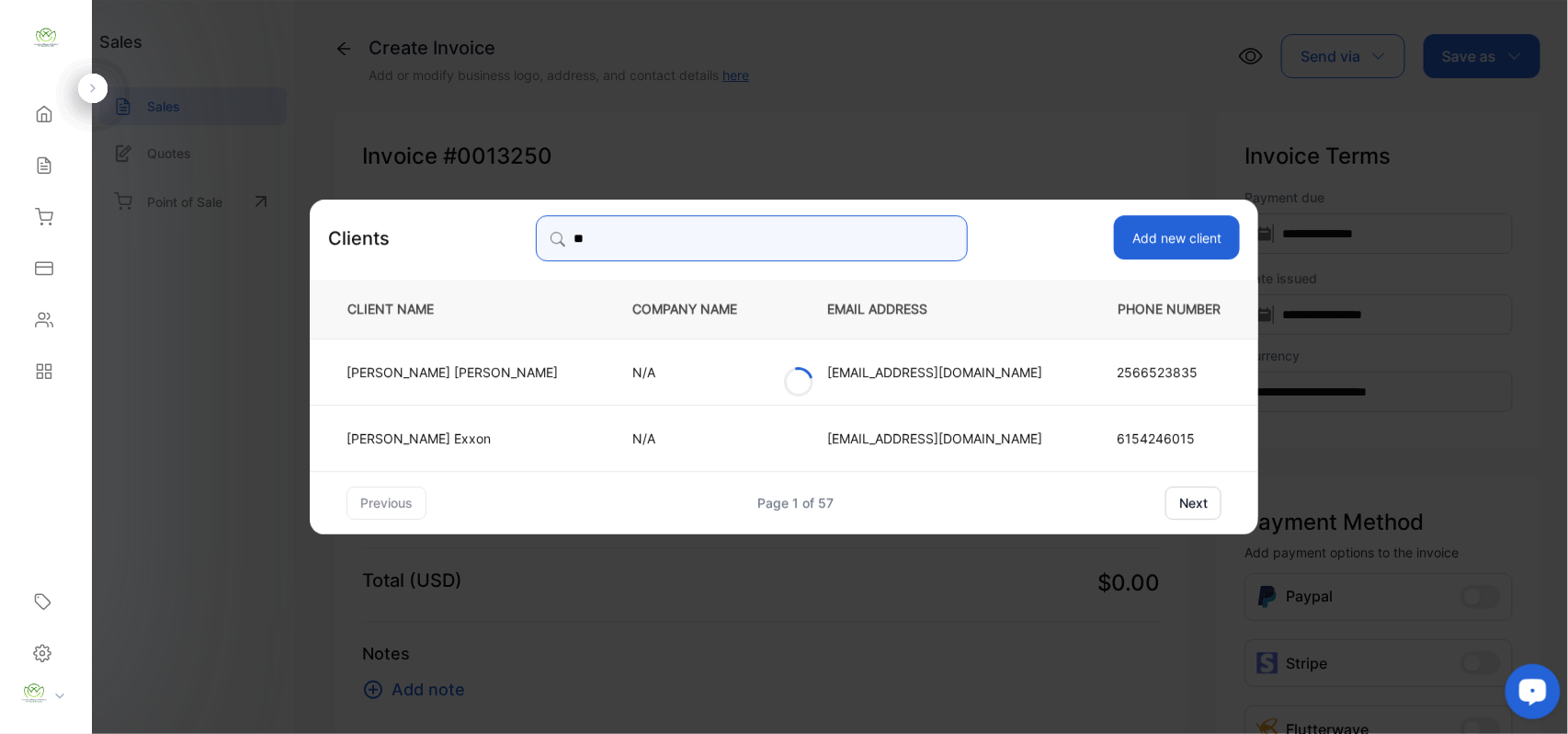
type input "*"
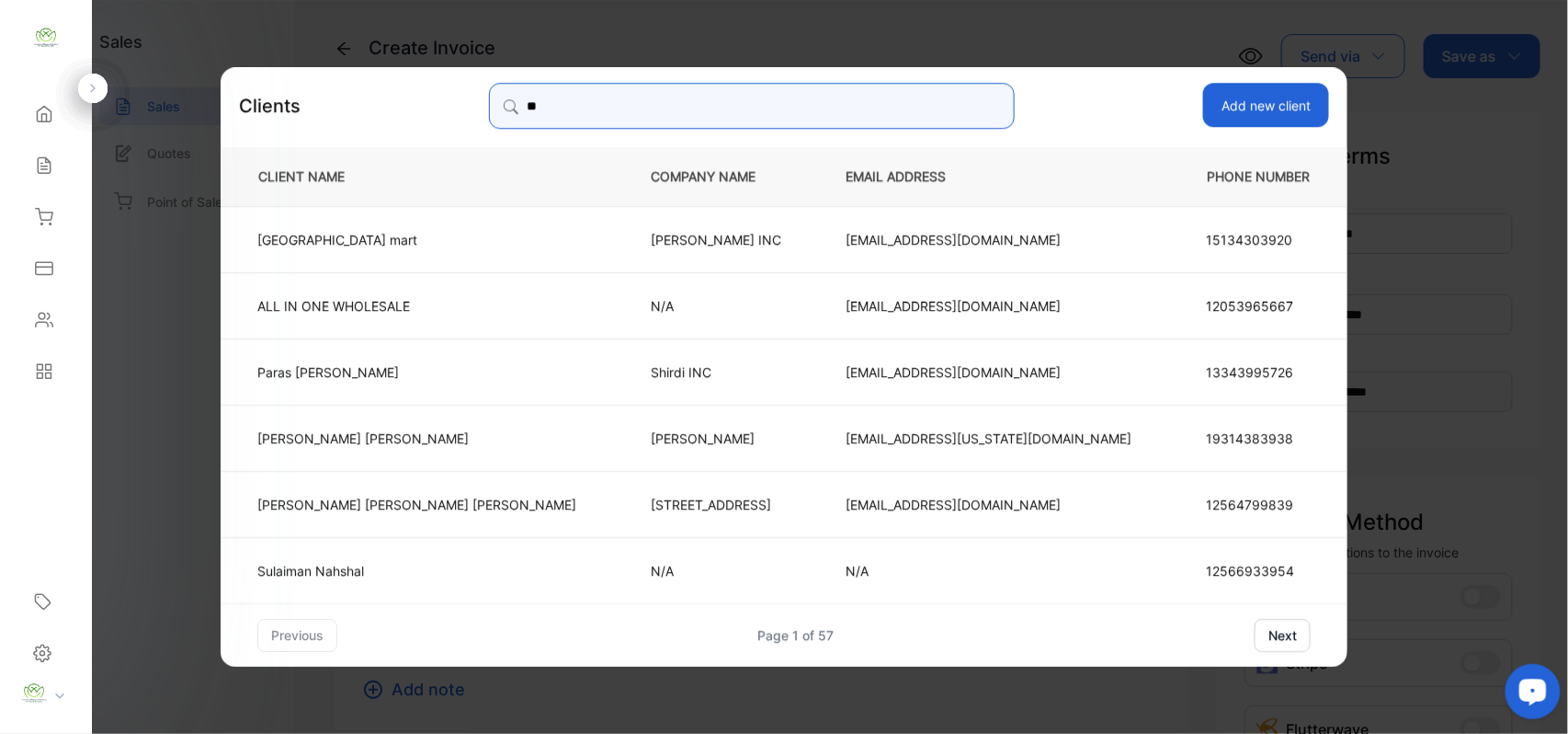
type input "*"
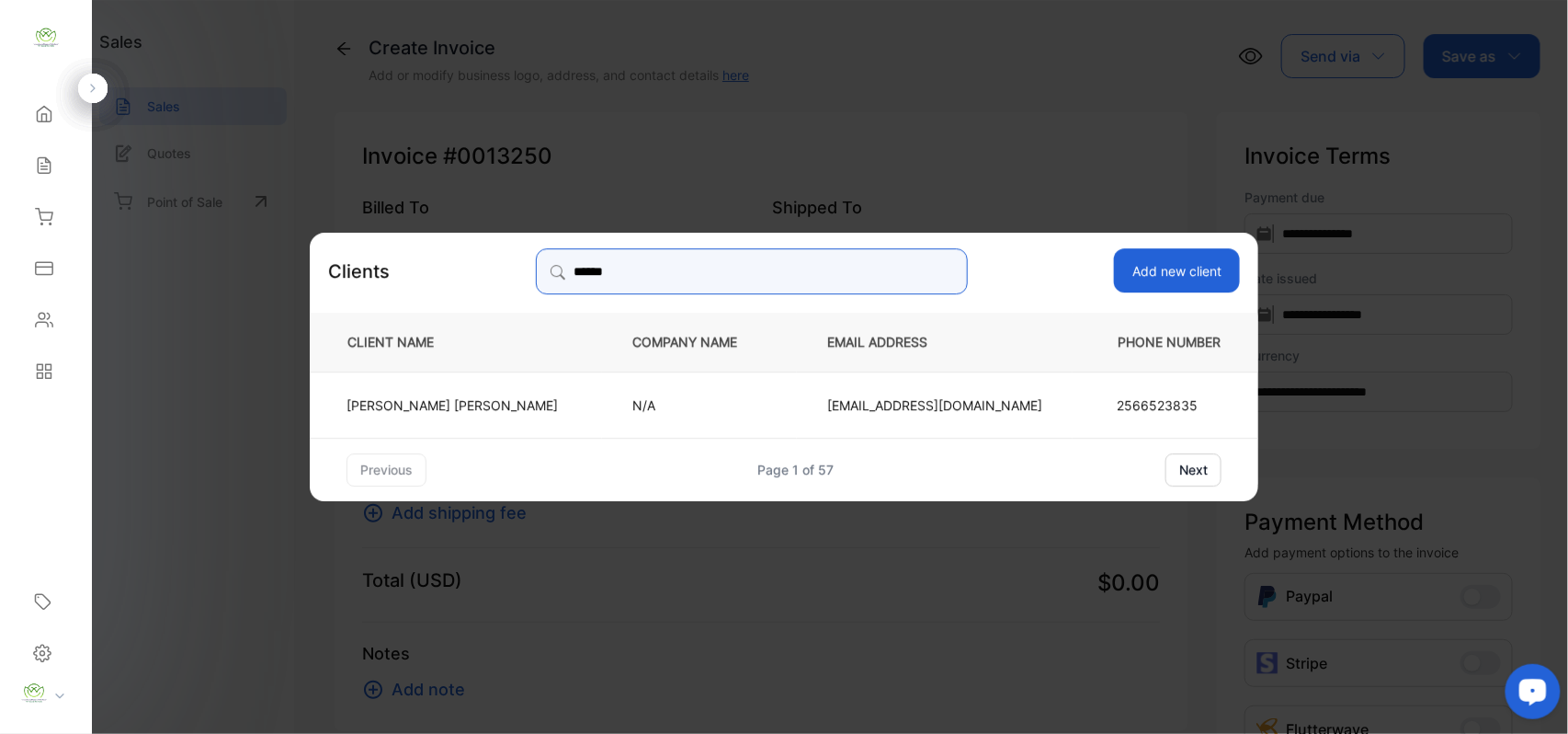
type input "******"
click at [453, 399] on p "Alex David" at bounding box center [453, 403] width 211 height 19
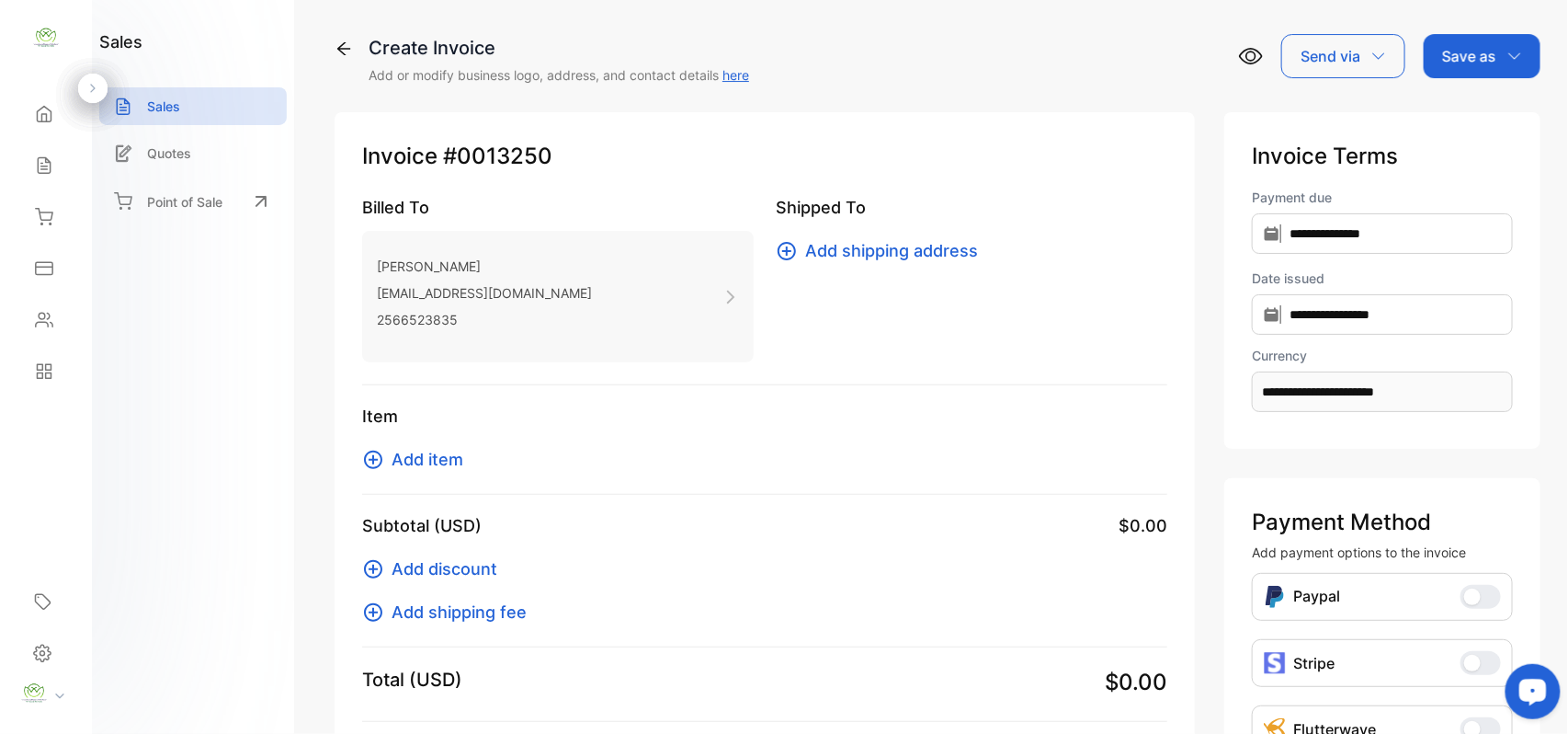
click at [440, 460] on span "Add item" at bounding box center [428, 459] width 72 height 25
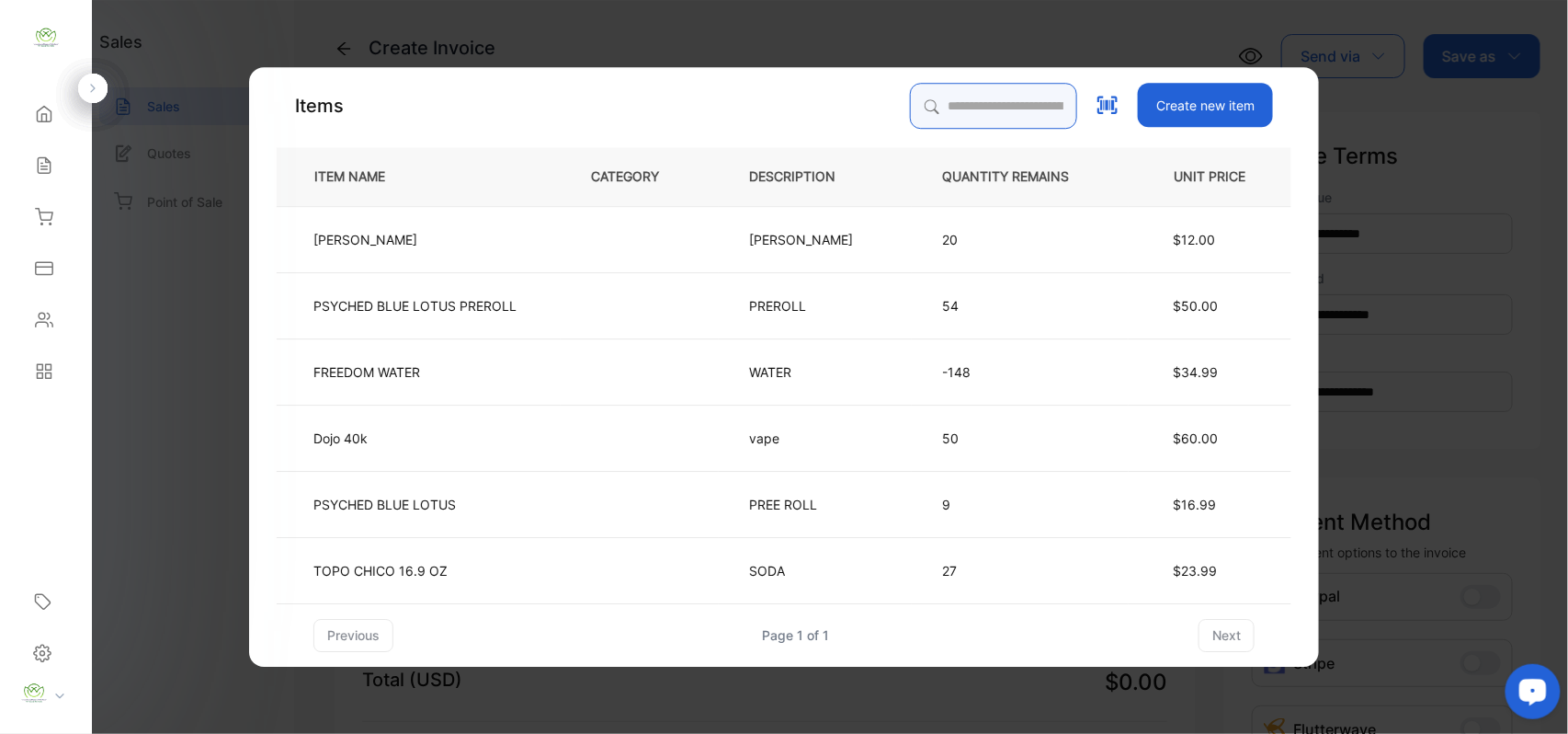
click at [997, 100] on input "search" at bounding box center [994, 106] width 167 height 46
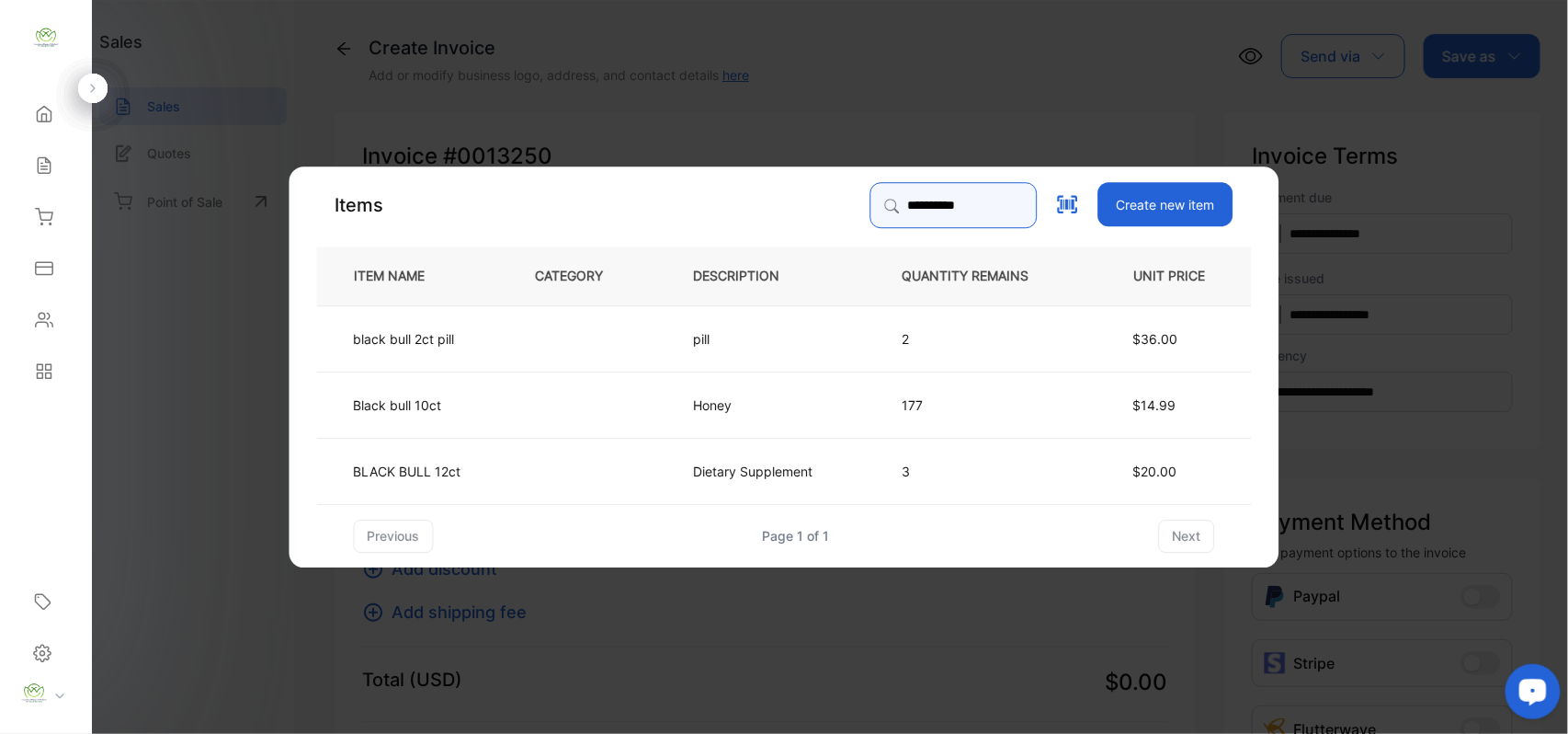
click at [887, 195] on input "**********" at bounding box center [954, 205] width 167 height 46
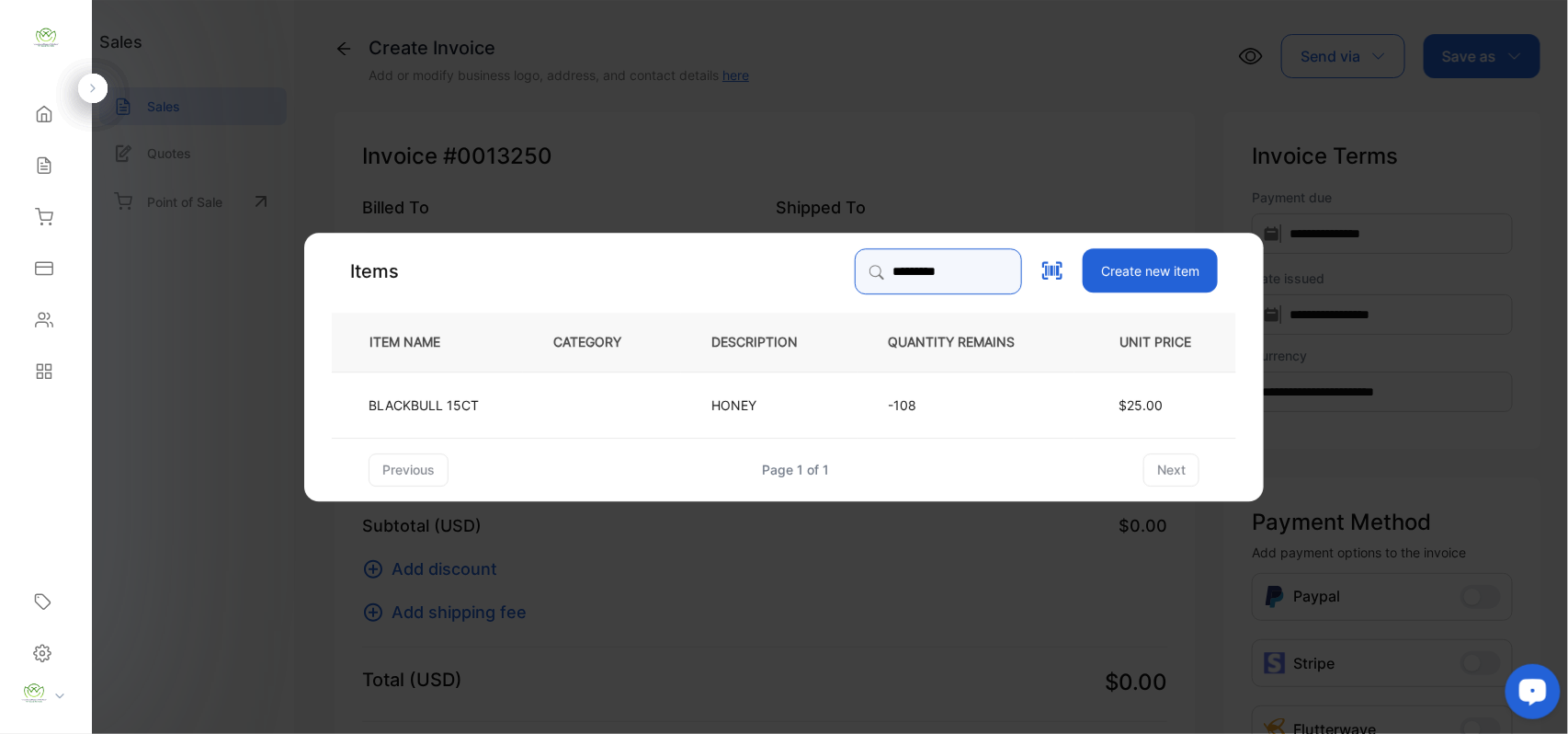
type input "*********"
click at [850, 399] on td "HONEY" at bounding box center [769, 404] width 176 height 66
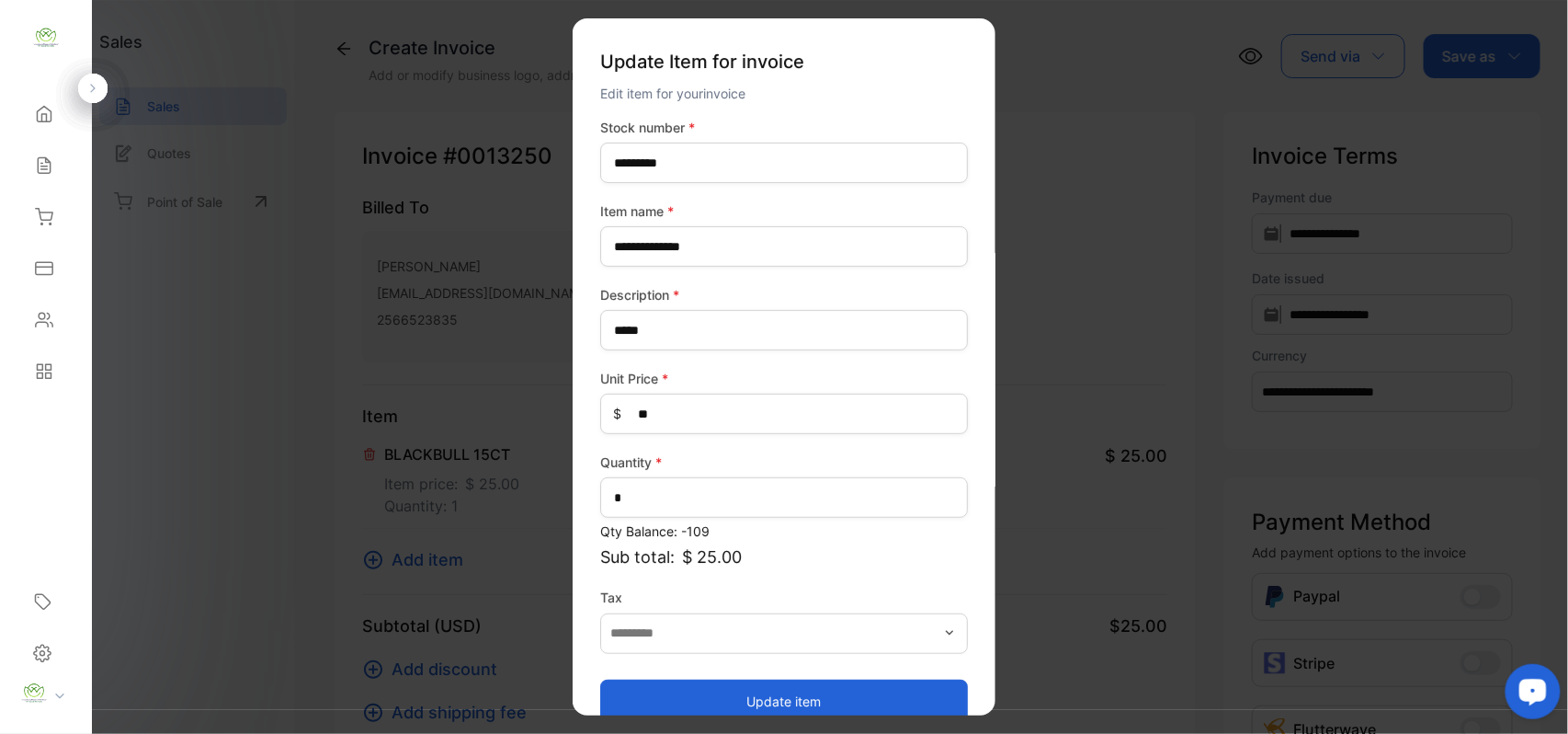
click at [752, 695] on button "Update item" at bounding box center [784, 700] width 368 height 44
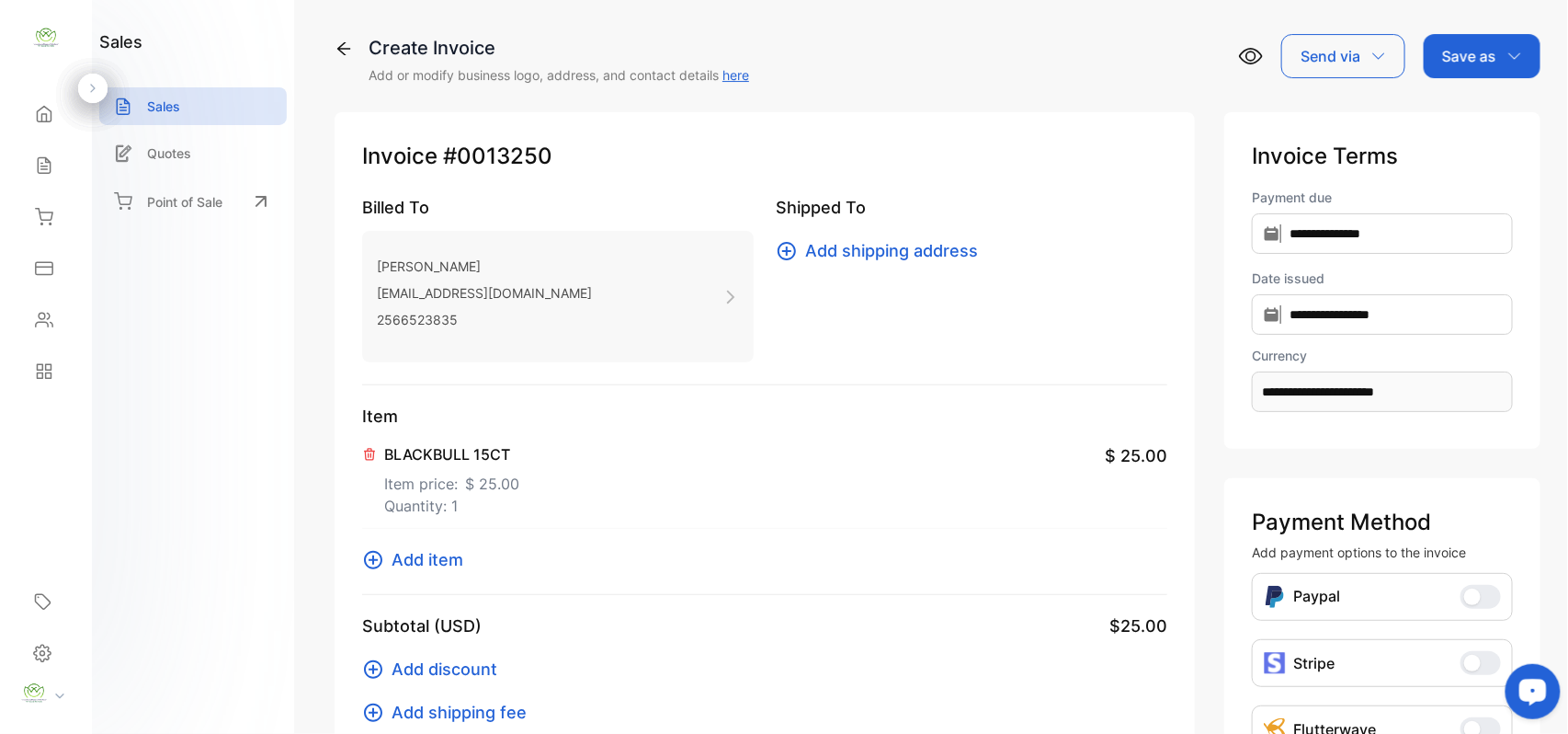
click at [421, 559] on span "Add item" at bounding box center [428, 559] width 72 height 25
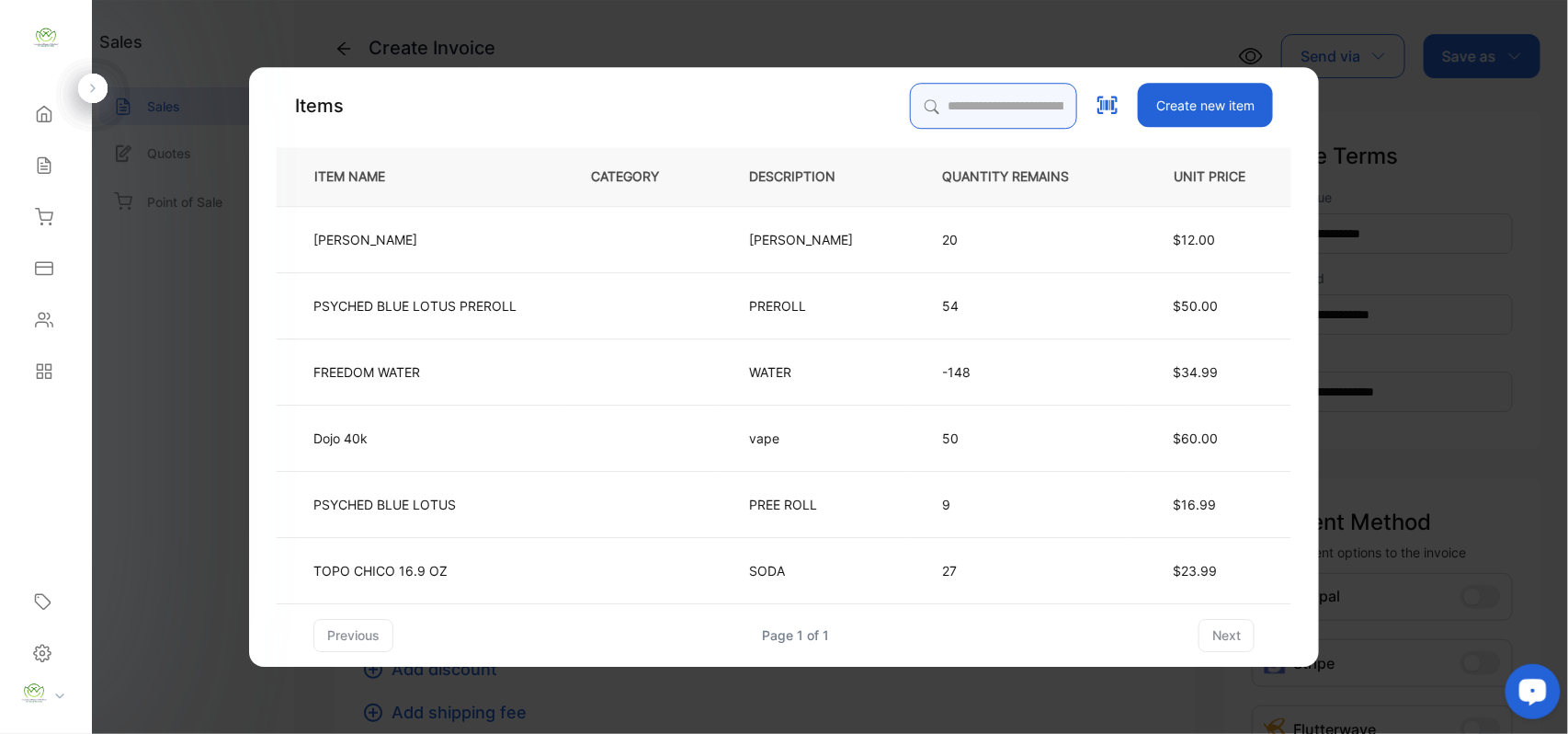
click at [935, 93] on input "search" at bounding box center [994, 106] width 167 height 46
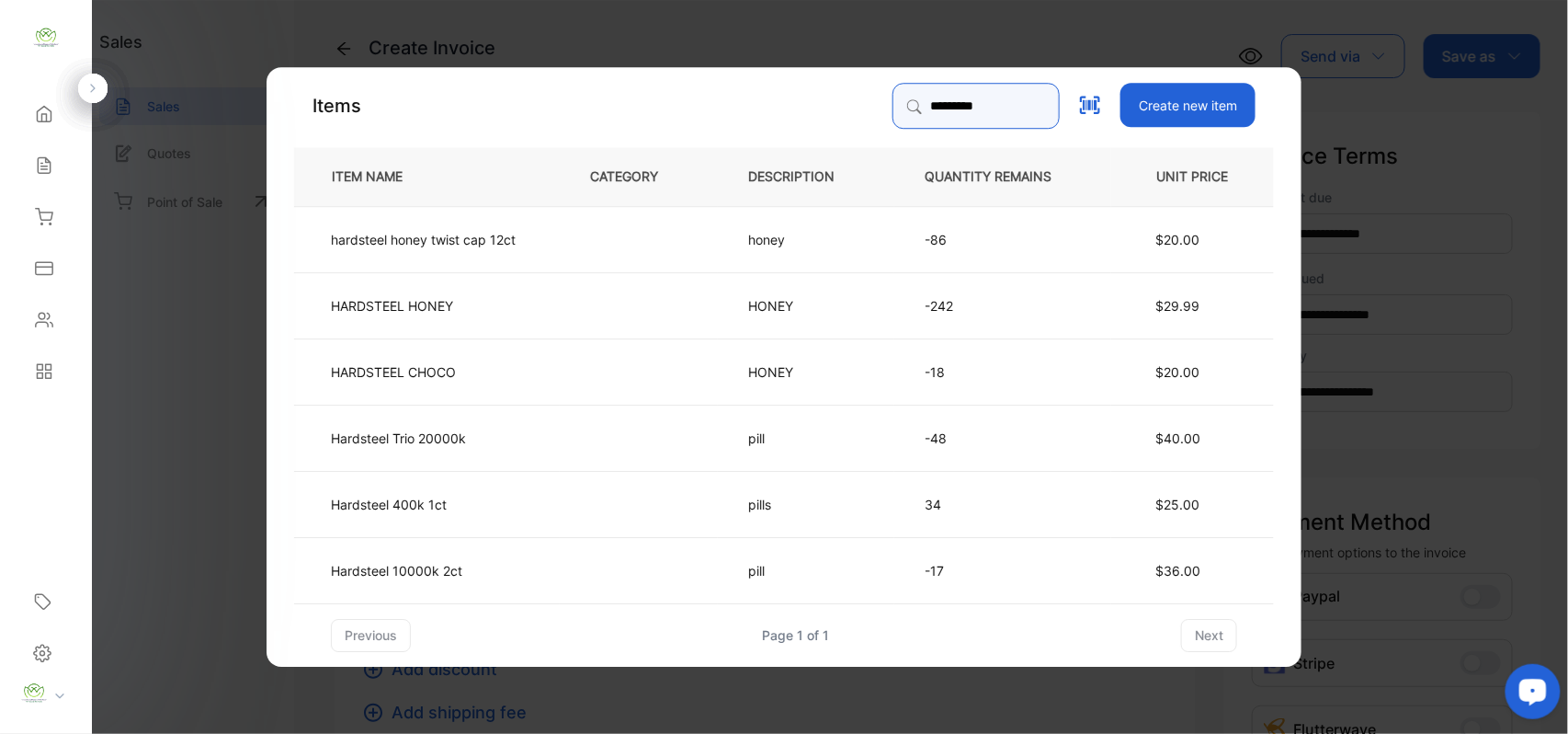
type input "*********"
click at [504, 307] on td "HARDSTEEL HONEY" at bounding box center [427, 304] width 265 height 66
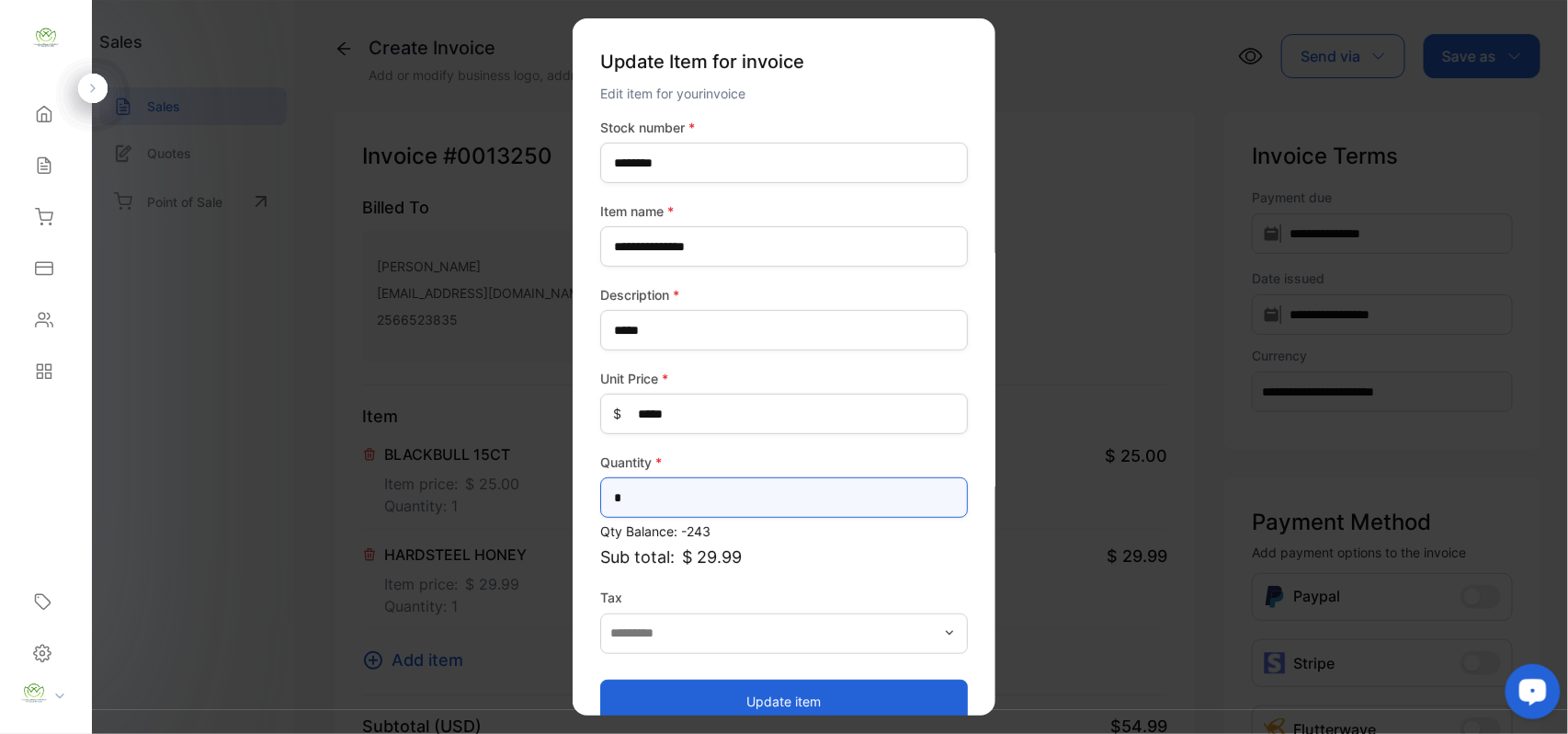
click at [723, 504] on input "*" at bounding box center [784, 497] width 368 height 41
type input "*"
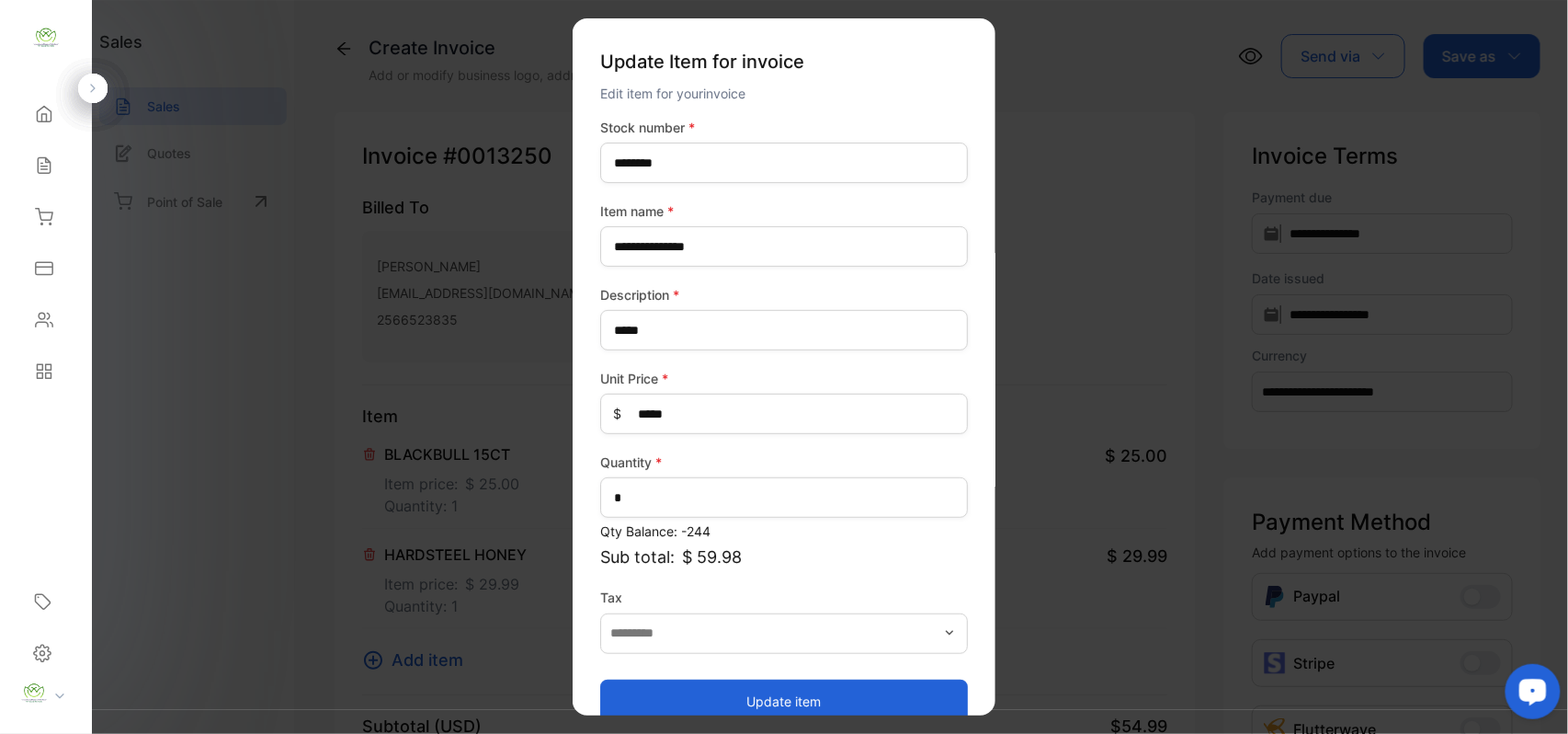
click at [678, 707] on button "Update item" at bounding box center [784, 700] width 368 height 44
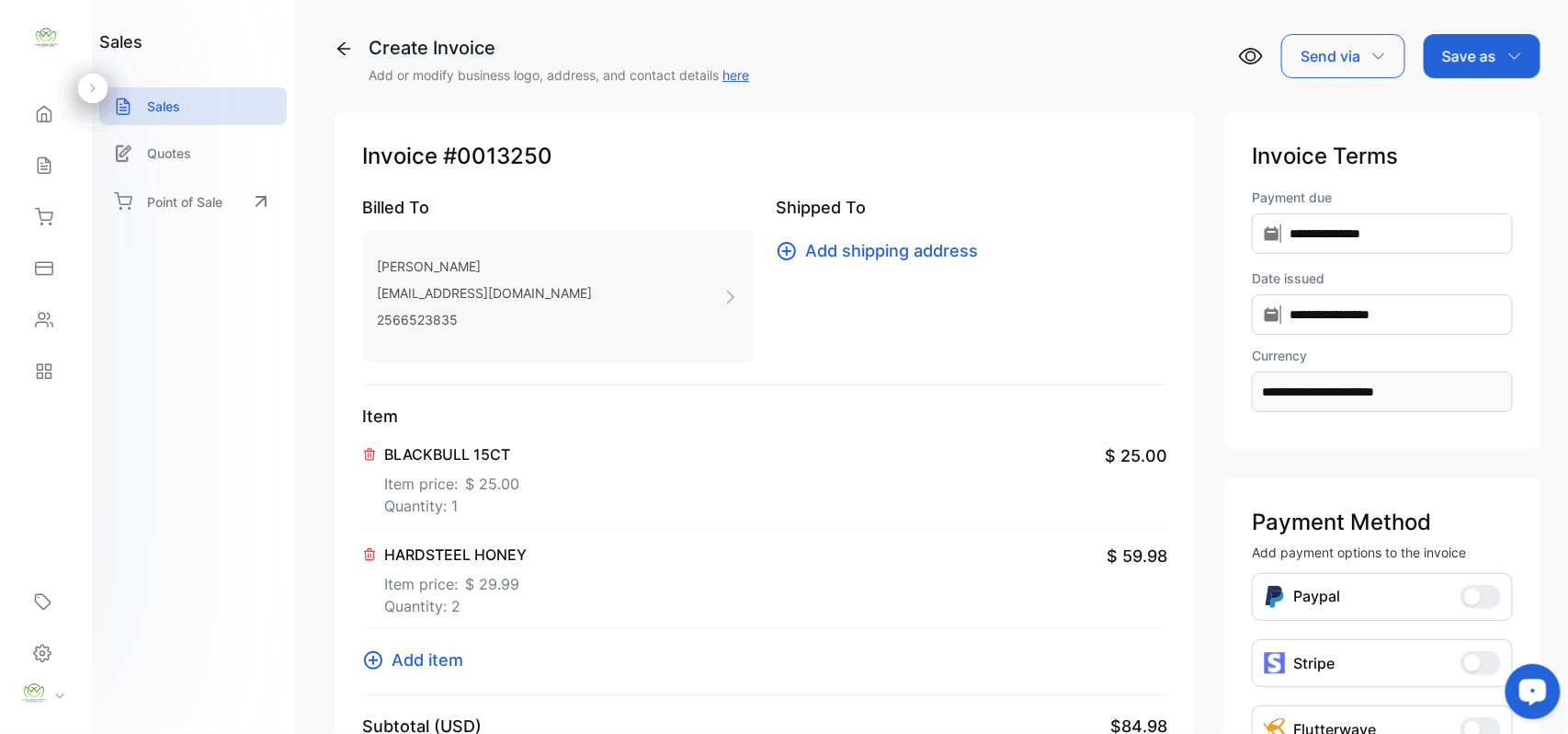
click at [445, 658] on span "Add item" at bounding box center [428, 659] width 72 height 25
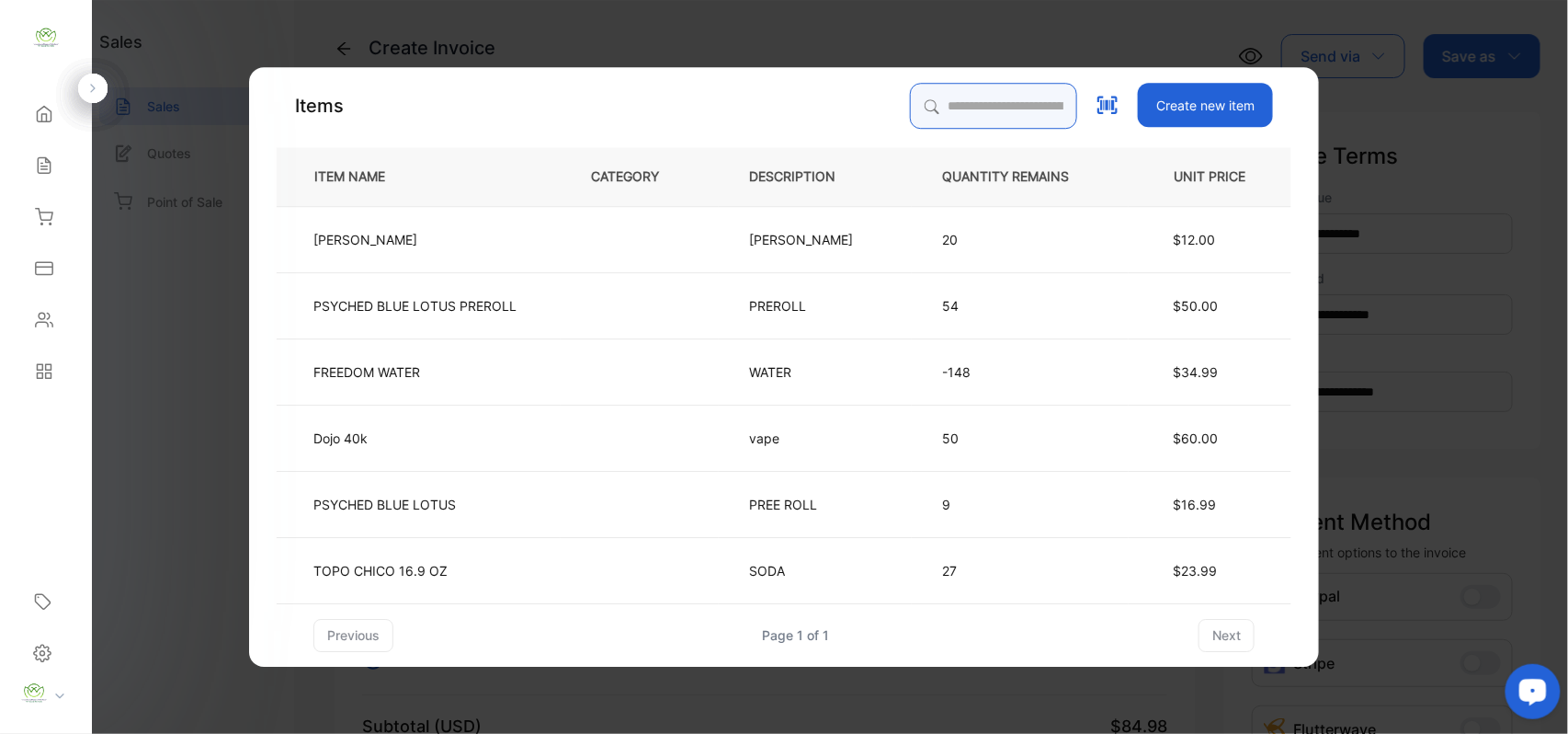
click at [975, 112] on input "search" at bounding box center [994, 106] width 167 height 46
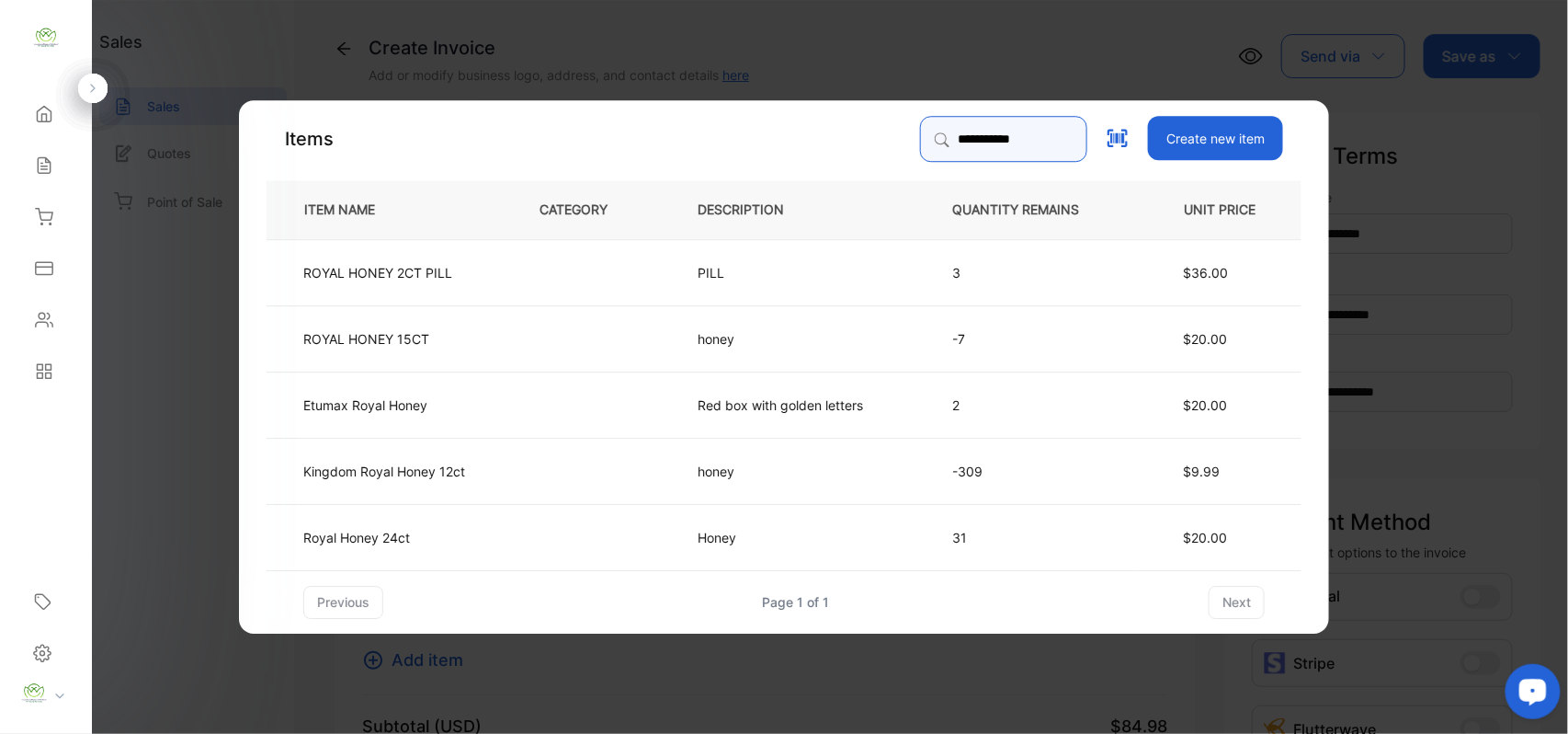
type input "**********"
click at [567, 539] on td at bounding box center [588, 536] width 158 height 66
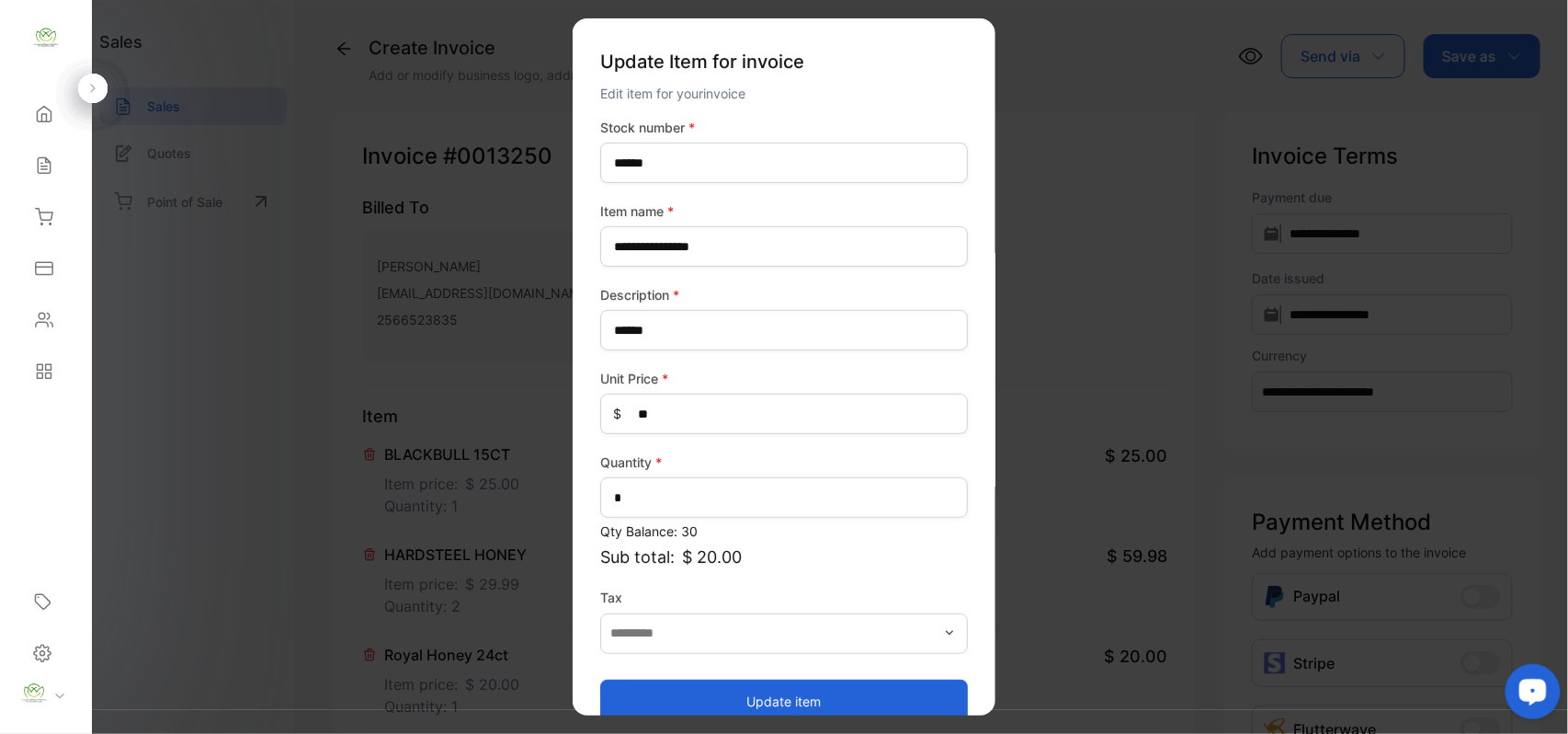
click at [809, 689] on button "Update item" at bounding box center [784, 700] width 368 height 44
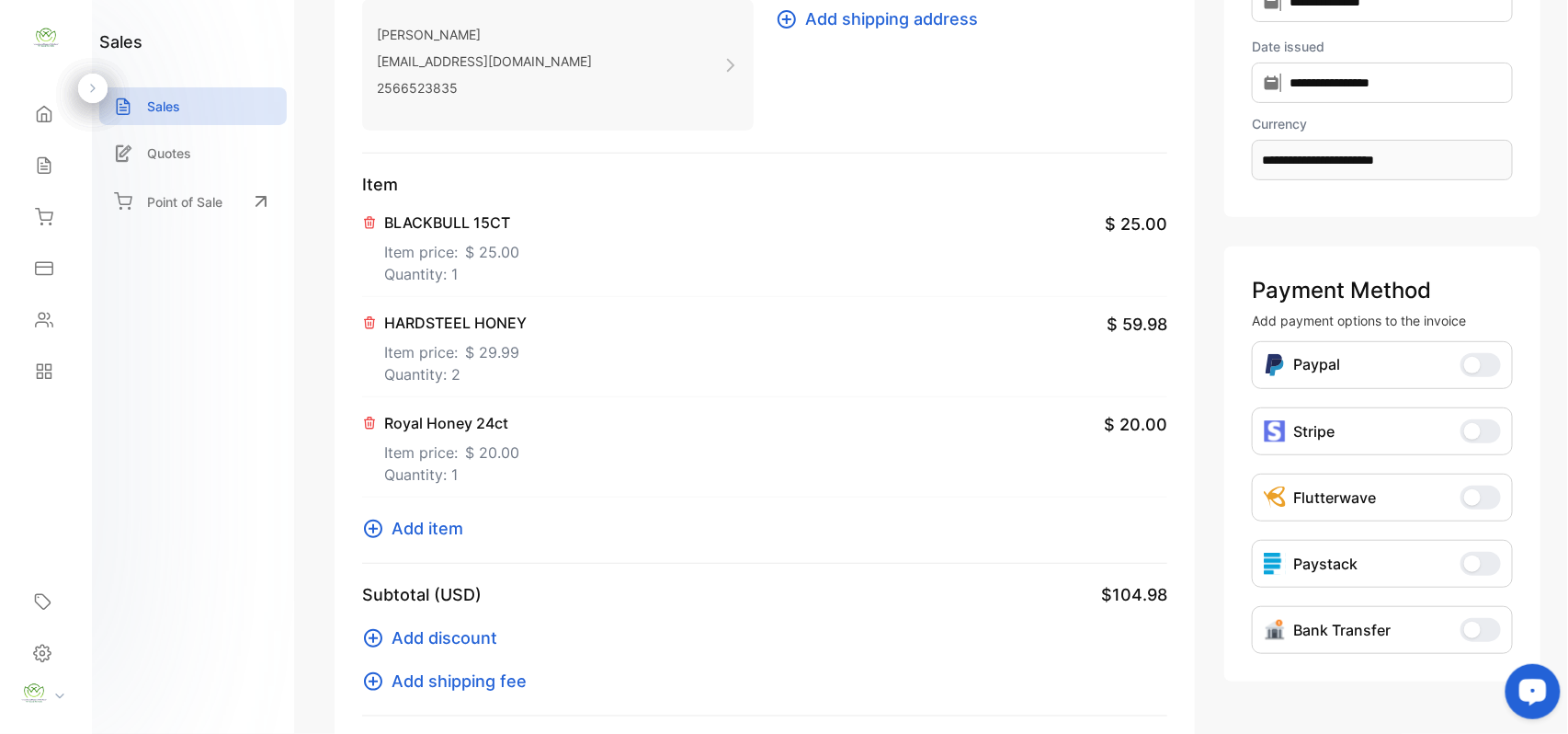
scroll to position [285, 0]
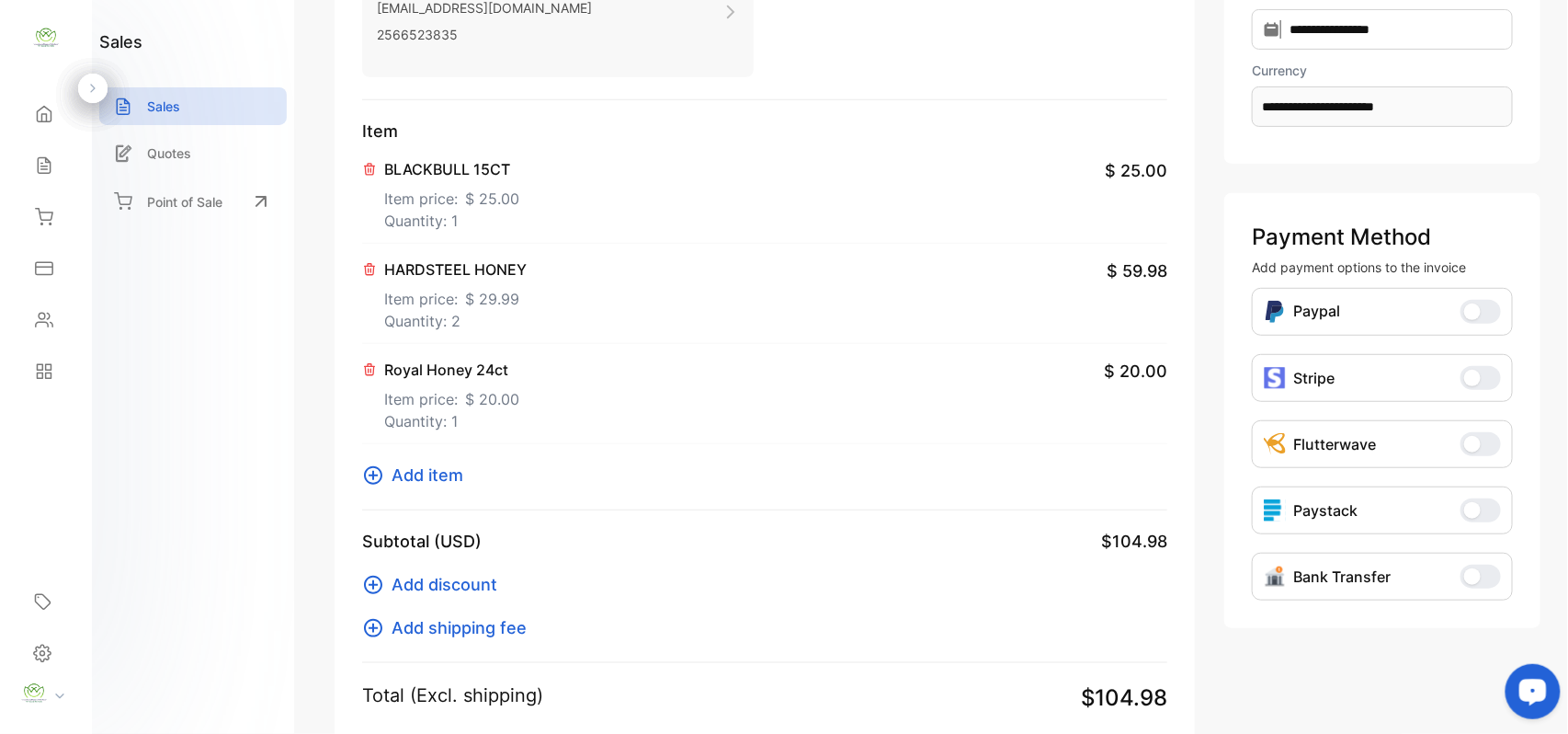
click at [408, 471] on span "Add item" at bounding box center [428, 475] width 72 height 25
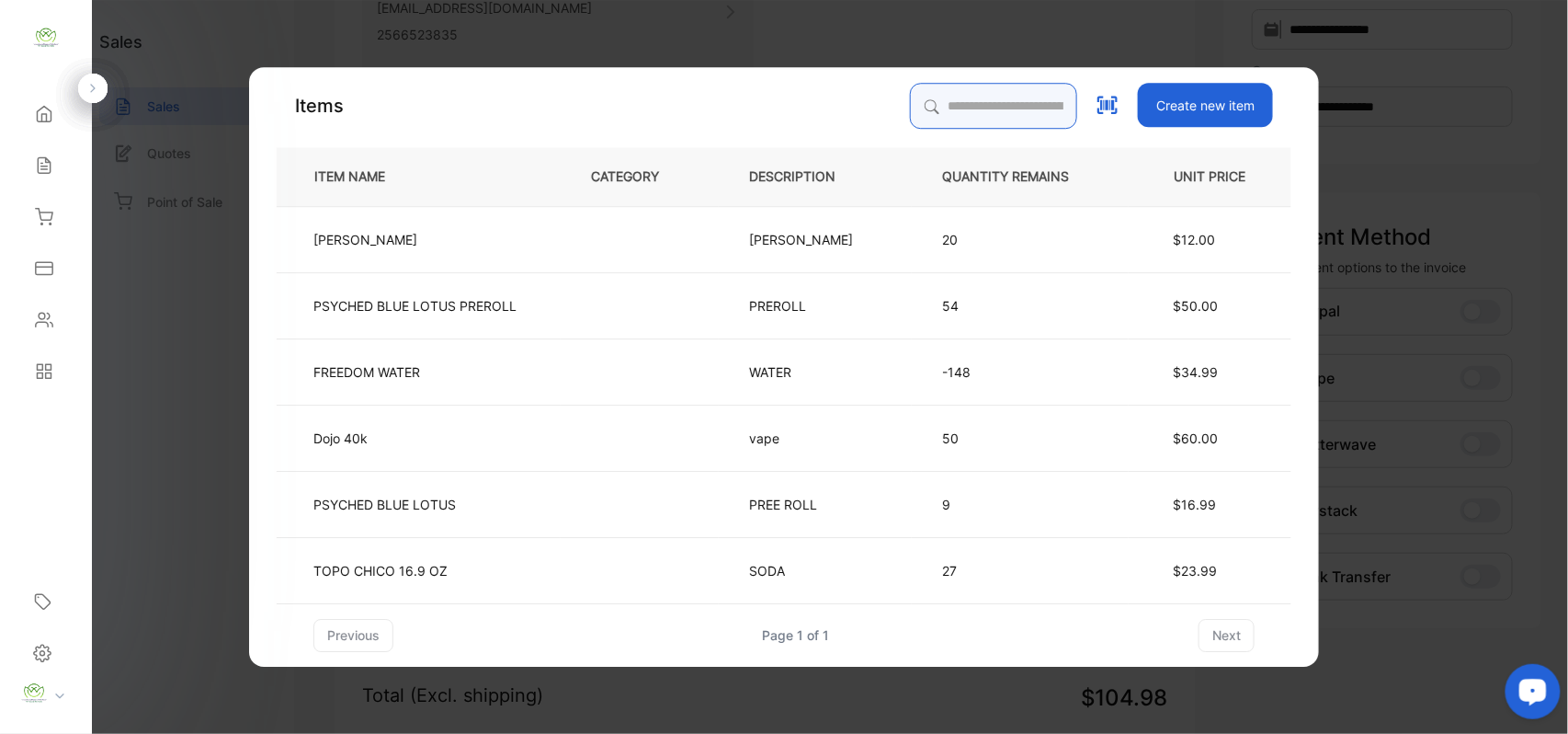
click at [1009, 101] on input "search" at bounding box center [994, 106] width 167 height 46
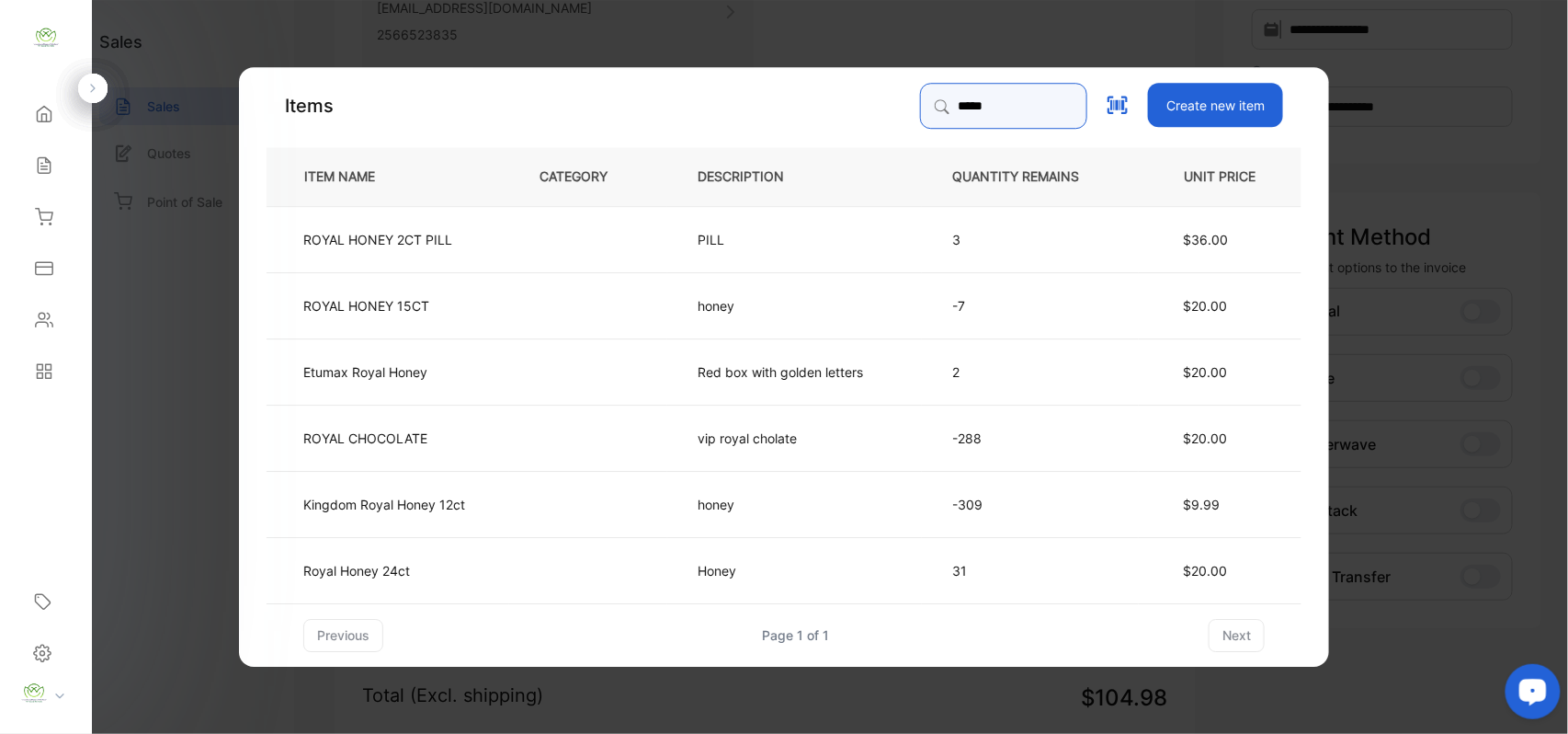
type input "*****"
click at [579, 512] on td at bounding box center [588, 503] width 158 height 66
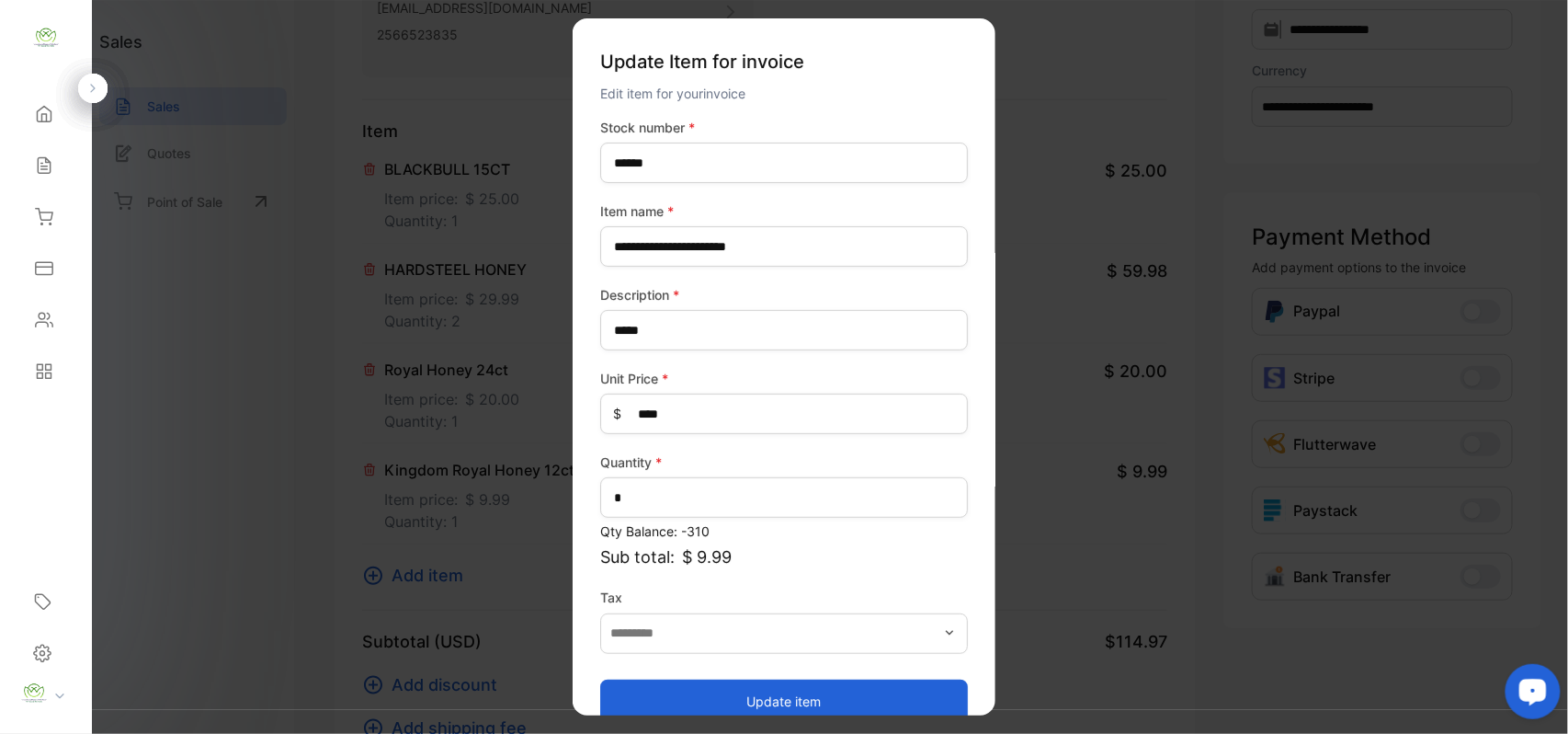
click at [771, 695] on button "Update item" at bounding box center [784, 700] width 368 height 44
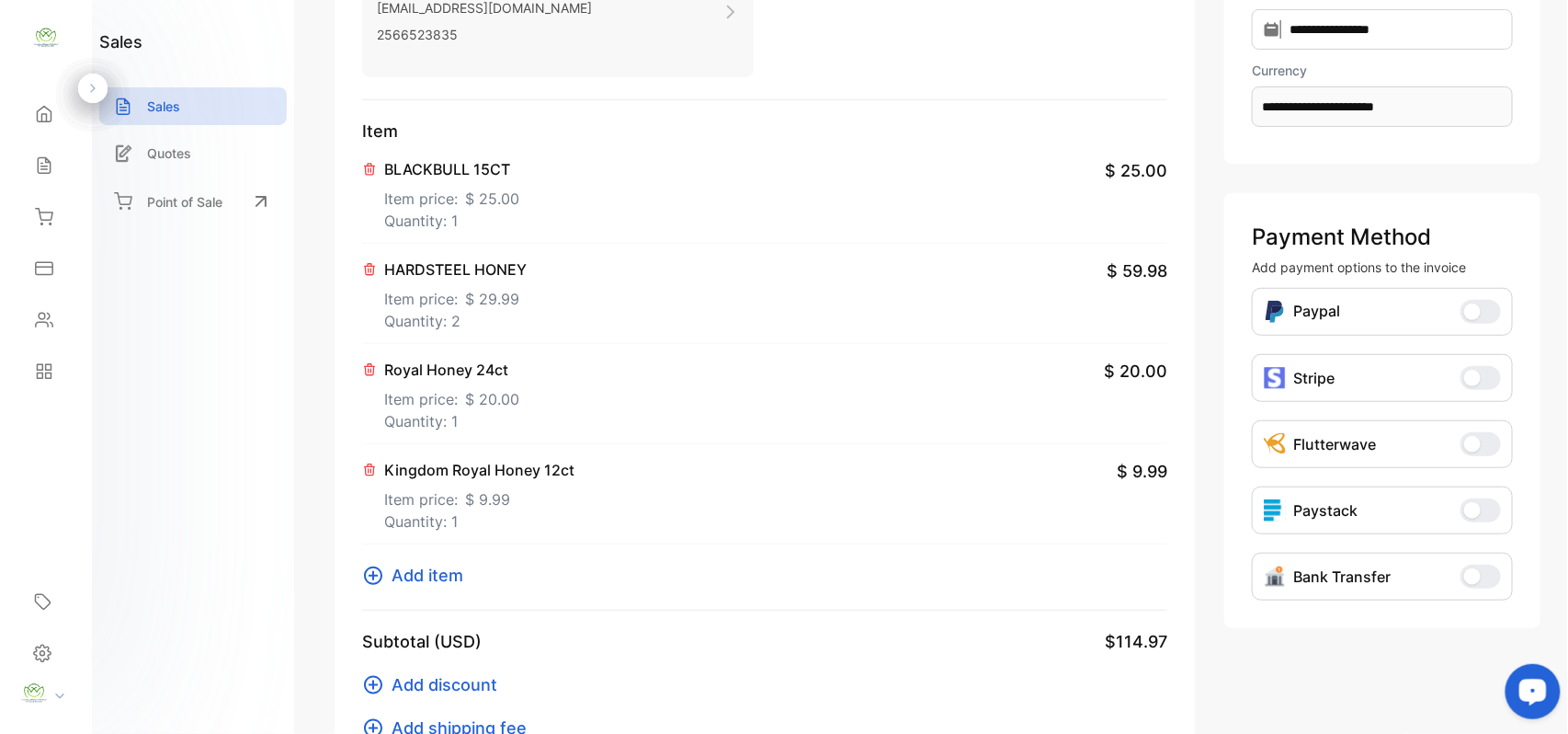
scroll to position [0, 0]
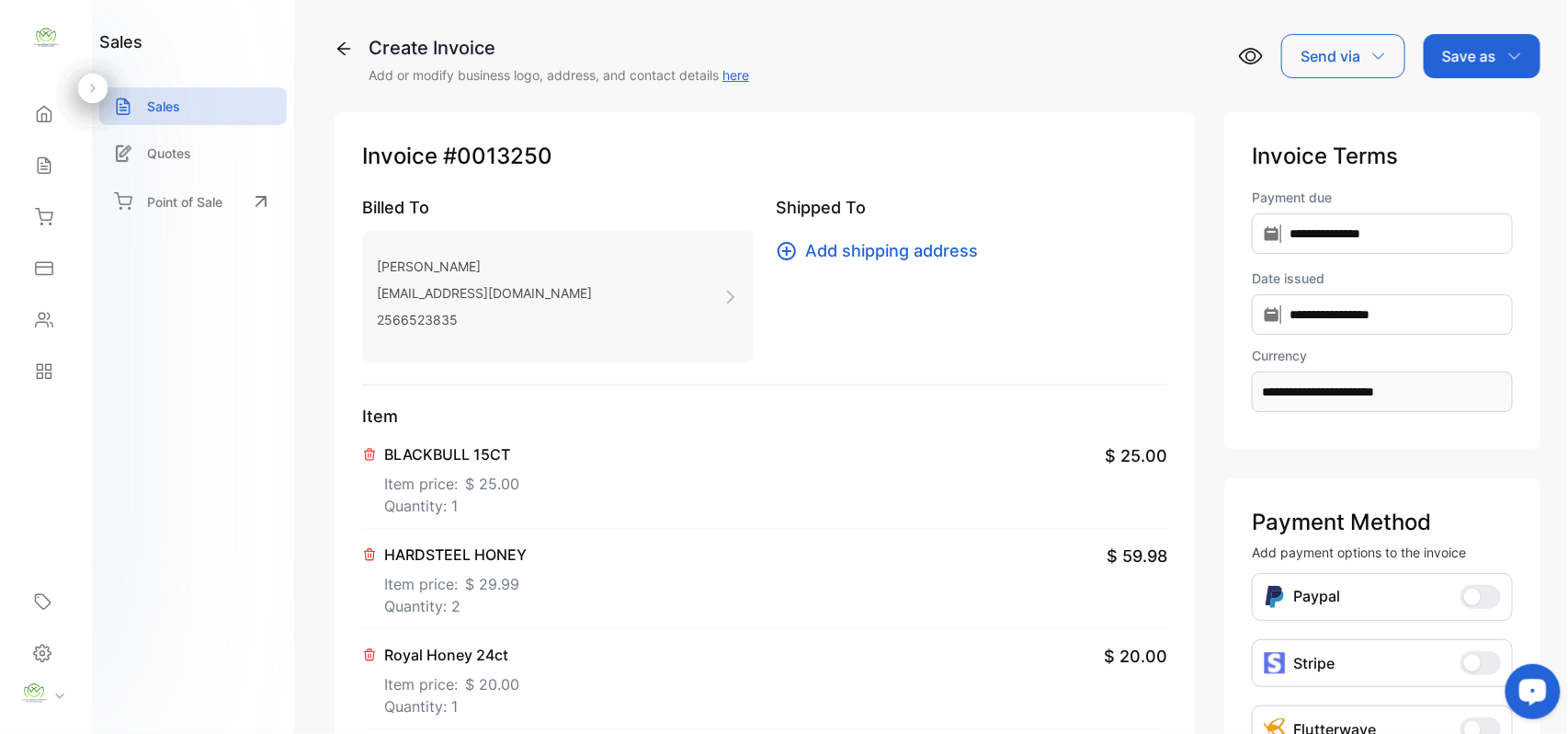
click at [1485, 76] on div "Save as" at bounding box center [1481, 56] width 117 height 44
click at [1481, 122] on div "Invoice" at bounding box center [1477, 117] width 106 height 37
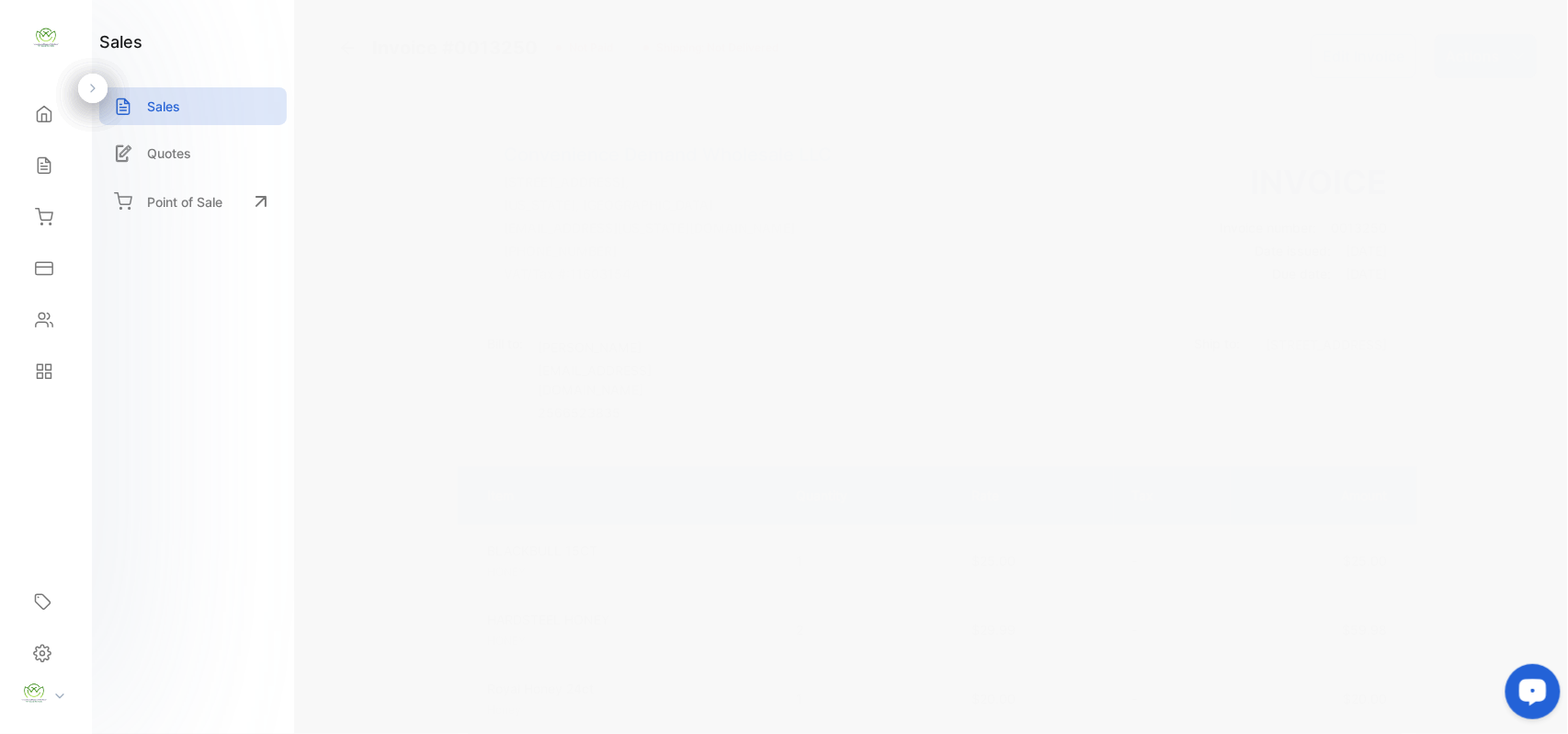
click at [1486, 63] on p "Actions" at bounding box center [1472, 56] width 54 height 22
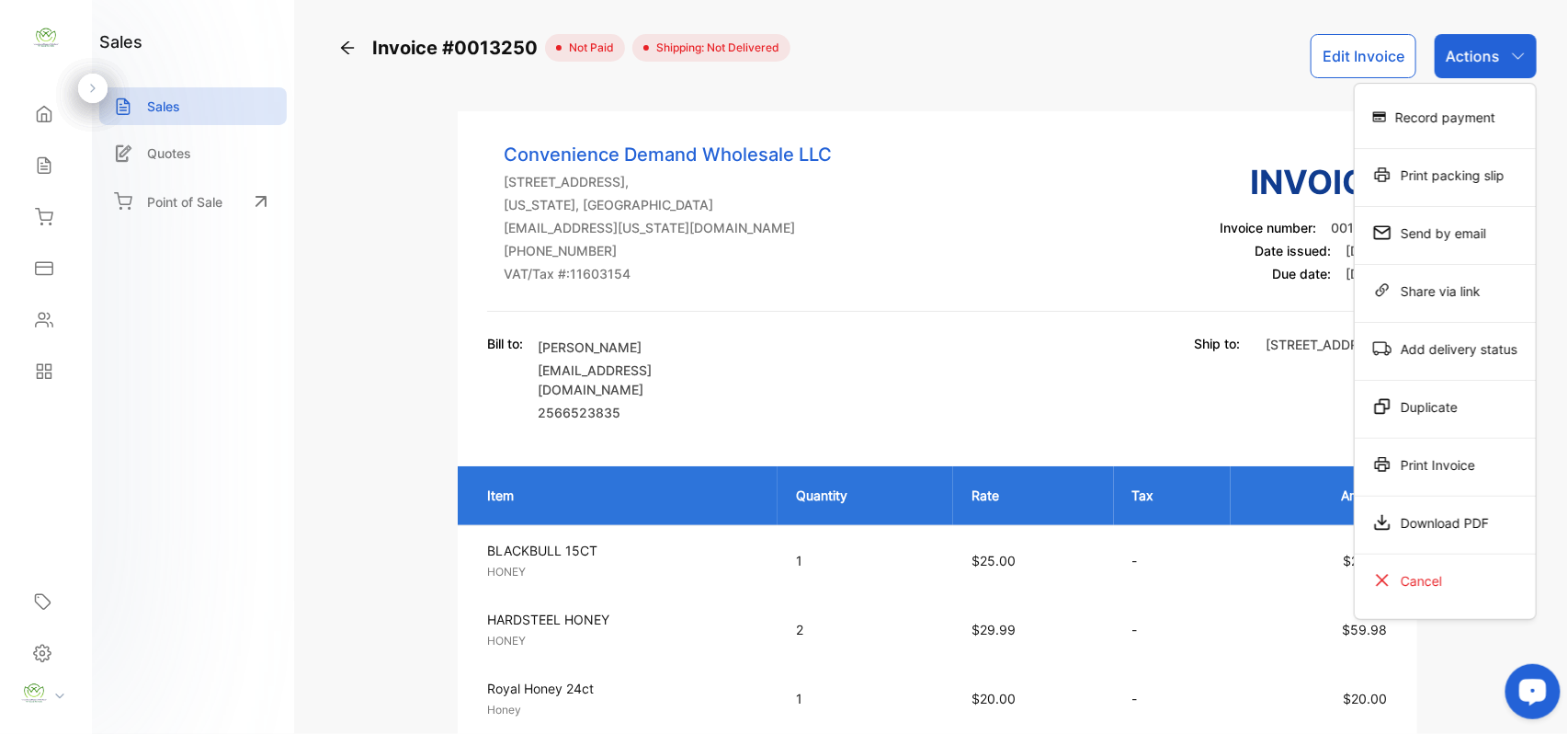
click at [1427, 457] on div "Print Invoice" at bounding box center [1445, 464] width 181 height 37
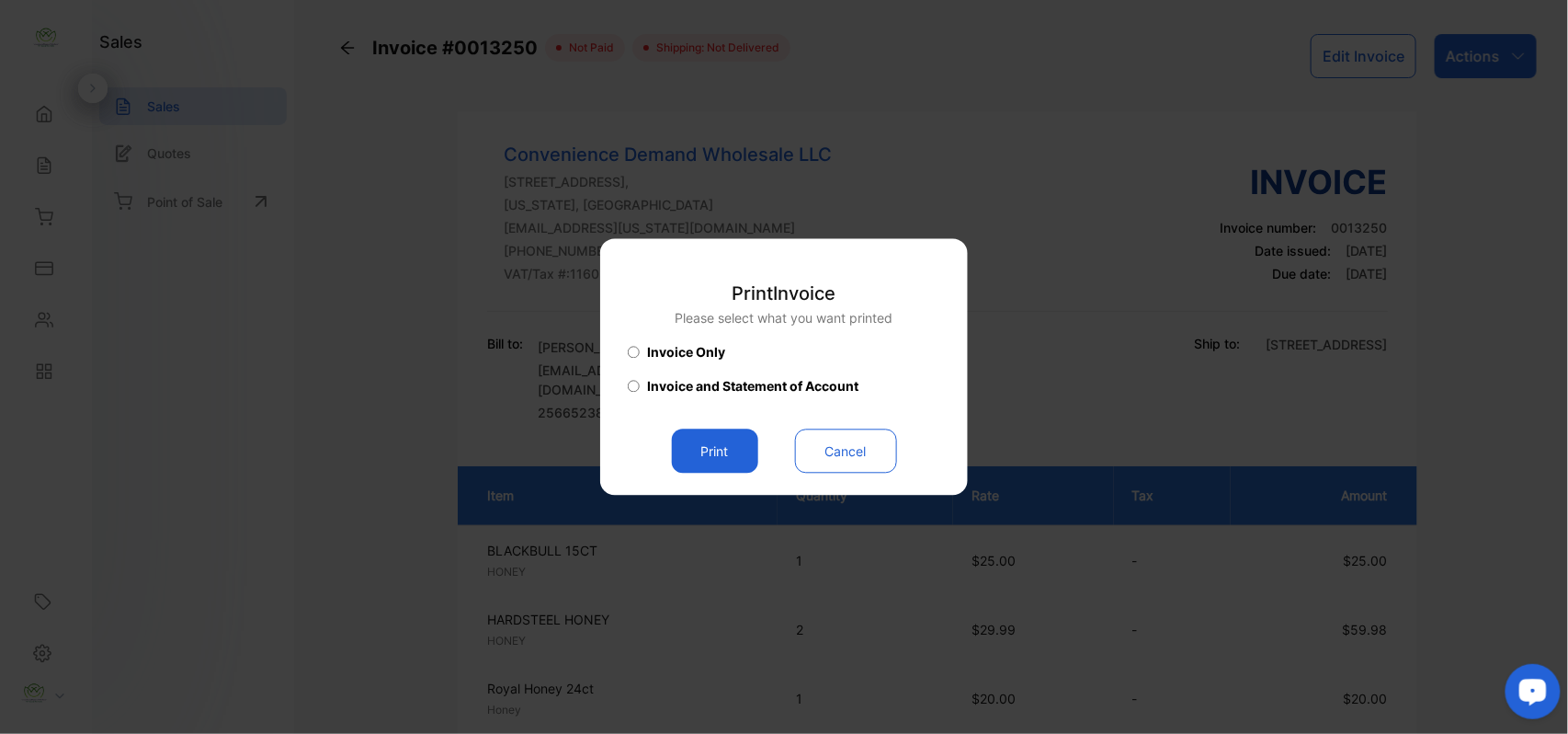
drag, startPoint x: 728, startPoint y: 421, endPoint x: 699, endPoint y: 442, distance: 35.8
click at [707, 438] on div "Print Invoice Please select what you want printed Invoice Only Invoice and Stat…" at bounding box center [784, 368] width 312 height 211
drag, startPoint x: 700, startPoint y: 439, endPoint x: 712, endPoint y: 451, distance: 17.0
click at [704, 439] on button "Print" at bounding box center [715, 452] width 87 height 44
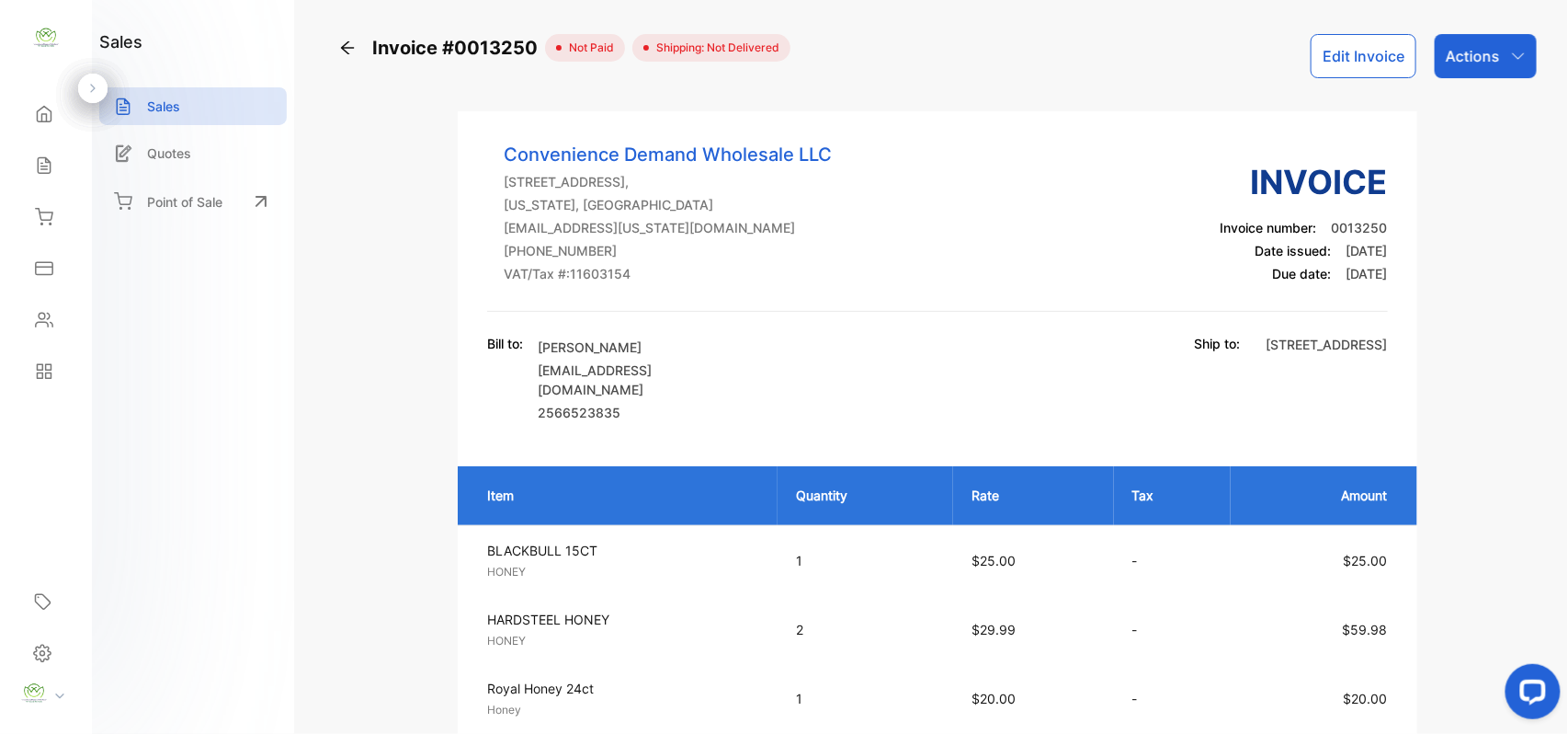
click at [1488, 56] on p "Actions" at bounding box center [1472, 56] width 54 height 22
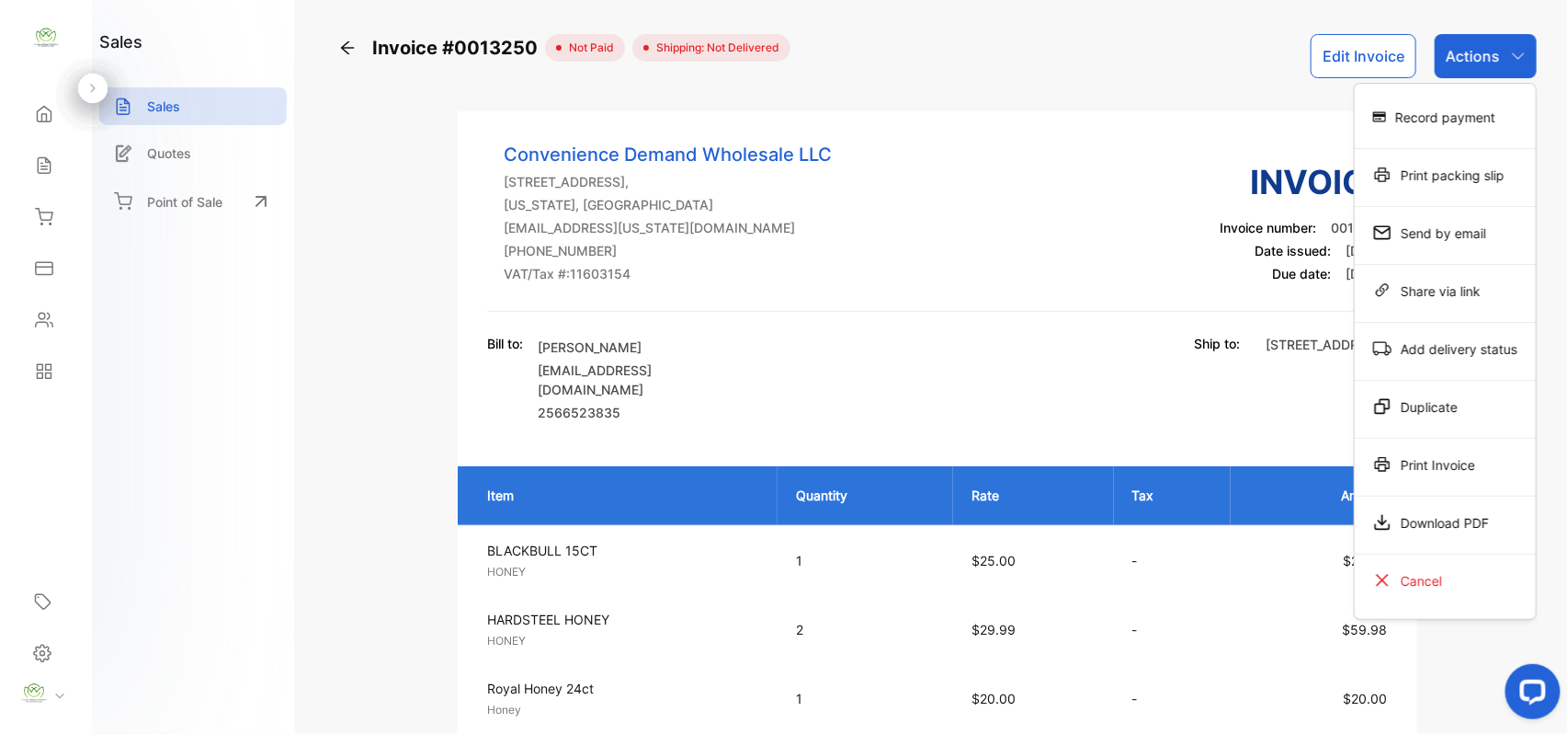
click at [1444, 108] on div "Record payment" at bounding box center [1445, 117] width 181 height 37
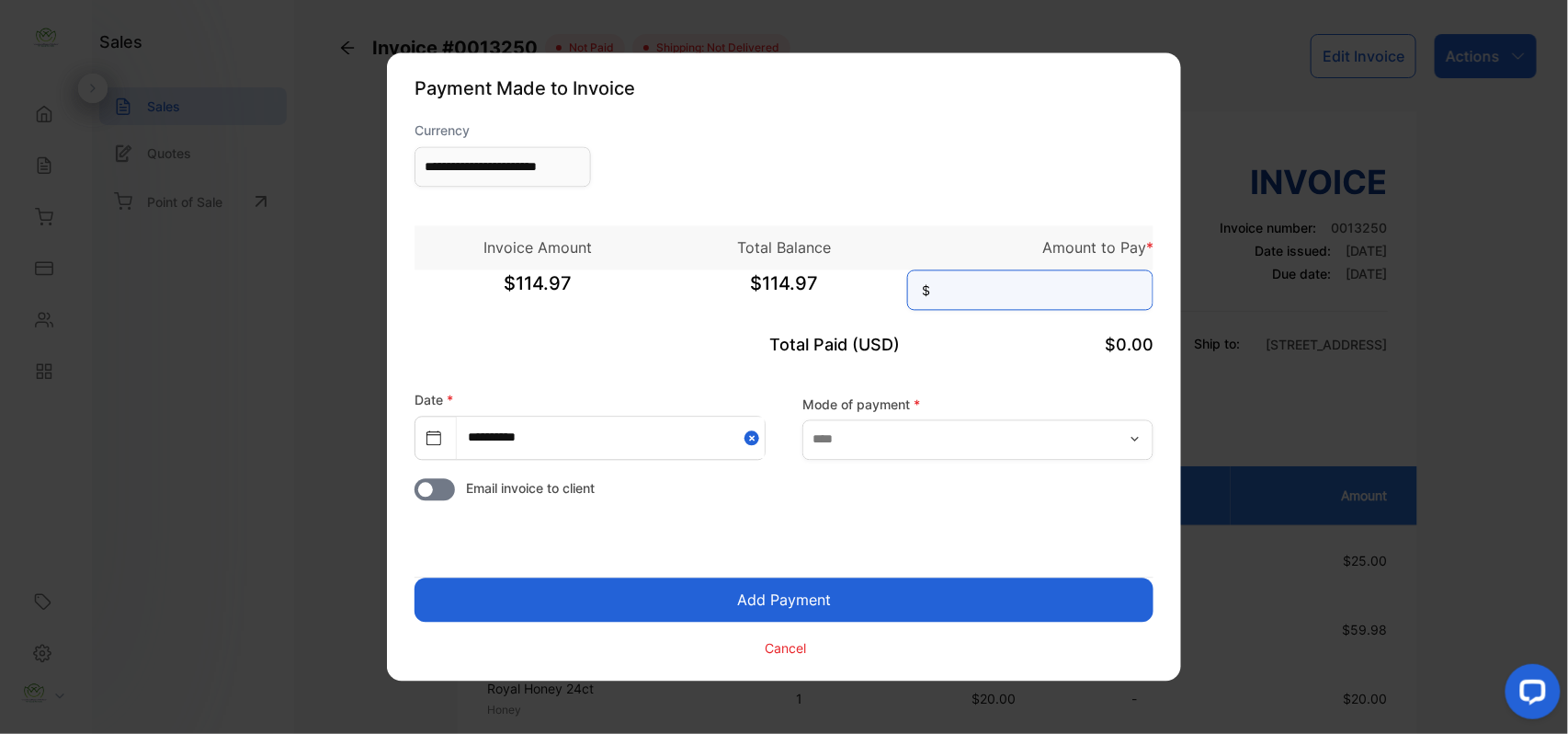
click at [1026, 287] on input at bounding box center [1030, 290] width 246 height 41
type input "******"
drag, startPoint x: 864, startPoint y: 595, endPoint x: 869, endPoint y: 585, distance: 11.2
click at [864, 594] on button "Add Payment" at bounding box center [784, 600] width 739 height 44
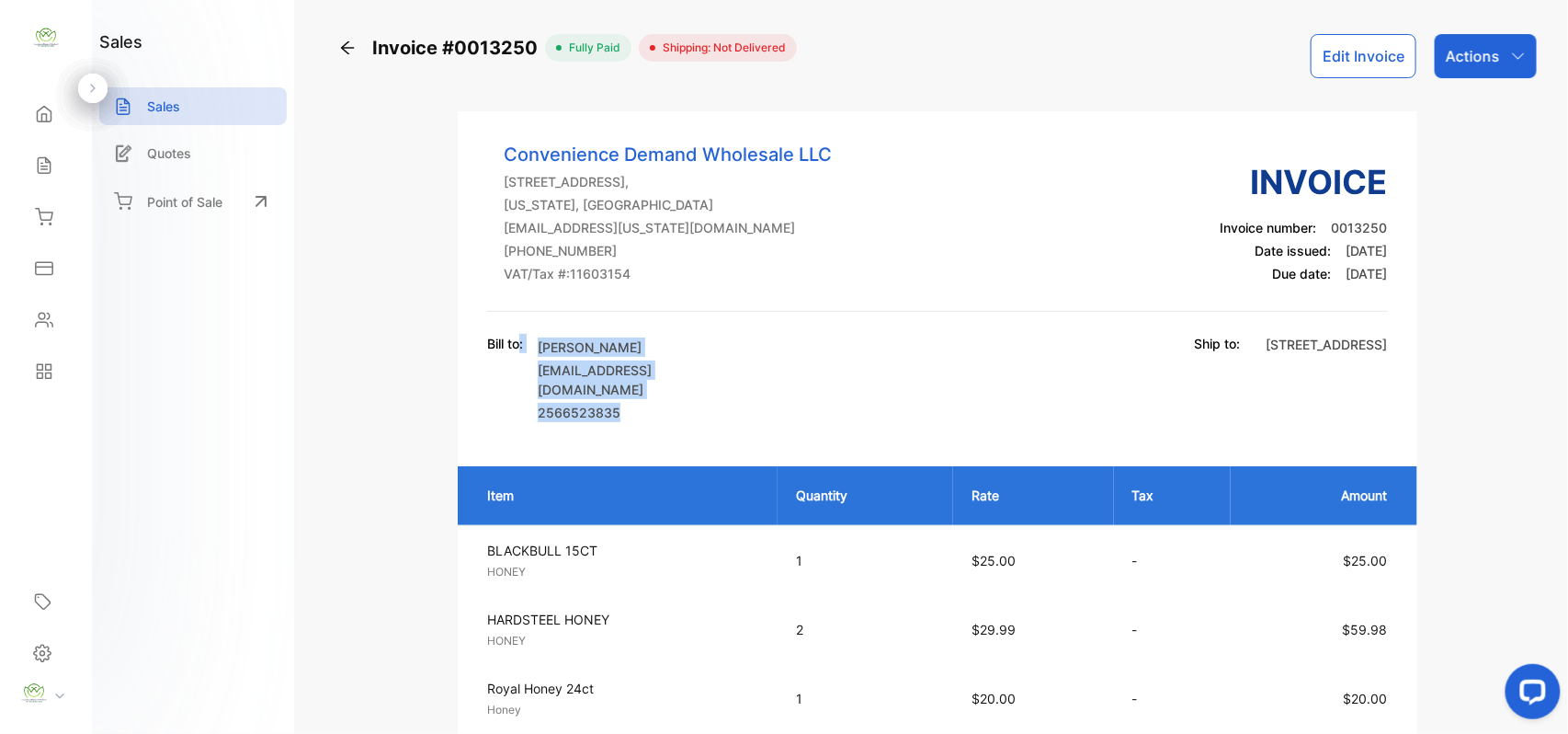
drag, startPoint x: 619, startPoint y: 409, endPoint x: 512, endPoint y: 406, distance: 107.0
click at [522, 413] on div "Bill to: Alex David Storediscountwholesale@gmail.com 2566523835" at bounding box center [618, 380] width 262 height 92
click at [664, 436] on div "Convenience Demand Wholesale LLC 418 Jordan Ln NW Suite #A Huntsville AL 35805,…" at bounding box center [937, 616] width 959 height 1009
drag, startPoint x: 618, startPoint y: 406, endPoint x: 534, endPoint y: 409, distance: 84.1
click at [534, 409] on div "Bill to: Alex David Storediscountwholesale@gmail.com 2566523835" at bounding box center [618, 380] width 262 height 92
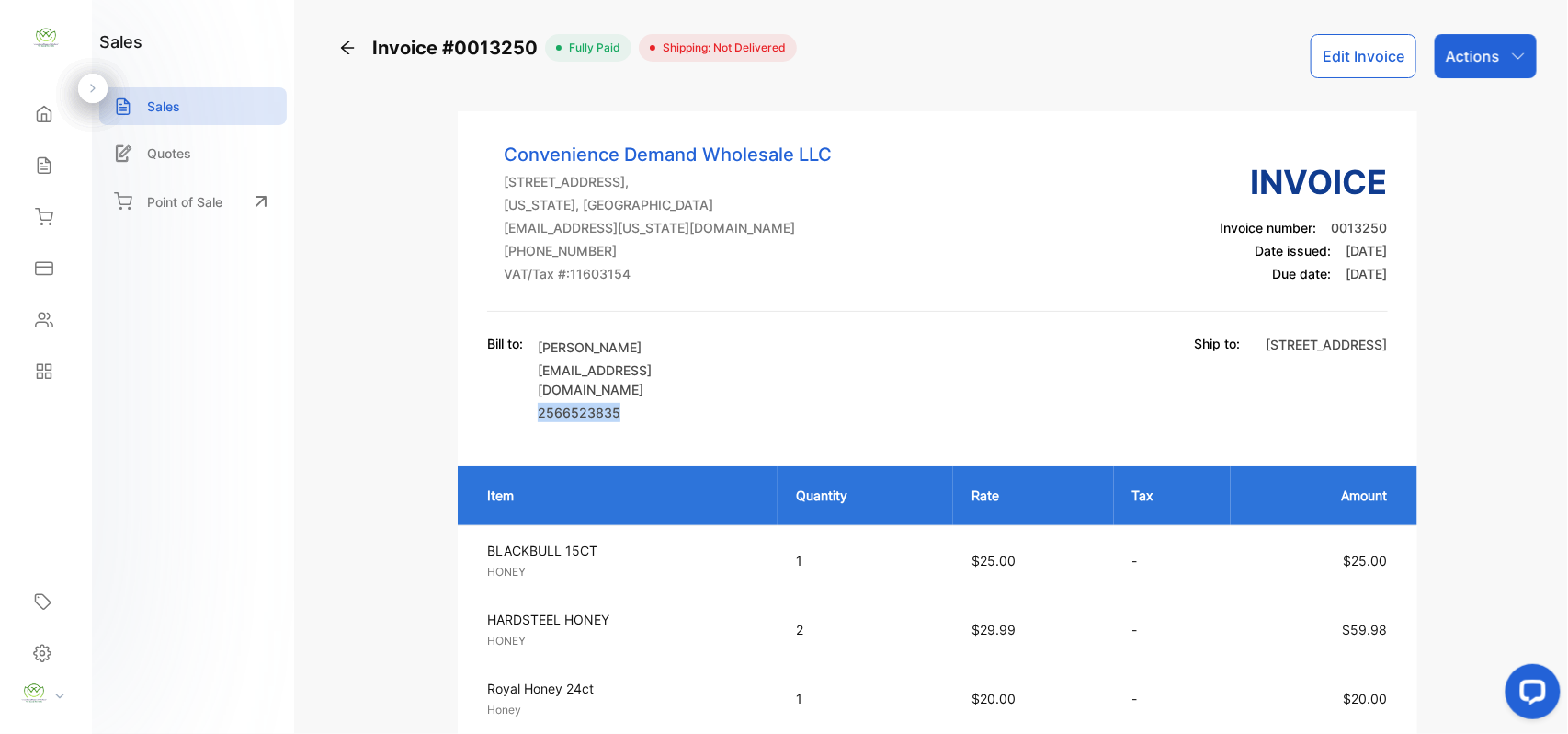
copy p "2566523835"
click at [55, 317] on div "Contacts" at bounding box center [46, 319] width 63 height 37
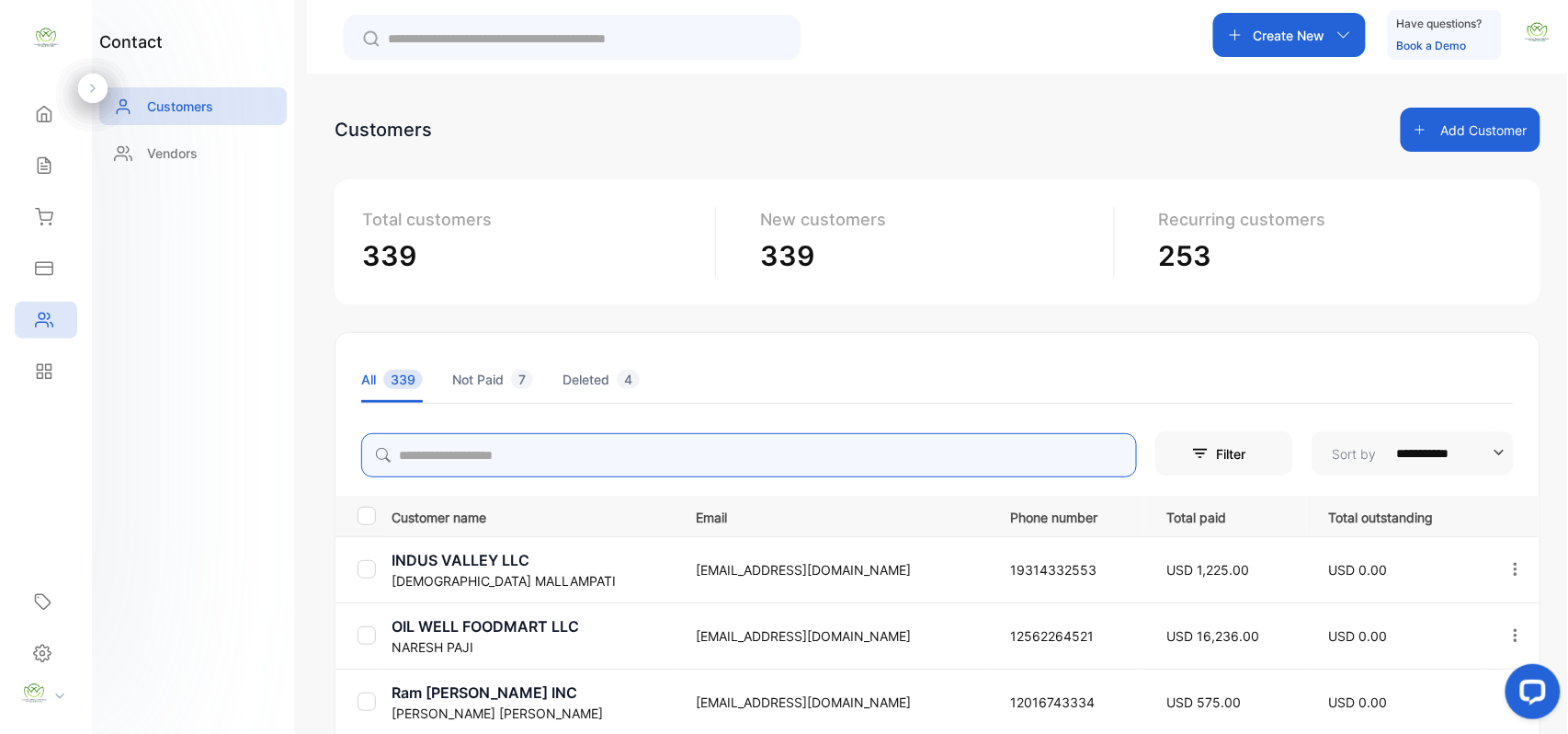
click at [482, 450] on input "search" at bounding box center [749, 455] width 776 height 44
paste input "**********"
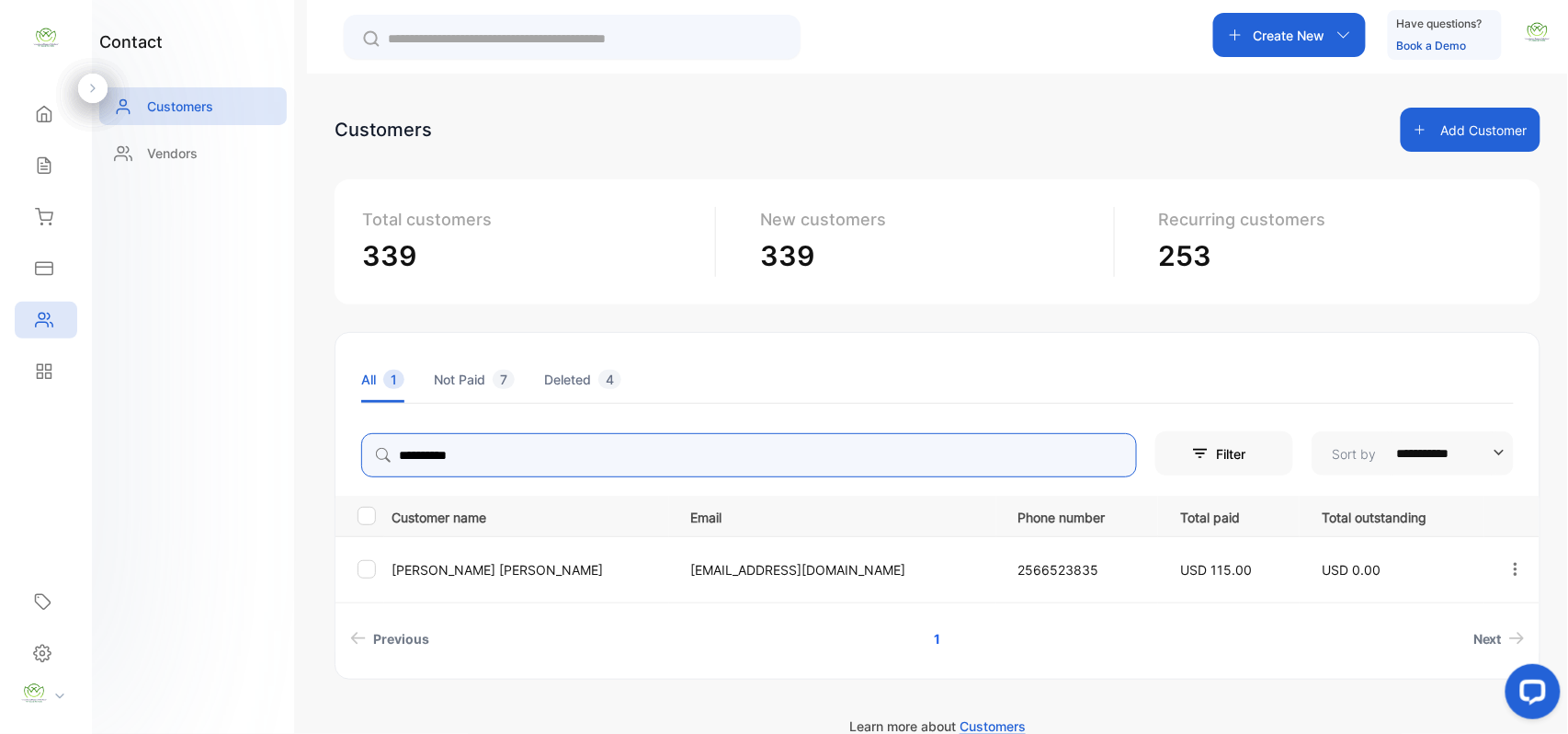
type input "**********"
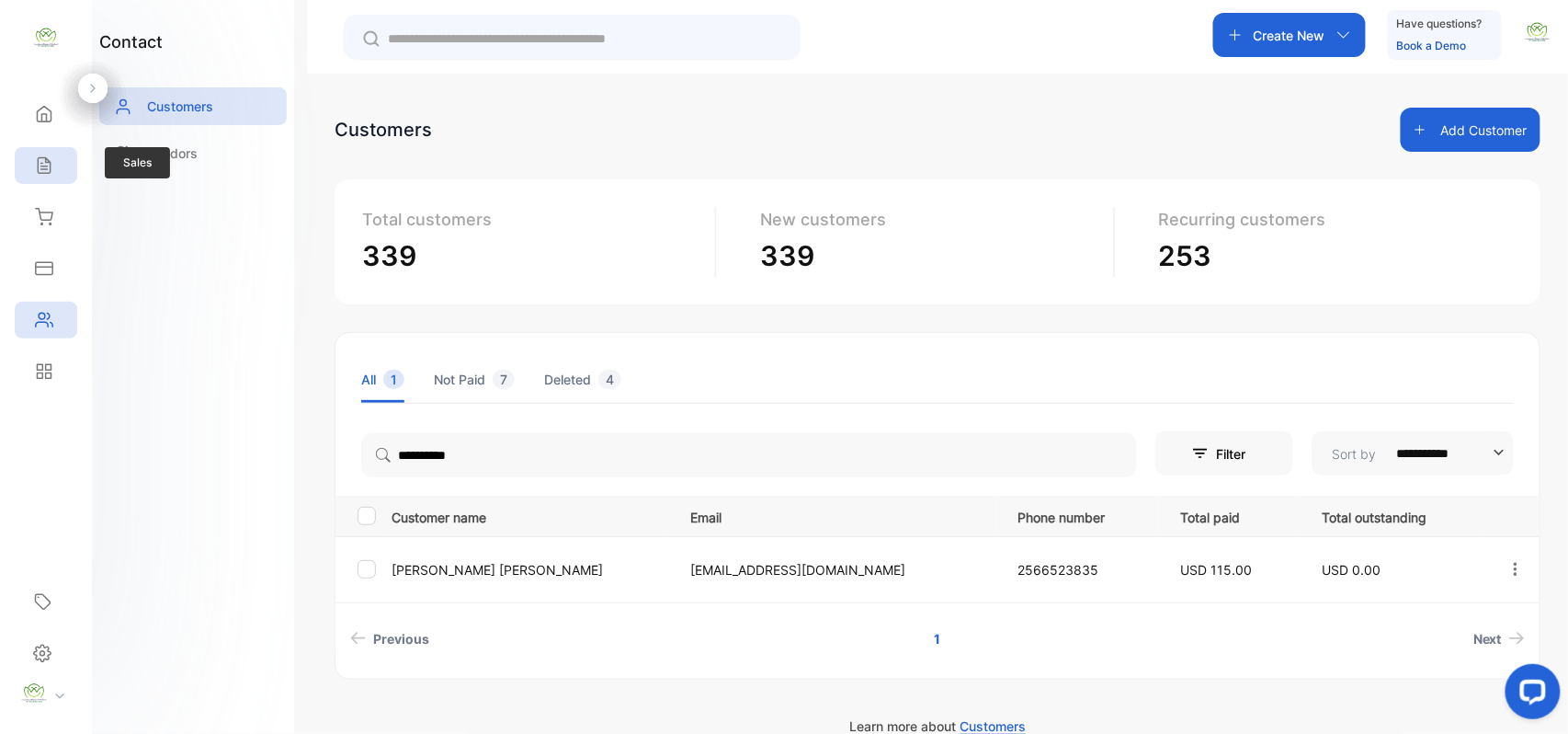
click at [50, 166] on icon at bounding box center [44, 167] width 12 height 16
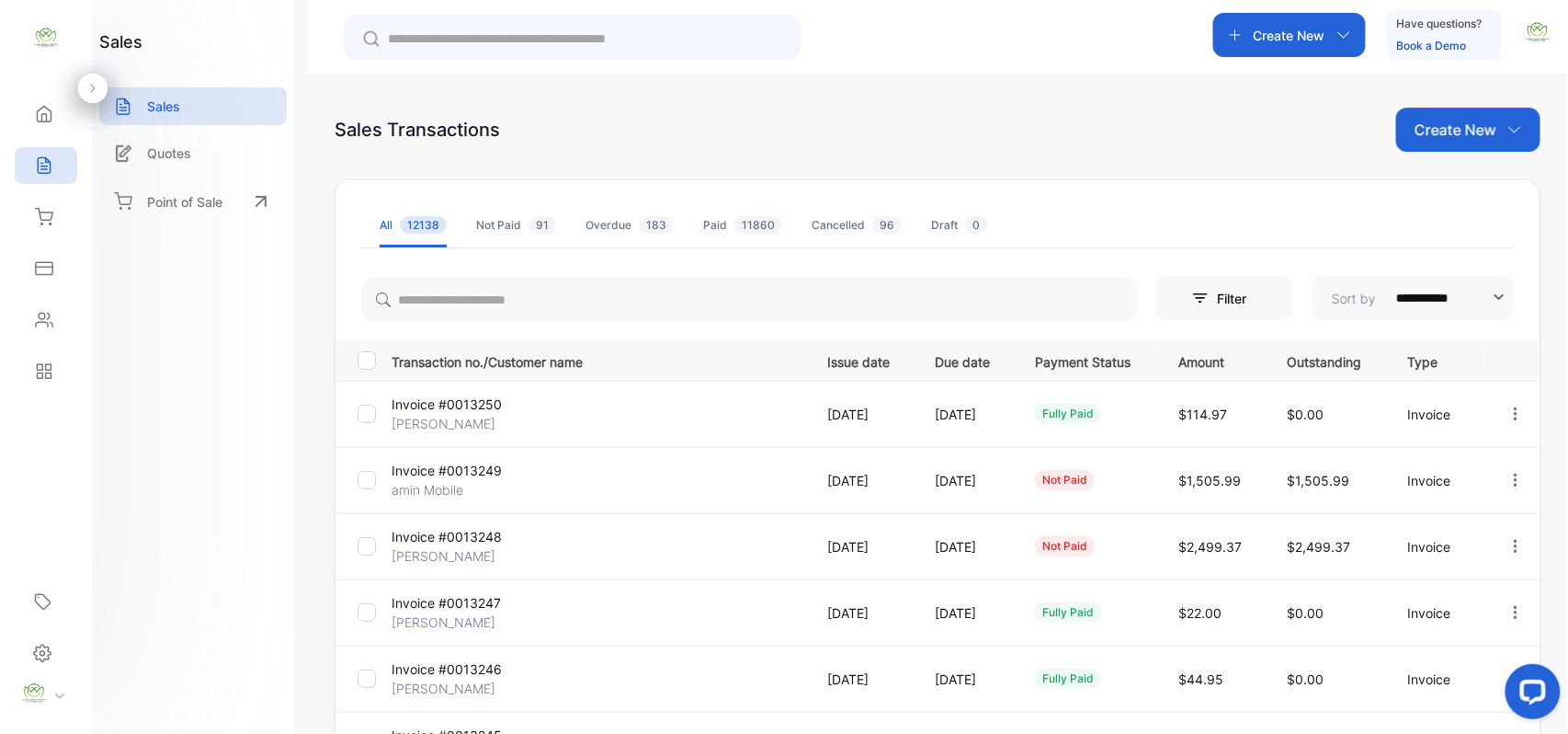
click at [2, 318] on div "Home Home Sales Sales Inventory Inventory Expenses Expenses Contacts Contacts R…" at bounding box center [46, 242] width 92 height 309
click at [31, 317] on div "Contacts" at bounding box center [41, 320] width 24 height 18
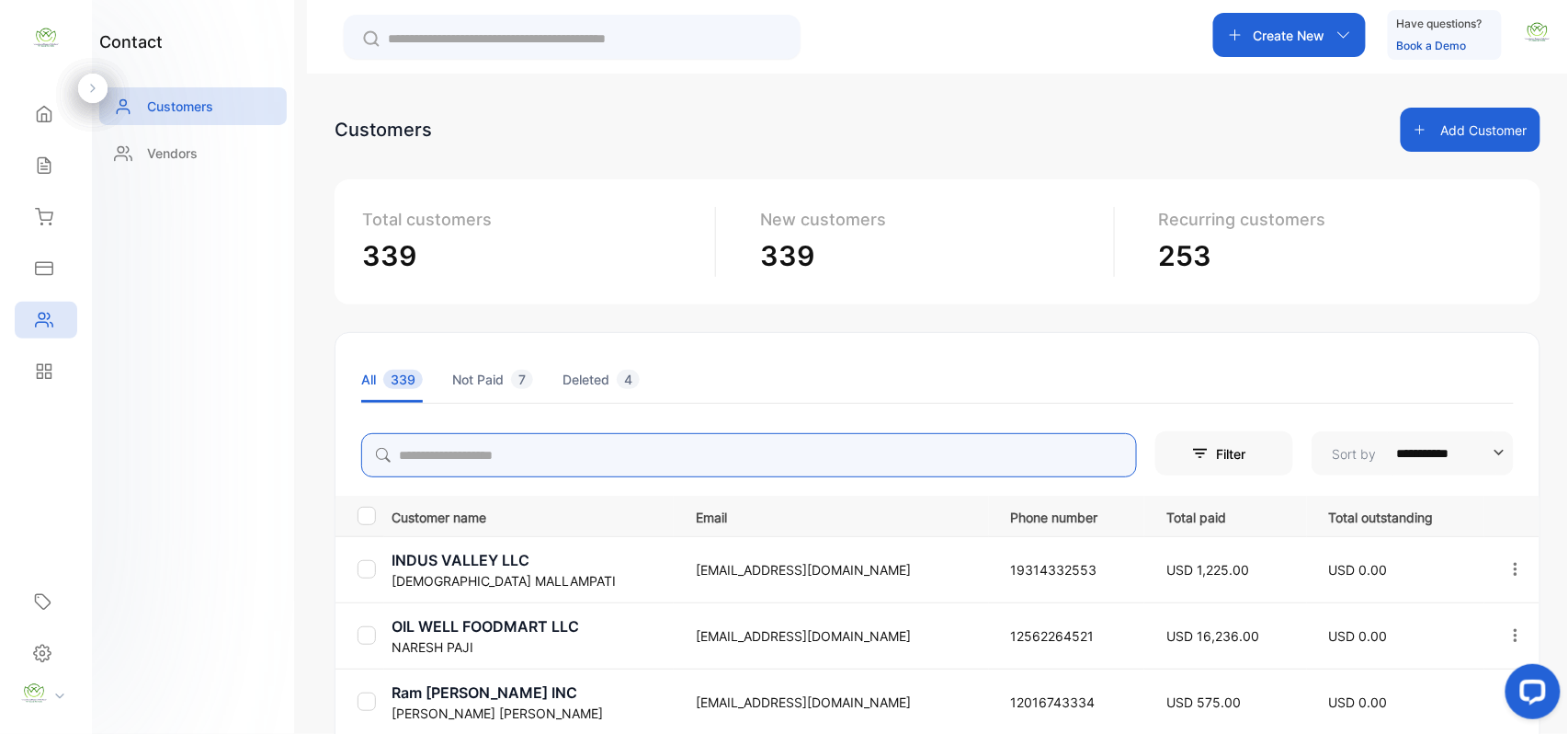
click at [420, 472] on input "search" at bounding box center [749, 455] width 776 height 44
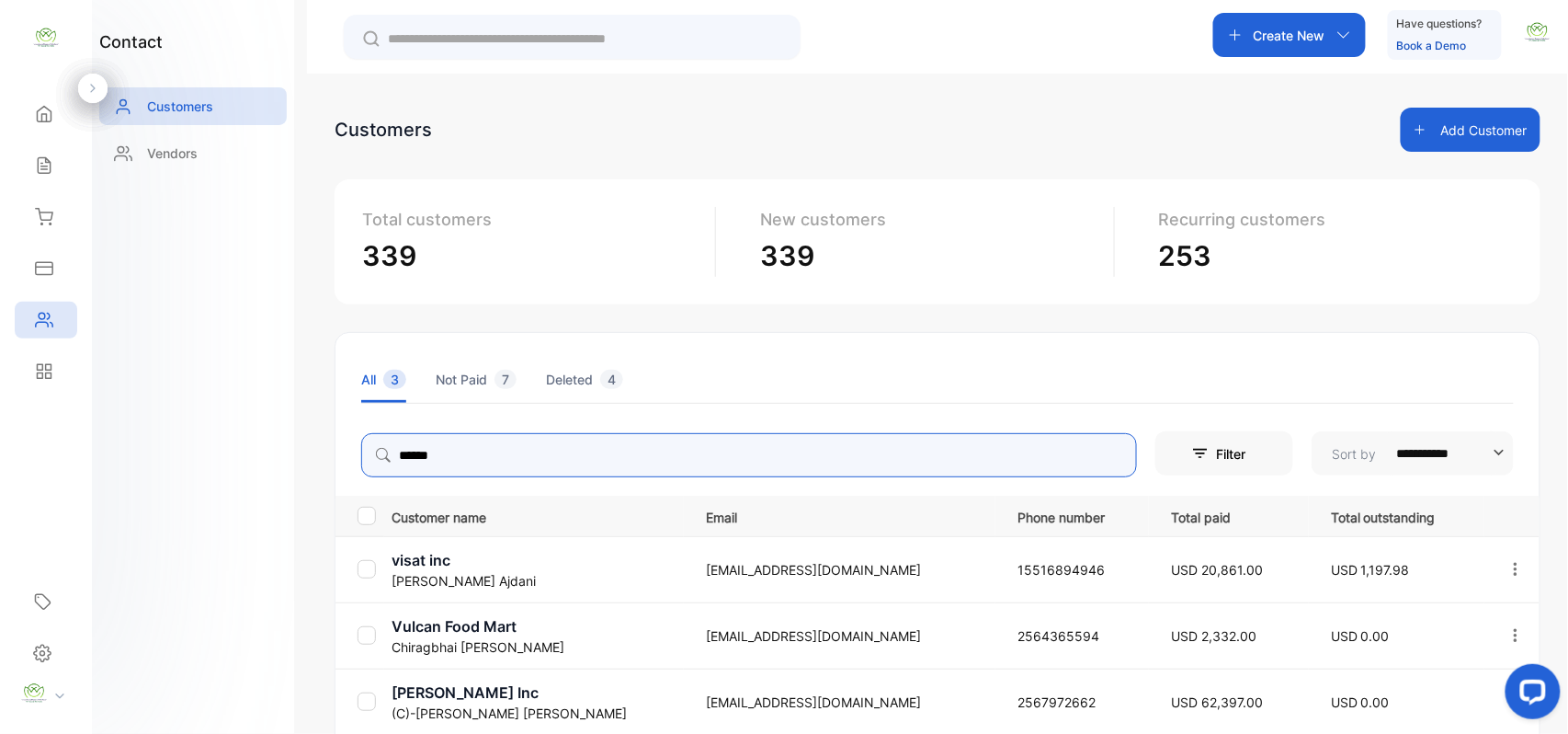
type input "******"
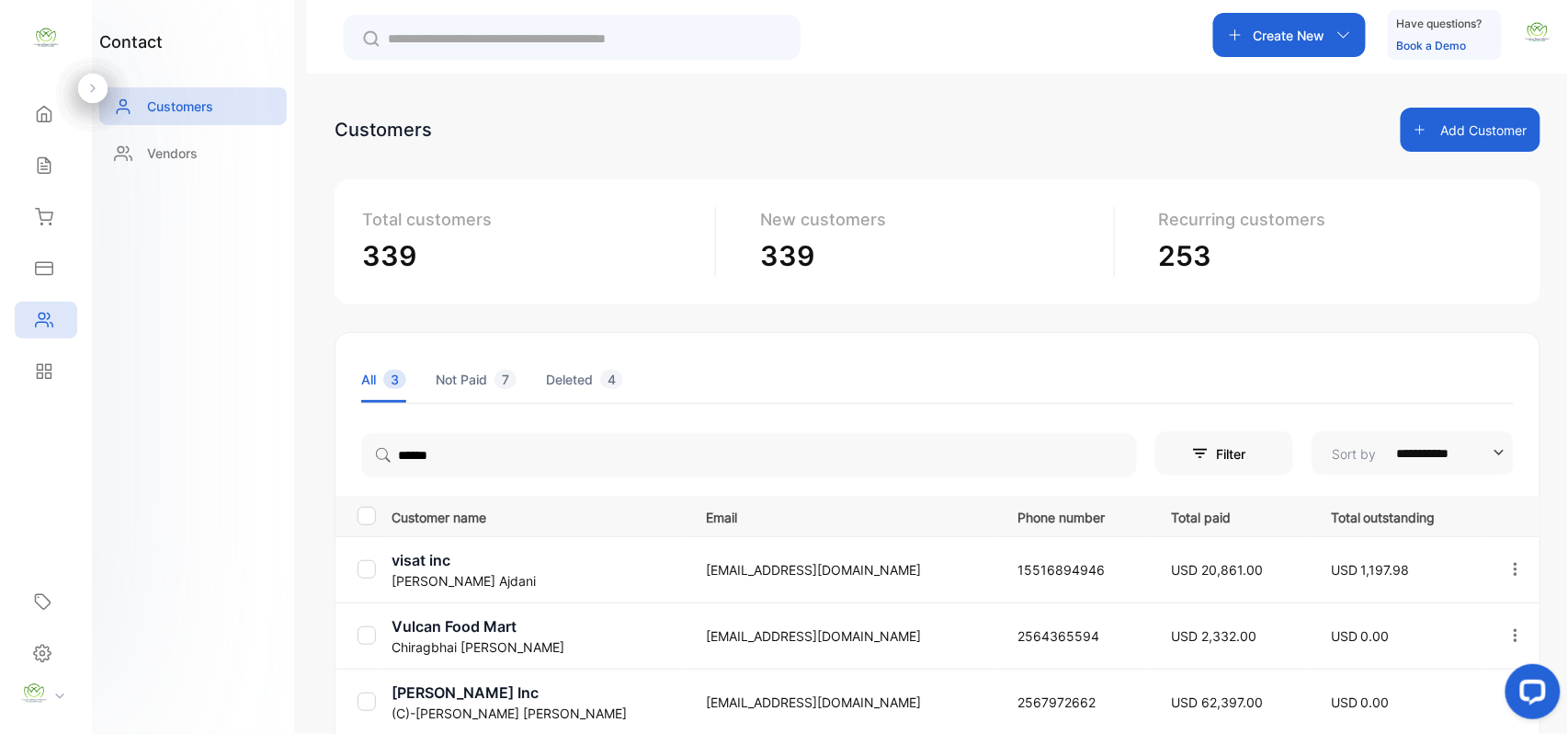
drag, startPoint x: 189, startPoint y: 494, endPoint x: 232, endPoint y: 520, distance: 50.2
click at [195, 497] on div "contact Customers Vendors" at bounding box center [192, 367] width 202 height 734
click at [438, 567] on p "visat inc" at bounding box center [537, 559] width 291 height 22
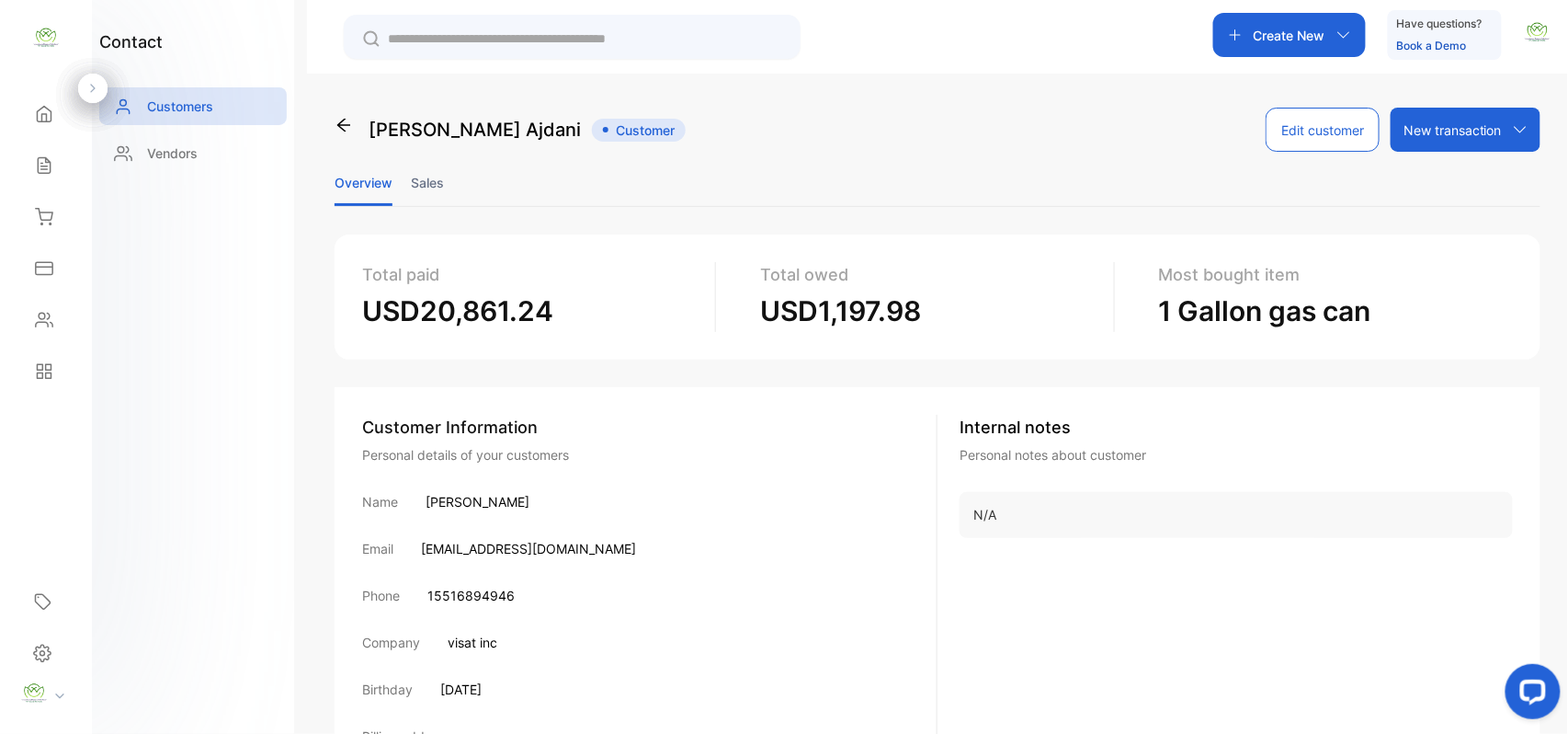
click at [420, 174] on li "Sales" at bounding box center [427, 182] width 33 height 47
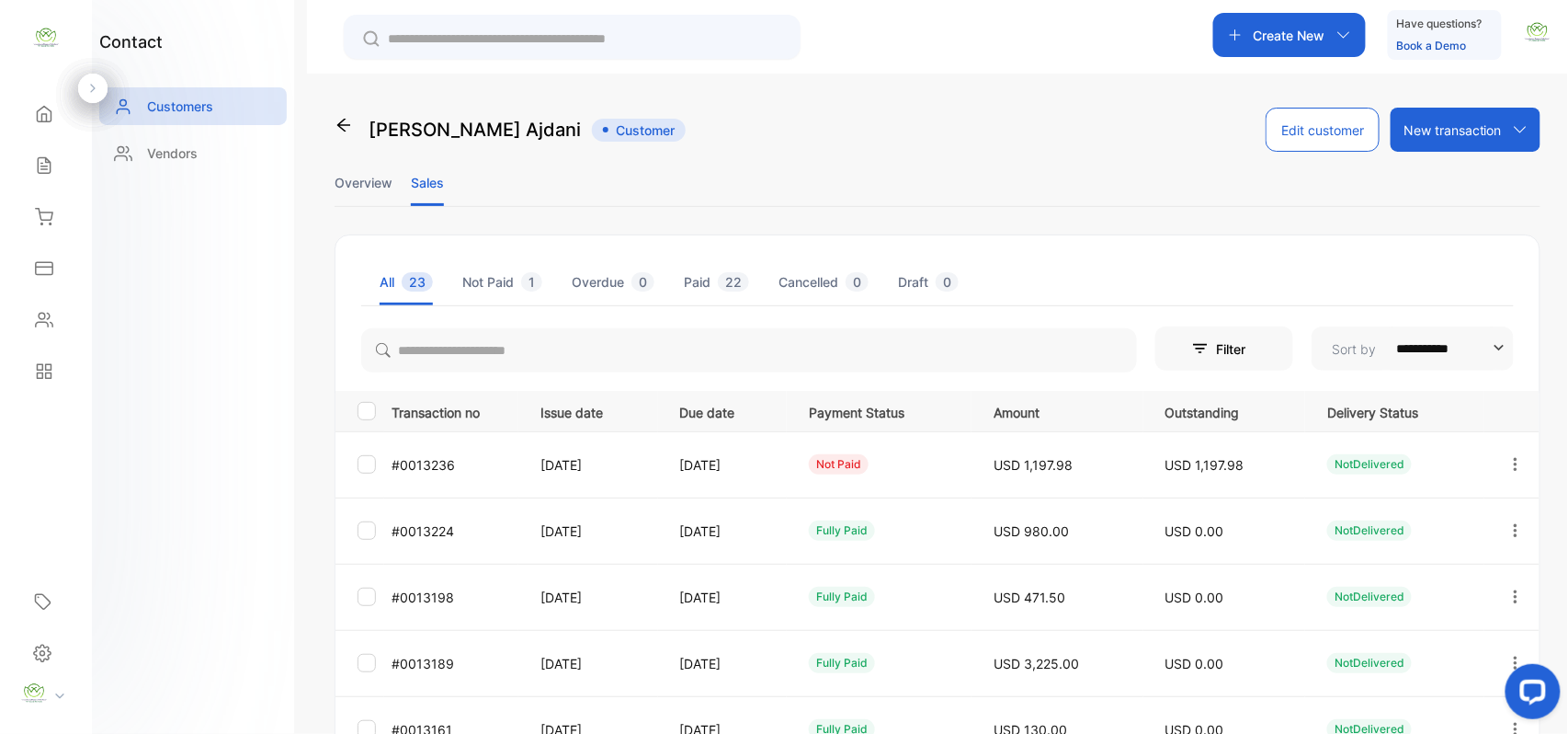
drag, startPoint x: 1509, startPoint y: 465, endPoint x: 1522, endPoint y: 465, distance: 13.0
click at [1520, 465] on div at bounding box center [1514, 464] width 47 height 45
click at [1422, 570] on span "Add payment" at bounding box center [1391, 572] width 94 height 22
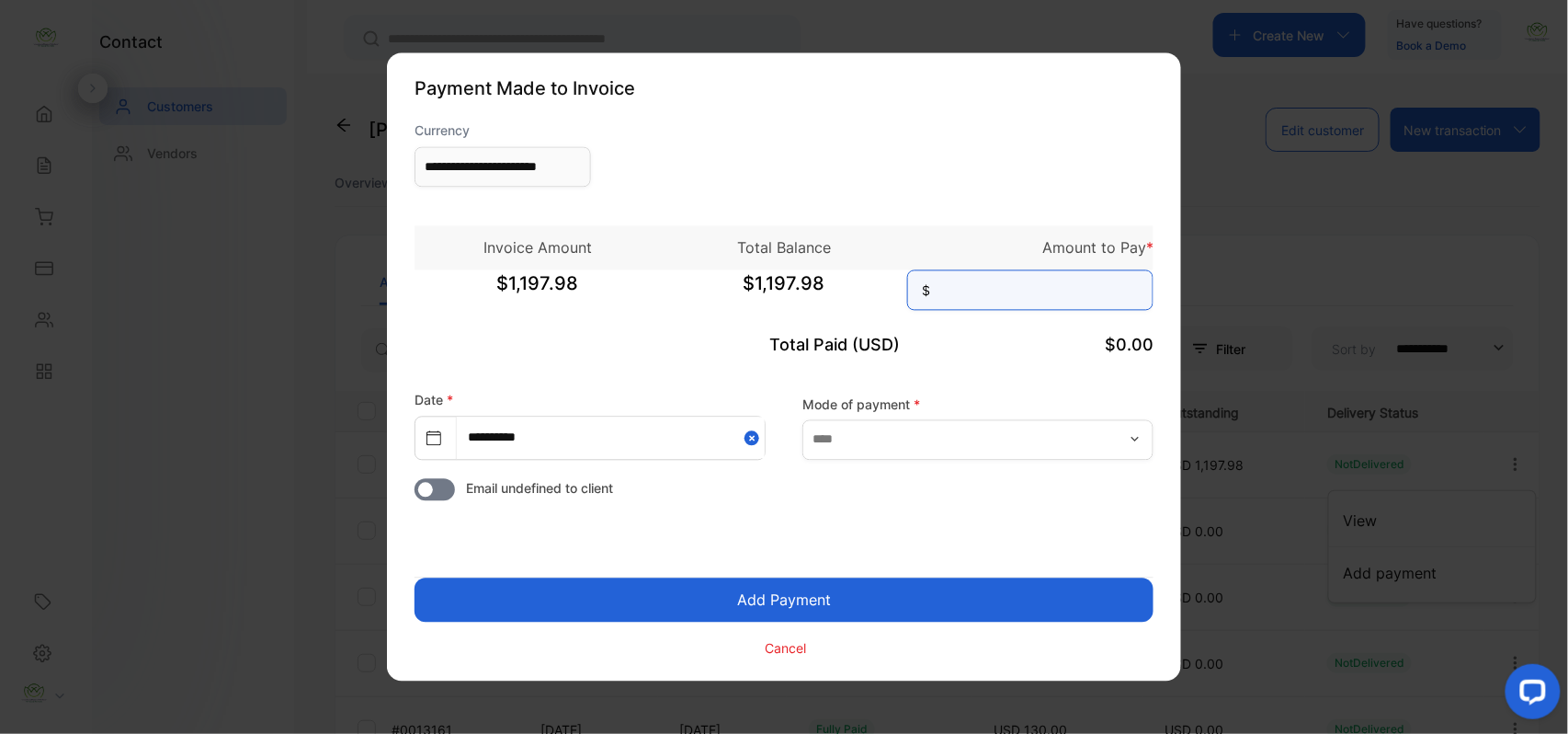
click at [1012, 292] on input at bounding box center [1030, 290] width 246 height 41
type input "********"
click at [976, 597] on button "Add Payment" at bounding box center [784, 600] width 739 height 44
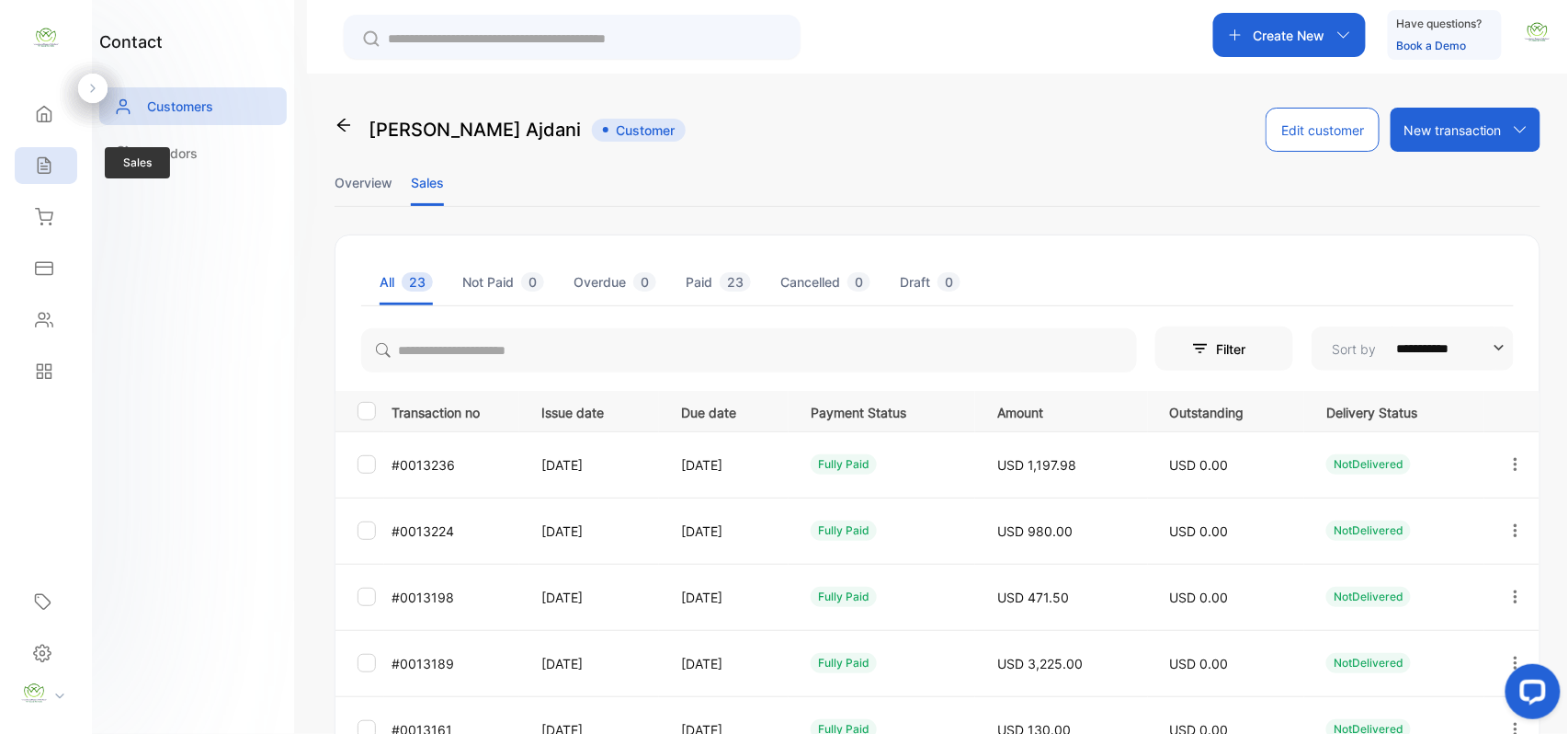
click at [53, 174] on icon at bounding box center [44, 166] width 18 height 18
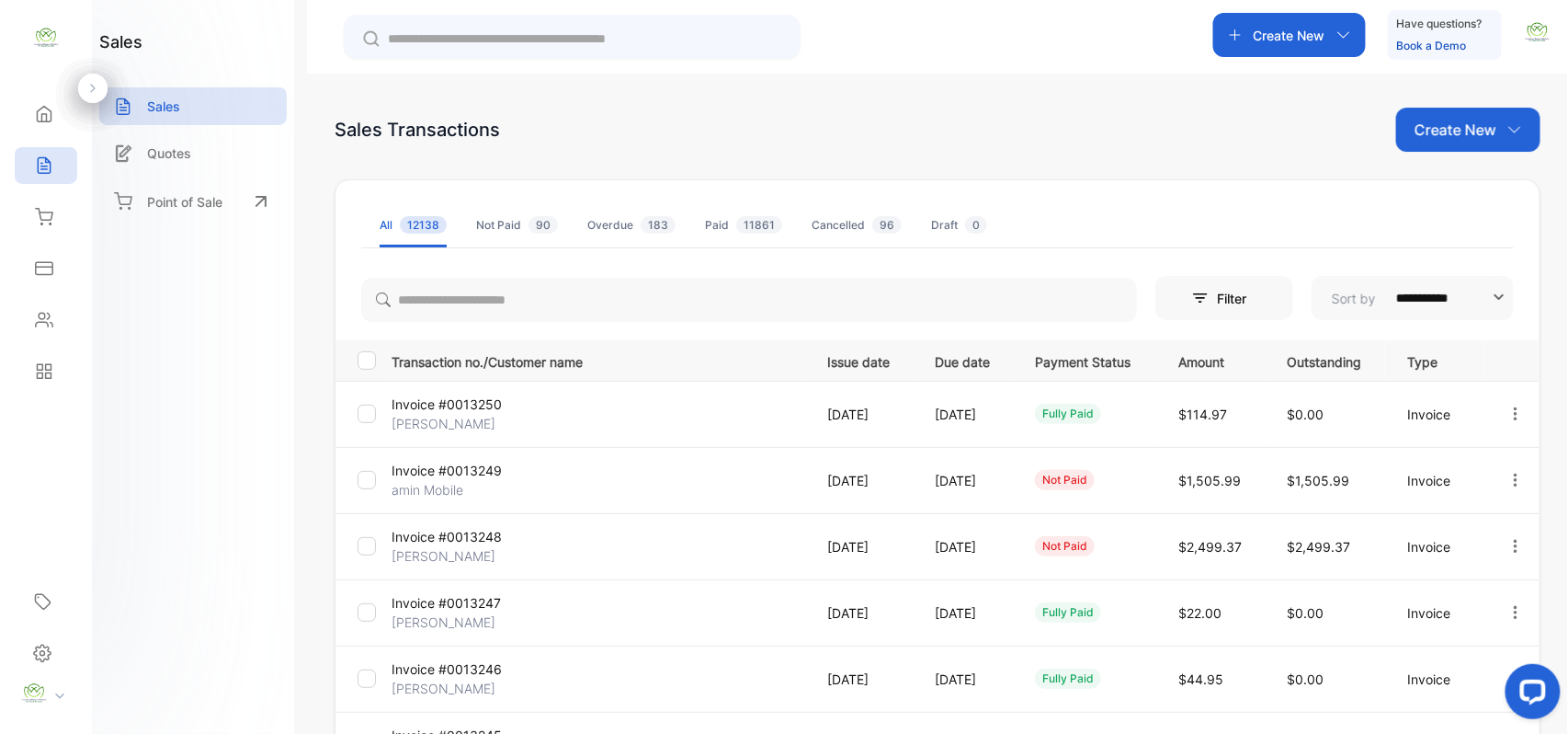
click at [1435, 120] on p "Create New" at bounding box center [1455, 130] width 82 height 22
click at [1449, 182] on span "Invoice" at bounding box center [1470, 190] width 43 height 19
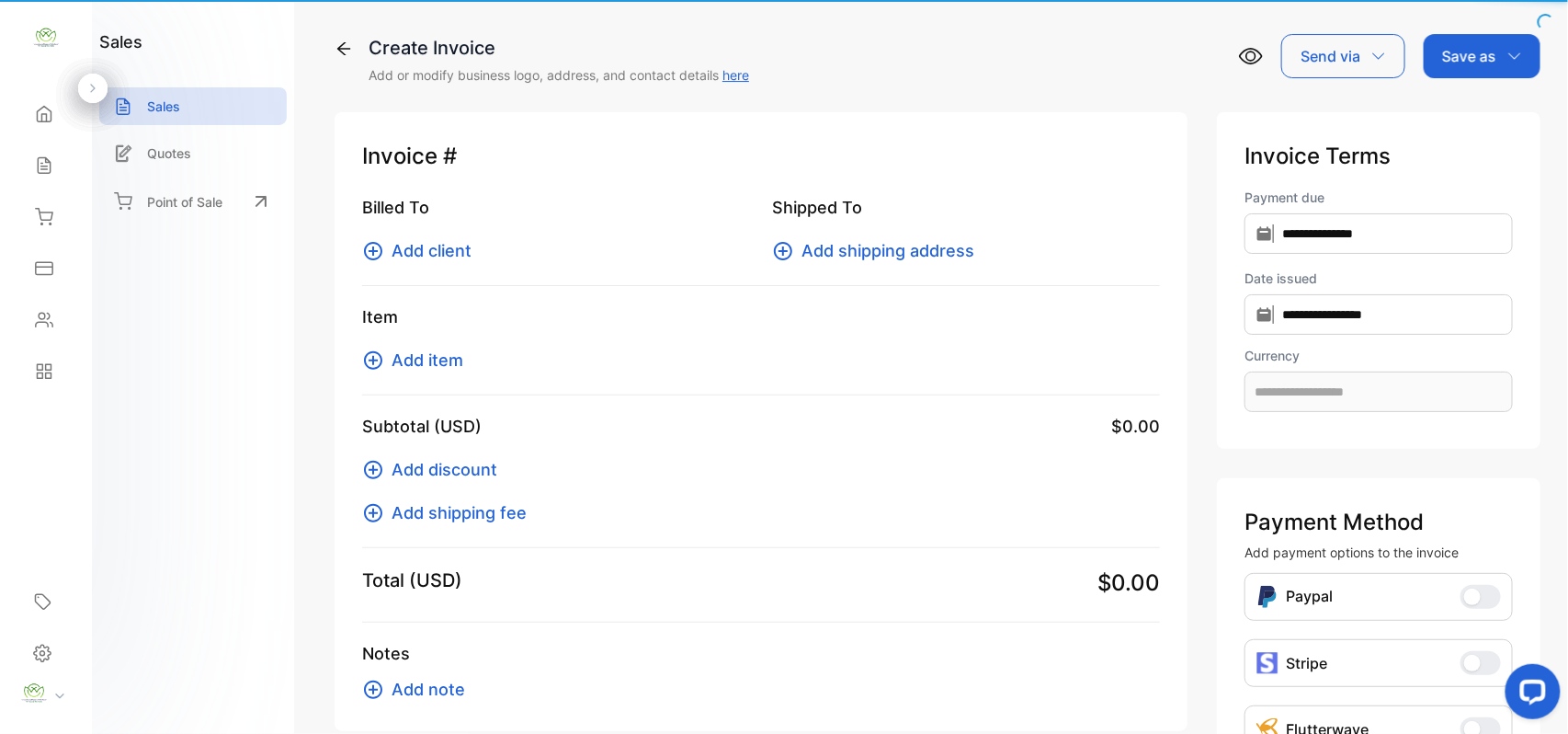
type input "**********"
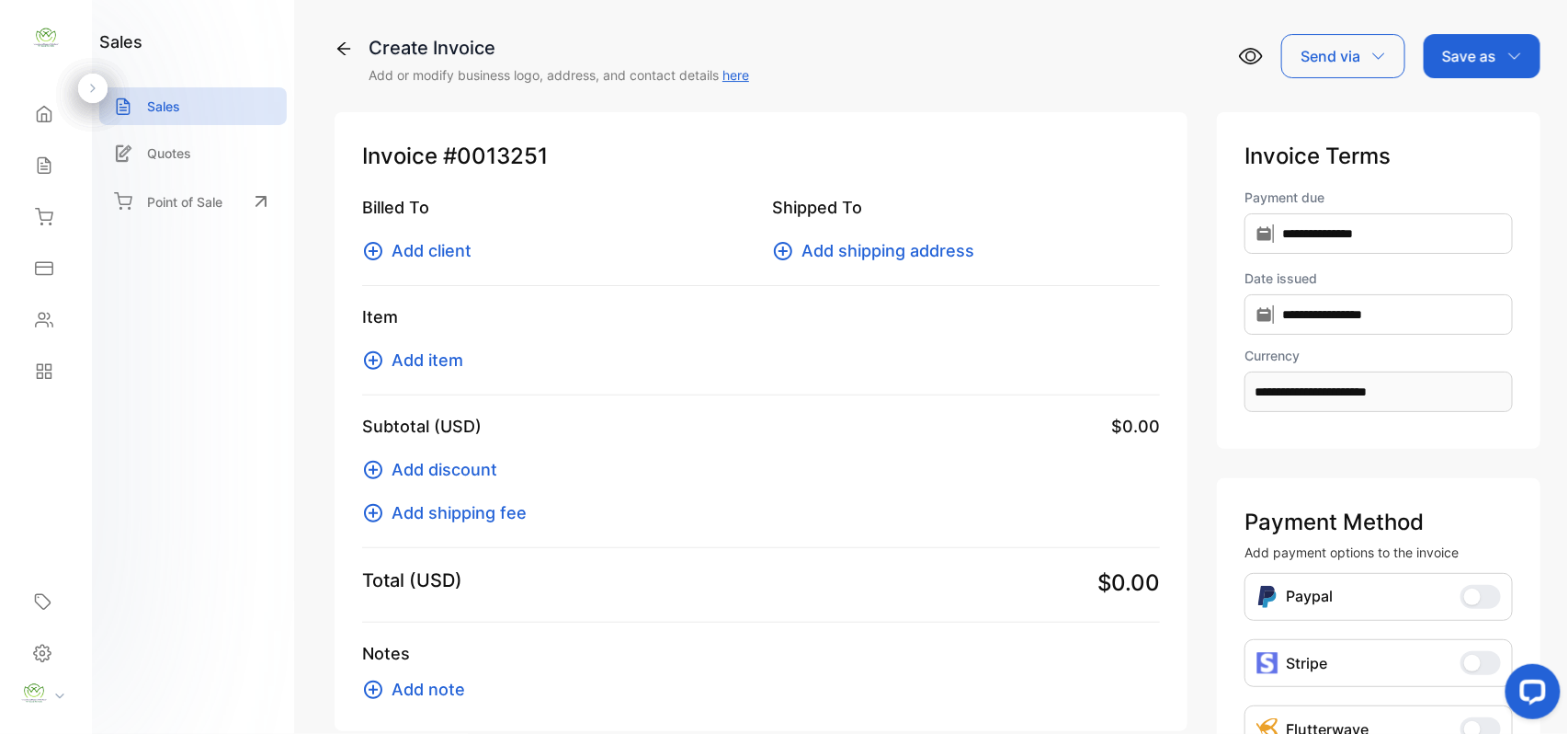
click at [427, 248] on span "Add client" at bounding box center [432, 250] width 80 height 25
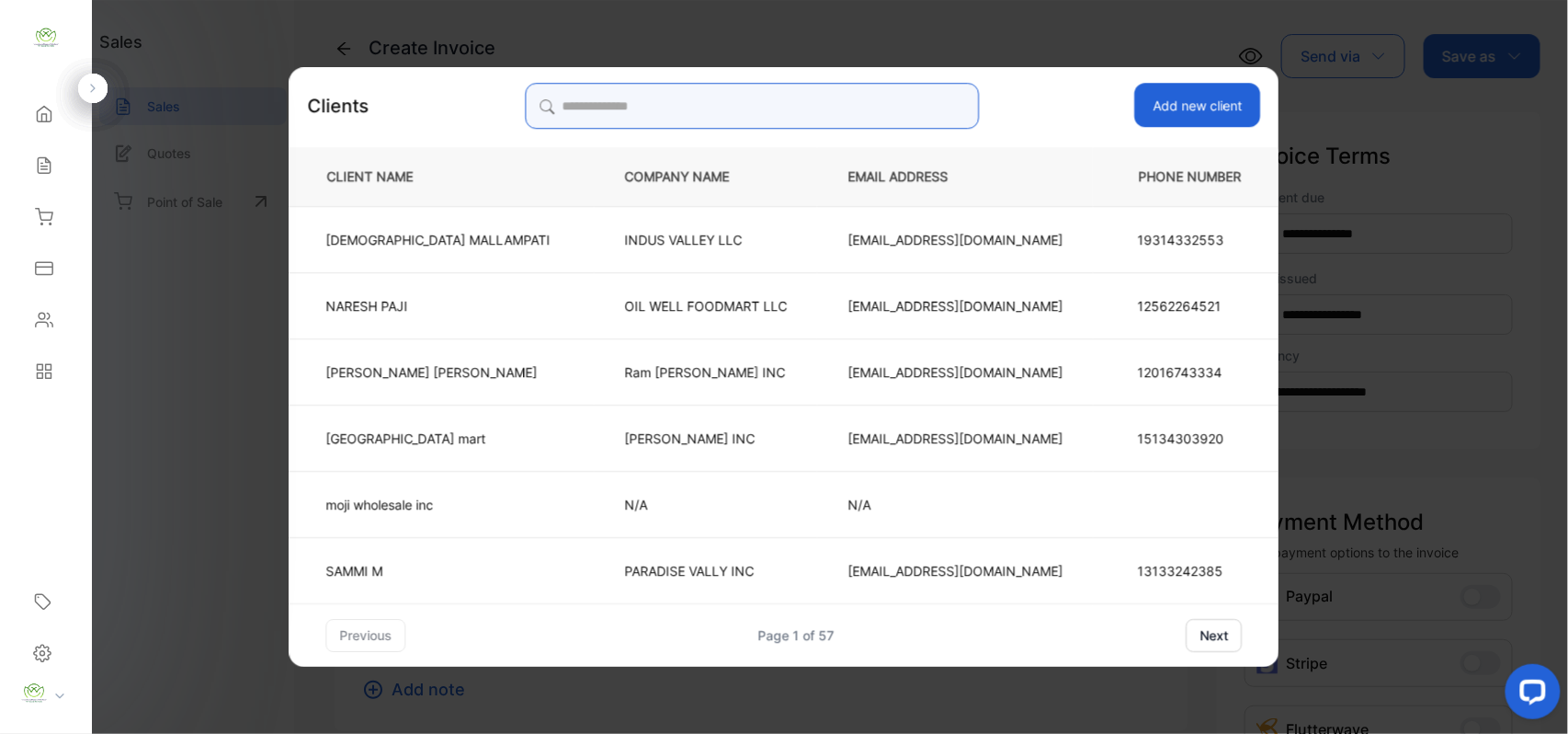
click at [733, 111] on input "search" at bounding box center [751, 106] width 454 height 46
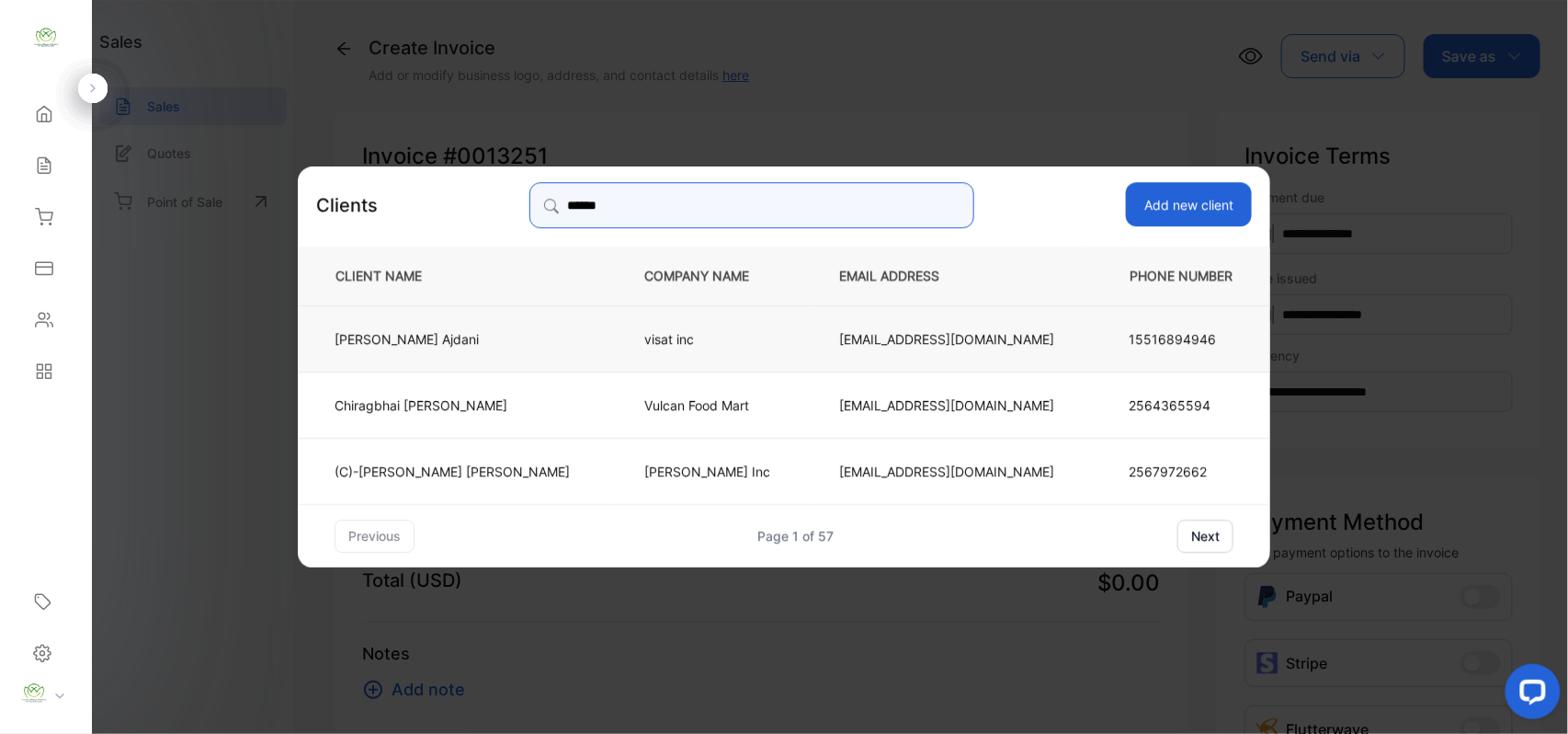
type input "******"
click at [552, 342] on td "Chirag Ajdani" at bounding box center [456, 337] width 316 height 66
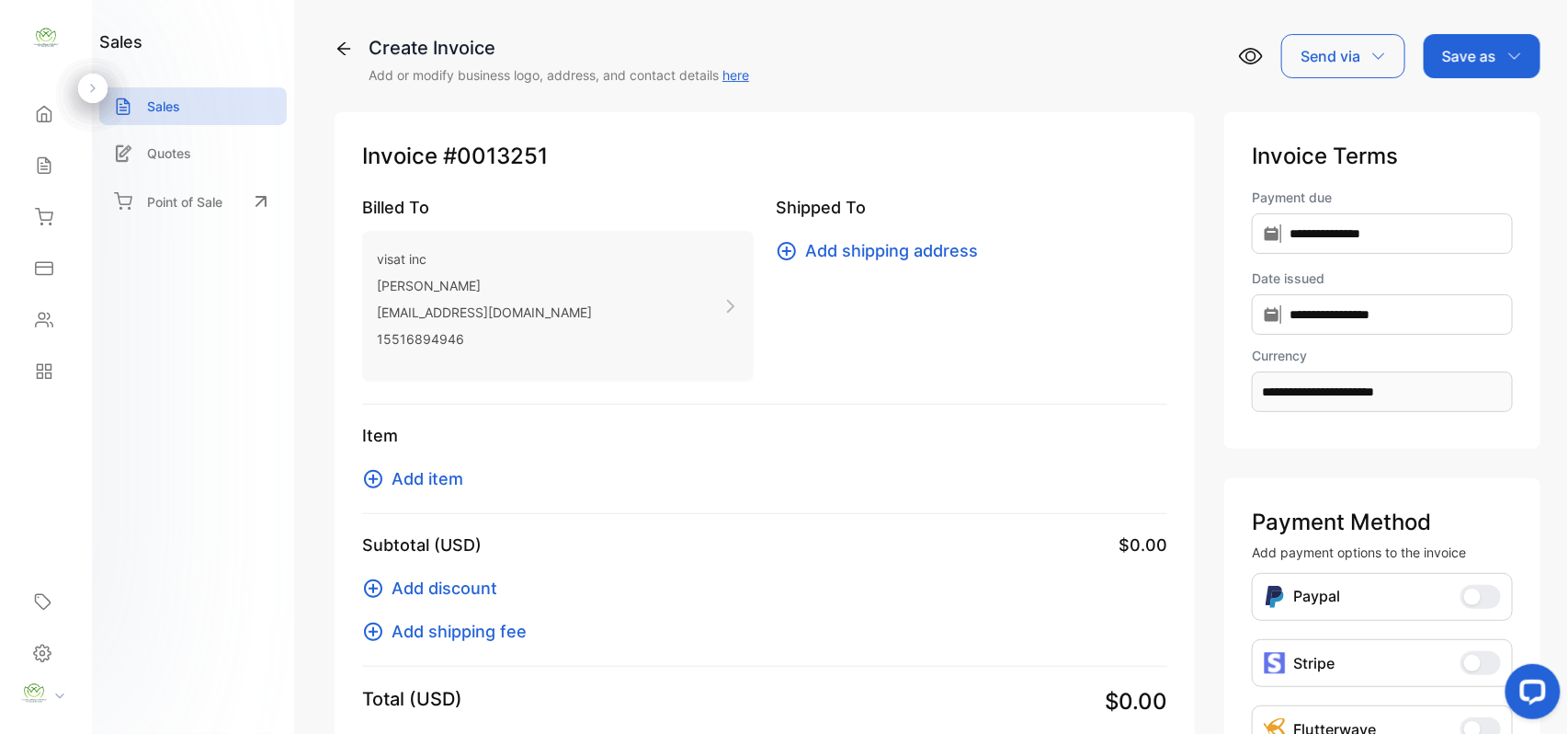
click at [414, 480] on span "Add item" at bounding box center [428, 478] width 72 height 25
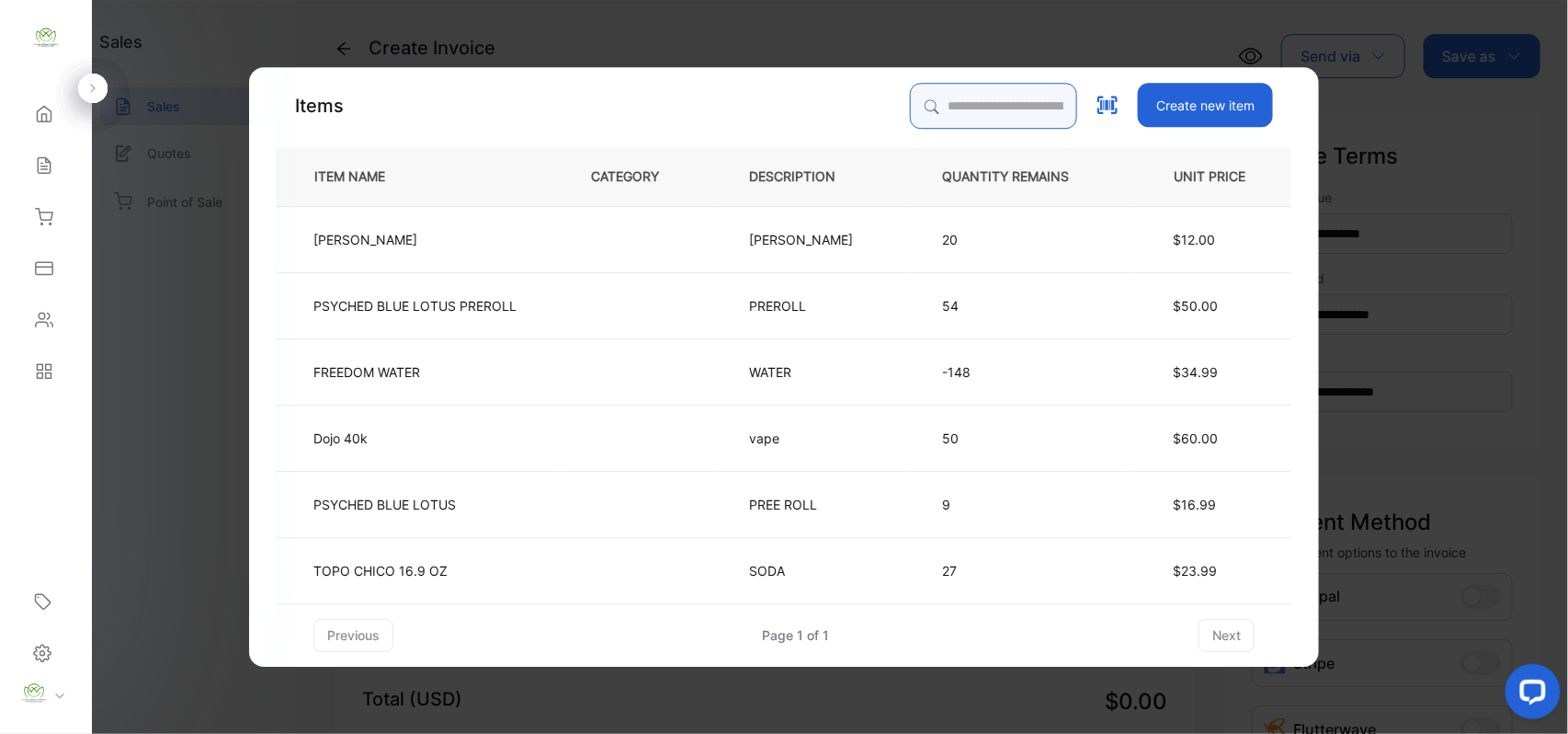
click at [910, 108] on input "search" at bounding box center [994, 106] width 167 height 46
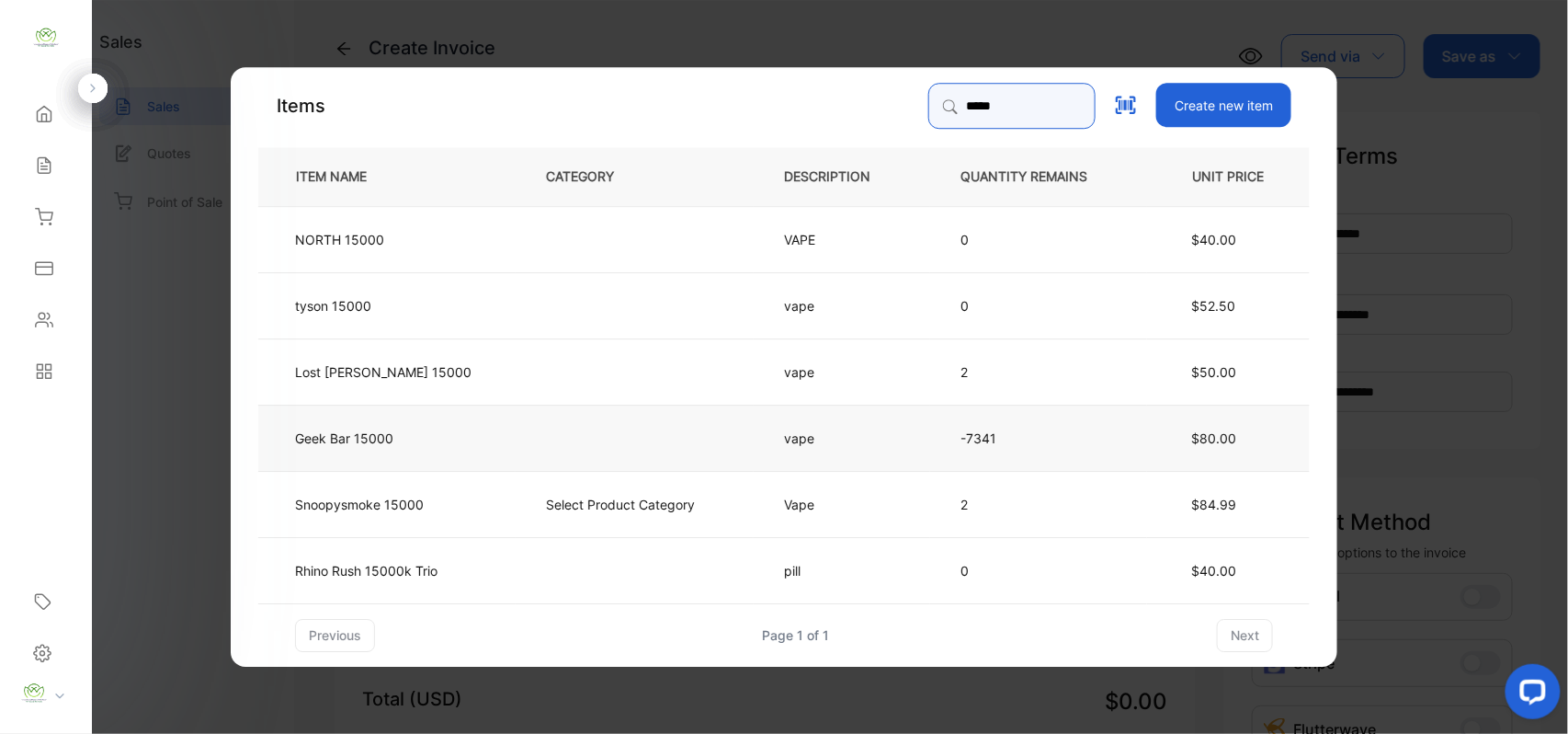
type input "*****"
drag, startPoint x: 449, startPoint y: 445, endPoint x: 464, endPoint y: 447, distance: 15.1
click at [464, 447] on td "Geek Bar 15000" at bounding box center [387, 437] width 257 height 66
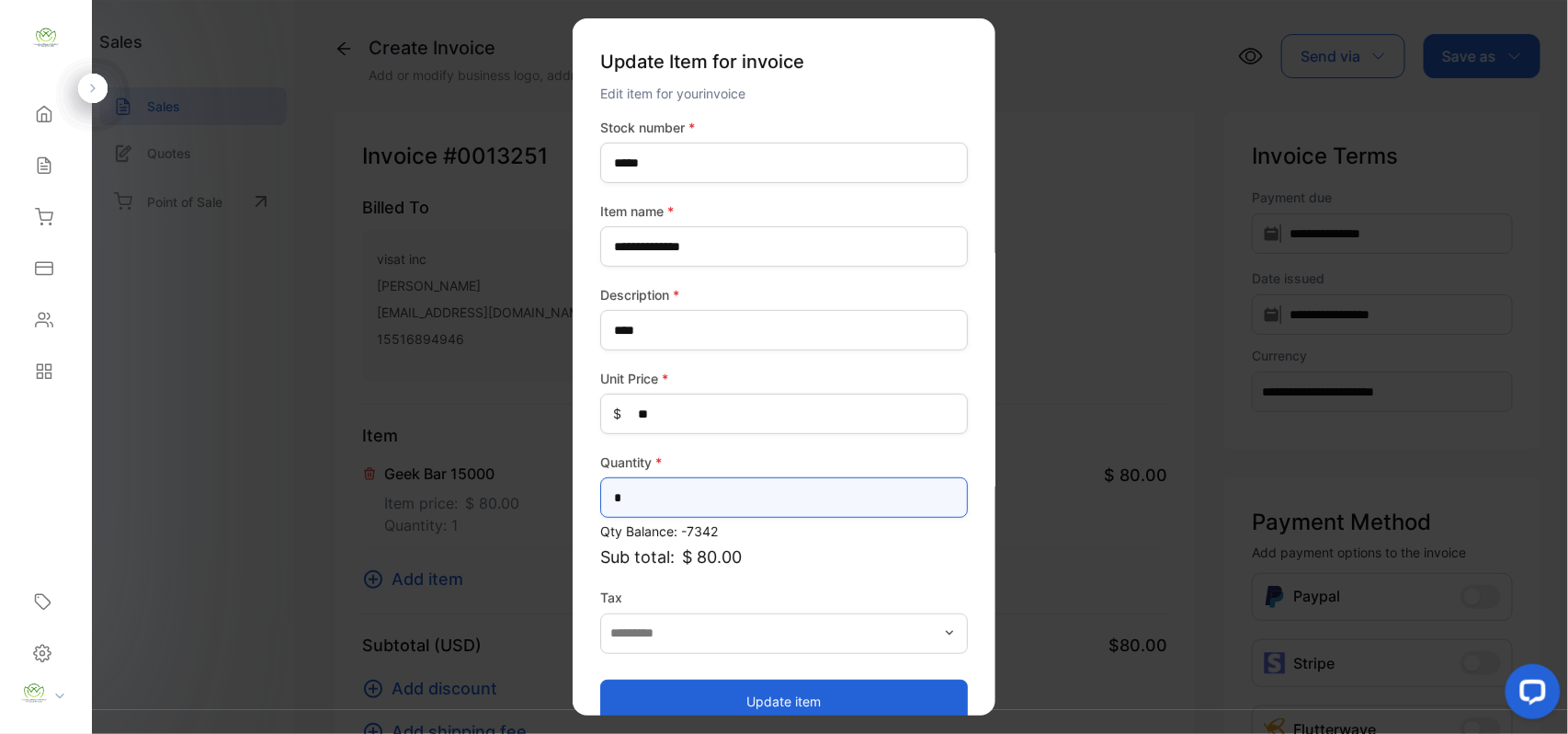
click at [717, 498] on input "*" at bounding box center [784, 497] width 368 height 41
type input "**"
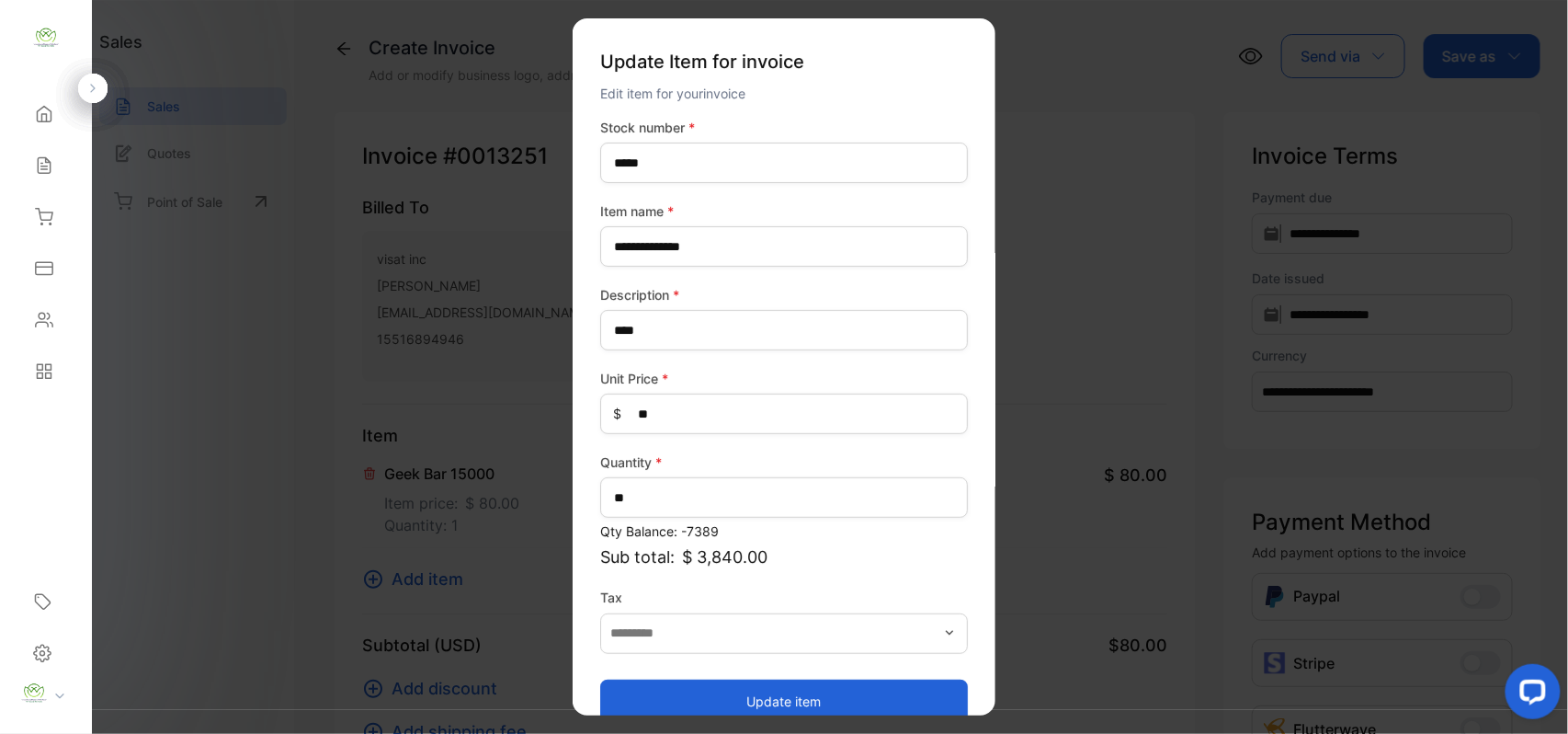
click at [750, 689] on button "Update item" at bounding box center [784, 700] width 368 height 44
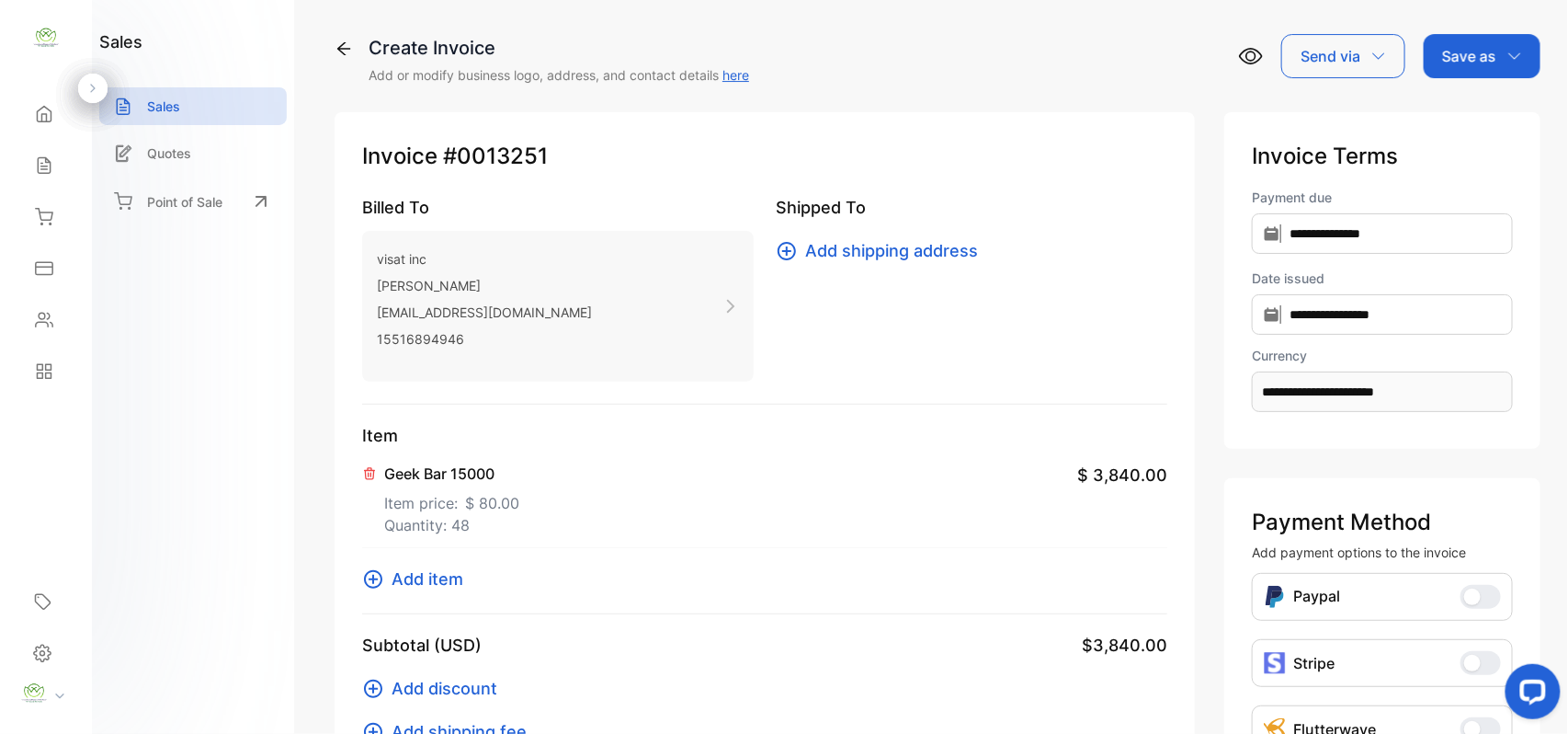
click at [423, 578] on span "Add item" at bounding box center [428, 578] width 72 height 25
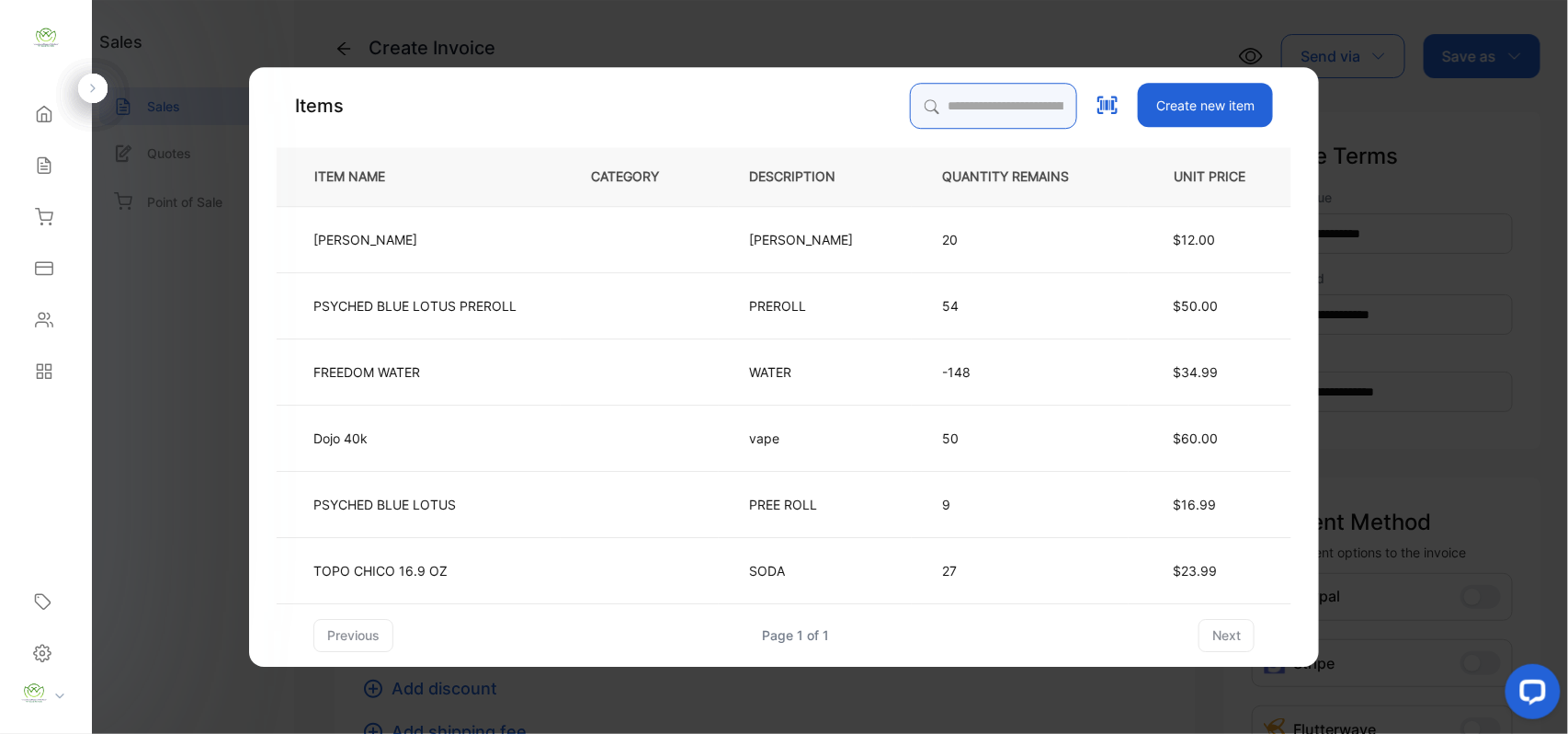
drag, startPoint x: 959, startPoint y: 105, endPoint x: 949, endPoint y: 111, distance: 11.7
click at [957, 105] on input "search" at bounding box center [994, 106] width 167 height 46
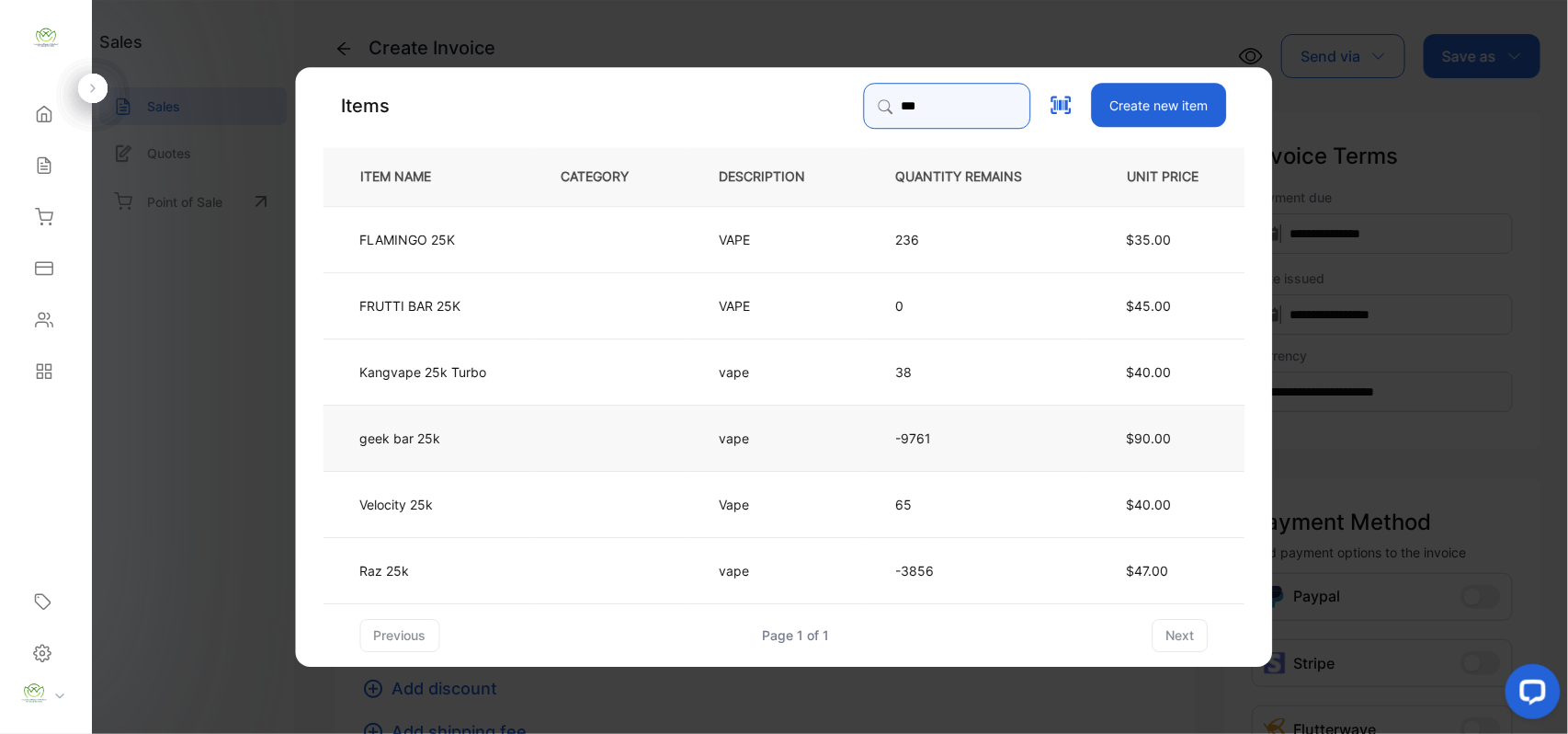
type input "***"
click at [586, 441] on td at bounding box center [610, 437] width 158 height 66
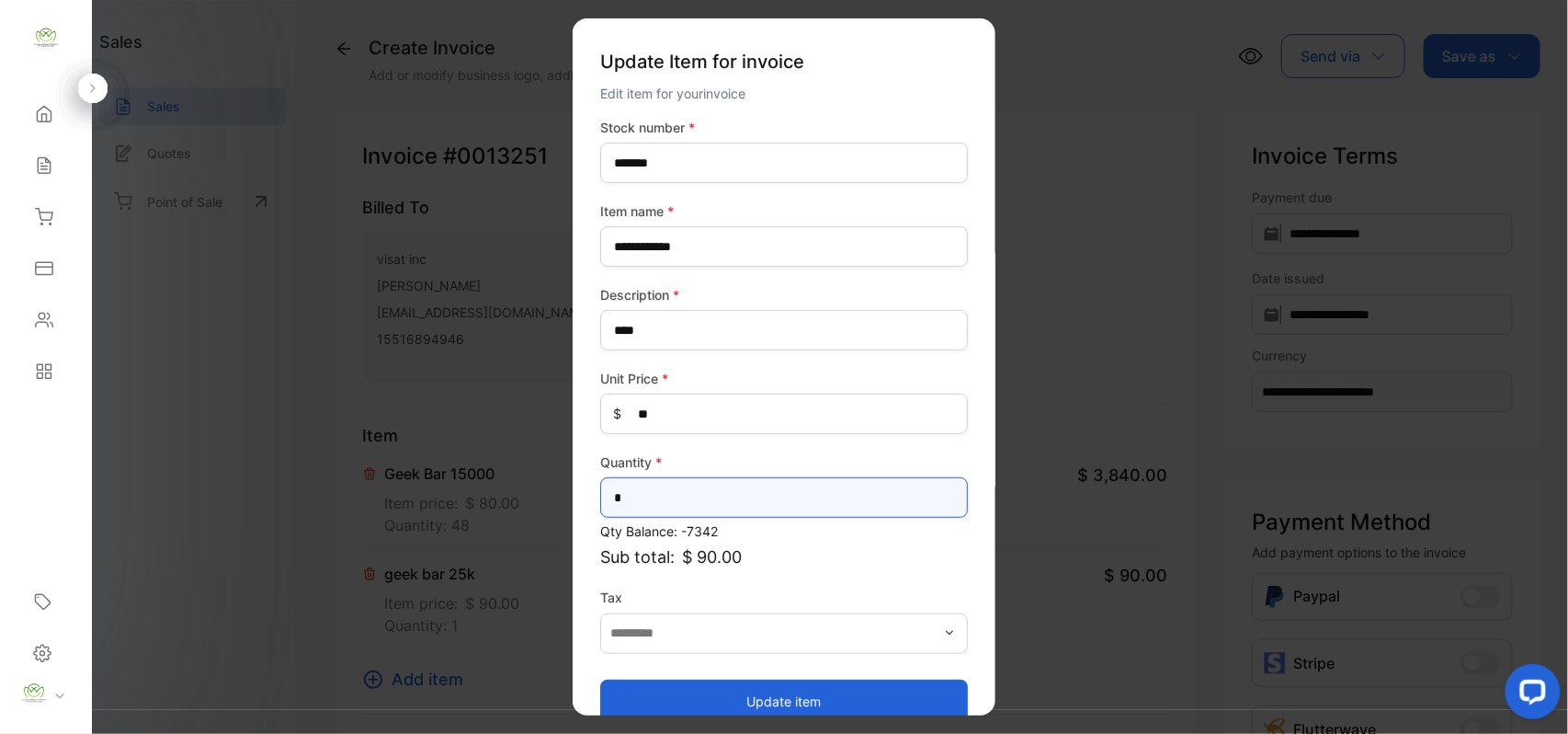
click at [750, 495] on input "*" at bounding box center [784, 497] width 368 height 41
type input "**"
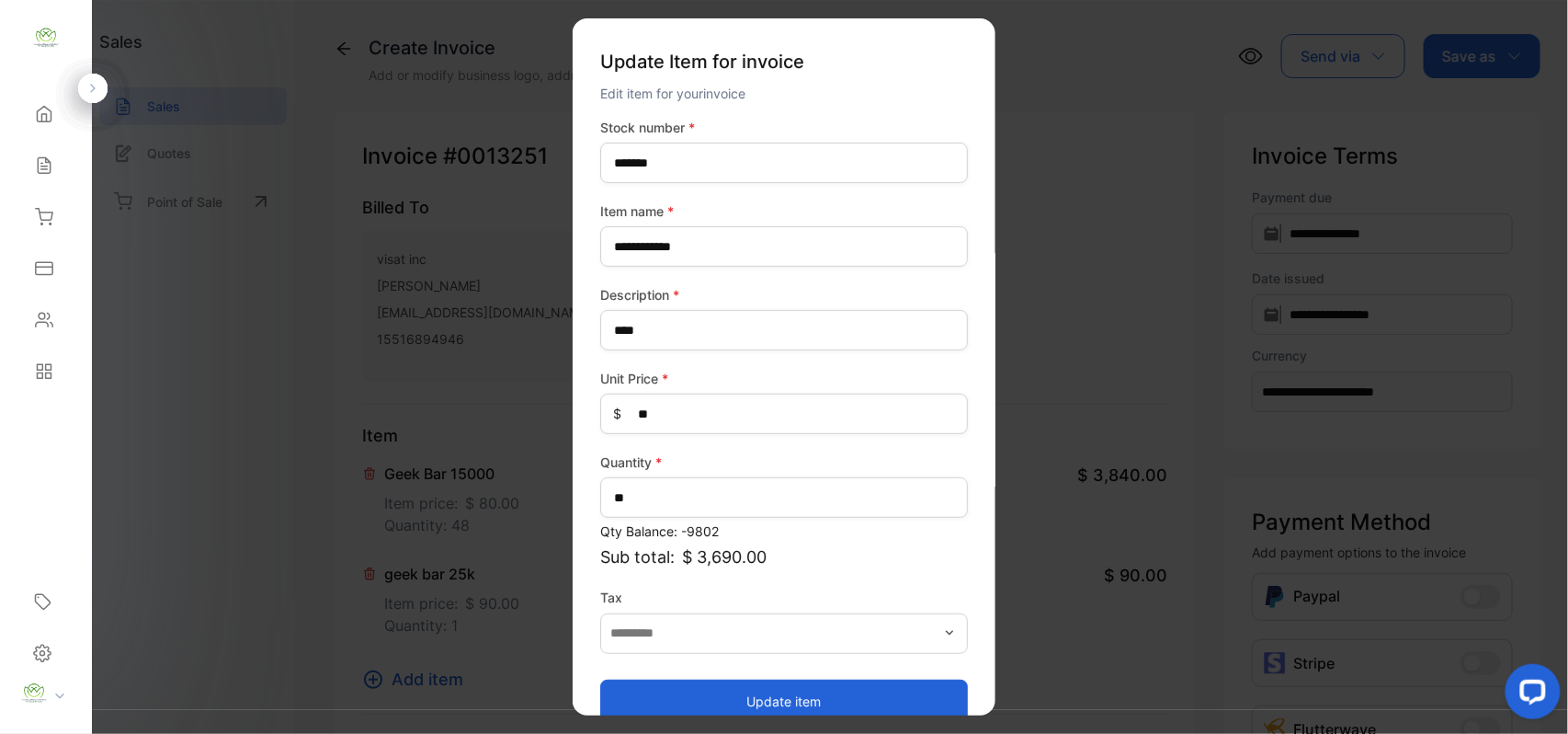
click at [784, 700] on button "Update item" at bounding box center [784, 700] width 368 height 44
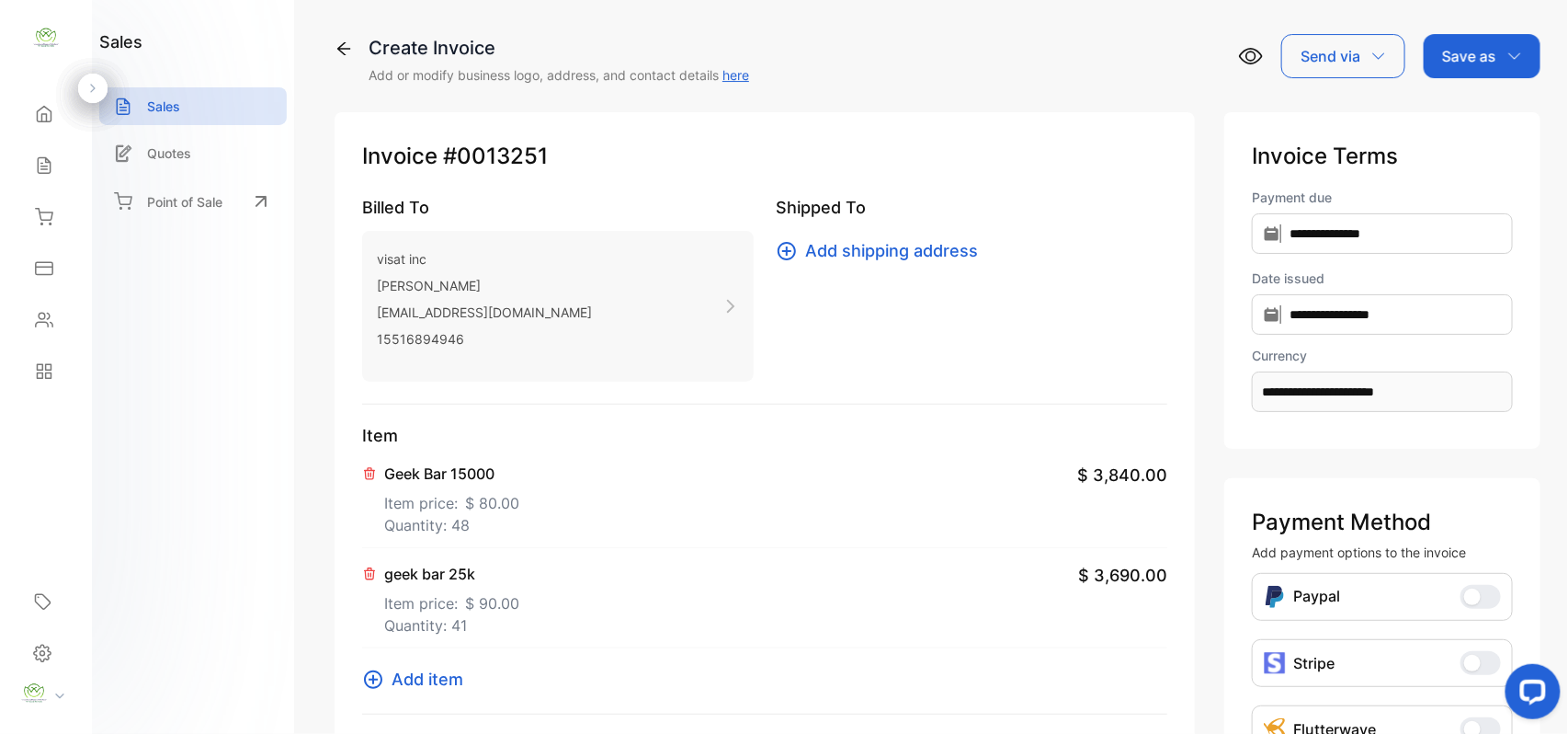
click at [405, 676] on span "Add item" at bounding box center [428, 678] width 72 height 25
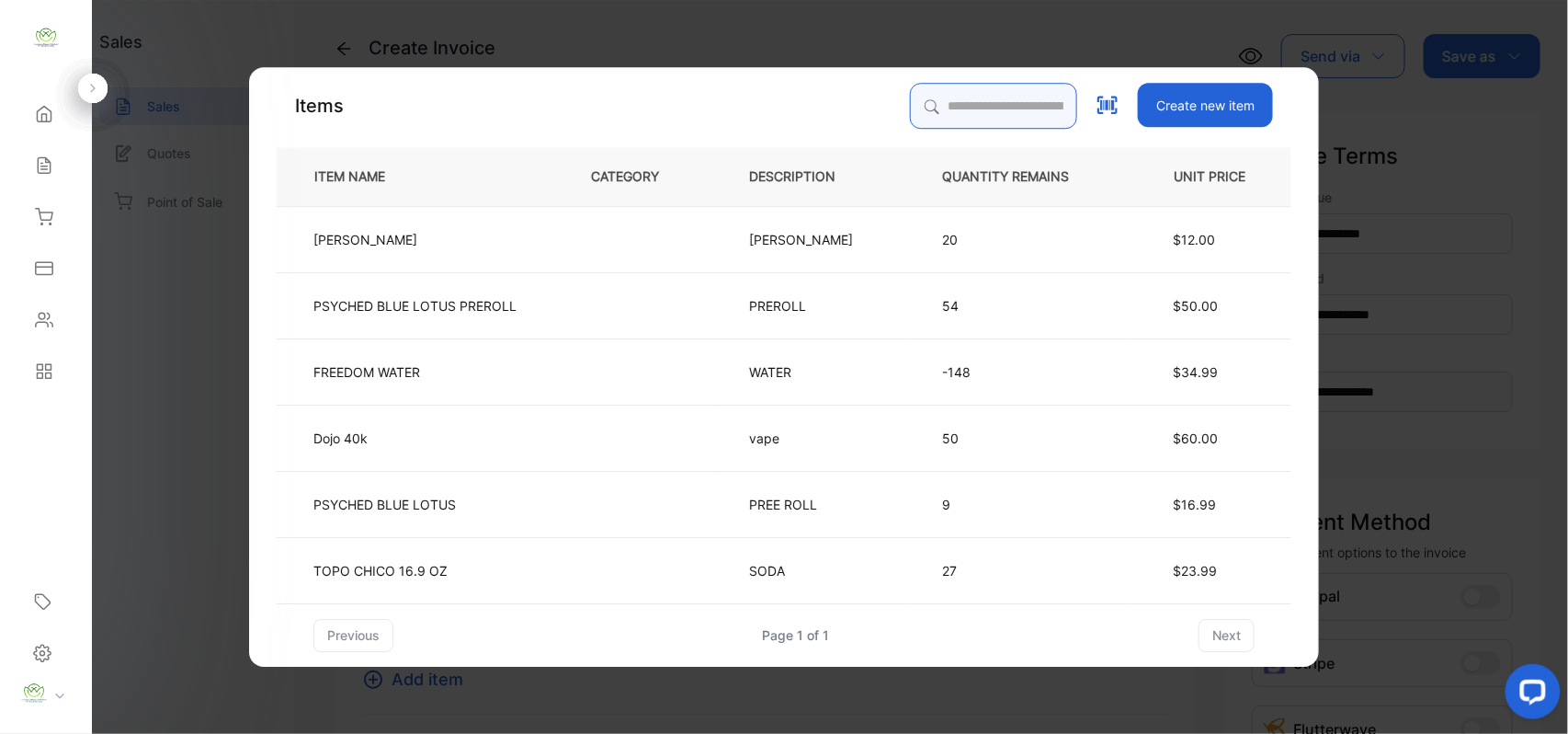
click at [971, 98] on input "search" at bounding box center [994, 106] width 167 height 46
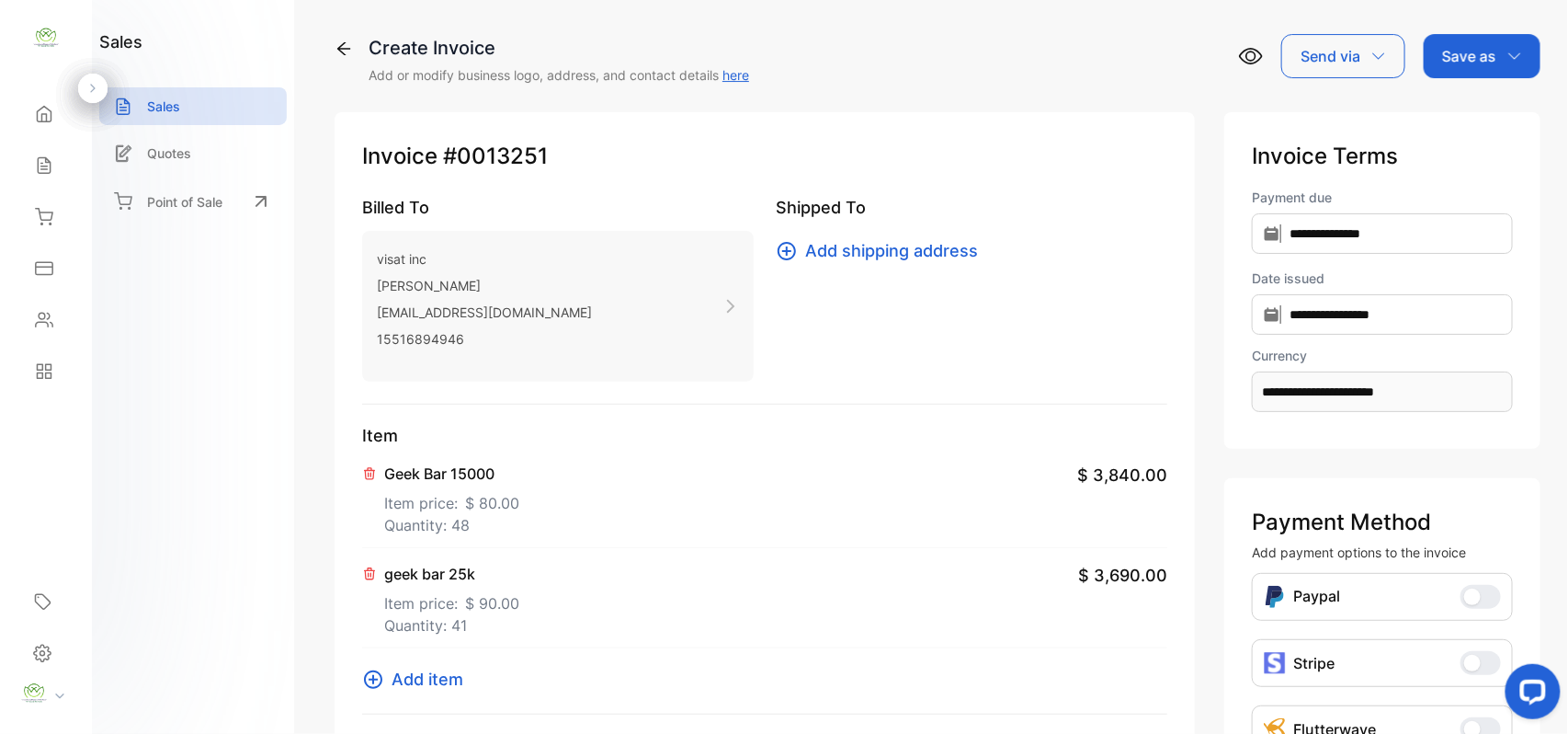
drag, startPoint x: 107, startPoint y: 368, endPoint x: 254, endPoint y: 410, distance: 152.9
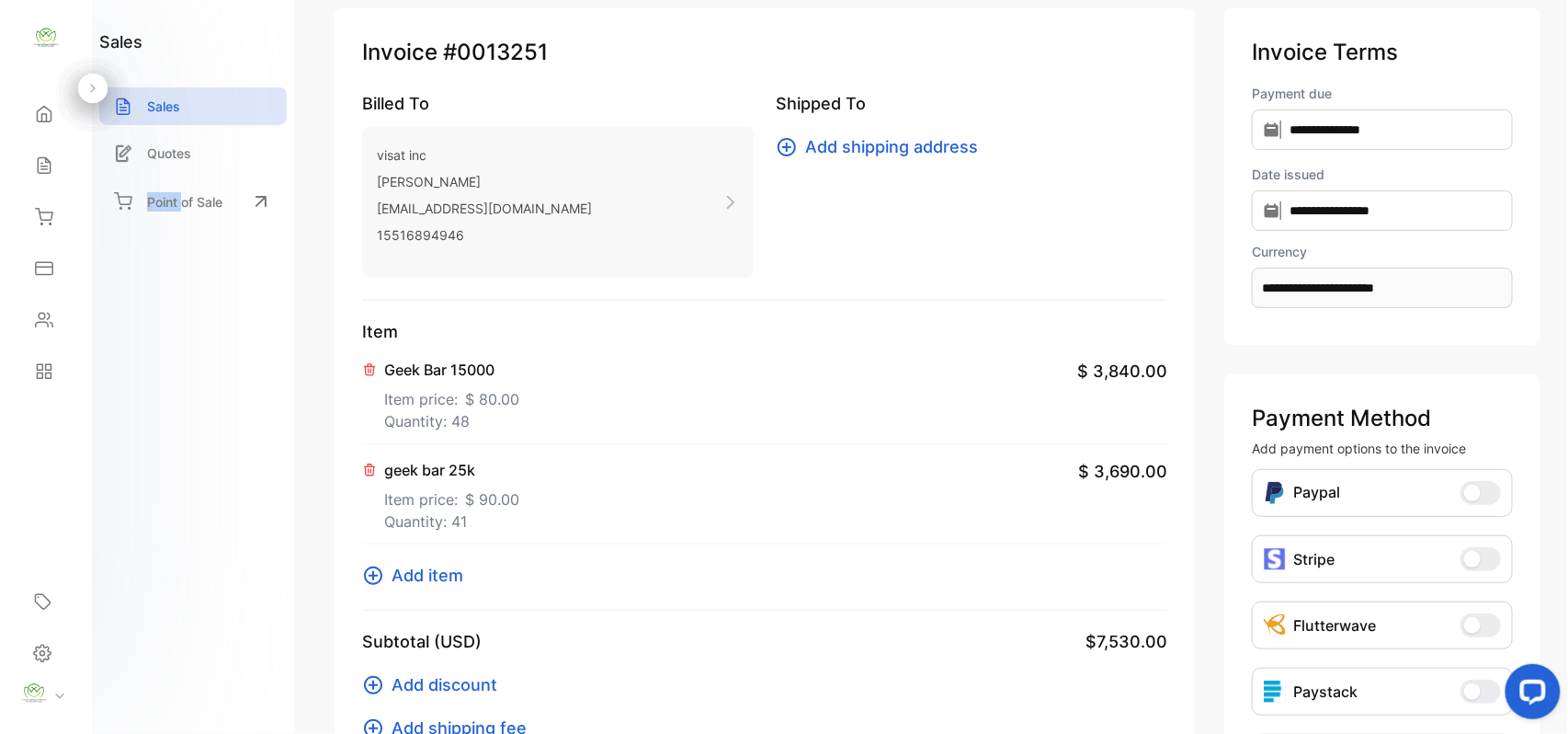
scroll to position [495, 0]
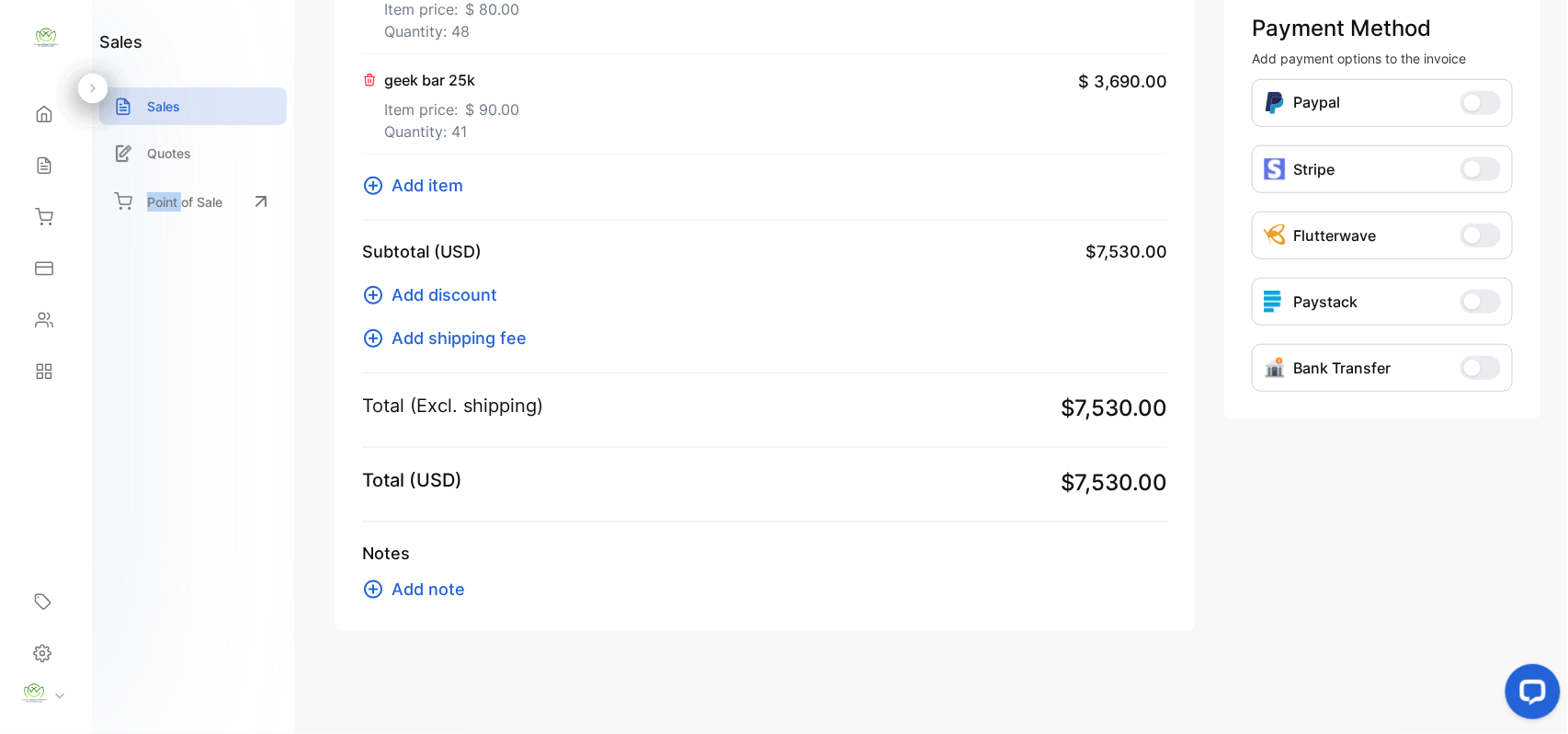
click at [442, 589] on span "Add note" at bounding box center [429, 588] width 74 height 25
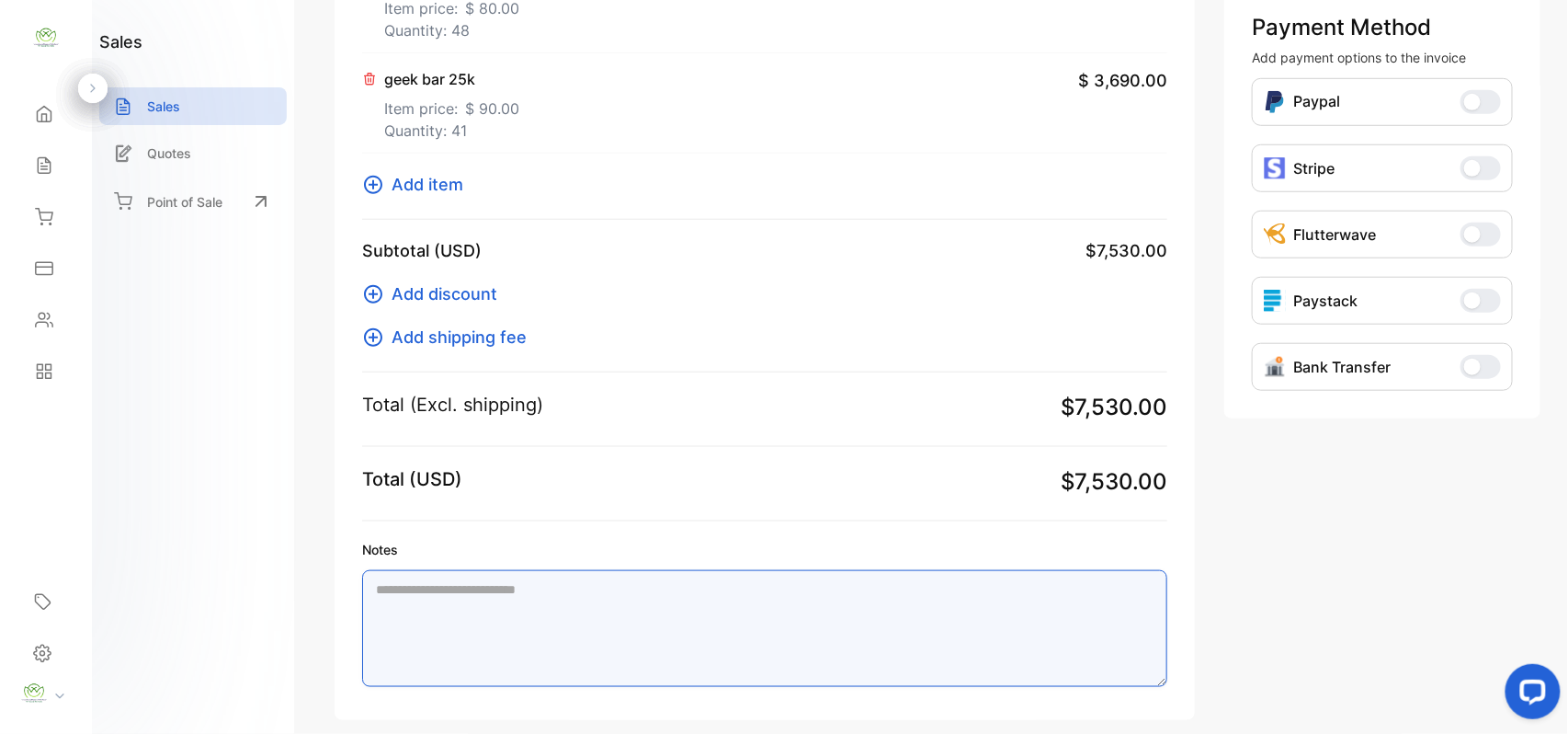
click at [548, 600] on textarea "Notes" at bounding box center [765, 628] width 805 height 117
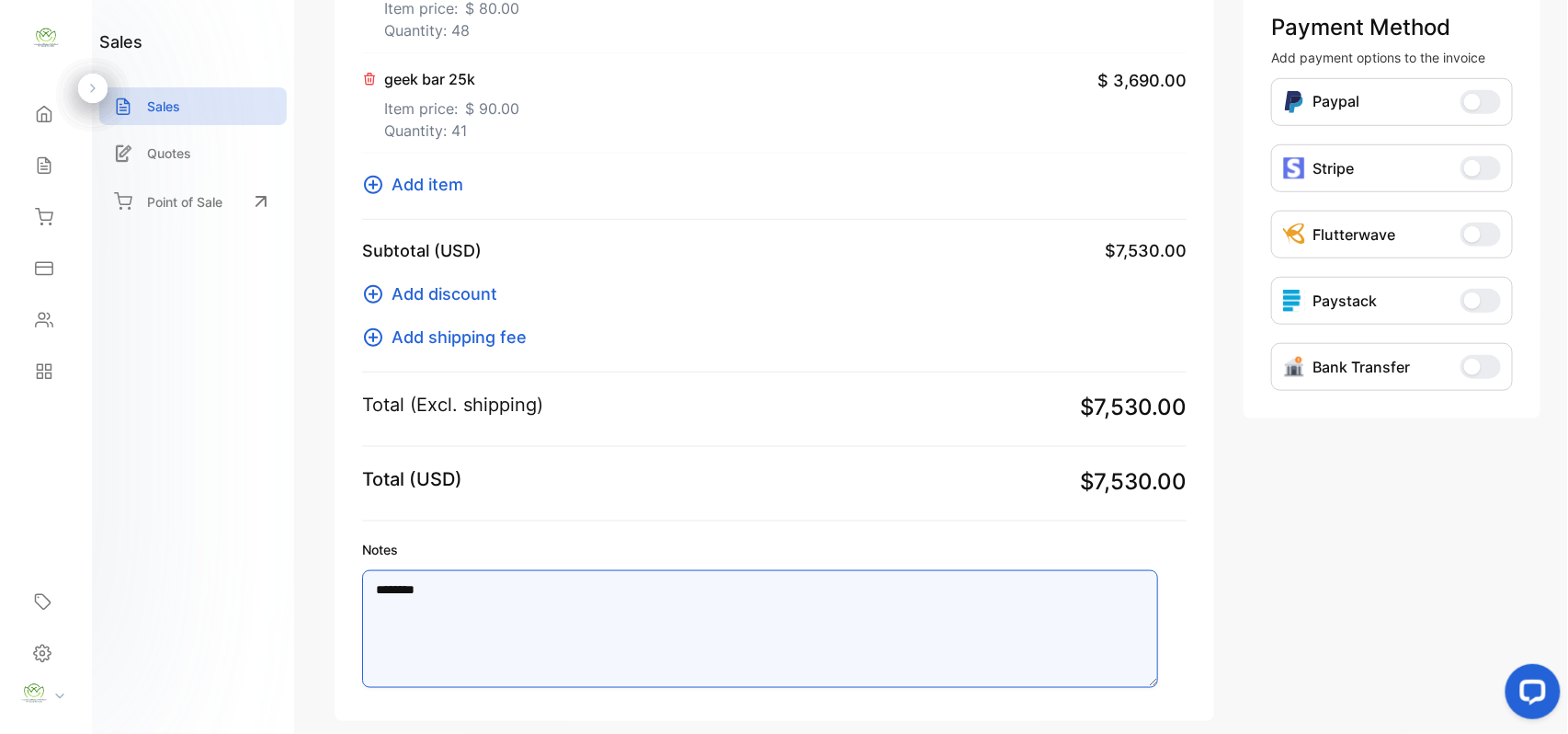
click at [401, 586] on textarea "********" at bounding box center [760, 629] width 795 height 118
click at [590, 606] on textarea "*********" at bounding box center [760, 629] width 795 height 118
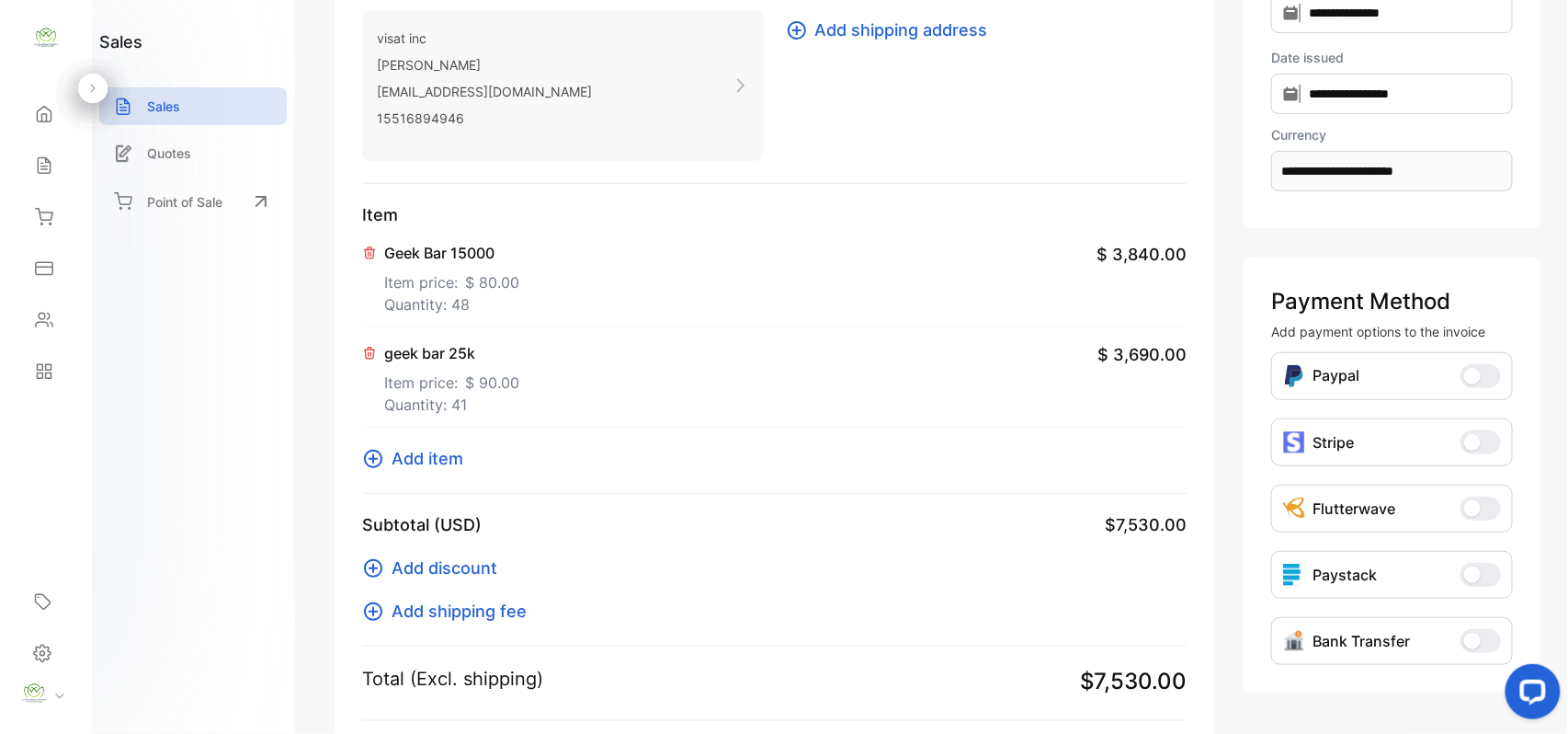
scroll to position [0, 0]
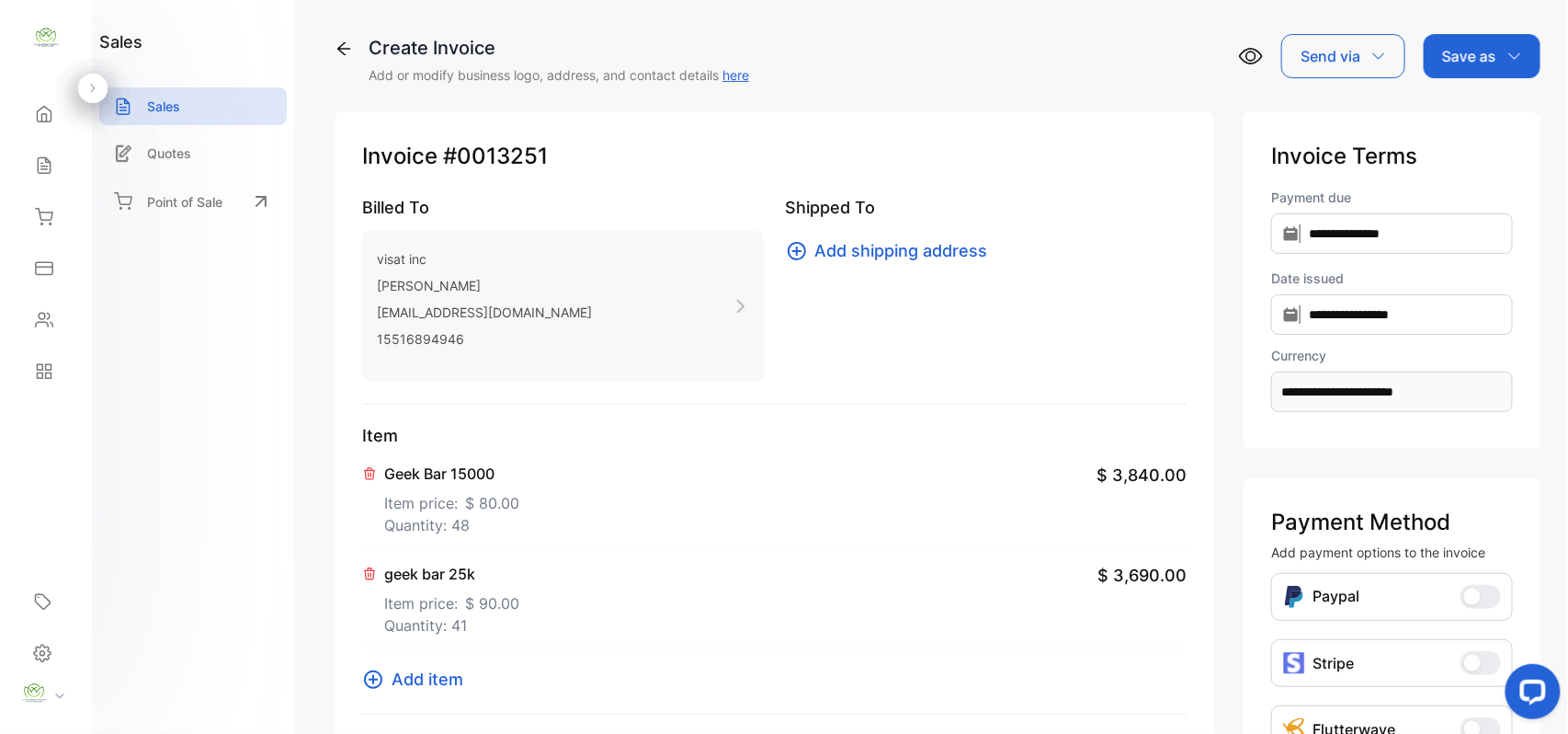
click at [1446, 50] on p "Save as" at bounding box center [1468, 56] width 54 height 22
type textarea "*********"
click at [1446, 124] on div "Invoice" at bounding box center [1477, 117] width 106 height 37
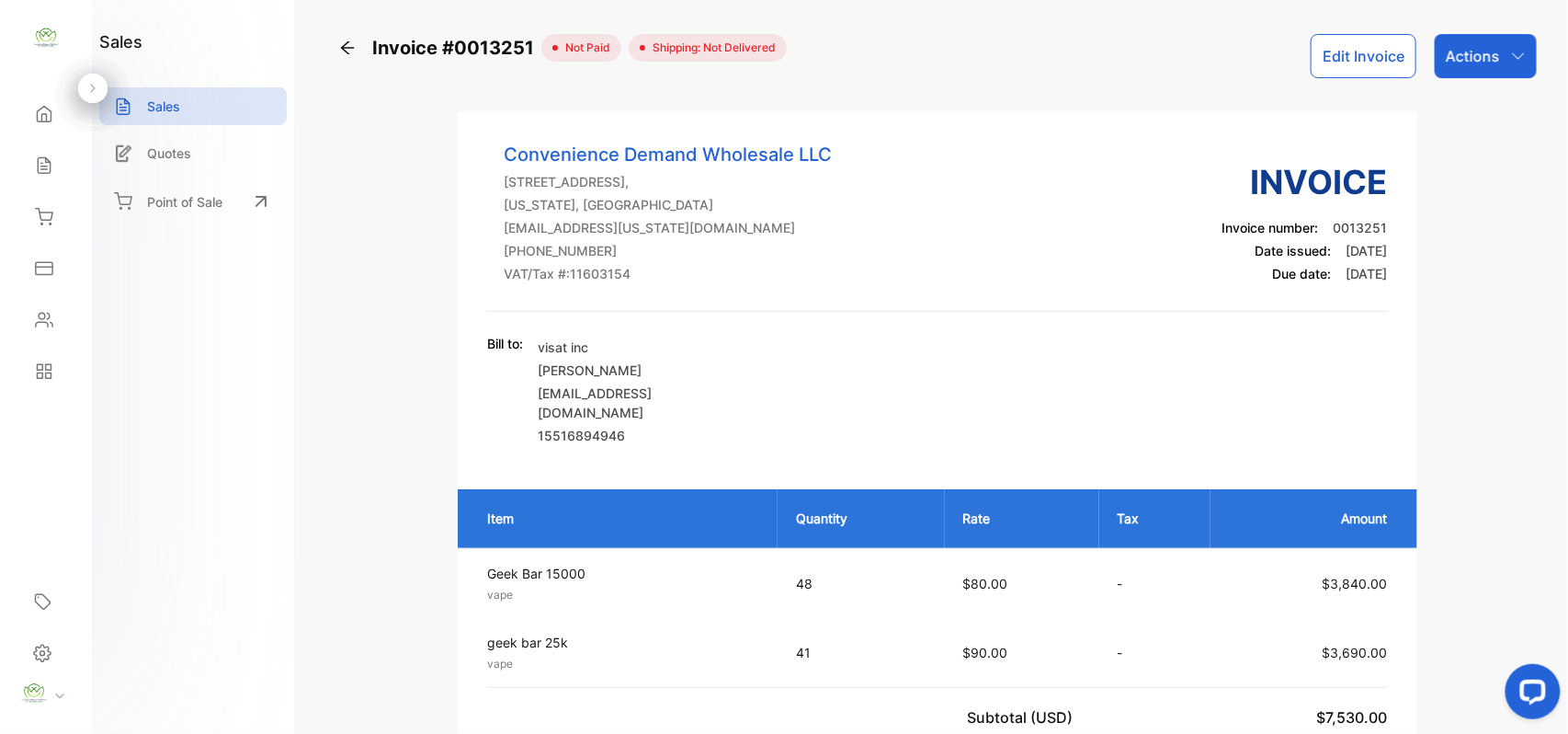
click at [1494, 68] on div "Actions" at bounding box center [1485, 56] width 102 height 44
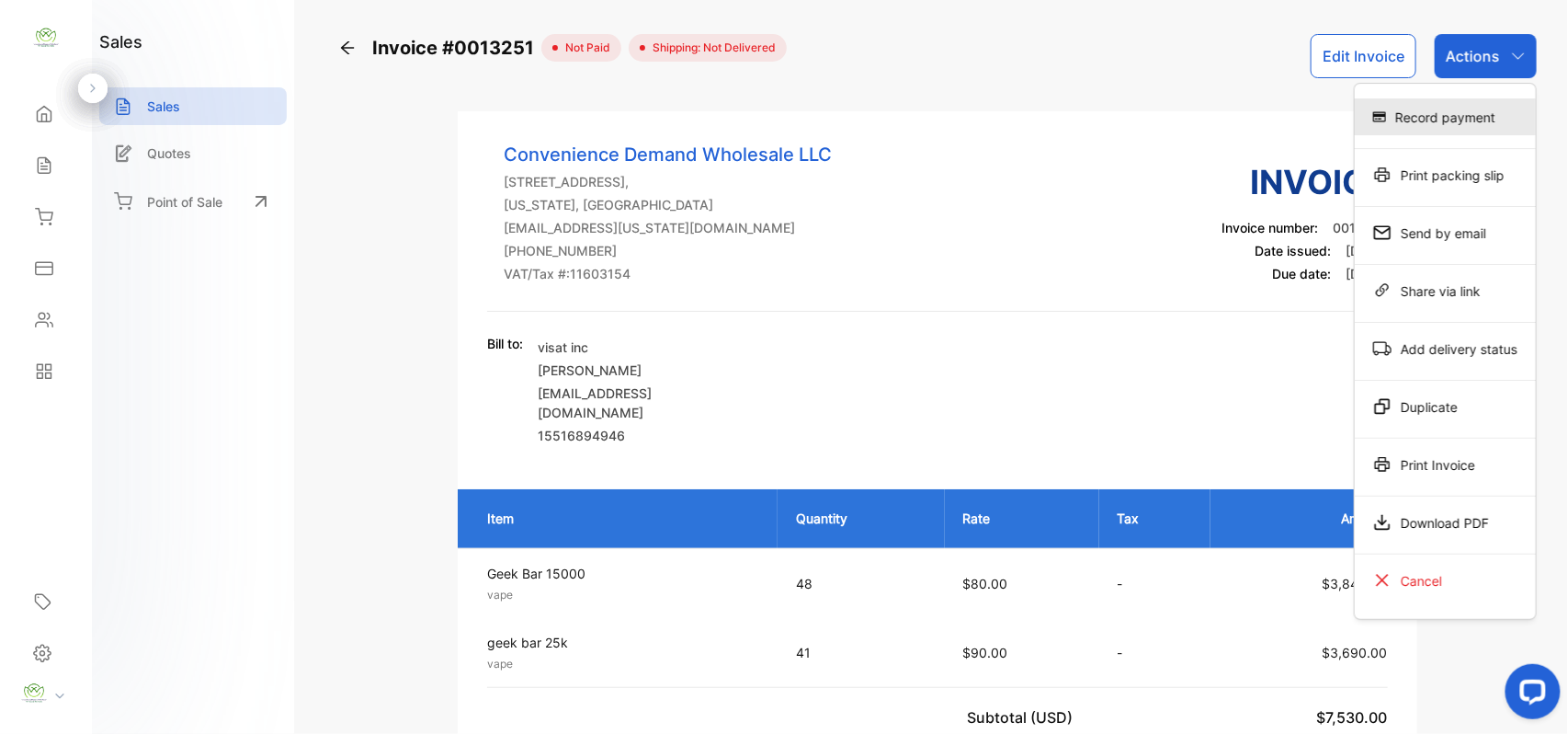
click at [1423, 116] on div "Record payment" at bounding box center [1445, 117] width 181 height 37
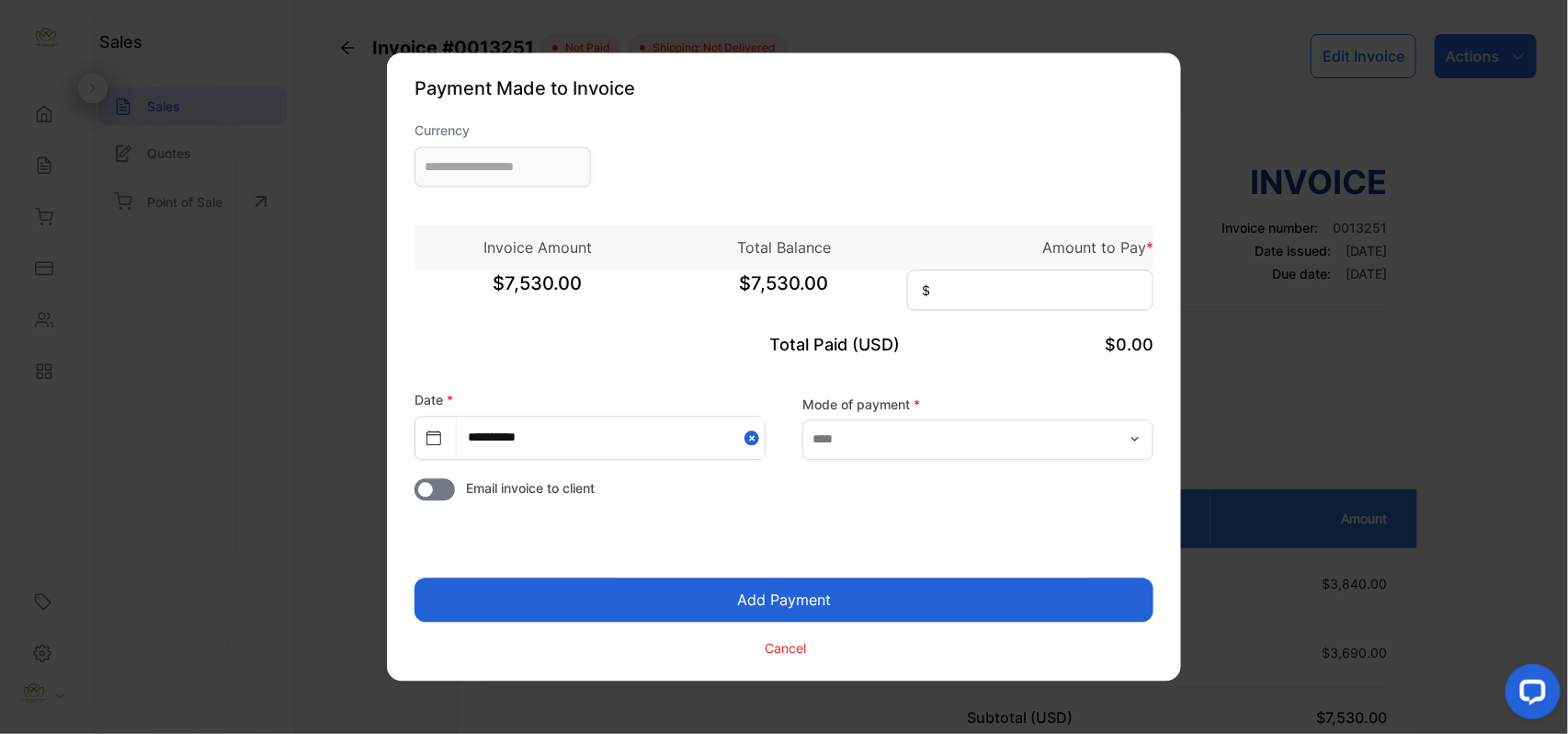
type input "**********"
click at [1066, 276] on input at bounding box center [1030, 290] width 246 height 41
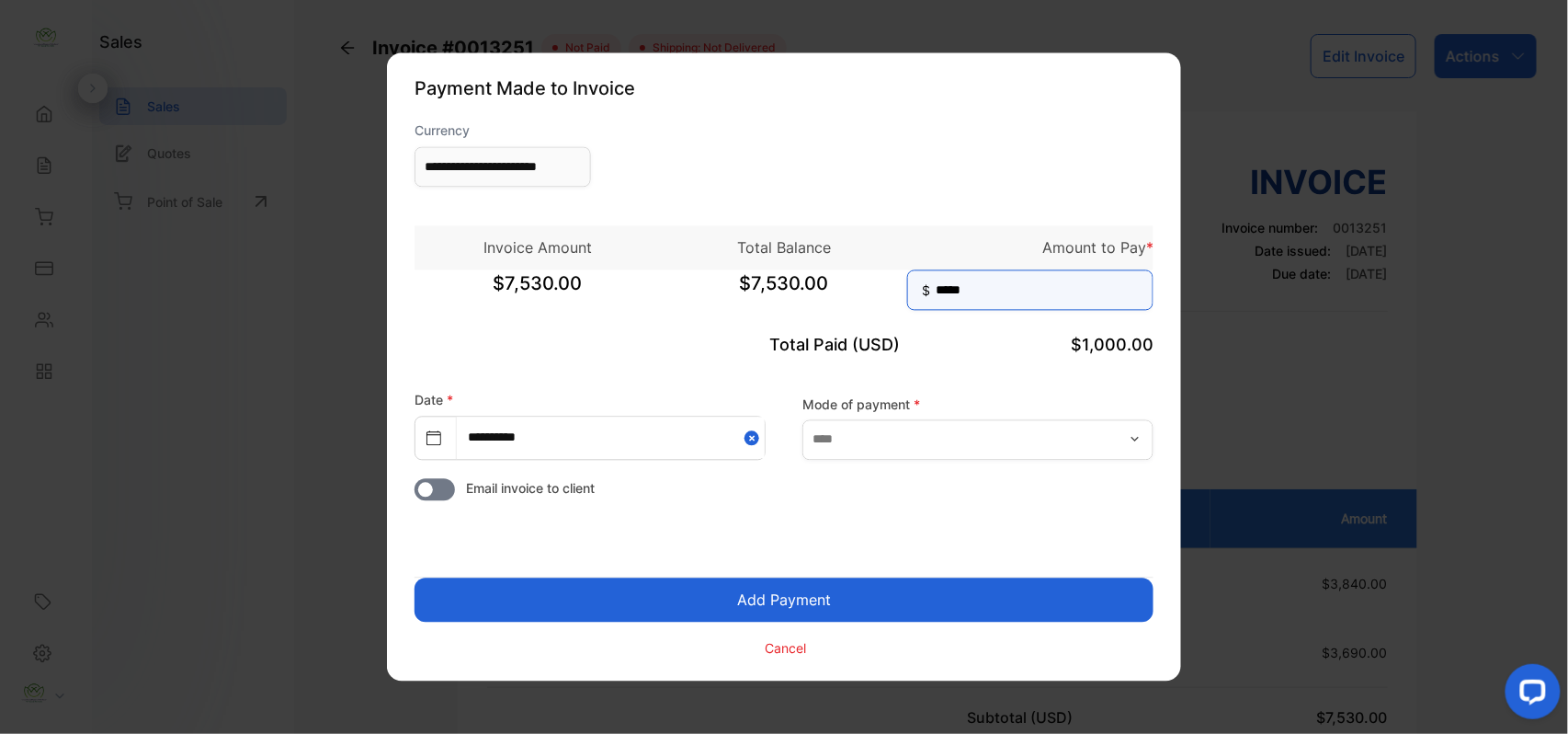
type input "*****"
click at [740, 597] on button "Add Payment" at bounding box center [784, 600] width 739 height 44
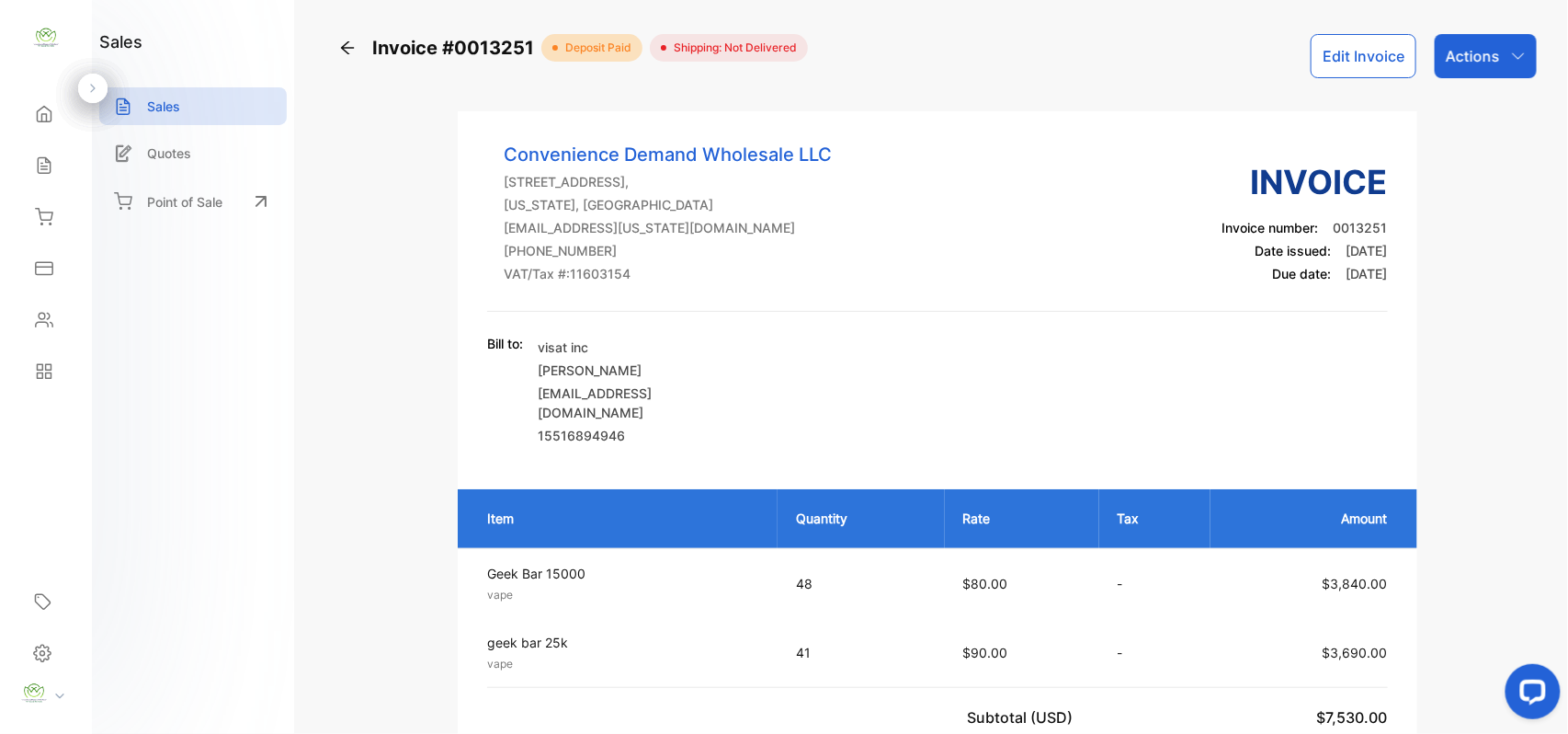
click at [1467, 56] on p "Actions" at bounding box center [1472, 56] width 54 height 22
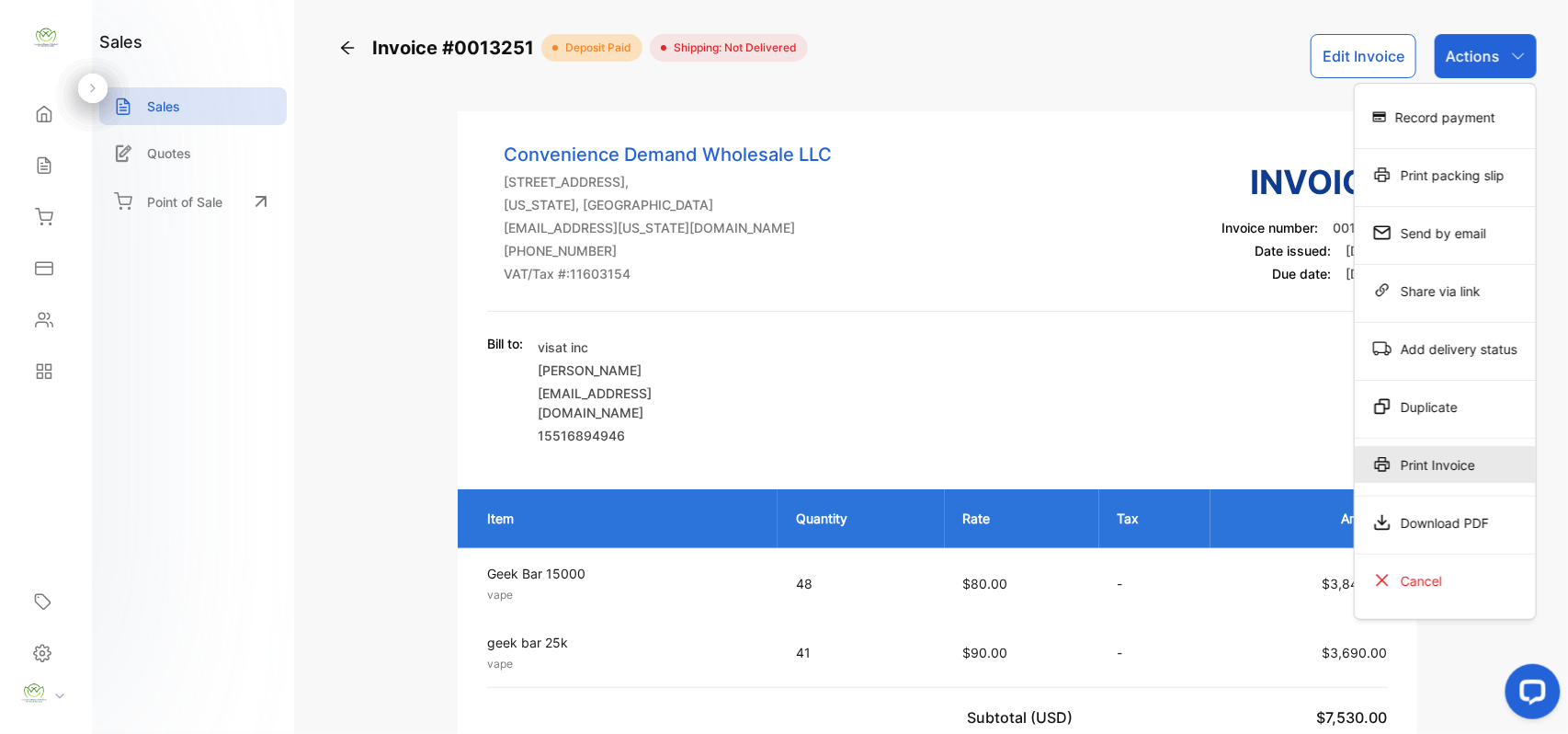
click at [1440, 464] on div "Print Invoice" at bounding box center [1445, 464] width 181 height 37
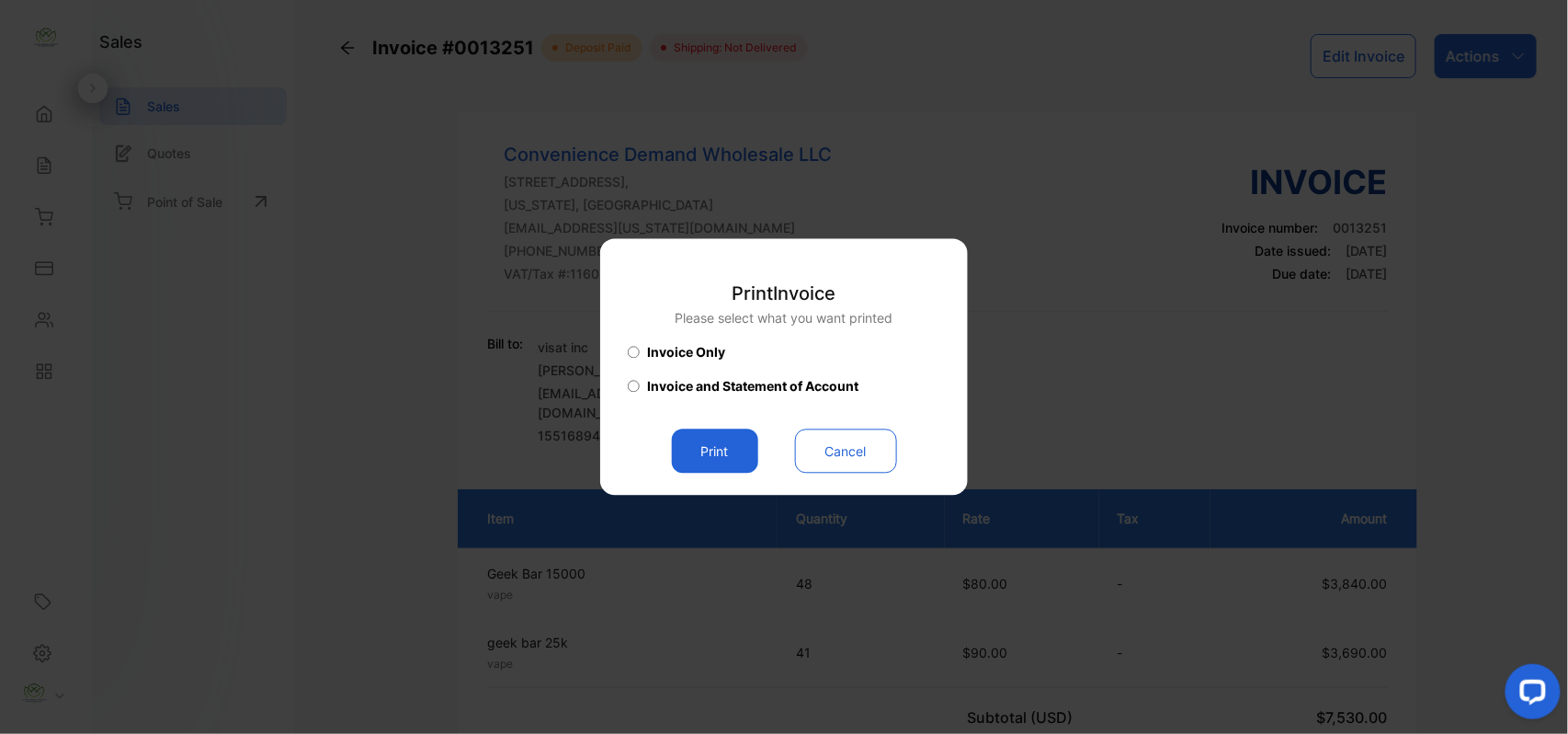
click at [722, 453] on button "Print" at bounding box center [715, 452] width 87 height 44
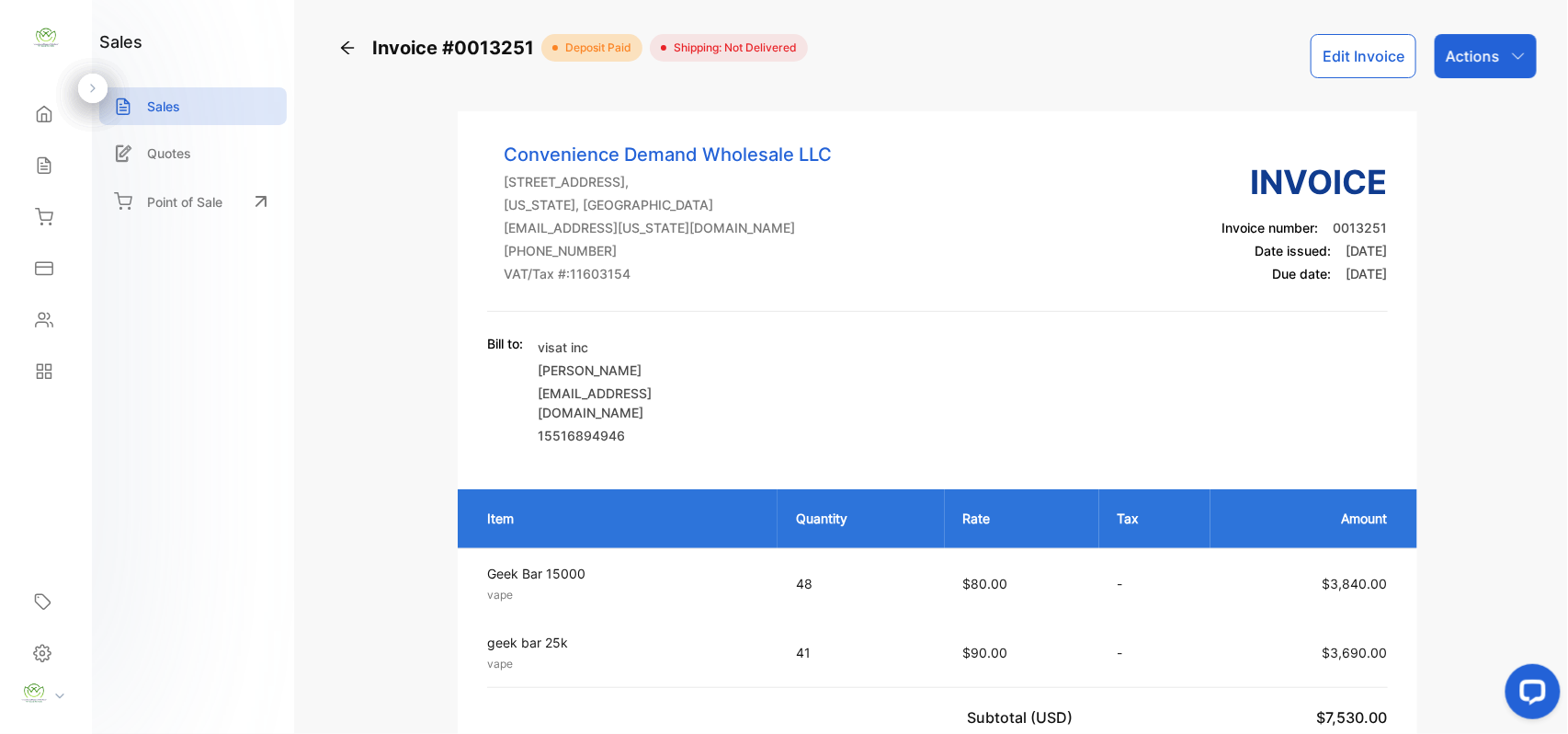
click at [55, 167] on div "Sales" at bounding box center [46, 165] width 63 height 37
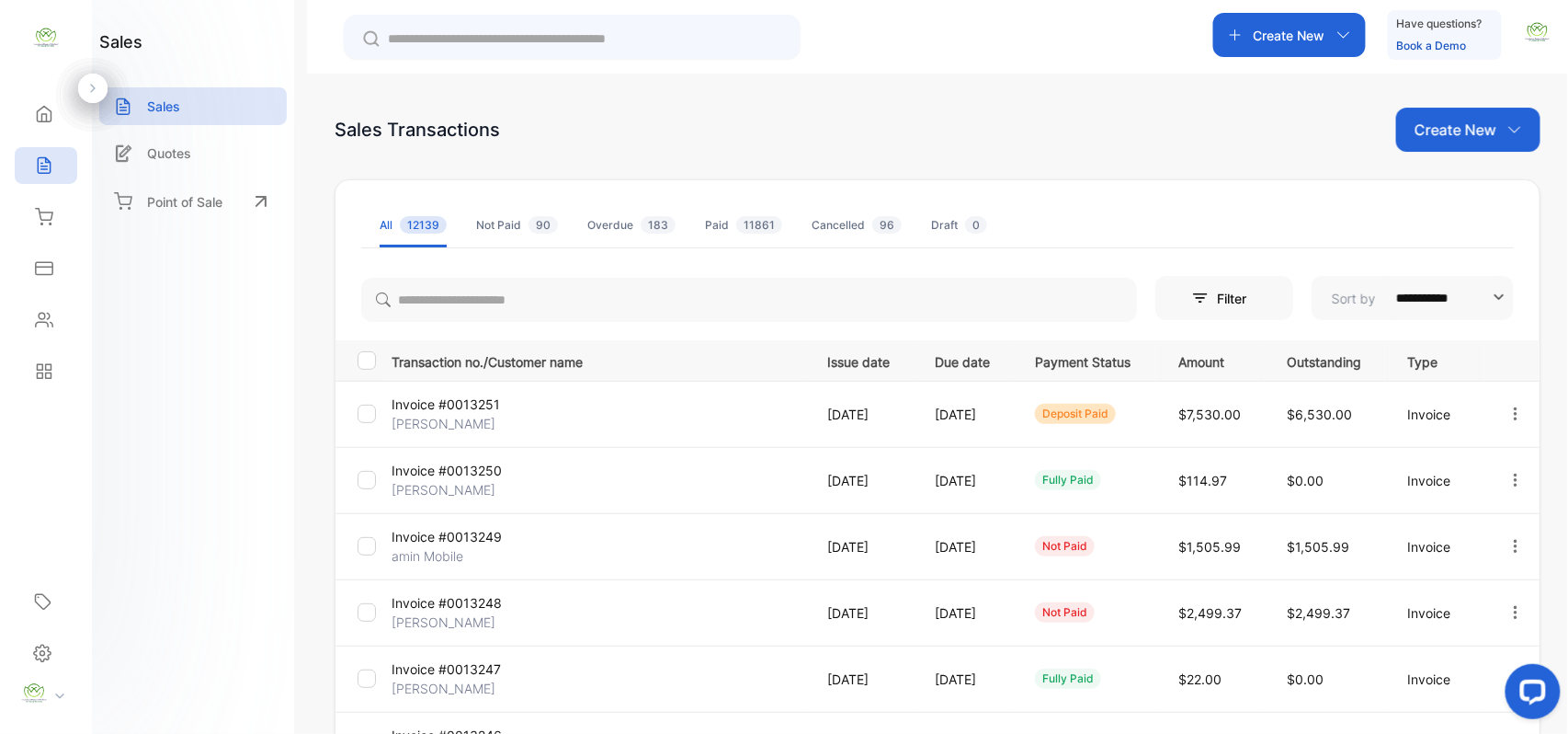
click at [1448, 129] on p "Create New" at bounding box center [1455, 130] width 82 height 22
click at [1456, 175] on div "Invoice" at bounding box center [1474, 189] width 129 height 37
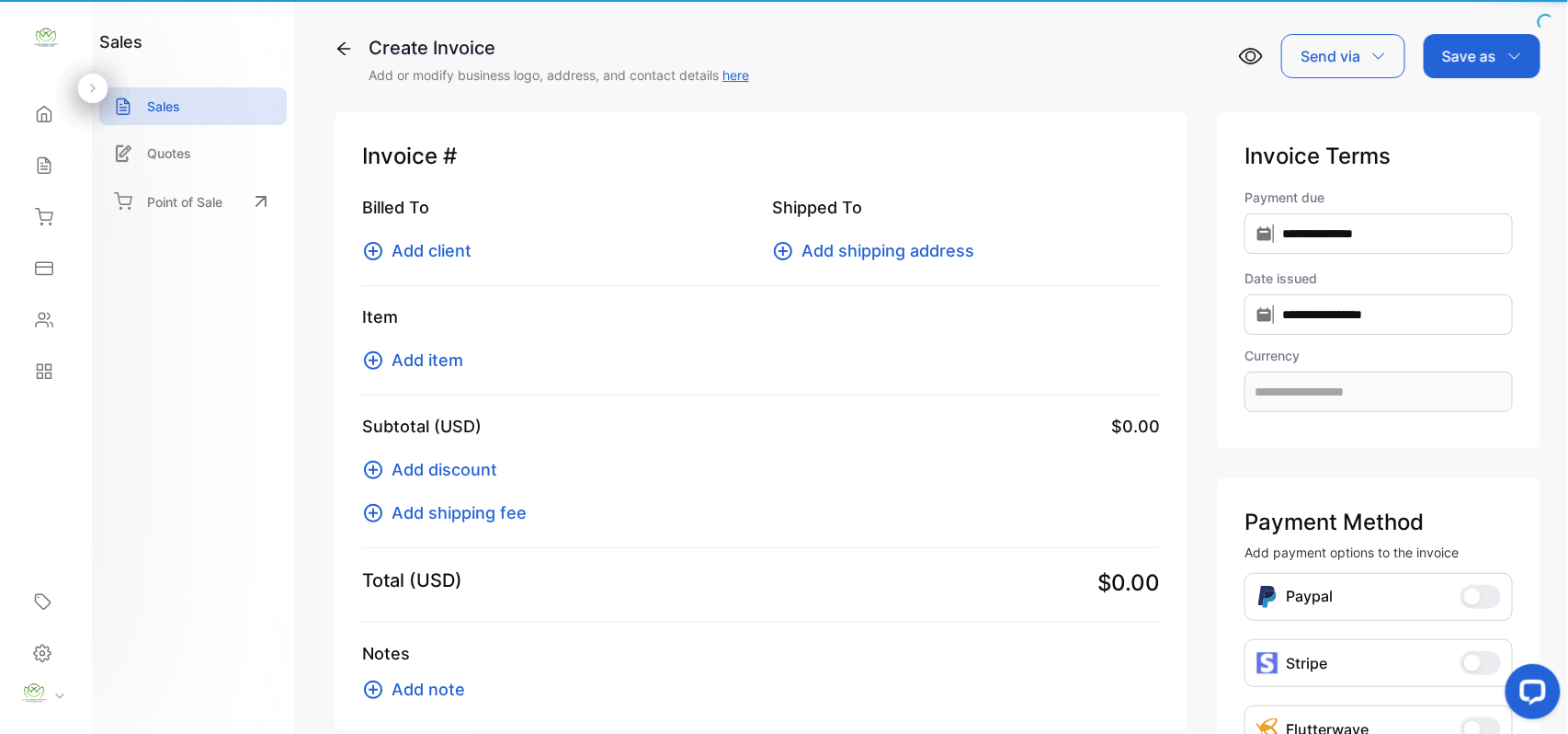
type input "**********"
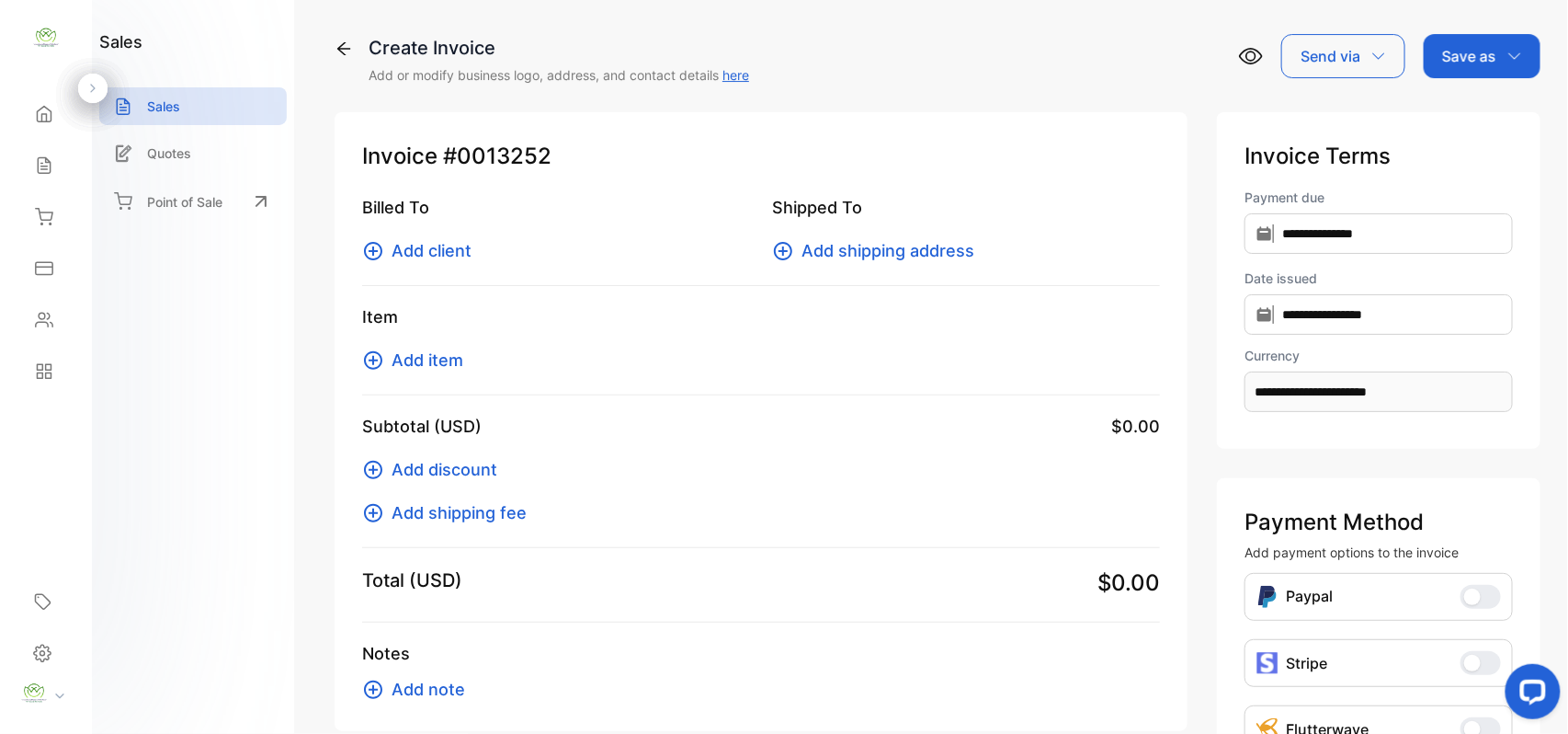
click at [430, 252] on span "Add client" at bounding box center [432, 250] width 80 height 25
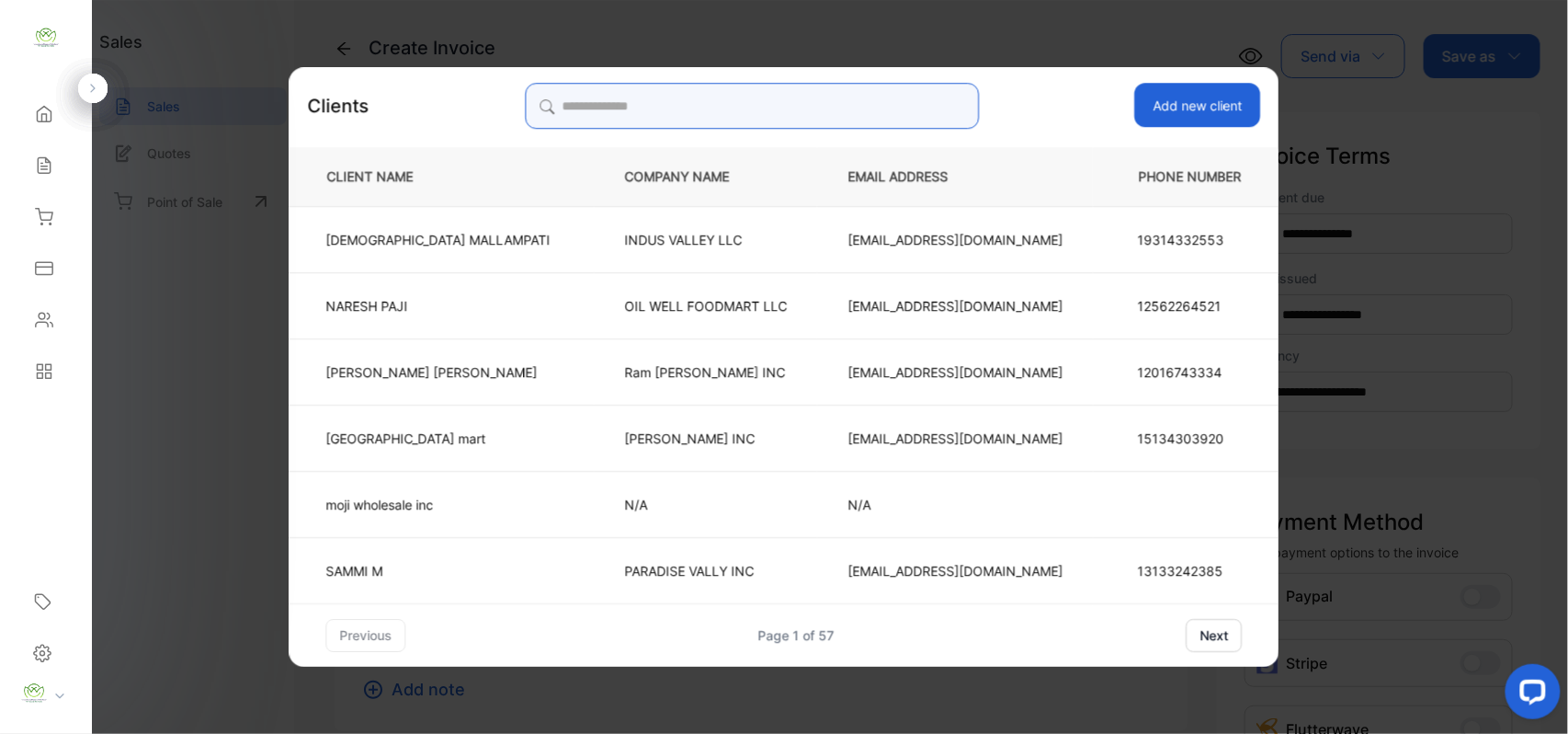
click at [813, 104] on input "search" at bounding box center [751, 106] width 454 height 46
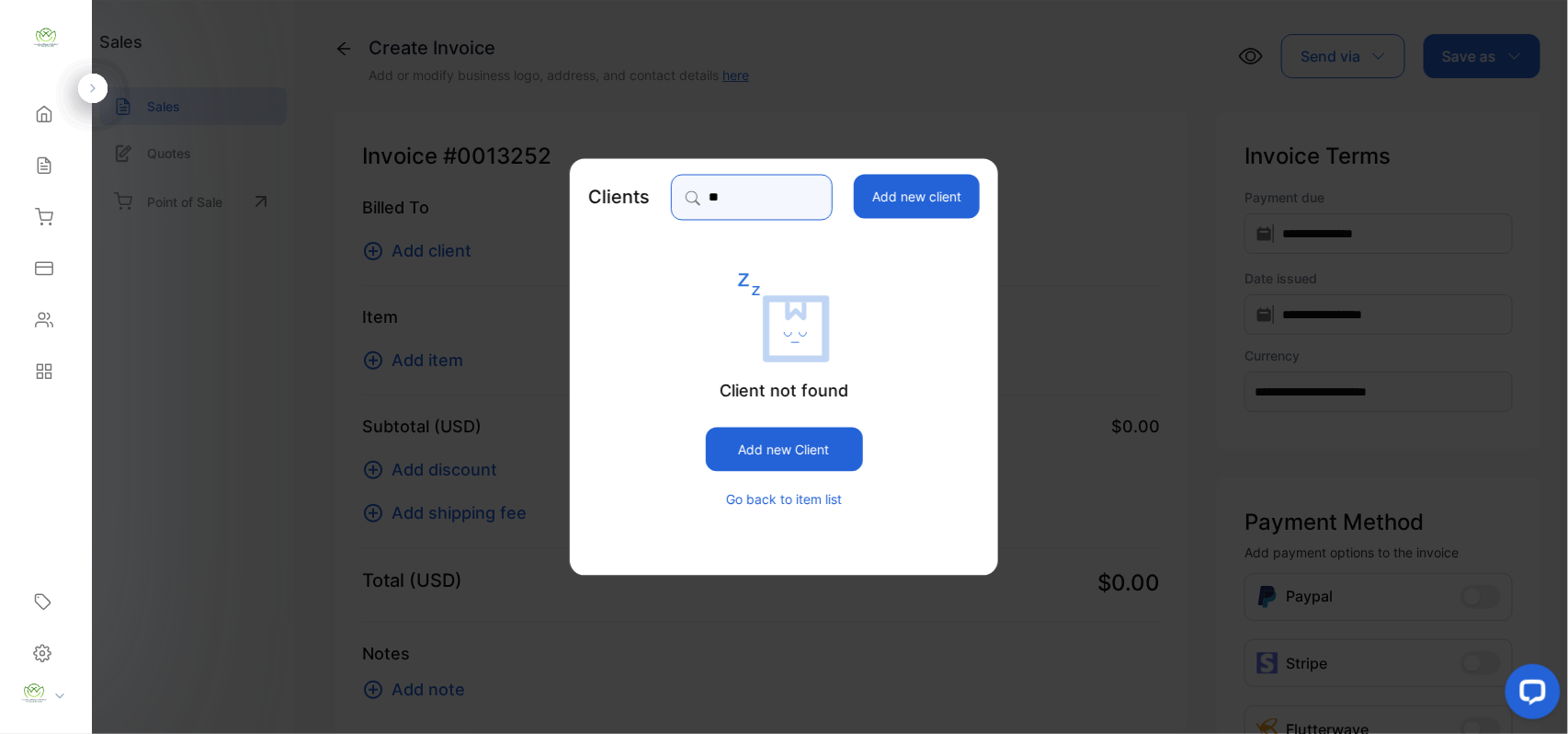
type input "*"
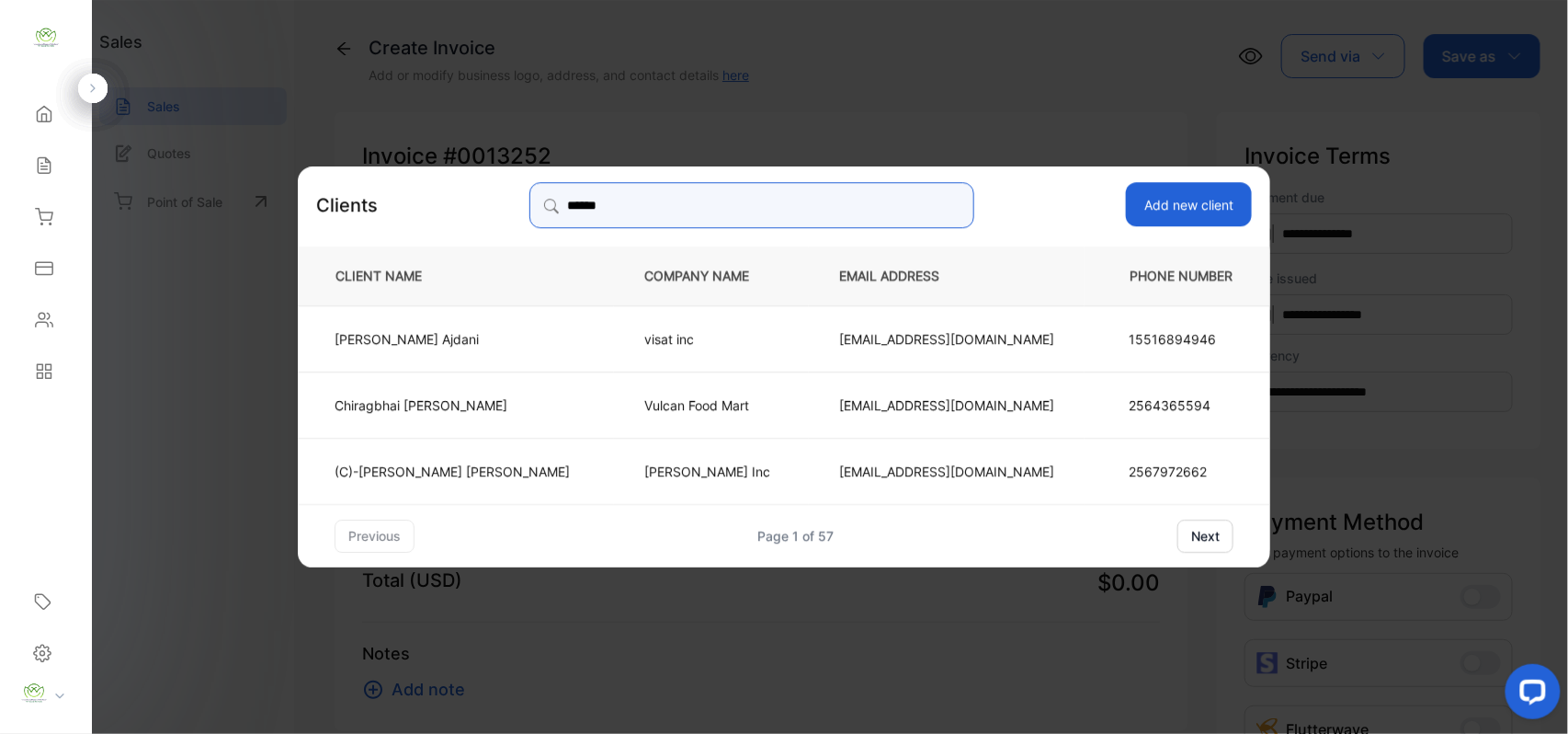
type input "******"
drag, startPoint x: 547, startPoint y: 335, endPoint x: 553, endPoint y: 347, distance: 13.4
click at [553, 347] on td "[PERSON_NAME]" at bounding box center [456, 337] width 316 height 66
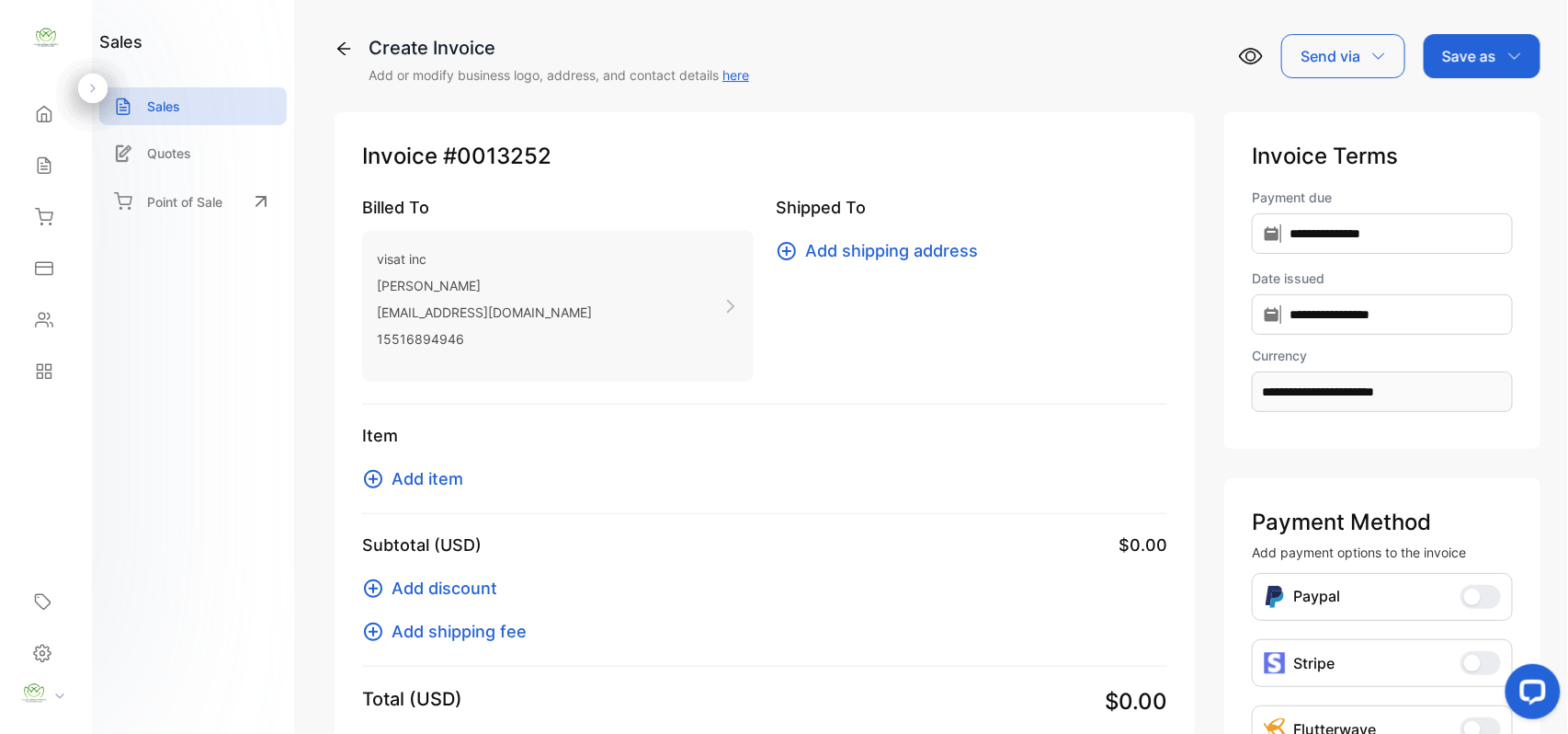
drag, startPoint x: 424, startPoint y: 483, endPoint x: 439, endPoint y: 479, distance: 15.5
click at [439, 479] on span "Add item" at bounding box center [428, 478] width 72 height 25
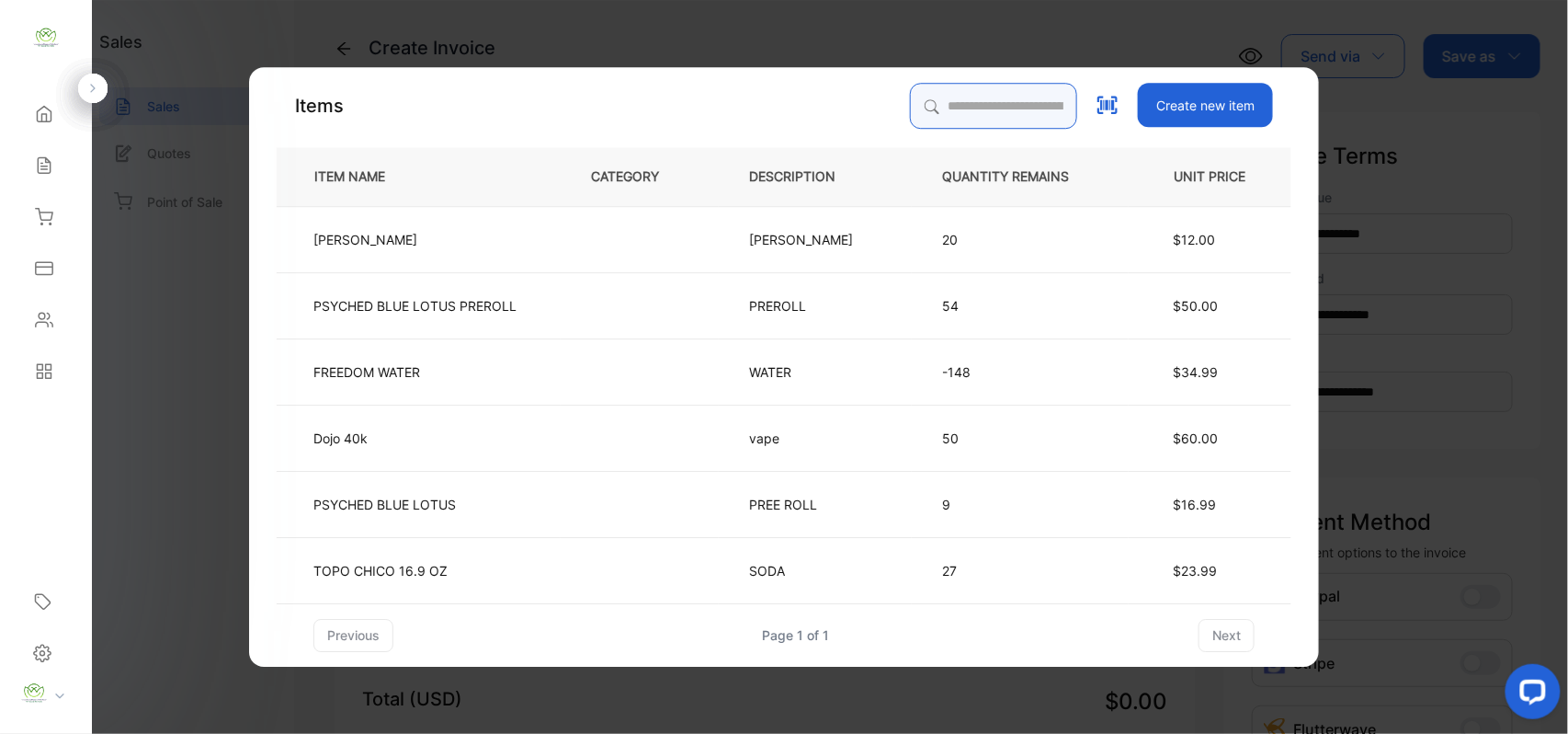
click at [958, 107] on input "search" at bounding box center [994, 106] width 167 height 46
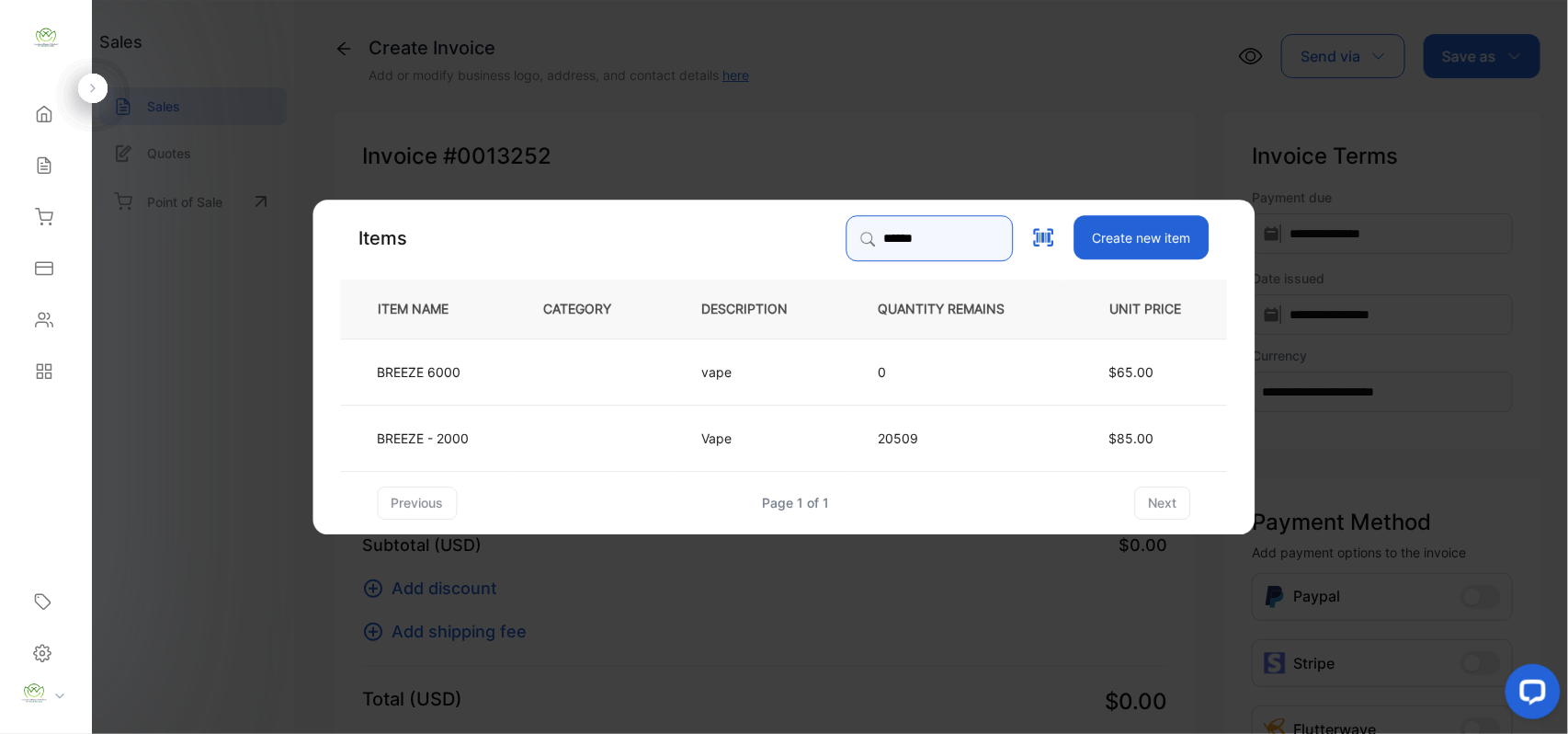
type input "******"
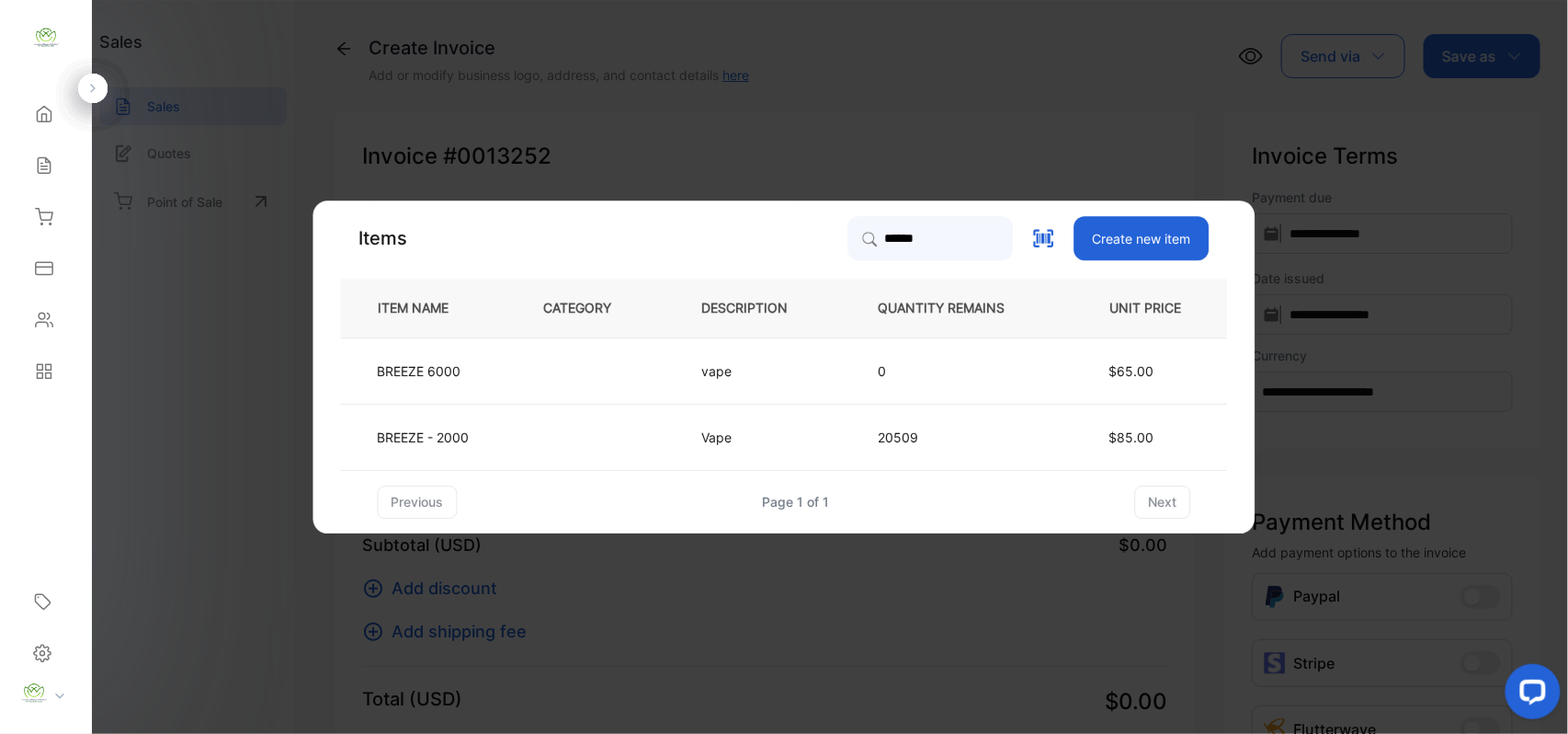
click at [649, 456] on td at bounding box center [592, 437] width 158 height 66
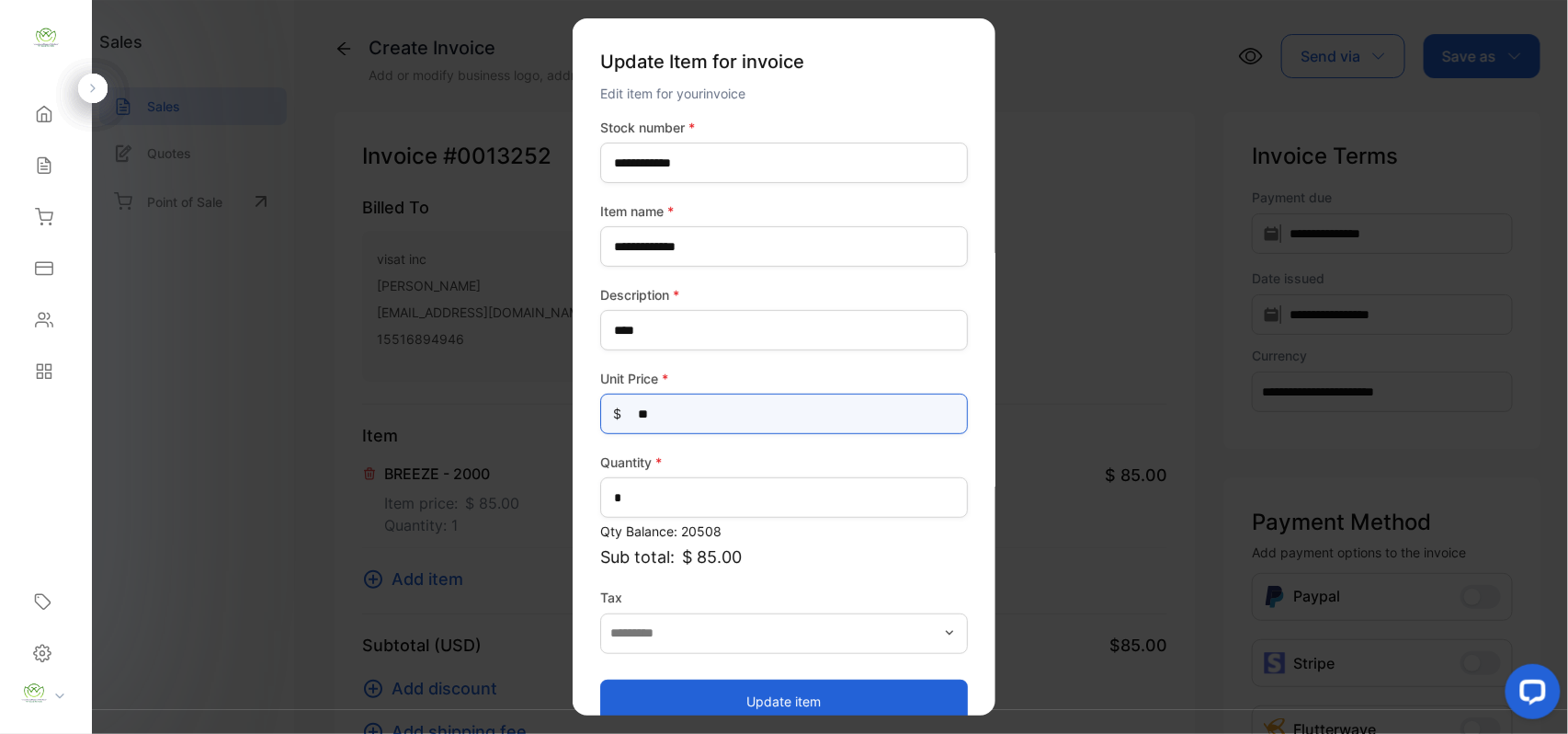
click at [692, 414] on Price-inputprice "**" at bounding box center [784, 414] width 368 height 41
type Price-inputprice "*"
type Price-inputprice "***"
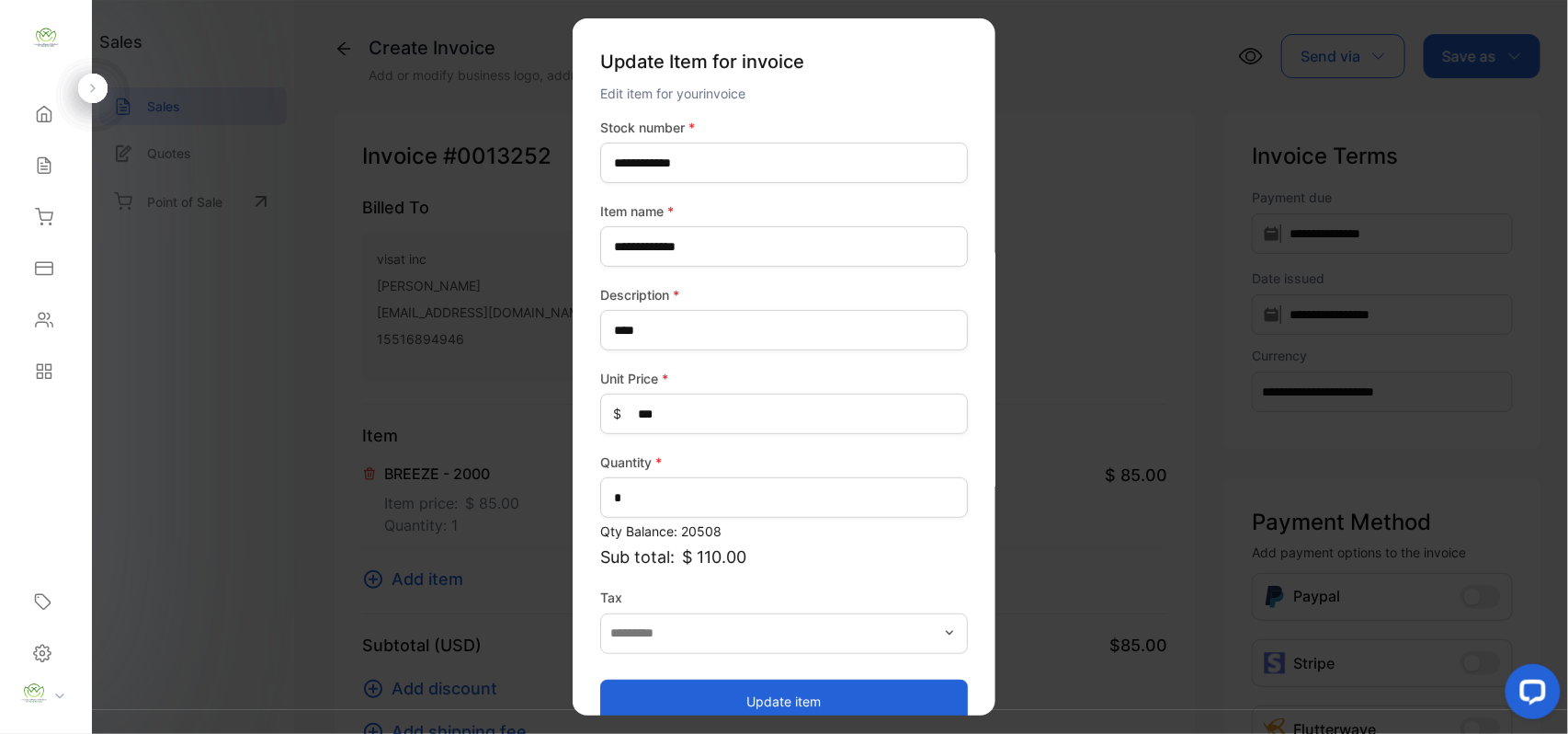
click at [688, 699] on button "Update item" at bounding box center [784, 700] width 368 height 44
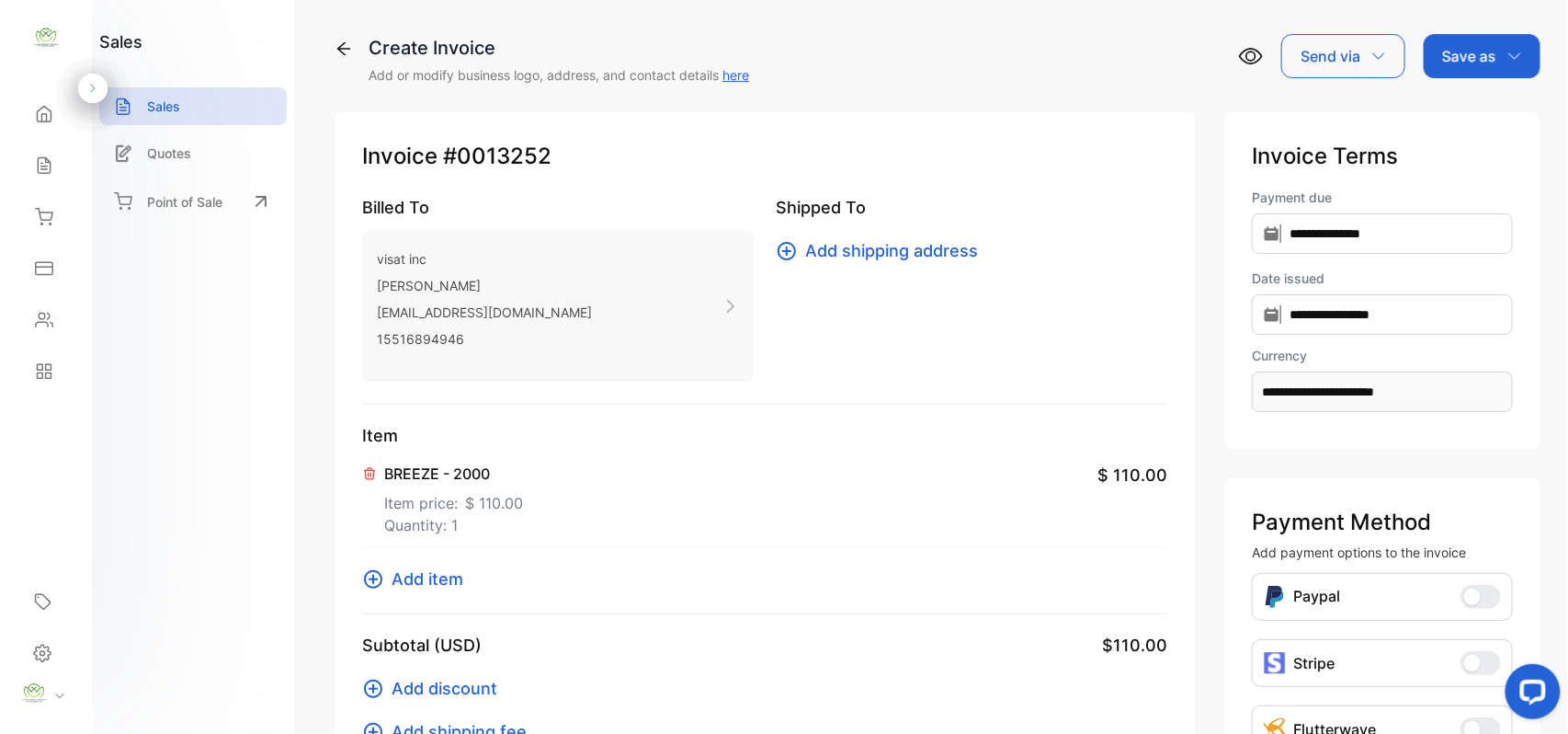
click at [434, 570] on span "Add item" at bounding box center [428, 578] width 72 height 25
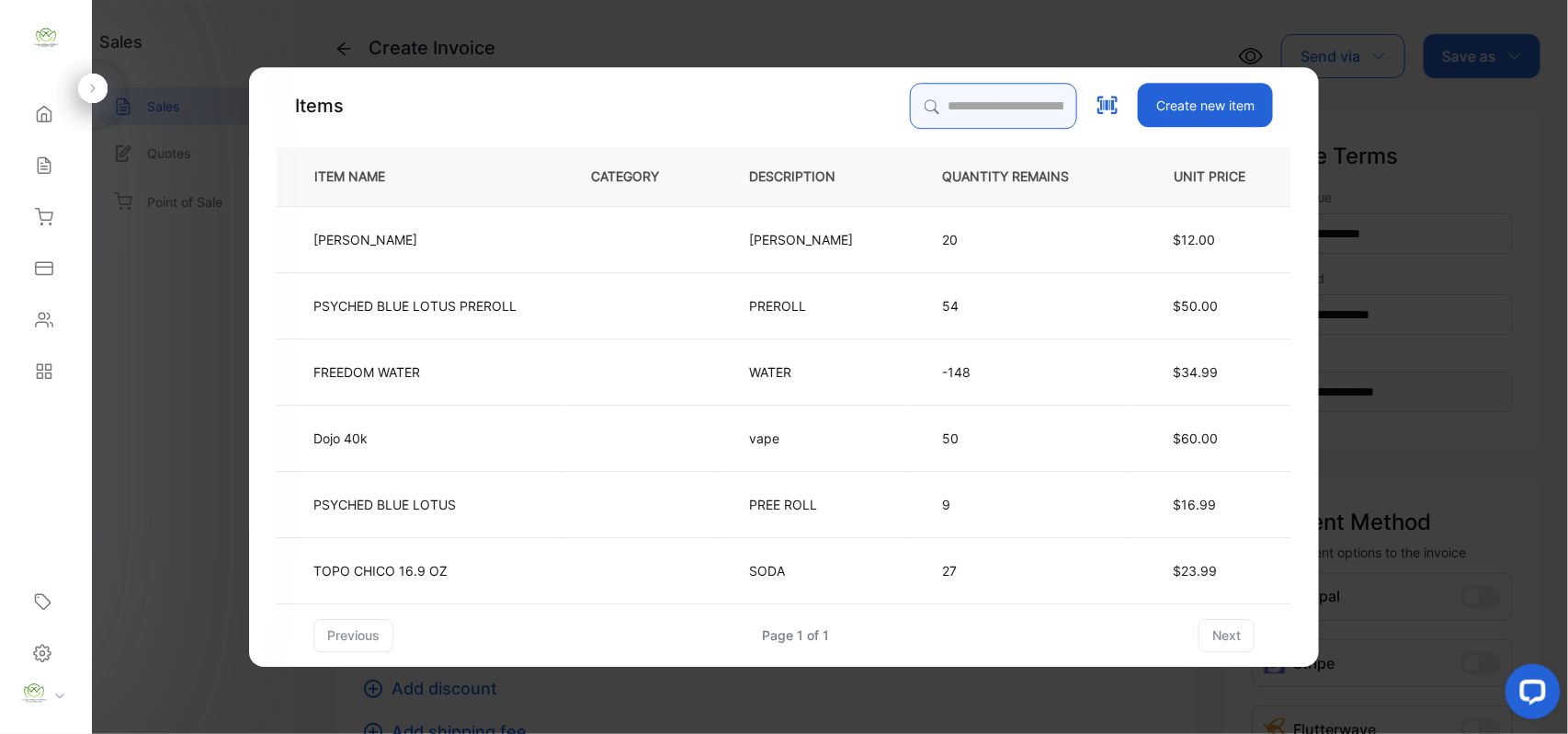
click at [938, 100] on input "search" at bounding box center [994, 106] width 167 height 46
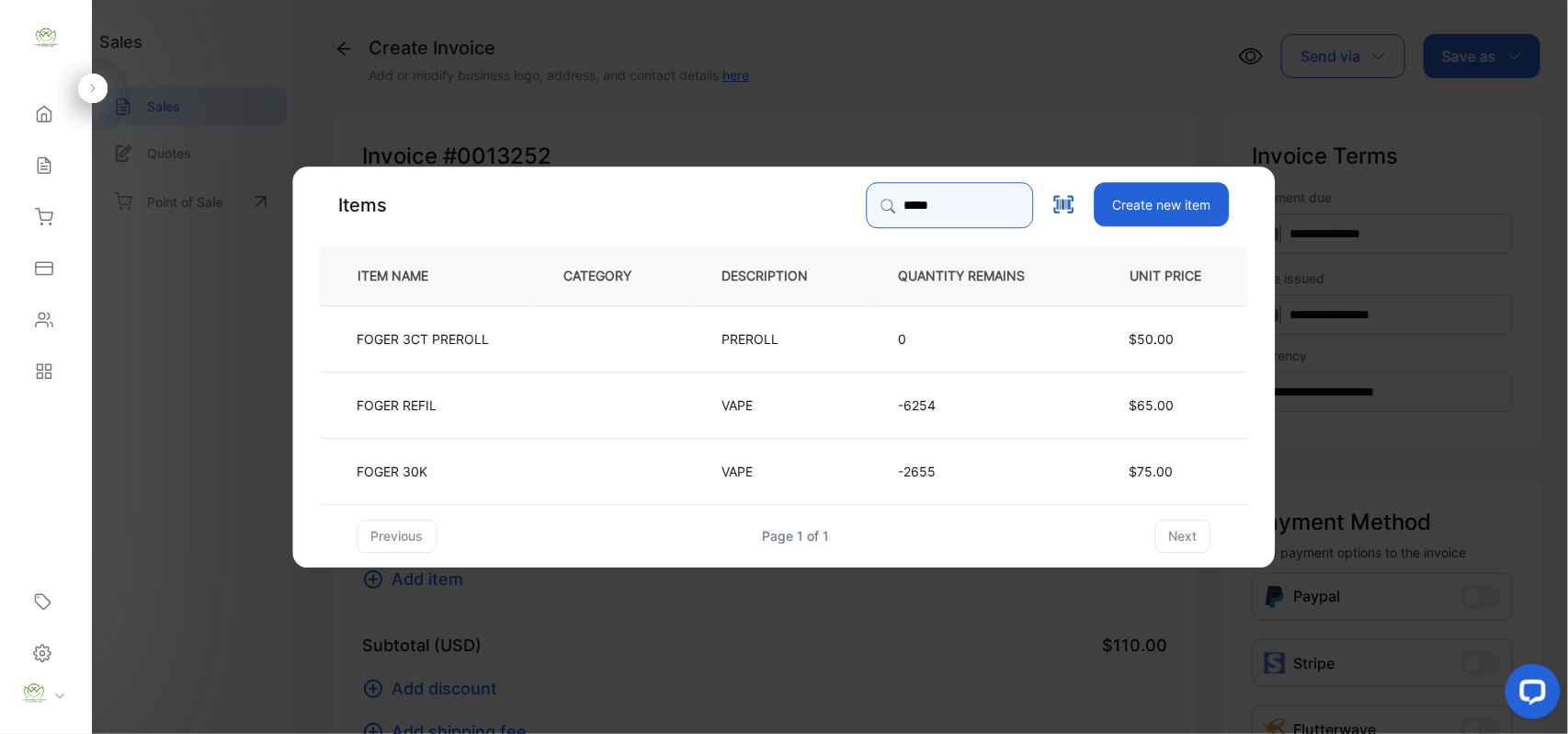
type input "*****"
drag, startPoint x: 479, startPoint y: 394, endPoint x: 489, endPoint y: 408, distance: 17.2
click at [489, 408] on td "FOGER REFIL" at bounding box center [428, 404] width 213 height 66
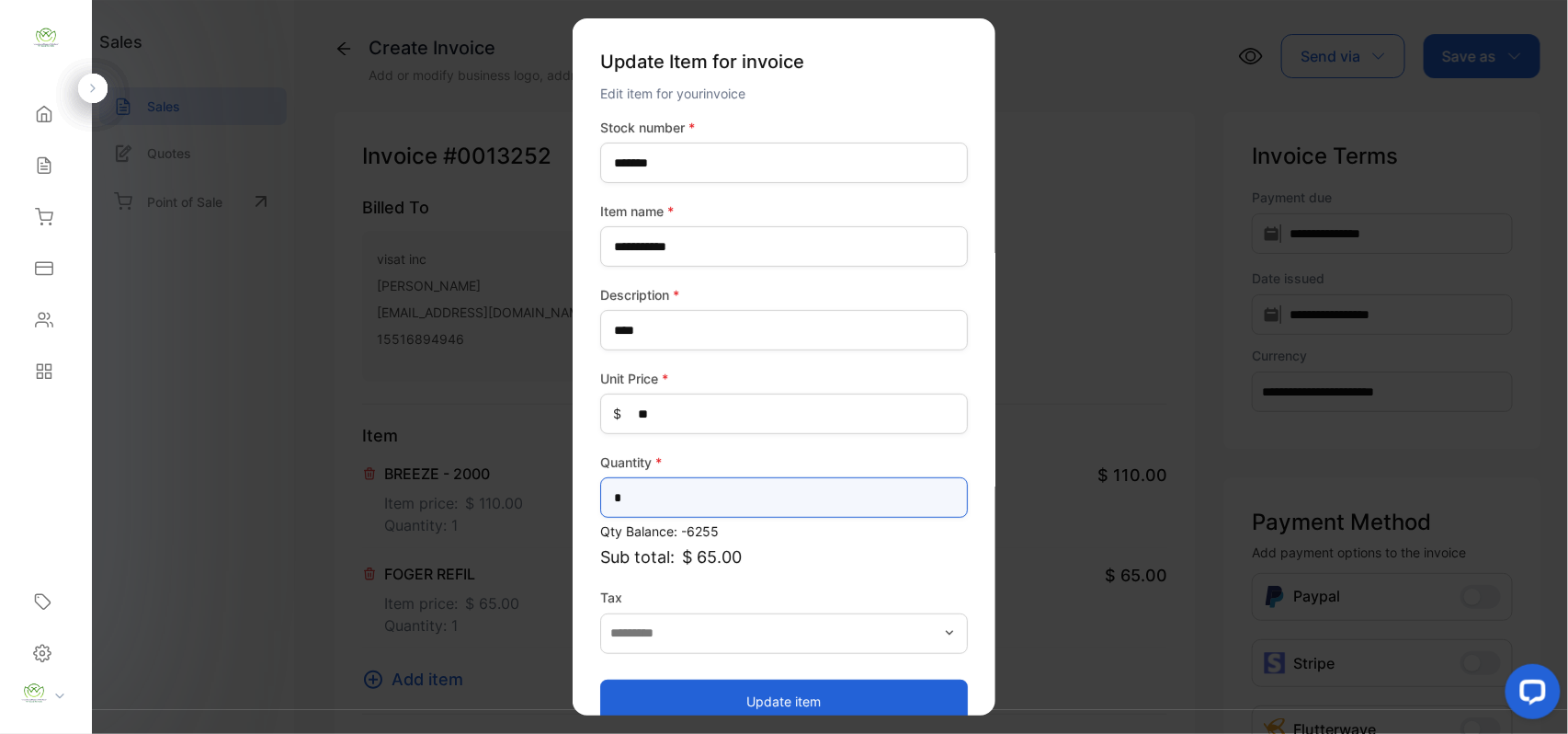
click at [637, 495] on input "*" at bounding box center [784, 497] width 368 height 41
type input "*"
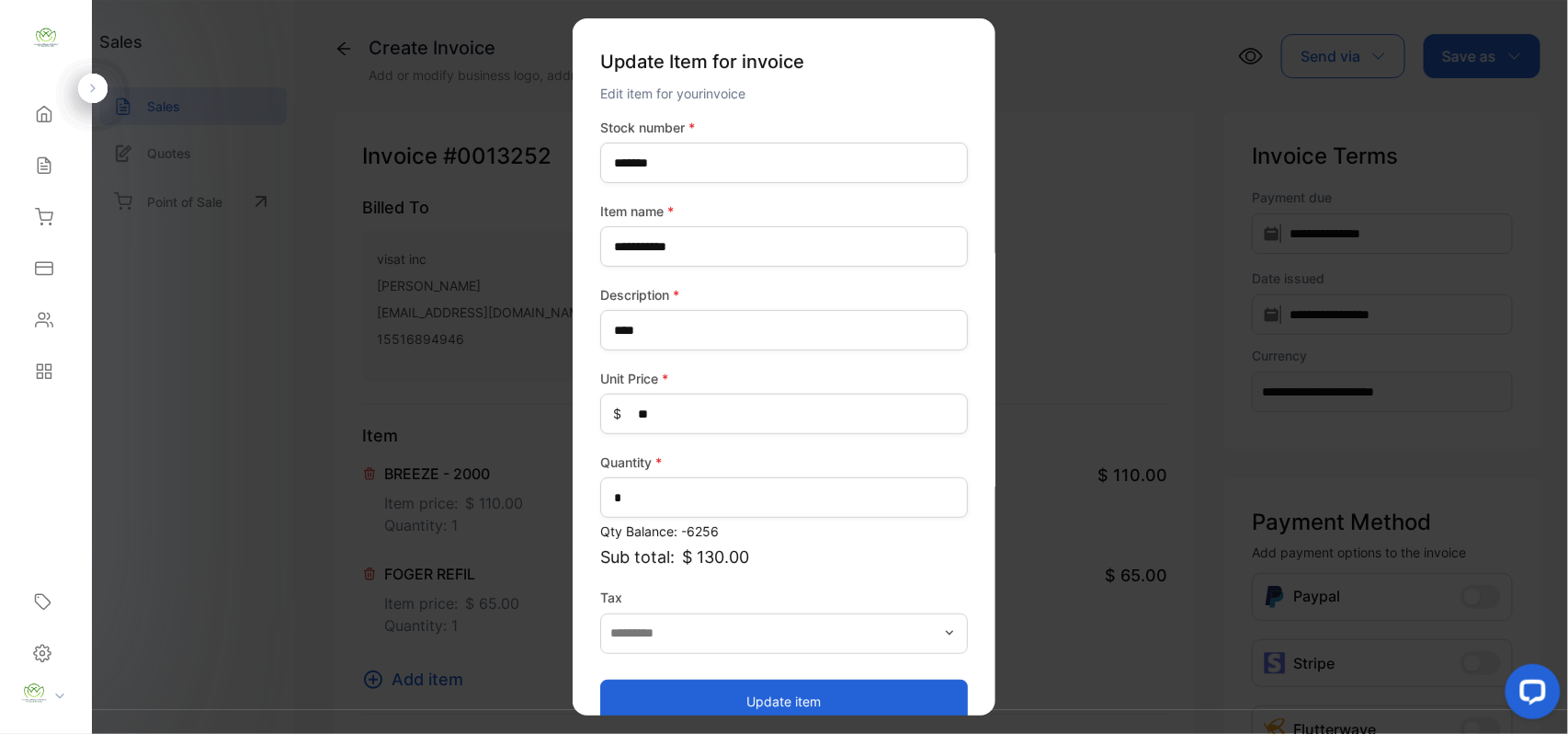
click at [663, 688] on button "Update item" at bounding box center [784, 700] width 368 height 44
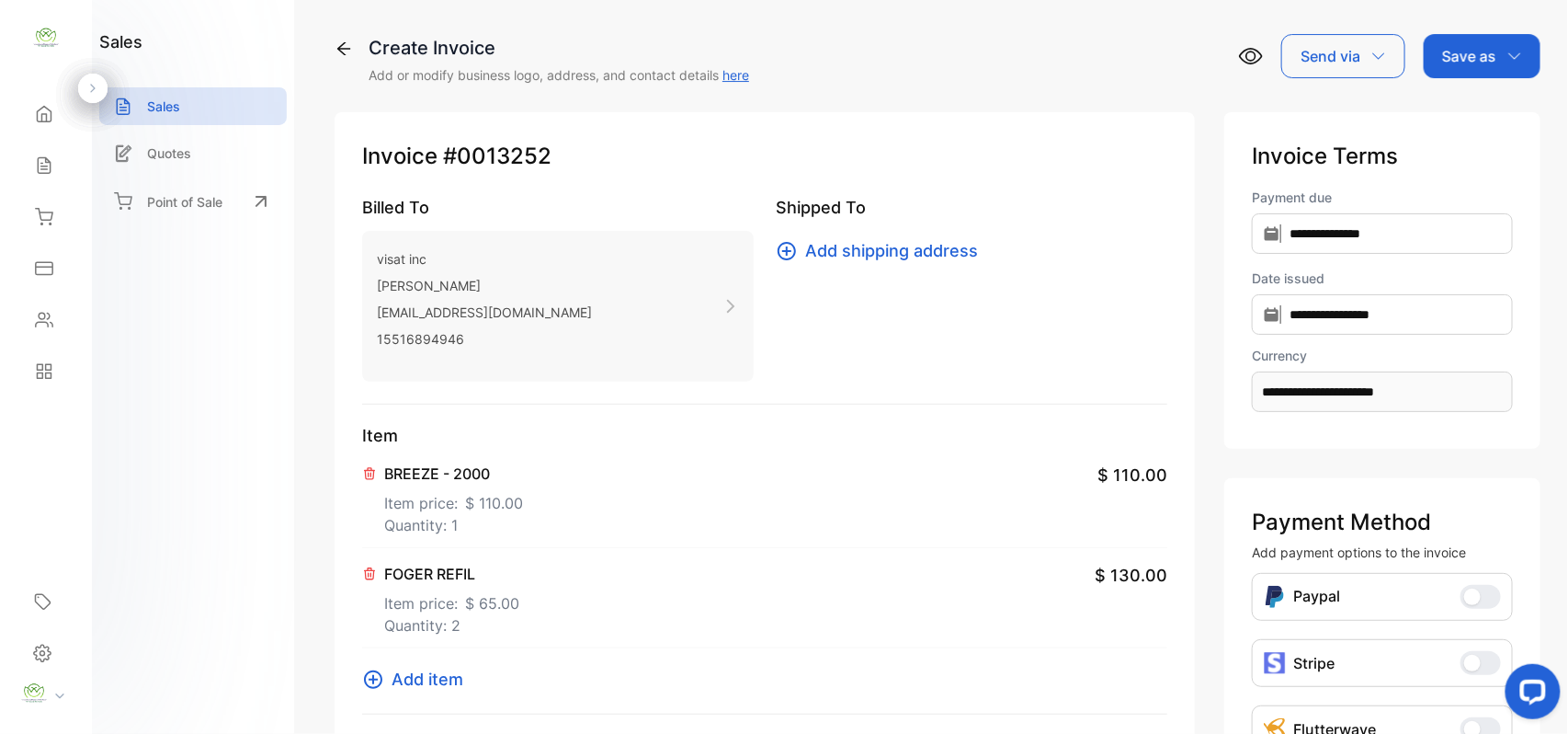
click at [450, 664] on div "Item BREEZE - 2000 Item price: $ 110.00 Quantity: 1 $ 110.00 FOGER REFIL Item p…" at bounding box center [765, 568] width 805 height 291
click at [431, 686] on span "Add item" at bounding box center [428, 678] width 72 height 25
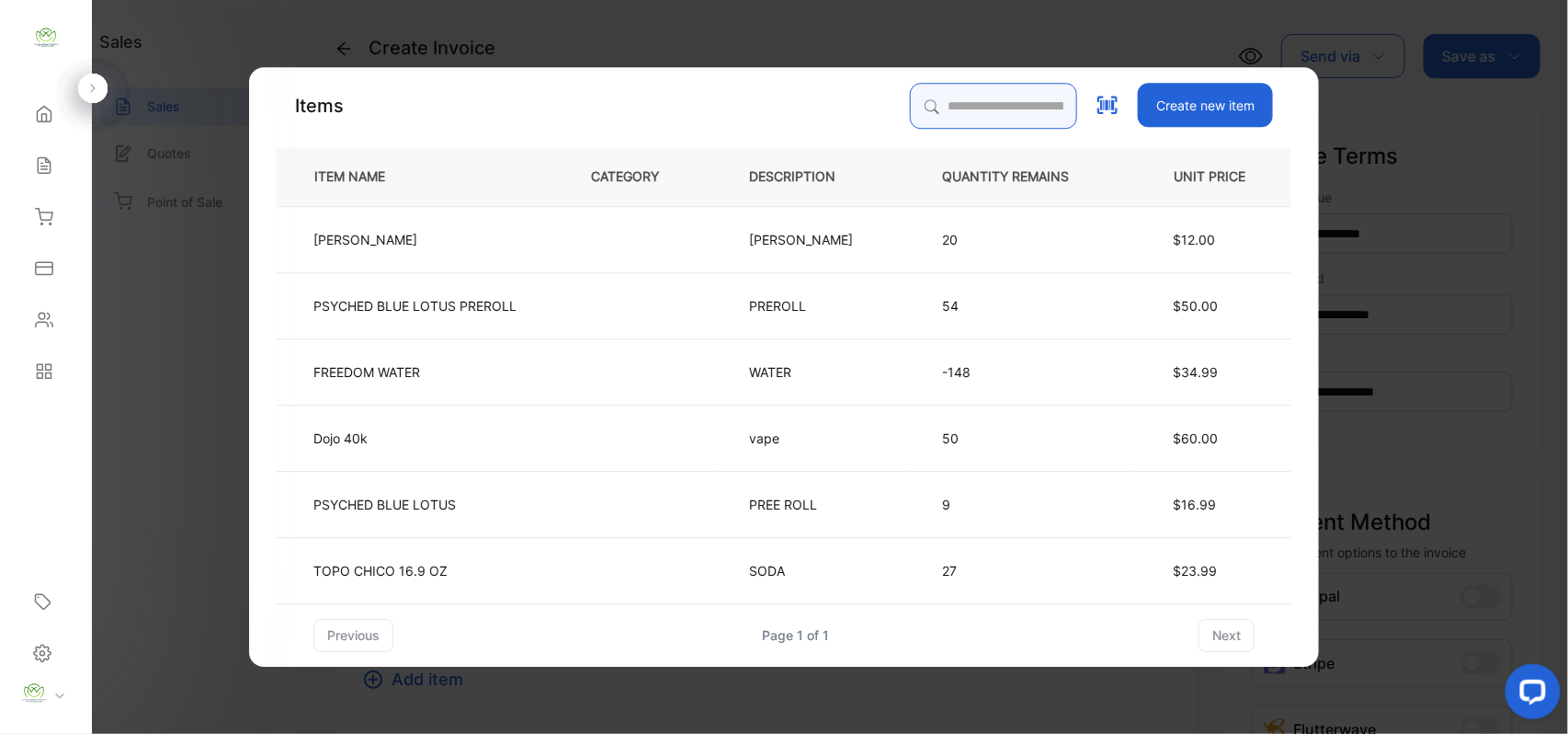
click at [952, 101] on input "search" at bounding box center [994, 106] width 167 height 46
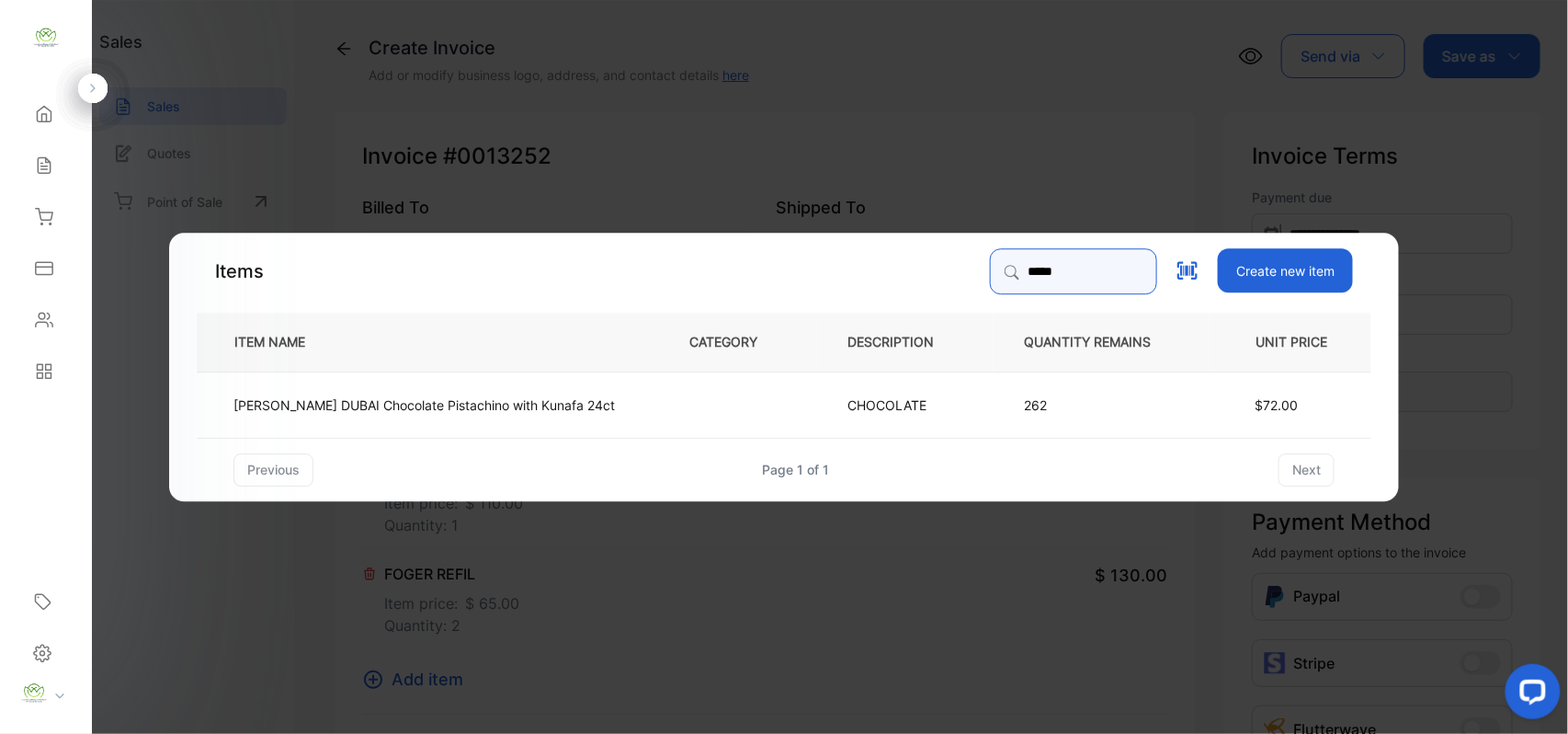
type input "*****"
click at [849, 408] on p "CHOCOLATE" at bounding box center [886, 403] width 79 height 19
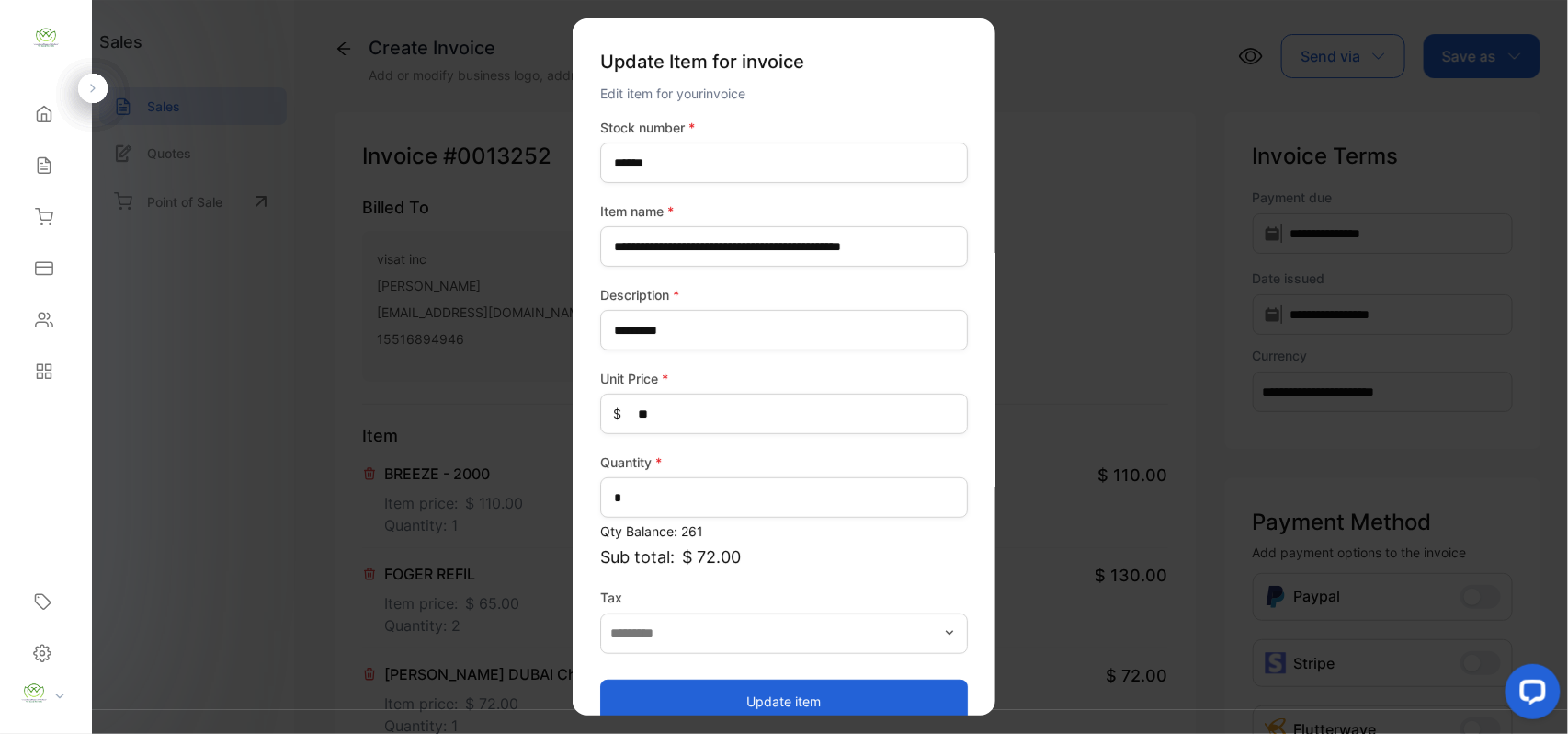
click at [932, 696] on button "Update item" at bounding box center [784, 700] width 368 height 44
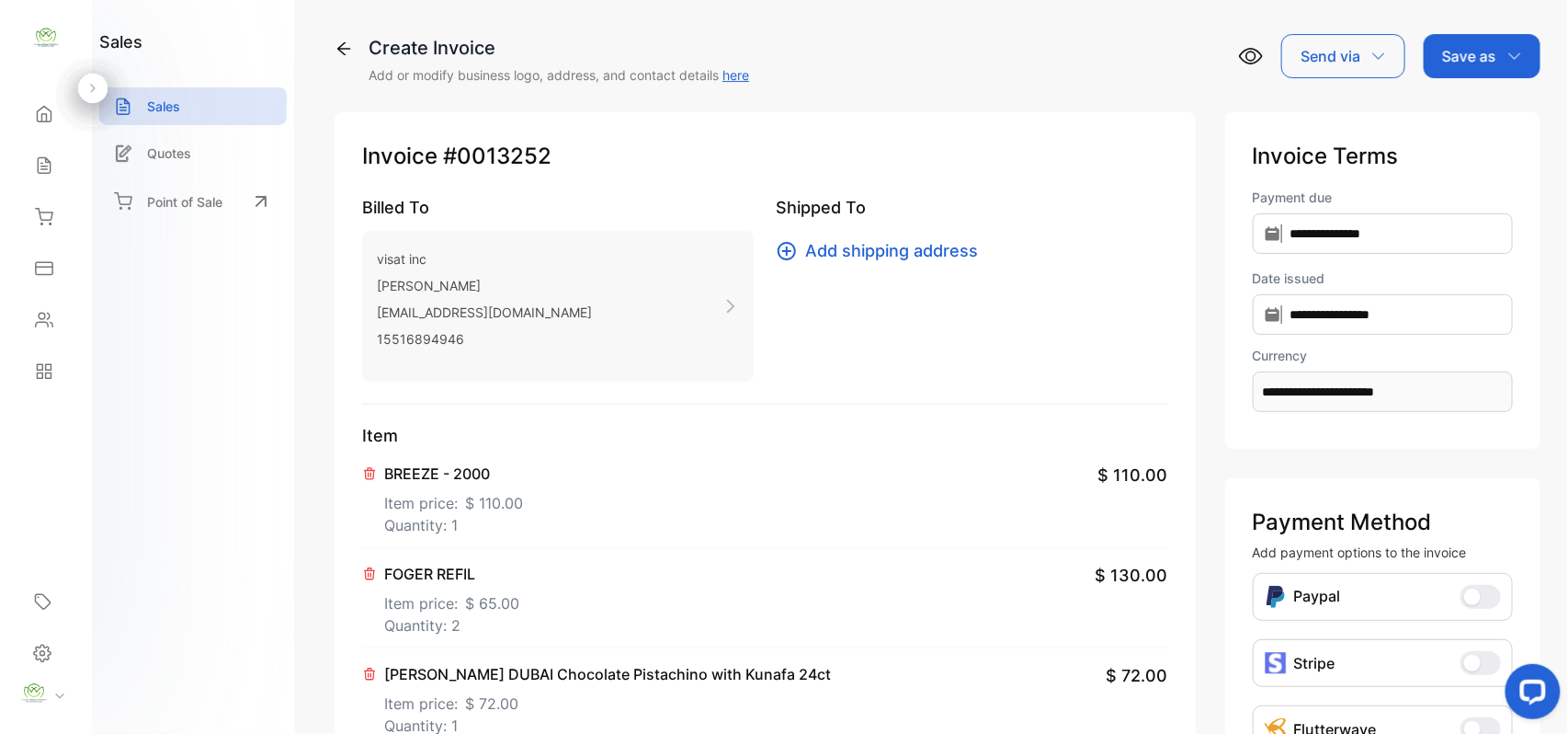
click at [445, 499] on p "Item price: $ 110.00" at bounding box center [453, 499] width 139 height 29
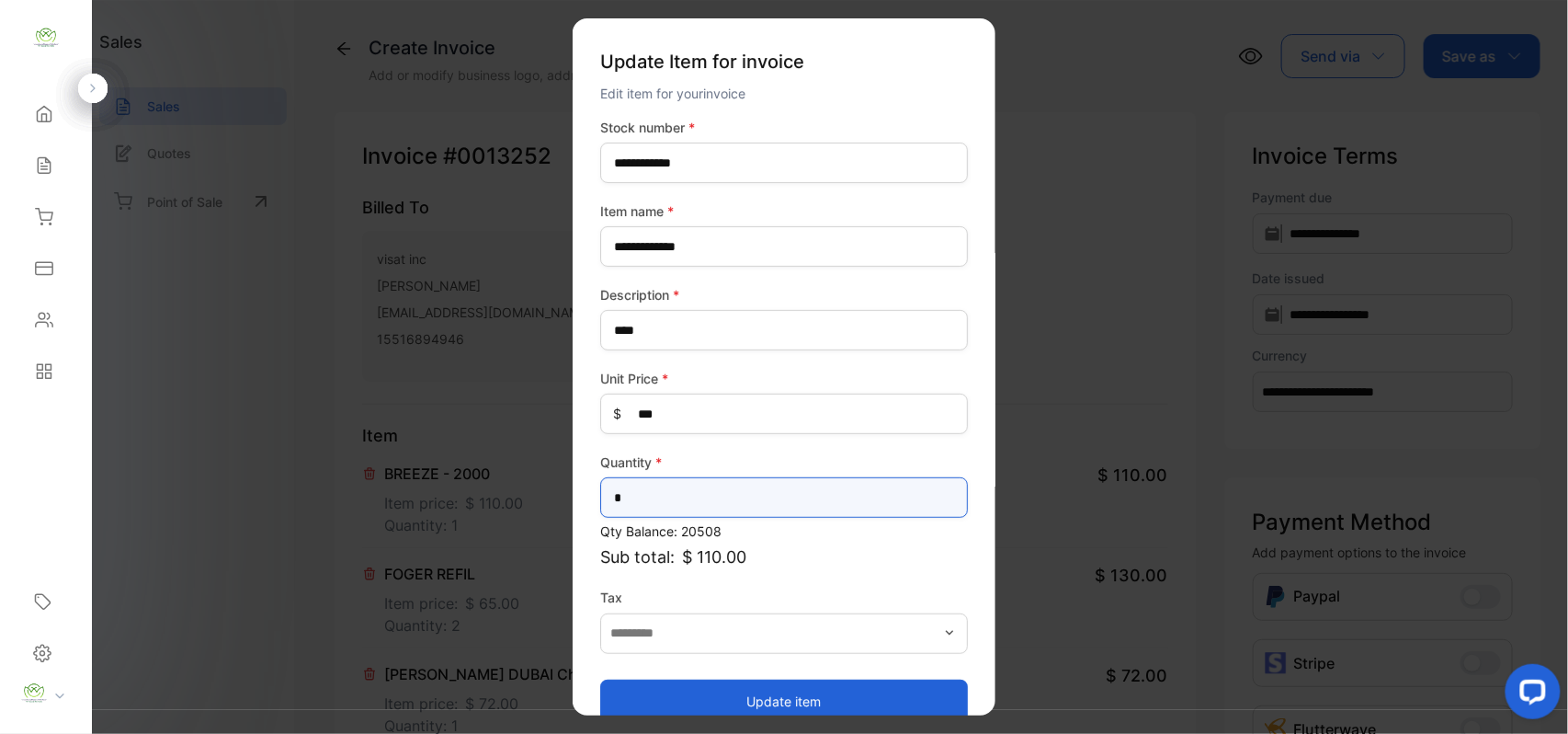
click at [711, 506] on input "*" at bounding box center [784, 497] width 368 height 41
type input "*"
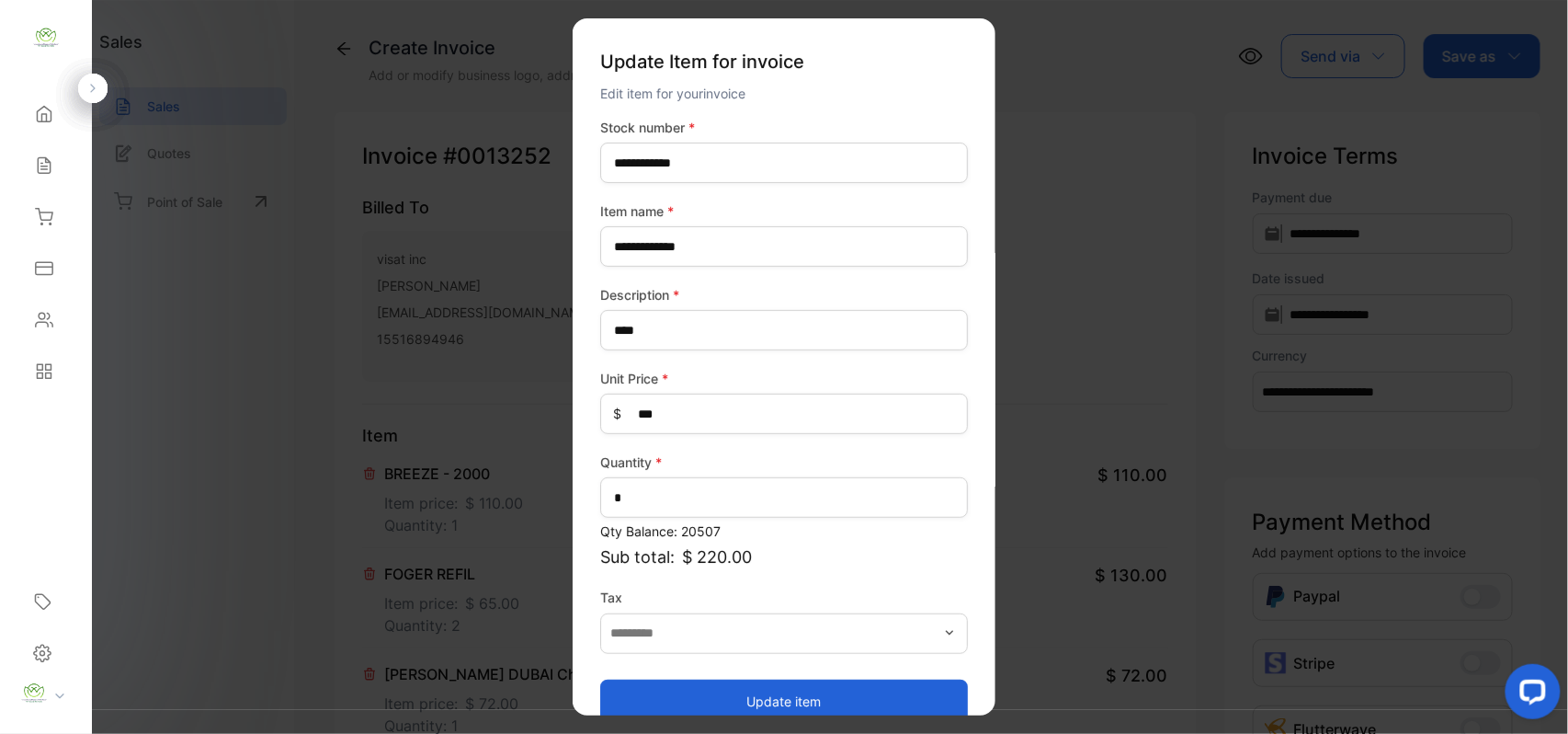
click at [689, 681] on button "Update item" at bounding box center [784, 700] width 368 height 44
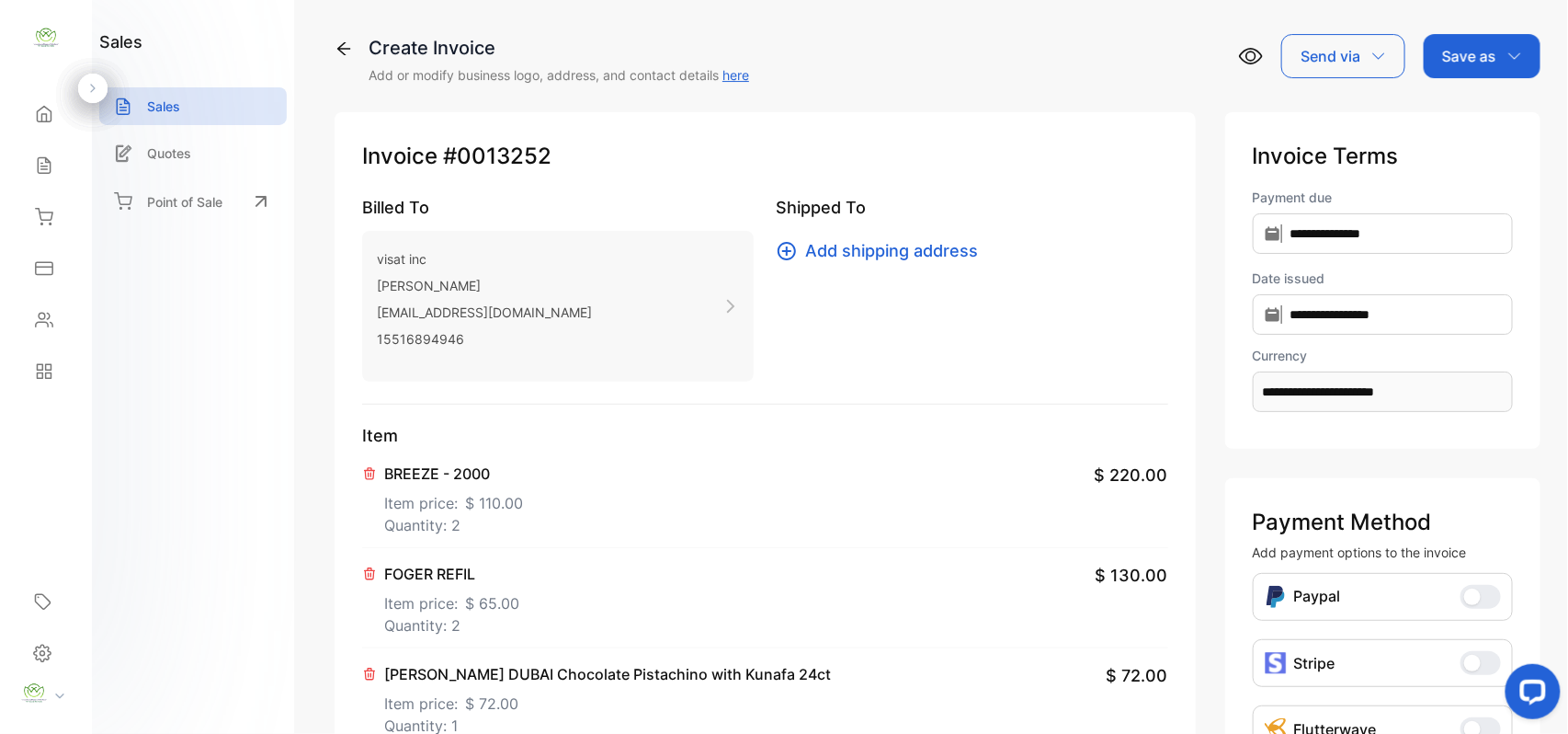
click at [421, 524] on p "Quantity: 2" at bounding box center [453, 525] width 139 height 22
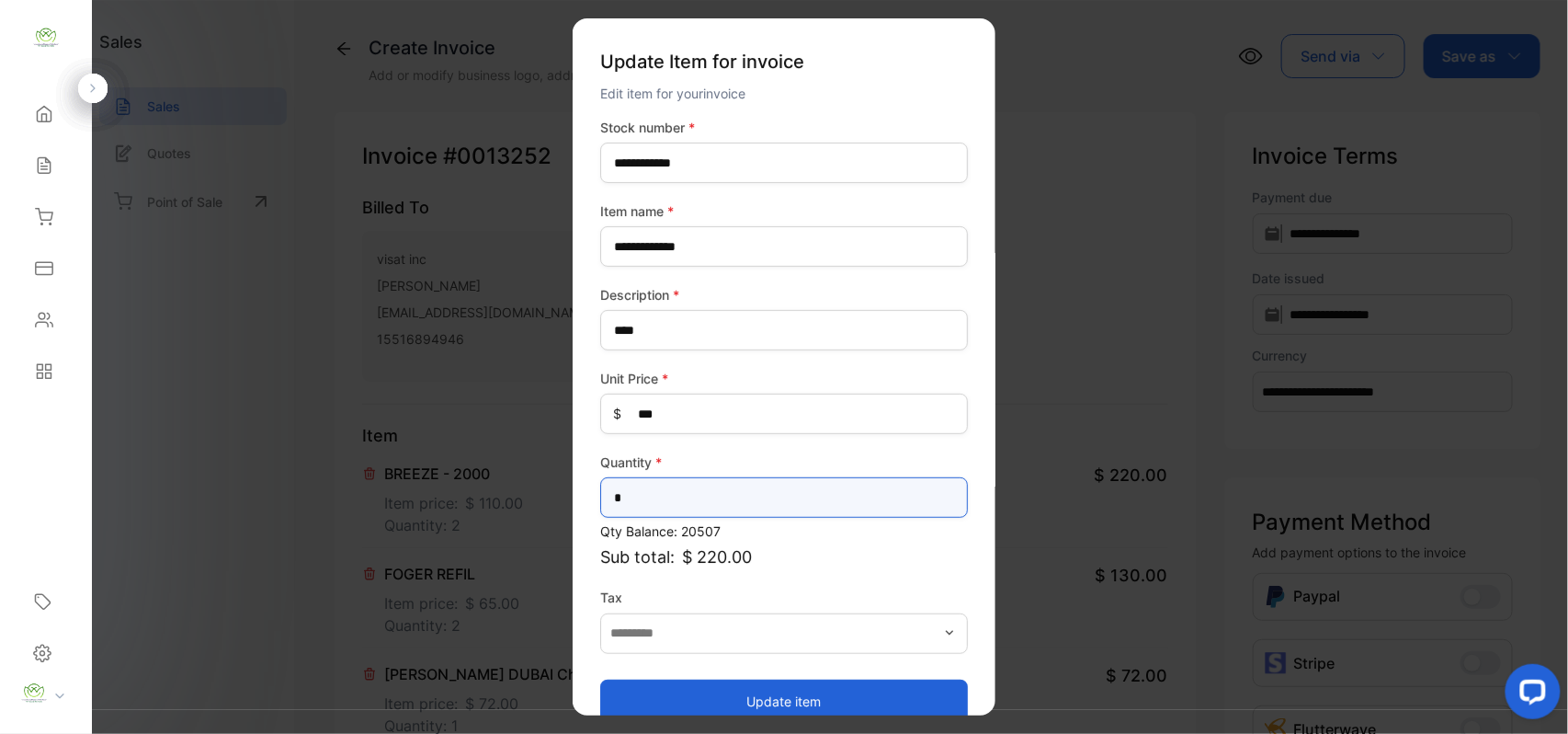
click at [708, 493] on input "*" at bounding box center [784, 497] width 368 height 41
type input "*"
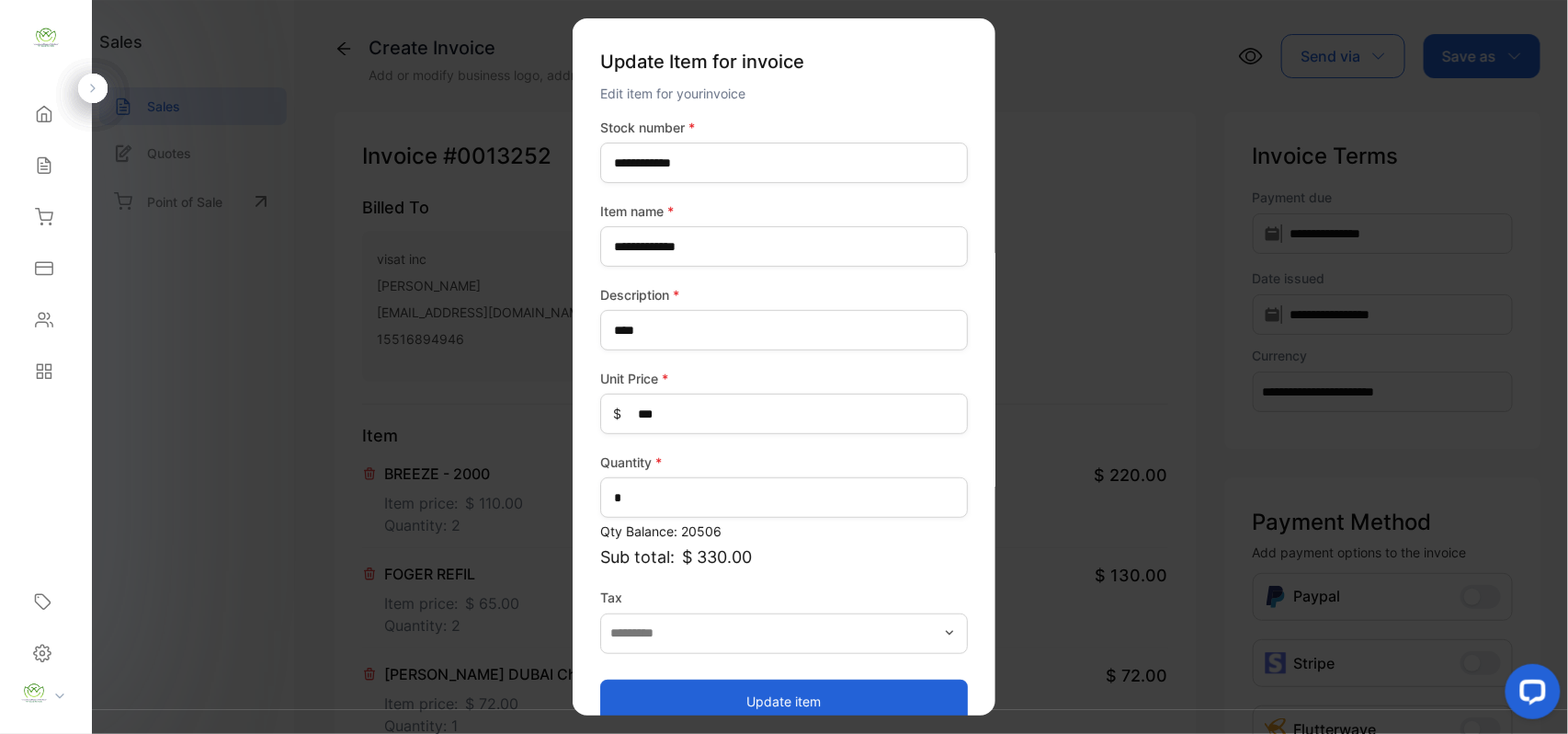
click at [783, 685] on button "Update item" at bounding box center [784, 700] width 368 height 44
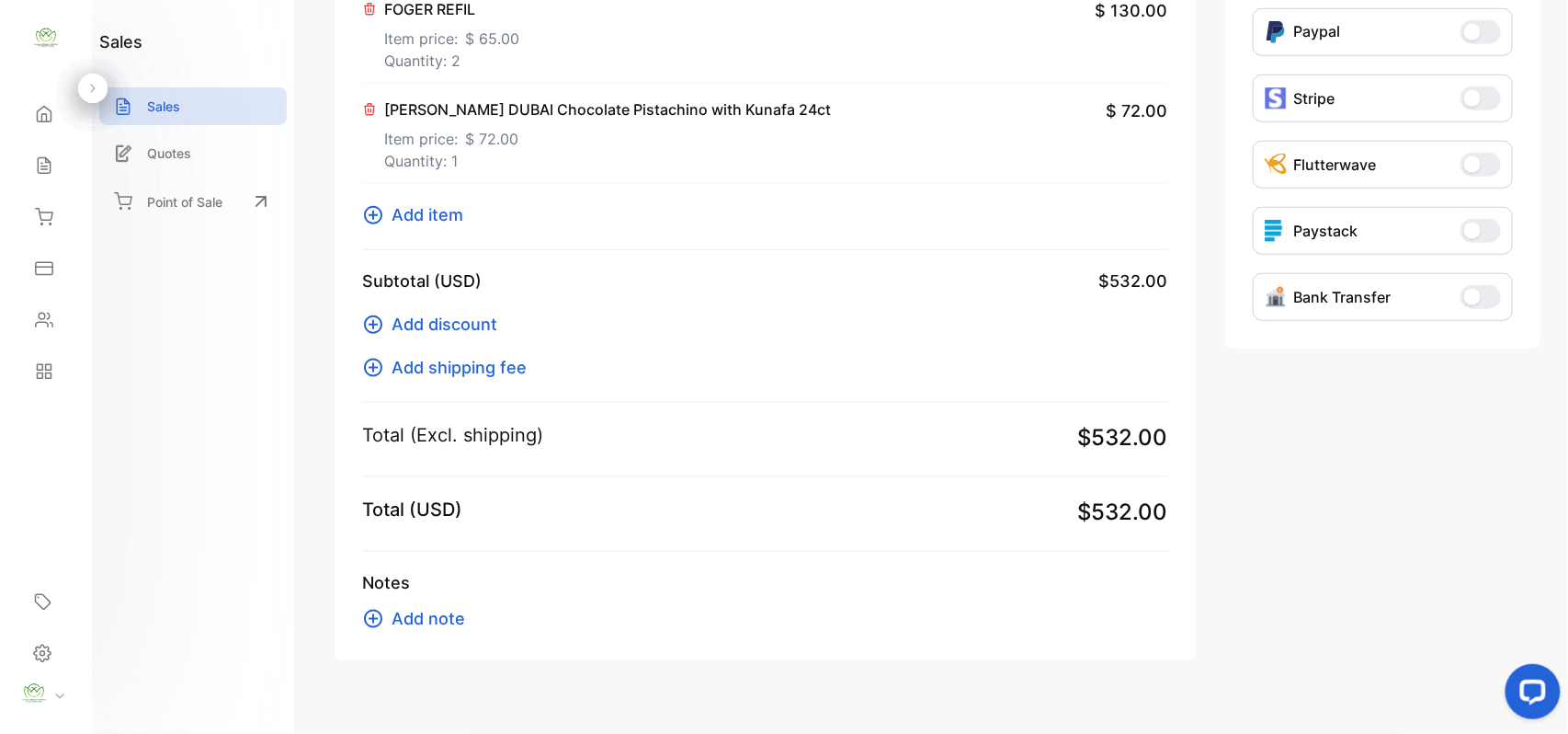
scroll to position [595, 0]
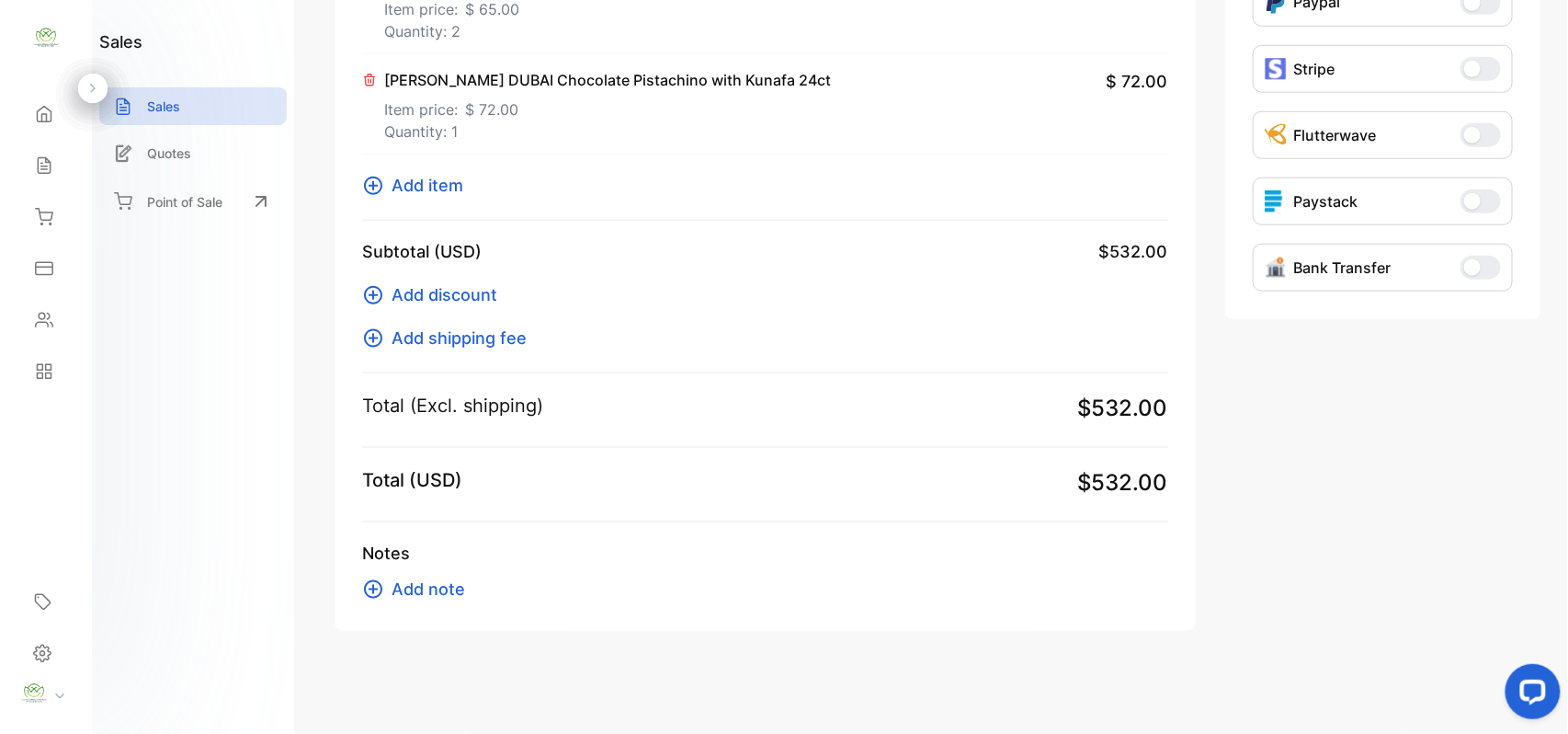
click at [402, 187] on span "Add item" at bounding box center [428, 184] width 72 height 25
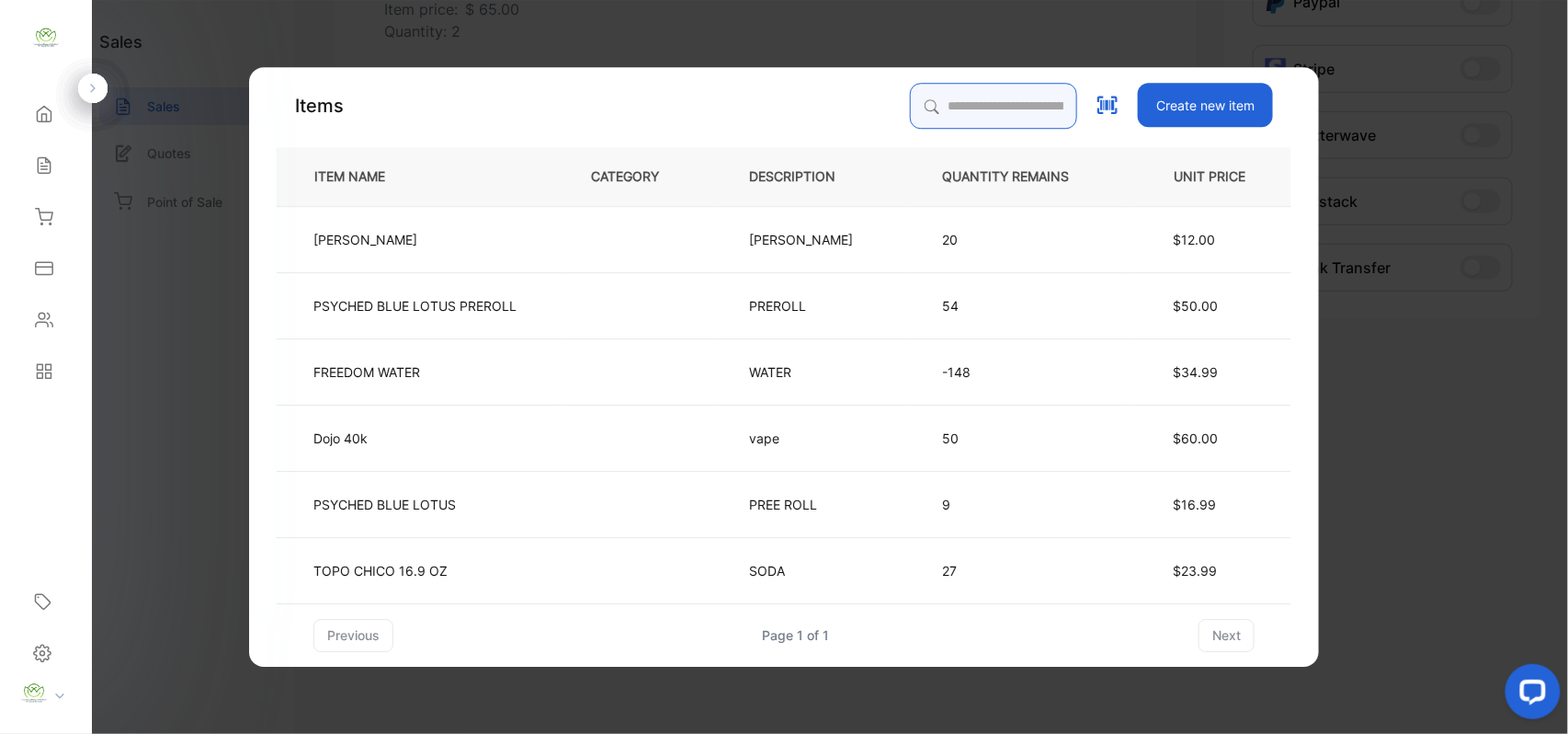
click at [910, 112] on input "search" at bounding box center [994, 106] width 167 height 46
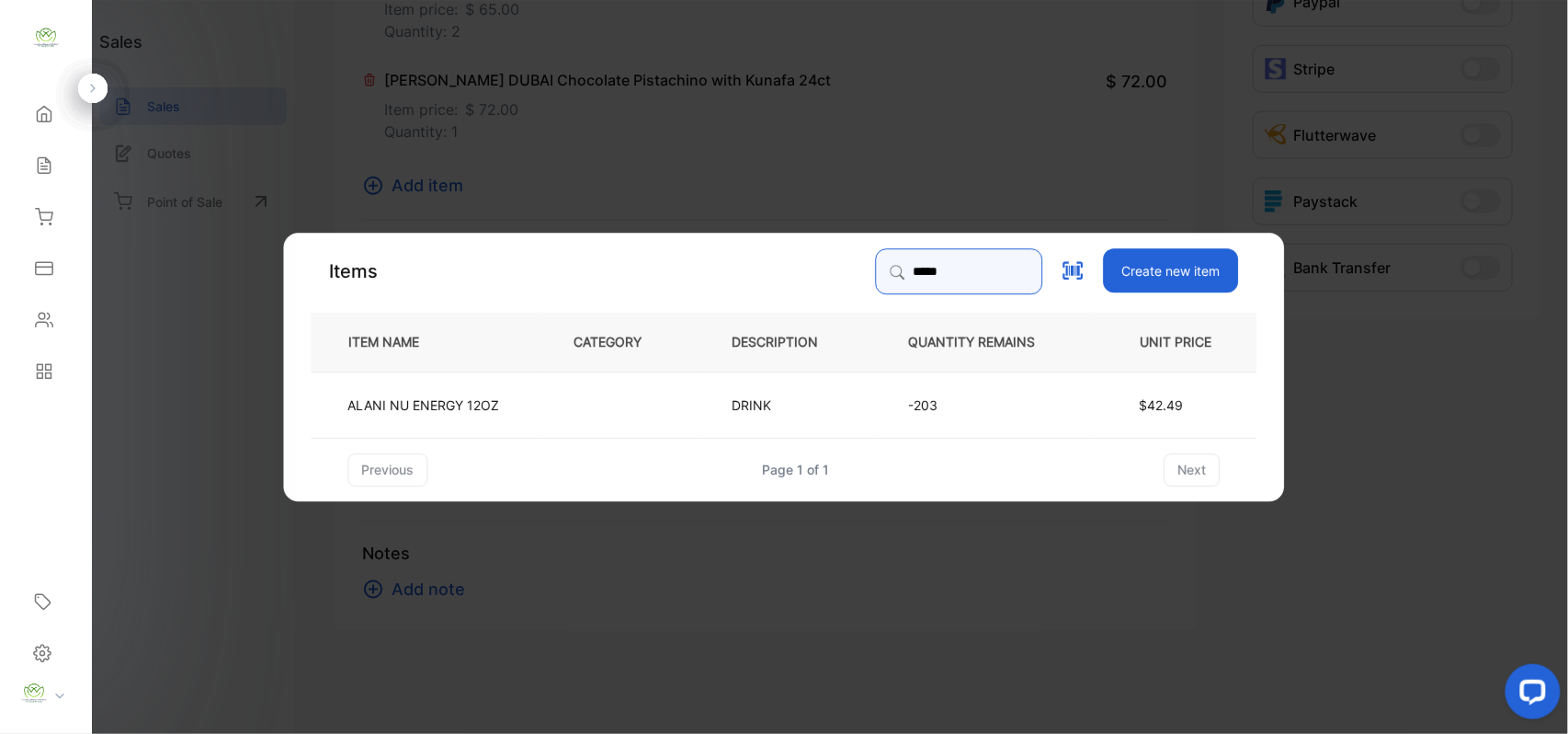
type input "*****"
click at [560, 402] on td at bounding box center [623, 404] width 158 height 66
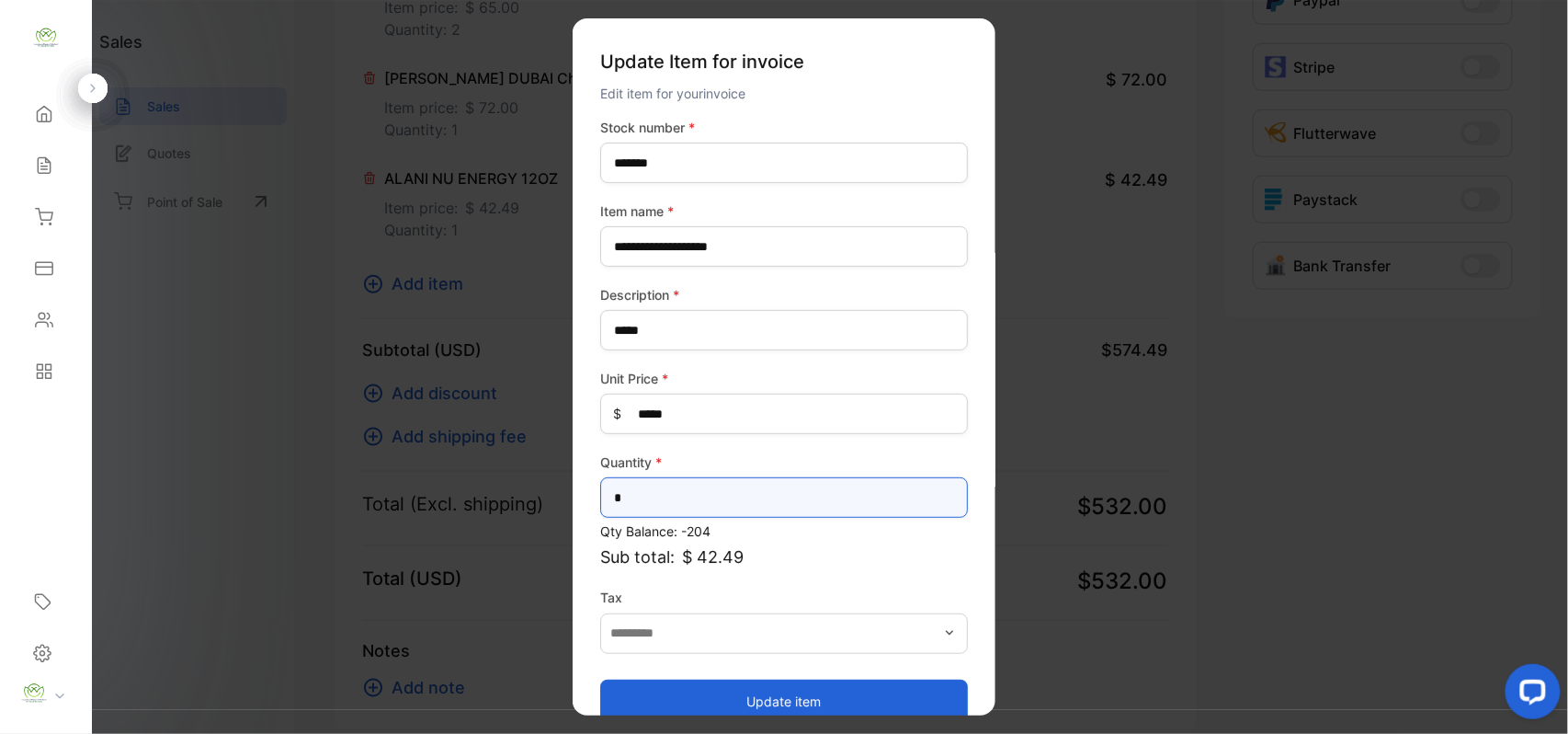
click at [669, 493] on input "*" at bounding box center [784, 497] width 368 height 41
type input "*"
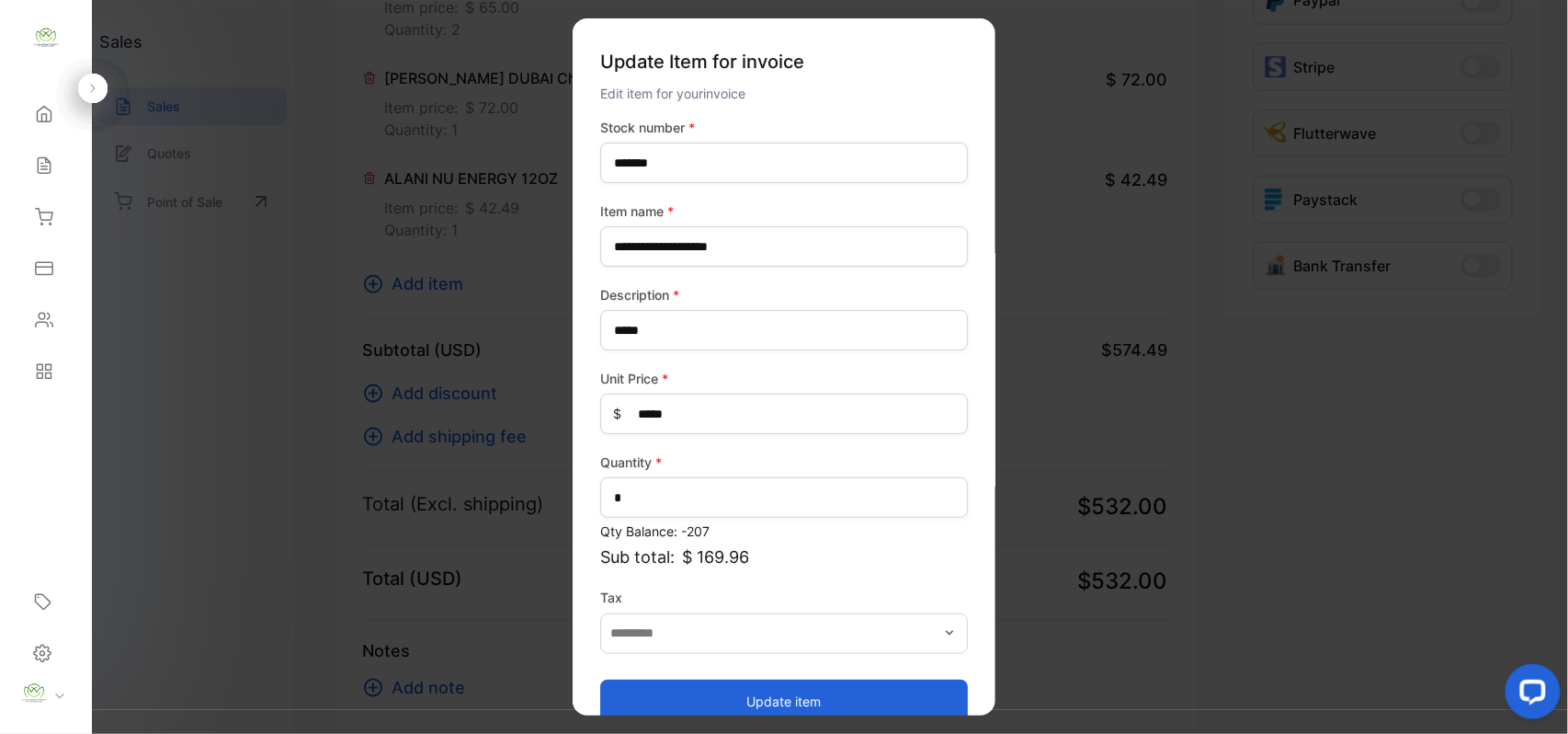
click at [686, 692] on button "Update item" at bounding box center [784, 700] width 368 height 44
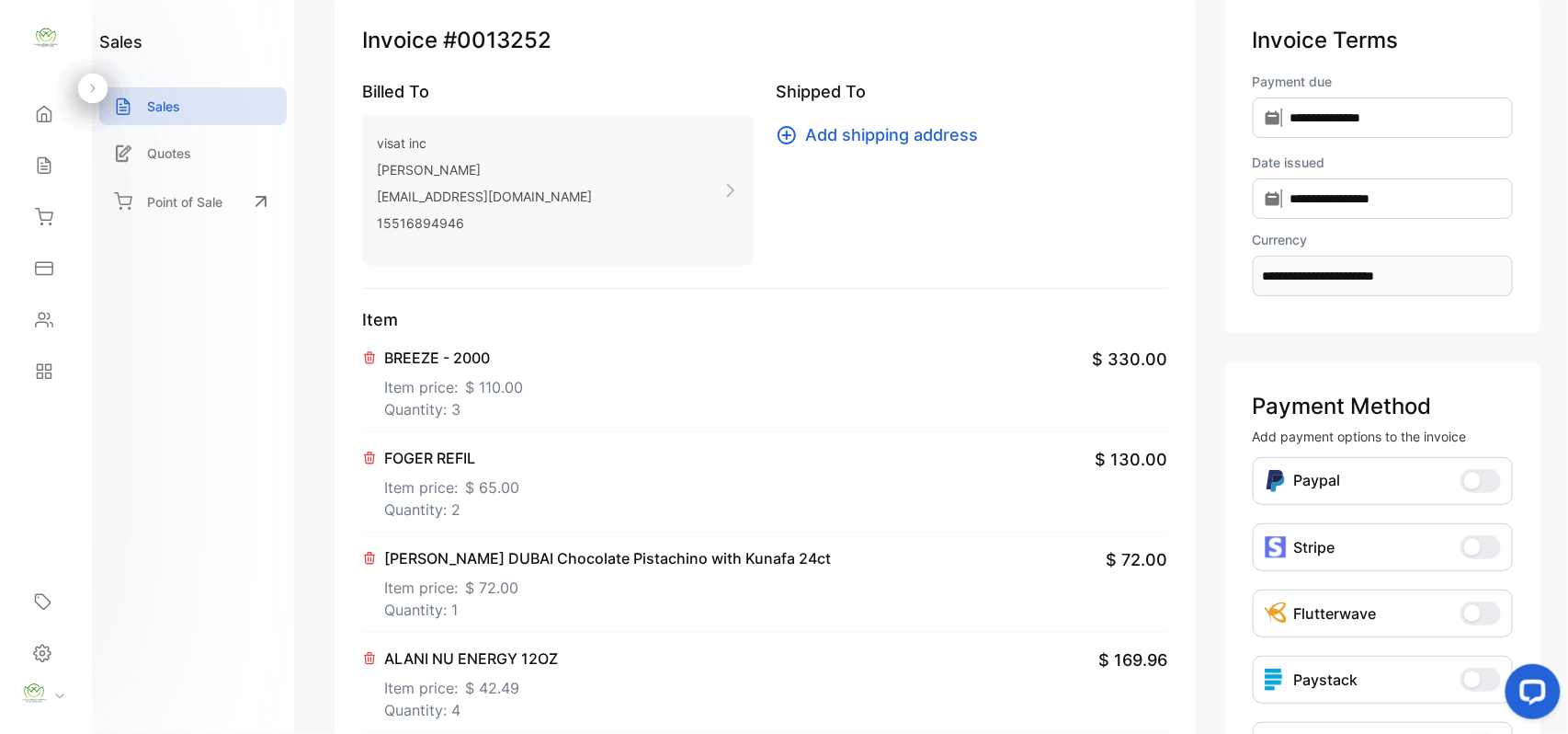
scroll to position [0, 0]
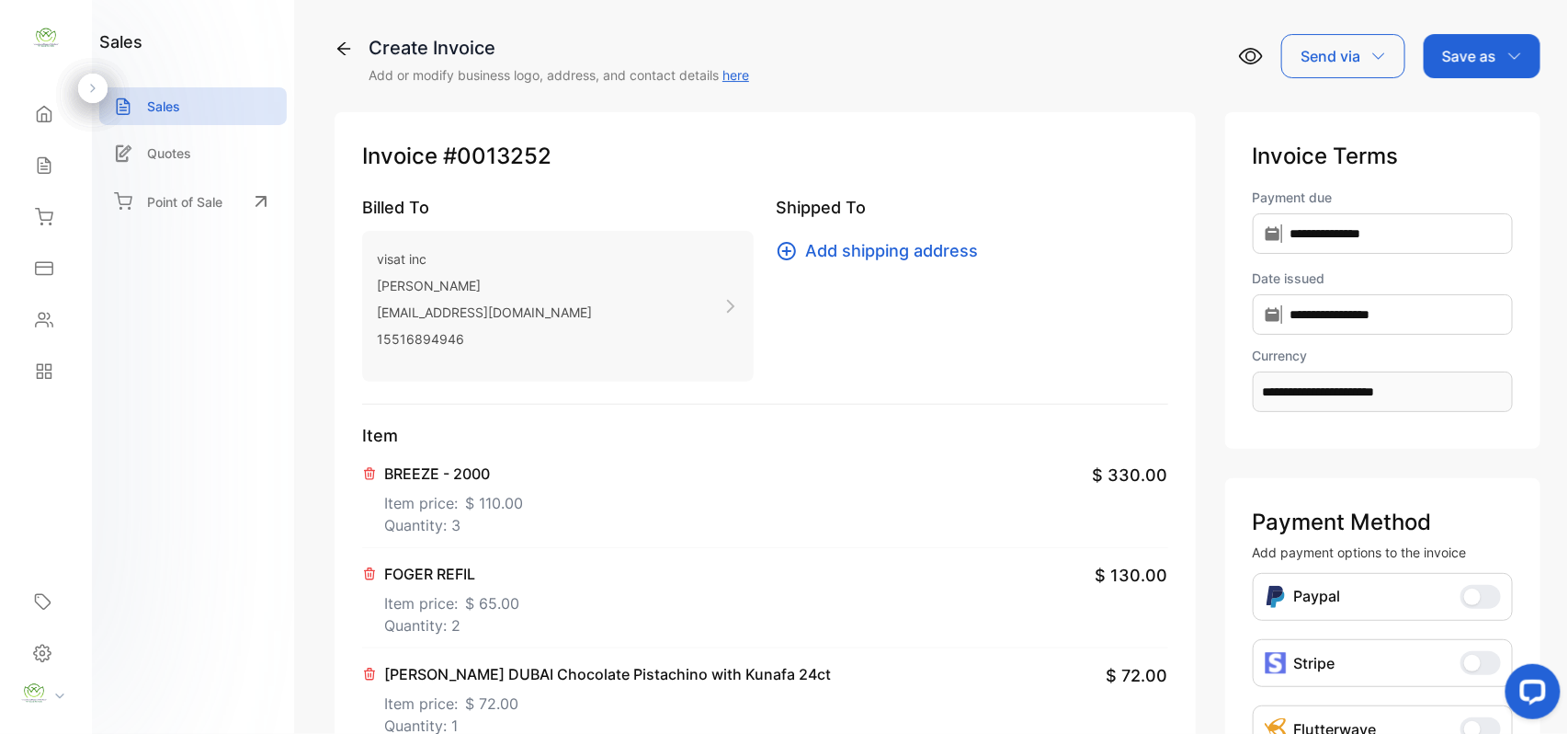
click at [1489, 56] on p "Save as" at bounding box center [1468, 56] width 54 height 22
click at [1459, 112] on div "Invoice" at bounding box center [1477, 117] width 106 height 37
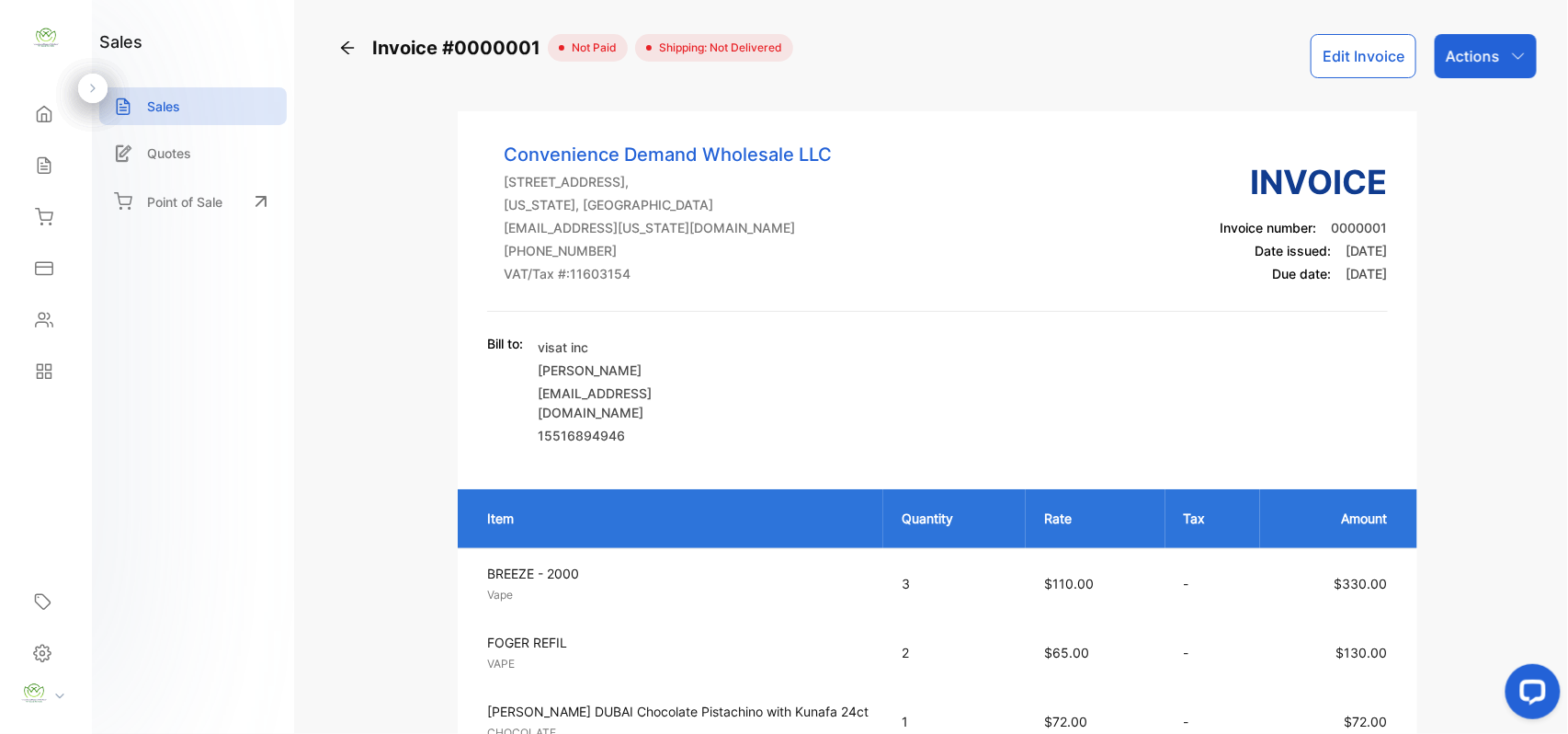
click at [1485, 56] on p "Actions" at bounding box center [1472, 56] width 54 height 22
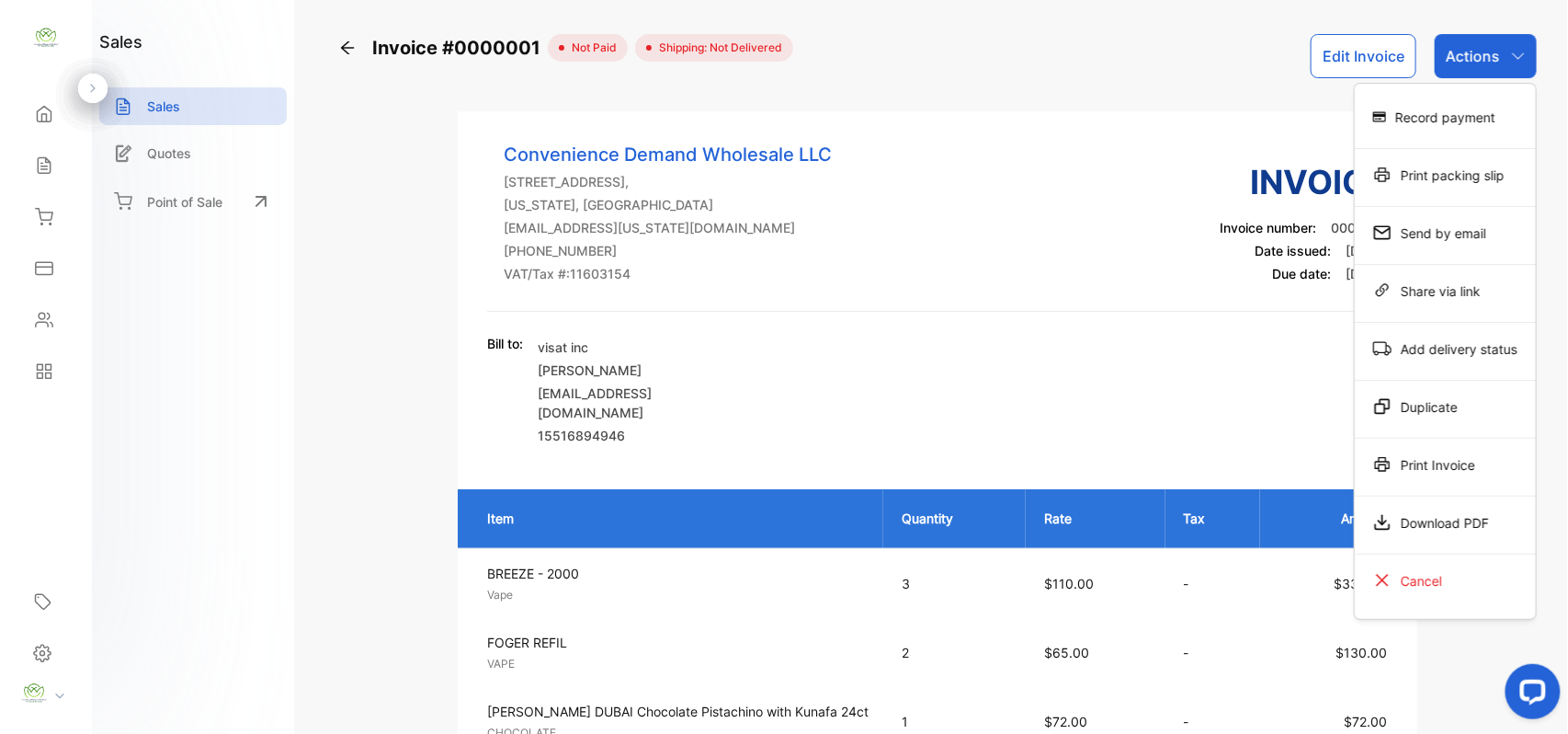
click at [1444, 475] on div "Print Invoice" at bounding box center [1445, 464] width 181 height 37
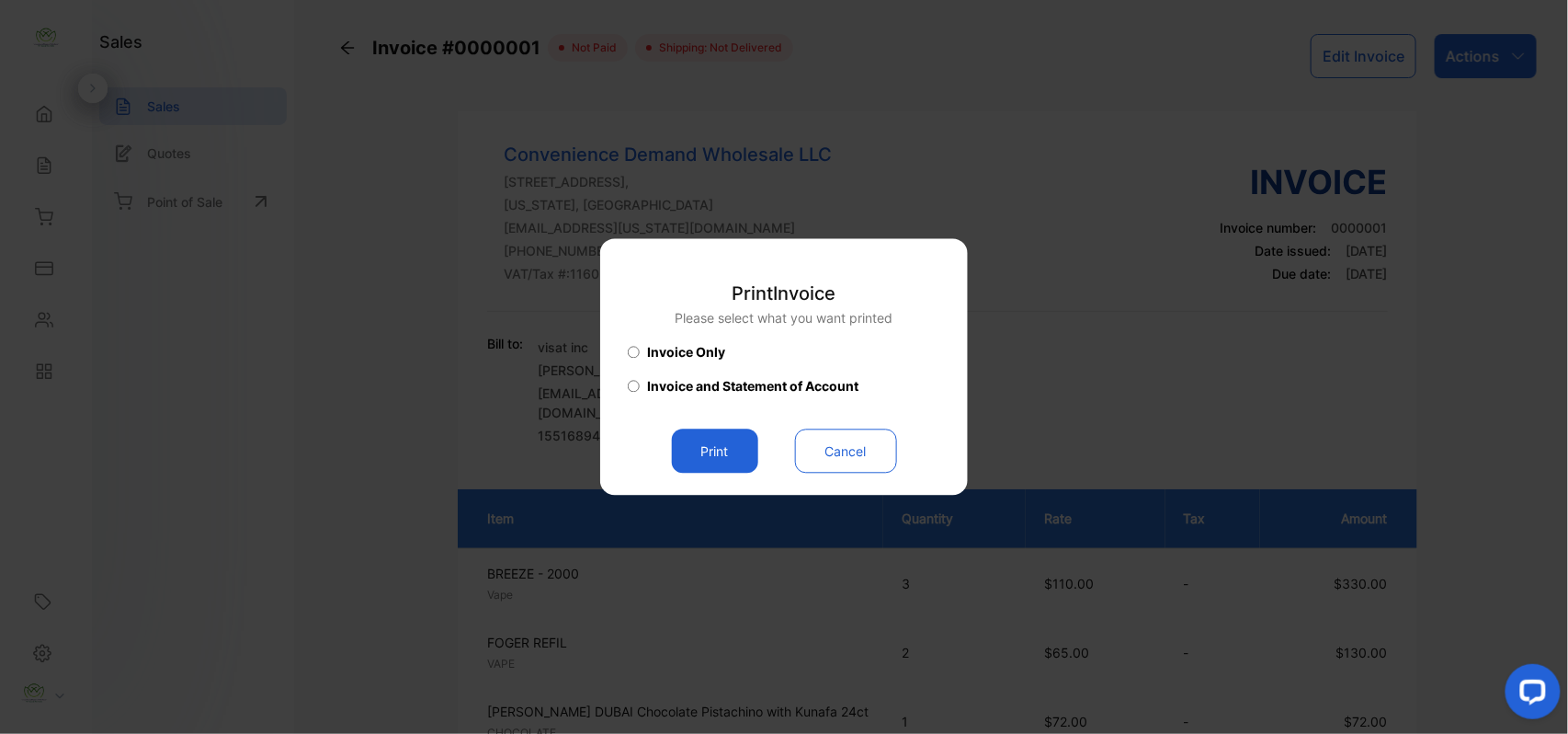
click at [710, 458] on button "Print" at bounding box center [715, 452] width 87 height 44
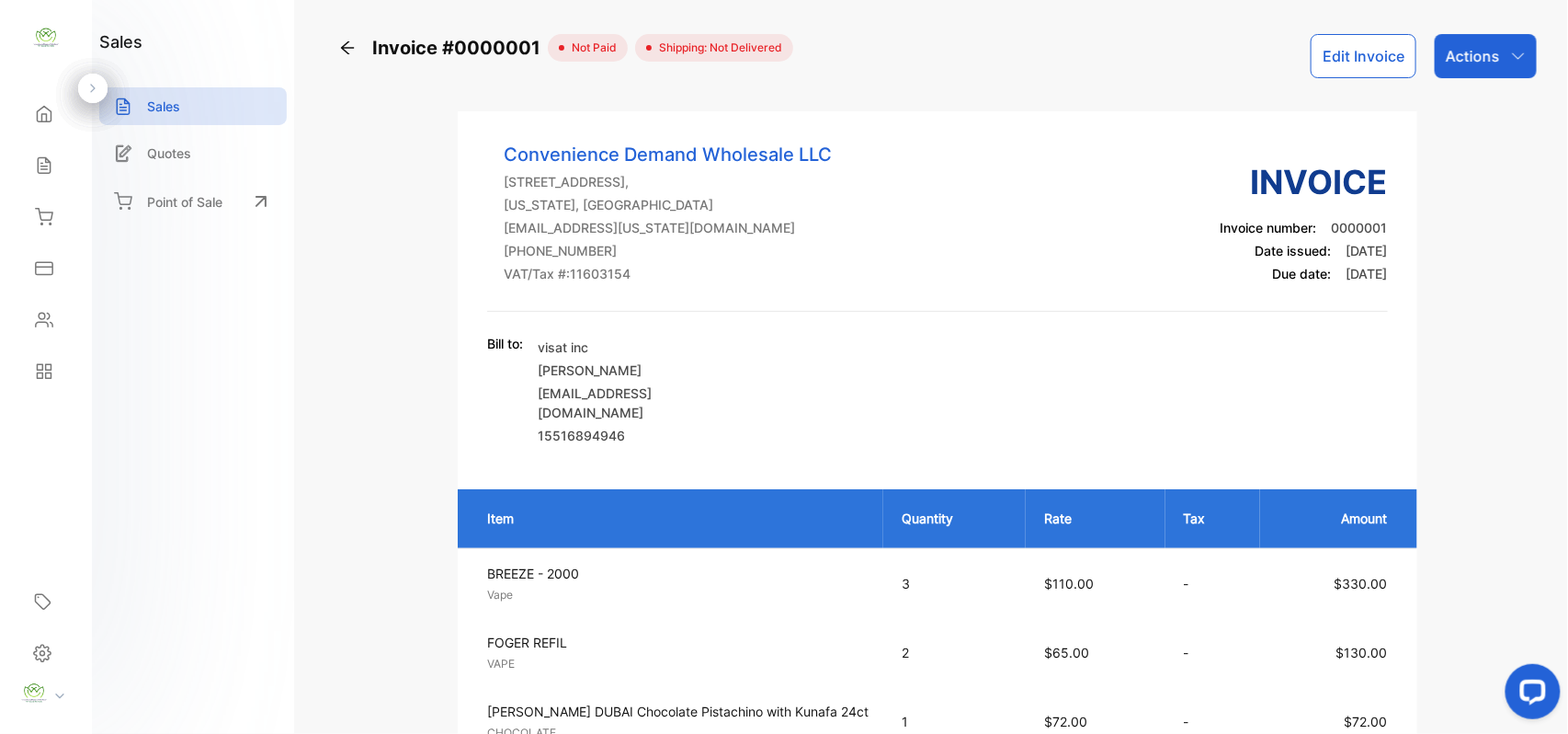
click at [1452, 61] on p "Actions" at bounding box center [1472, 56] width 54 height 22
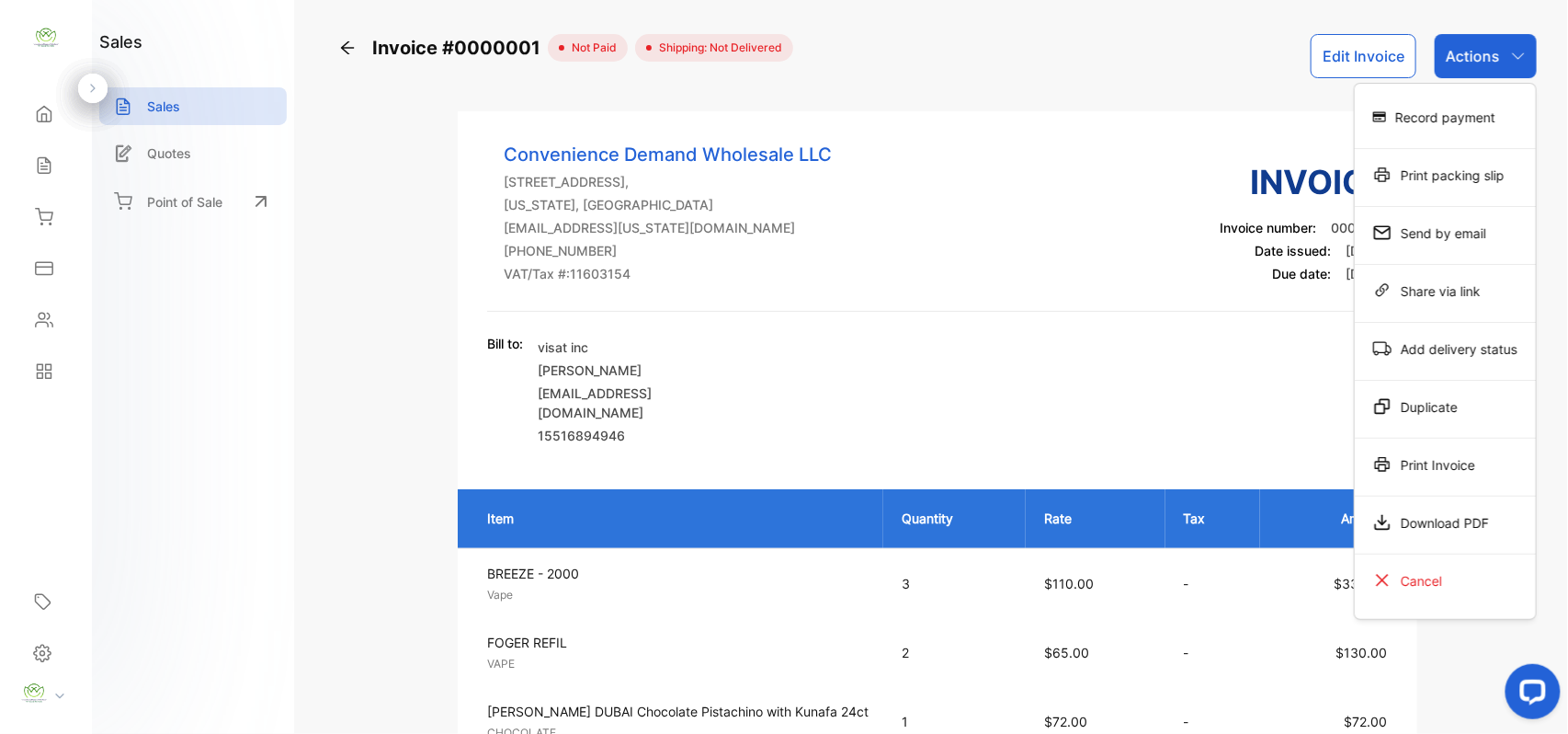
click at [1445, 124] on div "Record payment" at bounding box center [1445, 117] width 181 height 37
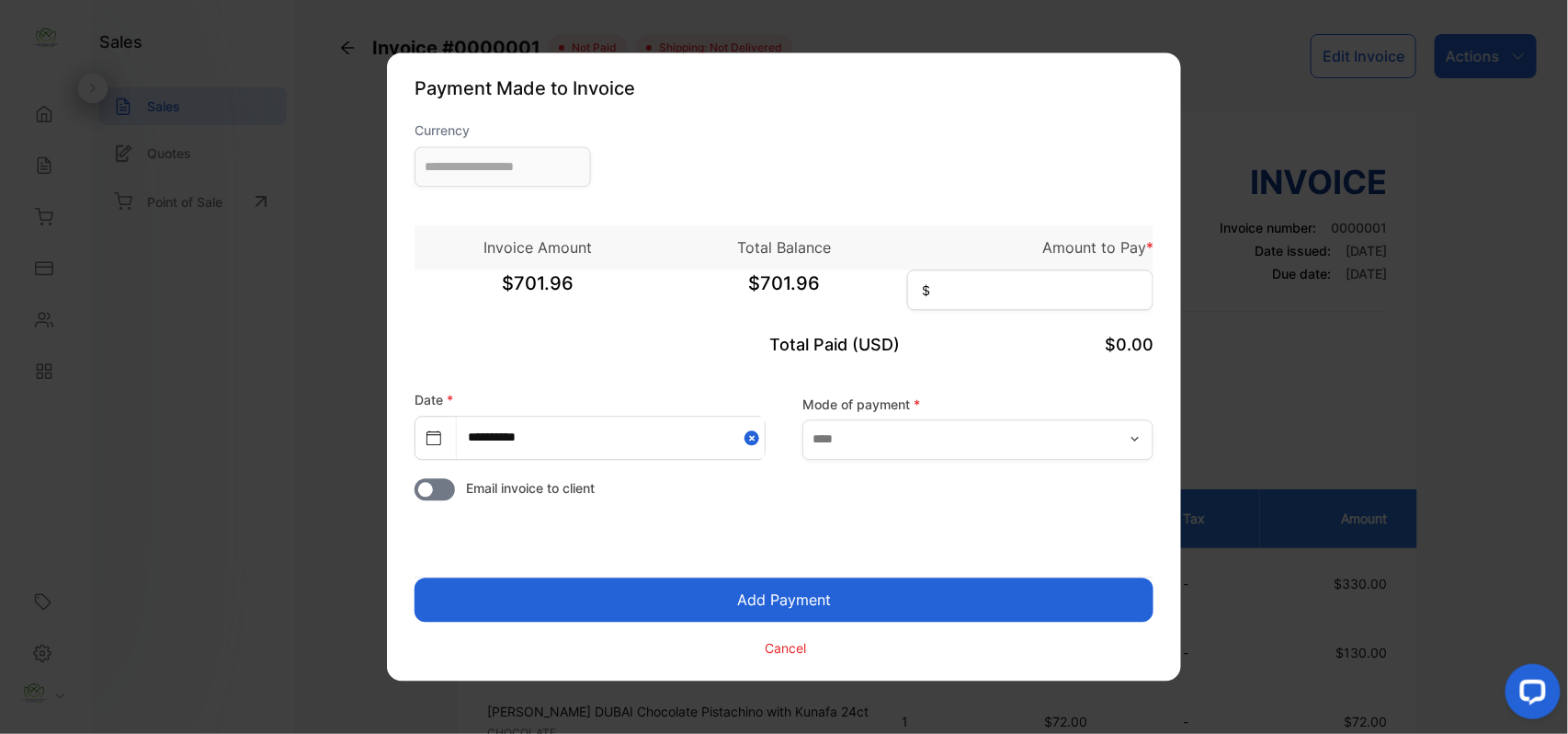
type input "**********"
click at [968, 294] on input at bounding box center [1030, 290] width 246 height 41
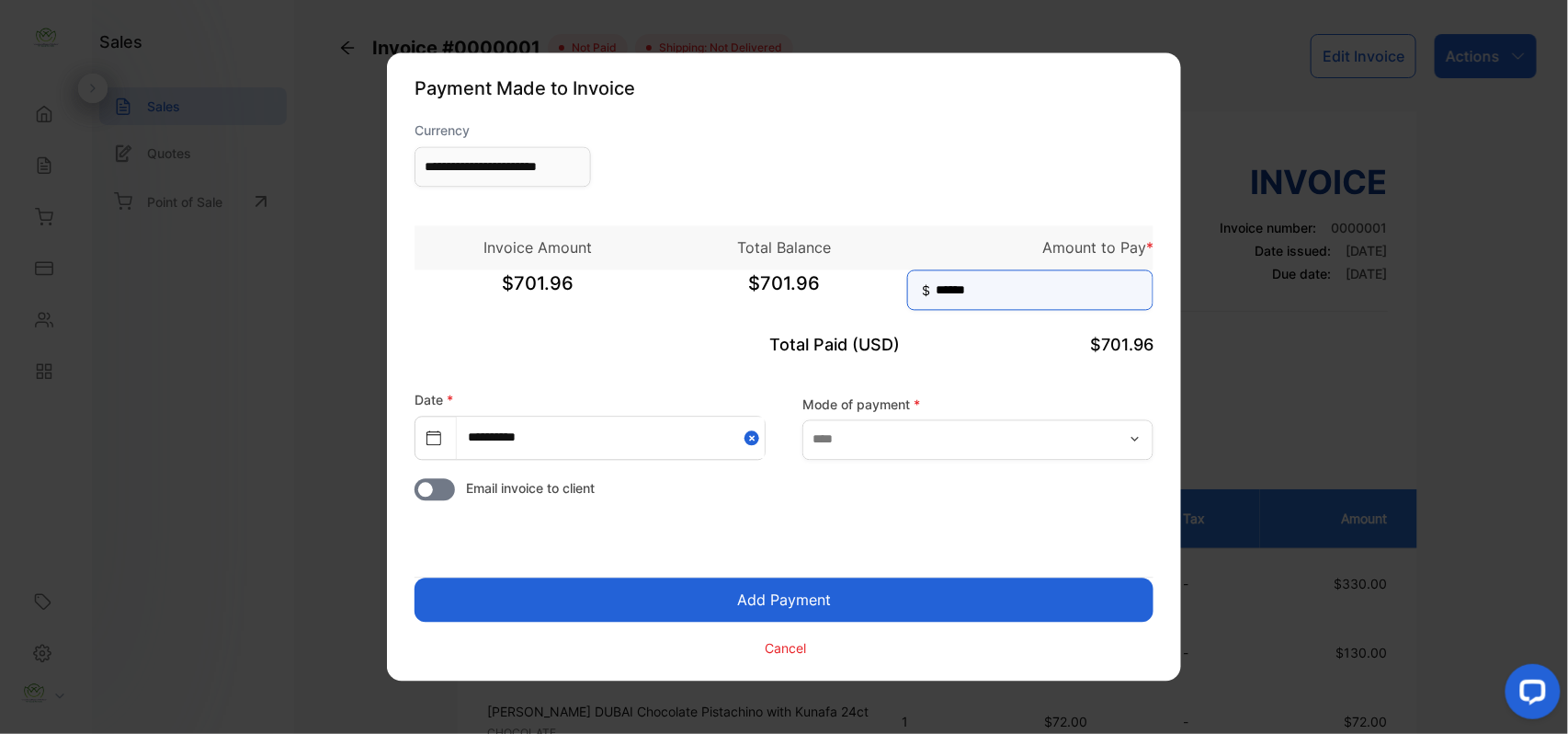
type input "******"
click at [415, 578] on button "Add Payment" at bounding box center [784, 600] width 739 height 44
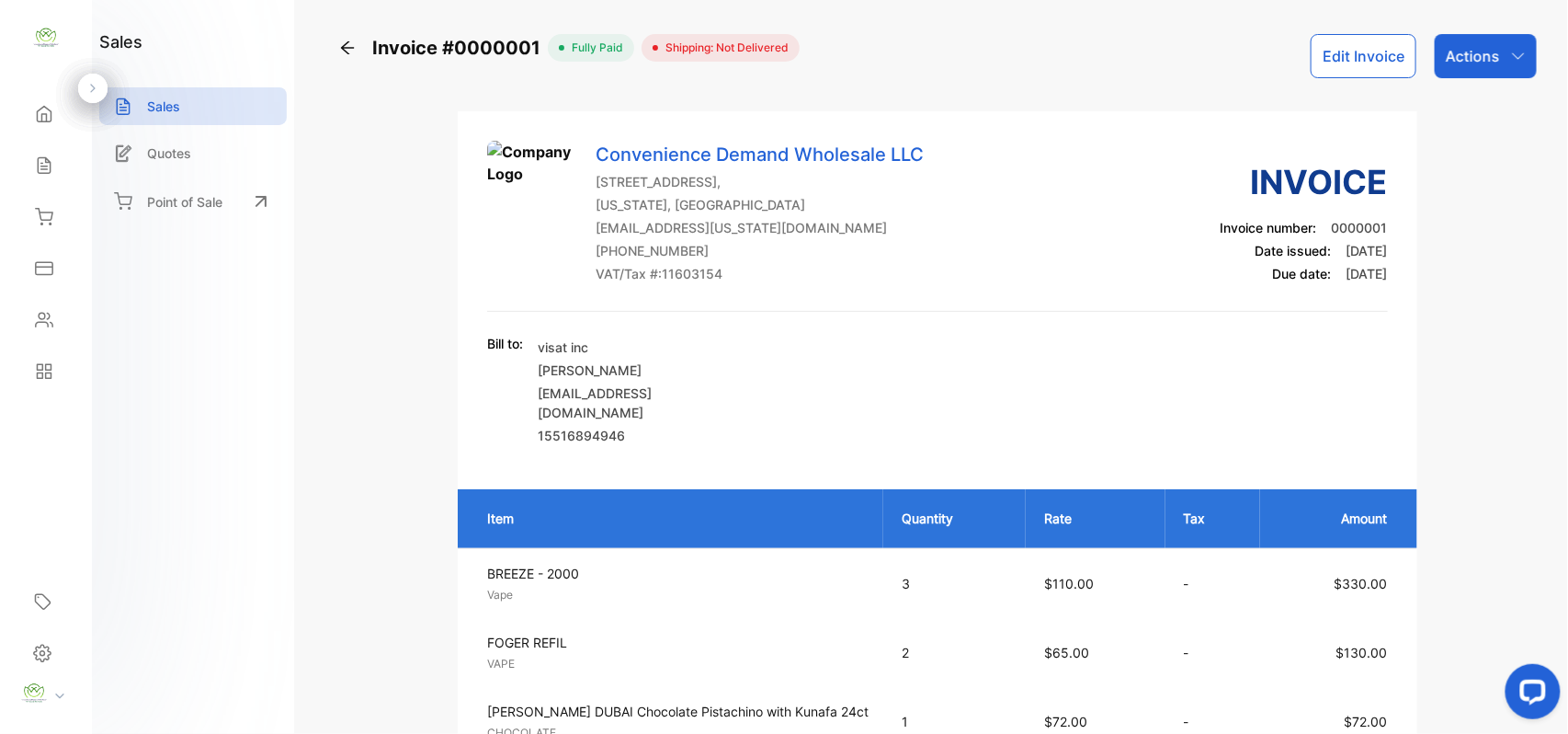
click at [1464, 59] on p "Actions" at bounding box center [1472, 56] width 54 height 22
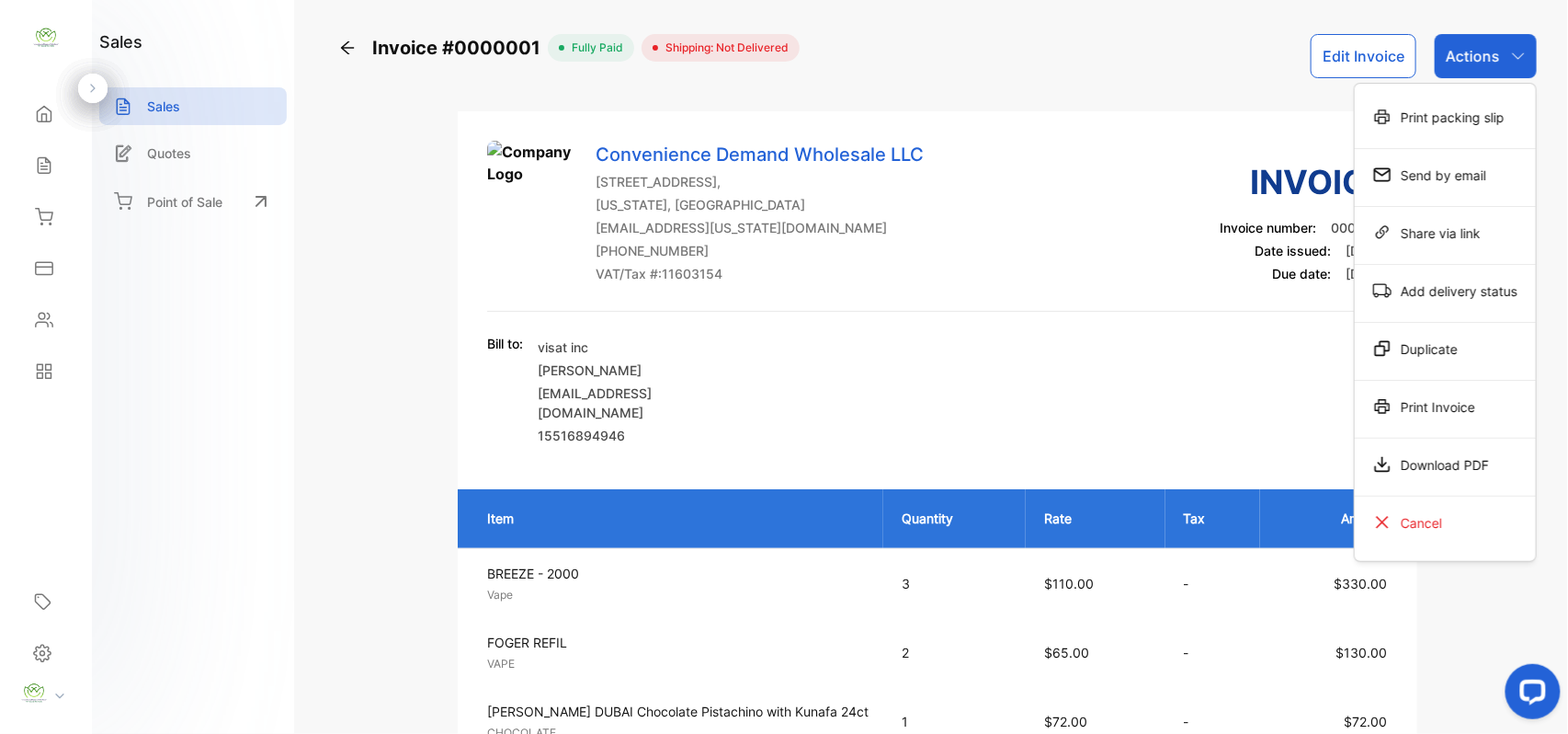
click at [1426, 384] on div "Print Invoice" at bounding box center [1445, 410] width 181 height 58
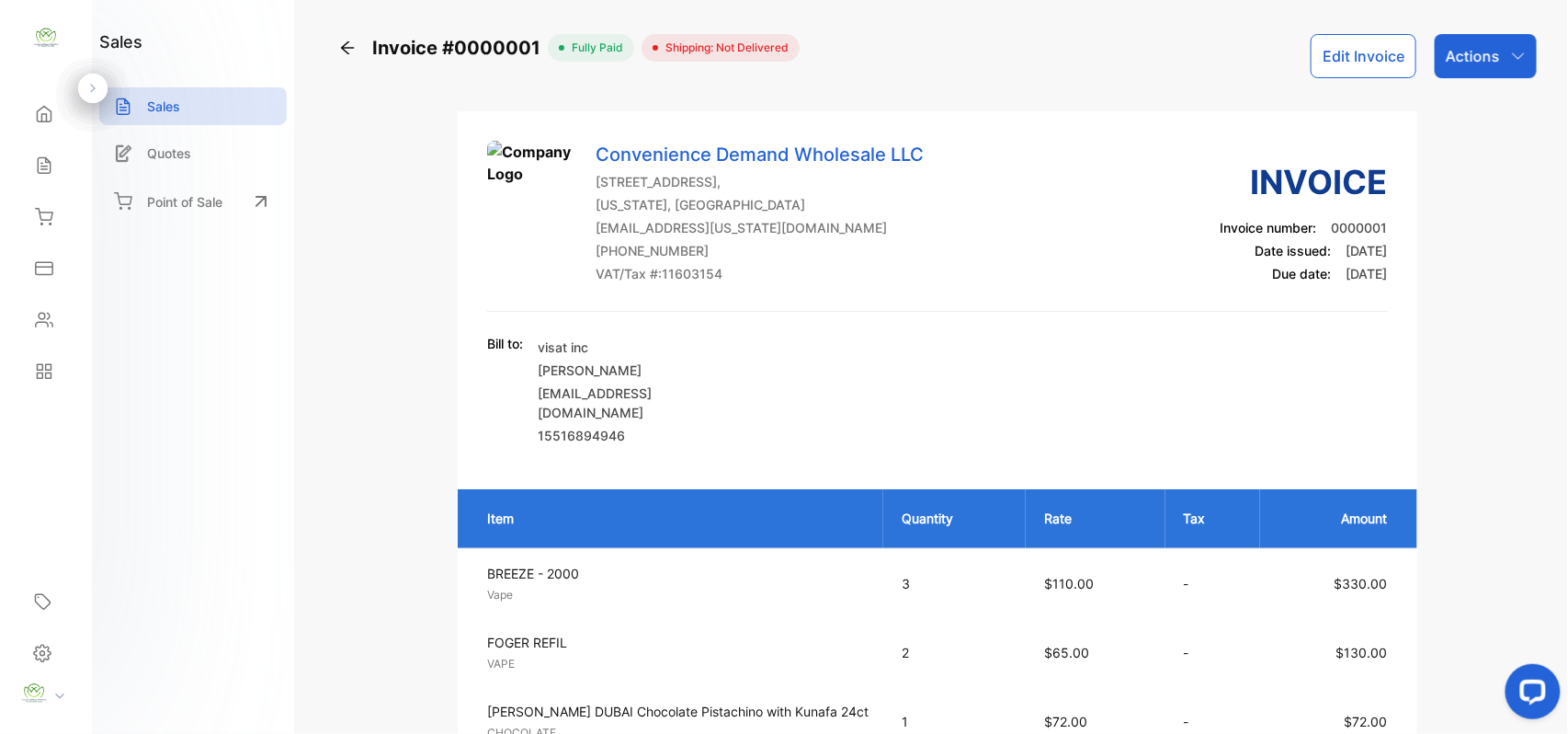
click at [1499, 56] on div "Actions" at bounding box center [1485, 56] width 102 height 44
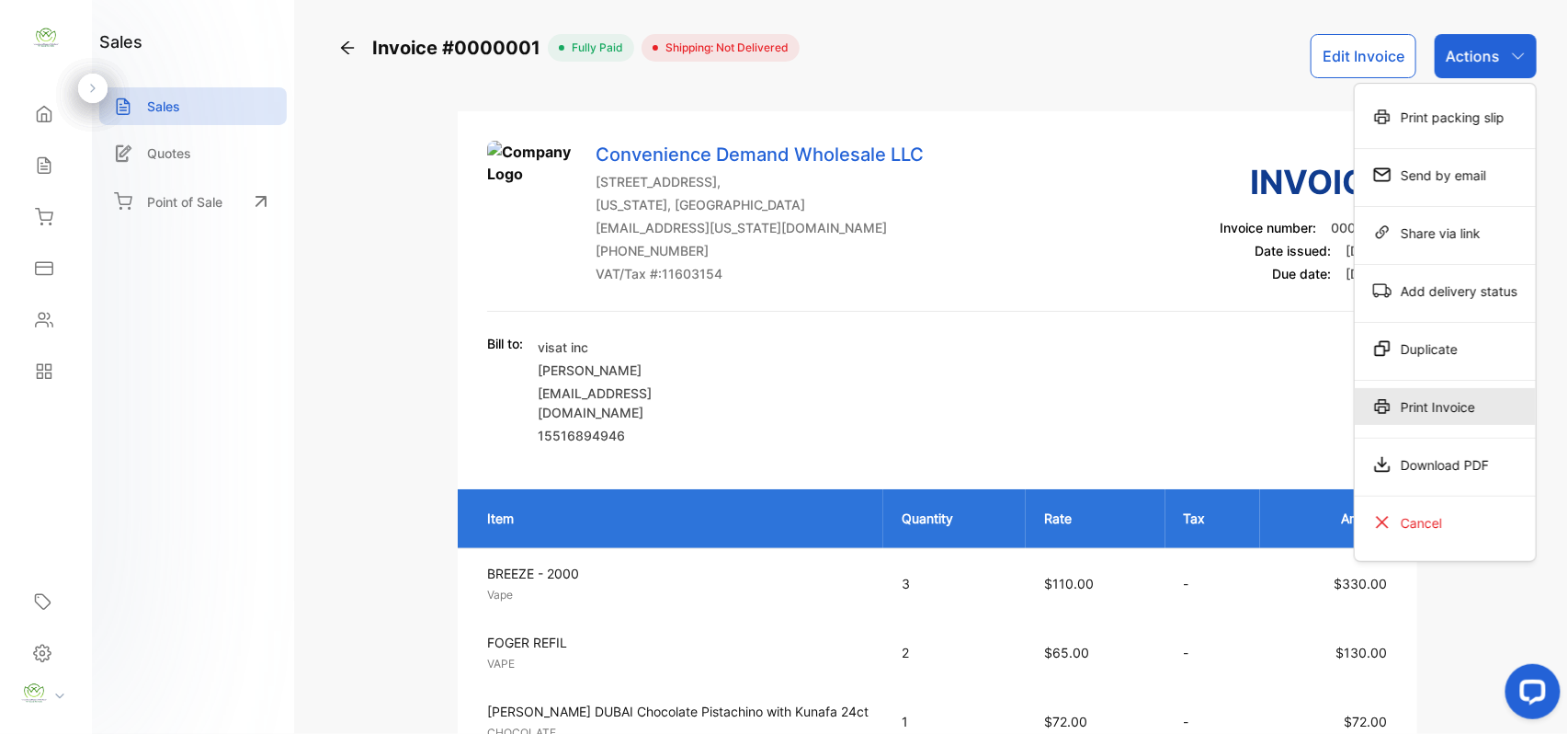
click at [1449, 408] on div "Print Invoice" at bounding box center [1445, 406] width 181 height 37
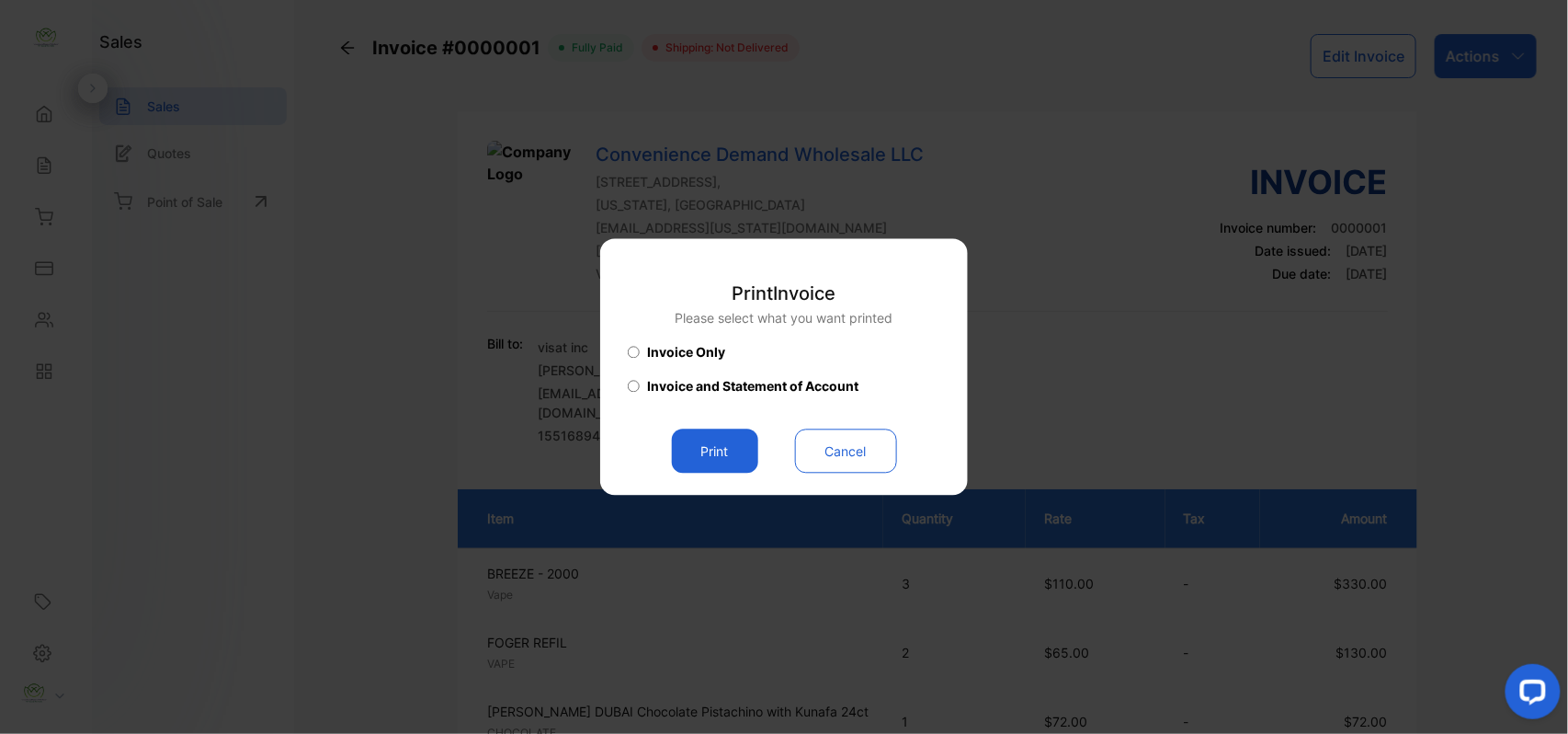
drag, startPoint x: 703, startPoint y: 450, endPoint x: 759, endPoint y: 453, distance: 56.1
click at [708, 451] on button "Print" at bounding box center [715, 452] width 87 height 44
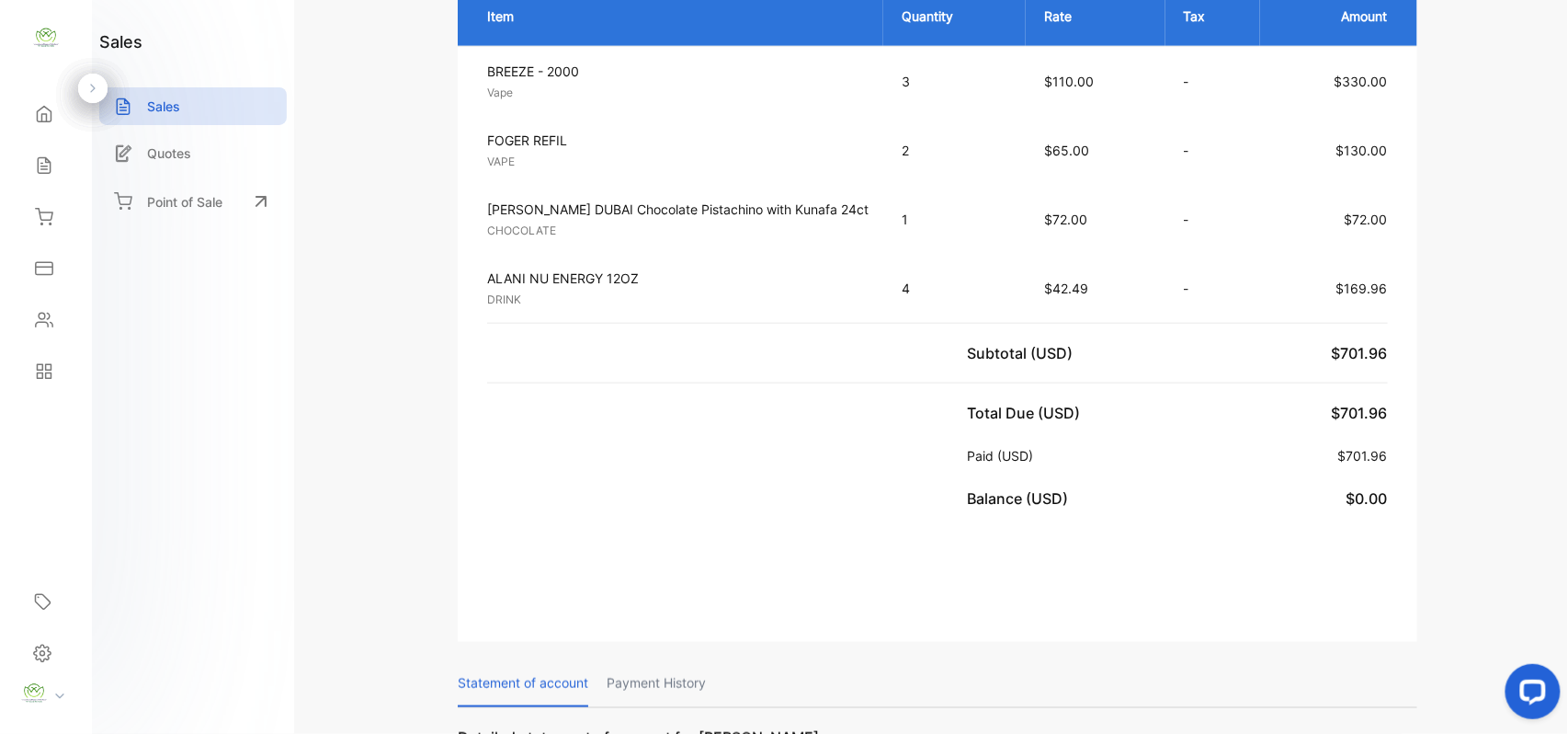
scroll to position [571, 0]
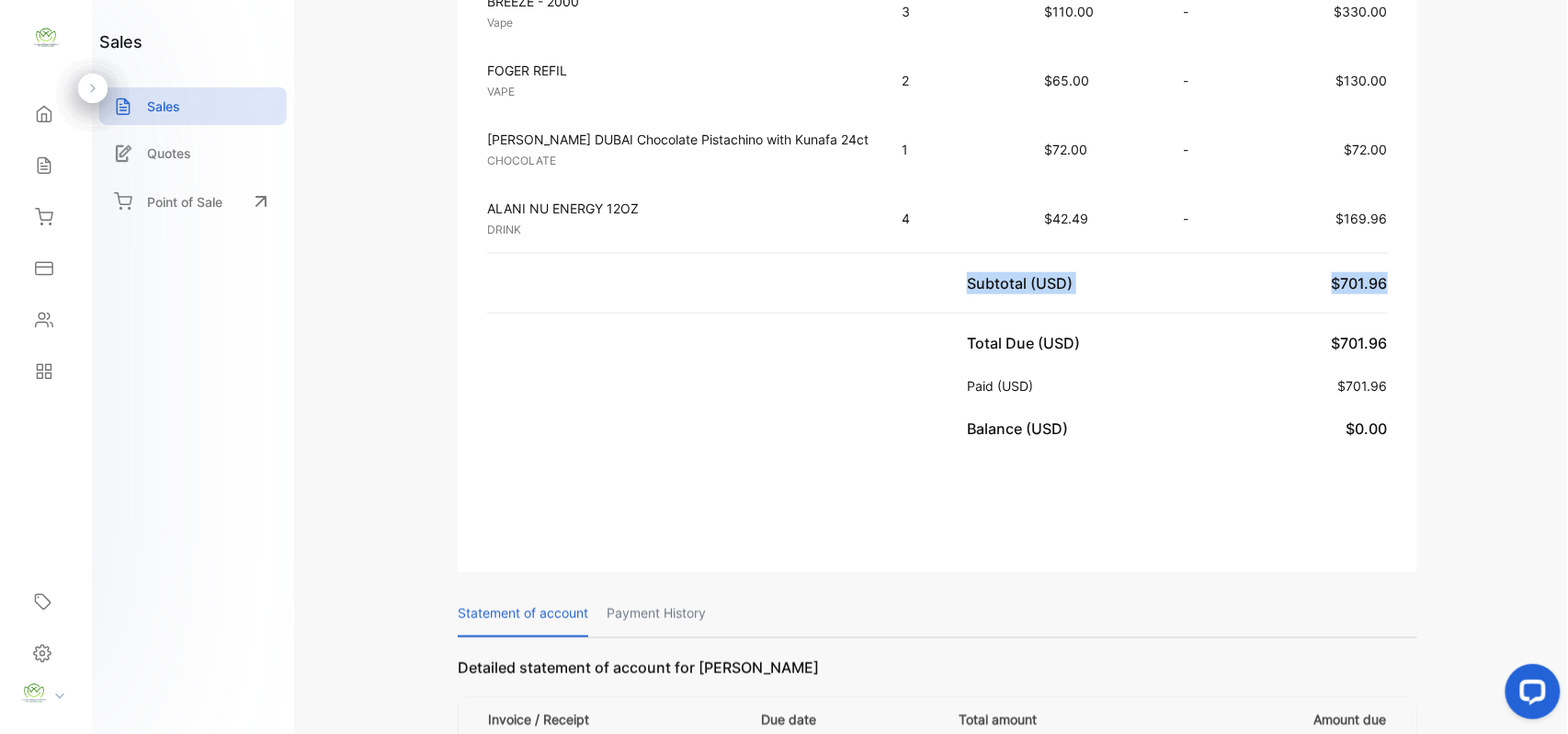
click at [1567, 469] on div "Invoice #0000001 fully paid Shipping: Not Delivered Edit Invoice Actions Conven…" at bounding box center [937, 367] width 1261 height 734
drag, startPoint x: 0, startPoint y: 402, endPoint x: 101, endPoint y: 390, distance: 101.7
click at [1, 401] on aside "Convenience Demand Wholesale LLC Home Home Sales Sales Inventory Inventory Expe…" at bounding box center [46, 367] width 92 height 734
click at [55, 226] on div "Inventory" at bounding box center [46, 216] width 63 height 37
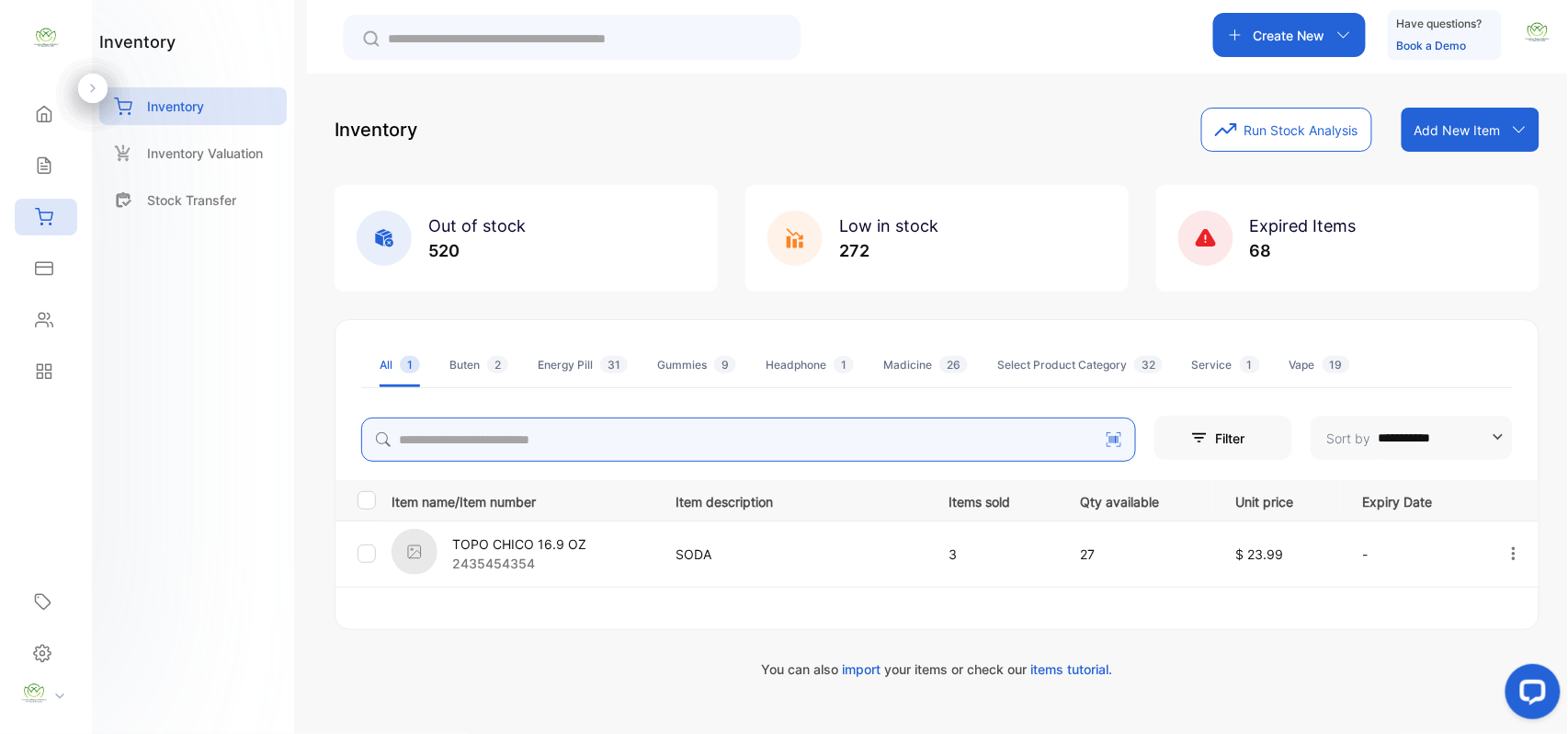
click at [590, 434] on div "**********" at bounding box center [937, 393] width 1205 height 570
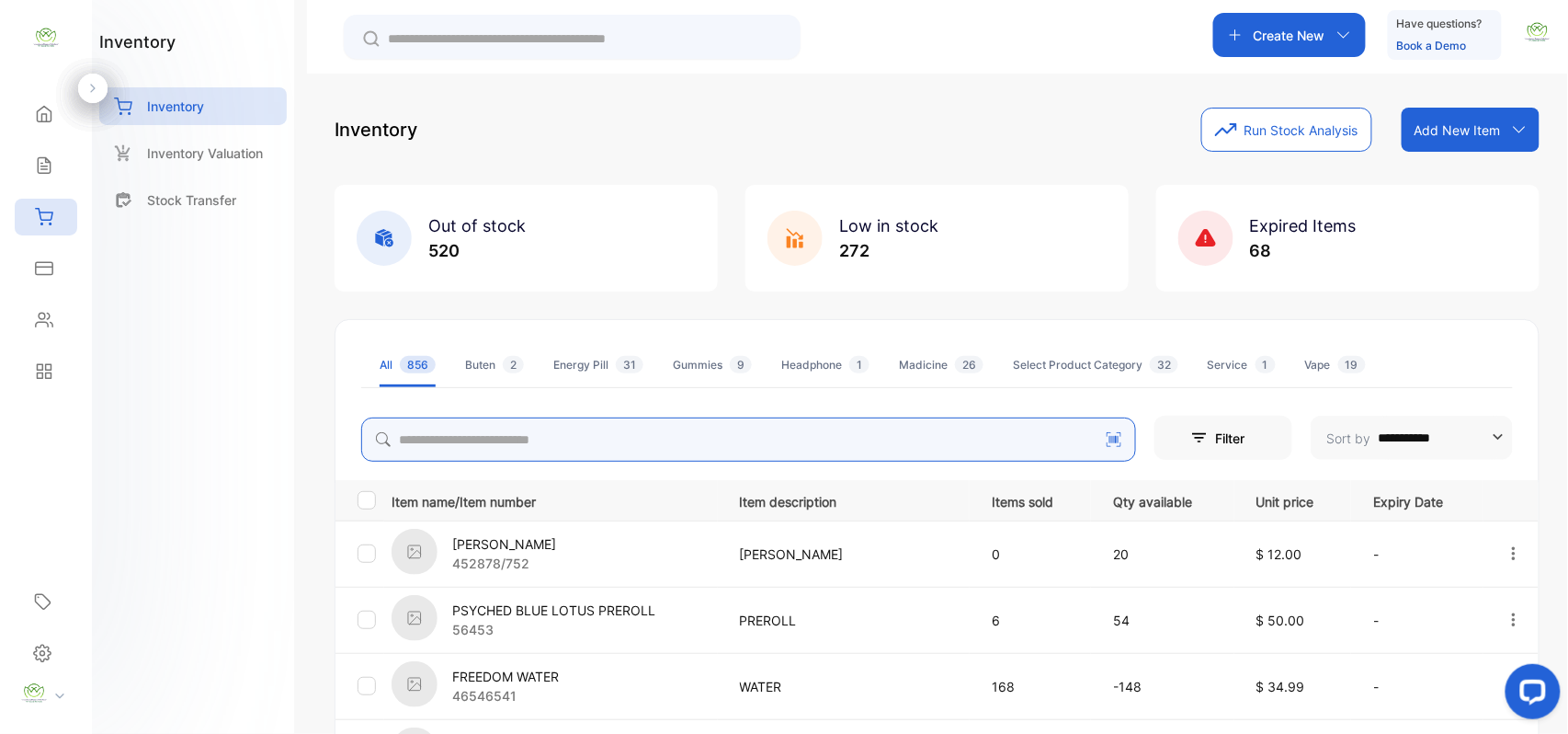
click at [586, 435] on input "search" at bounding box center [748, 440] width 775 height 44
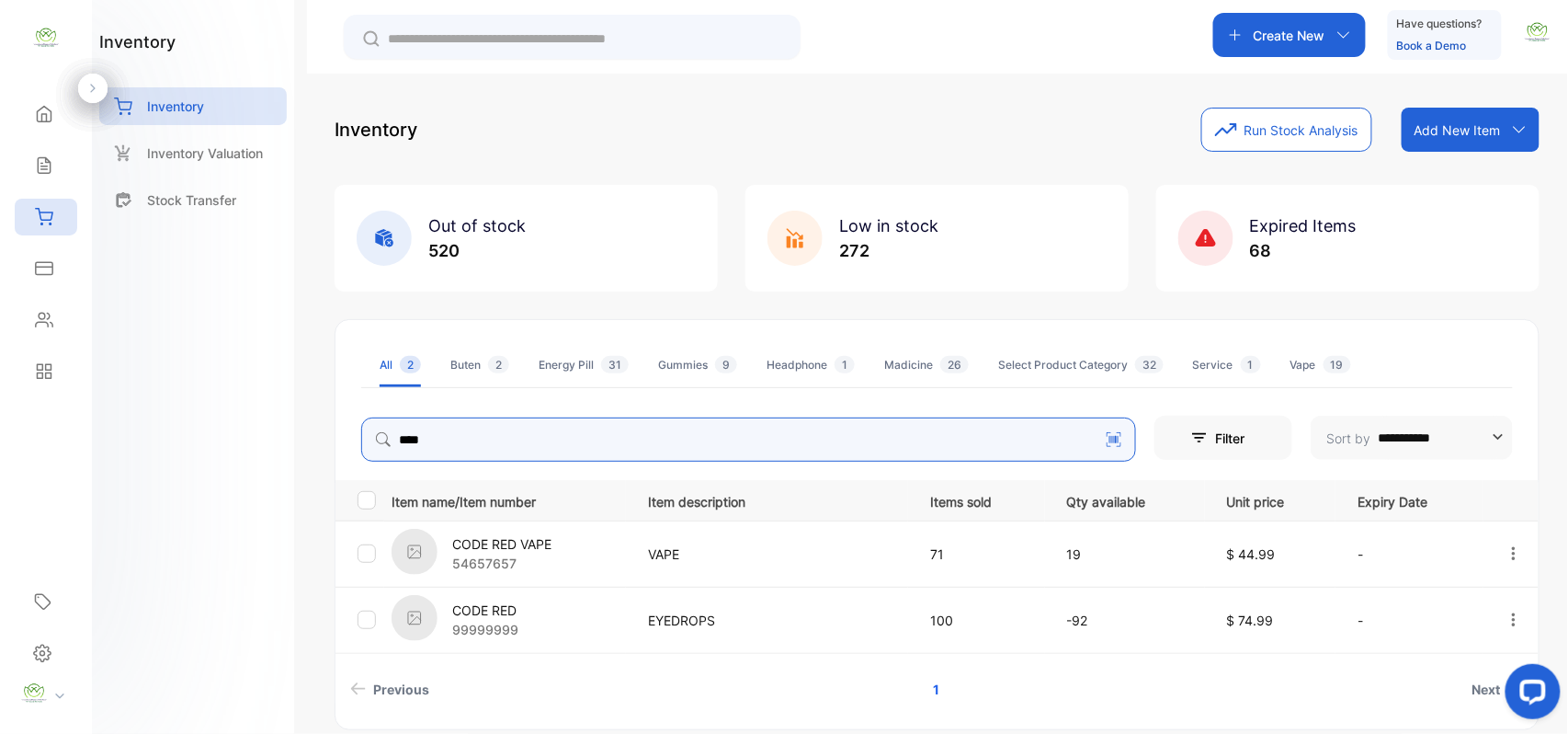
type input "****"
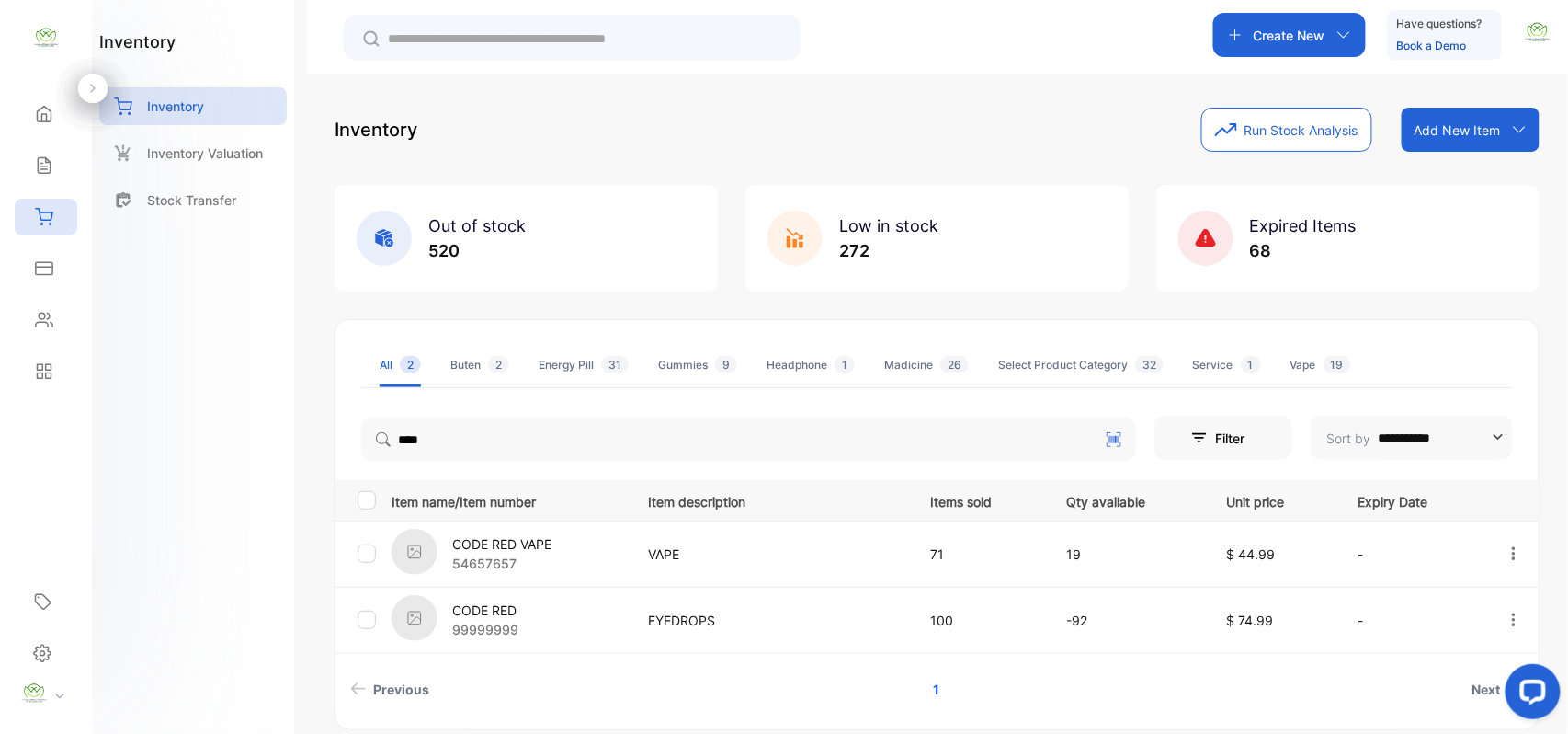
click at [281, 441] on div "inventory Inventory Inventory Valuation Stock Transfer" at bounding box center [192, 367] width 202 height 734
click at [35, 147] on div "Sales" at bounding box center [46, 165] width 63 height 37
